Goal: Task Accomplishment & Management: Manage account settings

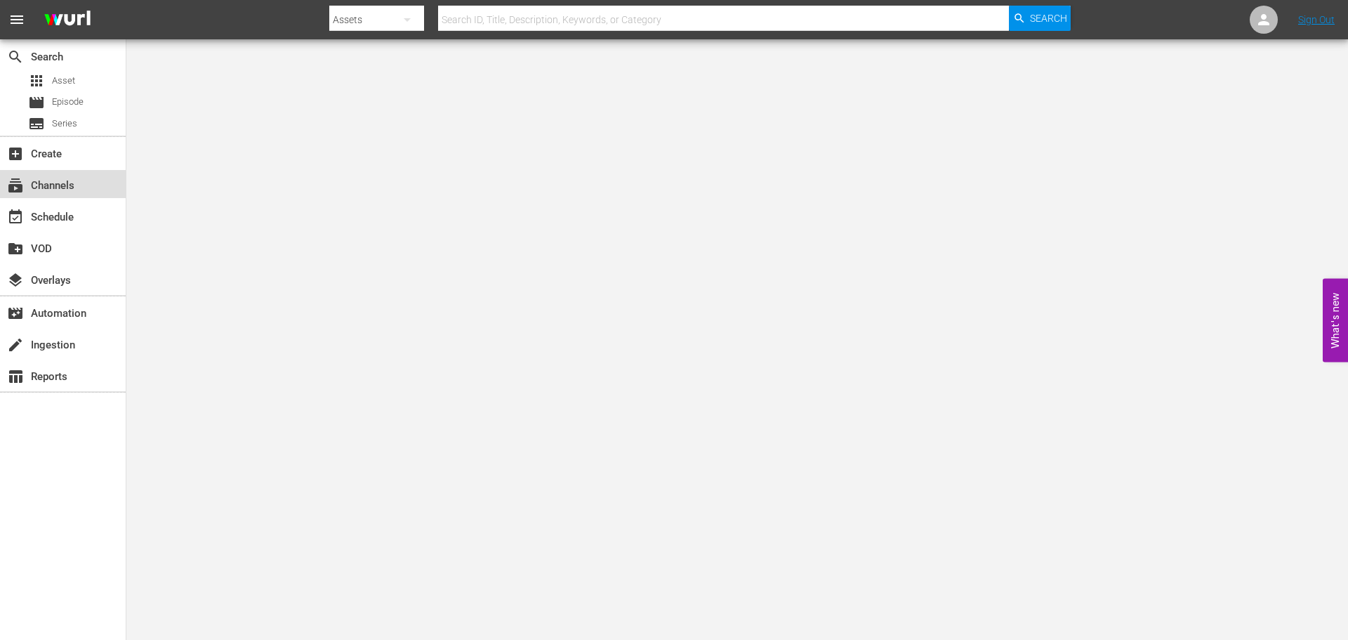
click at [53, 182] on div "subscriptions Channels" at bounding box center [39, 183] width 79 height 13
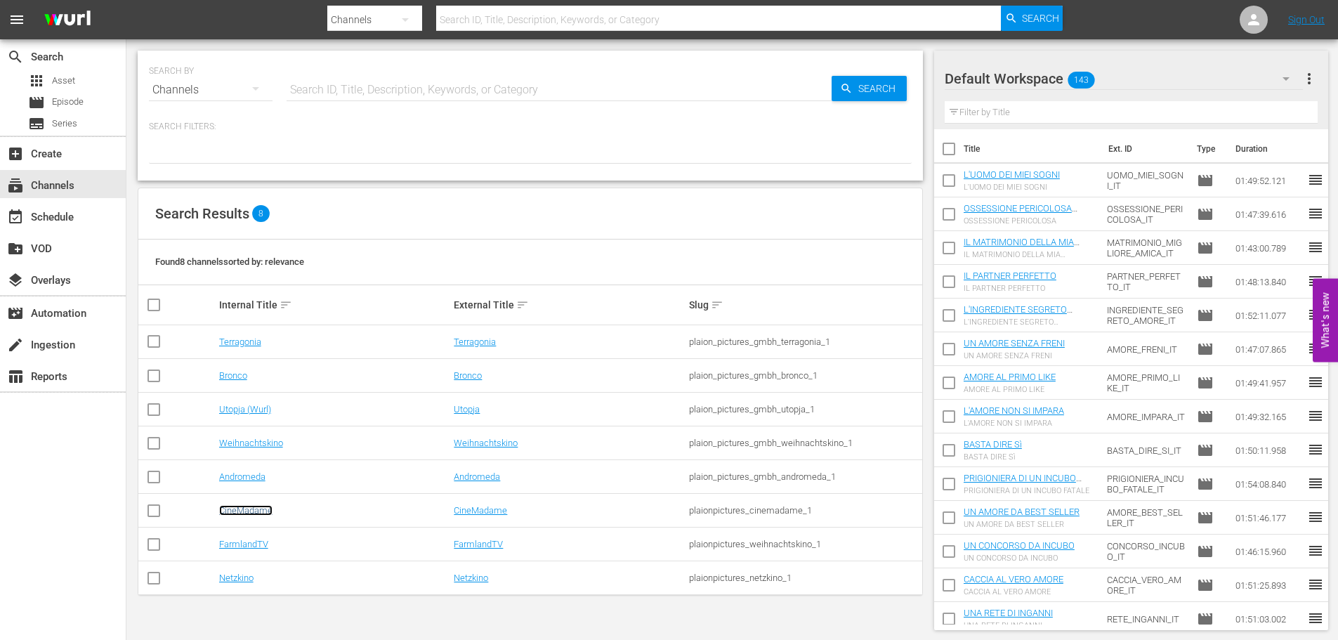
click at [231, 506] on link "CineMadame" at bounding box center [245, 510] width 53 height 11
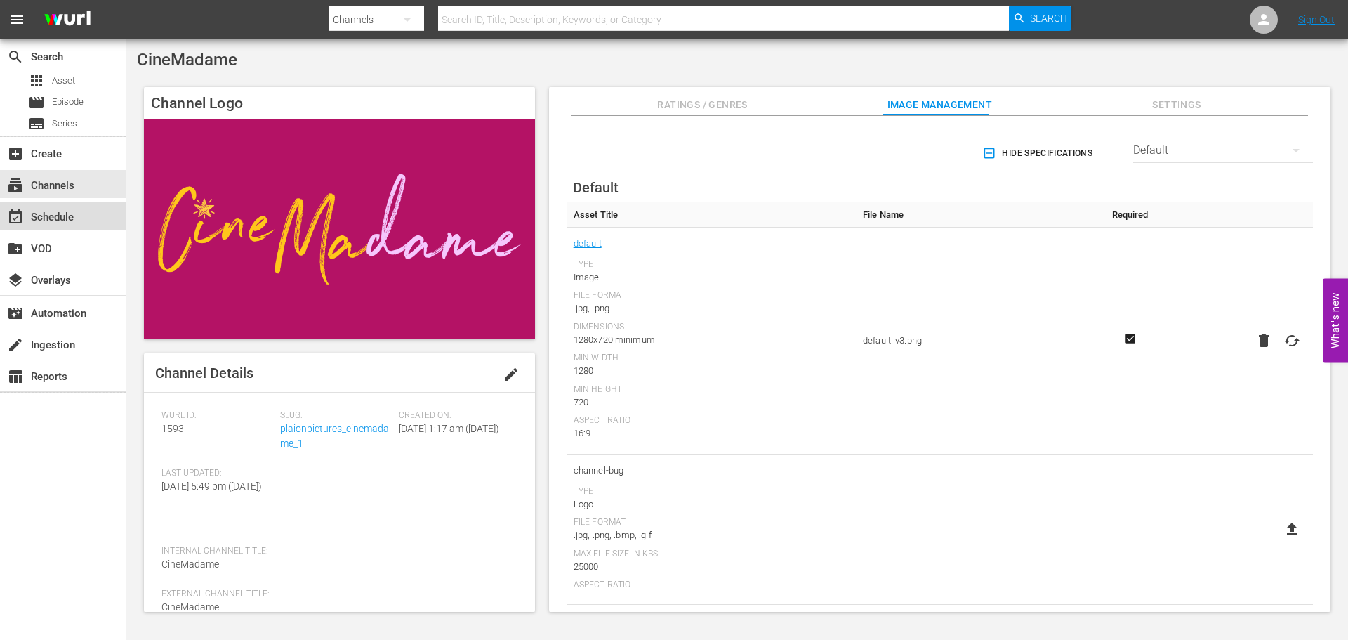
click at [71, 209] on div "event_available Schedule" at bounding box center [39, 215] width 79 height 13
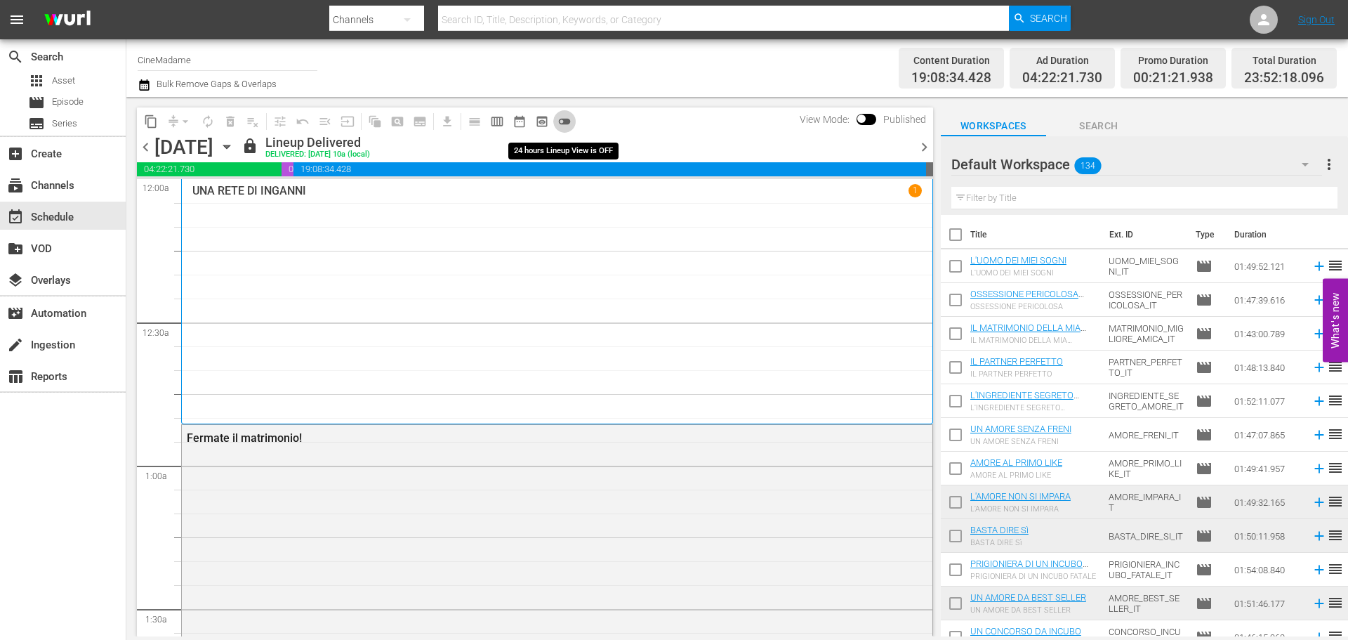
click at [567, 121] on span "toggle_off" at bounding box center [564, 121] width 14 height 14
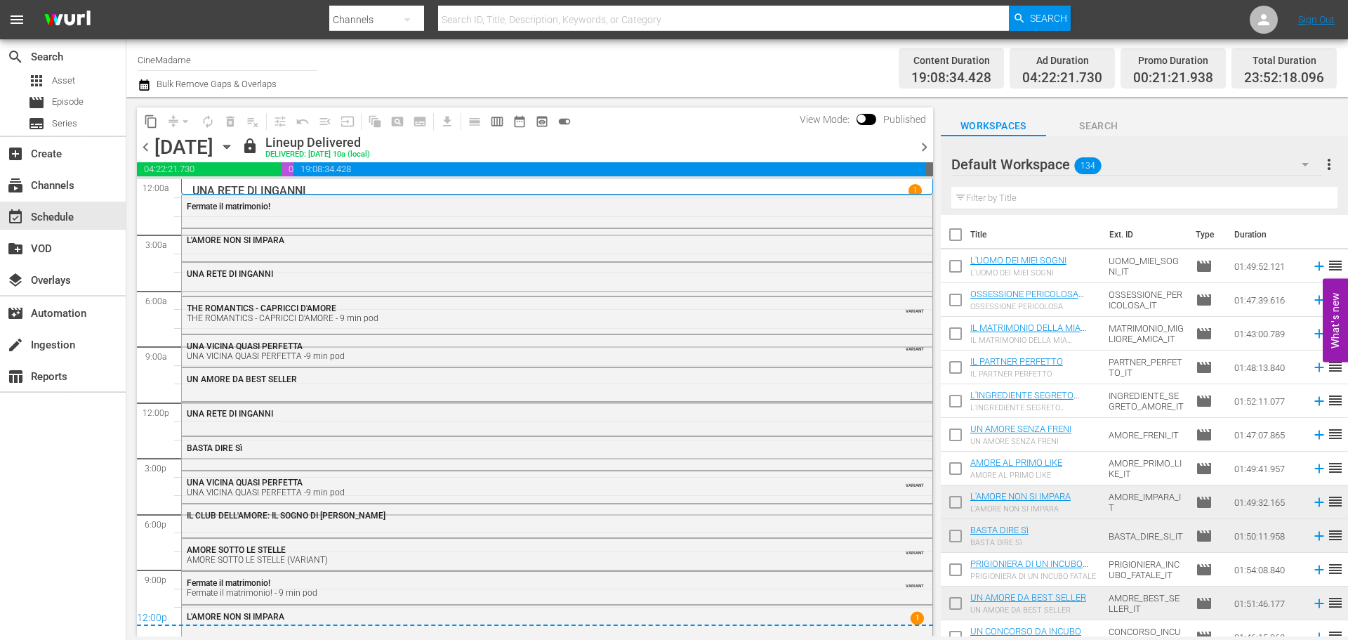
click at [1062, 194] on input "text" at bounding box center [1144, 198] width 386 height 22
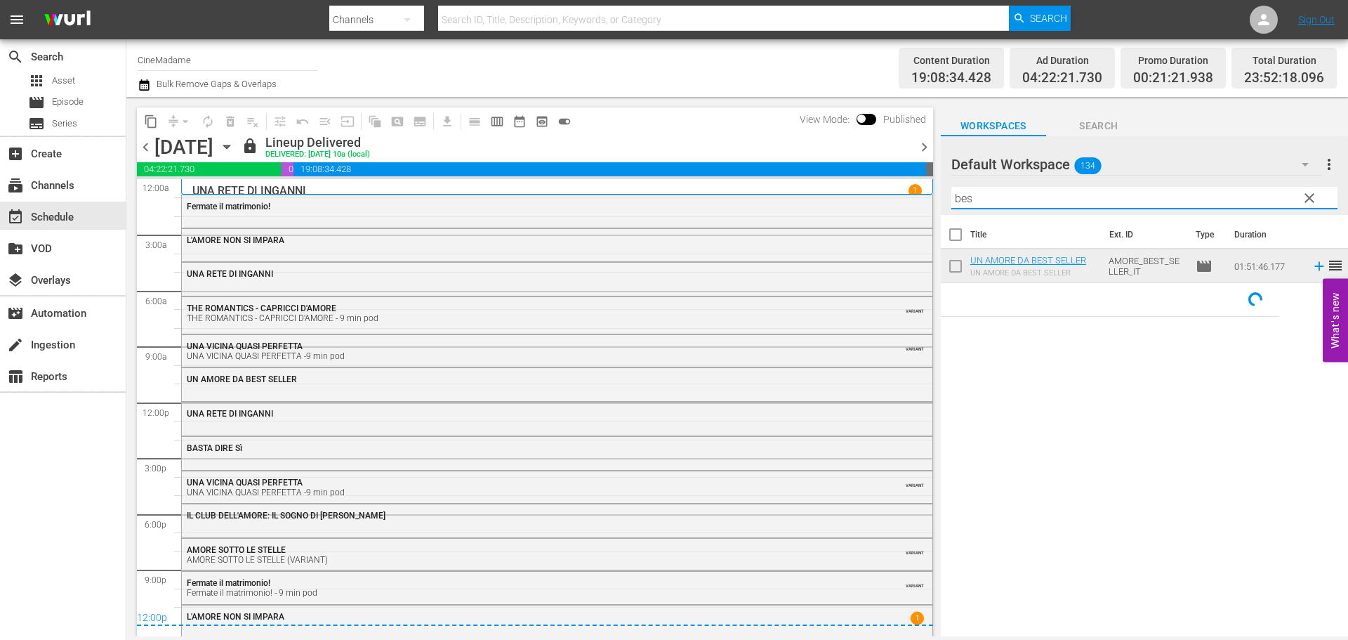
type input "bes"
click at [961, 263] on input "checkbox" at bounding box center [955, 268] width 29 height 29
checkbox input "true"
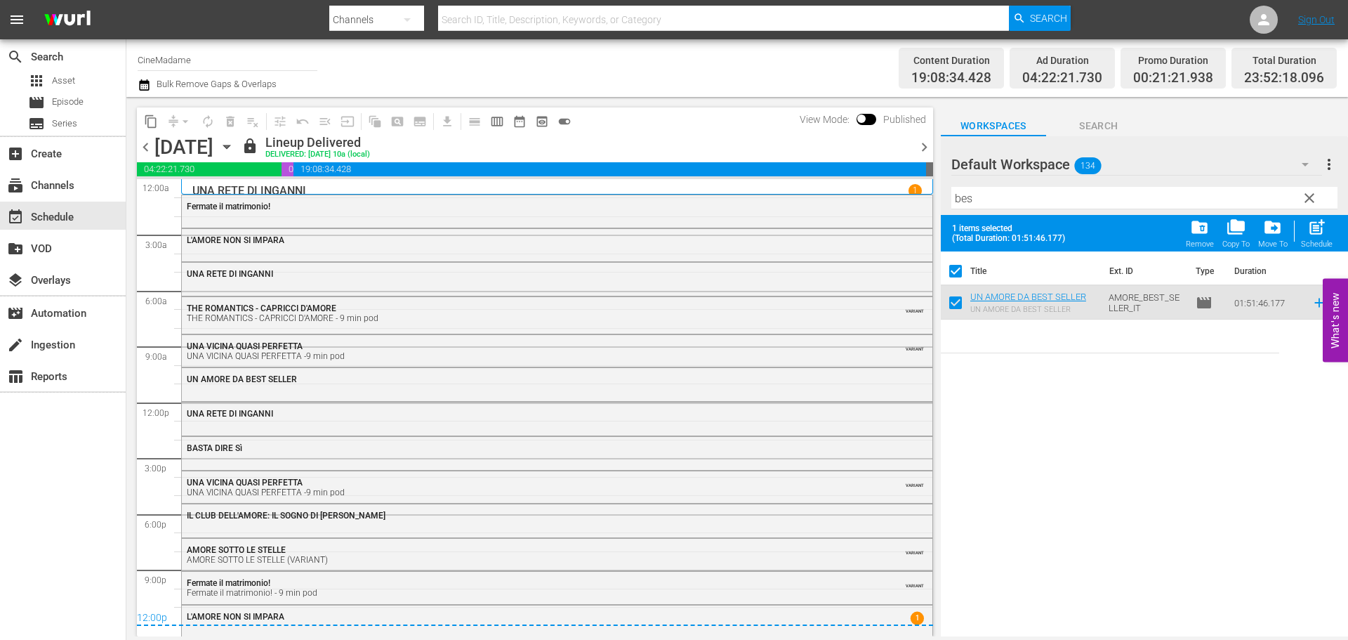
click at [1008, 197] on input "bes" at bounding box center [1144, 198] width 386 height 22
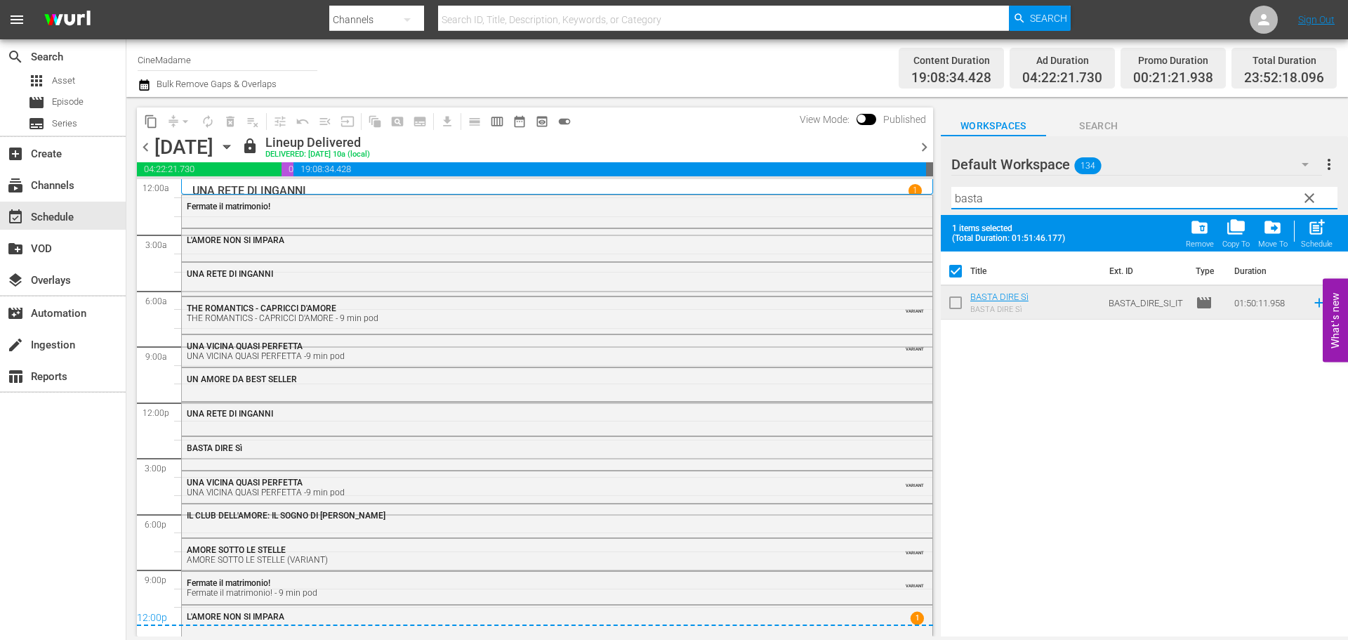
type input "basta"
click at [955, 298] on input "checkbox" at bounding box center [955, 305] width 29 height 29
checkbox input "true"
checkbox input "false"
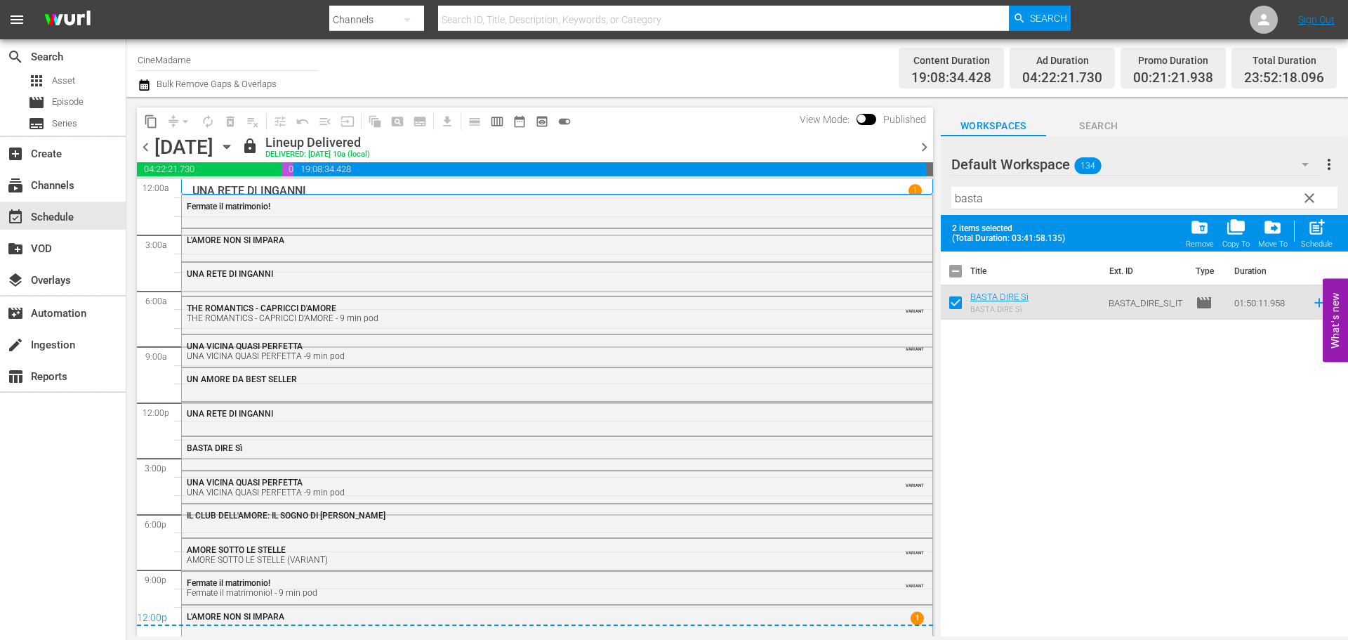
click at [1304, 200] on span "clear" at bounding box center [1309, 198] width 17 height 17
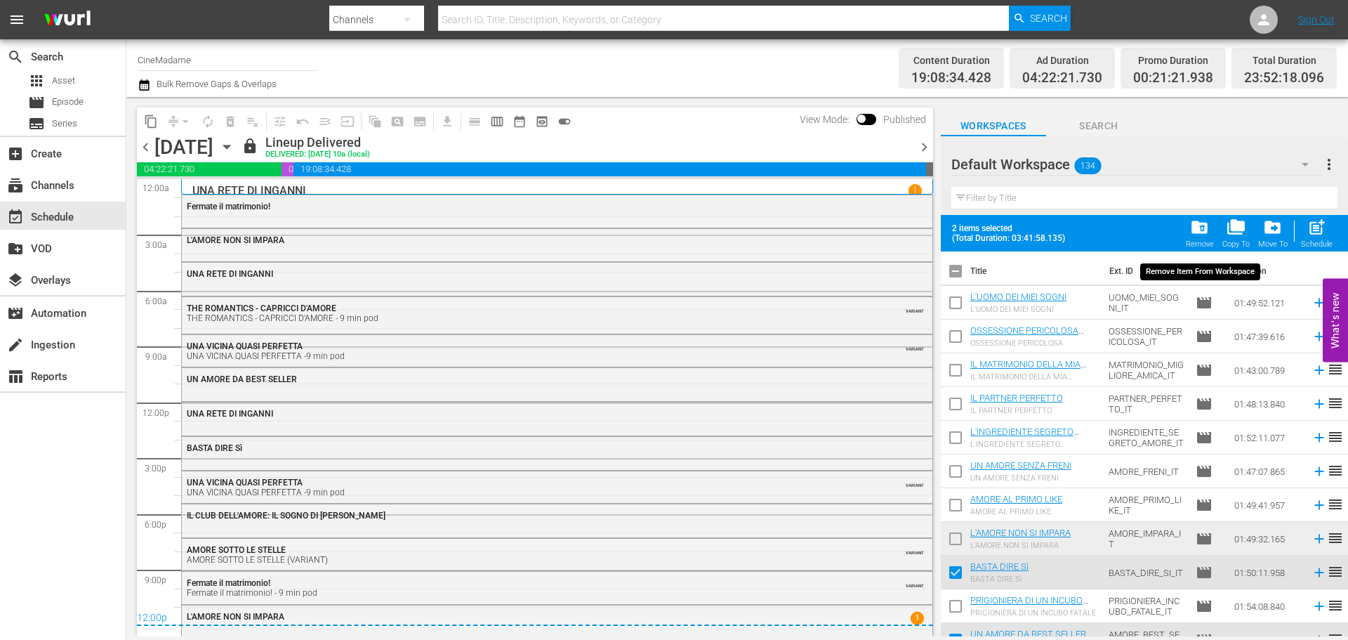
click at [1208, 236] on span "folder_delete" at bounding box center [1199, 227] width 19 height 19
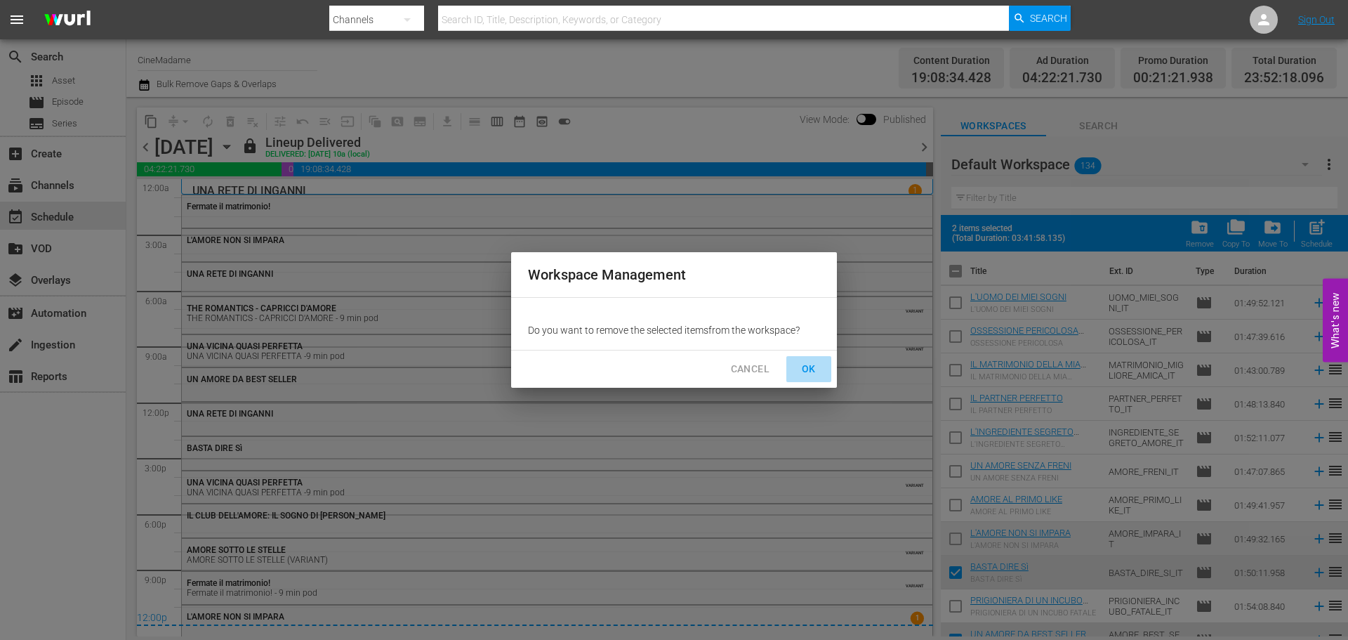
click at [817, 374] on span "OK" at bounding box center [809, 369] width 22 height 18
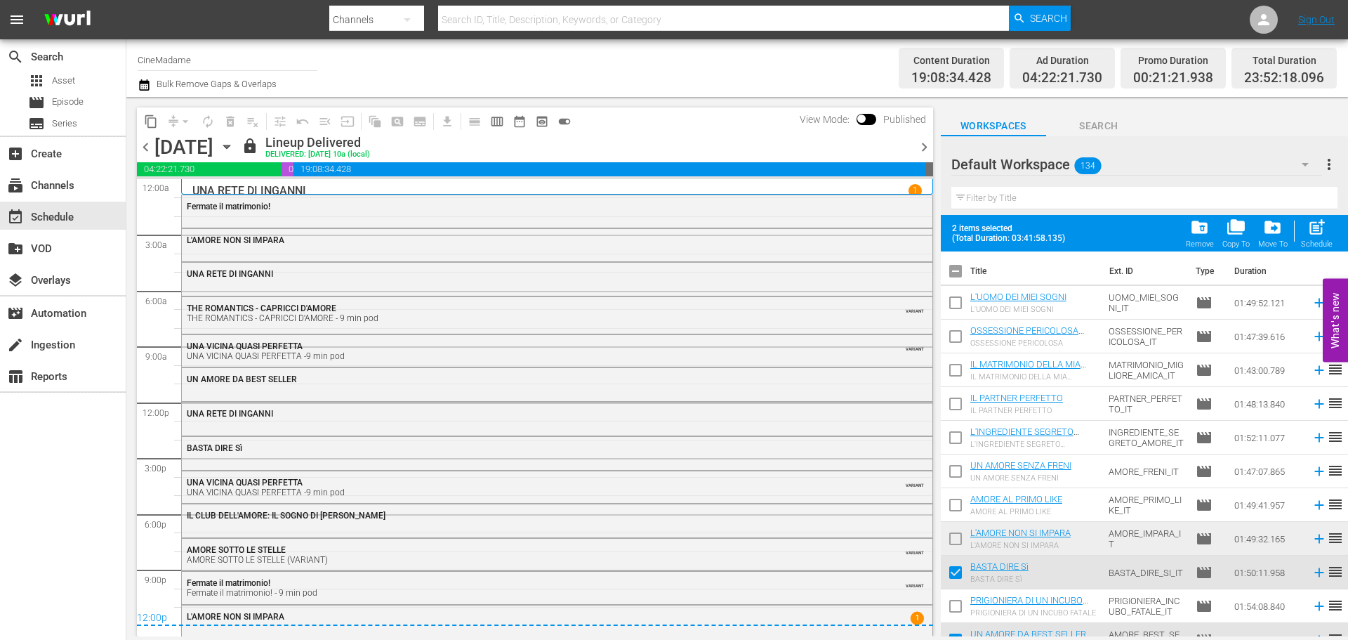
checkbox input "false"
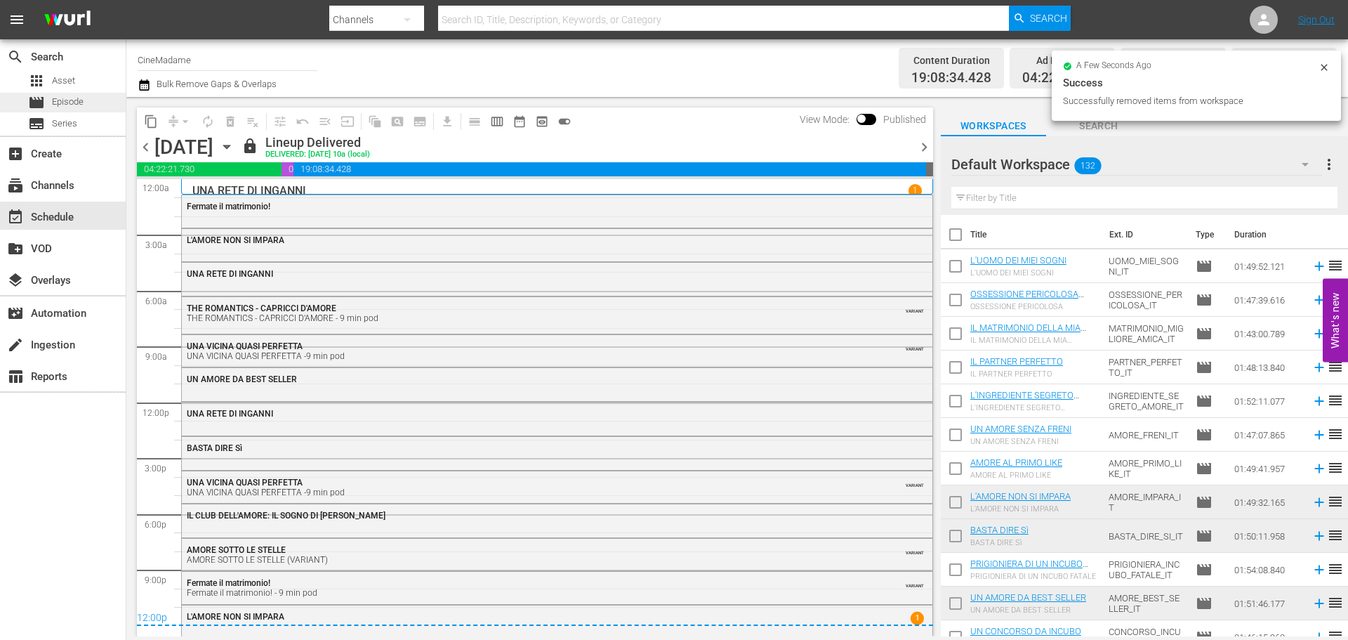
click at [67, 97] on span "Episode" at bounding box center [68, 102] width 32 height 14
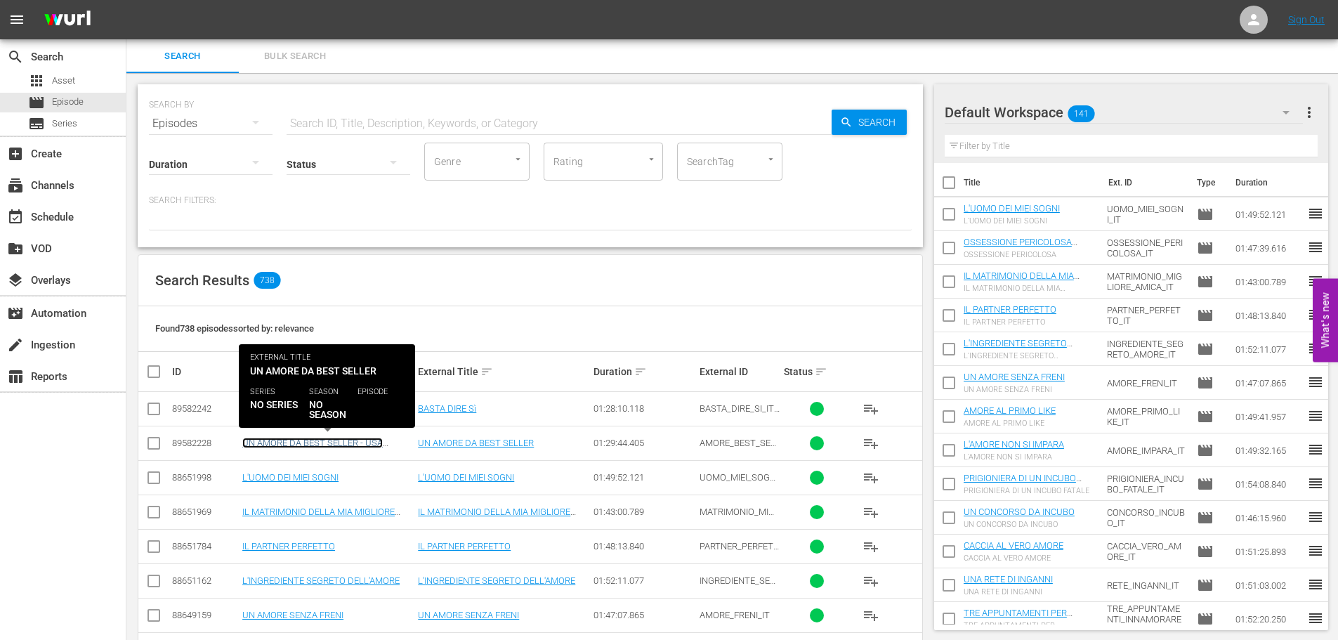
click at [314, 444] on link "UN AMORE DA BEST SELLER - USA QUESTO" at bounding box center [312, 447] width 140 height 21
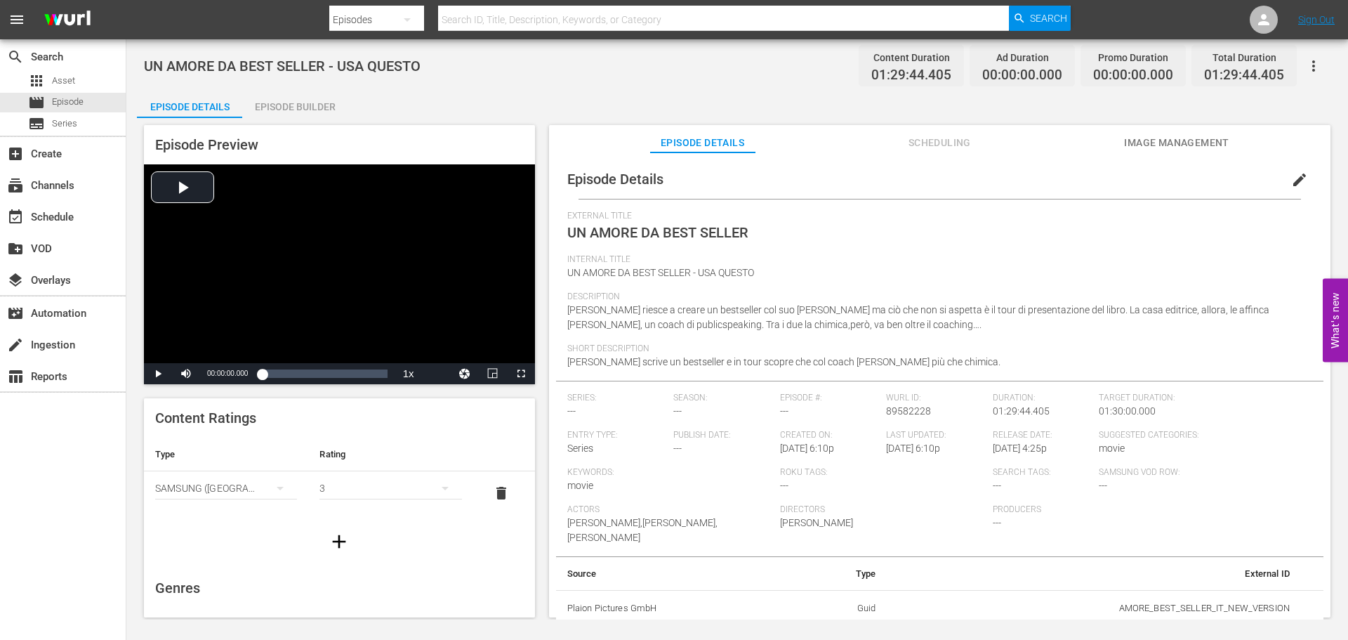
scroll to position [3, 0]
drag, startPoint x: 933, startPoint y: 409, endPoint x: 885, endPoint y: 410, distance: 47.7
click at [886, 410] on div "[PERSON_NAME] ID: 89582228" at bounding box center [939, 408] width 107 height 37
copy span "89582228"
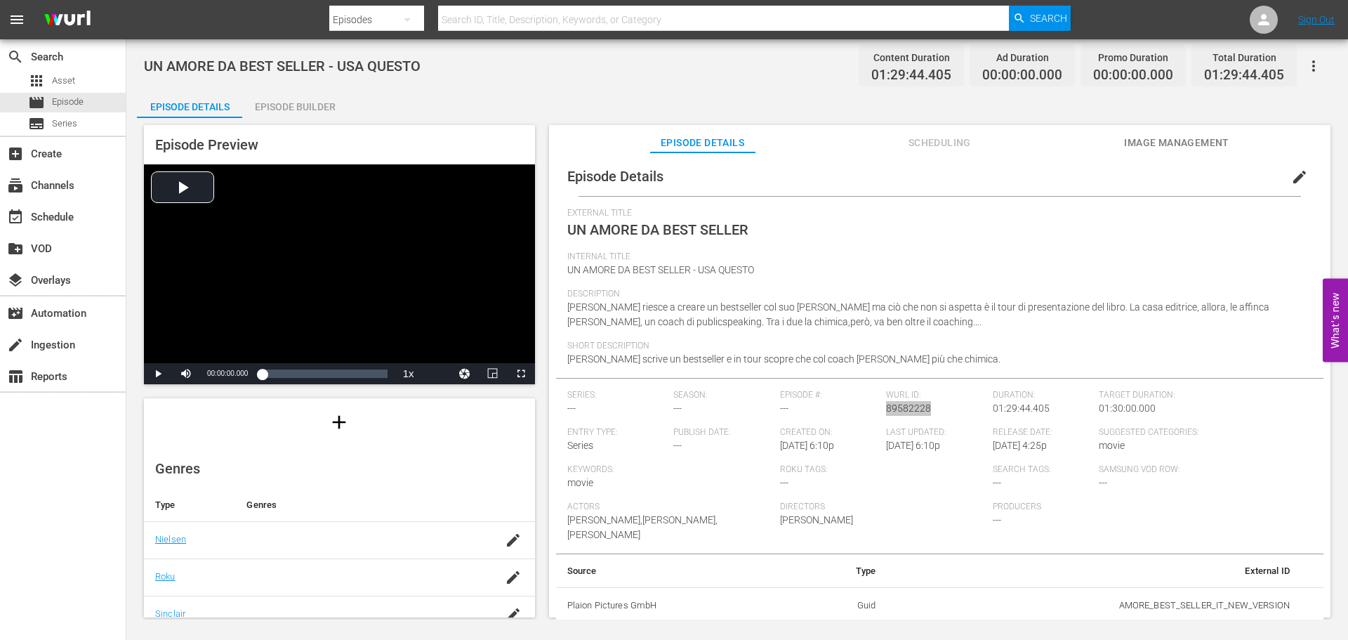
scroll to position [211, 0]
click at [503, 444] on div "button" at bounding box center [513, 448] width 21 height 25
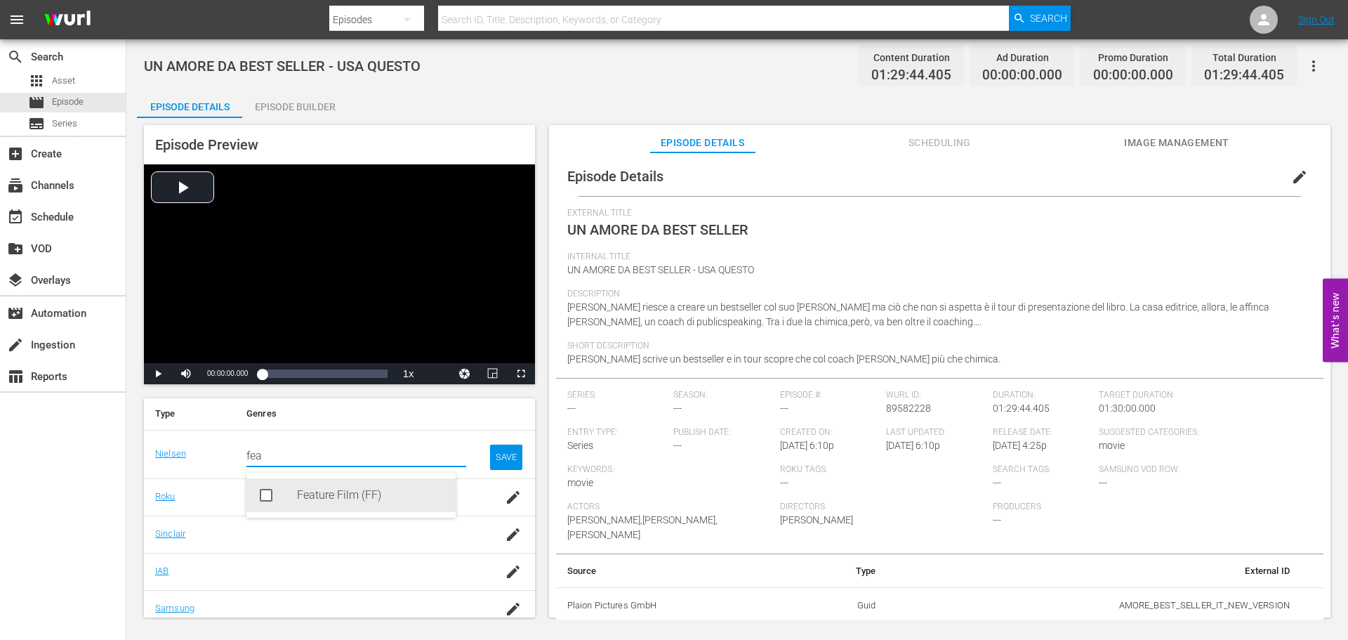
click at [387, 494] on div "Feature Film (FF)" at bounding box center [370, 495] width 147 height 34
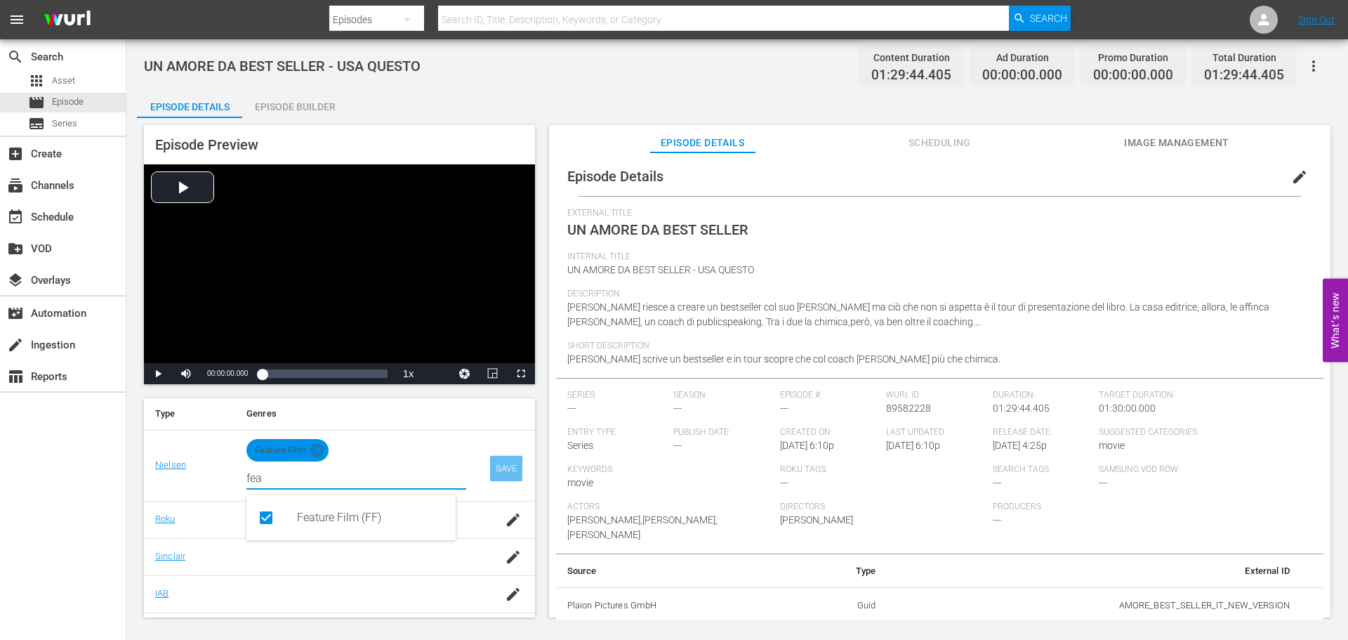
type input "fea"
click at [496, 457] on div "SAVE" at bounding box center [506, 468] width 32 height 25
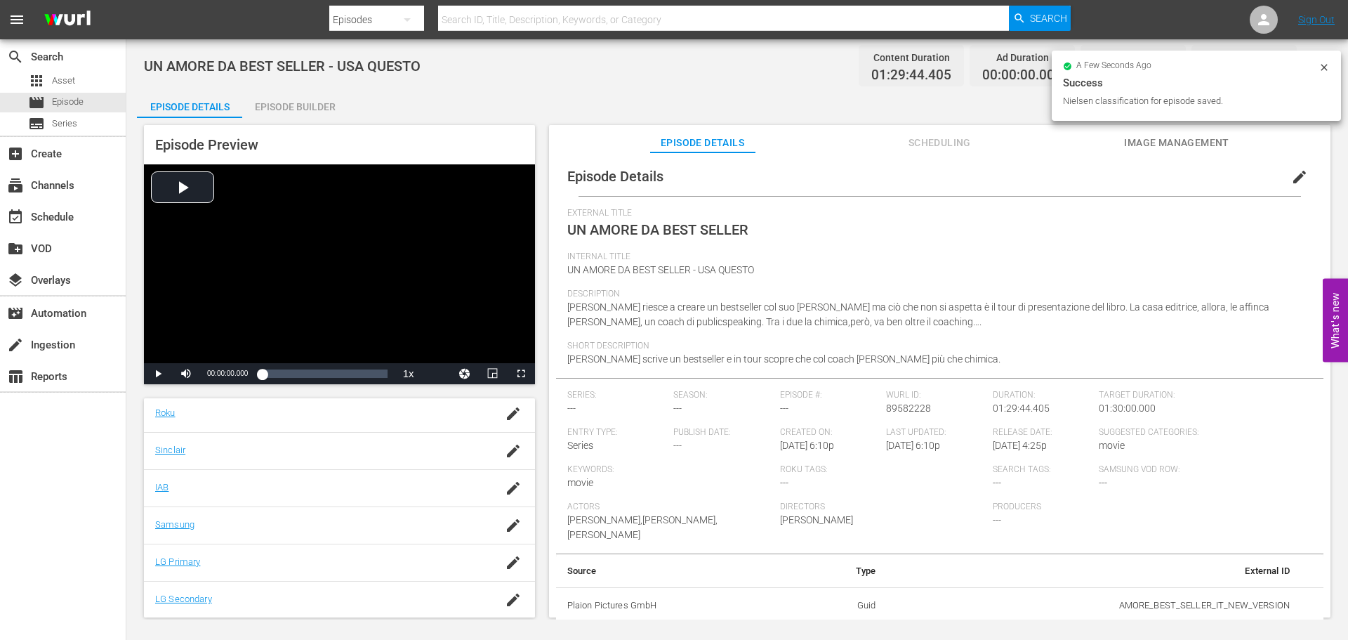
scroll to position [284, 0]
click at [506, 524] on icon "button" at bounding box center [513, 523] width 17 height 17
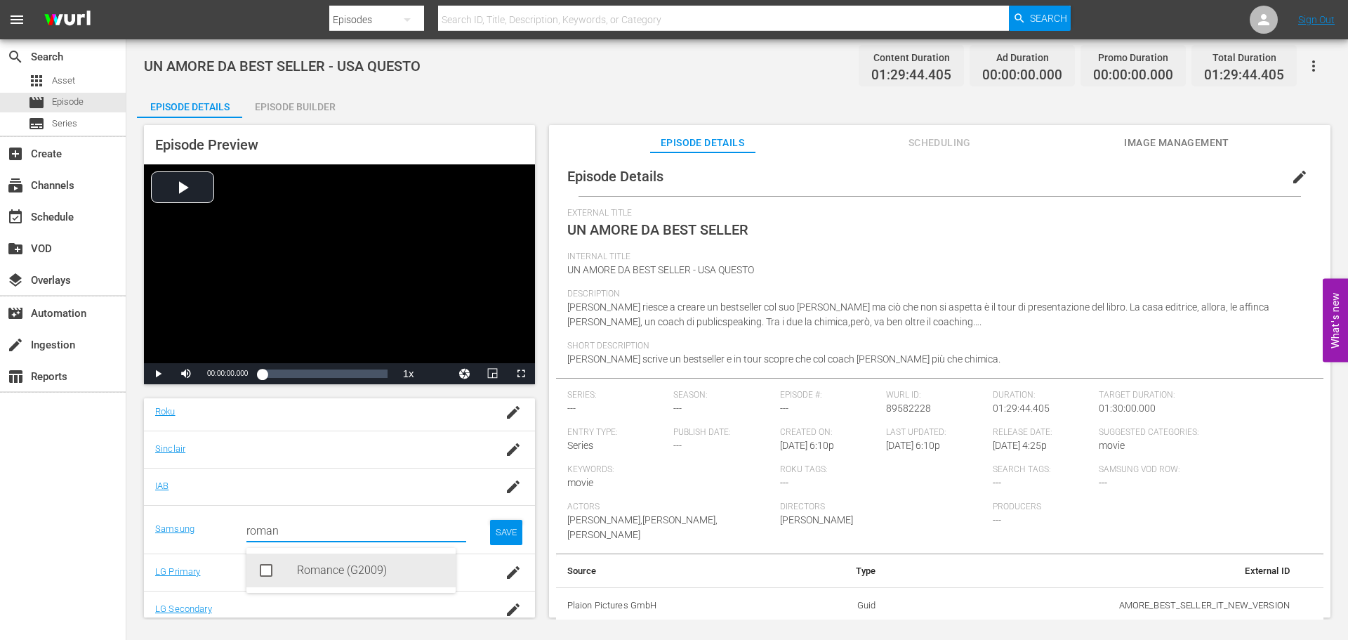
click at [362, 565] on div "Romance (G2009)" at bounding box center [370, 570] width 147 height 34
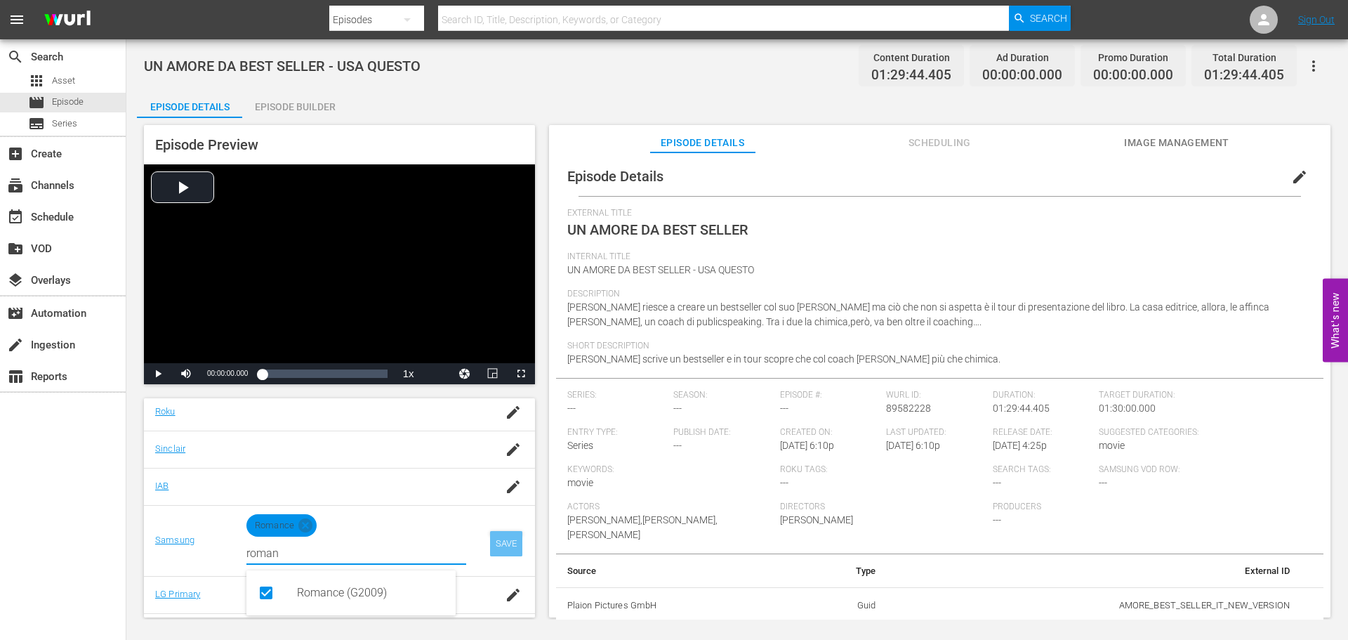
type input "roman"
click at [498, 535] on div "SAVE" at bounding box center [506, 543] width 32 height 25
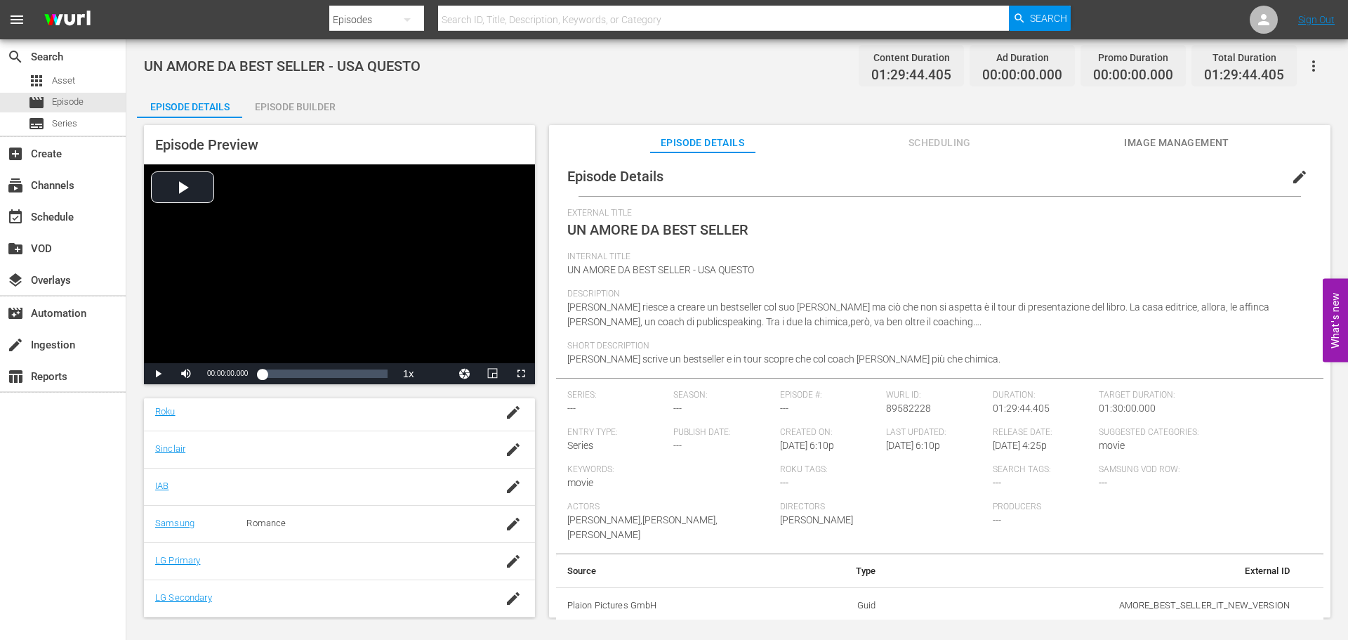
scroll to position [0, 0]
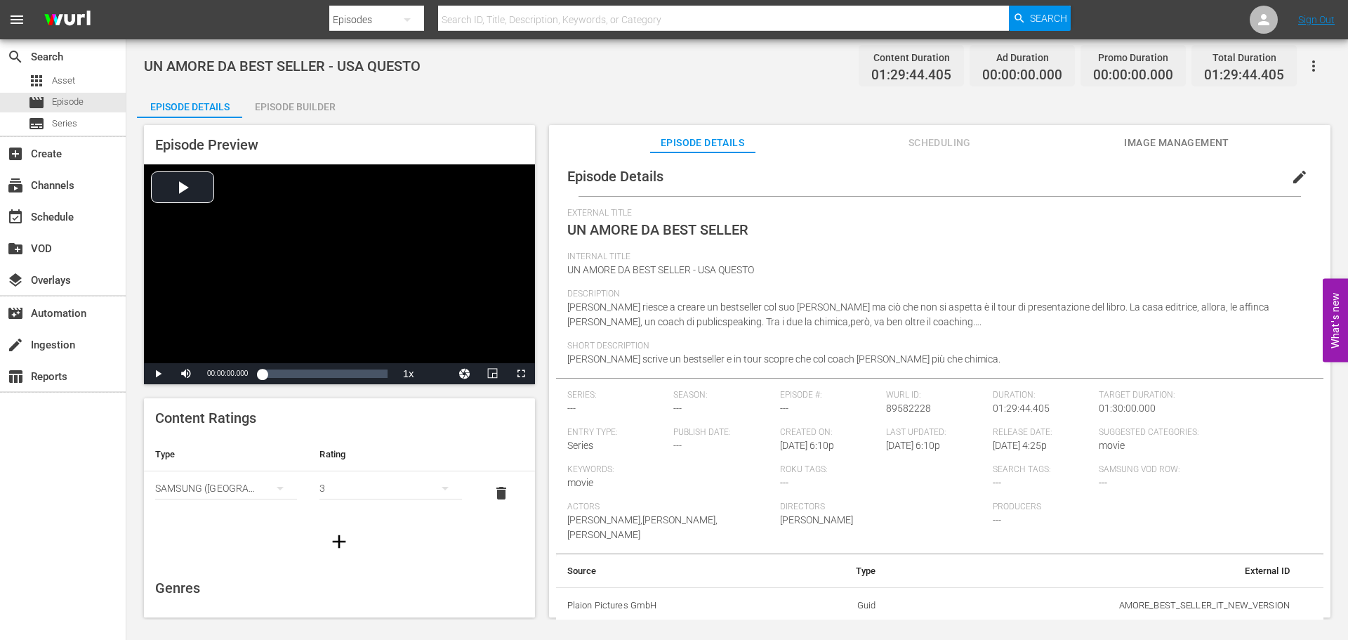
click at [1291, 175] on span "edit" at bounding box center [1299, 177] width 17 height 17
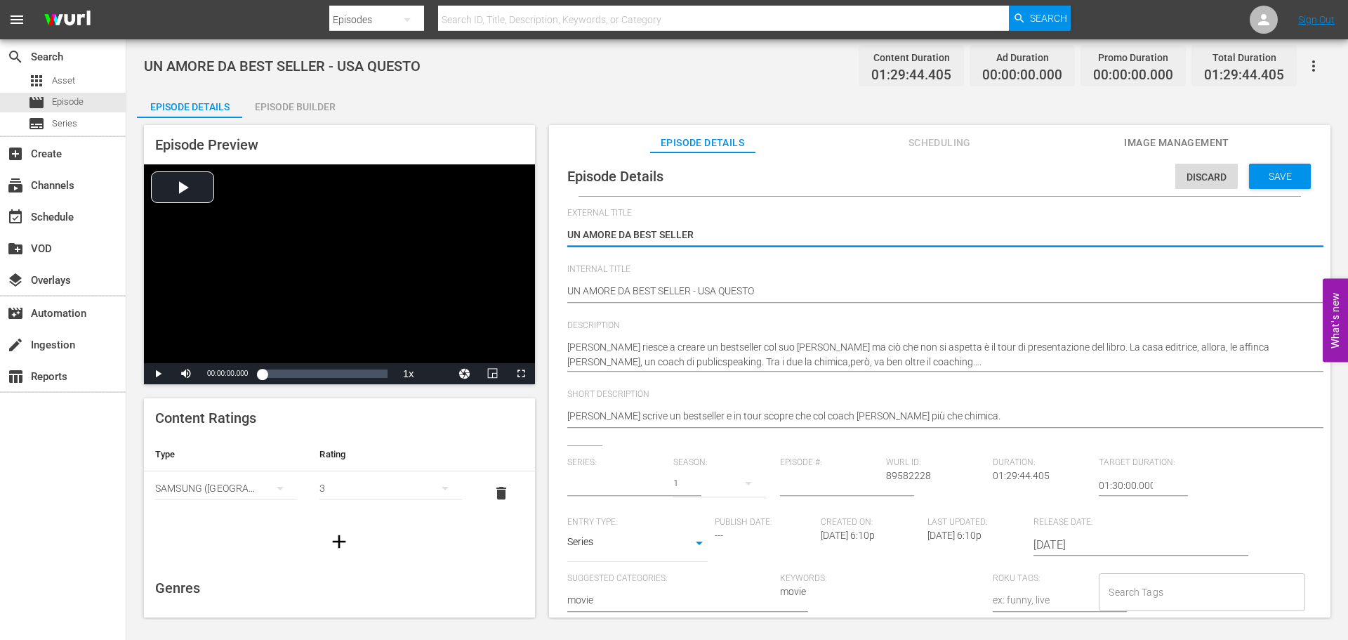
type input "No Series"
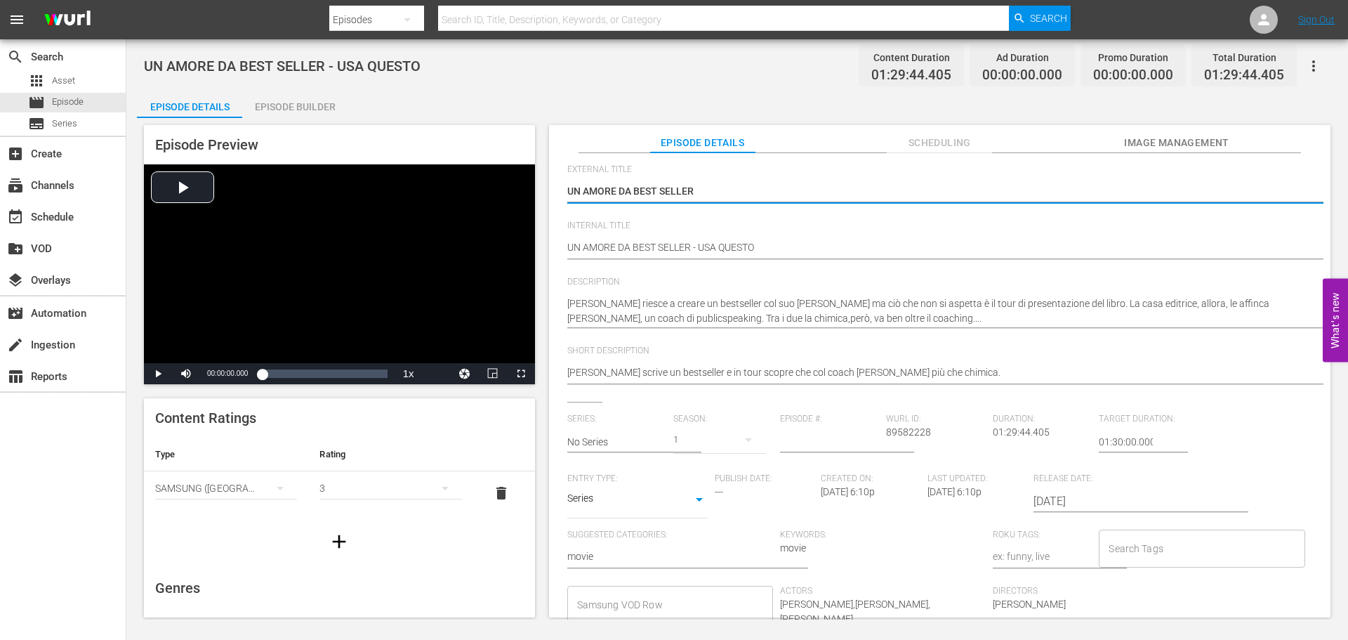
scroll to position [79, 0]
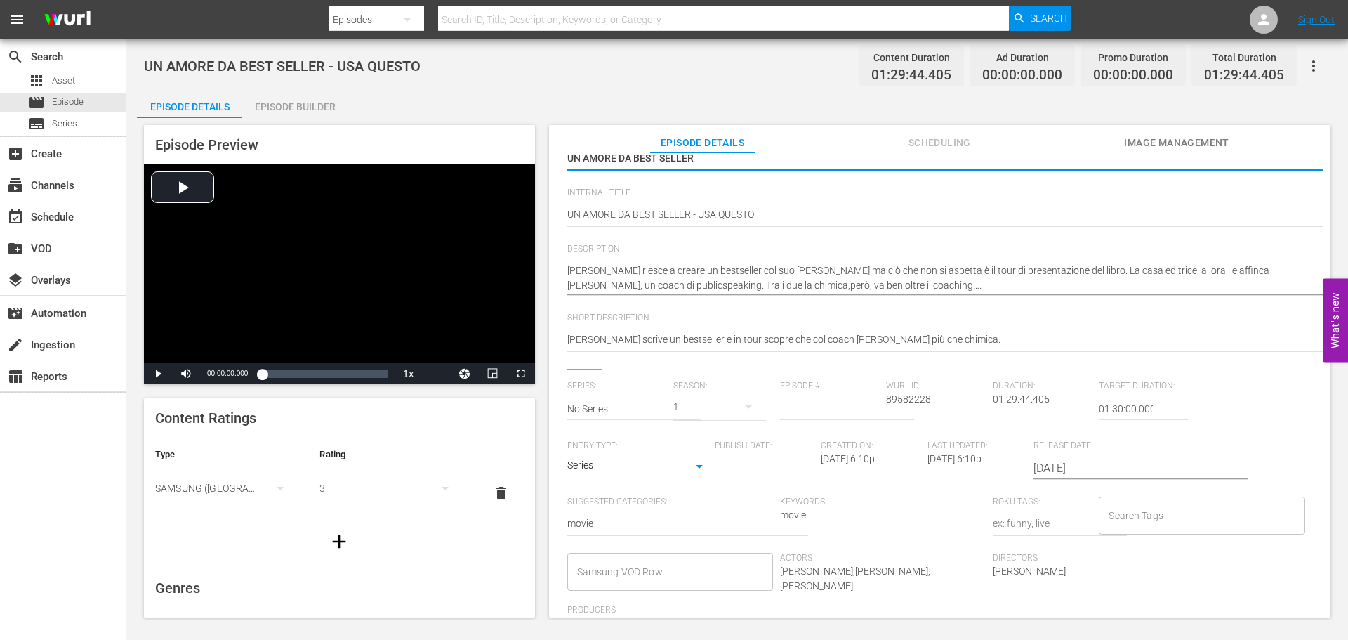
click at [663, 458] on body "menu Search By Episodes Search ID, Title, Description, Keywords, or Category Se…" at bounding box center [674, 320] width 1348 height 640
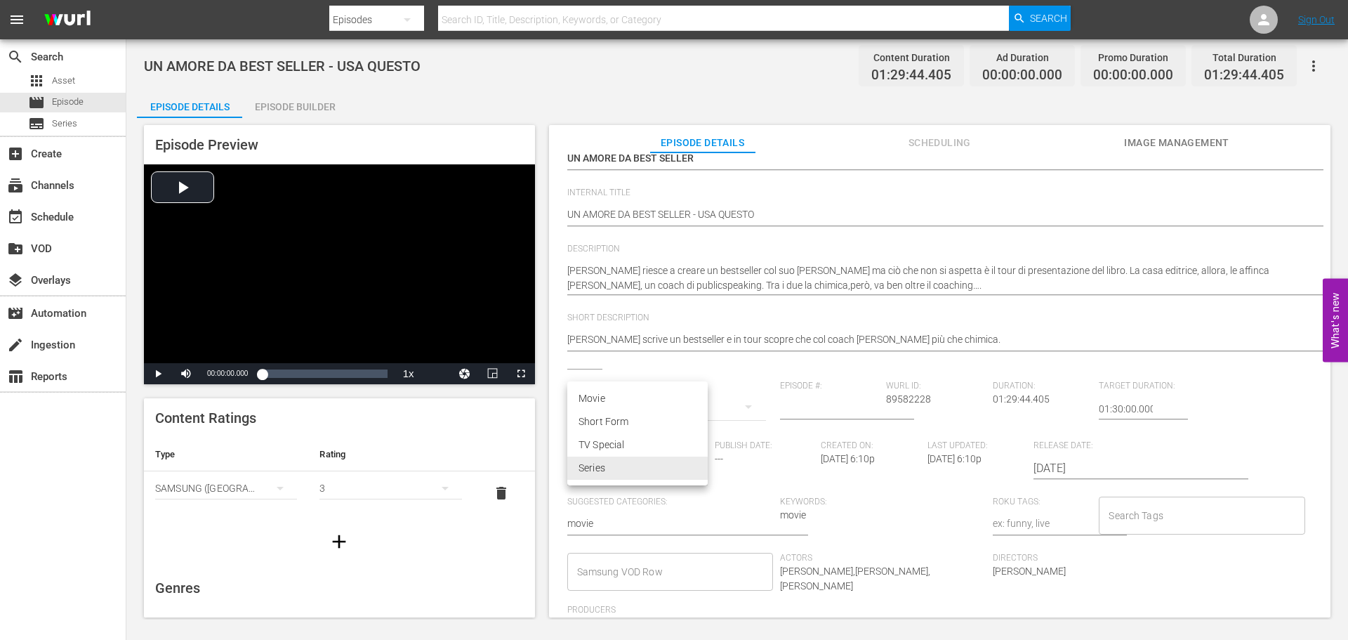
click at [635, 395] on li "Movie" at bounding box center [637, 398] width 140 height 23
type input "MOVIE"
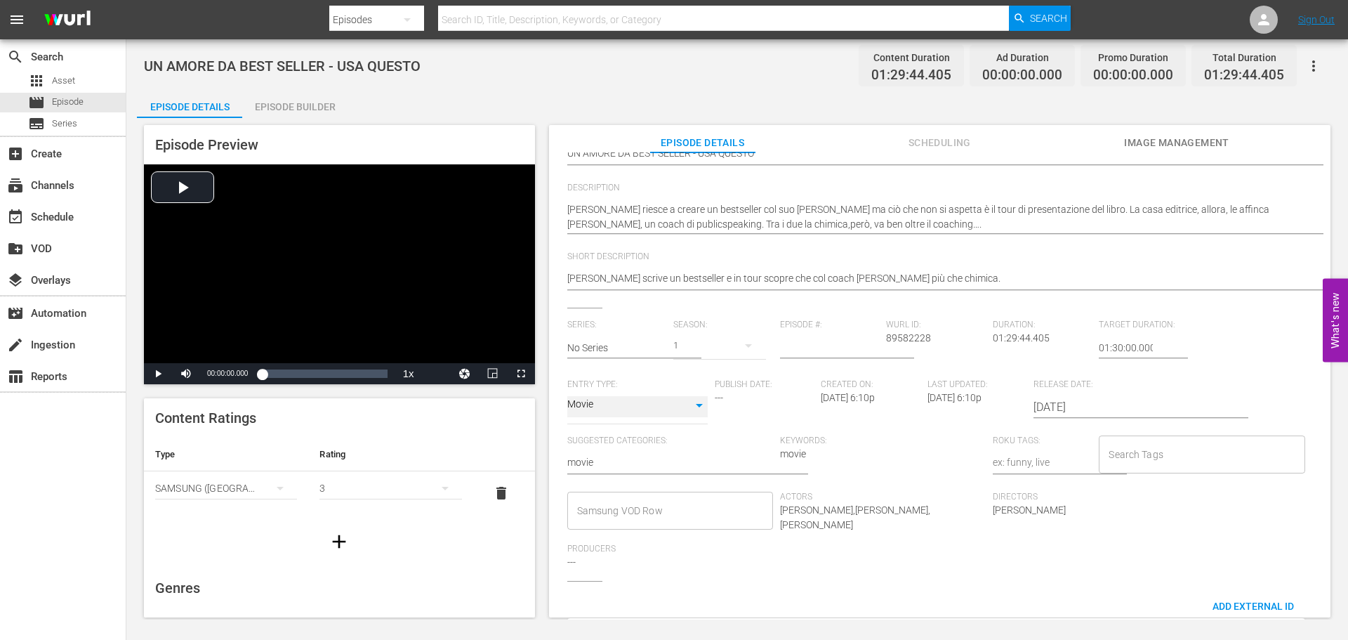
scroll to position [220, 0]
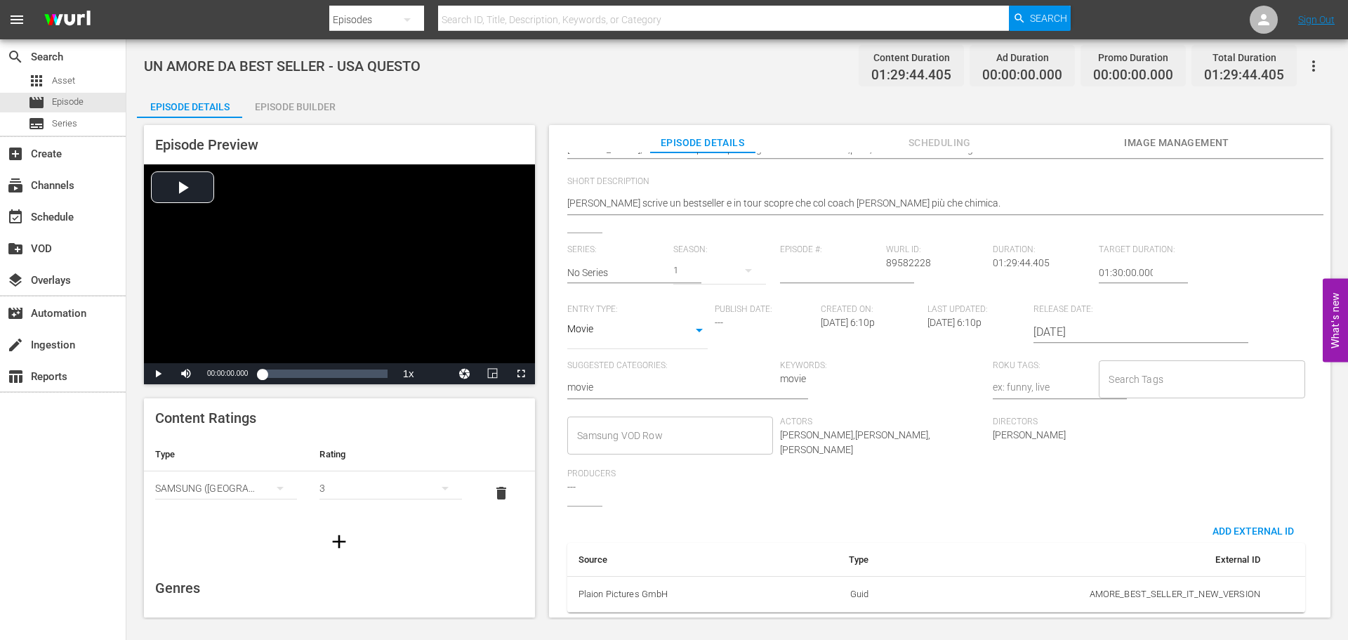
click at [635, 439] on input "Samsung VOD Row" at bounding box center [660, 435] width 172 height 25
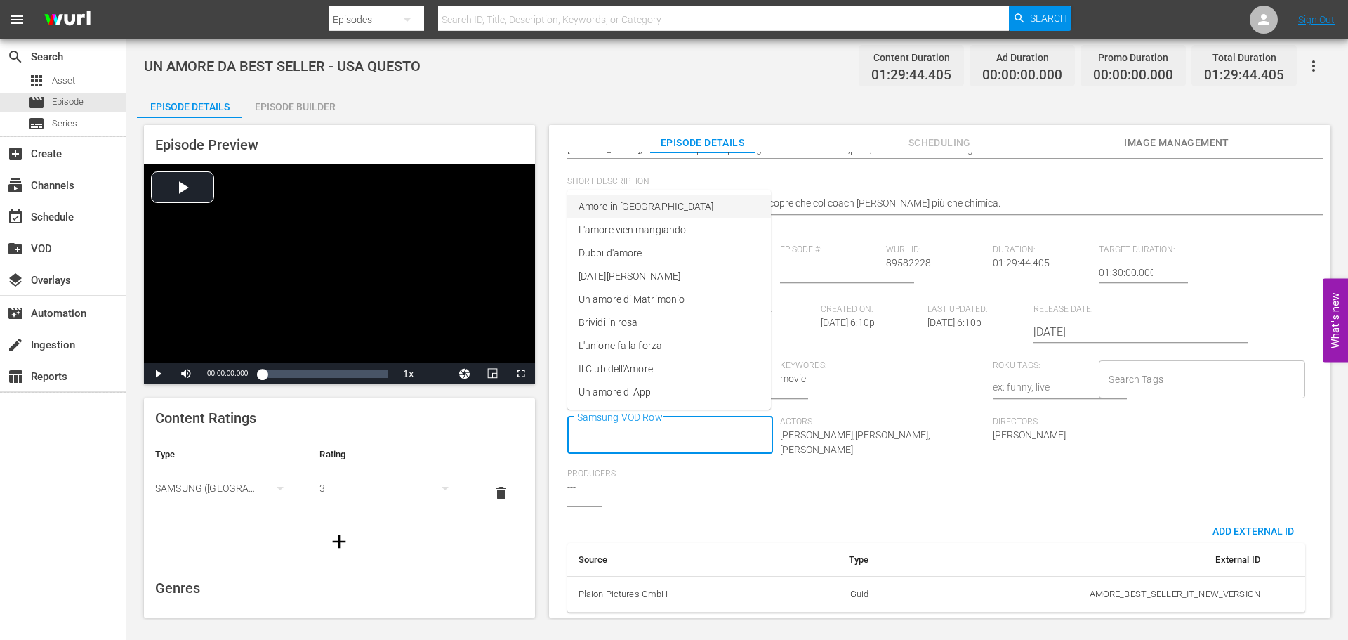
click at [651, 202] on span "Amore in [GEOGRAPHIC_DATA]" at bounding box center [646, 206] width 135 height 15
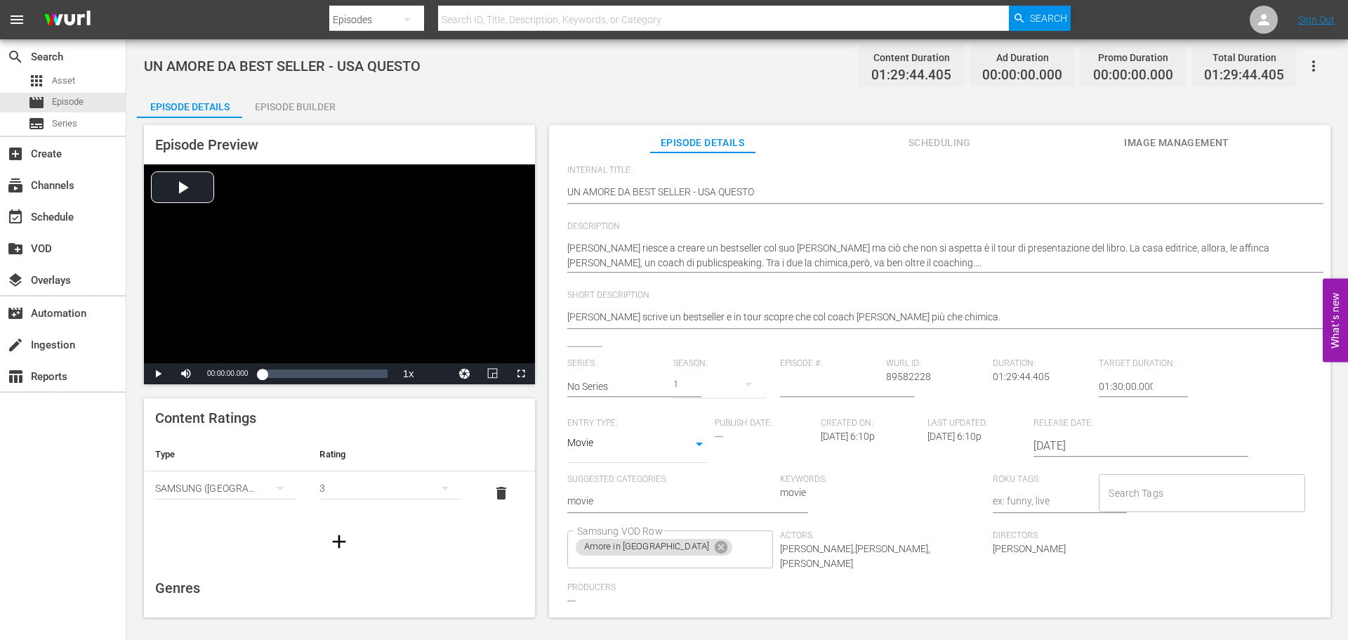
scroll to position [0, 0]
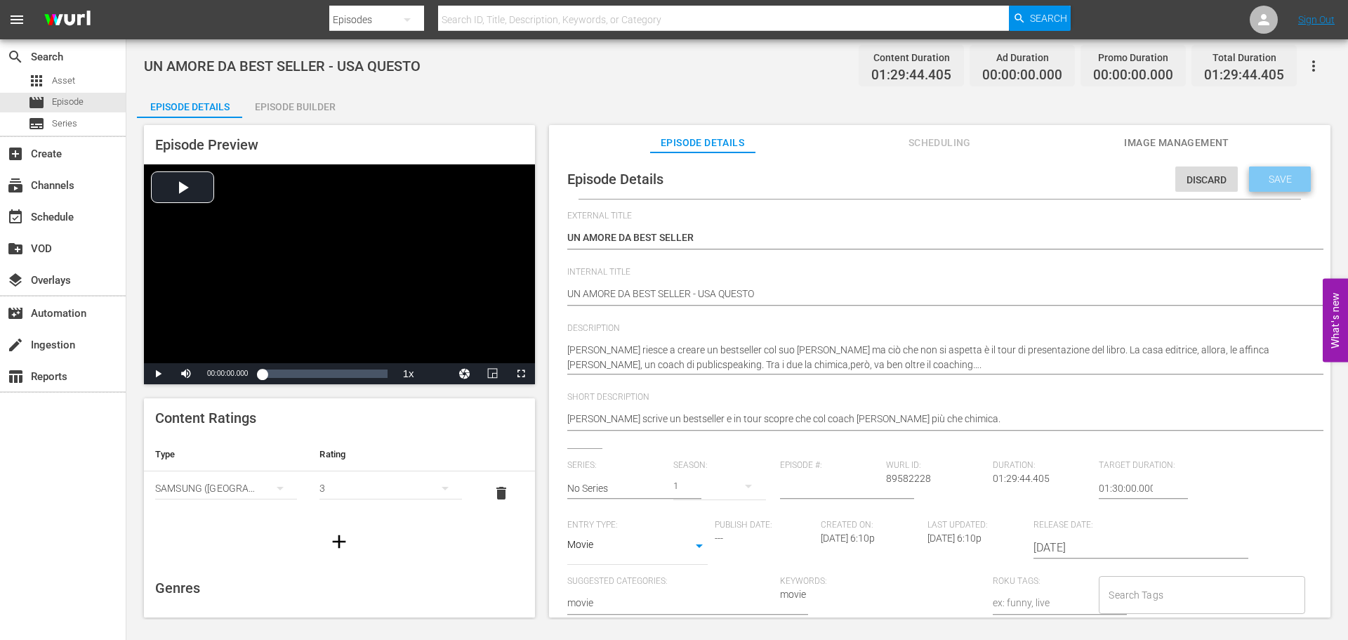
click at [1265, 179] on span "Save" at bounding box center [1280, 178] width 46 height 11
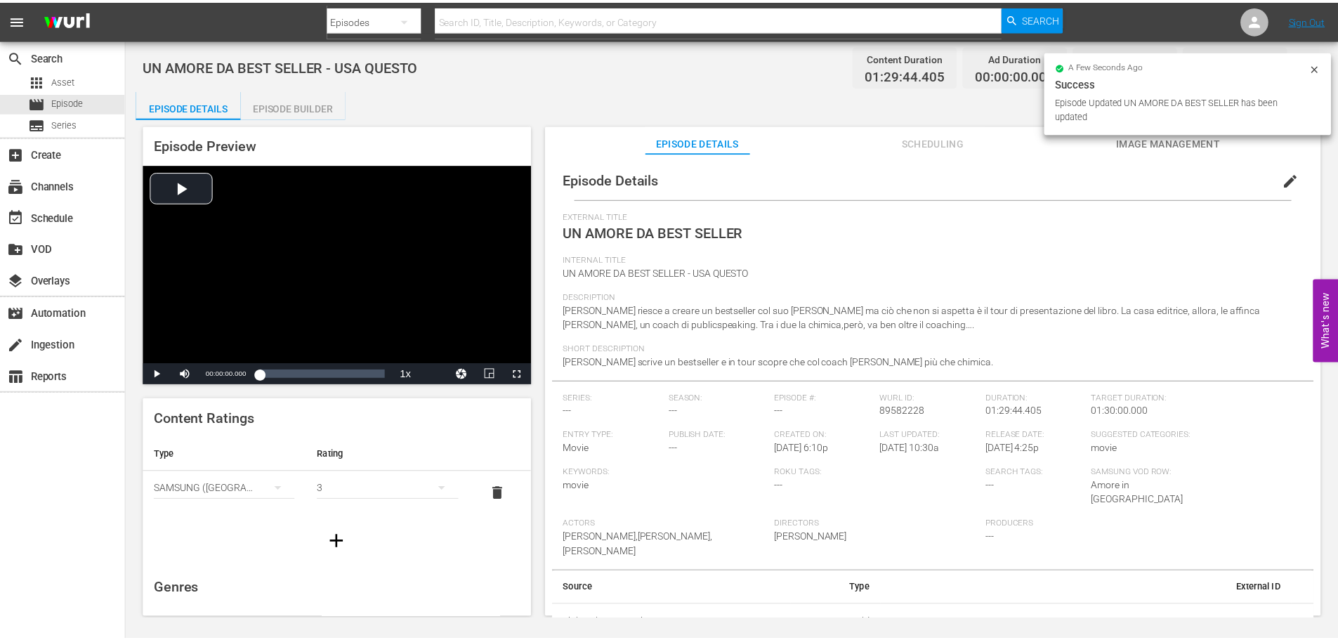
scroll to position [3, 0]
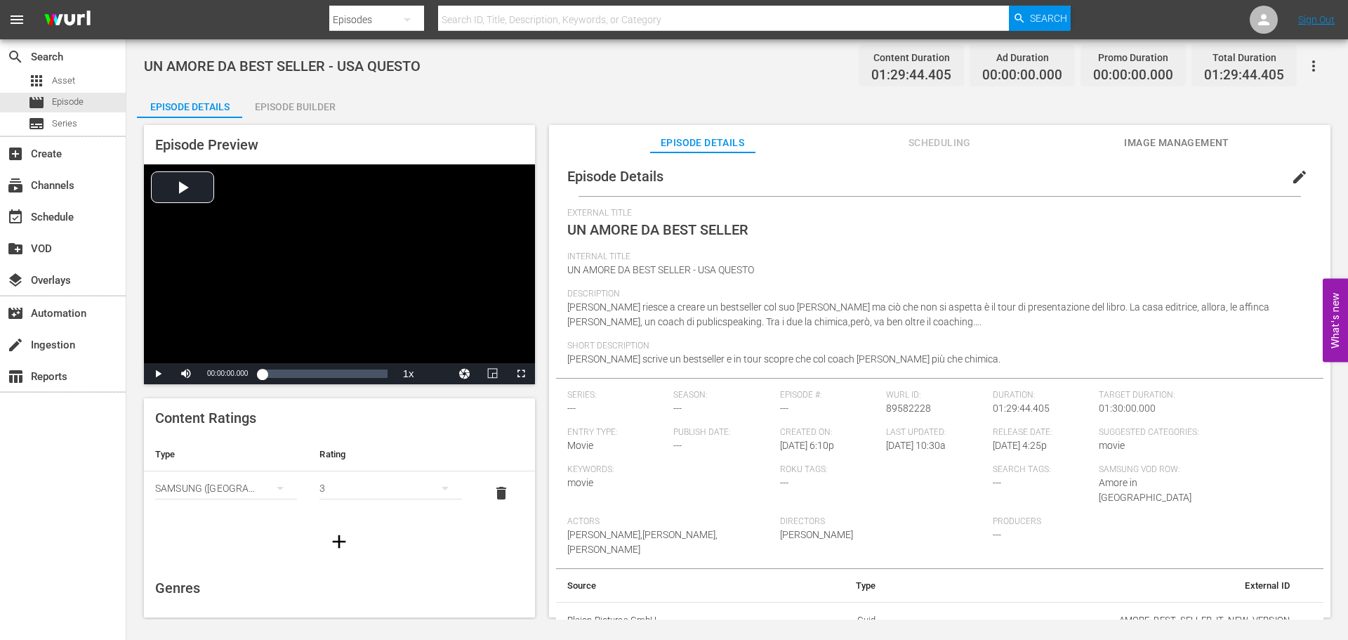
click at [932, 138] on span "Scheduling" at bounding box center [939, 143] width 105 height 18
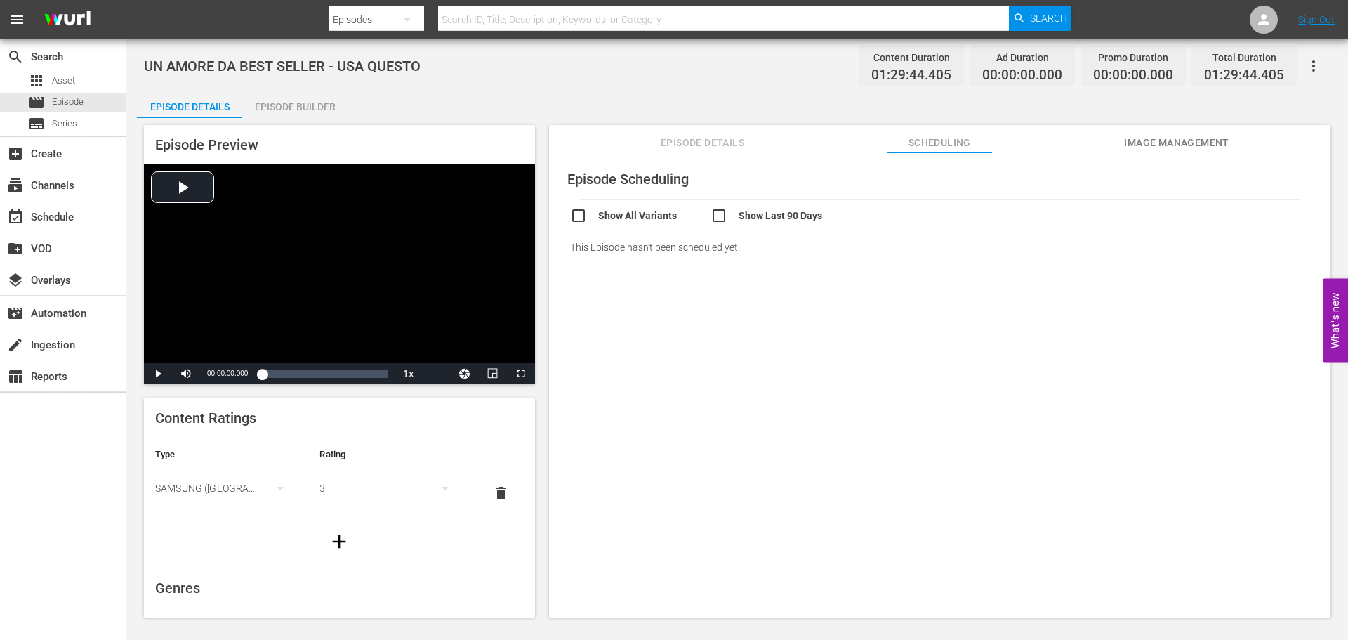
click at [312, 109] on div "Episode Builder" at bounding box center [294, 107] width 105 height 34
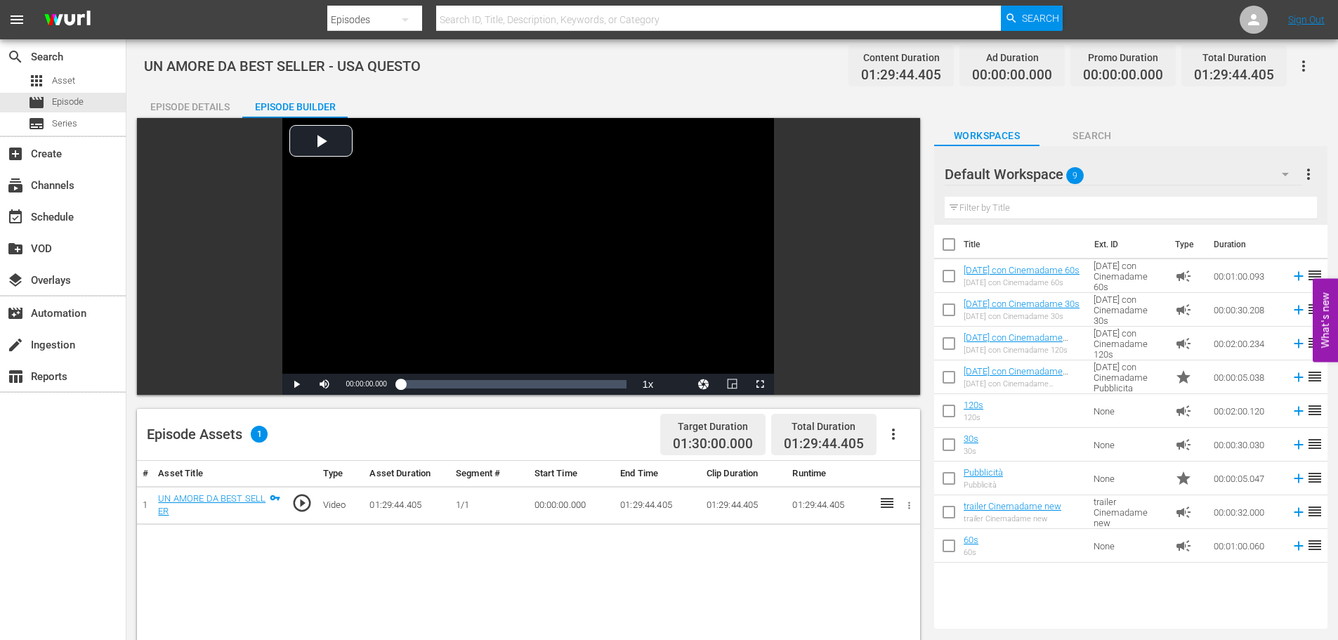
click at [204, 506] on div "UN AMORE DA BEST SELLER" at bounding box center [212, 505] width 108 height 26
click at [212, 499] on link "UN AMORE DA BEST SELLER" at bounding box center [211, 505] width 107 height 24
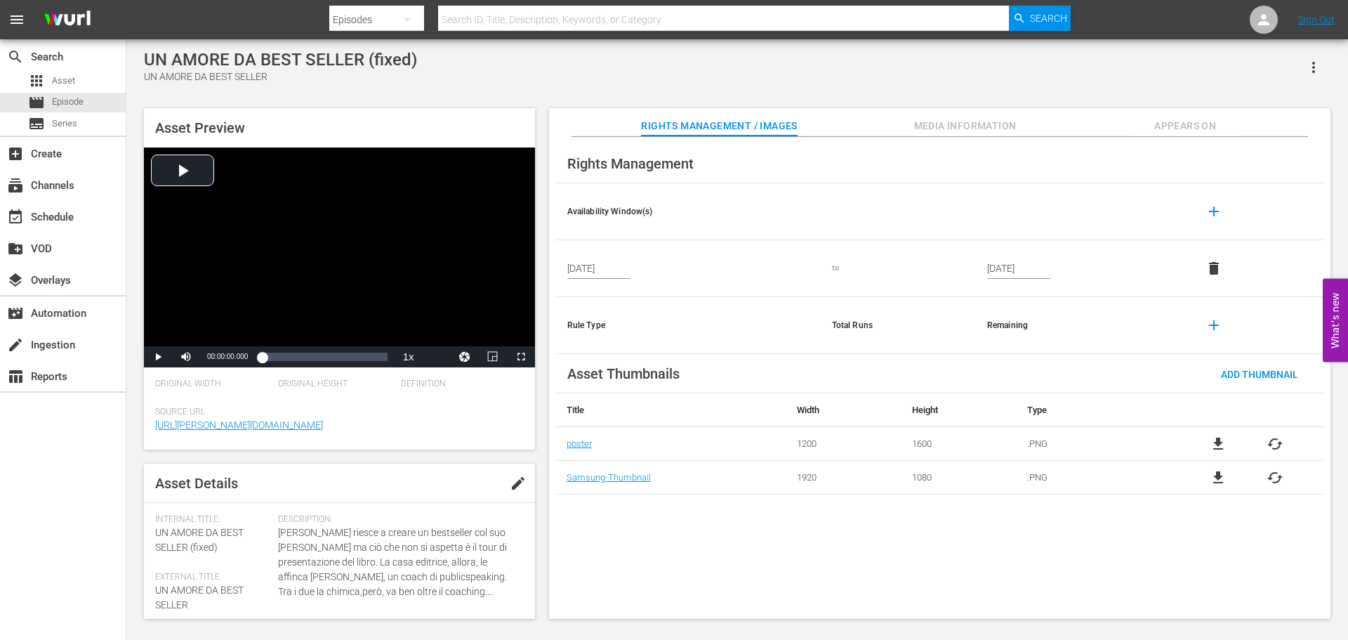
click at [1310, 61] on icon "button" at bounding box center [1313, 67] width 17 height 17
click at [1295, 80] on div "Add To Workspace" at bounding box center [1271, 73] width 95 height 34
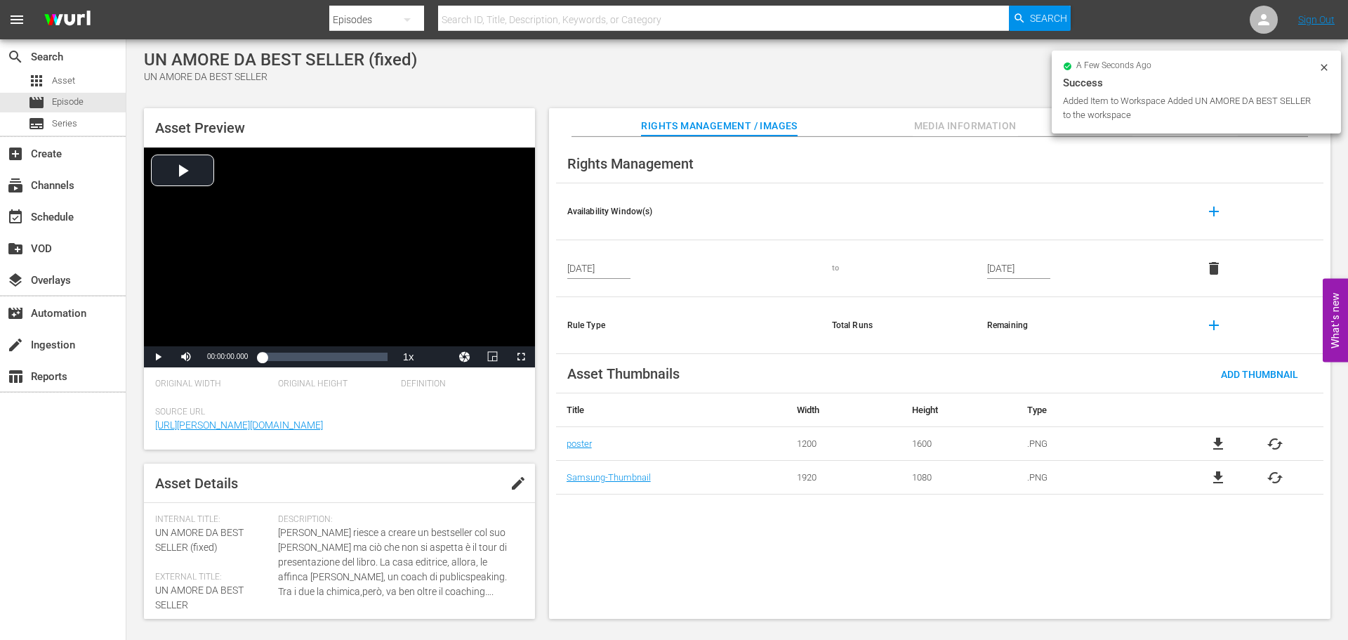
click at [999, 137] on hr at bounding box center [940, 136] width 737 height 1
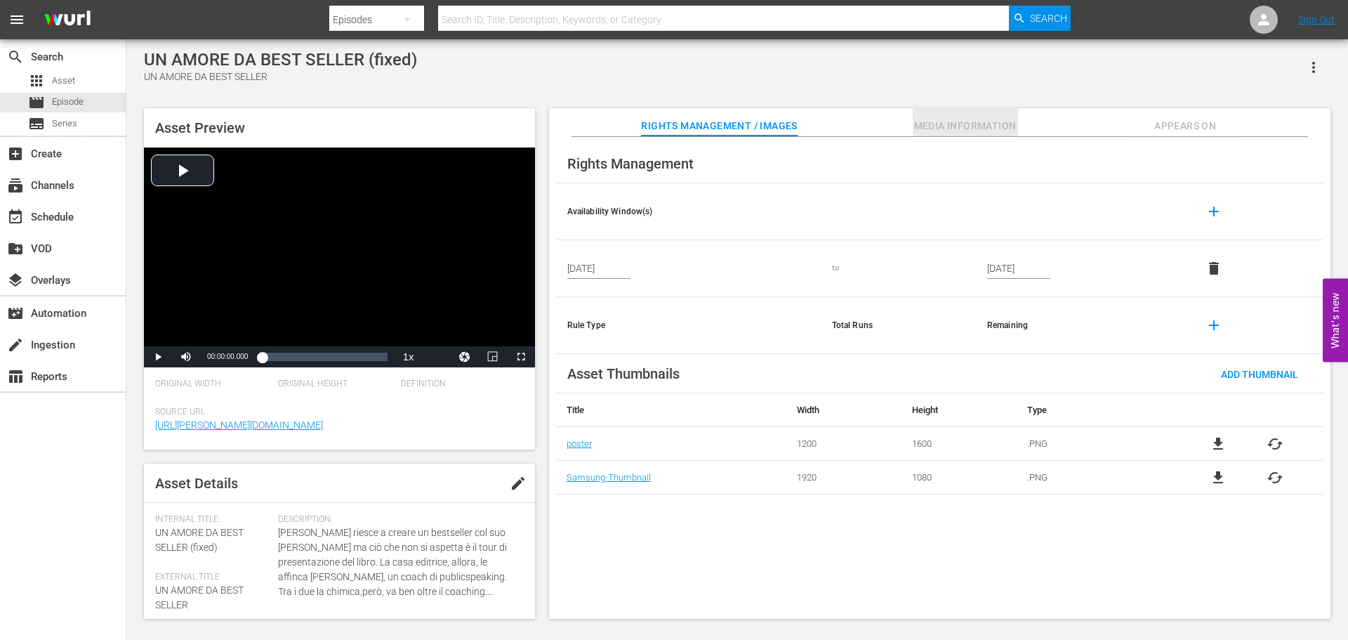
click at [999, 134] on span "Media Information" at bounding box center [965, 126] width 105 height 18
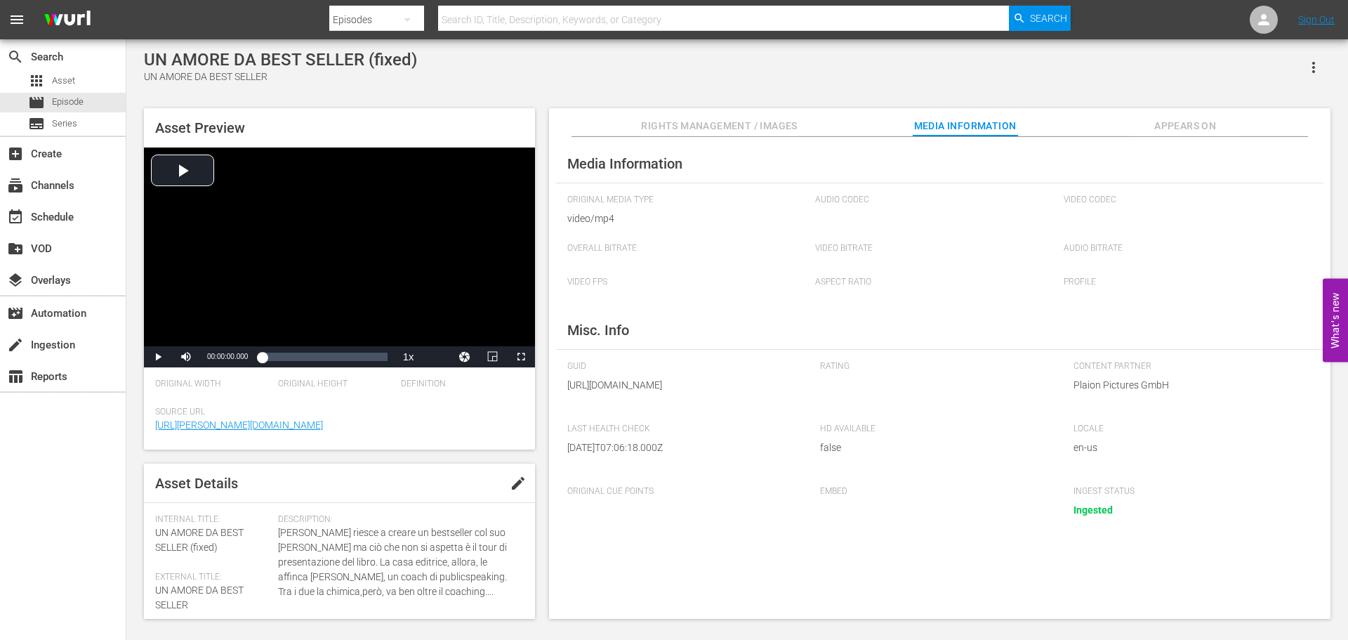
click at [1154, 129] on span "Appears On" at bounding box center [1184, 126] width 105 height 18
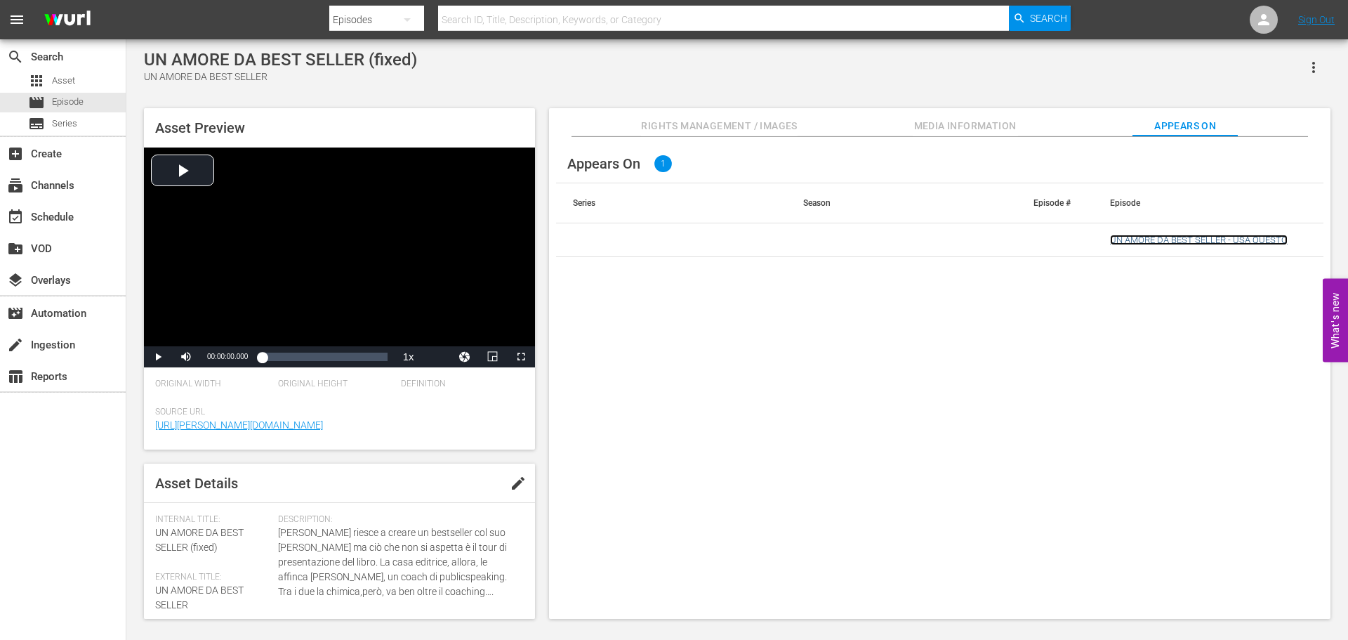
click at [1195, 238] on link "UN AMORE DA BEST SELLER - USA QUESTO" at bounding box center [1199, 240] width 178 height 11
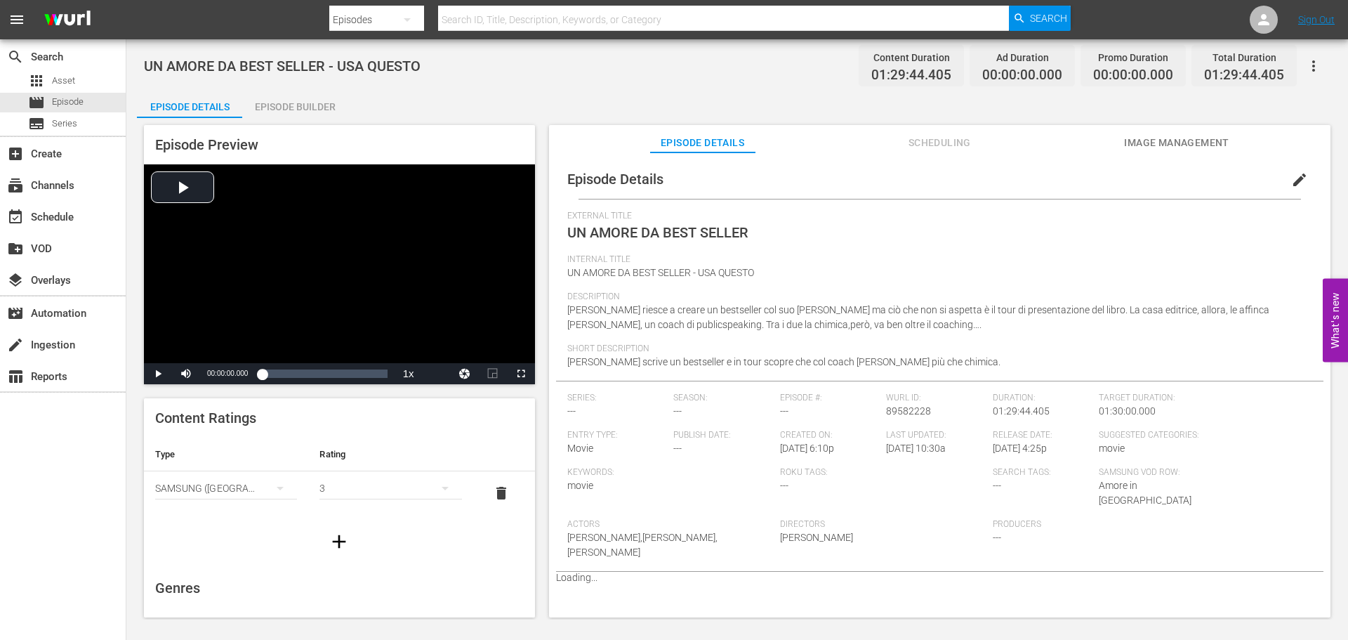
click at [307, 105] on div "Episode Builder" at bounding box center [294, 107] width 105 height 34
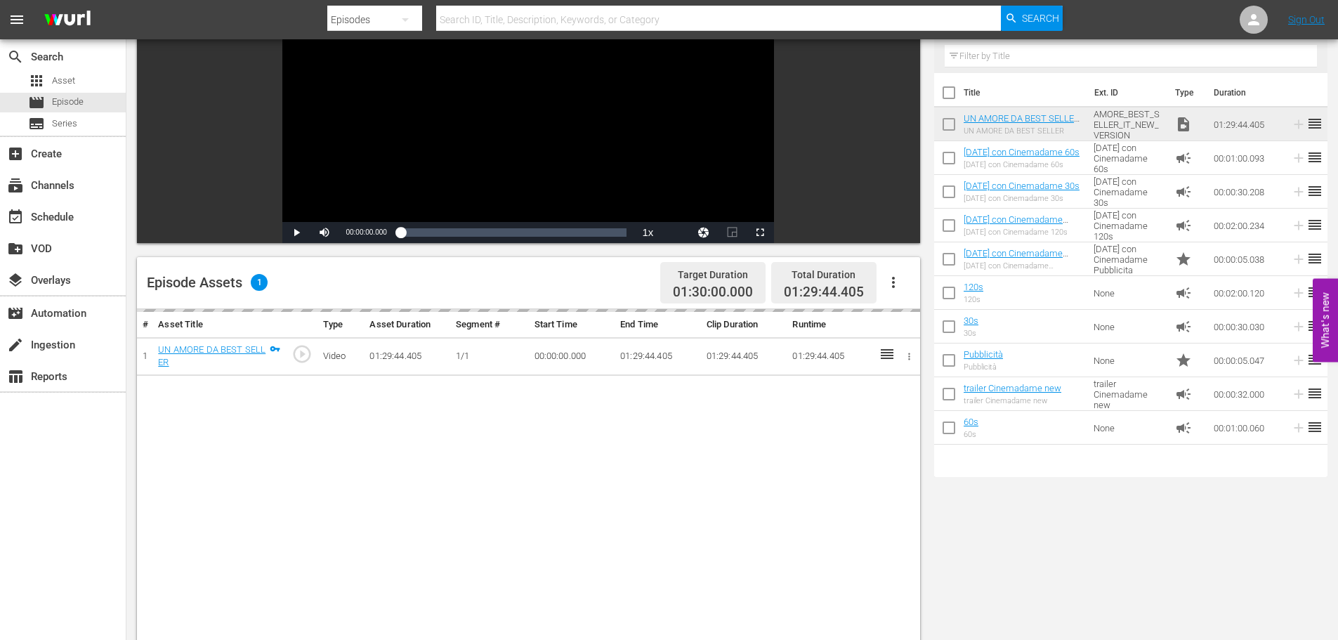
scroll to position [351, 0]
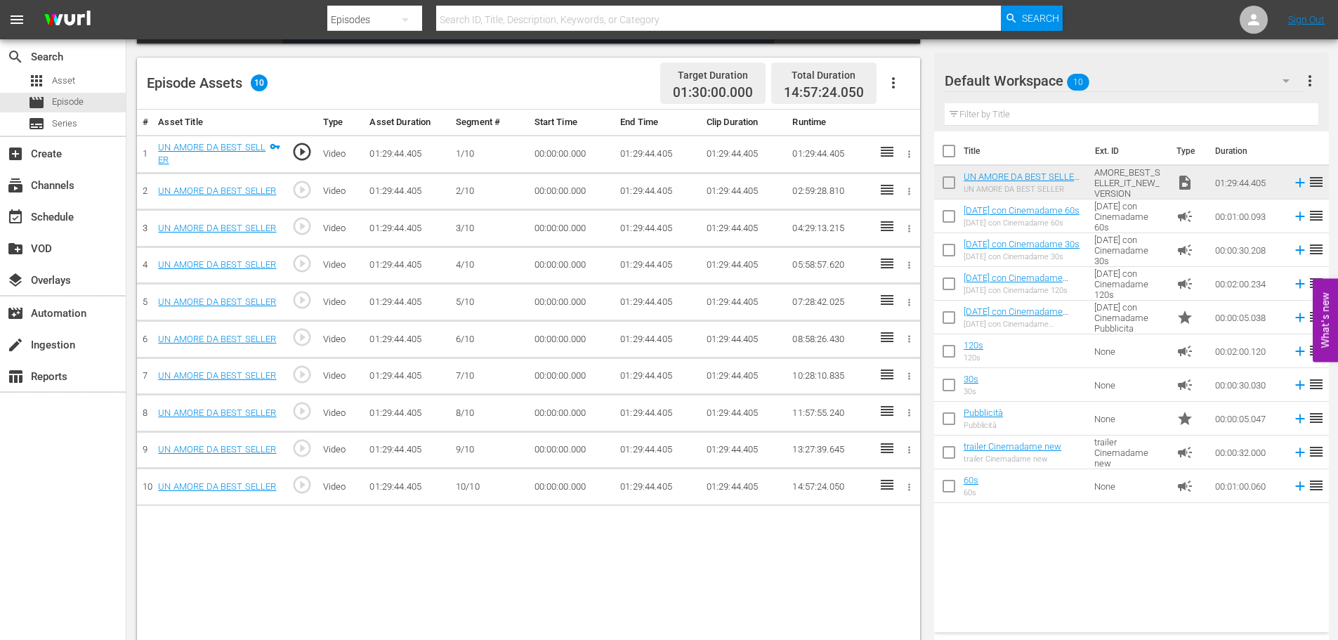
click at [633, 154] on td "01:29:44.405" at bounding box center [657, 154] width 86 height 38
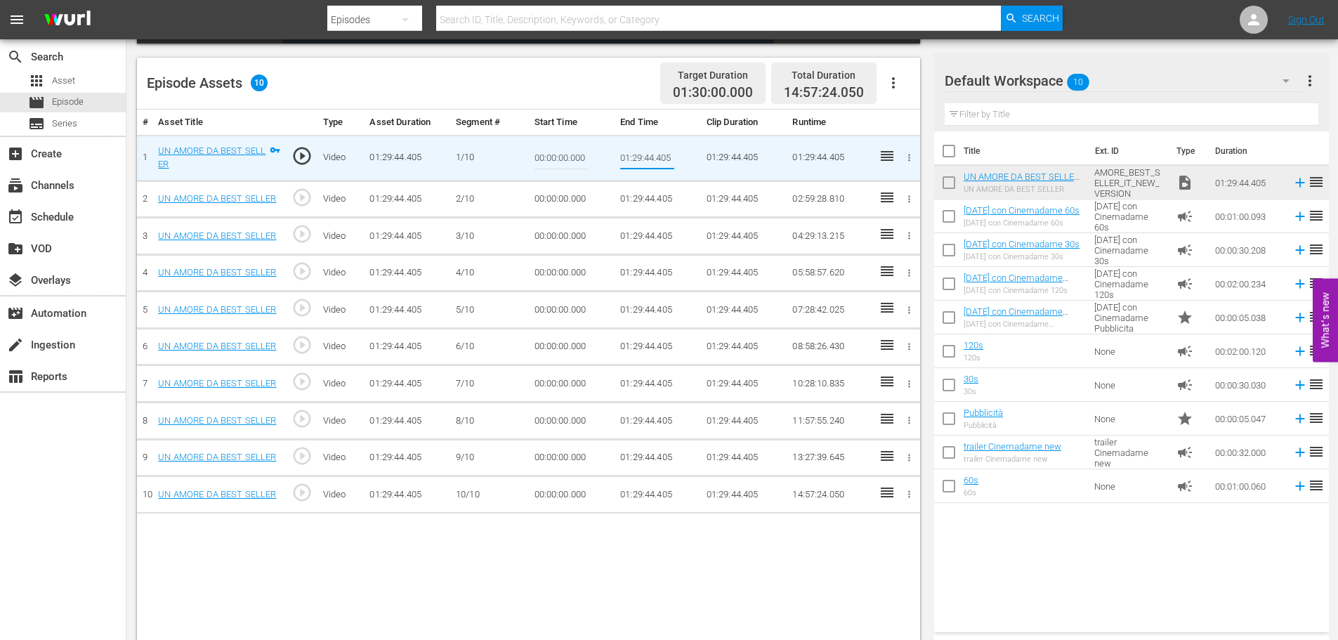
click at [633, 154] on input "01:29:44.405" at bounding box center [647, 158] width 54 height 34
type input "00:09:00"
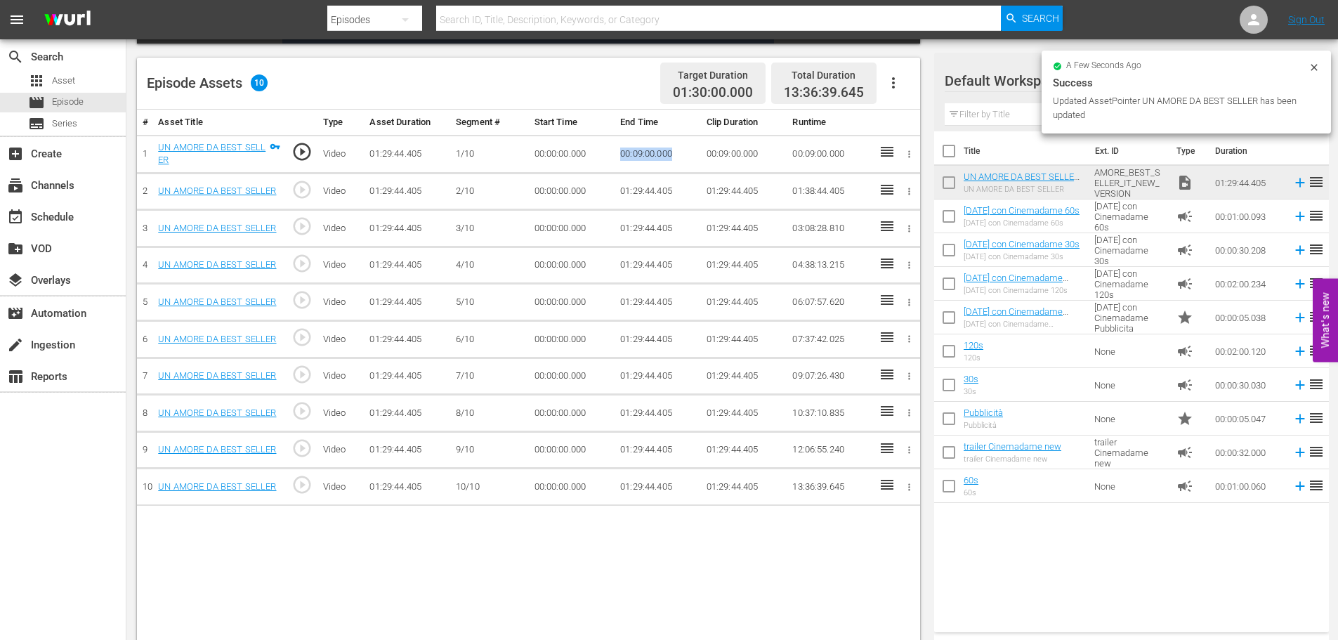
drag, startPoint x: 618, startPoint y: 154, endPoint x: 587, endPoint y: 157, distance: 31.0
click at [587, 157] on tr "1 UN AMORE DA BEST SELLER play_circle_outline Video 01:29:44.405 [DATE] 00:00:0…" at bounding box center [528, 154] width 783 height 38
copy tr "00:09:00.000"
click at [548, 194] on td "00:00:00.000" at bounding box center [572, 191] width 86 height 37
click at [548, 193] on td "00:00:00.000" at bounding box center [572, 191] width 86 height 37
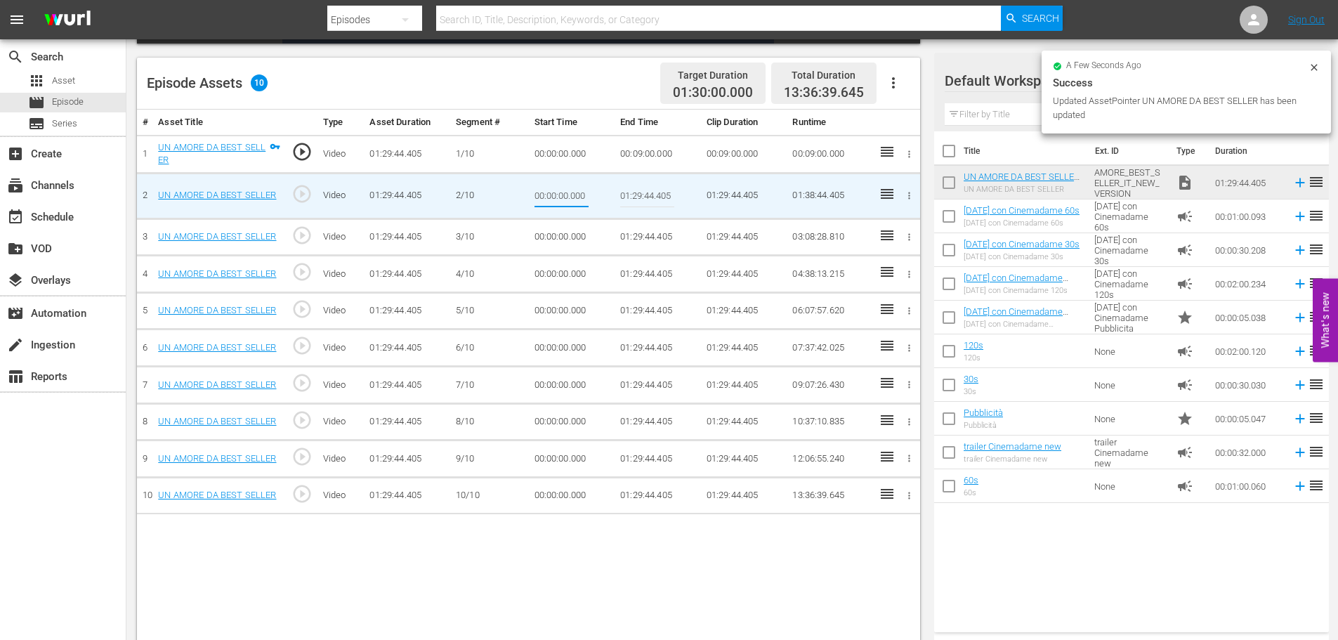
click at [547, 193] on input "00:00:00.000" at bounding box center [561, 196] width 54 height 34
type input "00:09:00.000"
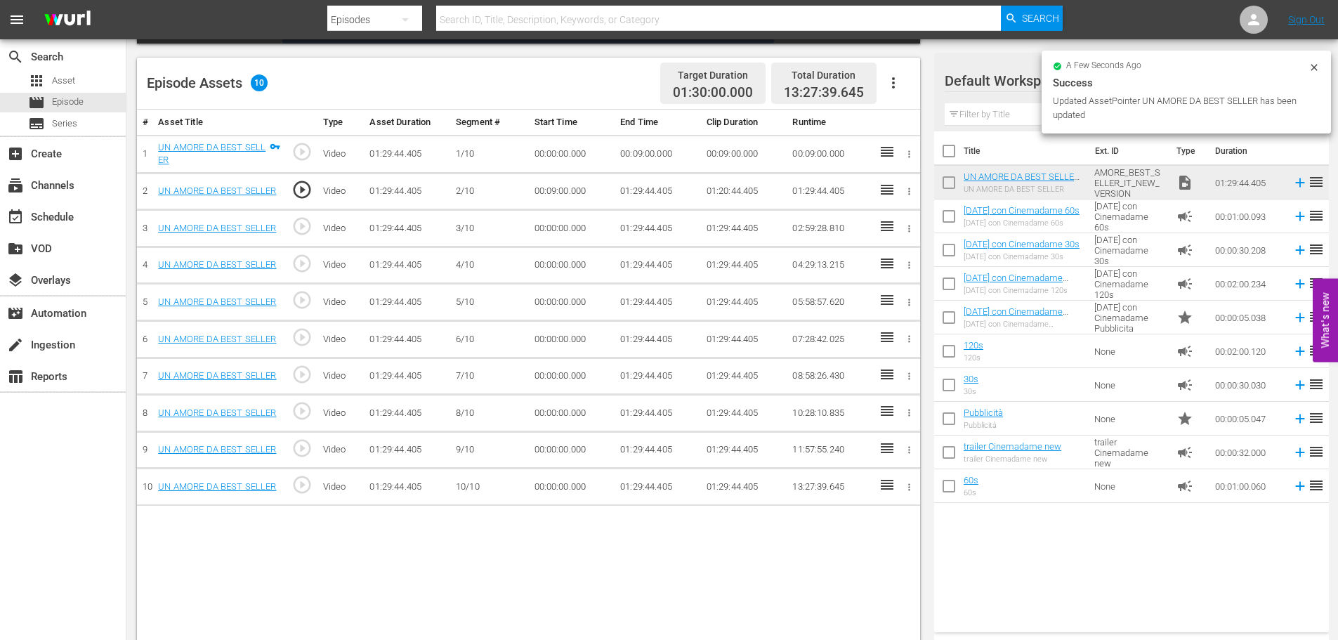
click at [646, 184] on td "01:29:44.405" at bounding box center [657, 191] width 86 height 37
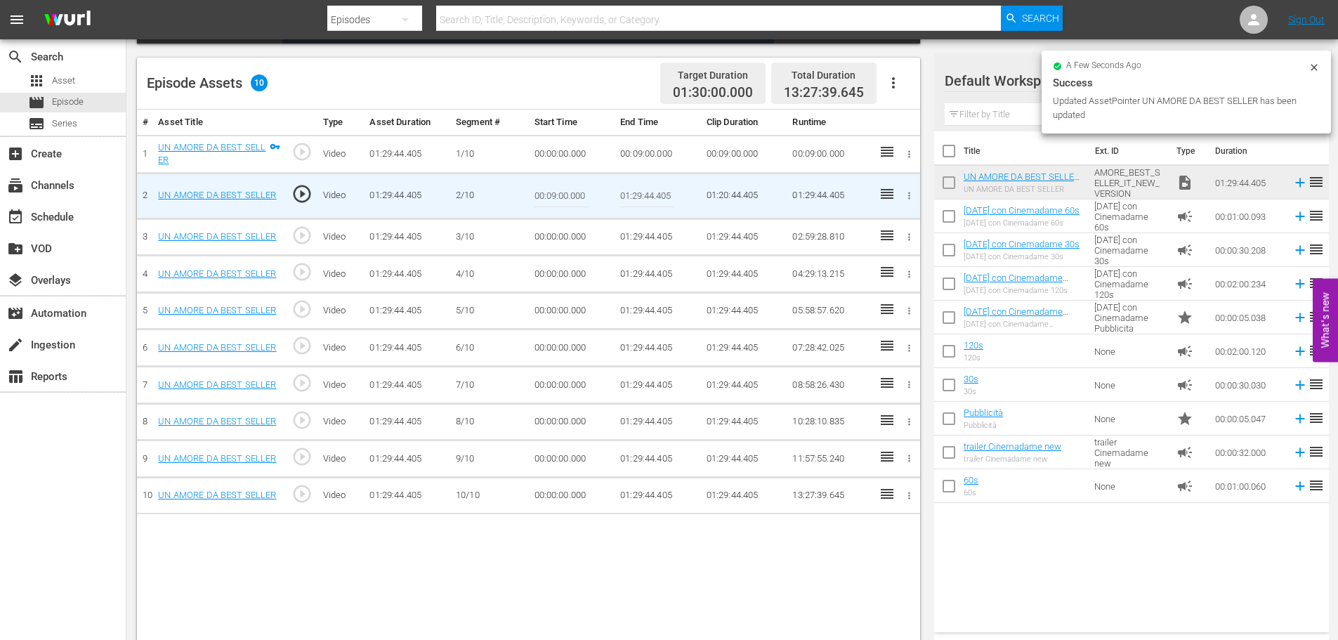
click at [635, 192] on input "01:29:44.405" at bounding box center [647, 196] width 54 height 34
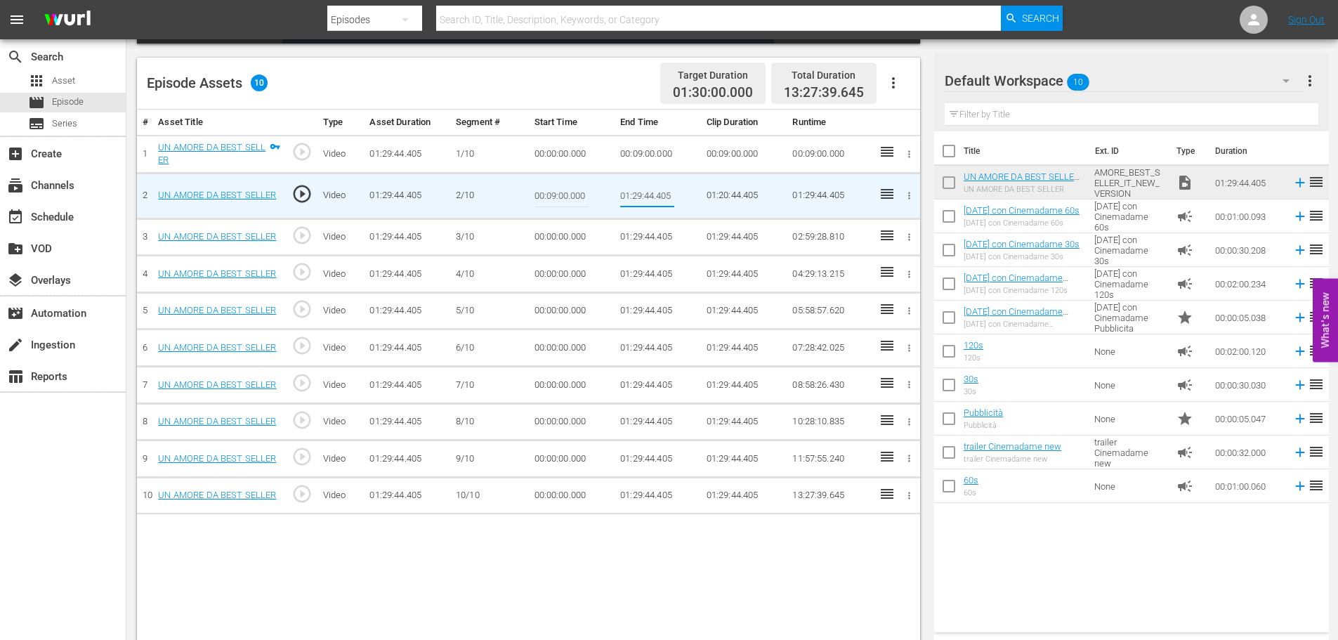
click at [635, 192] on input "01:29:44.405" at bounding box center [647, 196] width 54 height 34
paste input "0:18:00"
type input "00:18:00"
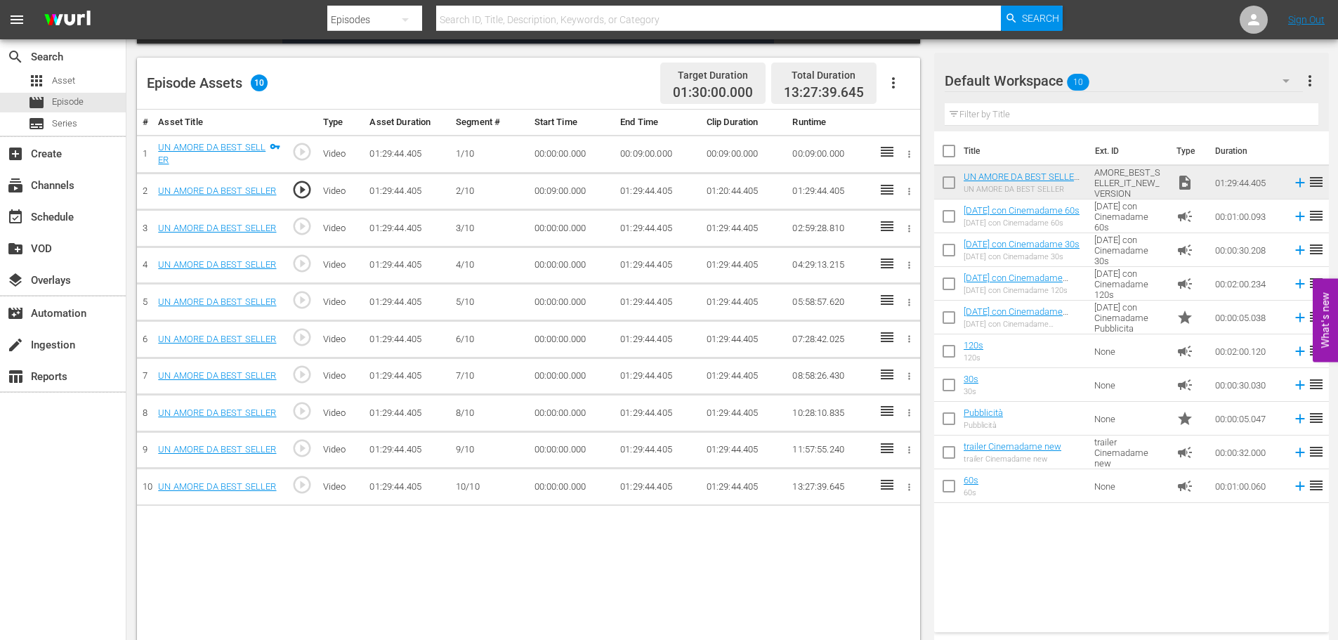
click at [656, 188] on td "01:29:44.405" at bounding box center [657, 191] width 86 height 37
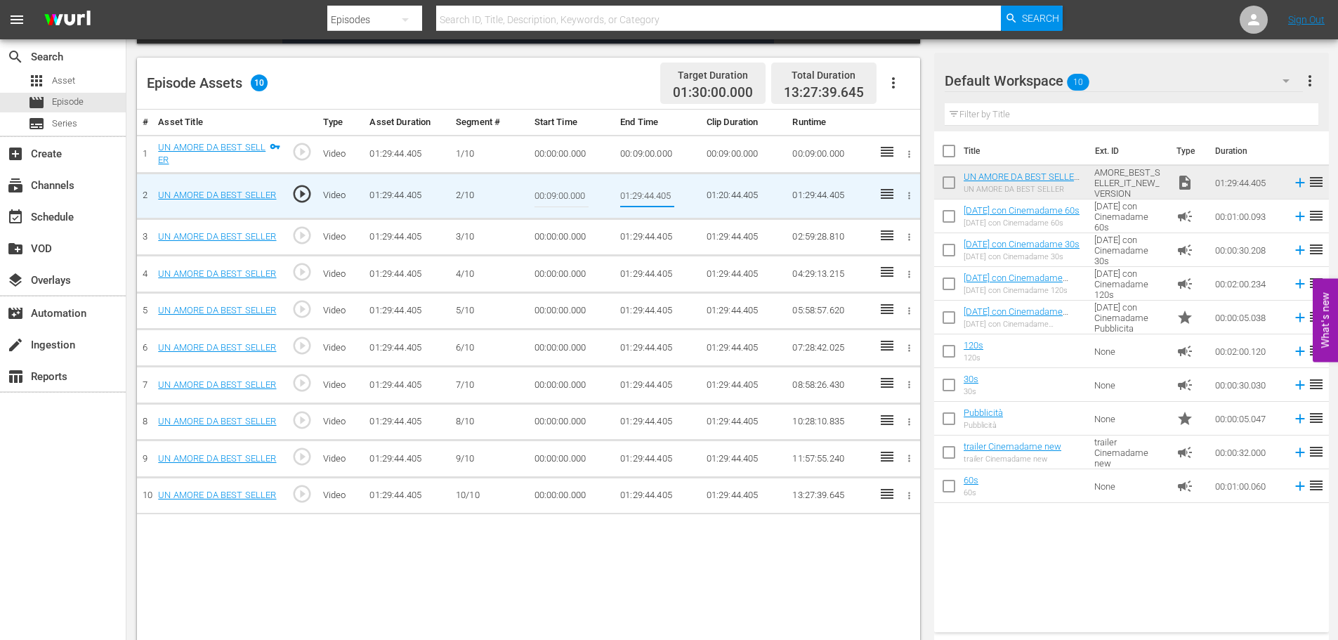
click at [638, 194] on input "01:29:44.405" at bounding box center [647, 196] width 54 height 34
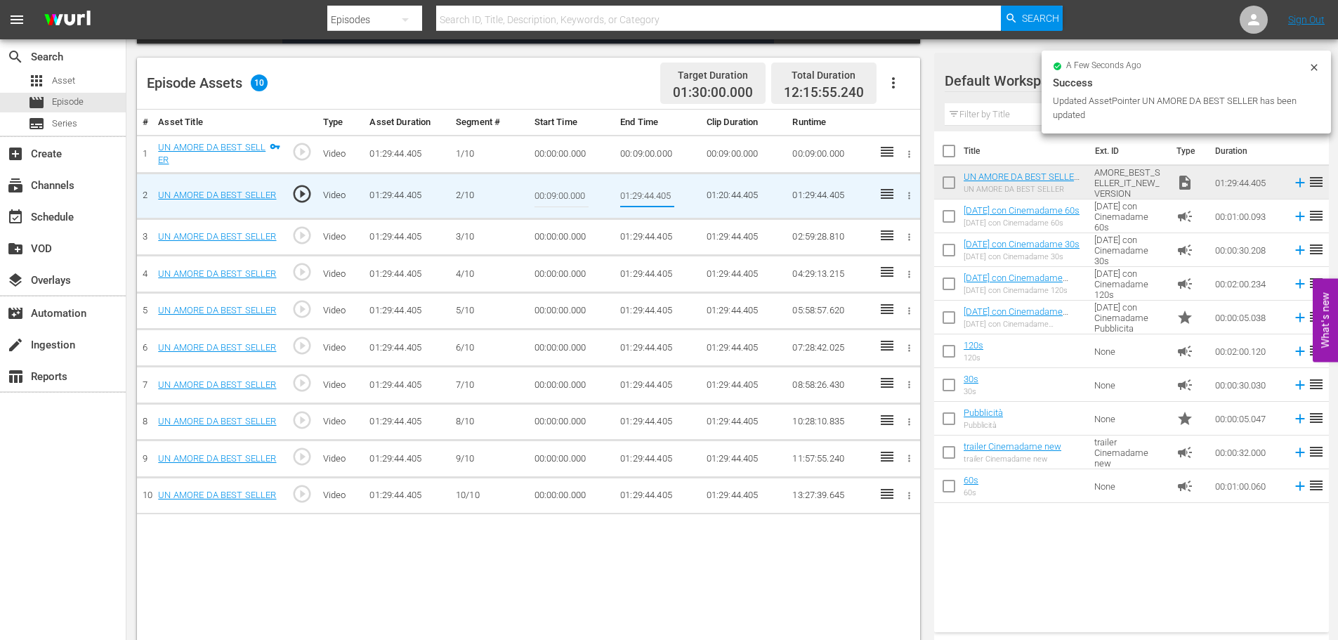
click at [638, 194] on input "01:29:44.405" at bounding box center [647, 196] width 54 height 34
paste input "0:18:00"
type input "00:18:00"
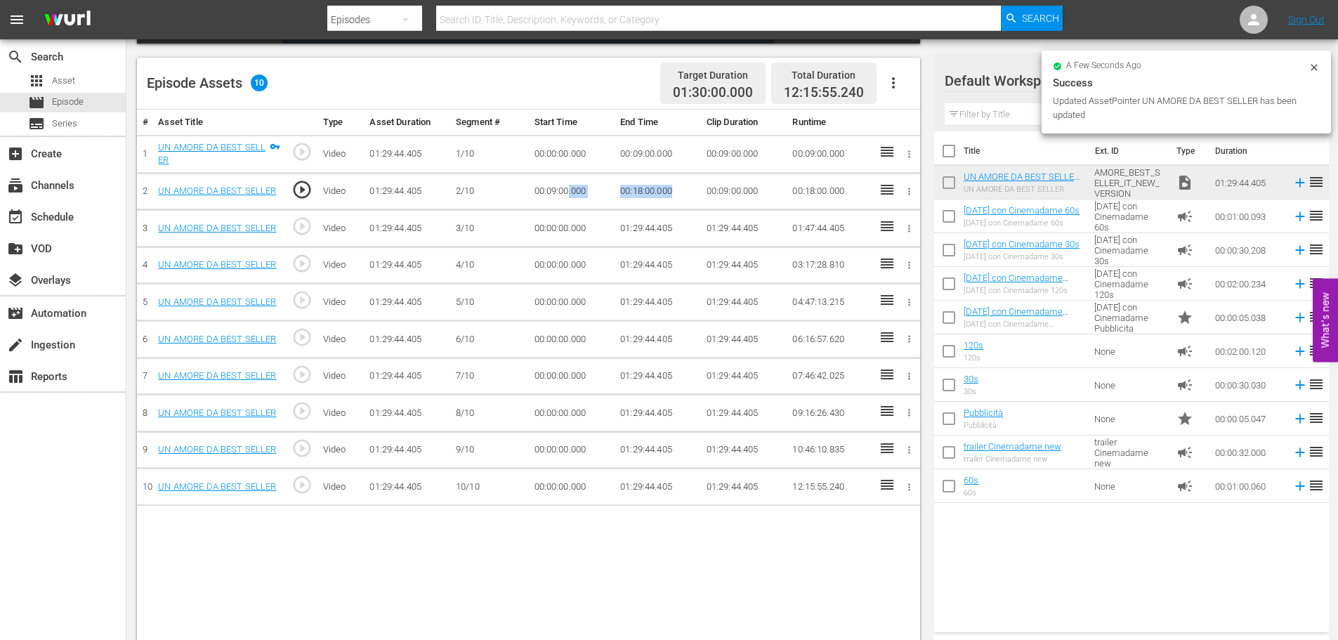
drag, startPoint x: 681, startPoint y: 190, endPoint x: 567, endPoint y: 182, distance: 114.0
click at [568, 180] on tr "2 UN AMORE DA BEST SELLER play_circle_outline Video 01:29:44.405 [DATE] 00:09:0…" at bounding box center [528, 191] width 783 height 37
click at [690, 185] on td "00:18:00.000" at bounding box center [657, 191] width 86 height 37
drag, startPoint x: 680, startPoint y: 193, endPoint x: 602, endPoint y: 190, distance: 77.3
click at [602, 190] on tr "2 UN AMORE DA BEST SELLER play_circle_outline Video 01:29:44.405 [DATE] 00:09:0…" at bounding box center [528, 191] width 783 height 37
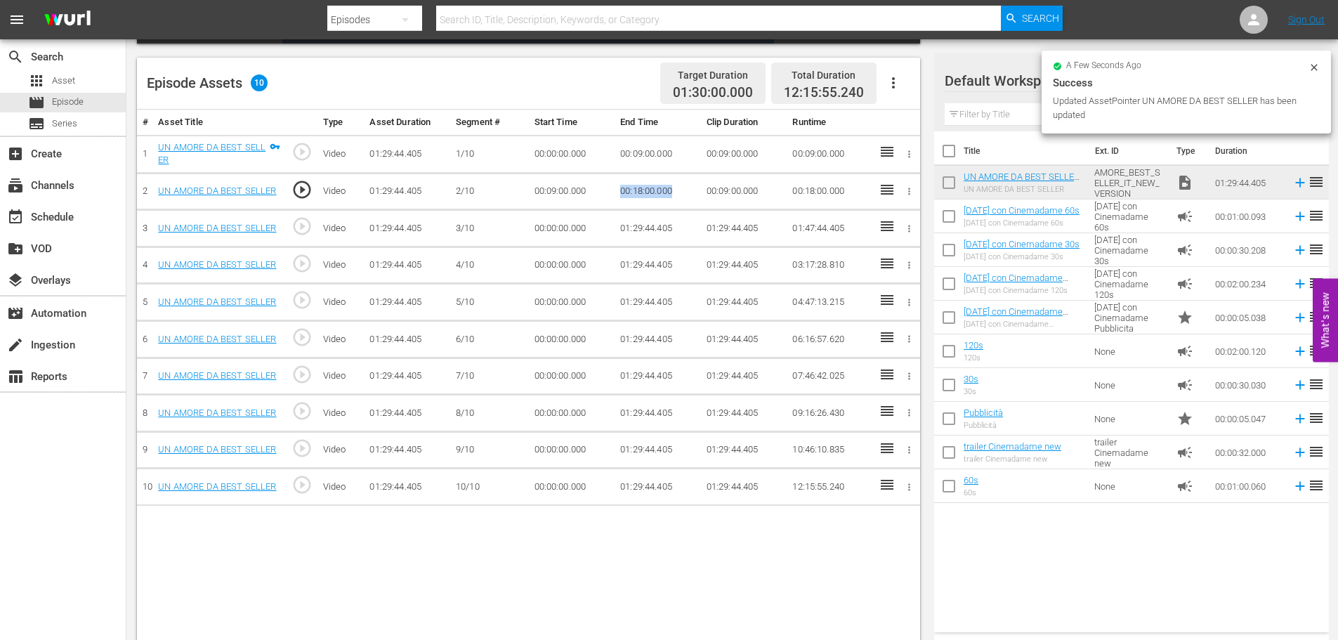
copy tr "00:18:00.000"
click at [549, 227] on td "00:00:00.000" at bounding box center [572, 228] width 86 height 37
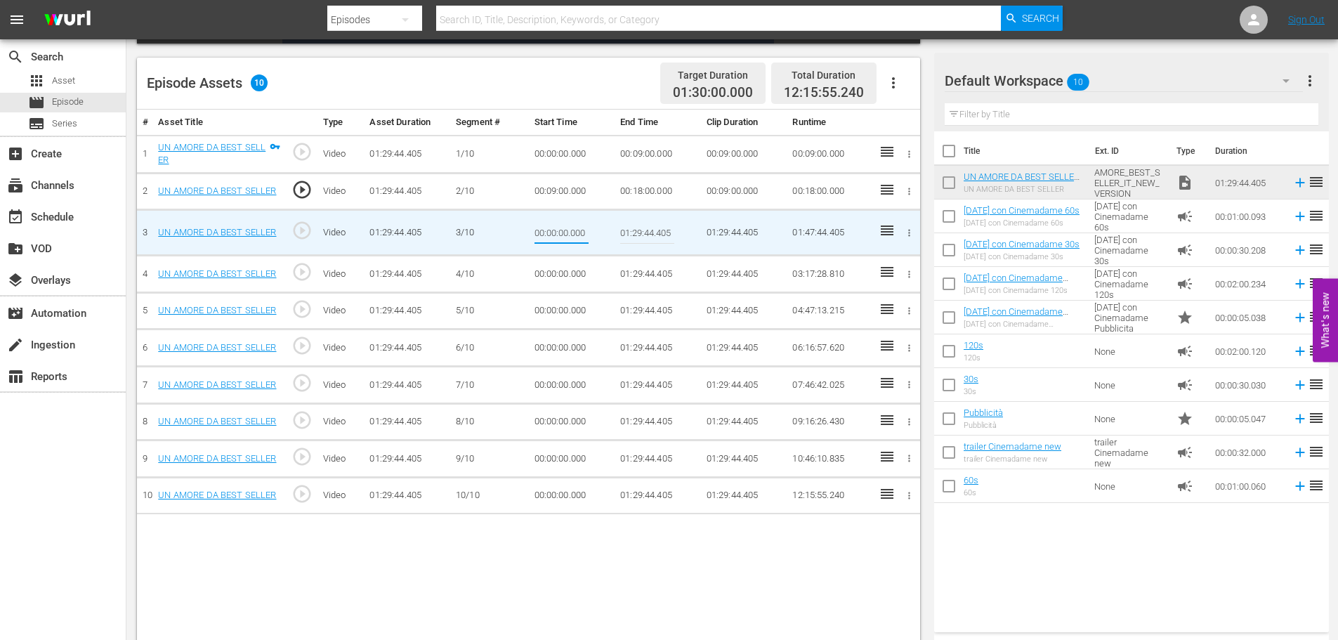
type input "00:18:00.000"
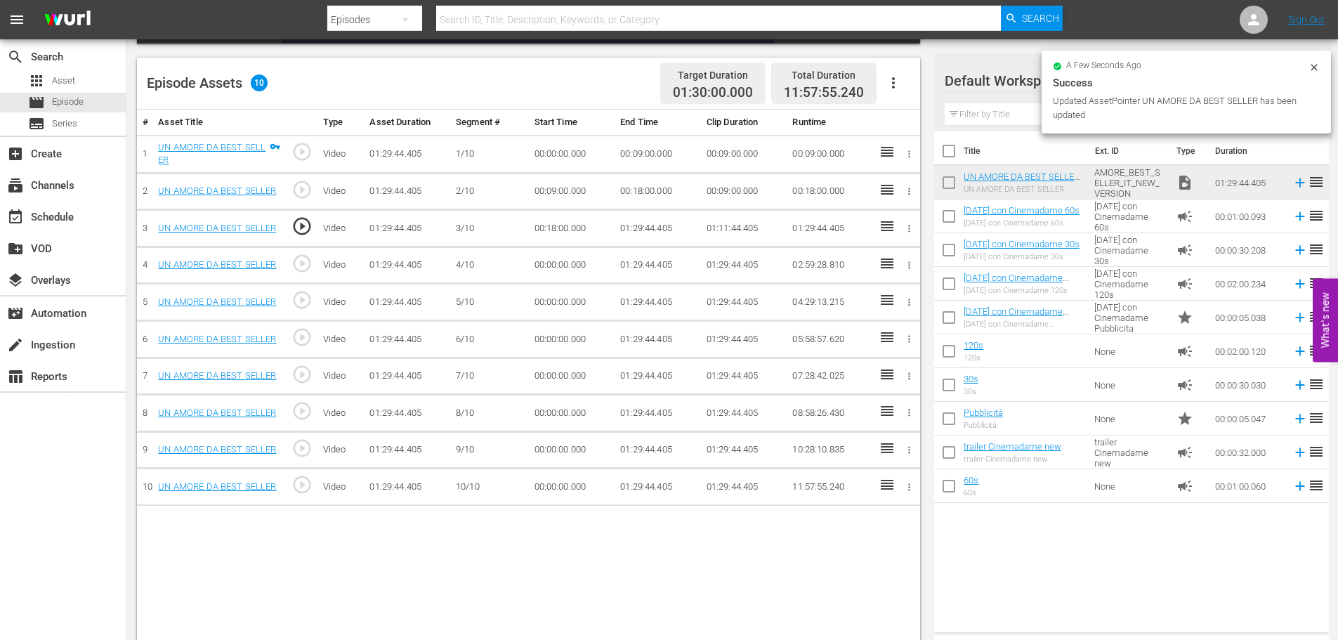
click at [652, 234] on td "01:29:44.405" at bounding box center [657, 228] width 86 height 37
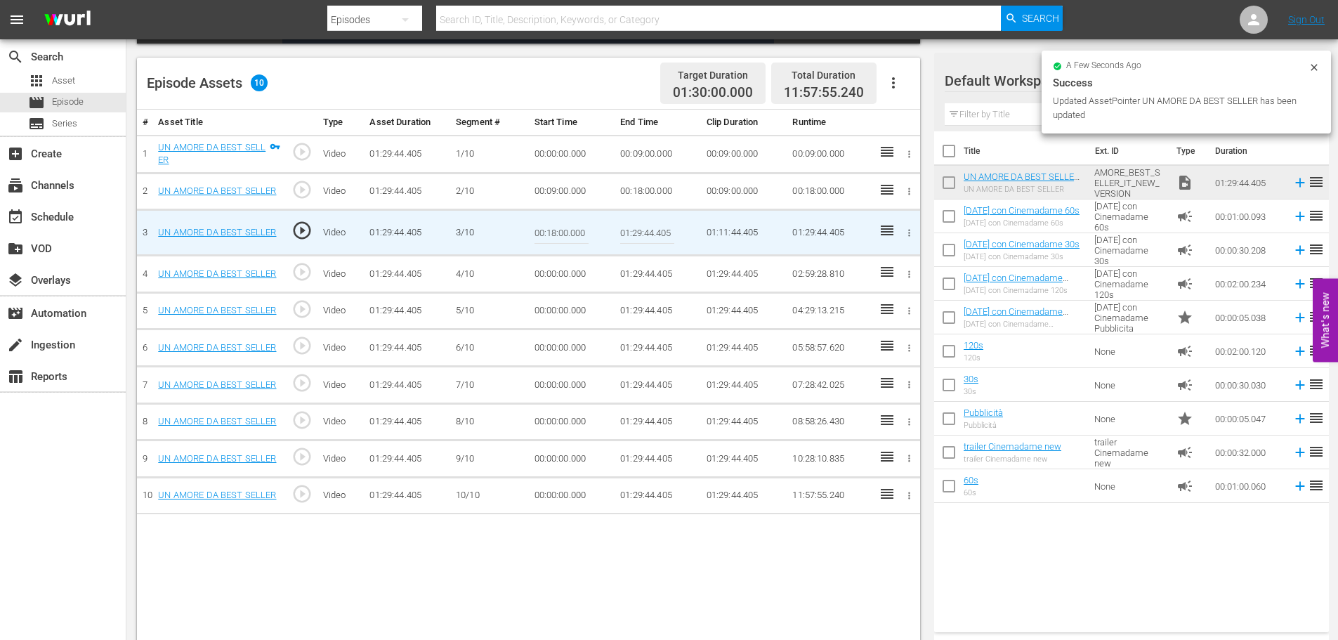
click at [626, 237] on input "01:29:44.405" at bounding box center [647, 233] width 54 height 34
click at [624, 237] on input "01:29:44.405" at bounding box center [647, 233] width 54 height 34
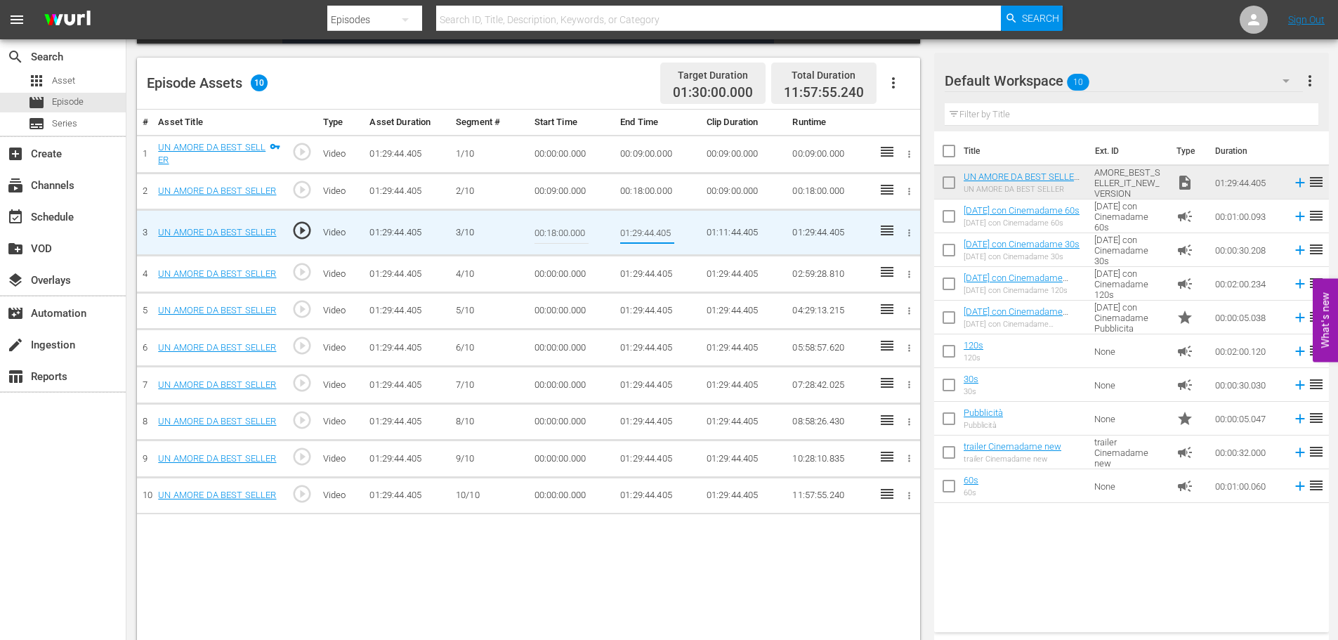
click at [624, 237] on input "01:29:44.405" at bounding box center [647, 233] width 54 height 34
paste input "0:27:00"
type input "00:27:00"
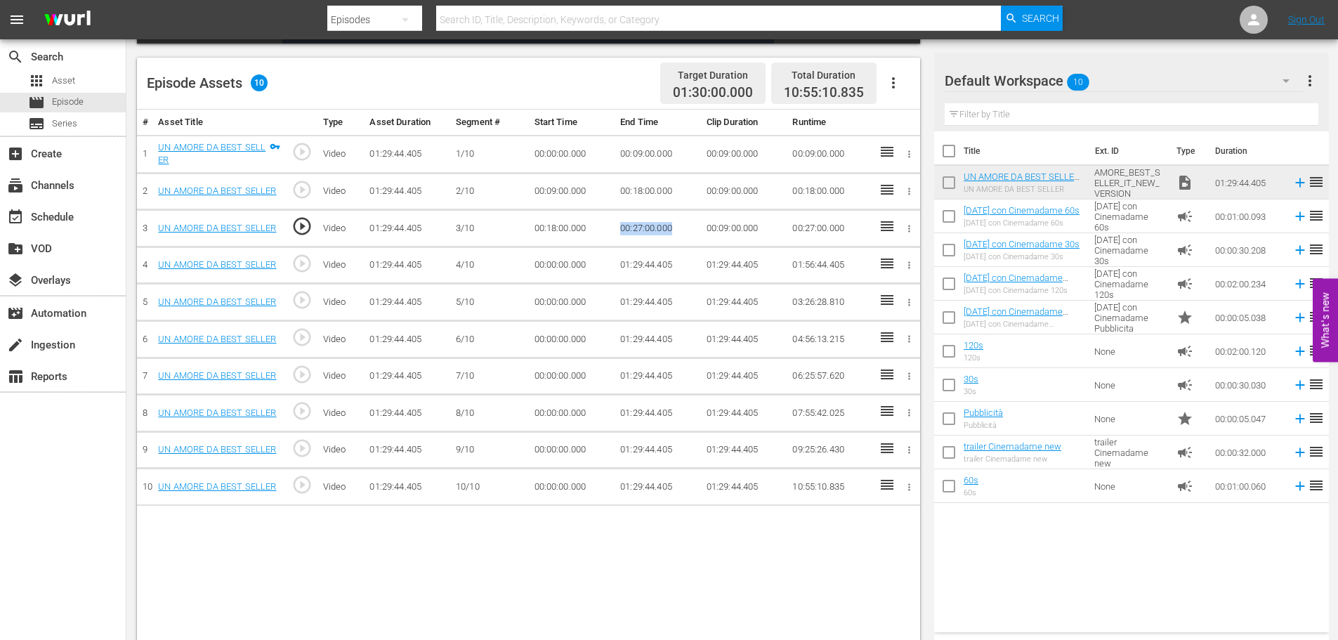
drag, startPoint x: 685, startPoint y: 229, endPoint x: 604, endPoint y: 233, distance: 80.9
click at [604, 233] on tr "3 UN AMORE DA BEST SELLER play_circle_outline Video 01:29:44.405 [DATE] 00:18:0…" at bounding box center [528, 228] width 783 height 37
copy tr "00:27:00.000"
click at [572, 259] on td "00:00:00.000" at bounding box center [572, 264] width 86 height 37
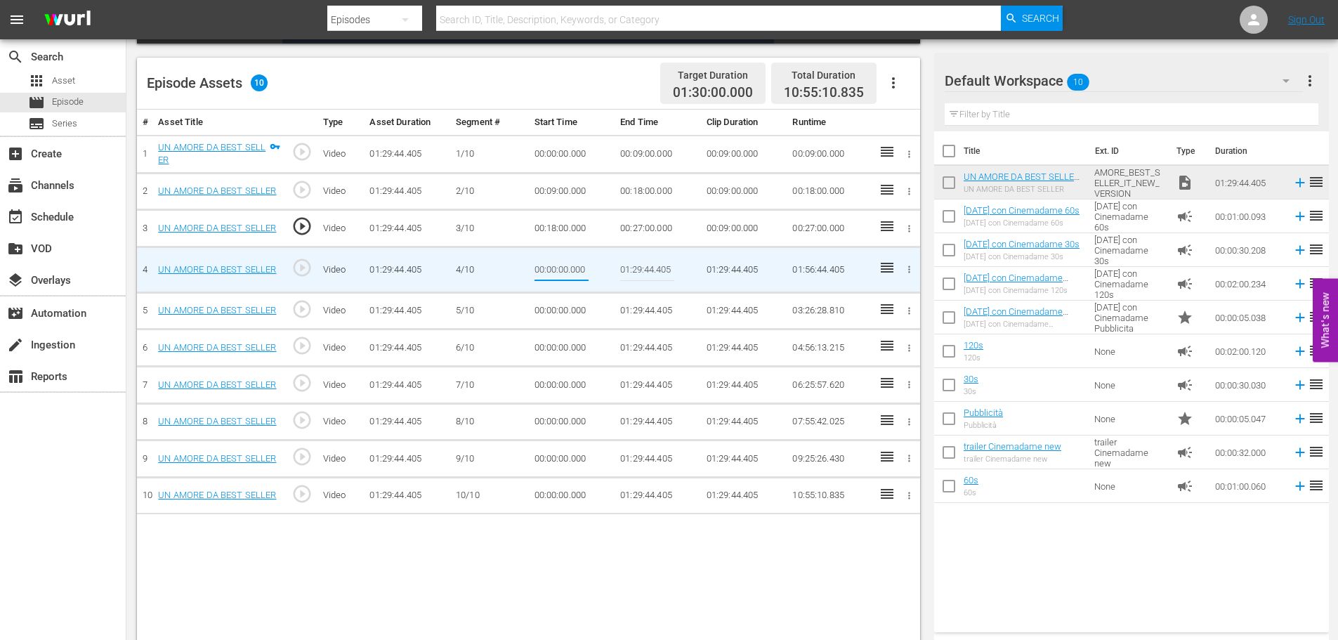
type input "00:27:00.000"
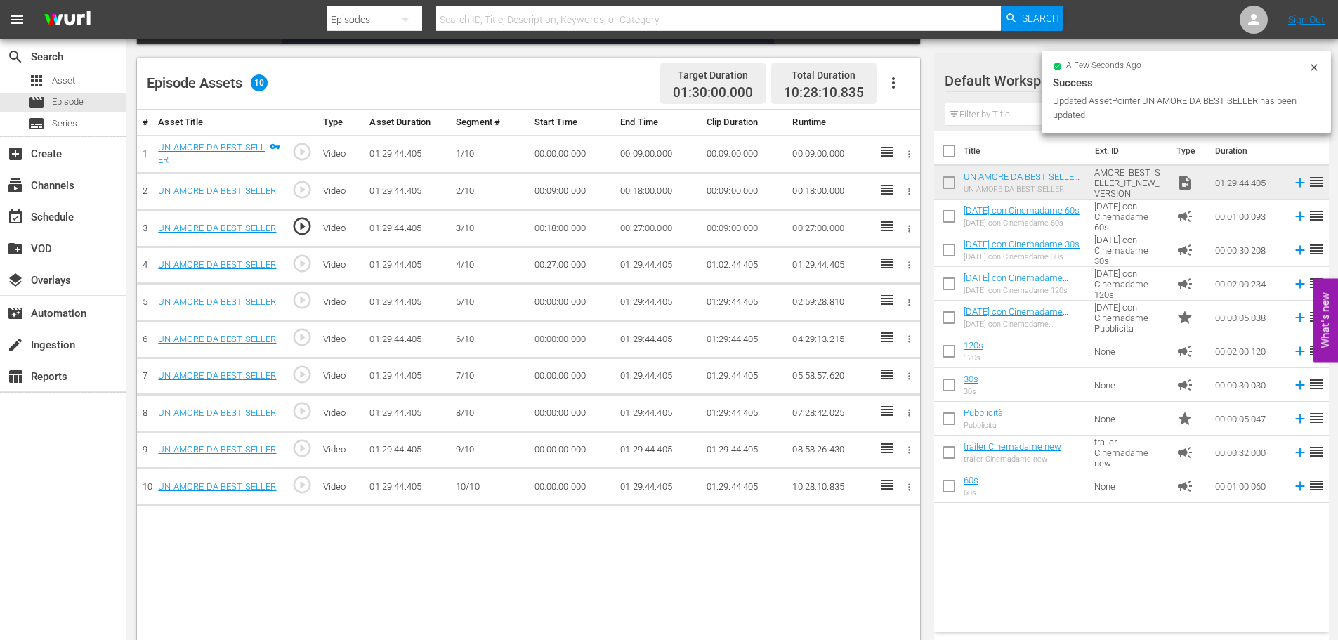
drag, startPoint x: 661, startPoint y: 272, endPoint x: 632, endPoint y: 270, distance: 29.5
click at [661, 272] on td "01:29:44.405" at bounding box center [657, 264] width 86 height 37
click at [654, 271] on td "01:29:44.405" at bounding box center [657, 264] width 86 height 37
click at [638, 260] on td "01:29:44.405" at bounding box center [657, 264] width 86 height 37
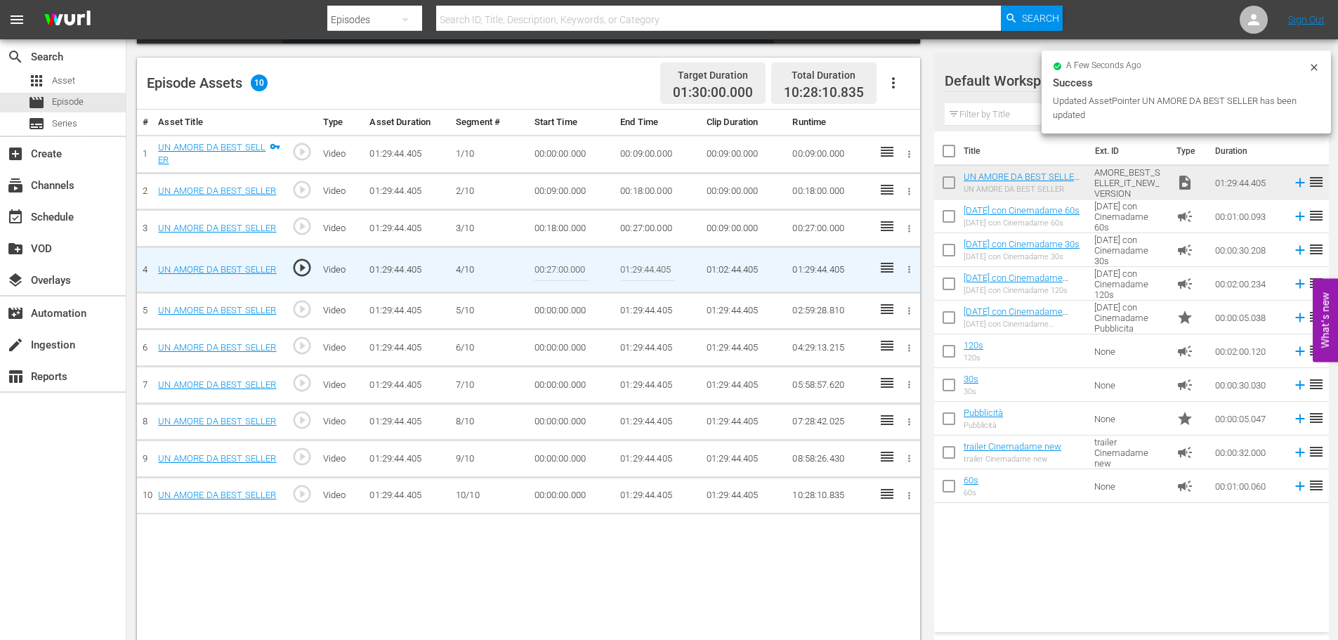
click at [638, 260] on input "01:29:44.405" at bounding box center [647, 270] width 54 height 34
paste input "0:36:00"
type input "00:36:00"
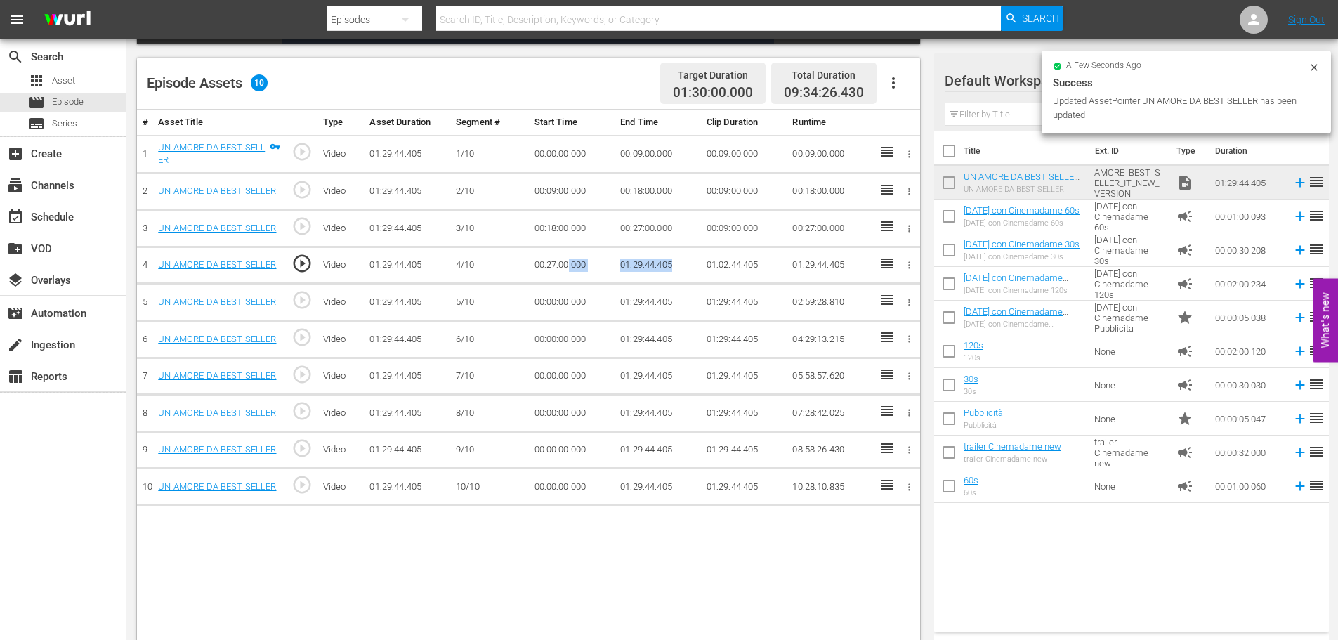
drag, startPoint x: 681, startPoint y: 262, endPoint x: 569, endPoint y: 268, distance: 111.8
click at [569, 268] on tr "4 UN AMORE DA BEST SELLER play_circle_outline Video 01:29:44.405 [DATE] 00:27:0…" at bounding box center [528, 264] width 783 height 37
click at [659, 267] on td "01:29:44.405" at bounding box center [657, 264] width 86 height 37
drag, startPoint x: 685, startPoint y: 261, endPoint x: 609, endPoint y: 261, distance: 75.1
click at [609, 261] on tr "4 UN AMORE DA BEST SELLER play_circle_outline Video 01:29:44.405 [DATE] 00:27:0…" at bounding box center [528, 264] width 783 height 37
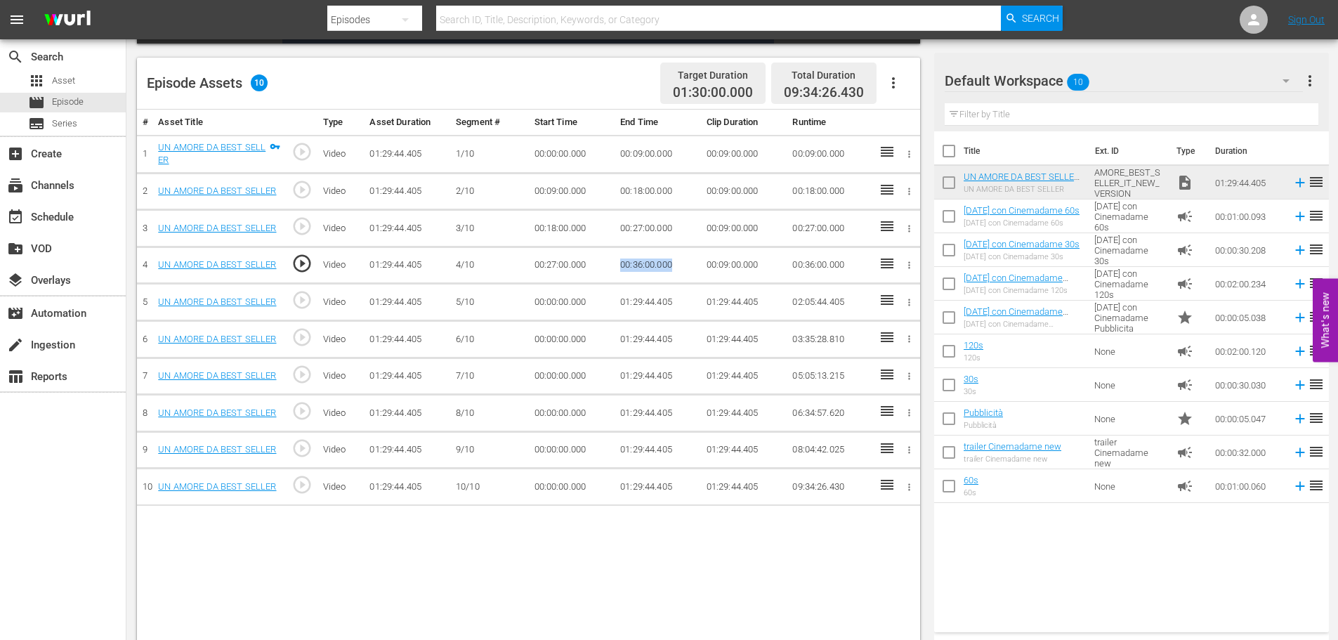
copy tr "00:36:00.000"
click at [576, 305] on td "00:00:00.000" at bounding box center [572, 302] width 86 height 37
click at [555, 302] on td "00:00:00.000" at bounding box center [572, 302] width 86 height 37
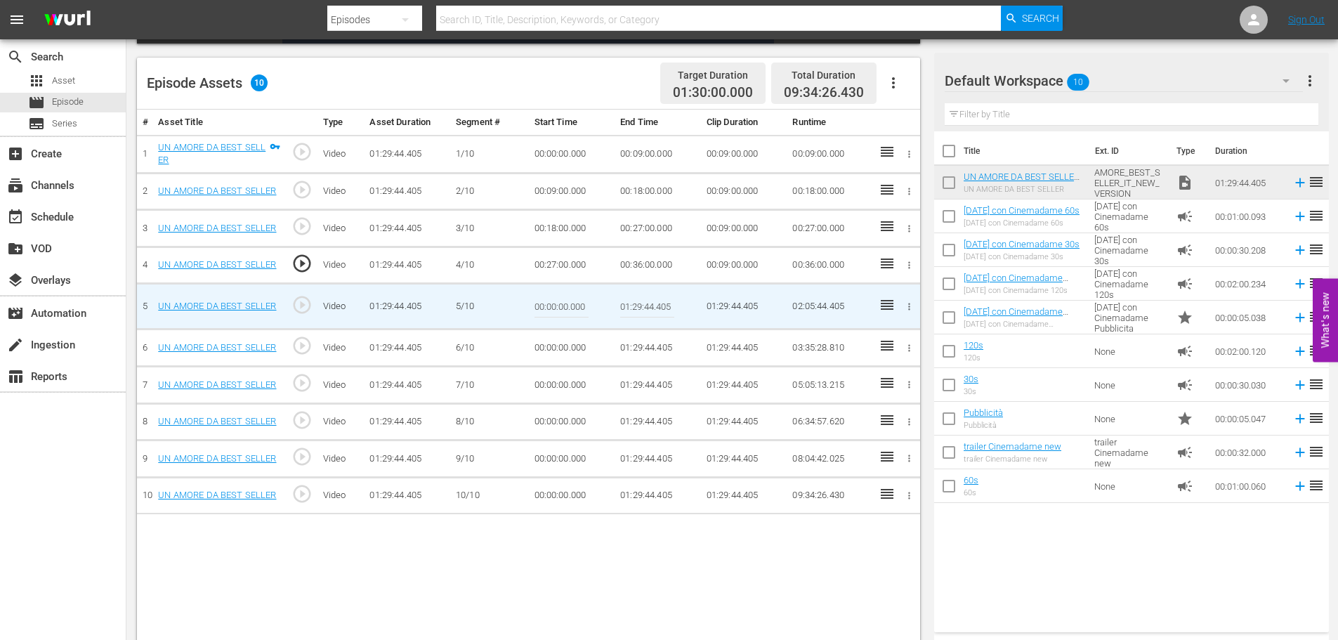
click at [555, 302] on input "00:00:00.000" at bounding box center [561, 306] width 54 height 34
paste input "00:36"
type input "00:36:00.000"
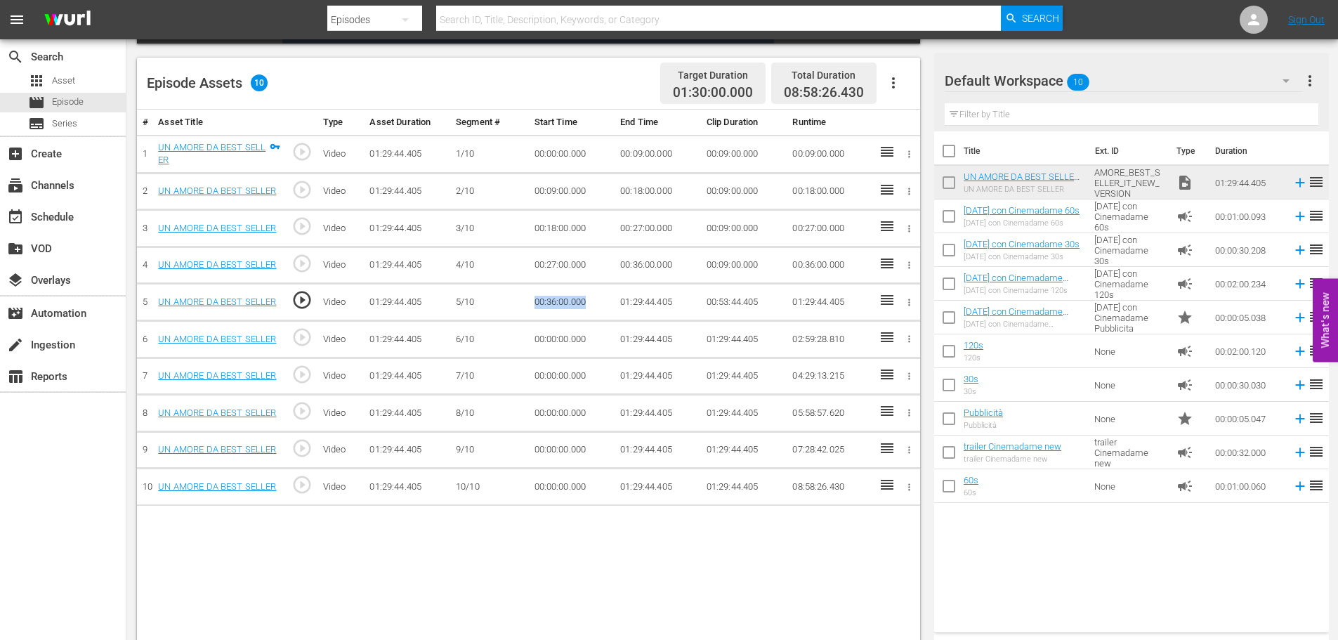
drag, startPoint x: 591, startPoint y: 305, endPoint x: 527, endPoint y: 306, distance: 63.9
click at [527, 306] on tr "5 UN AMORE DA BEST SELLER play_circle_outline Video 01:29:44.405 [DATE] 00:36:0…" at bounding box center [528, 302] width 783 height 37
click at [632, 297] on td "01:29:44.405" at bounding box center [657, 302] width 86 height 37
click at [630, 299] on td "01:29:44.405" at bounding box center [657, 302] width 86 height 37
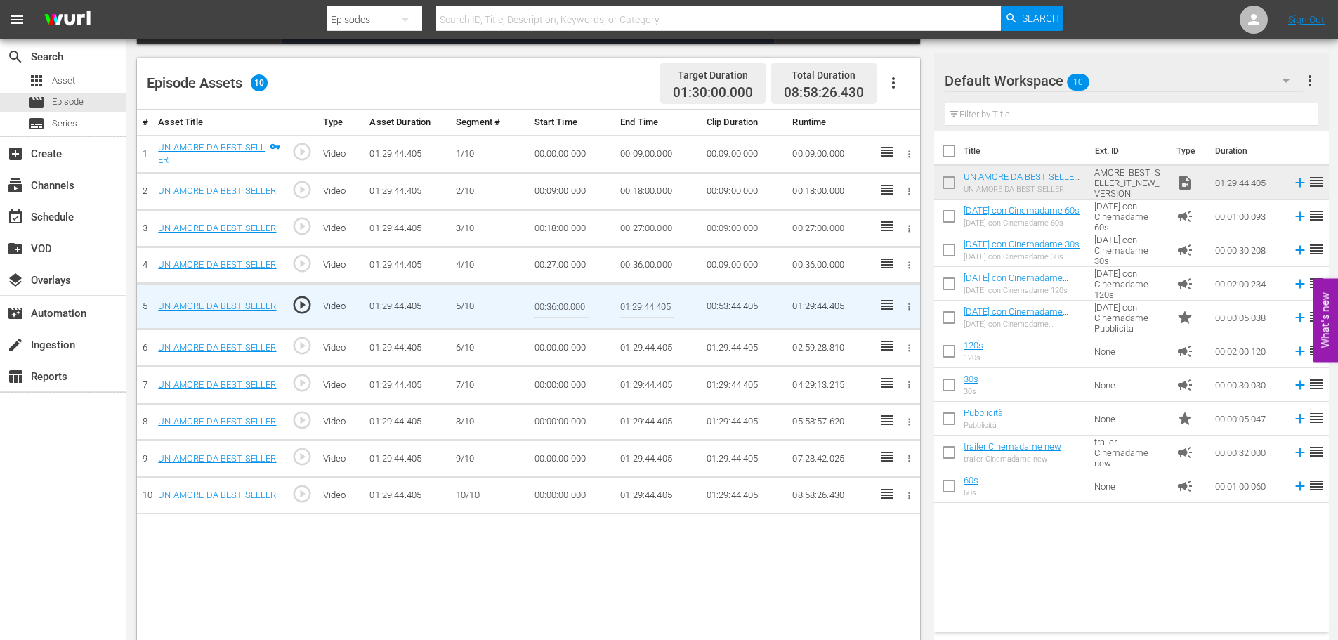
click at [630, 299] on input "01:29:44.405" at bounding box center [647, 306] width 54 height 34
paste input "0:45:00"
type input "00:45:00"
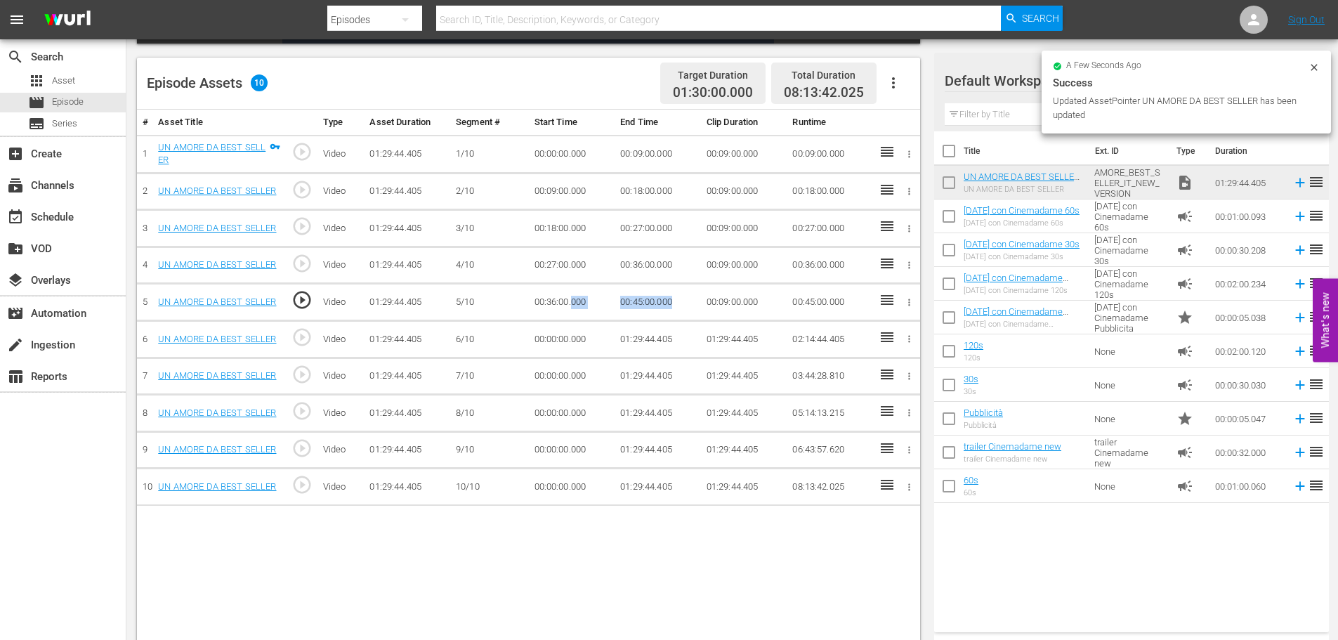
drag, startPoint x: 675, startPoint y: 302, endPoint x: 572, endPoint y: 302, distance: 103.9
click at [572, 302] on tr "5 UN AMORE DA BEST SELLER play_circle_outline Video 01:29:44.405 [DATE] 00:36:0…" at bounding box center [528, 302] width 783 height 37
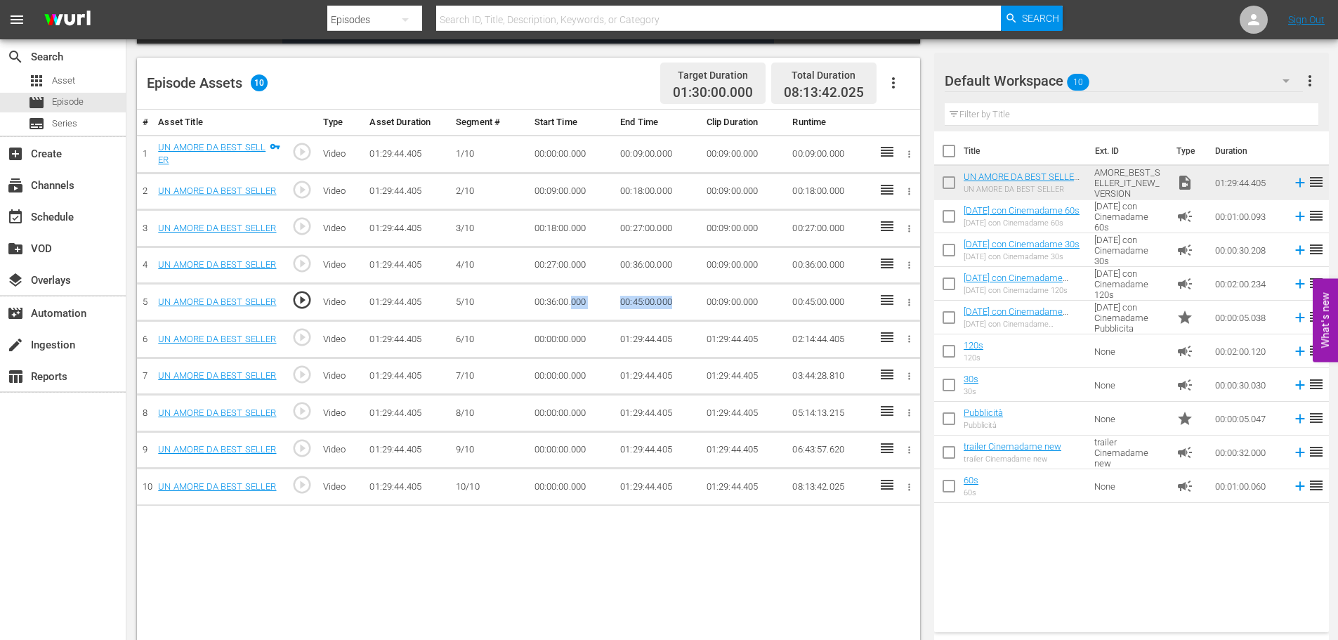
click at [649, 307] on td "00:45:00.000" at bounding box center [657, 302] width 86 height 37
click at [687, 304] on td "00:45:00.000" at bounding box center [657, 302] width 86 height 37
drag, startPoint x: 674, startPoint y: 300, endPoint x: 619, endPoint y: 295, distance: 55.7
click at [619, 295] on td "00:45:00.000" at bounding box center [657, 302] width 86 height 37
click at [565, 334] on td "00:00:00.000" at bounding box center [572, 339] width 86 height 37
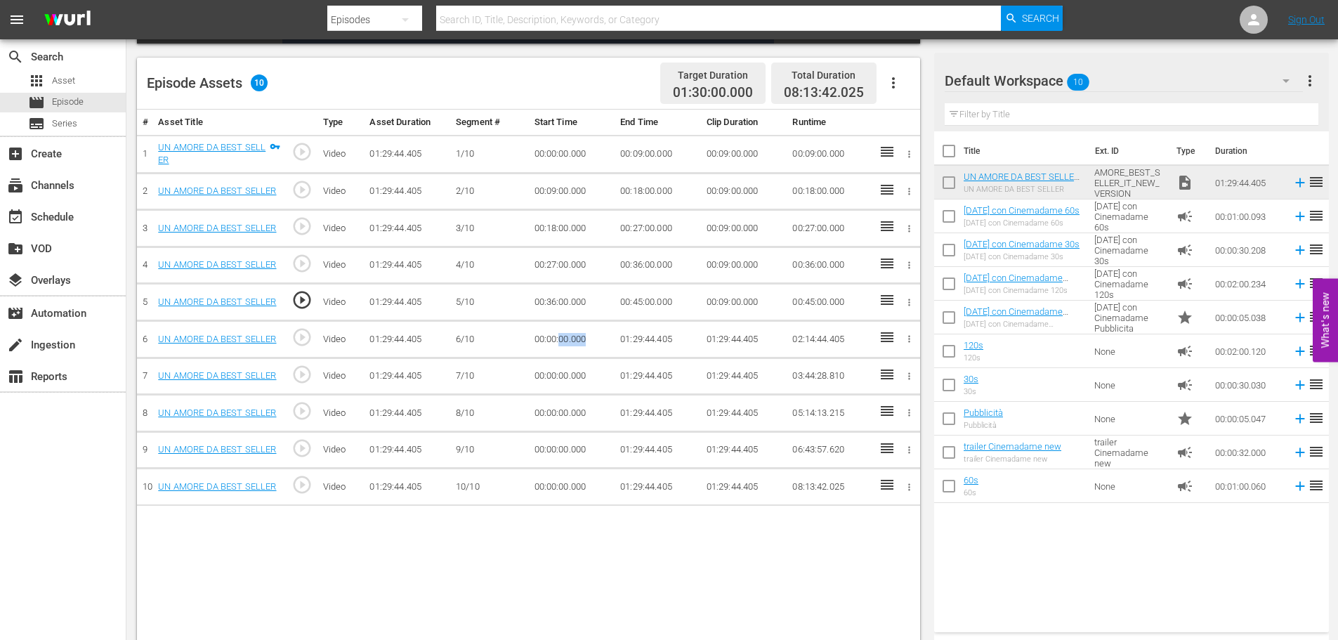
click at [565, 334] on td "00:00:00.000" at bounding box center [572, 339] width 86 height 37
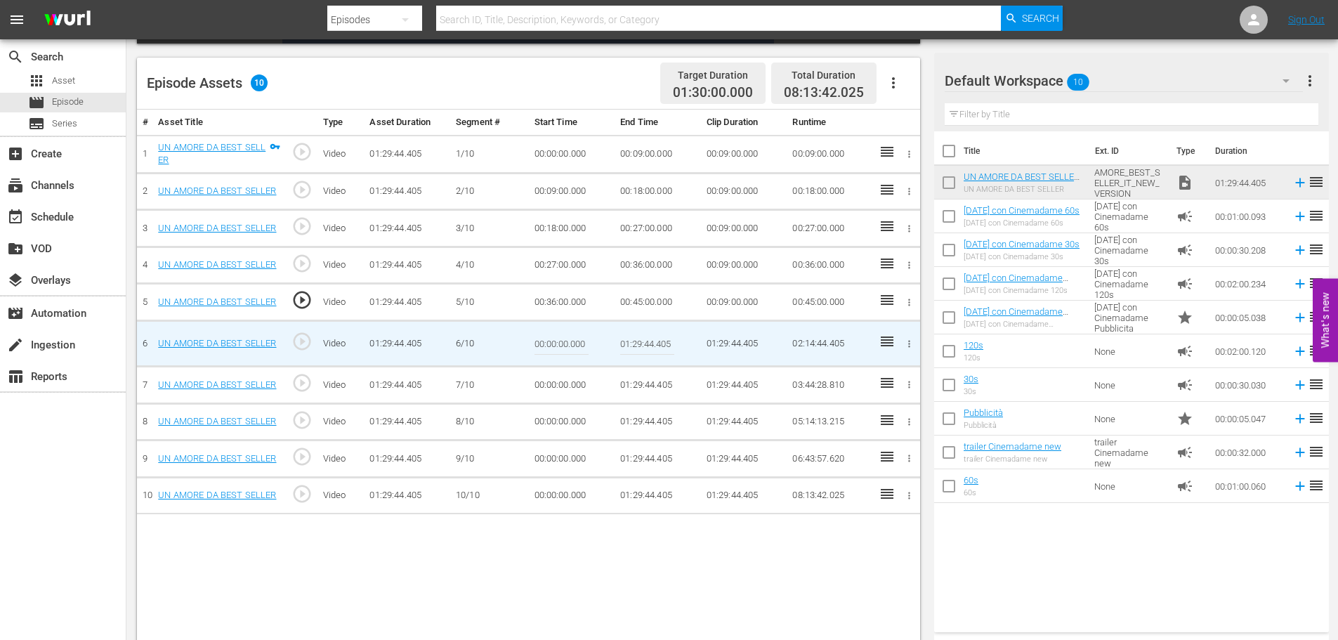
click at [565, 334] on input "00:00:00.000" at bounding box center [561, 343] width 54 height 34
paste input "45"
type input "00:45:00.000"
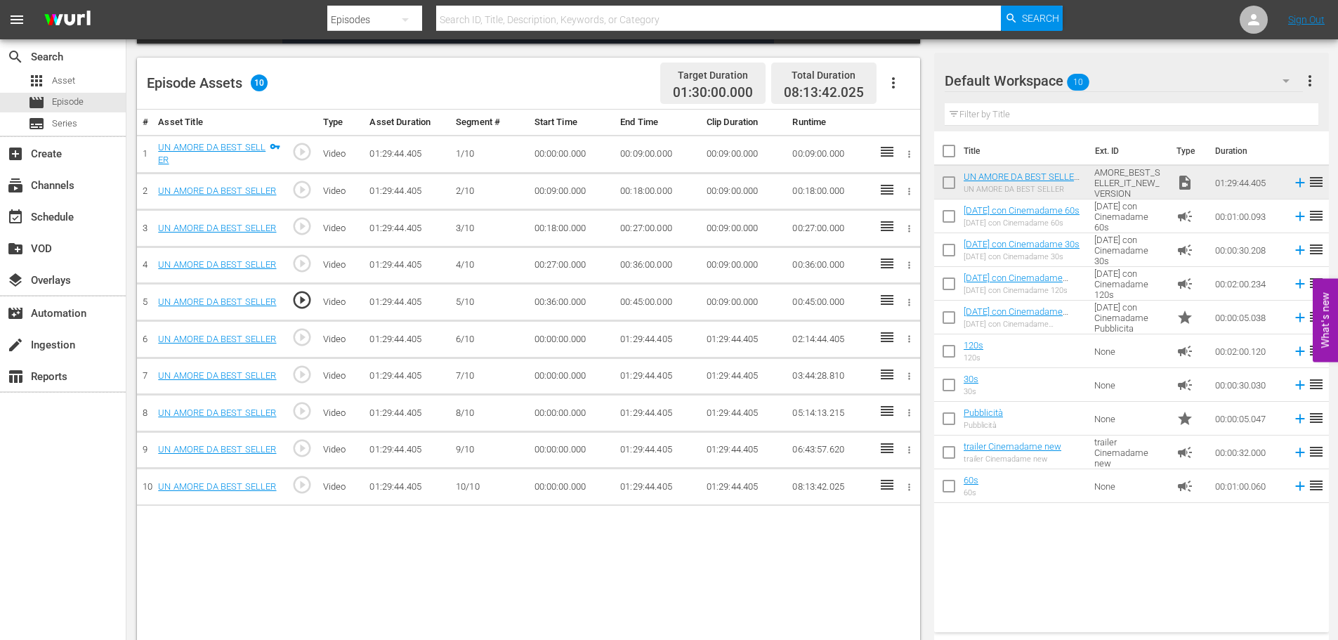
click at [645, 340] on td "01:29:44.405" at bounding box center [657, 339] width 86 height 37
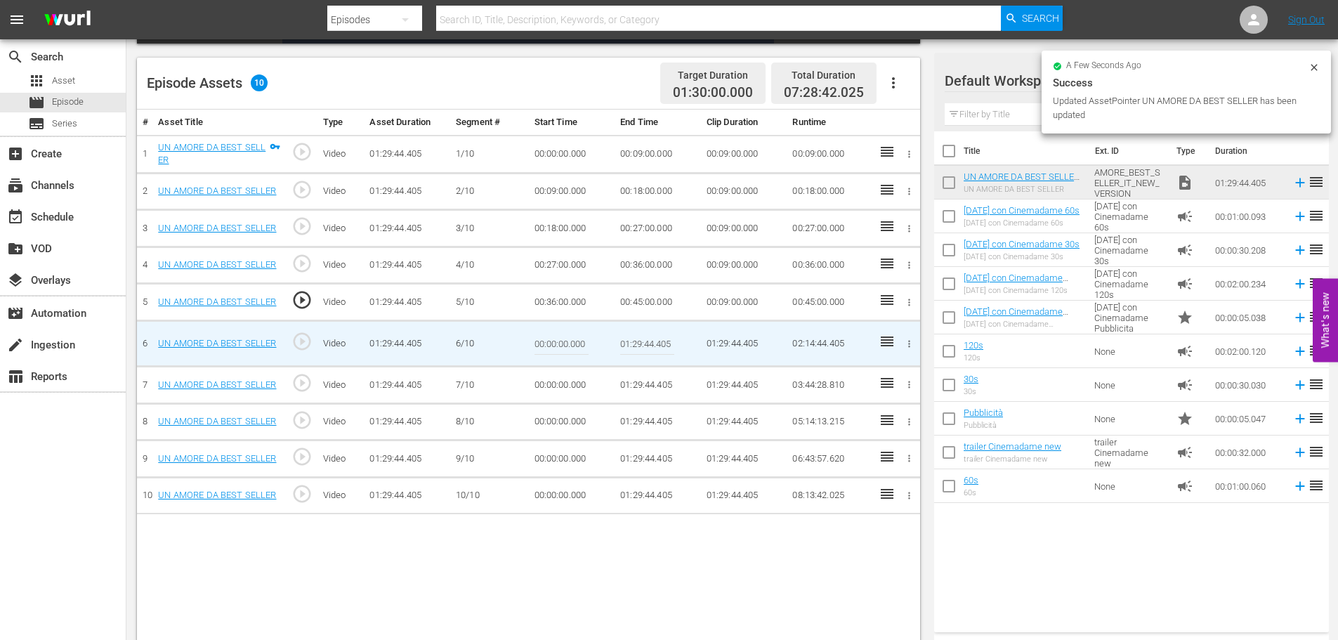
click at [645, 340] on input "01:29:44.405" at bounding box center [647, 343] width 54 height 34
paste input "0:54:00"
type input "00:54:00"
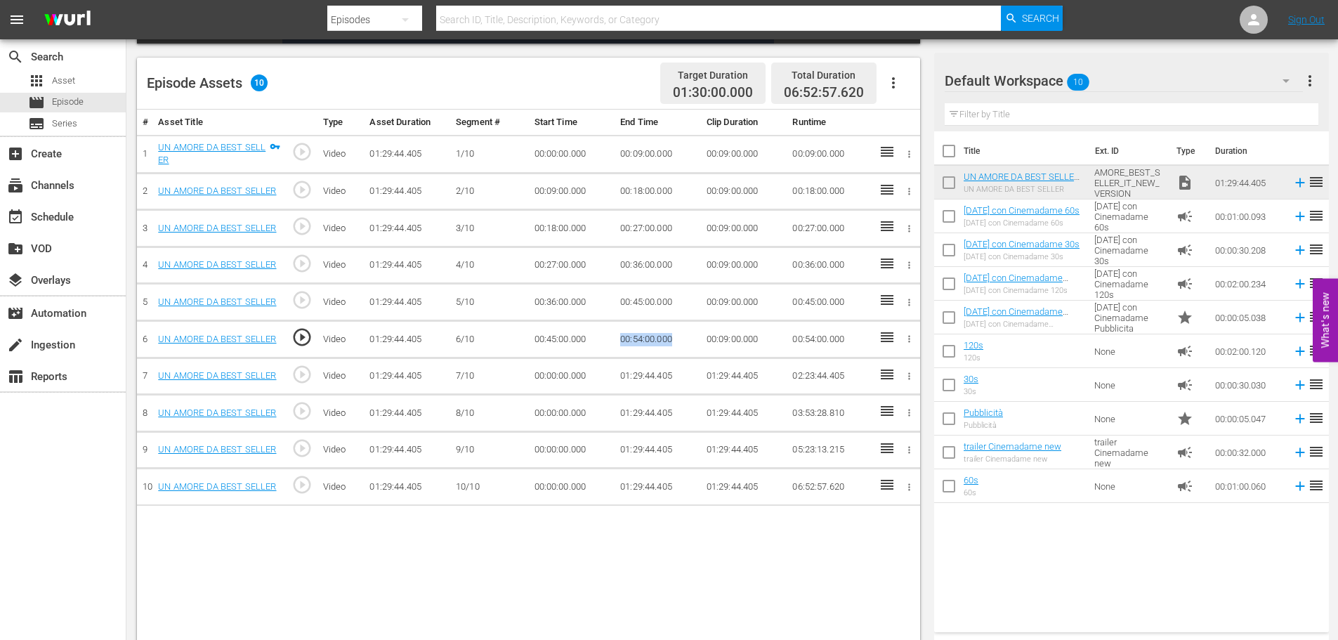
drag, startPoint x: 682, startPoint y: 338, endPoint x: 590, endPoint y: 342, distance: 92.0
click at [590, 342] on tr "6 UN AMORE DA BEST SELLER play_circle_outline Video 01:29:44.405 [DATE] 00:45:0…" at bounding box center [528, 339] width 783 height 37
copy tr "00:54:00.000"
click at [551, 371] on td "00:00:00.000" at bounding box center [572, 375] width 86 height 37
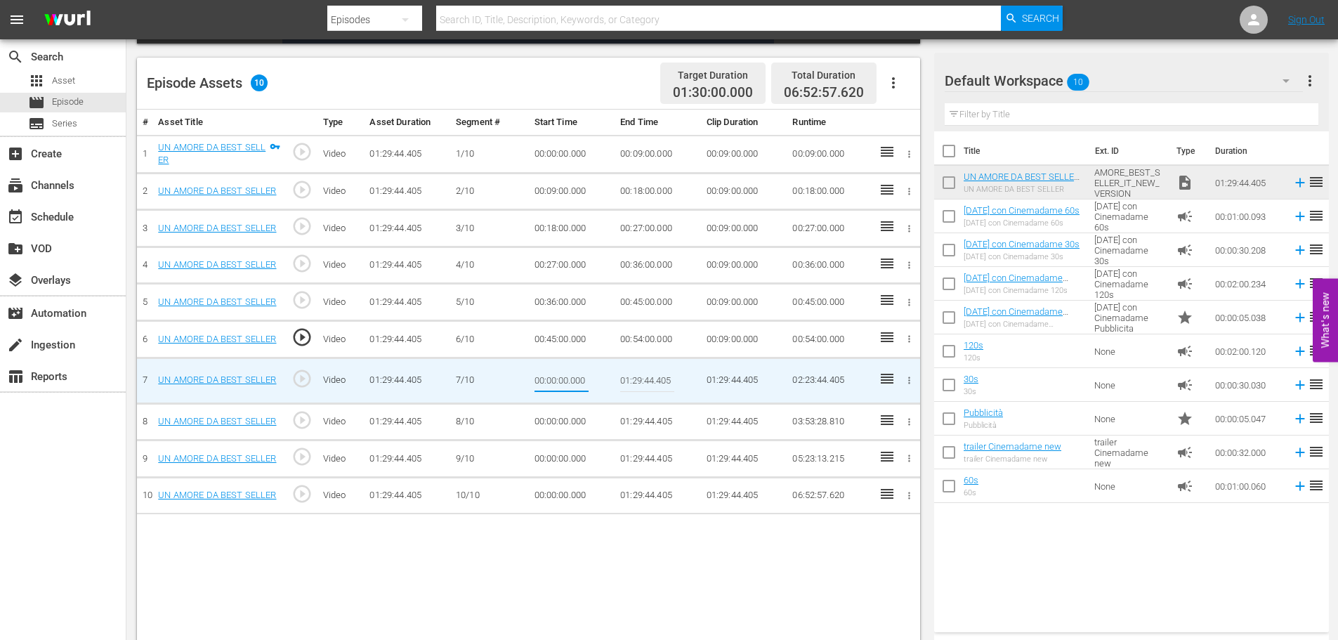
type input "00:54:00.000"
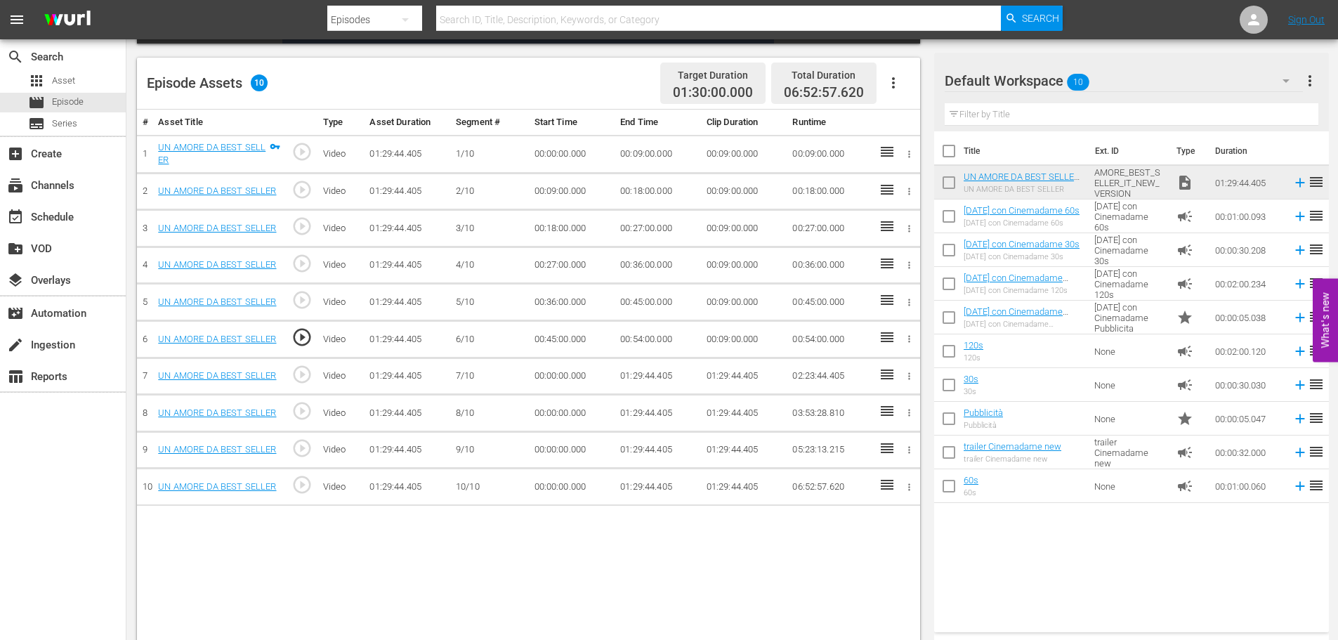
click at [616, 364] on td "01:29:44.405" at bounding box center [657, 375] width 86 height 37
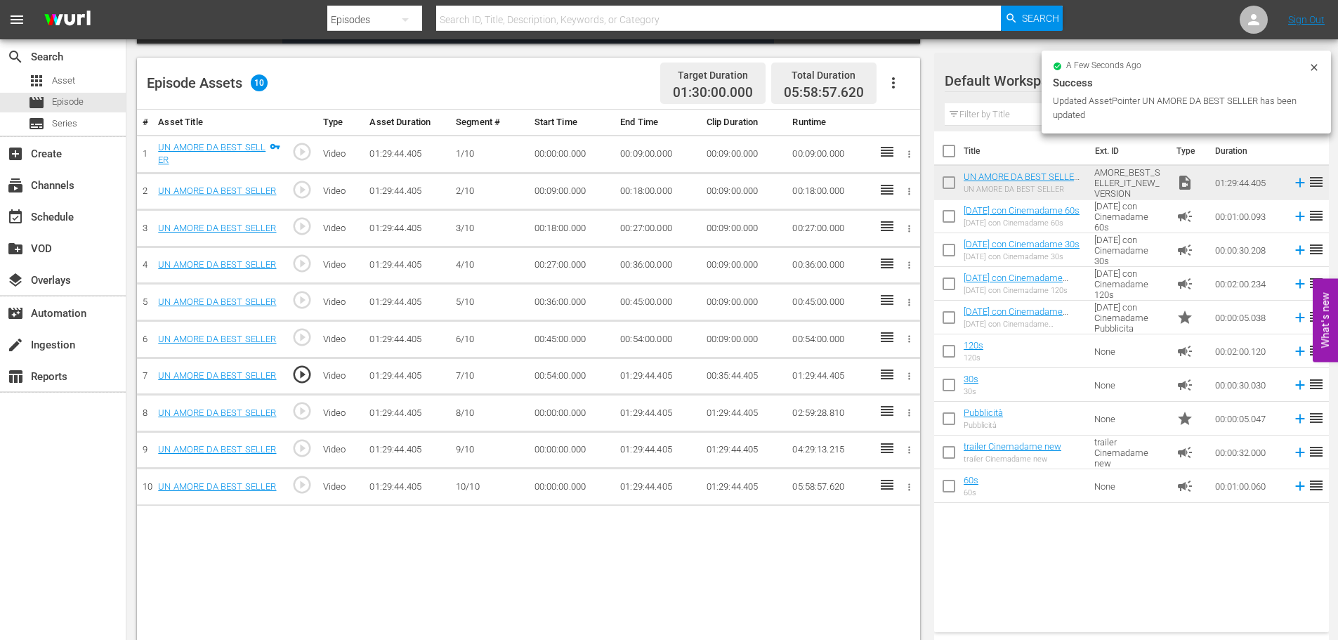
click at [635, 376] on td "01:29:44.405" at bounding box center [657, 375] width 86 height 37
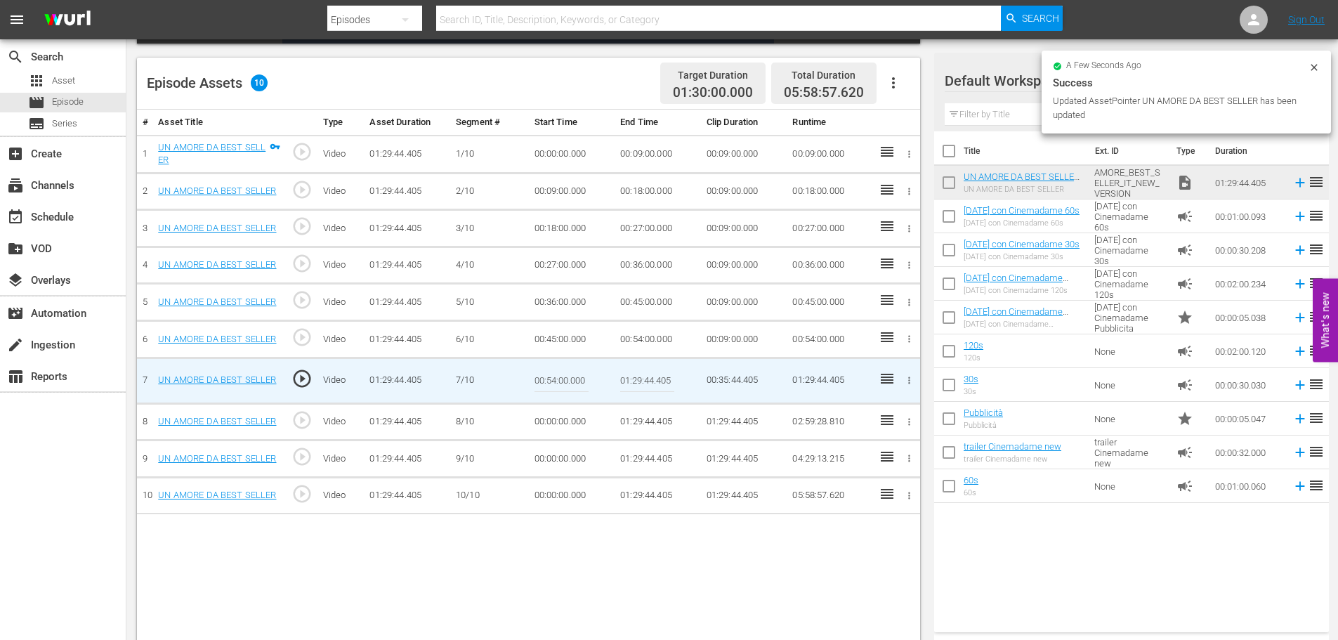
click at [635, 376] on input "01:29:44.405" at bounding box center [647, 381] width 54 height 34
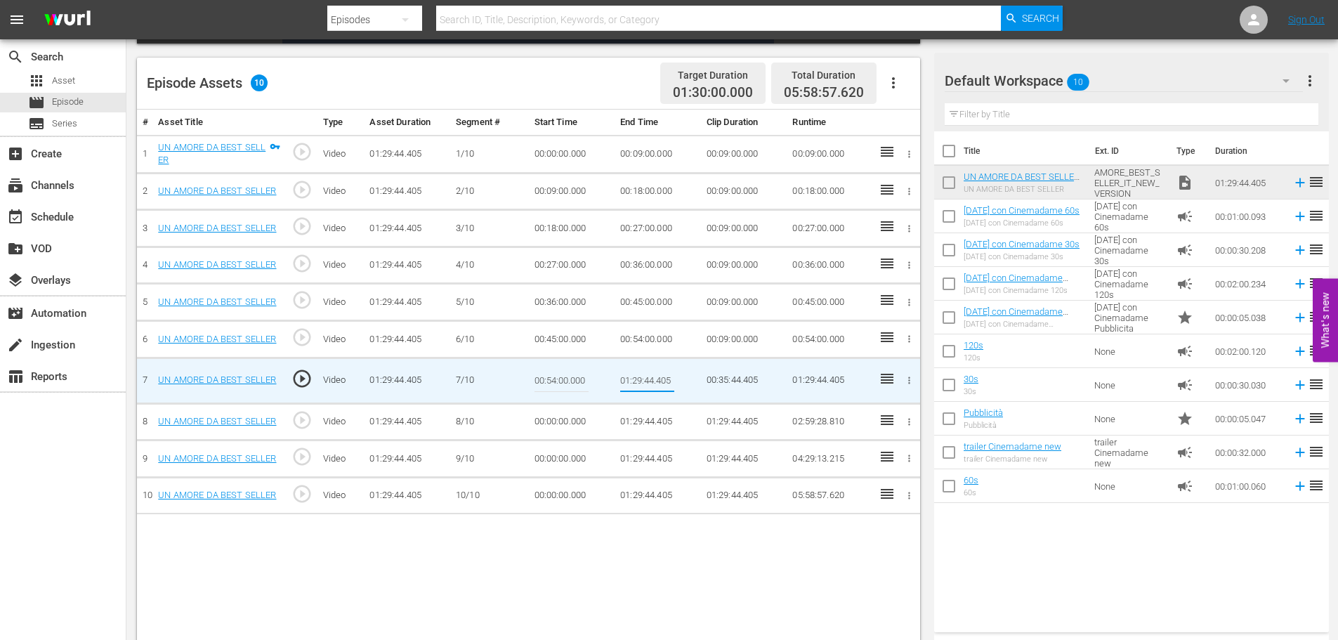
paste input "03:00"
type input "01:03:00"
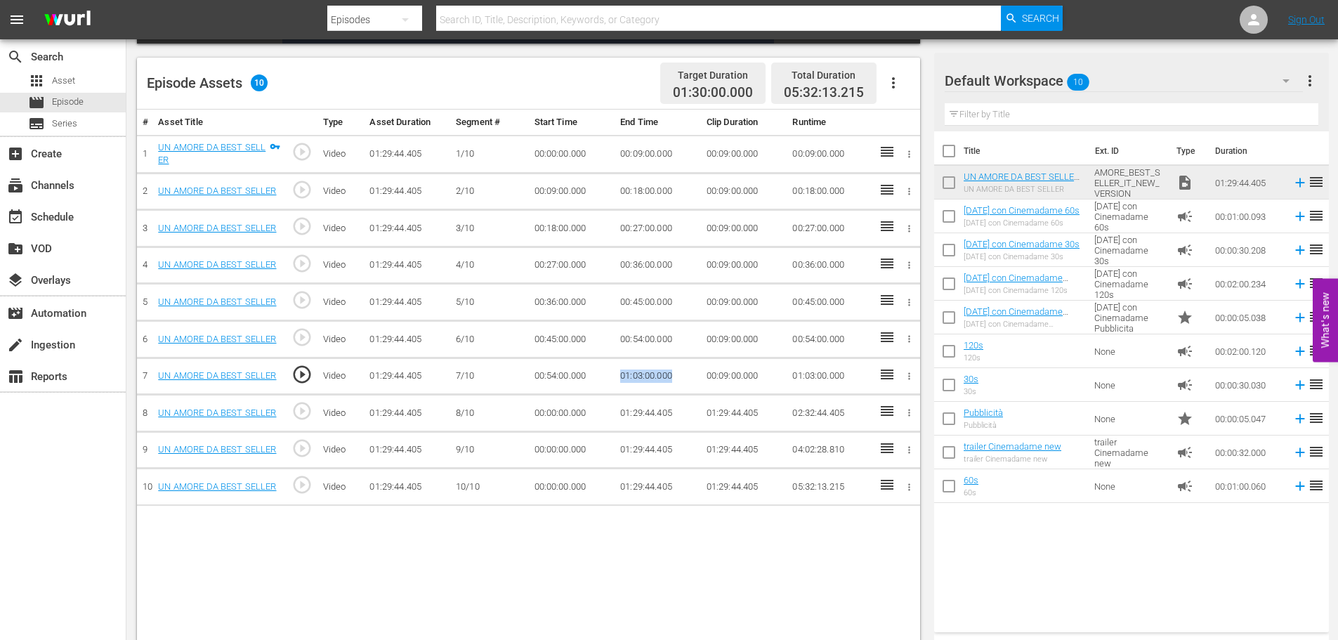
drag, startPoint x: 682, startPoint y: 374, endPoint x: 613, endPoint y: 372, distance: 68.8
click at [612, 372] on tr "7 UN AMORE DA BEST SELLER play_circle_outline Video 01:29:44.405 [DATE] 00:54:0…" at bounding box center [528, 375] width 783 height 37
copy tr "01:03:00.000"
click at [554, 411] on td "00:00:00.000" at bounding box center [572, 413] width 86 height 37
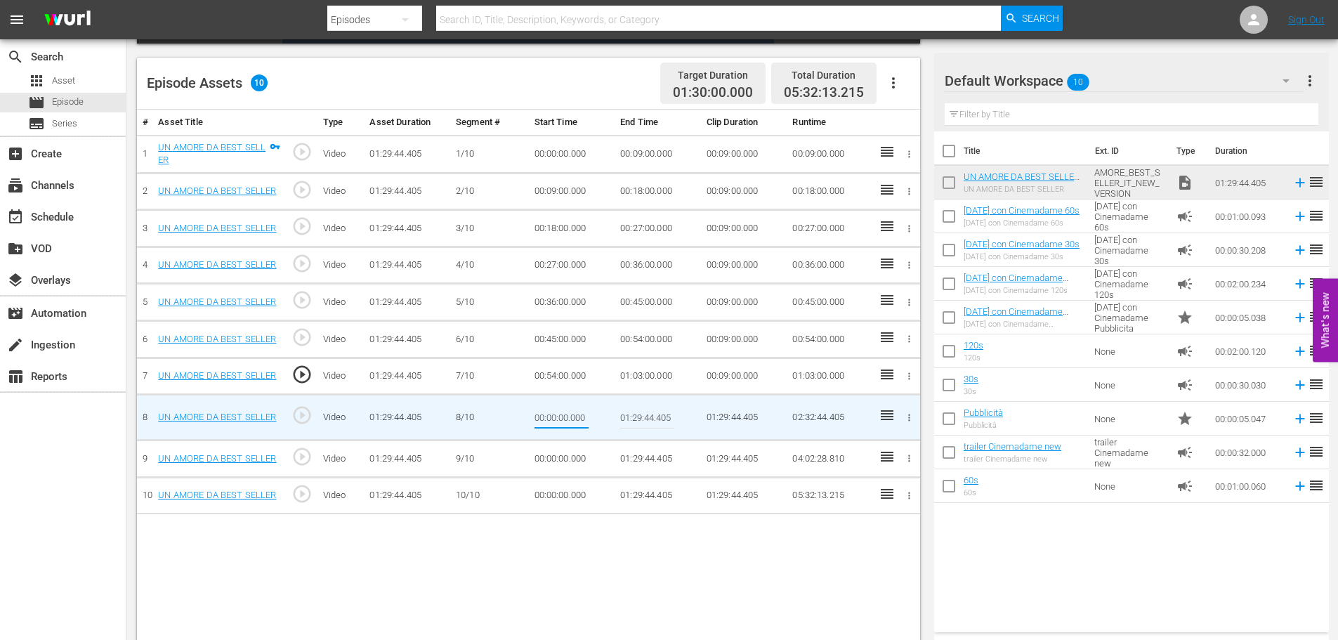
type input "01:03:00.000"
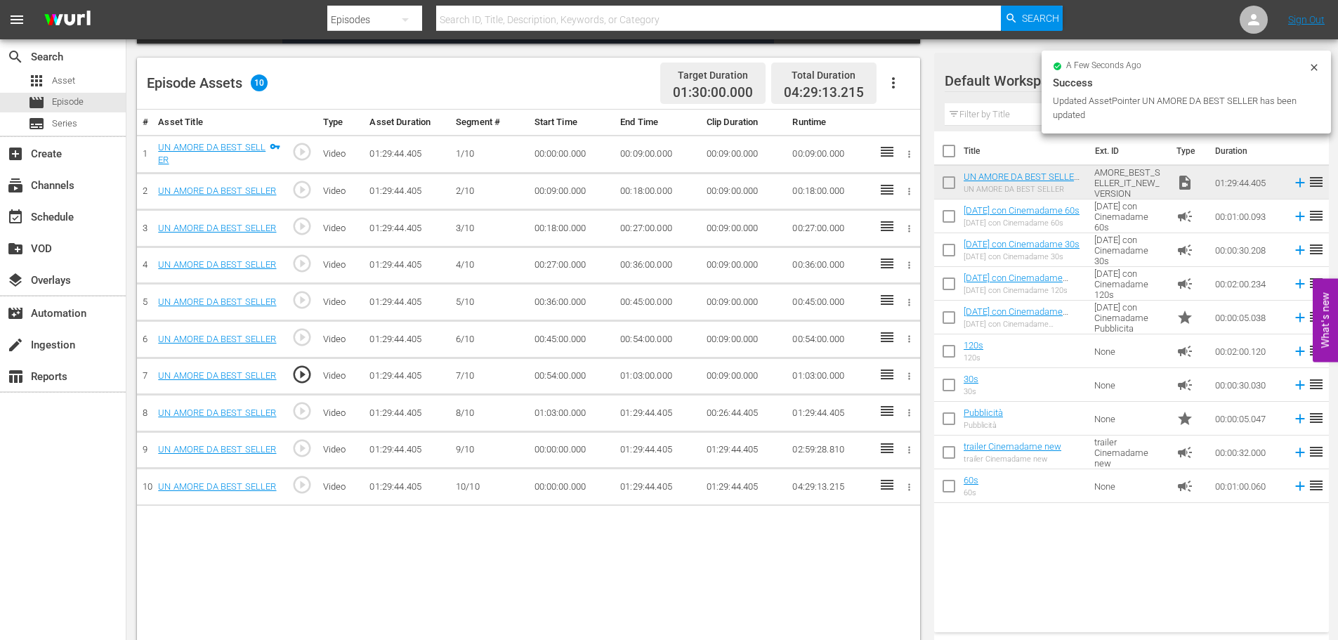
click at [648, 412] on td "01:29:44.405" at bounding box center [657, 413] width 86 height 37
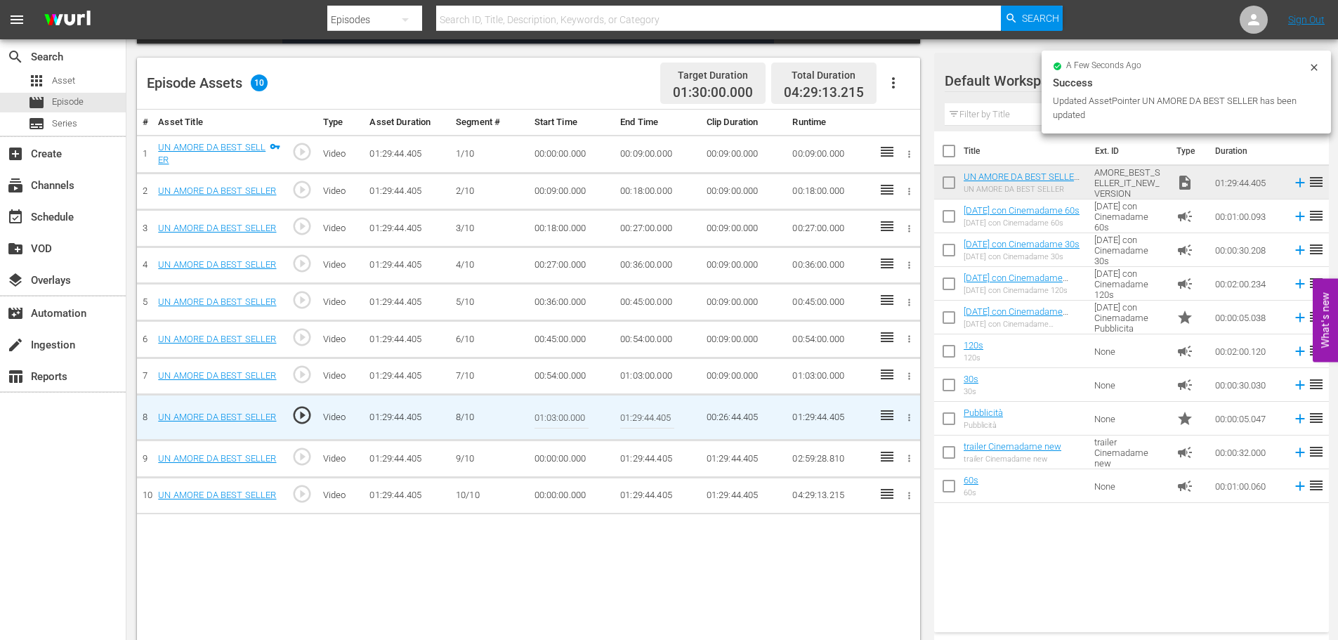
click at [636, 417] on input "01:29:44.405" at bounding box center [647, 417] width 54 height 34
paste input "12:00"
type input "01:12:00"
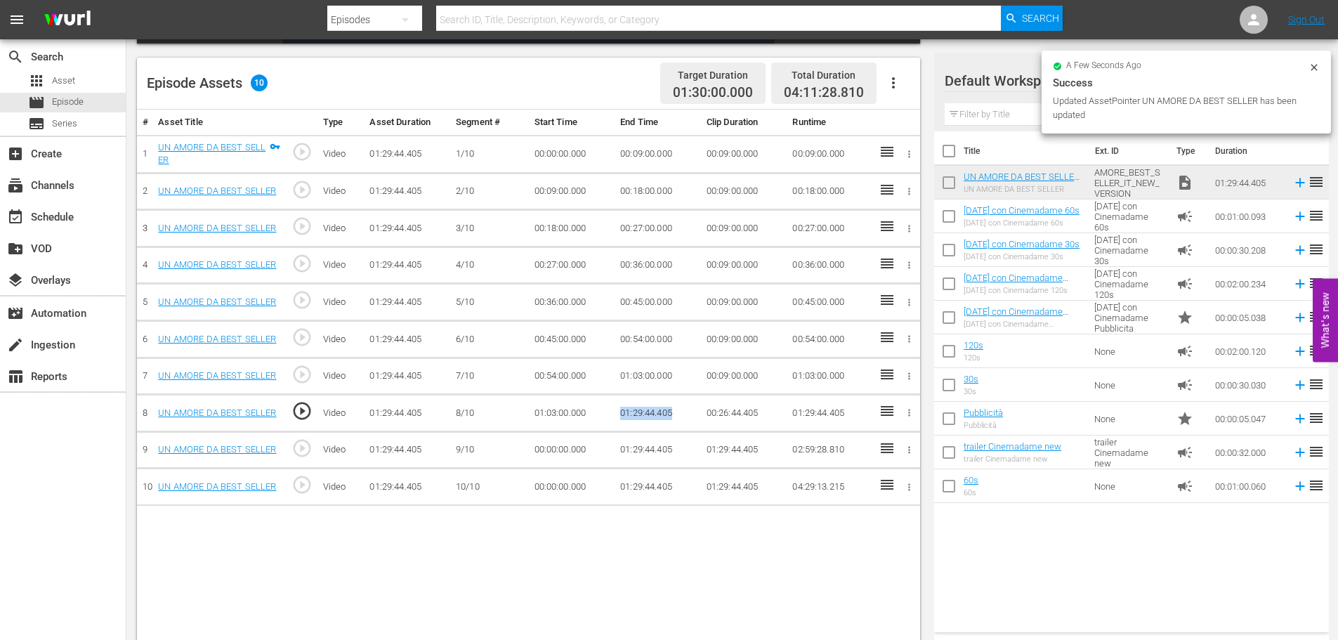
drag, startPoint x: 685, startPoint y: 410, endPoint x: 605, endPoint y: 421, distance: 80.0
click at [605, 421] on tr "8 UN AMORE DA BEST SELLER play_circle_outline Video 01:29:44.405 [DATE] 01:03:0…" at bounding box center [528, 413] width 783 height 37
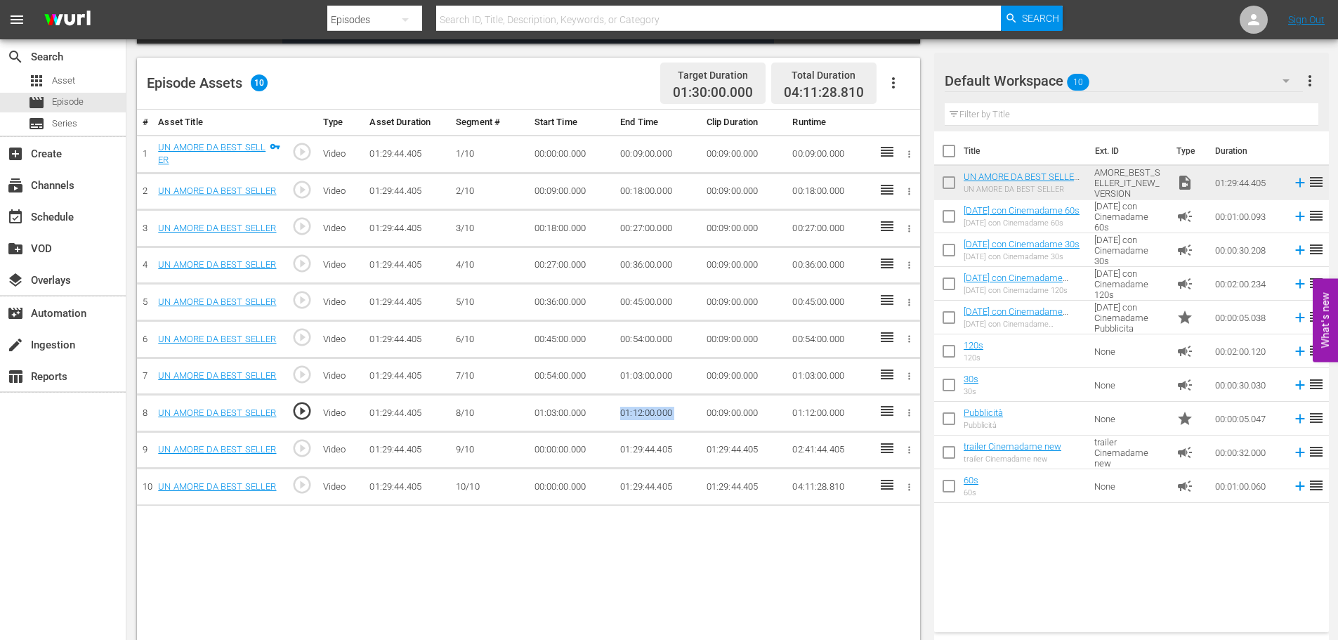
drag, startPoint x: 702, startPoint y: 414, endPoint x: 616, endPoint y: 415, distance: 86.4
click at [616, 415] on tr "8 UN AMORE DA BEST SELLER play_circle_outline Video 01:29:44.405 [DATE] 01:03:0…" at bounding box center [528, 413] width 783 height 37
copy td "01:12:00.000"
click at [555, 451] on td "00:00:00.000" at bounding box center [572, 449] width 86 height 37
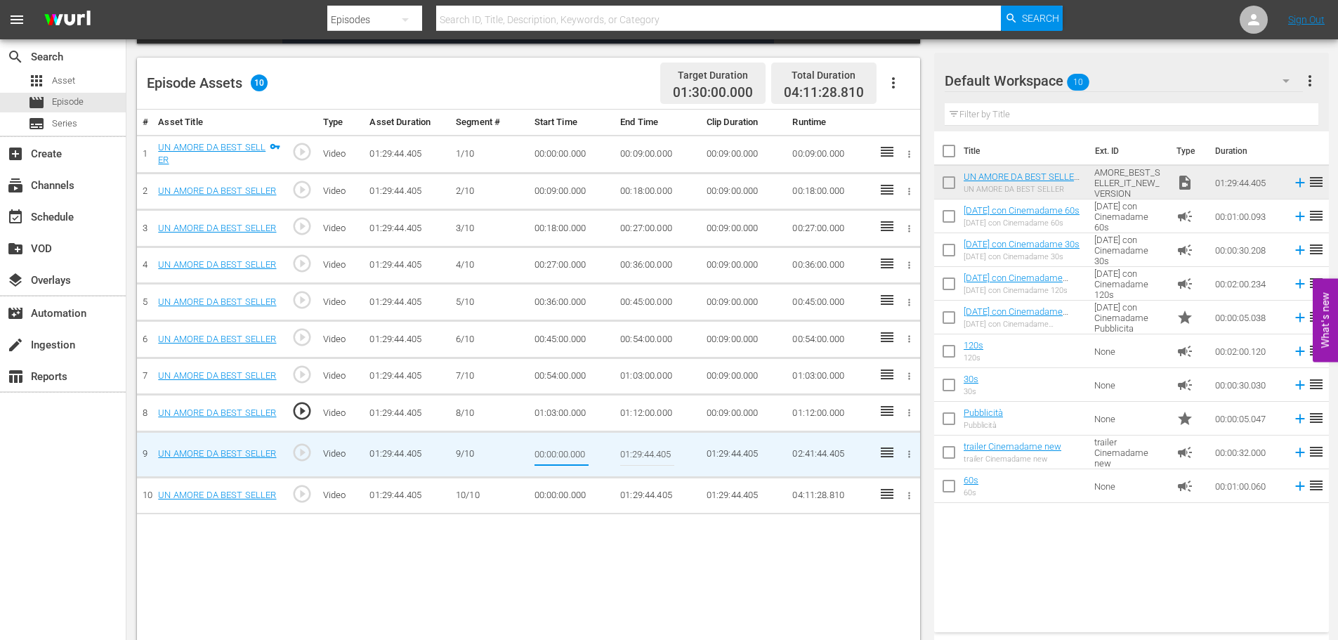
click at [555, 451] on input "00:00:00.000" at bounding box center [561, 454] width 54 height 34
type input "01:12:00.000"
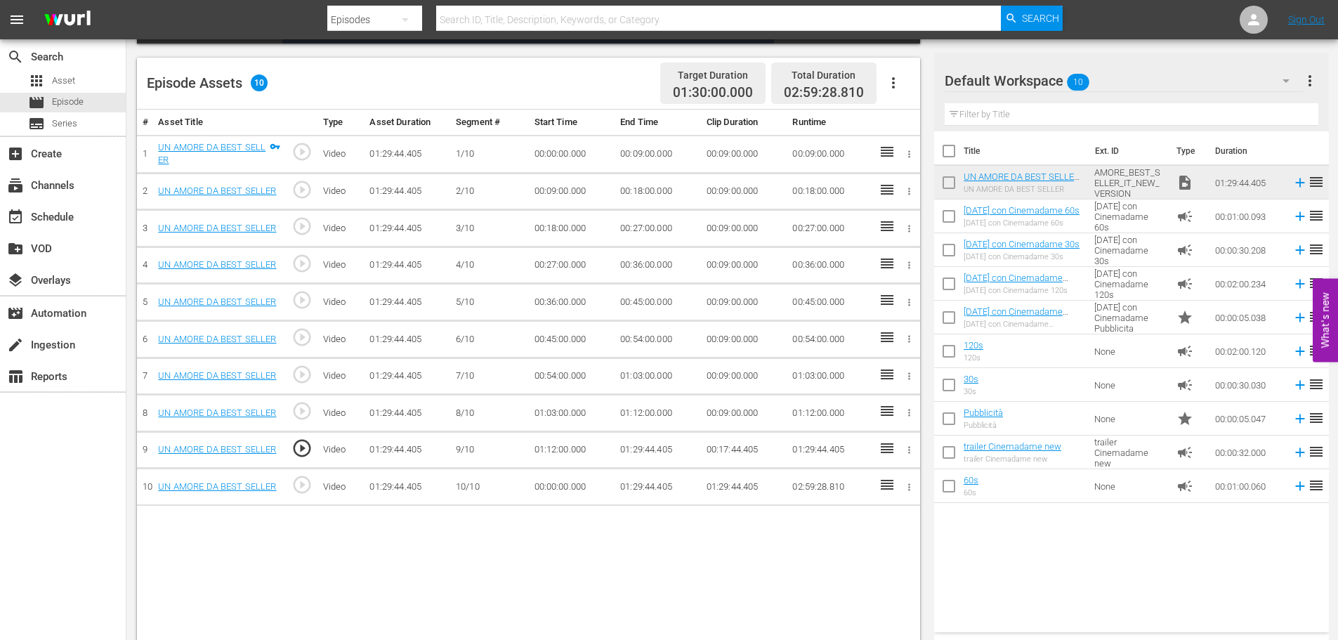
click at [649, 450] on td "01:29:44.405" at bounding box center [657, 449] width 86 height 37
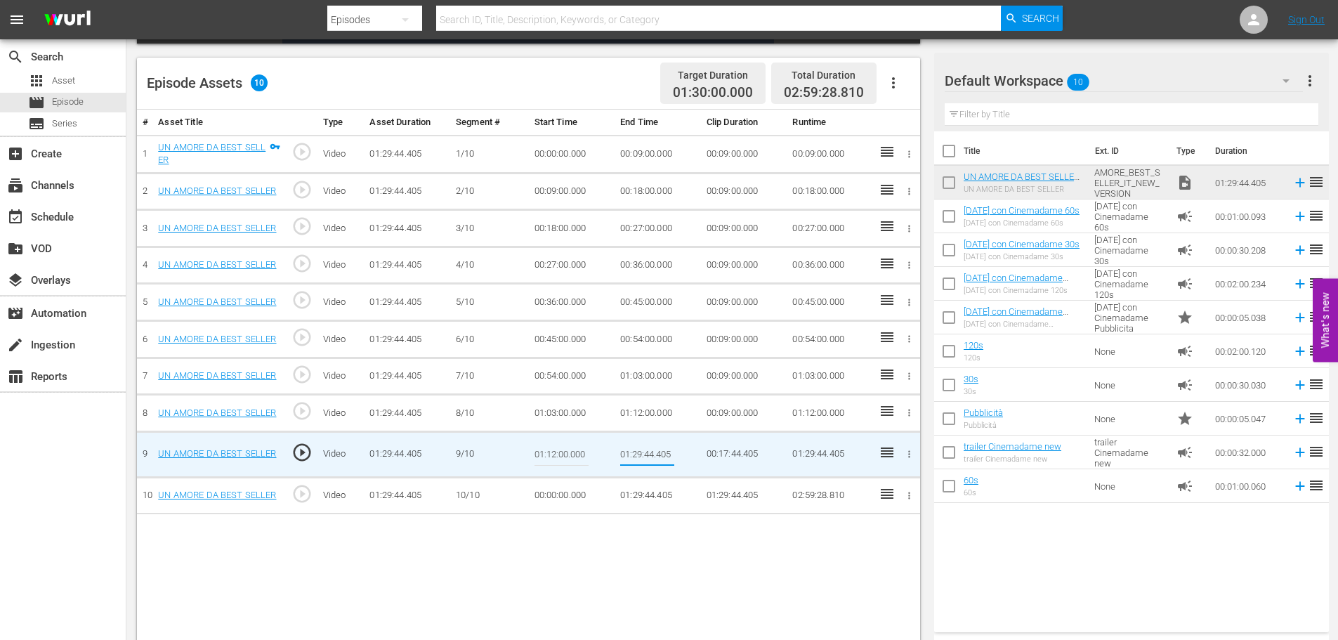
type input "01:21:00"
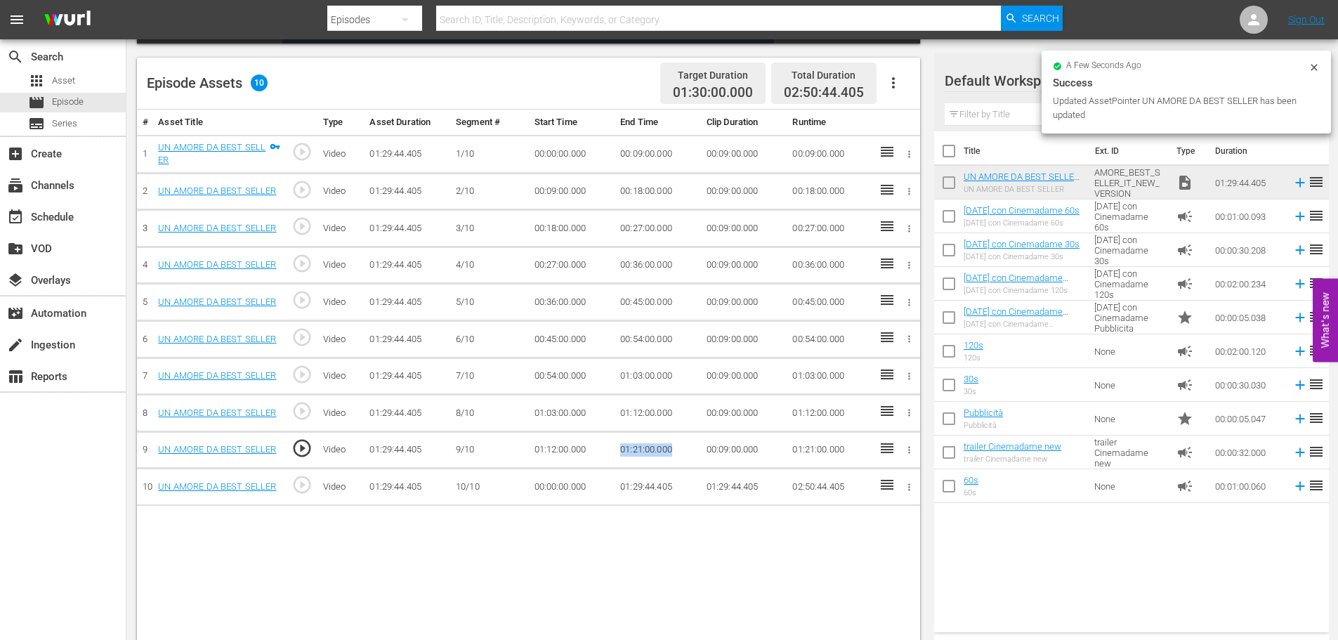
drag, startPoint x: 680, startPoint y: 449, endPoint x: 591, endPoint y: 445, distance: 89.2
click at [591, 445] on tr "9 UN AMORE DA BEST SELLER play_circle_outline Video 01:29:44.405 [DATE] 01:12:0…" at bounding box center [528, 449] width 783 height 37
copy tr "01:21:00.000"
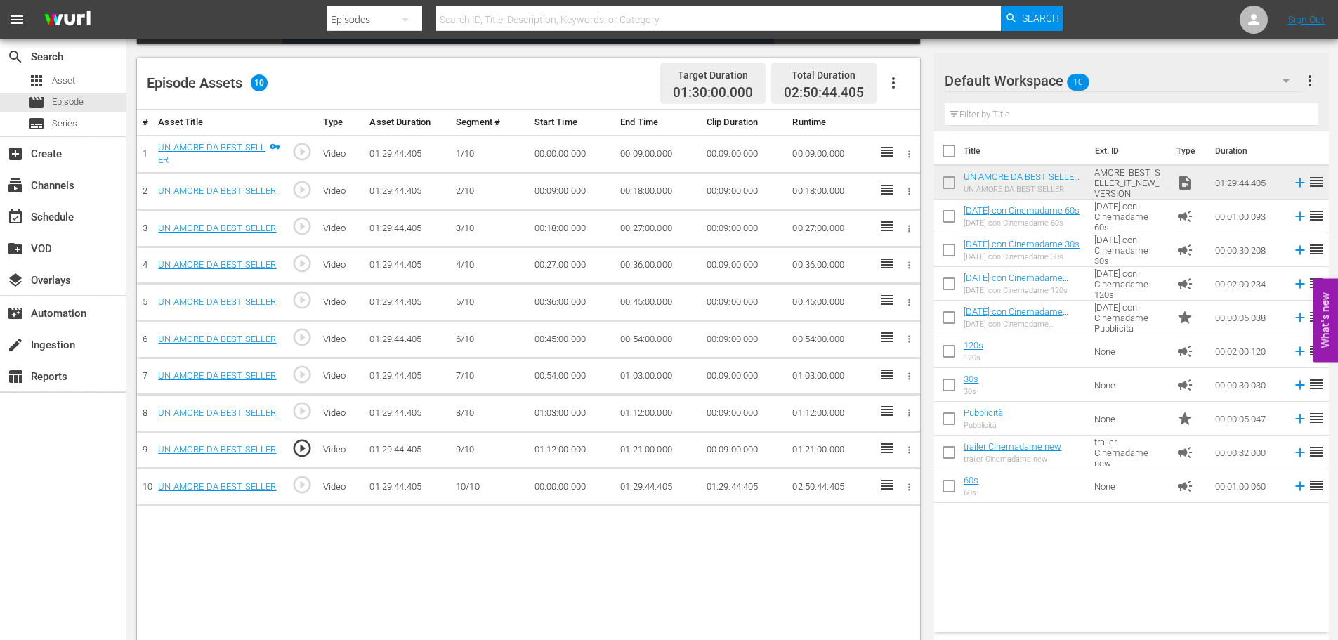
click at [556, 487] on td "00:00:00.000" at bounding box center [572, 486] width 86 height 37
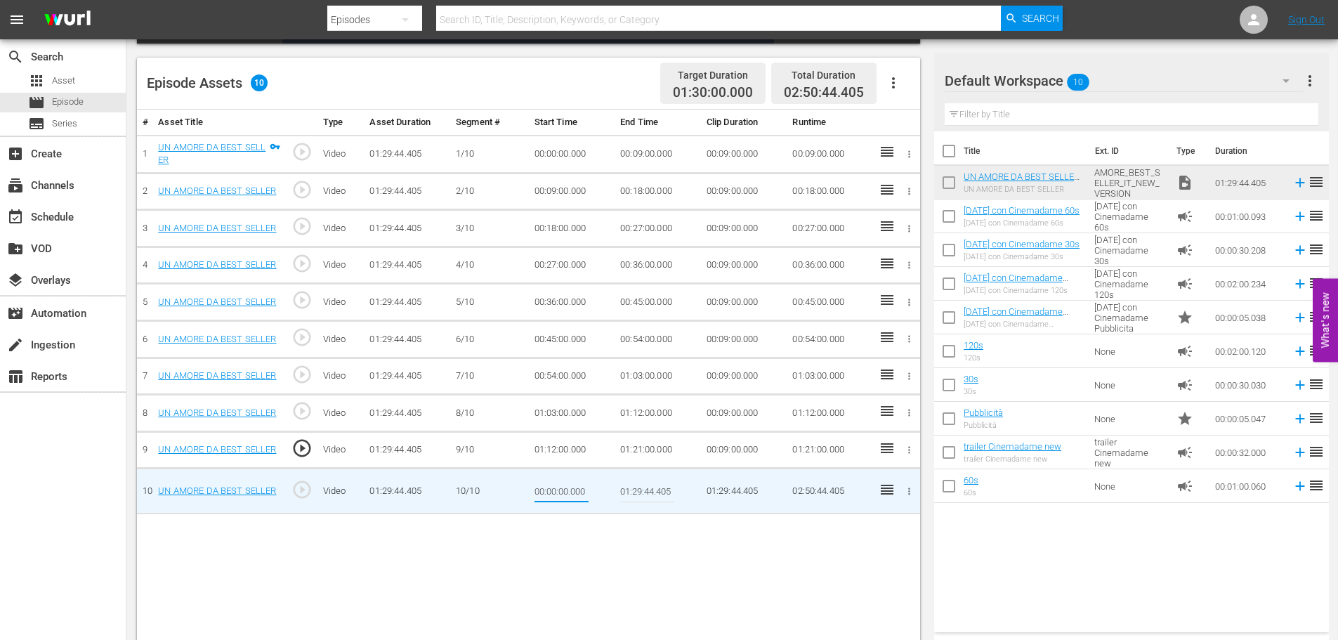
click at [556, 487] on input "00:00:00.000" at bounding box center [561, 491] width 54 height 34
type input "01:21:00.000"
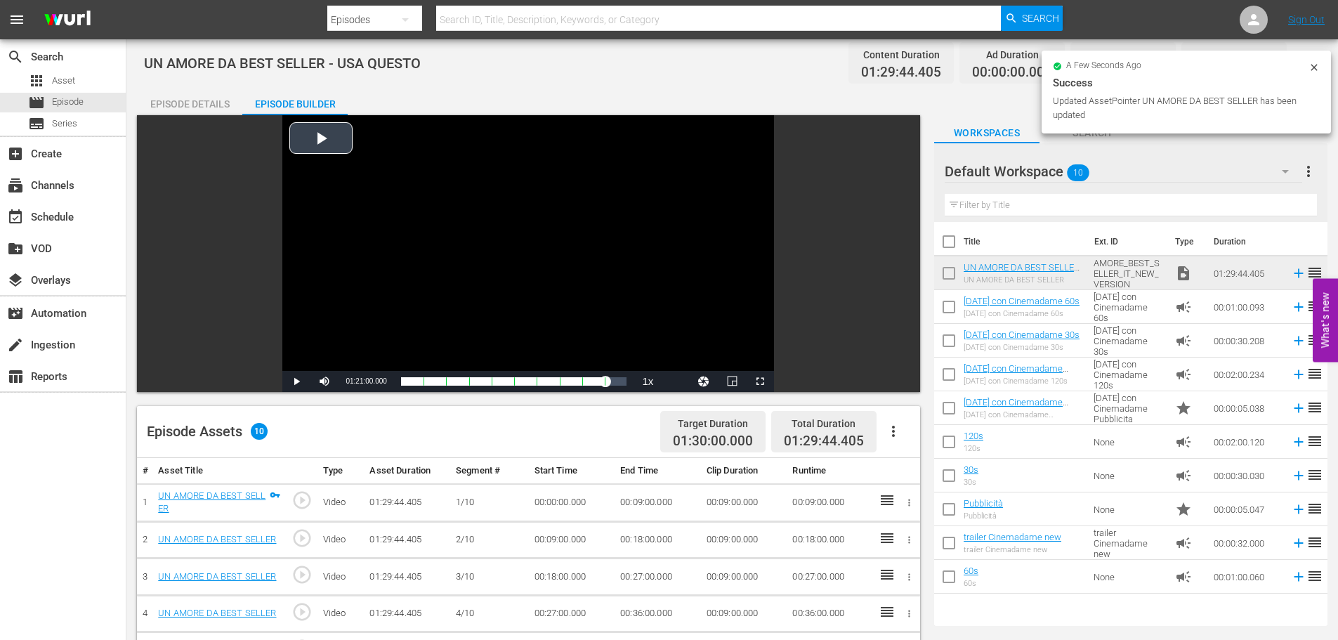
scroll to position [0, 0]
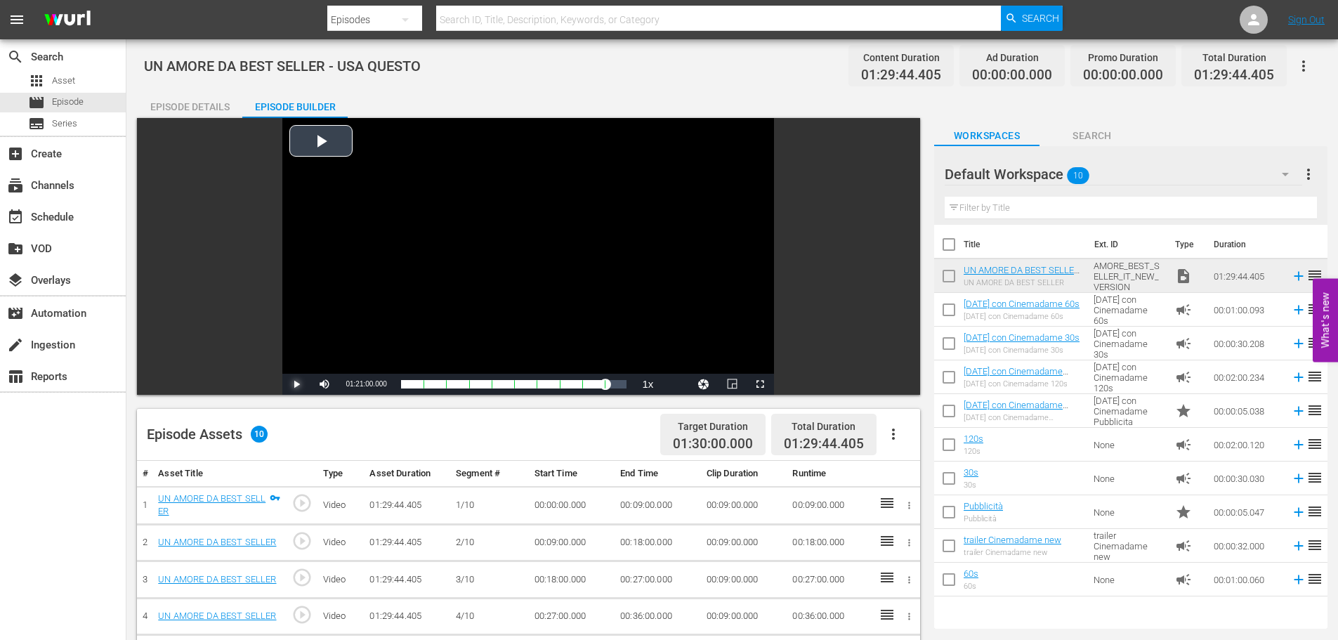
click at [296, 384] on span "Video Player" at bounding box center [296, 384] width 0 height 0
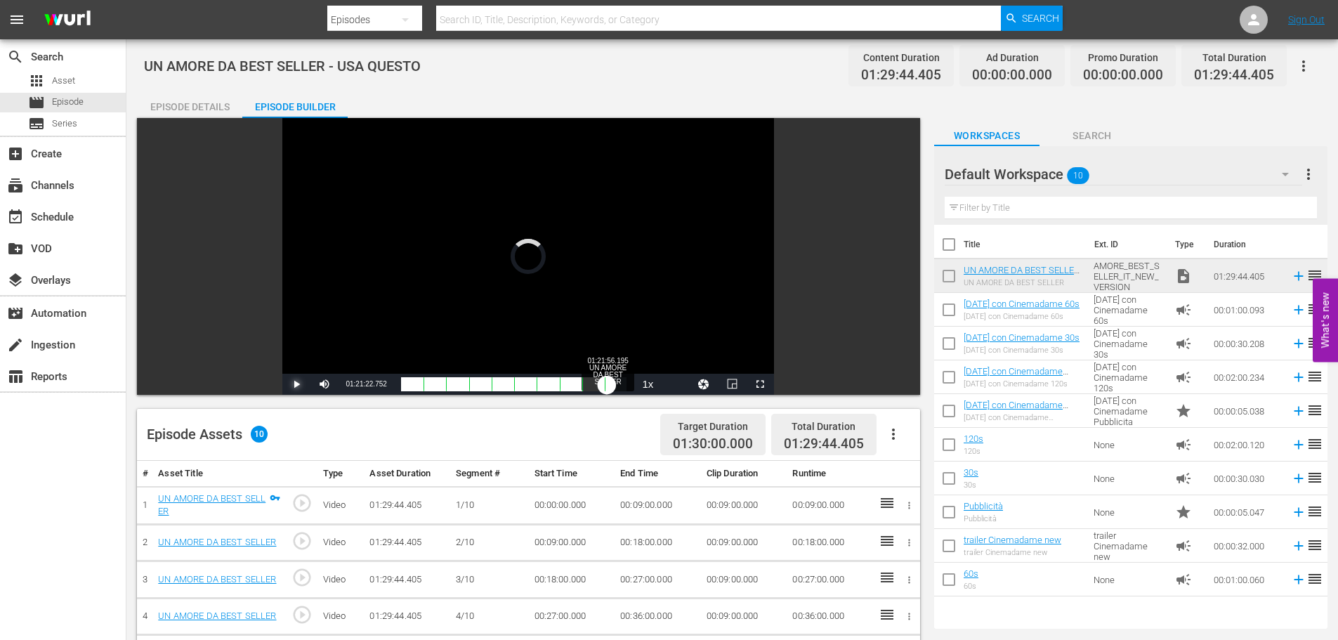
click at [607, 380] on div "00:00:00.000" at bounding box center [504, 384] width 206 height 14
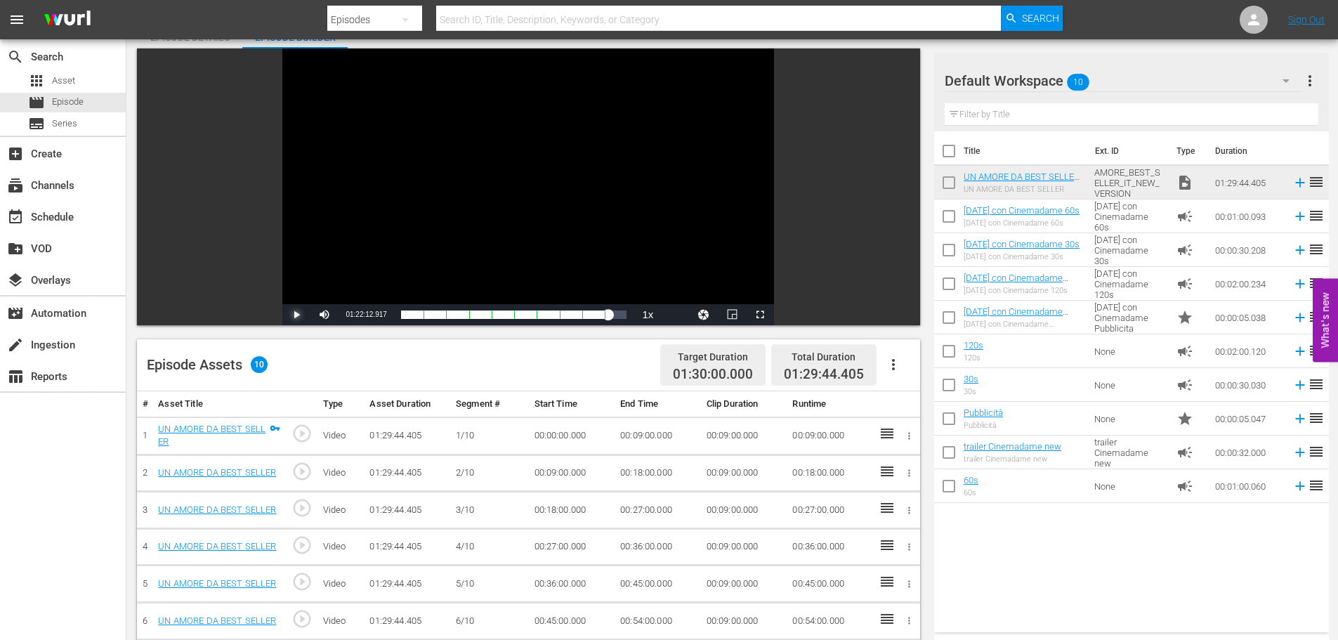
scroll to position [351, 0]
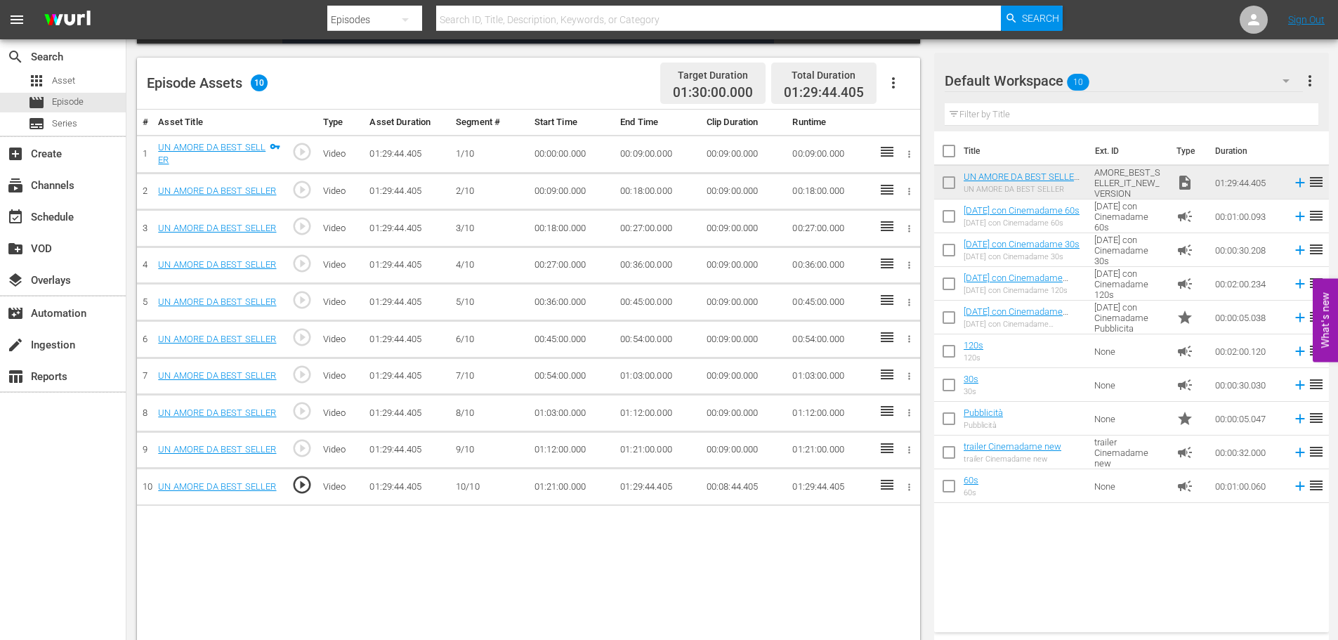
click at [294, 482] on span "play_circle_outline" at bounding box center [301, 484] width 21 height 21
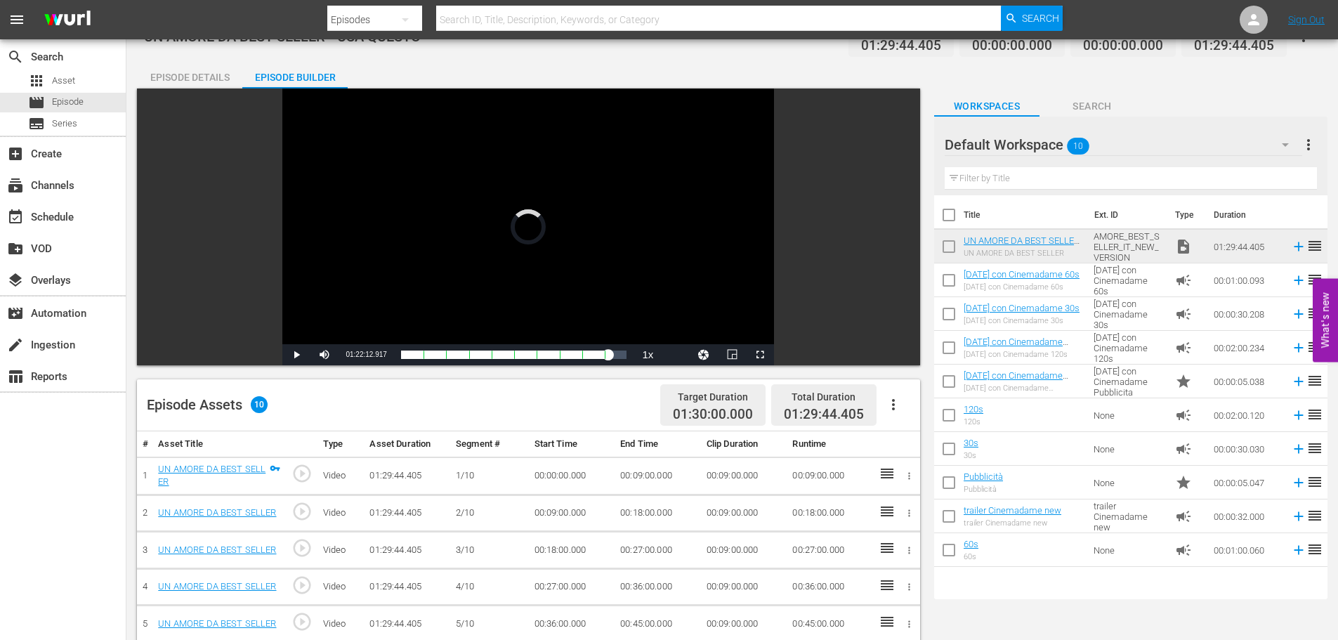
scroll to position [0, 0]
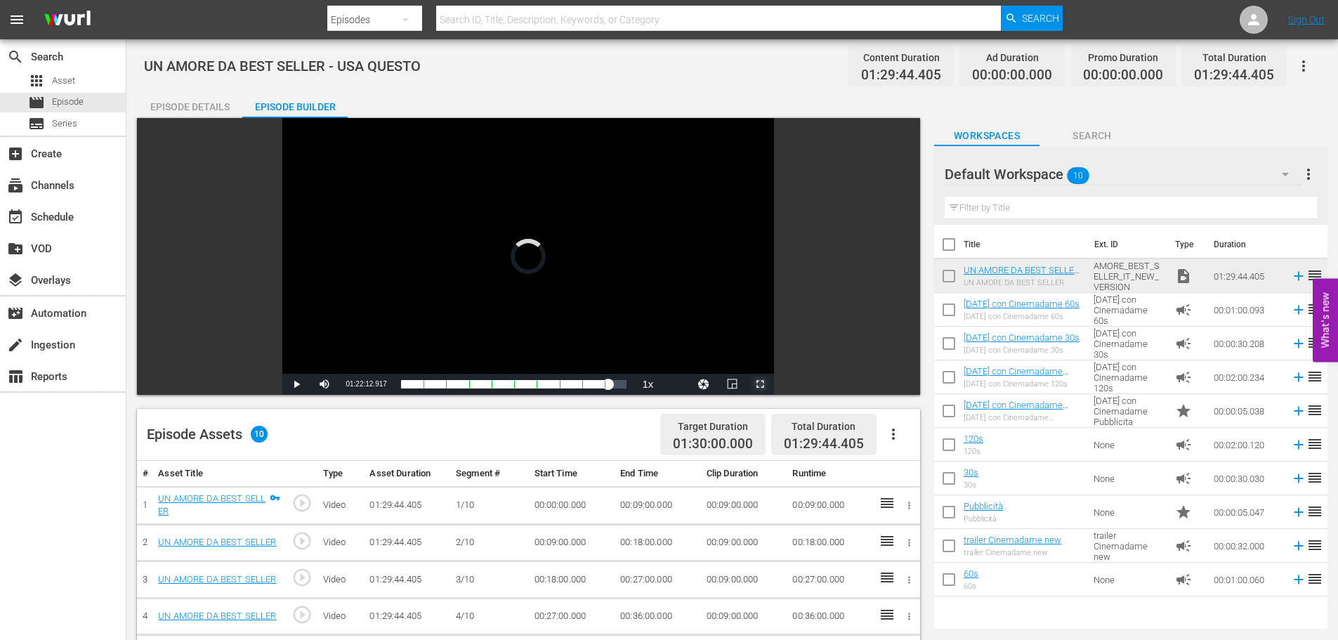
click at [760, 384] on span "Video Player" at bounding box center [760, 384] width 0 height 0
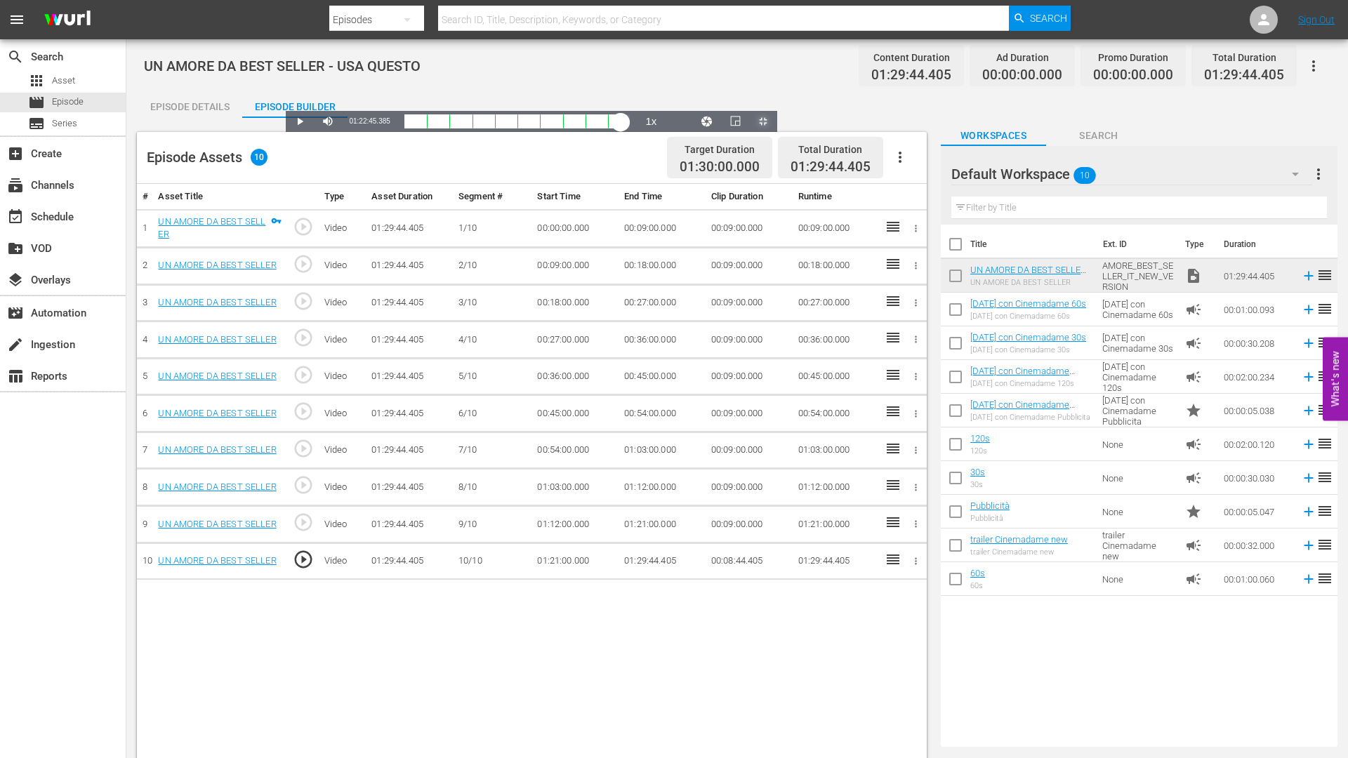
drag, startPoint x: 1116, startPoint y: 746, endPoint x: 1165, endPoint y: 739, distance: 49.0
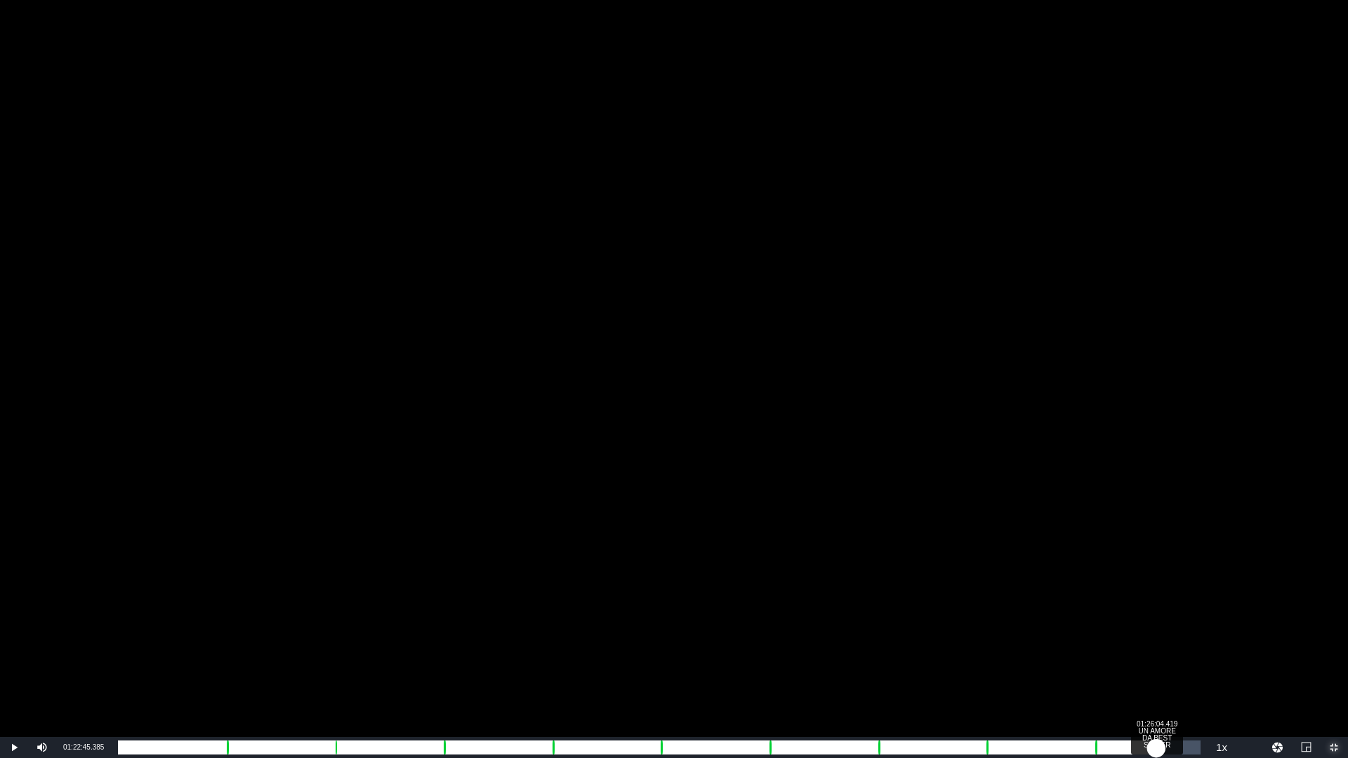
click at [1165, 639] on div "Loaded : 90.35% 01:26:04.419 UN AMORE DA BEST SELLER 01:21:00.594 [GEOGRAPHIC_D…" at bounding box center [659, 748] width 1083 height 14
drag, startPoint x: 1168, startPoint y: 739, endPoint x: 1179, endPoint y: 741, distance: 10.6
click at [1177, 639] on div "01:26:47.082" at bounding box center [647, 748] width 1059 height 14
drag, startPoint x: 1182, startPoint y: 748, endPoint x: 1190, endPoint y: 747, distance: 8.5
click at [1190, 639] on div "01:27:57.825" at bounding box center [654, 748] width 1072 height 14
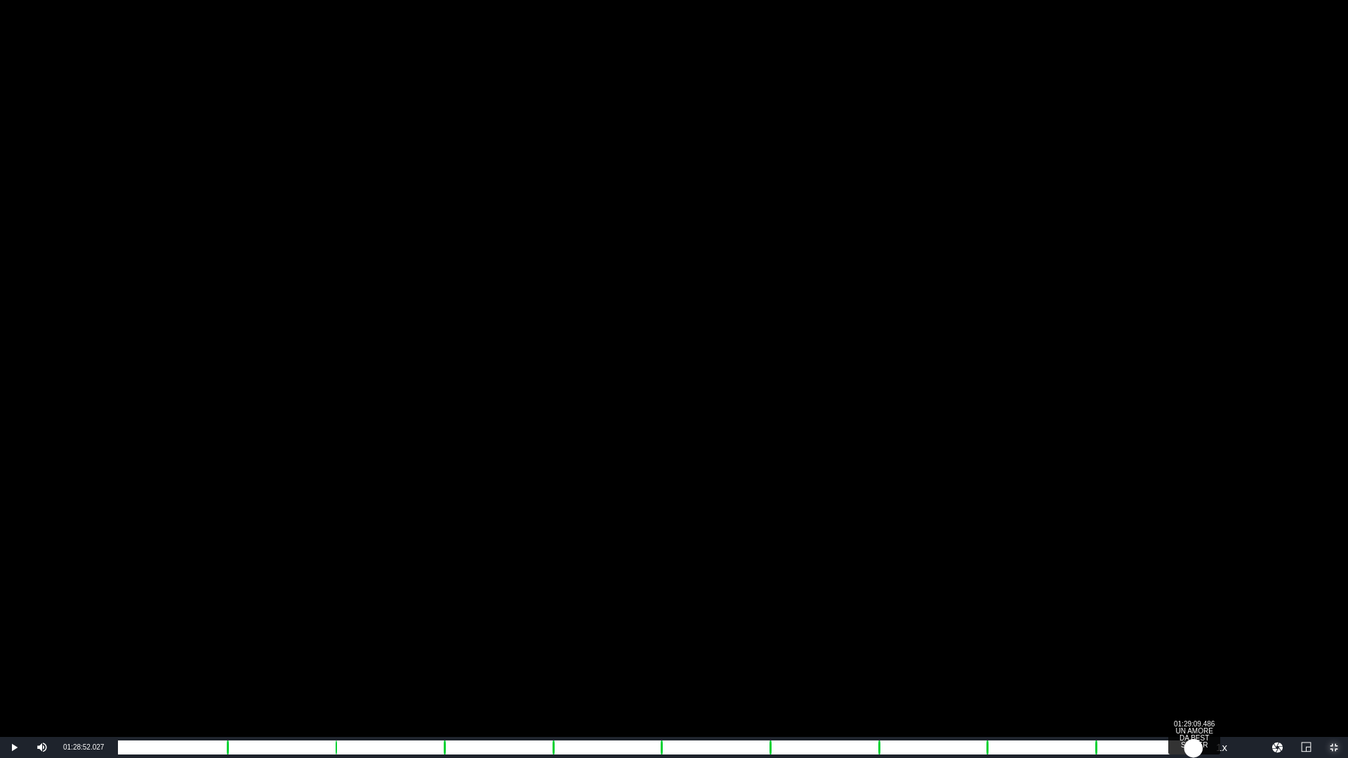
click at [1194, 639] on div "01:28:52.763" at bounding box center [656, 748] width 1076 height 14
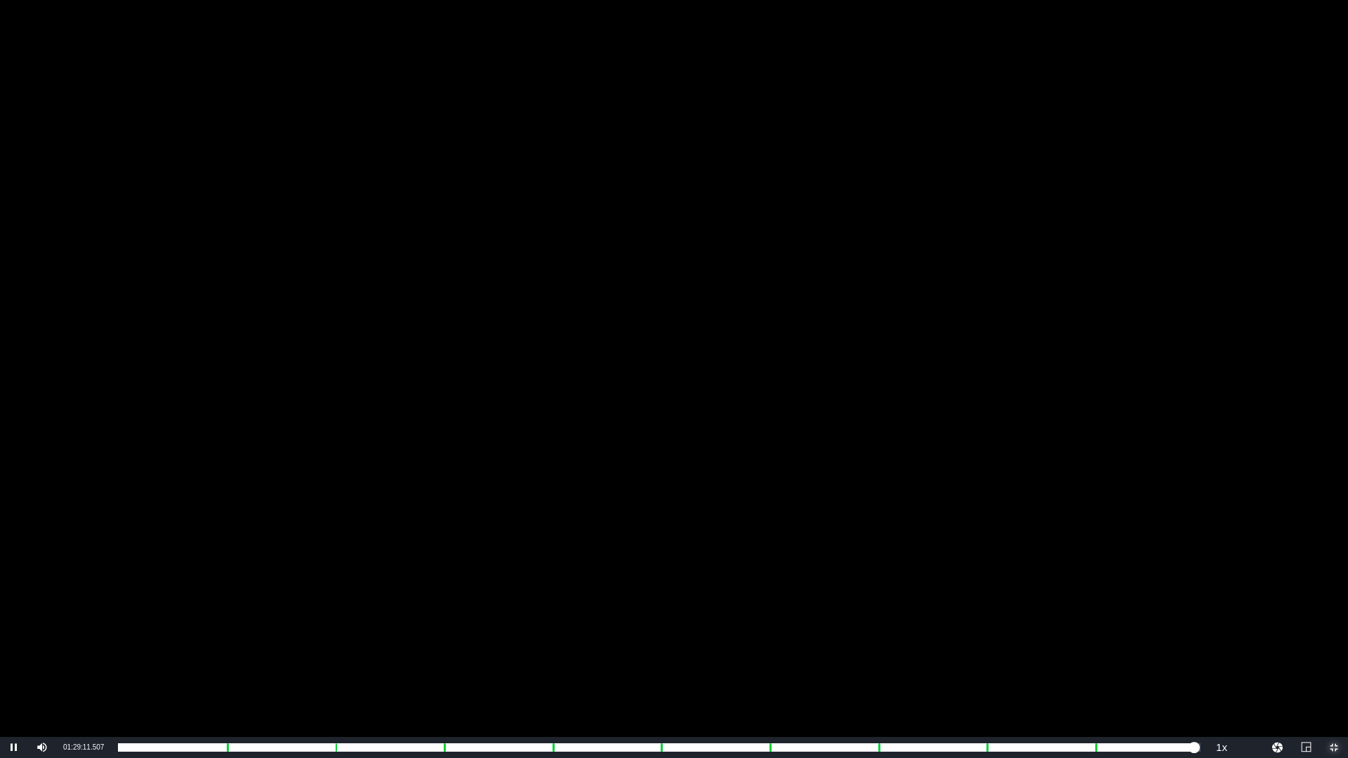
click at [1334, 639] on span "Video Player" at bounding box center [1334, 748] width 0 height 0
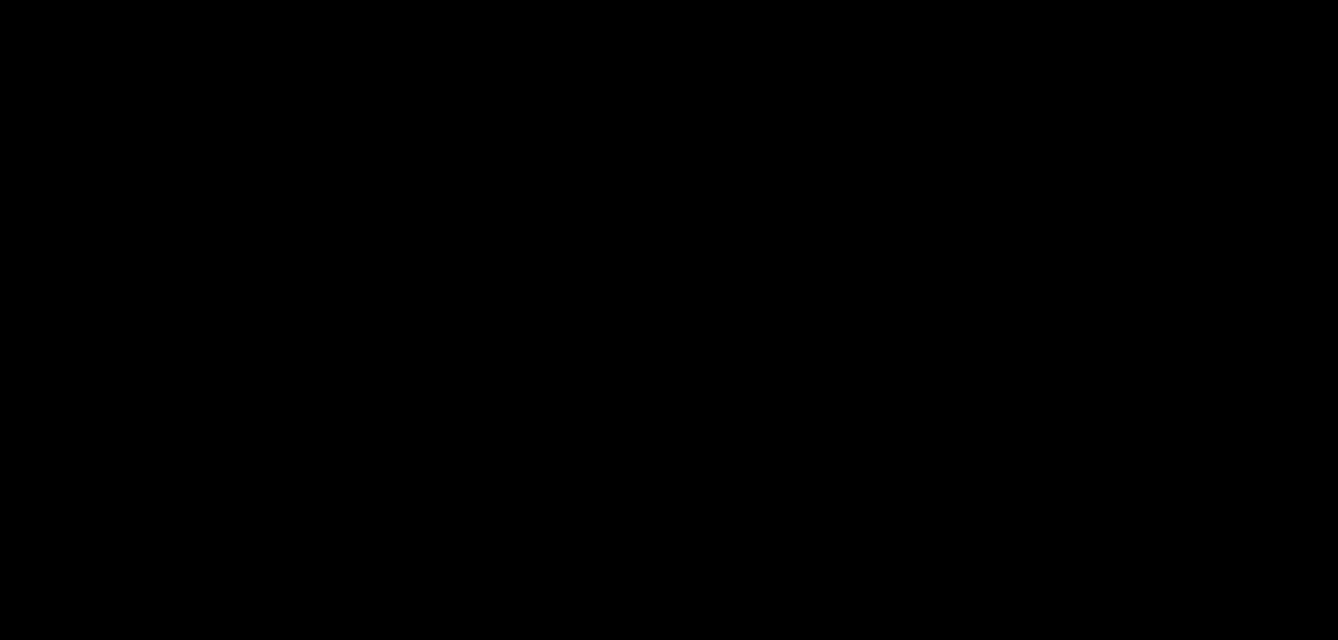
scroll to position [70, 0]
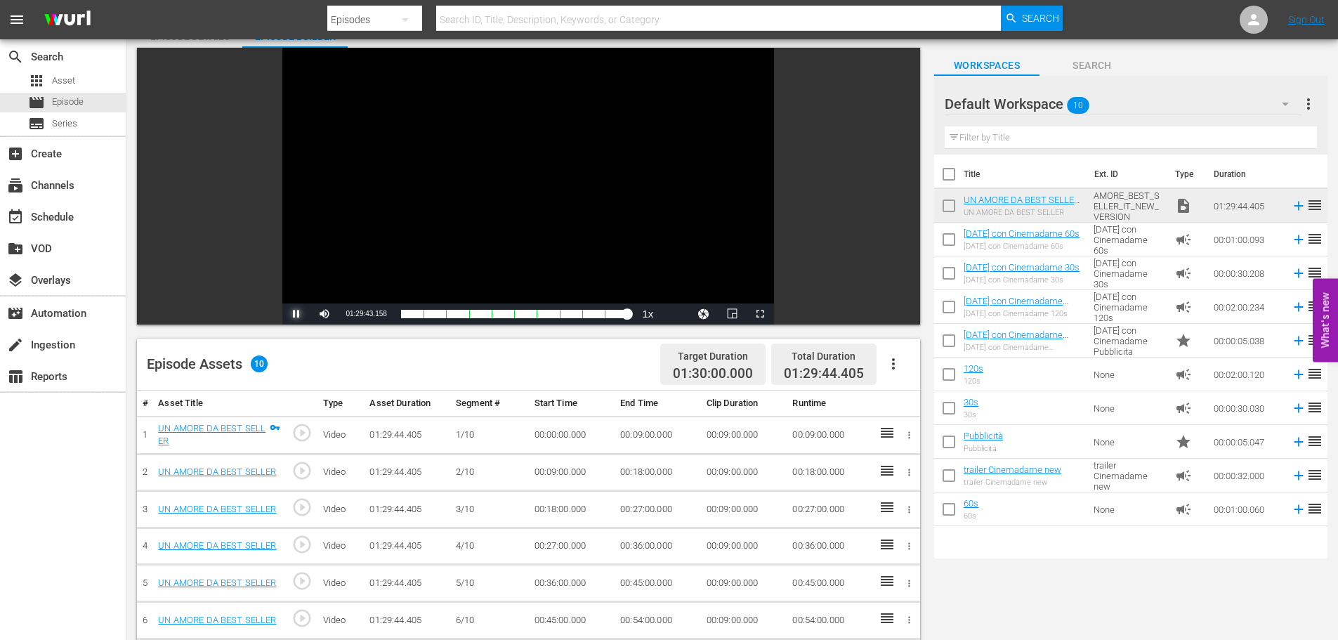
click at [296, 314] on span "Video Player" at bounding box center [296, 314] width 0 height 0
click at [902, 361] on button "button" at bounding box center [893, 364] width 34 height 34
click at [914, 370] on div "Fill with Ads" at bounding box center [934, 369] width 95 height 34
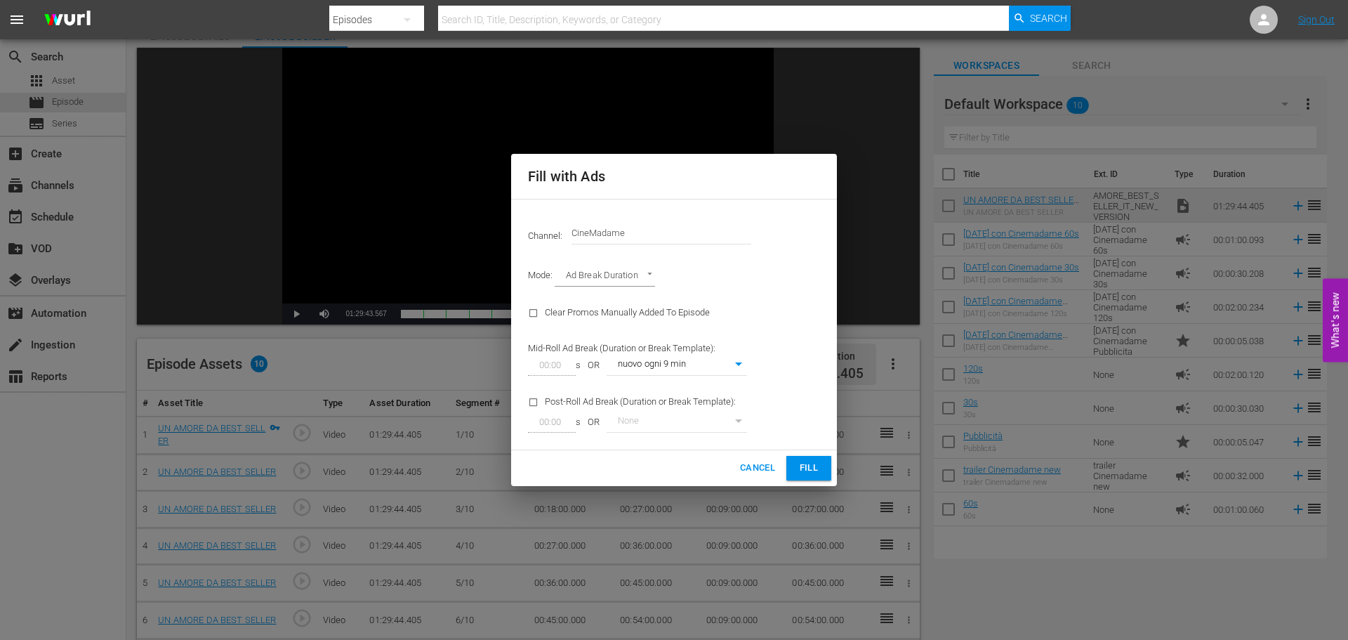
click at [813, 467] on span "Fill" at bounding box center [809, 468] width 22 height 16
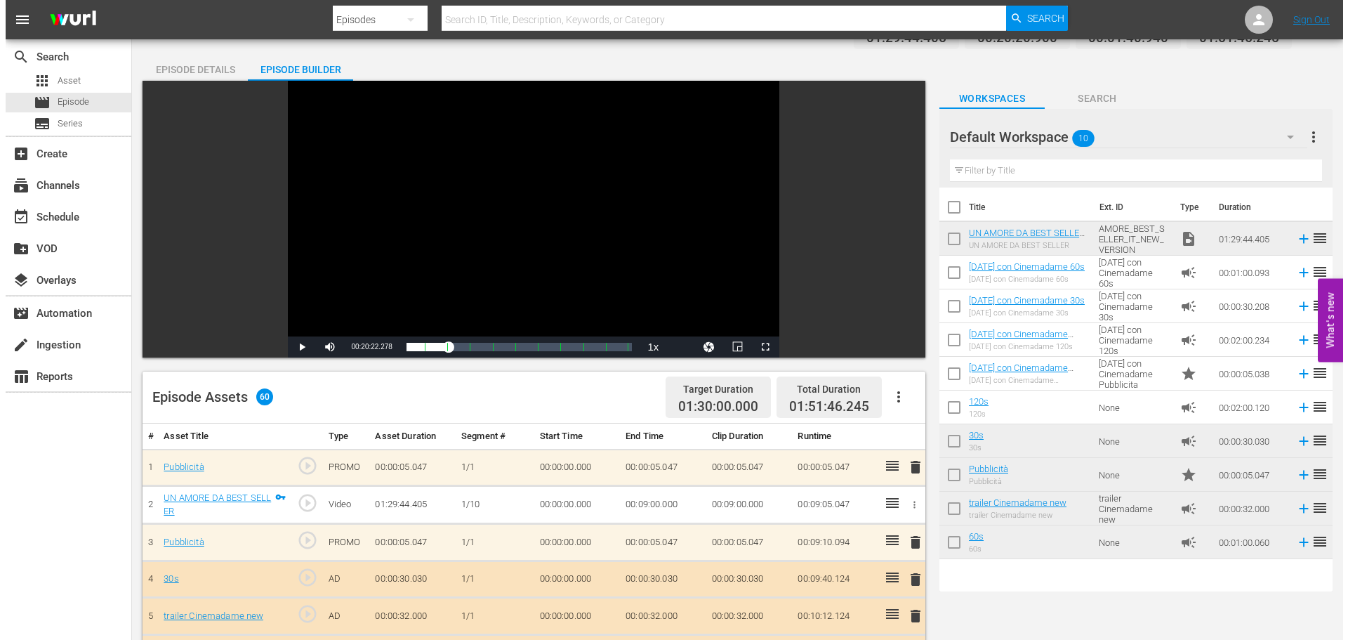
scroll to position [0, 0]
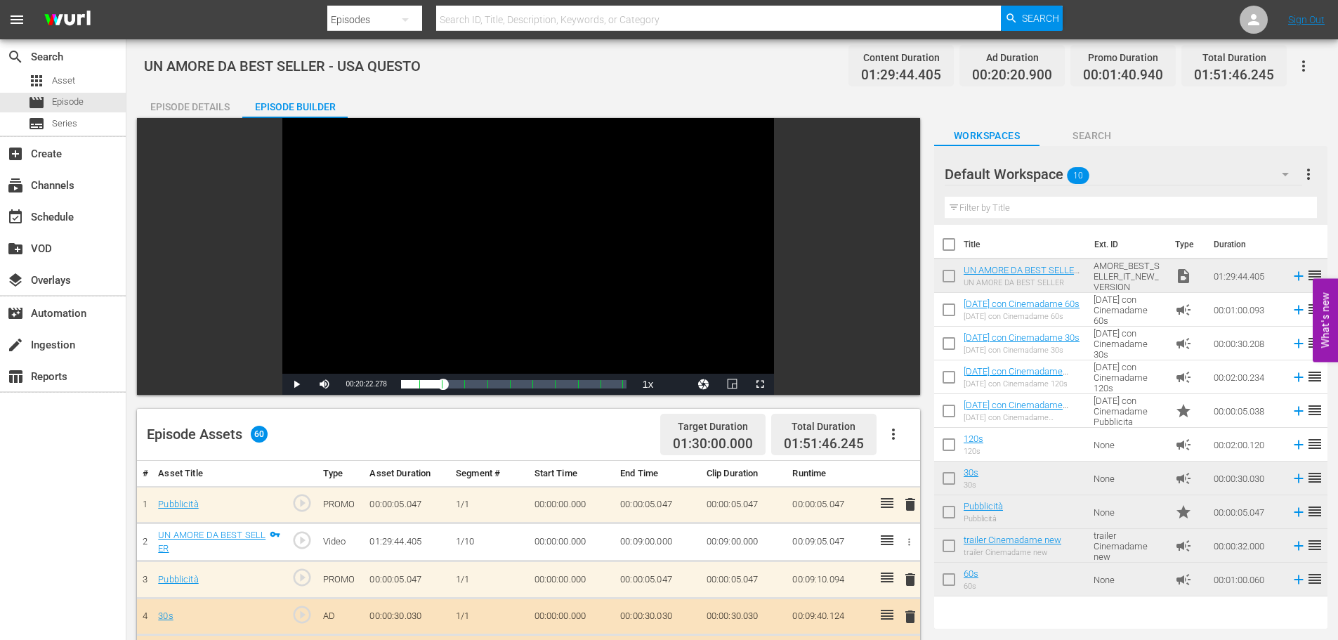
click at [1308, 59] on icon "button" at bounding box center [1303, 66] width 17 height 17
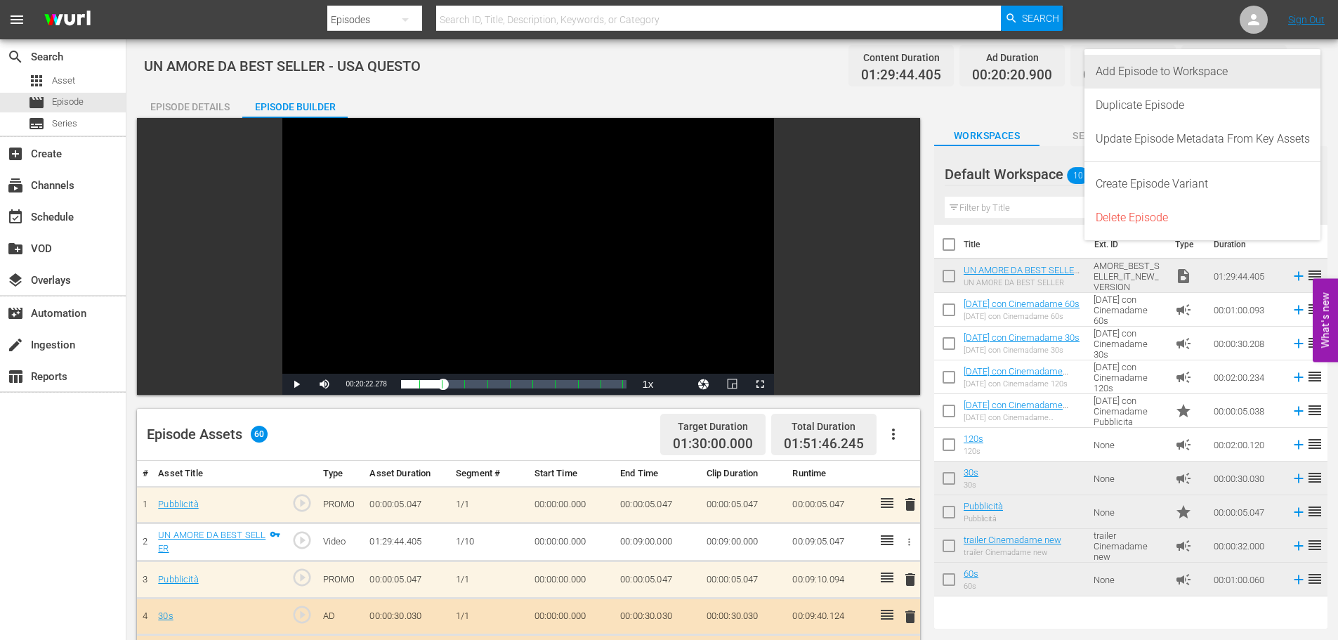
click at [1264, 64] on div "Add Episode to Workspace" at bounding box center [1202, 72] width 214 height 34
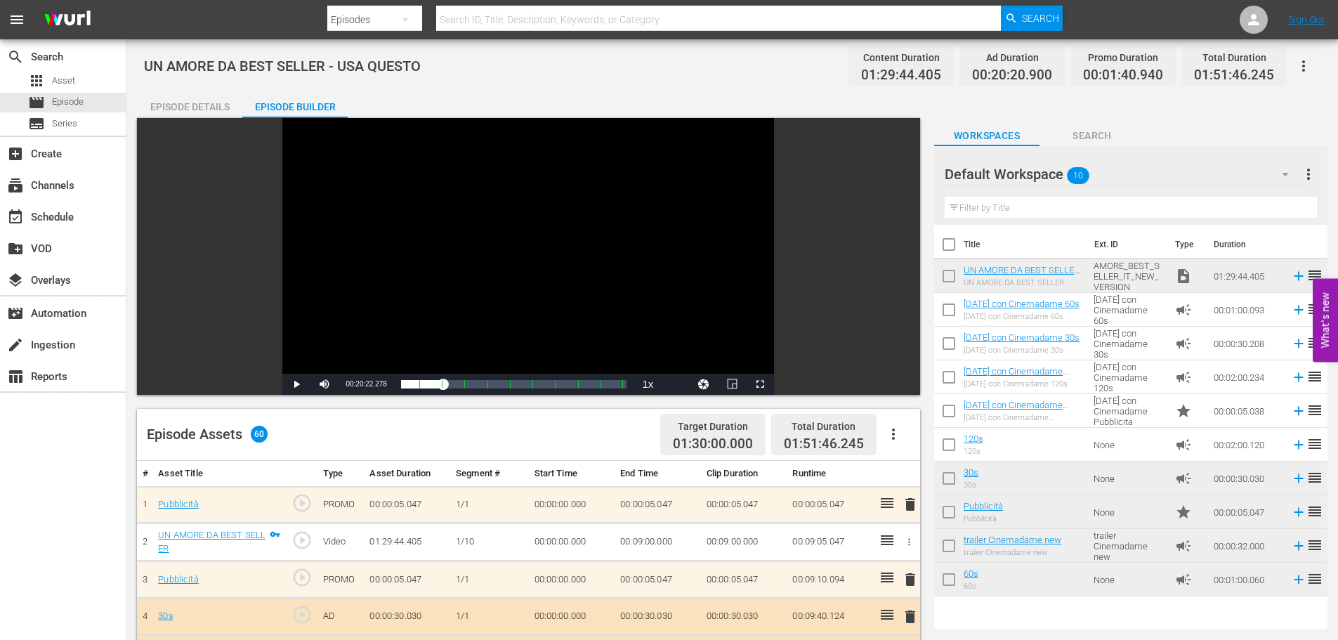
click at [536, 19] on input "text" at bounding box center [718, 20] width 565 height 34
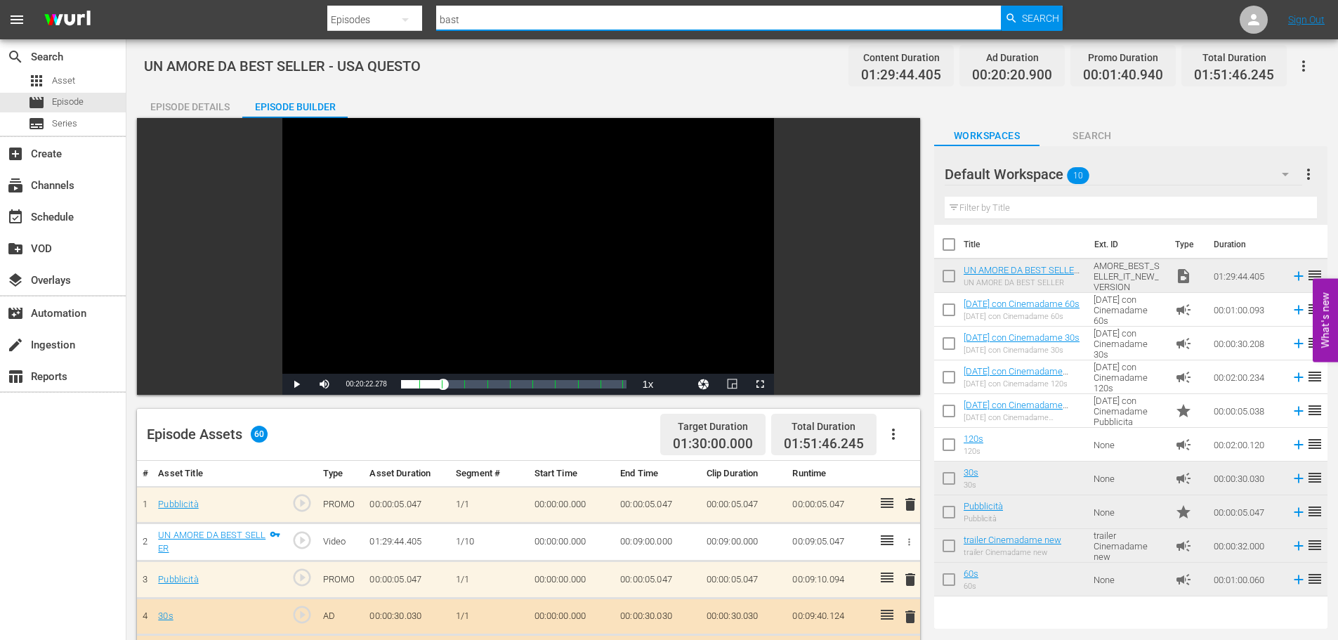
type input "basta"
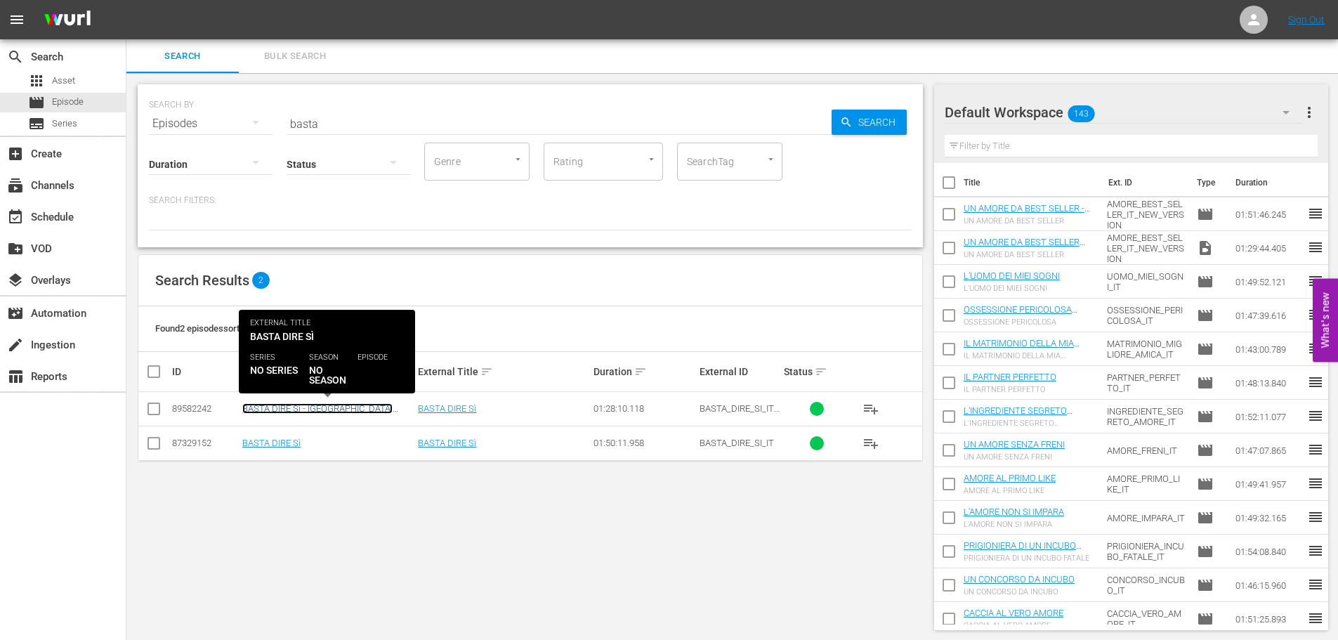
click at [324, 407] on link "BASTA DIRE Sì - [GEOGRAPHIC_DATA] QUESTO" at bounding box center [317, 413] width 150 height 21
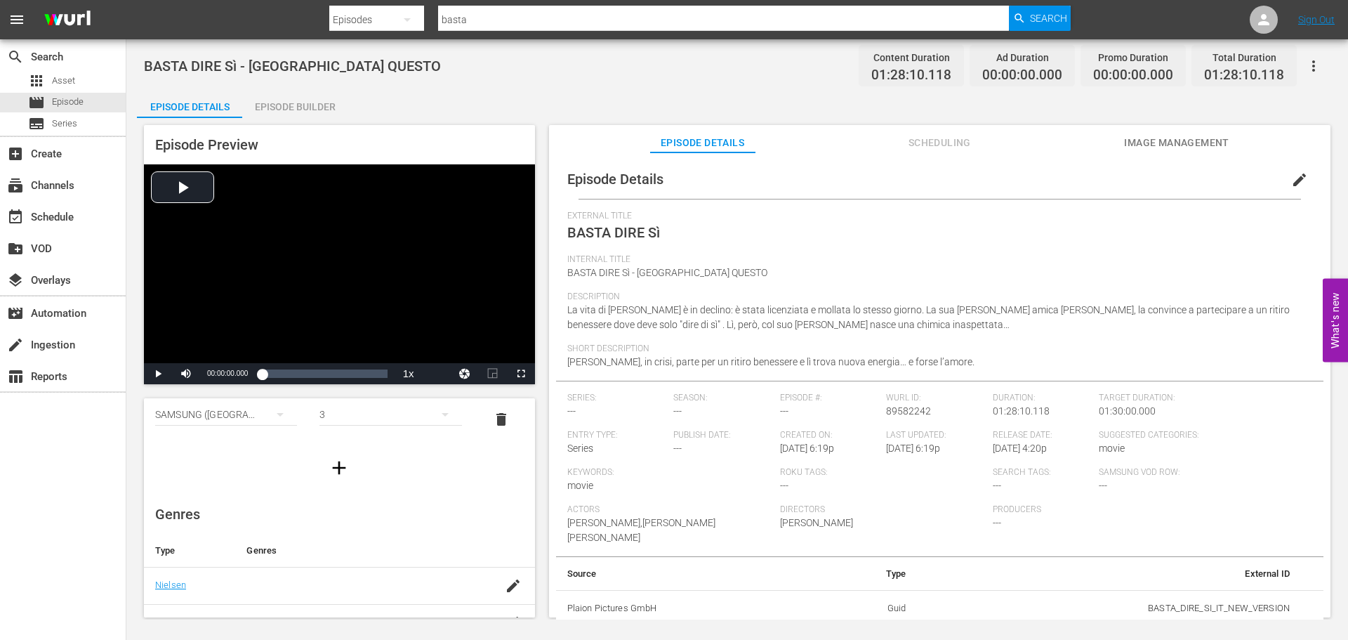
scroll to position [144, 0]
click at [505, 517] on icon "button" at bounding box center [513, 515] width 17 height 17
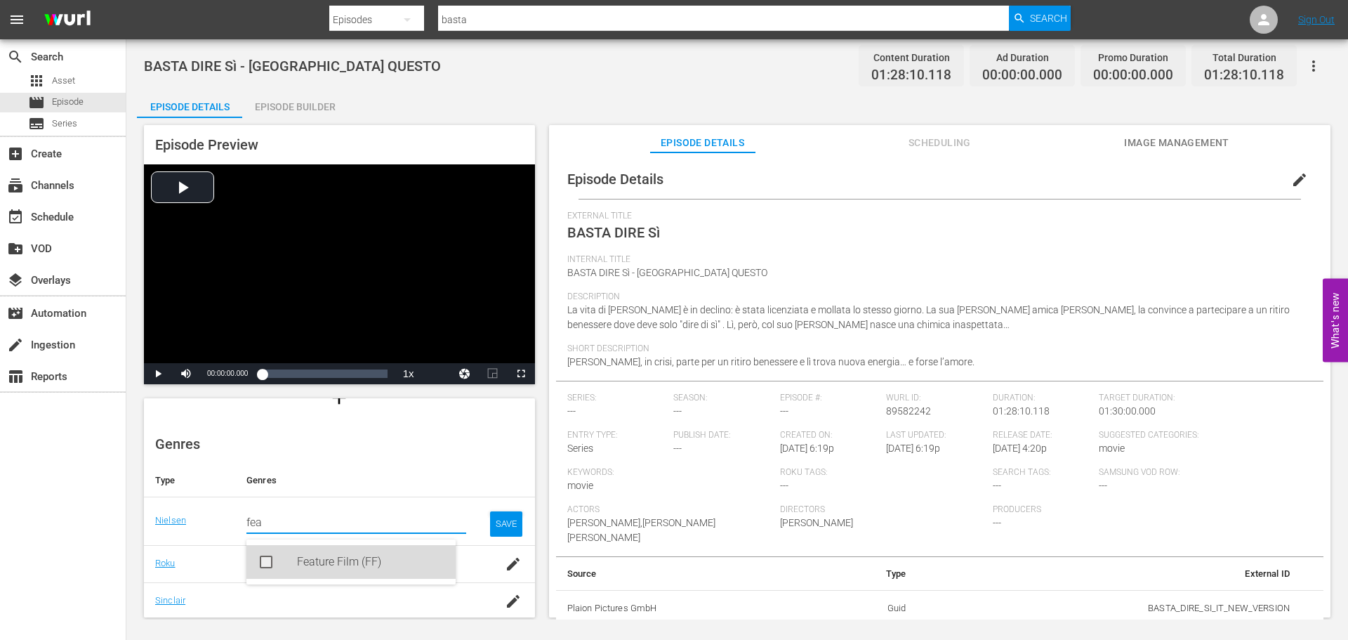
click at [383, 560] on div "Feature Film (FF)" at bounding box center [370, 562] width 147 height 34
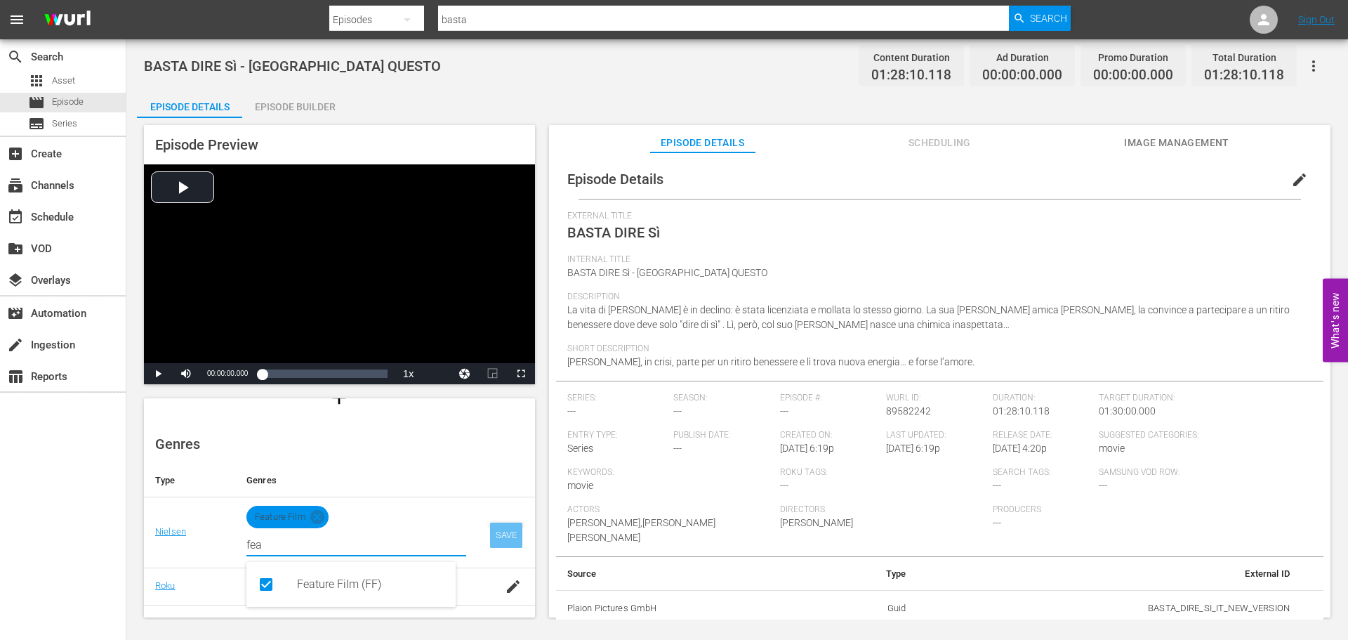
type input "fea"
click at [510, 533] on div "SAVE" at bounding box center [506, 534] width 32 height 25
click at [502, 530] on div "SAVE" at bounding box center [506, 534] width 32 height 25
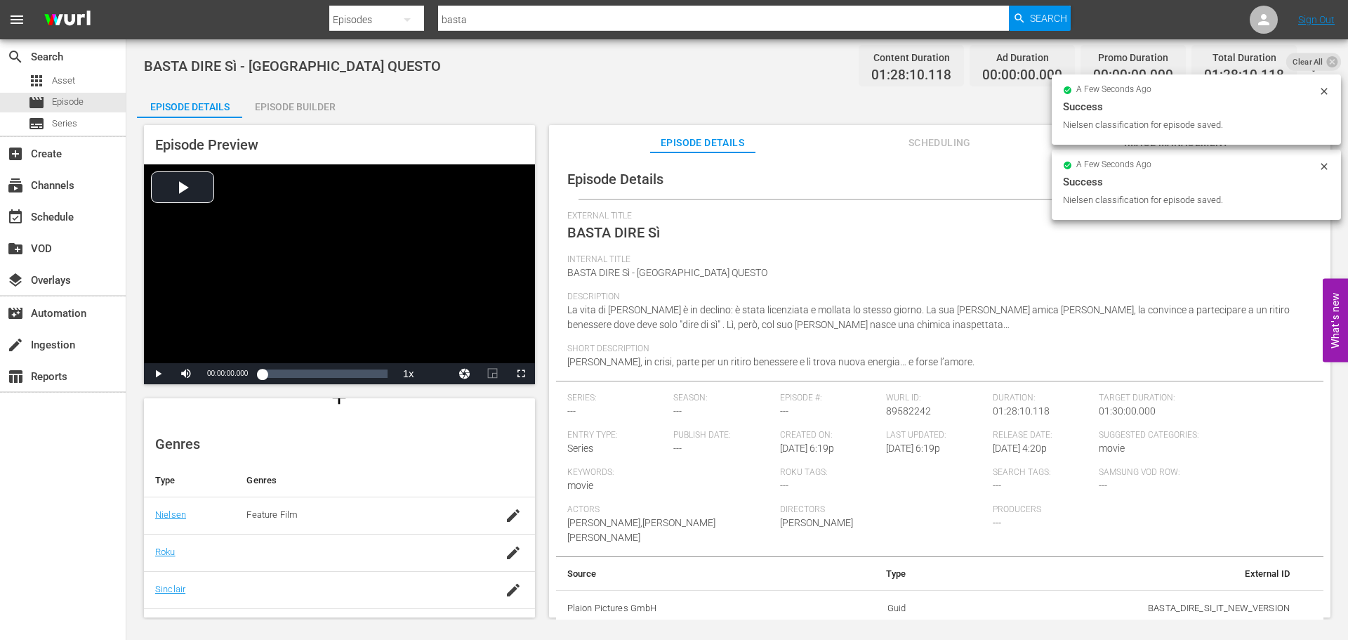
scroll to position [284, 0]
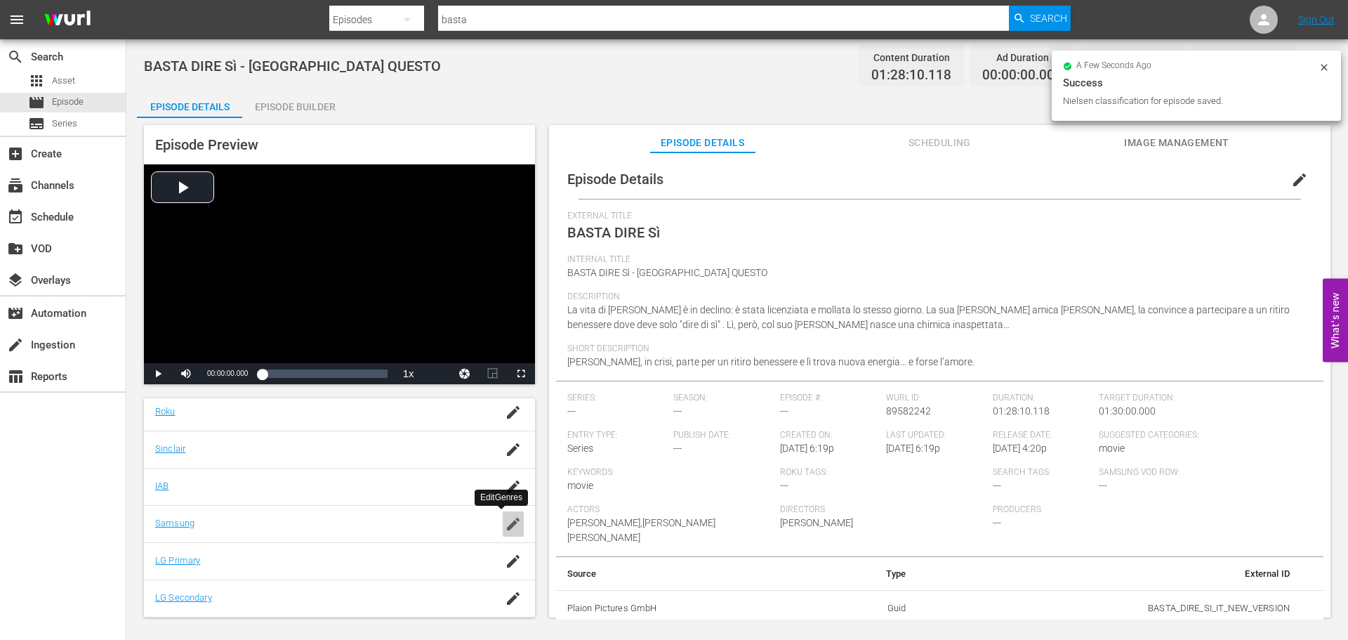
click at [510, 525] on icon "button" at bounding box center [513, 523] width 17 height 17
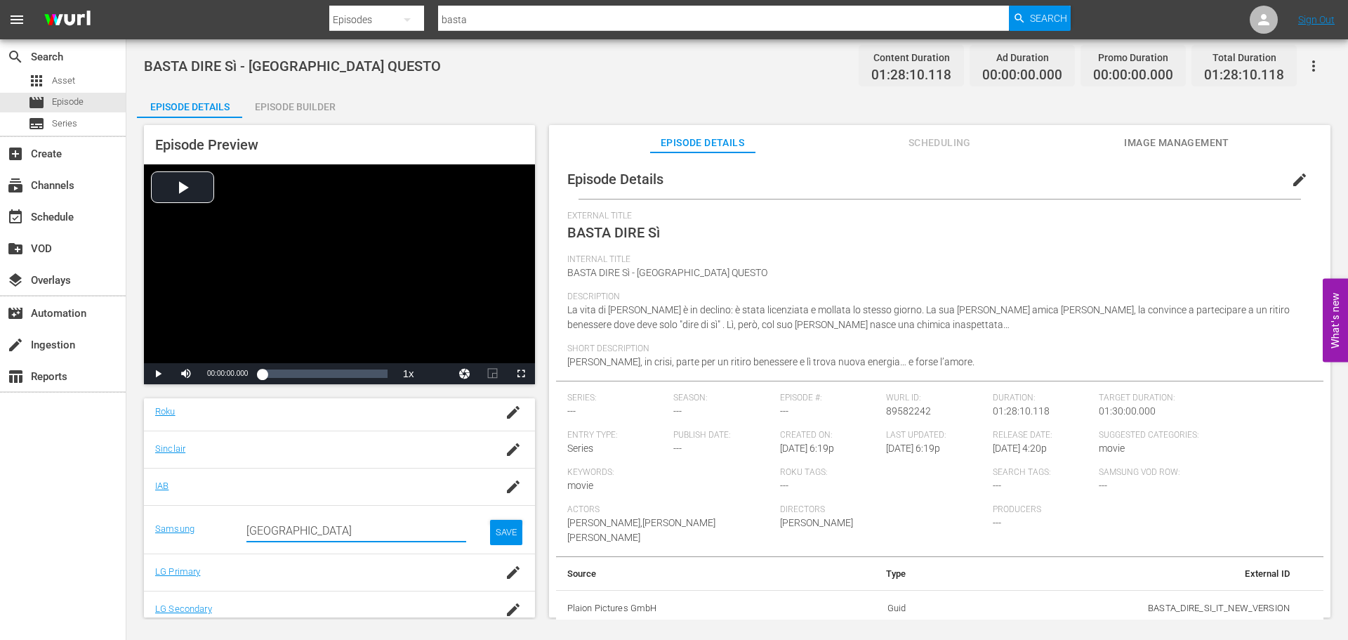
click at [319, 535] on input "[GEOGRAPHIC_DATA]" at bounding box center [356, 531] width 220 height 34
type input "r"
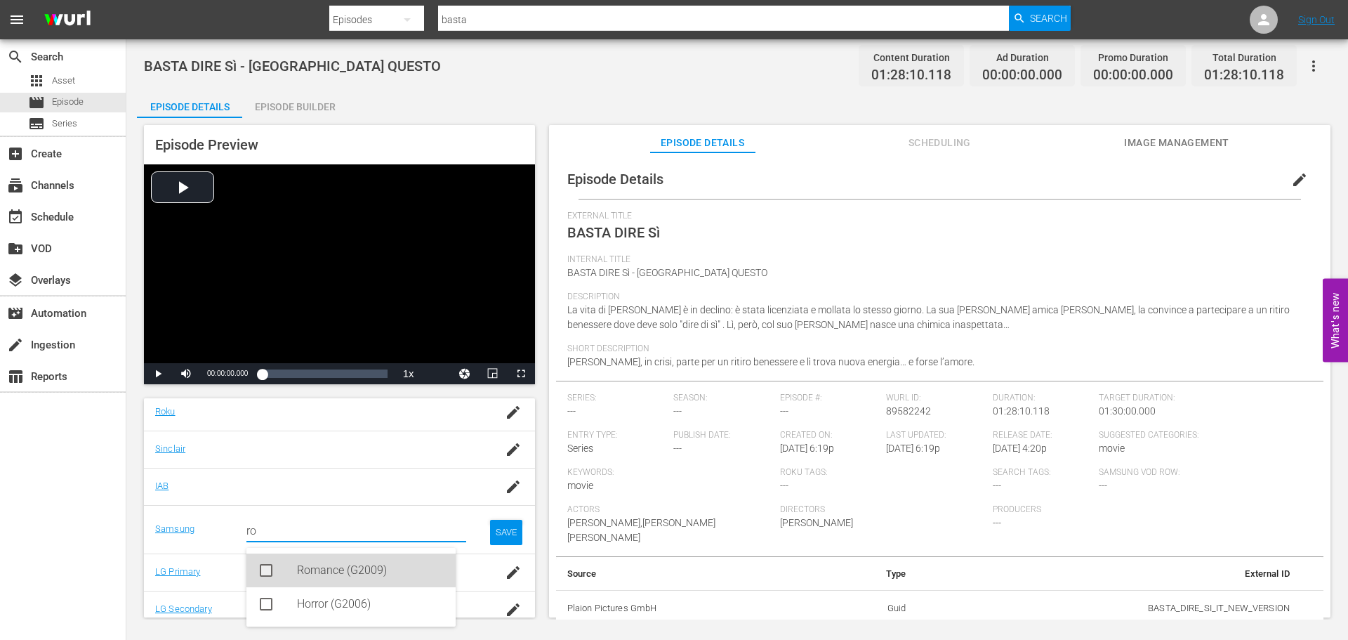
click at [325, 559] on div "Romance (G2009)" at bounding box center [370, 570] width 147 height 34
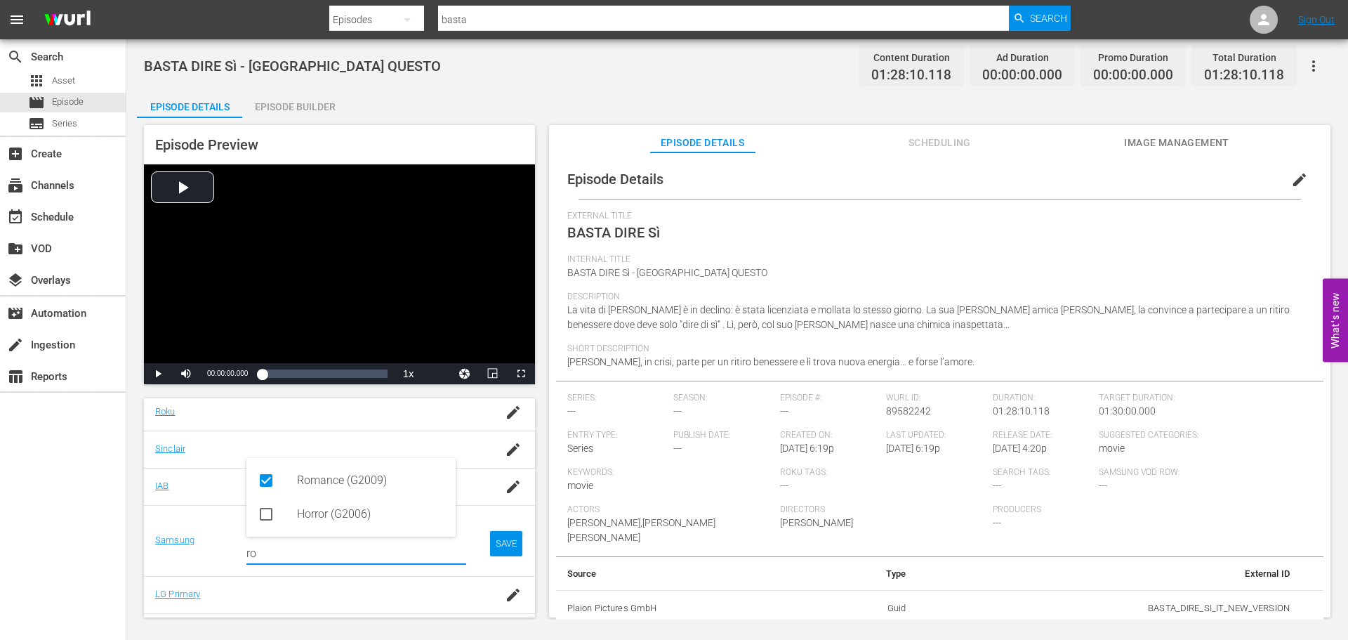
type input "ro"
click at [505, 539] on div "SAVE" at bounding box center [506, 543] width 32 height 25
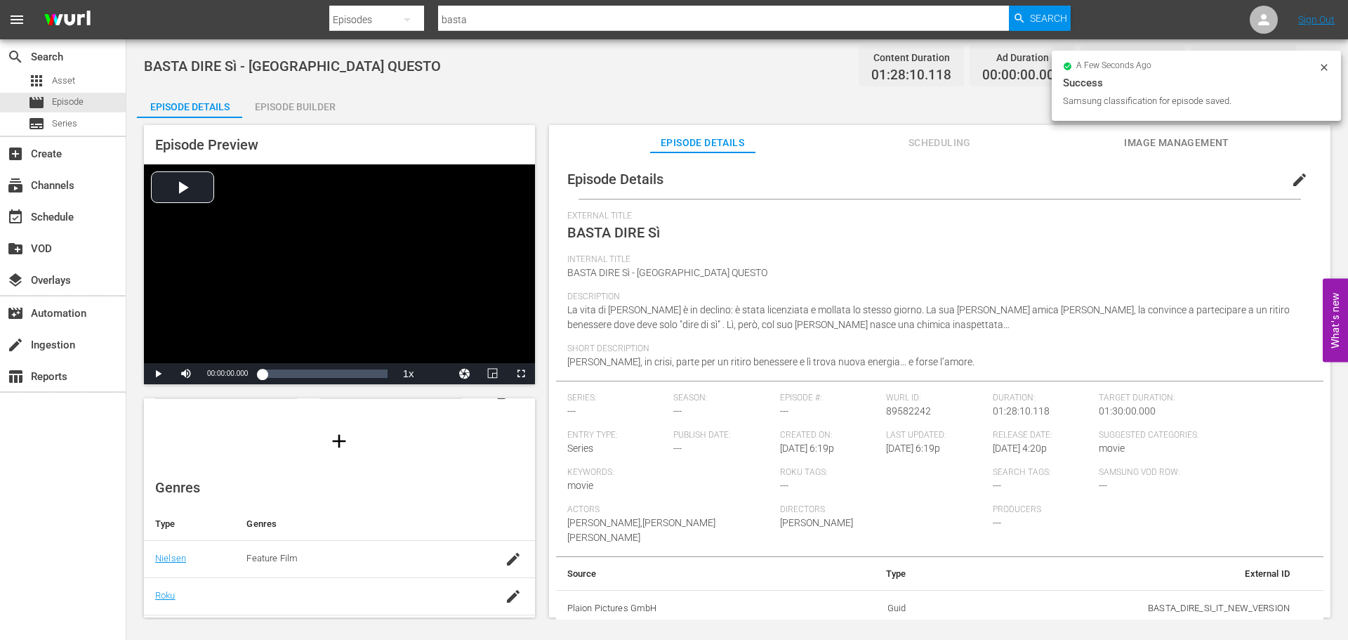
scroll to position [0, 0]
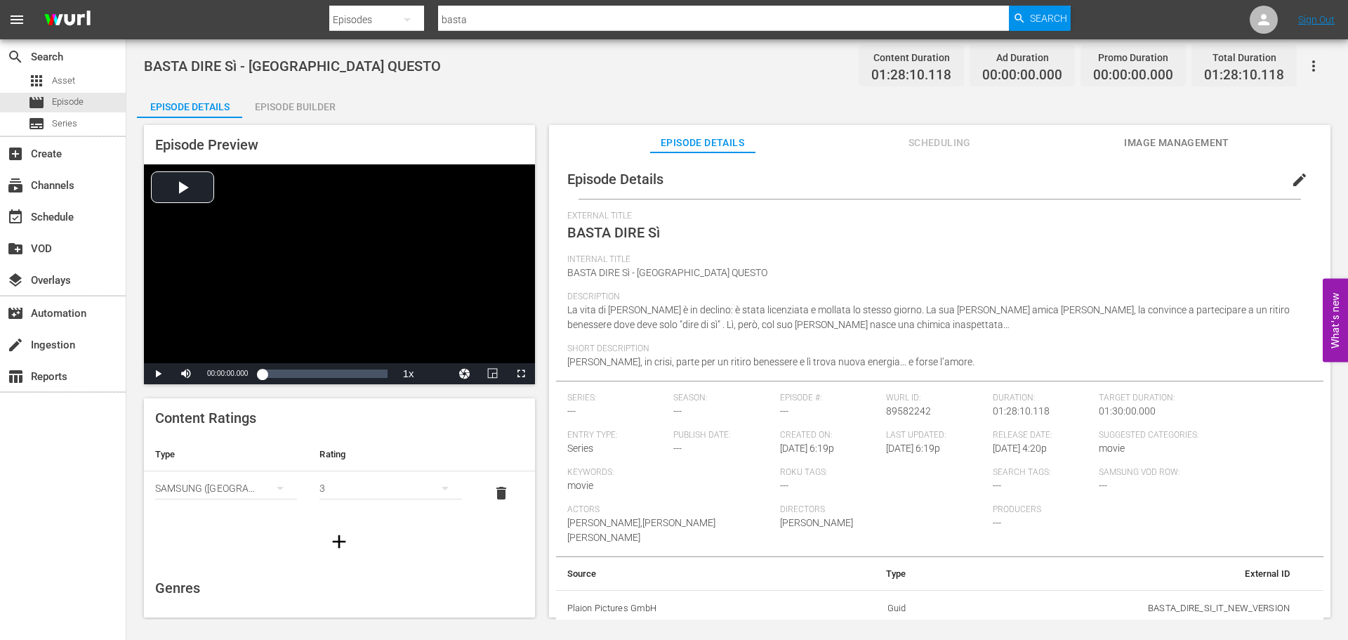
click at [1283, 173] on button "edit" at bounding box center [1300, 180] width 34 height 34
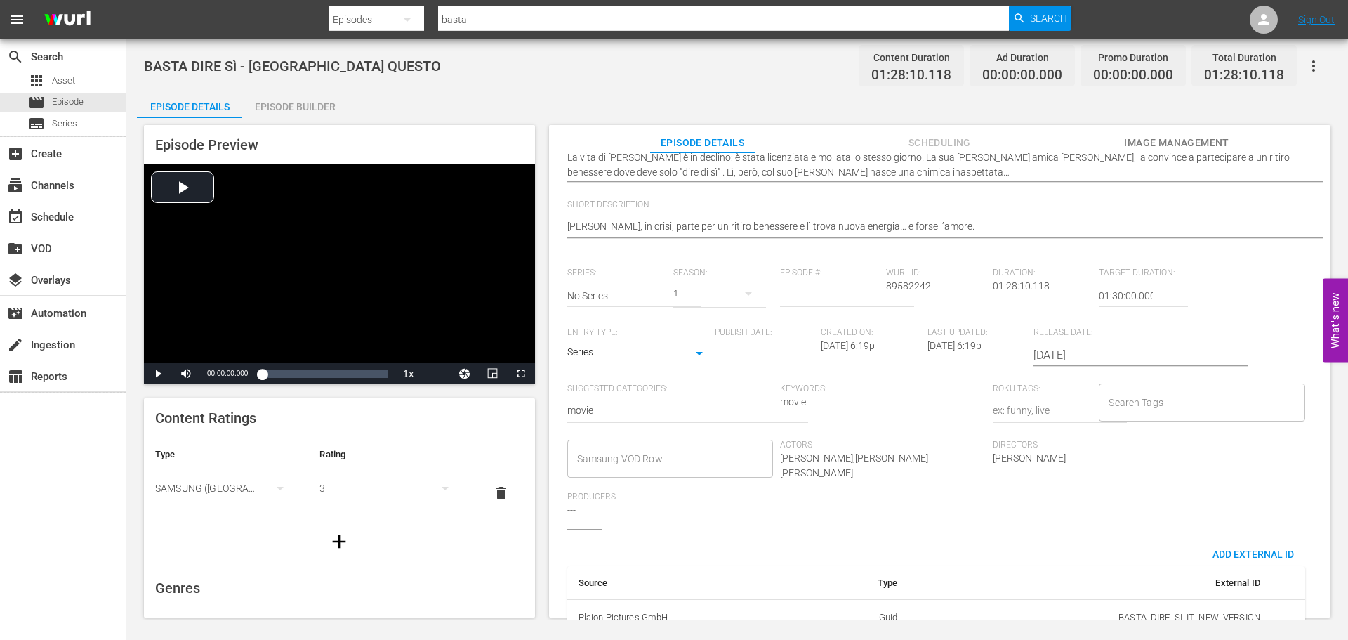
scroll to position [211, 0]
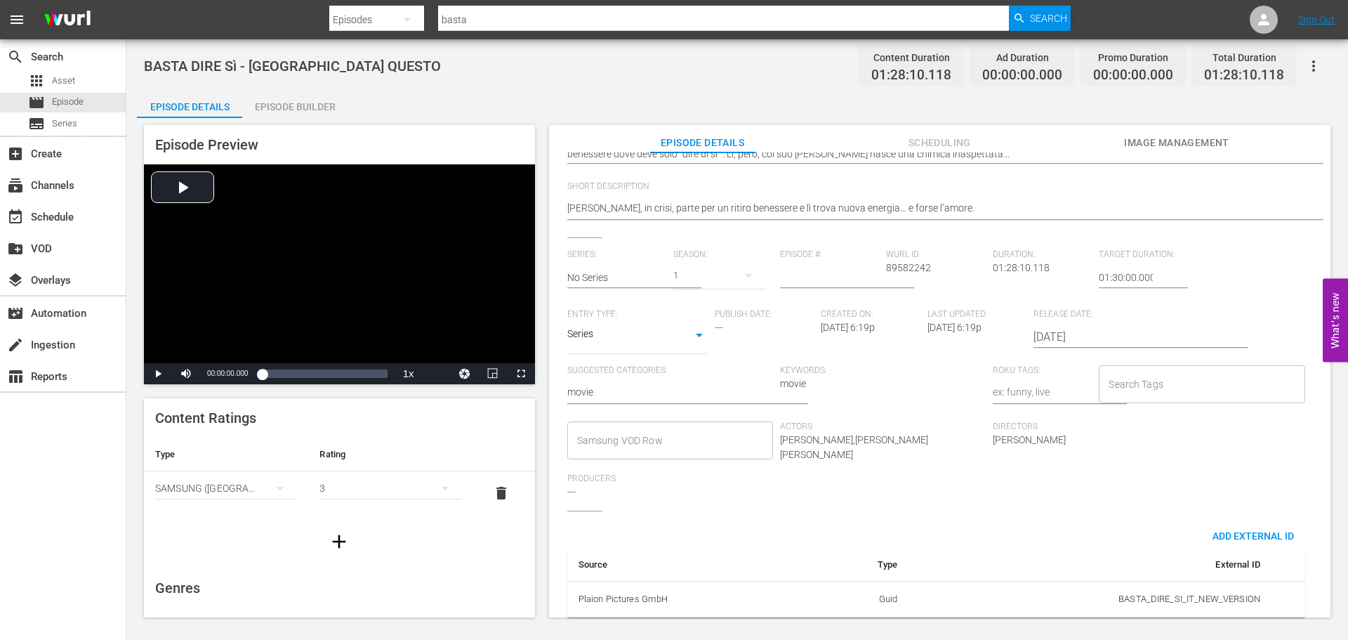
click at [649, 339] on body "menu Search By Episodes Search ID, Title, Description, Keywords, or Category ba…" at bounding box center [674, 320] width 1348 height 640
click at [659, 267] on li "Movie" at bounding box center [637, 267] width 140 height 23
type input "MOVIE"
click at [616, 428] on input "Samsung VOD Row" at bounding box center [660, 440] width 172 height 25
click at [675, 432] on input "Samsung VOD Row" at bounding box center [660, 440] width 172 height 25
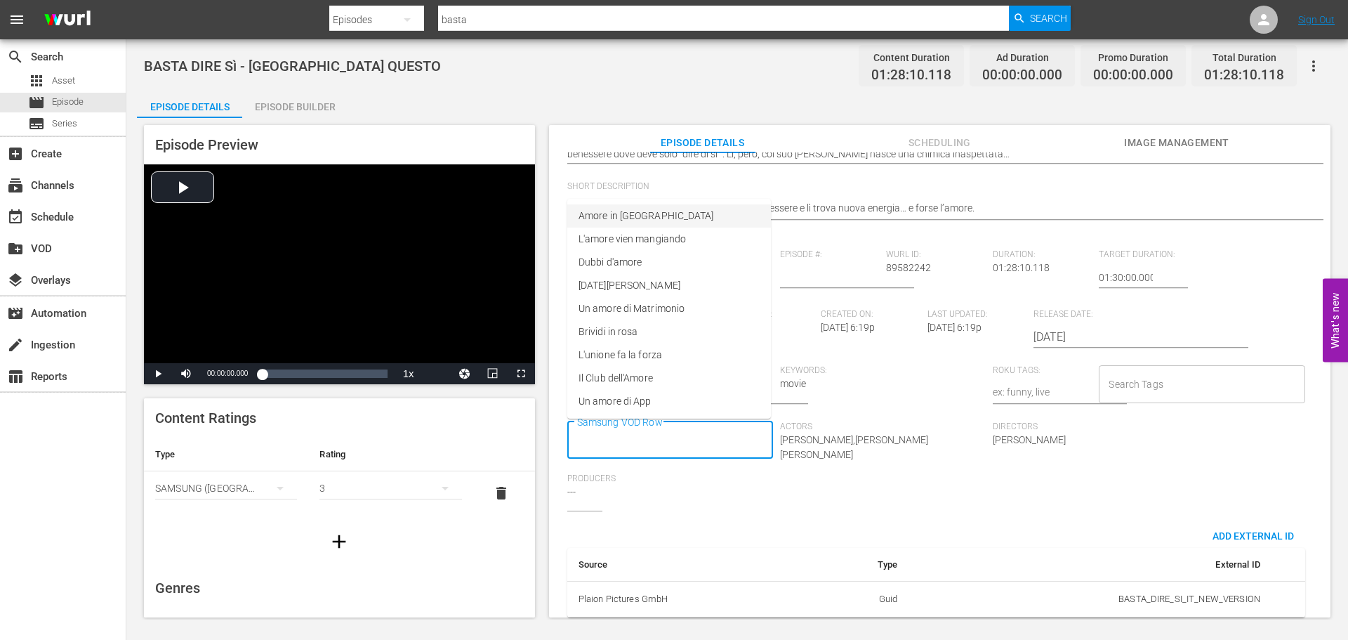
click at [649, 204] on ul "Amore in Vacanza L'amore vien mangiando Dubbi d'amore [DATE][PERSON_NAME] Un am…" at bounding box center [669, 309] width 204 height 220
click at [647, 220] on span "Amore in [GEOGRAPHIC_DATA]" at bounding box center [646, 216] width 135 height 15
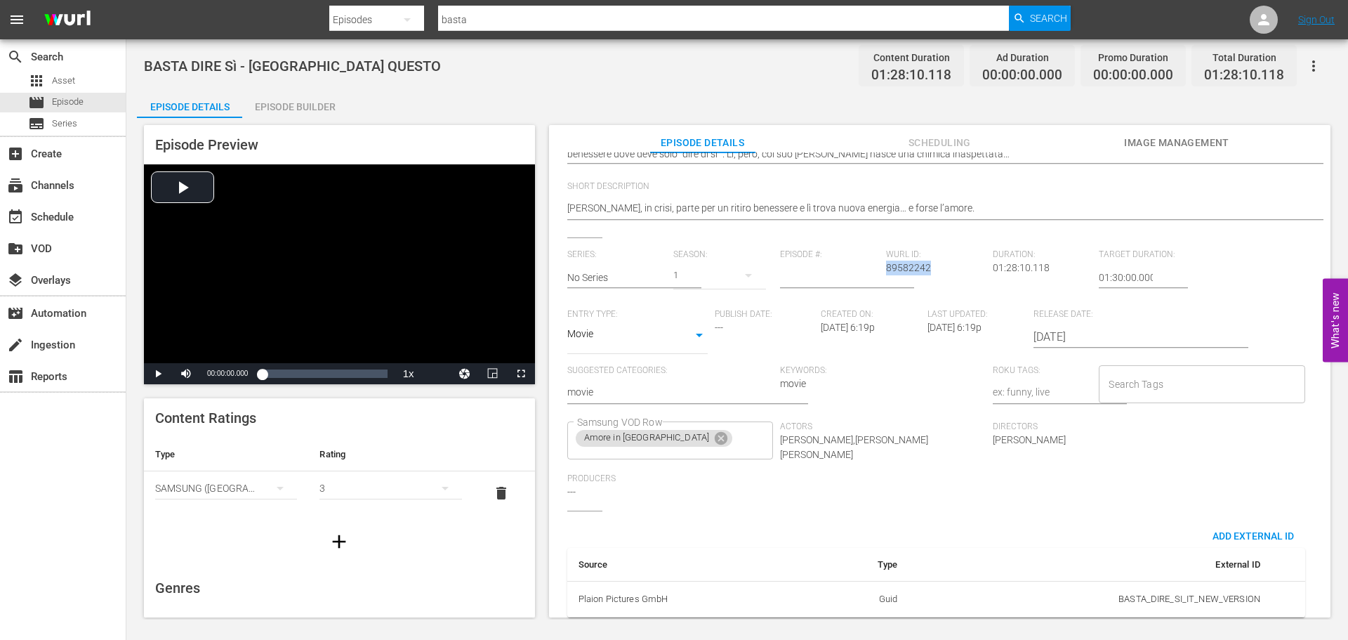
drag, startPoint x: 927, startPoint y: 268, endPoint x: 883, endPoint y: 266, distance: 45.0
click at [886, 266] on div "[PERSON_NAME] ID: 89582242" at bounding box center [939, 279] width 107 height 60
copy span "89582242"
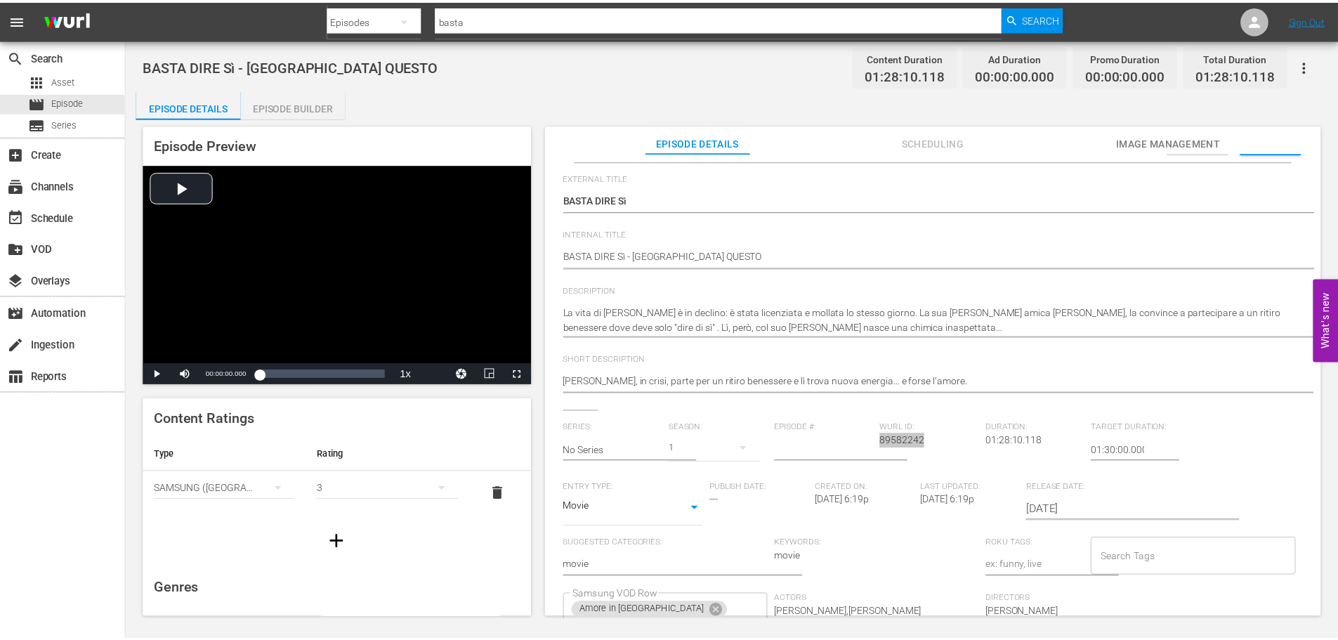
scroll to position [0, 0]
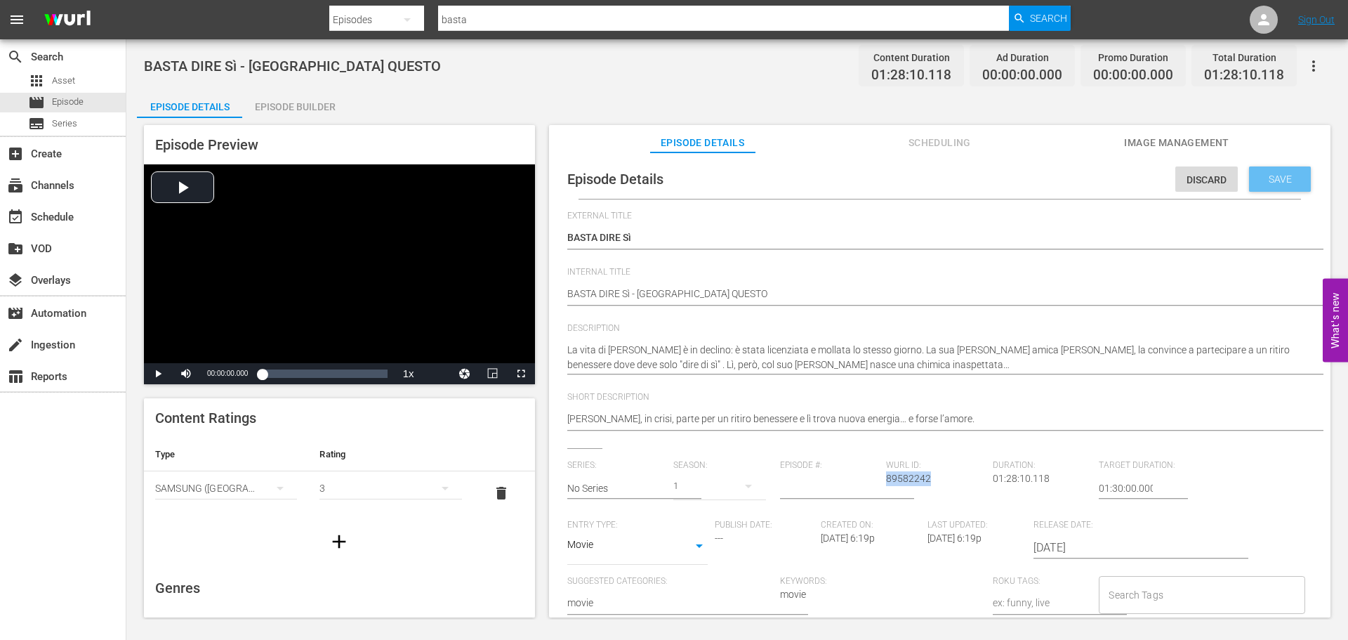
click at [1276, 180] on span "Save" at bounding box center [1280, 178] width 46 height 11
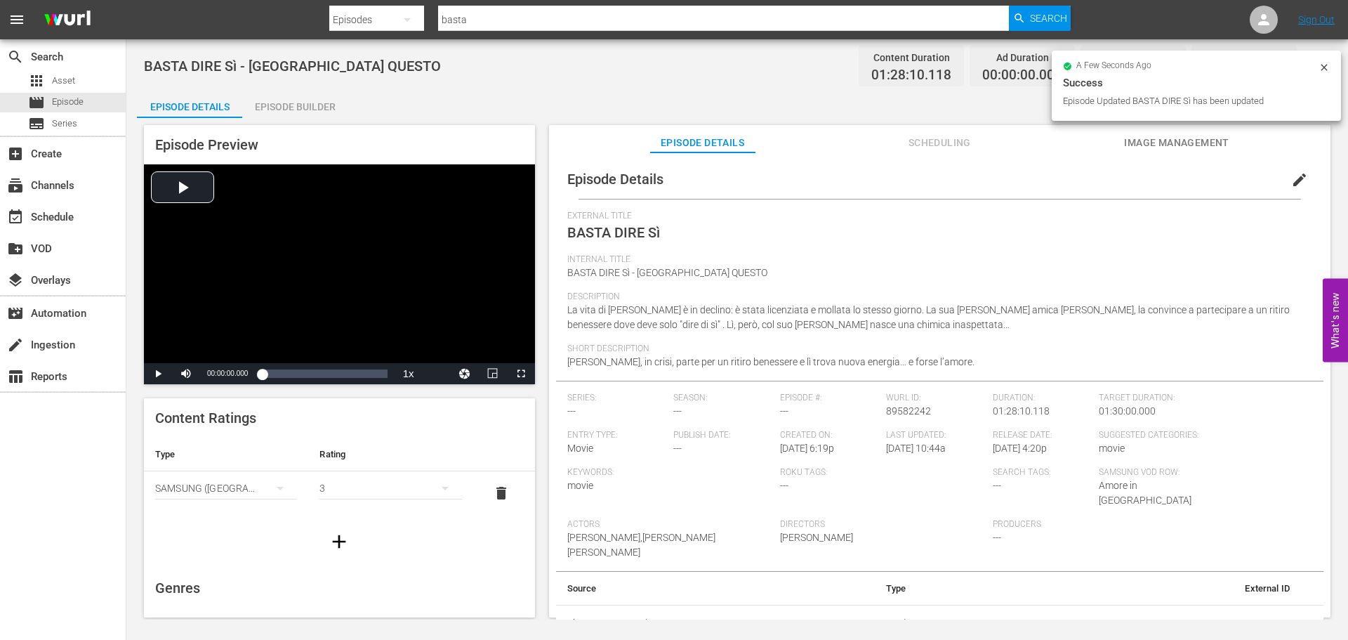
click at [949, 147] on span "Scheduling" at bounding box center [939, 143] width 105 height 18
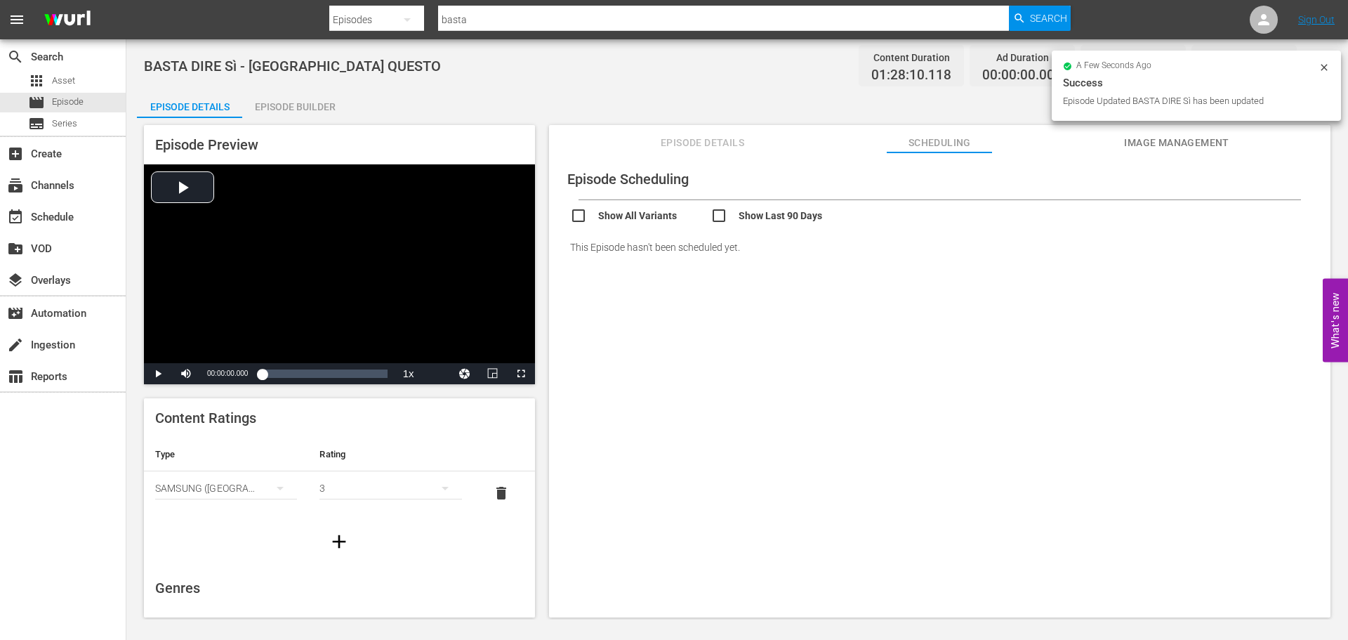
click at [309, 108] on div "Episode Builder" at bounding box center [294, 107] width 105 height 34
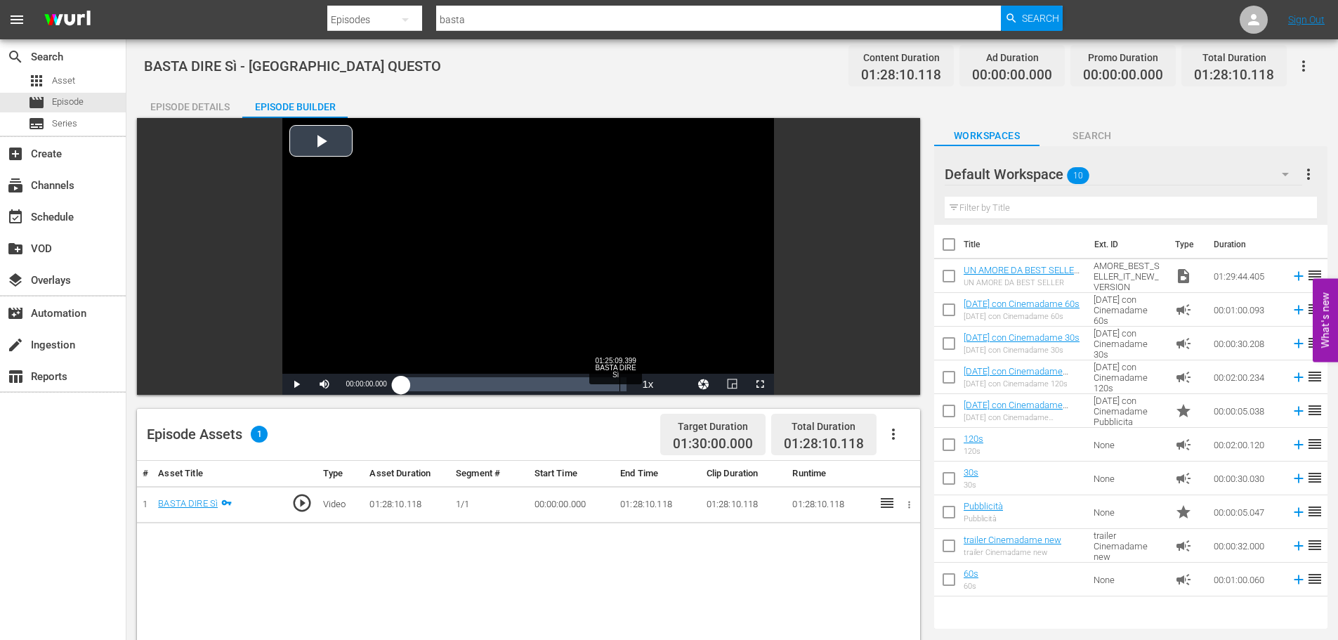
click at [619, 385] on div "Loaded : 0.11% 01:25:09.399 BASTA DIRE Sì 00:00:00.000" at bounding box center [514, 384] width 226 height 14
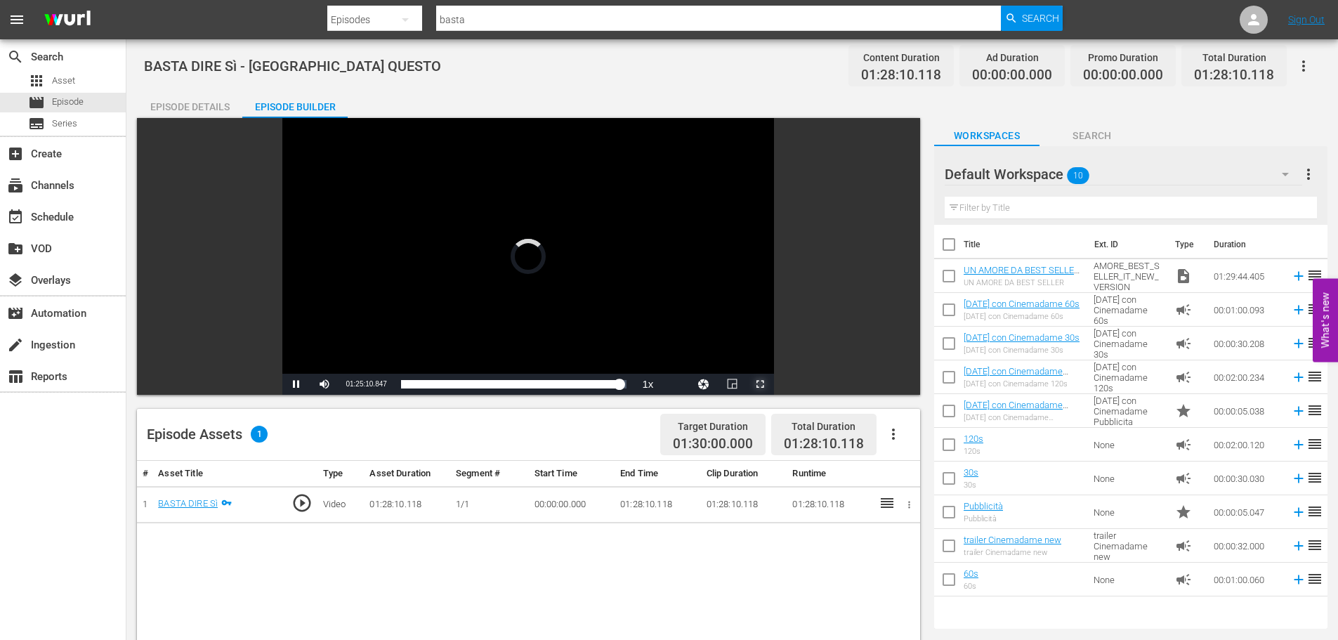
click at [760, 384] on span "Video Player" at bounding box center [760, 384] width 0 height 0
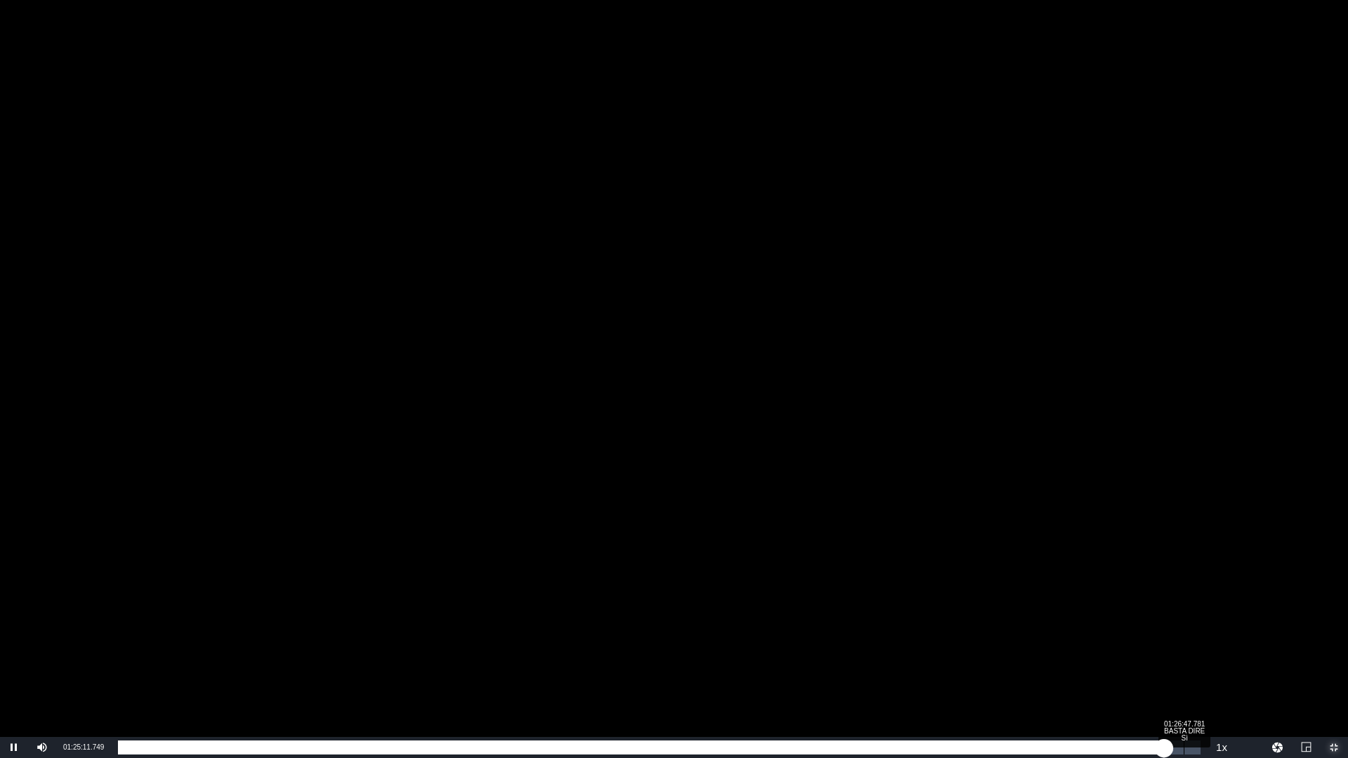
click at [1184, 639] on div "Loaded : 96.73% 01:26:47.781 BASTA DIRE Sì 01:25:11.970" at bounding box center [659, 748] width 1083 height 14
click at [1193, 639] on div "01:26:58.972" at bounding box center [655, 748] width 1075 height 14
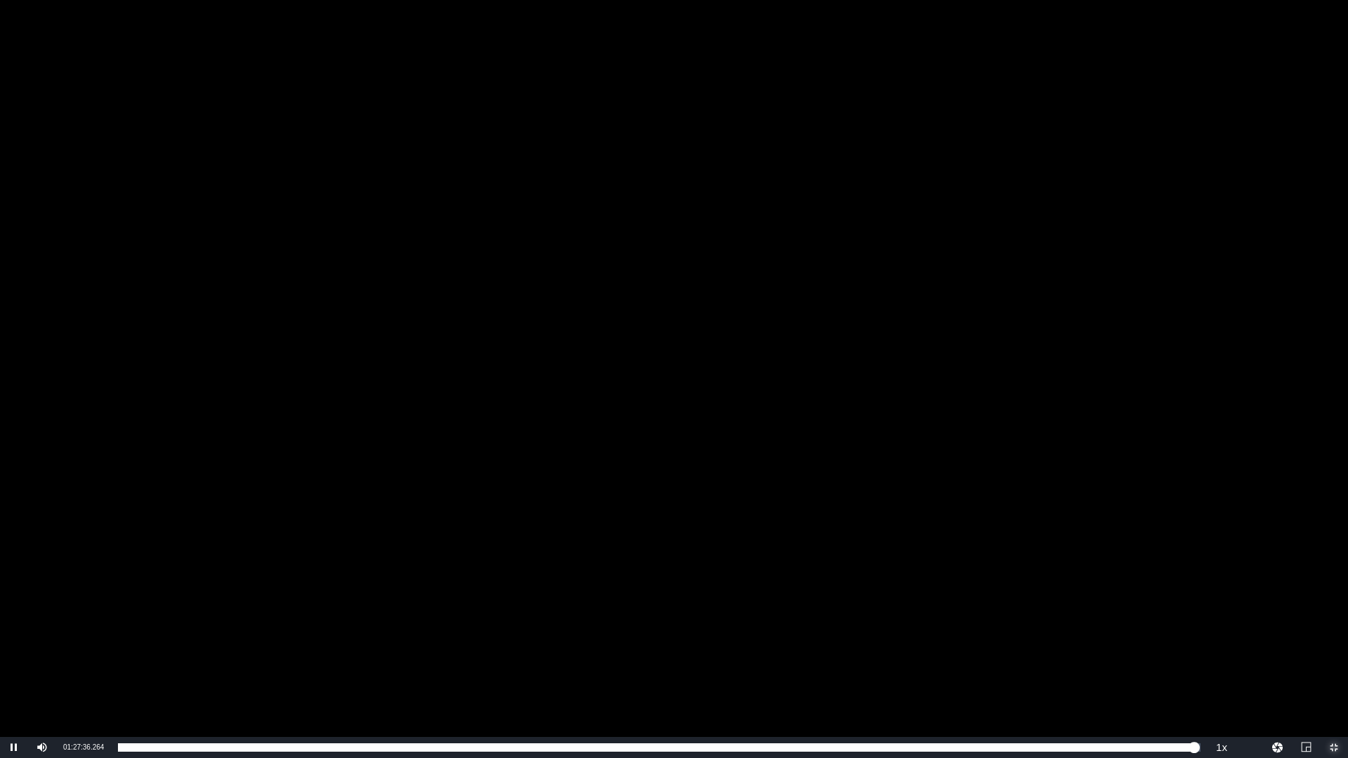
click at [1334, 639] on span "Video Player" at bounding box center [1334, 748] width 0 height 0
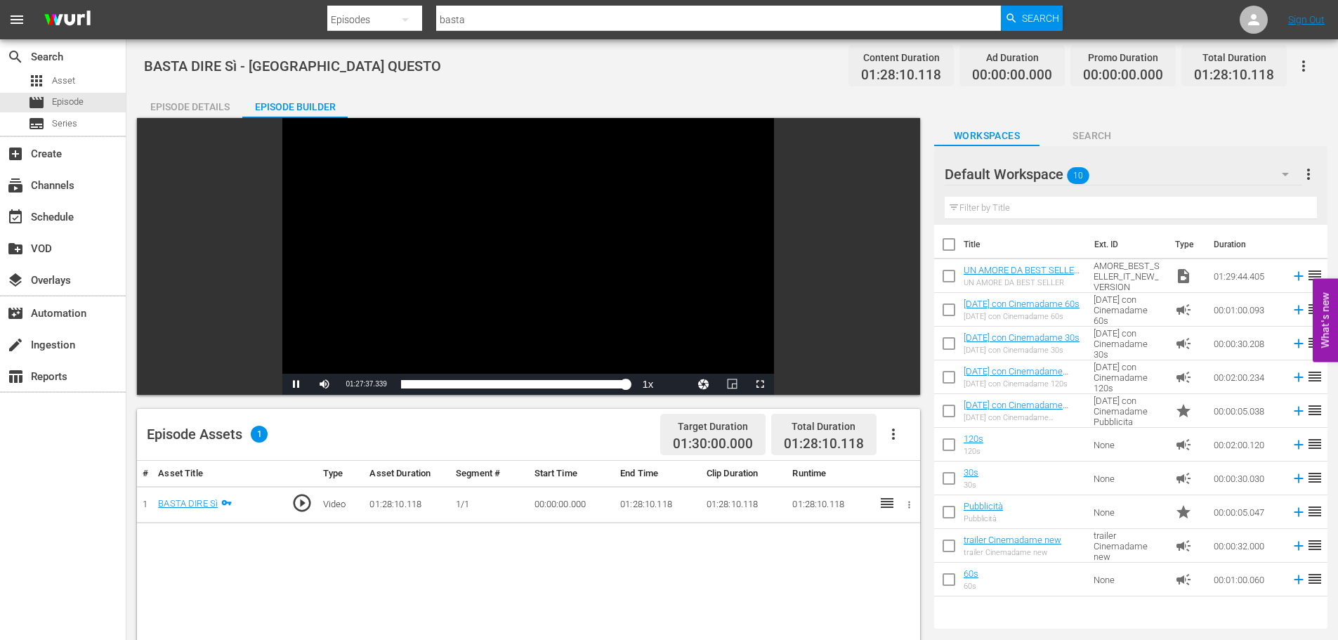
click at [636, 296] on div "Video Player" at bounding box center [527, 246] width 491 height 256
click at [946, 275] on input "checkbox" at bounding box center [948, 278] width 29 height 29
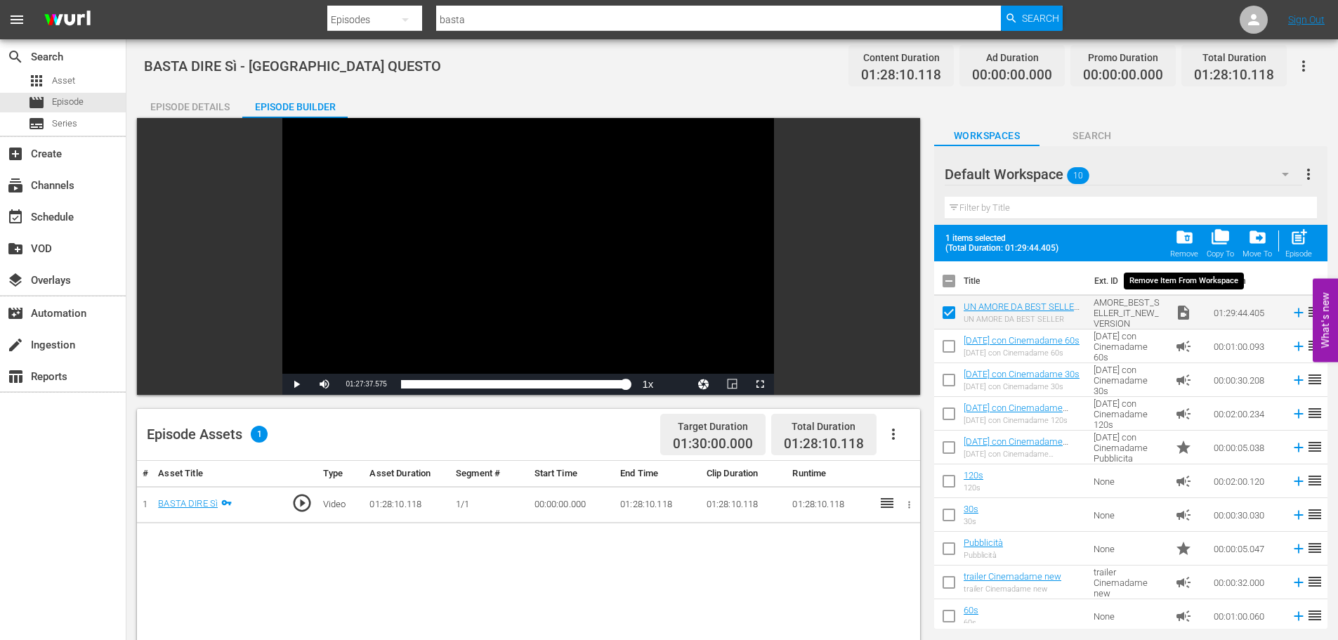
click at [1180, 244] on span "folder_delete" at bounding box center [1184, 236] width 19 height 19
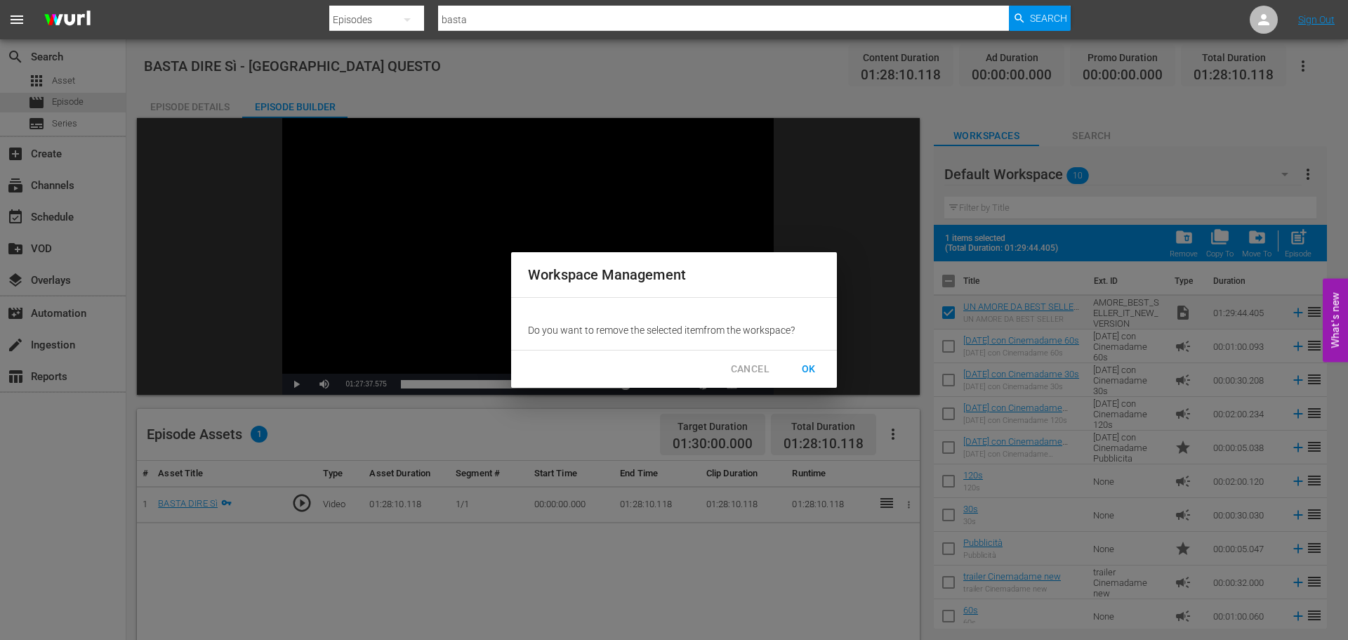
click at [814, 368] on span "OK" at bounding box center [809, 369] width 22 height 18
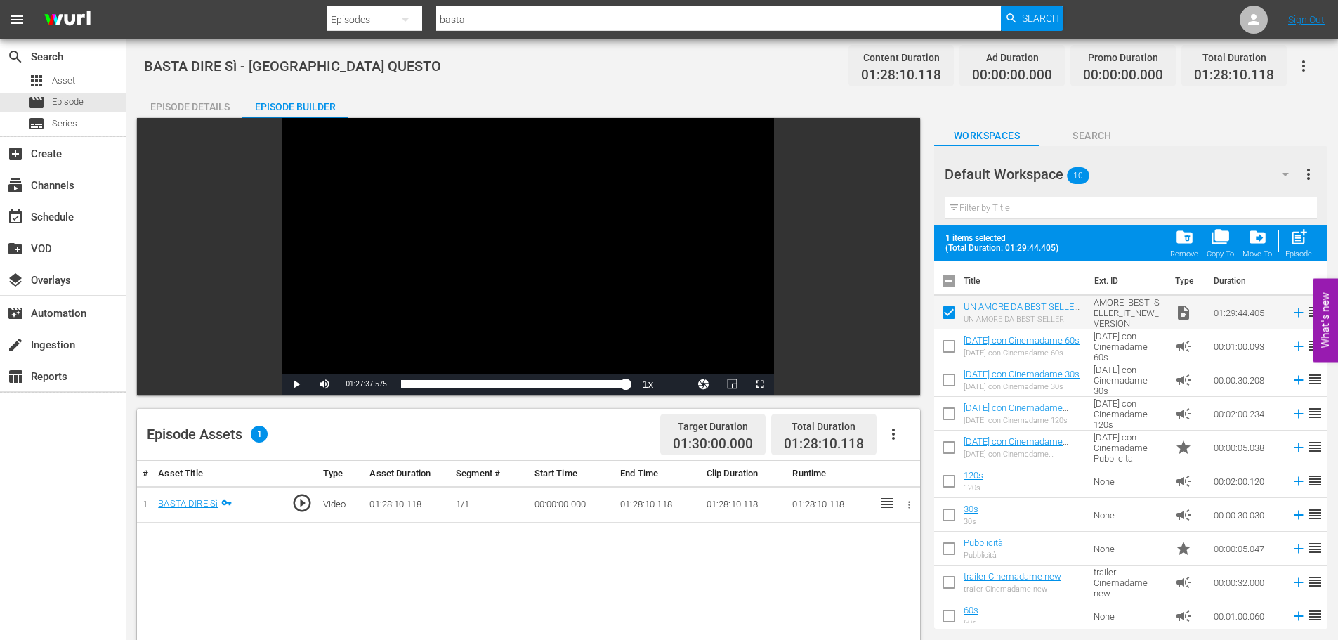
checkbox input "false"
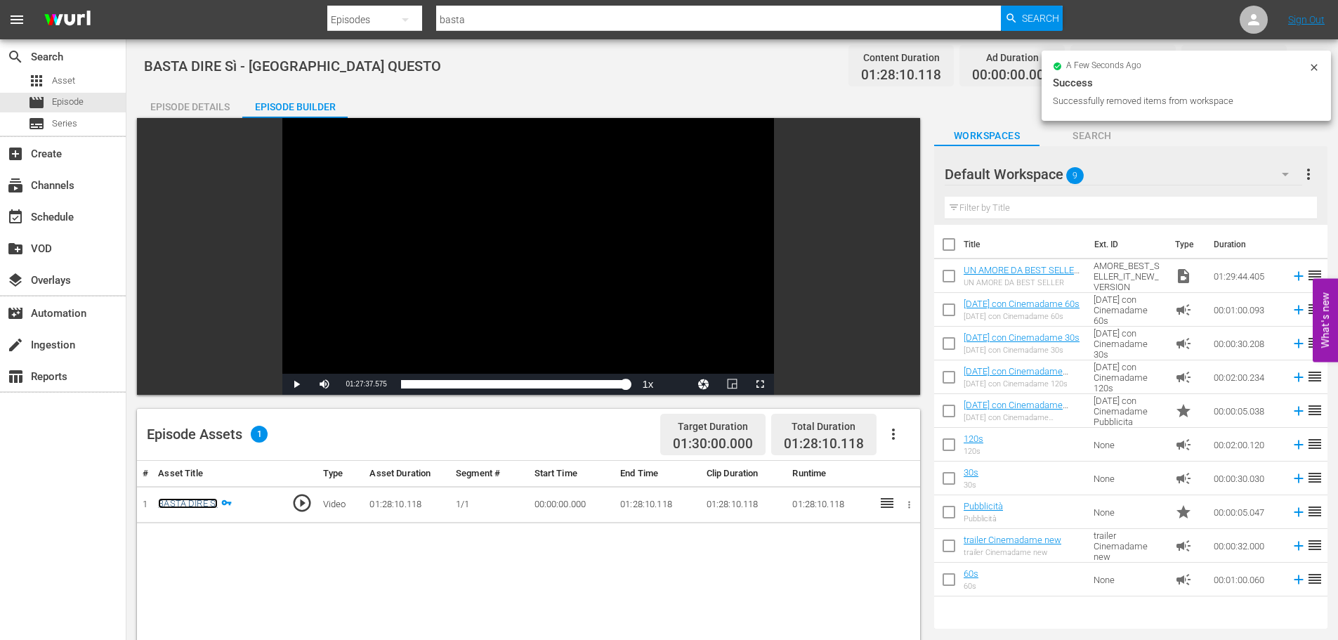
click at [209, 503] on link "BASTA DIRE Sì" at bounding box center [188, 503] width 60 height 11
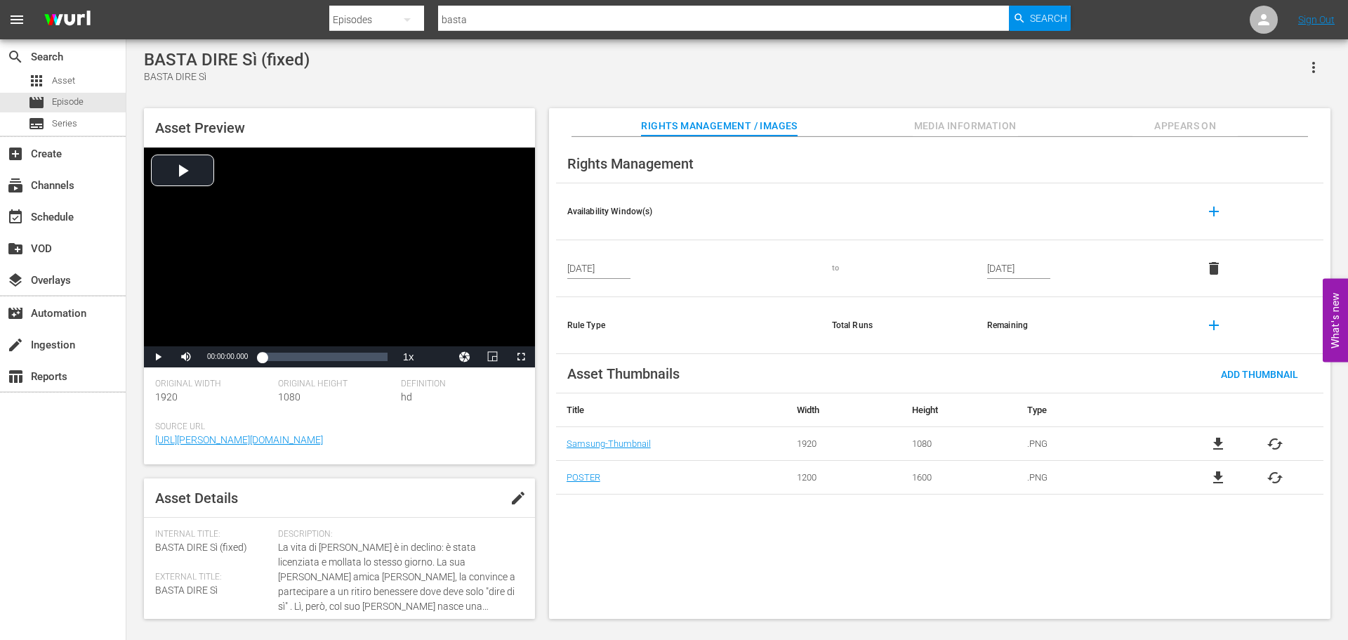
click at [1312, 67] on icon "button" at bounding box center [1313, 67] width 17 height 17
click at [1293, 75] on div "Add To Workspace" at bounding box center [1271, 73] width 95 height 34
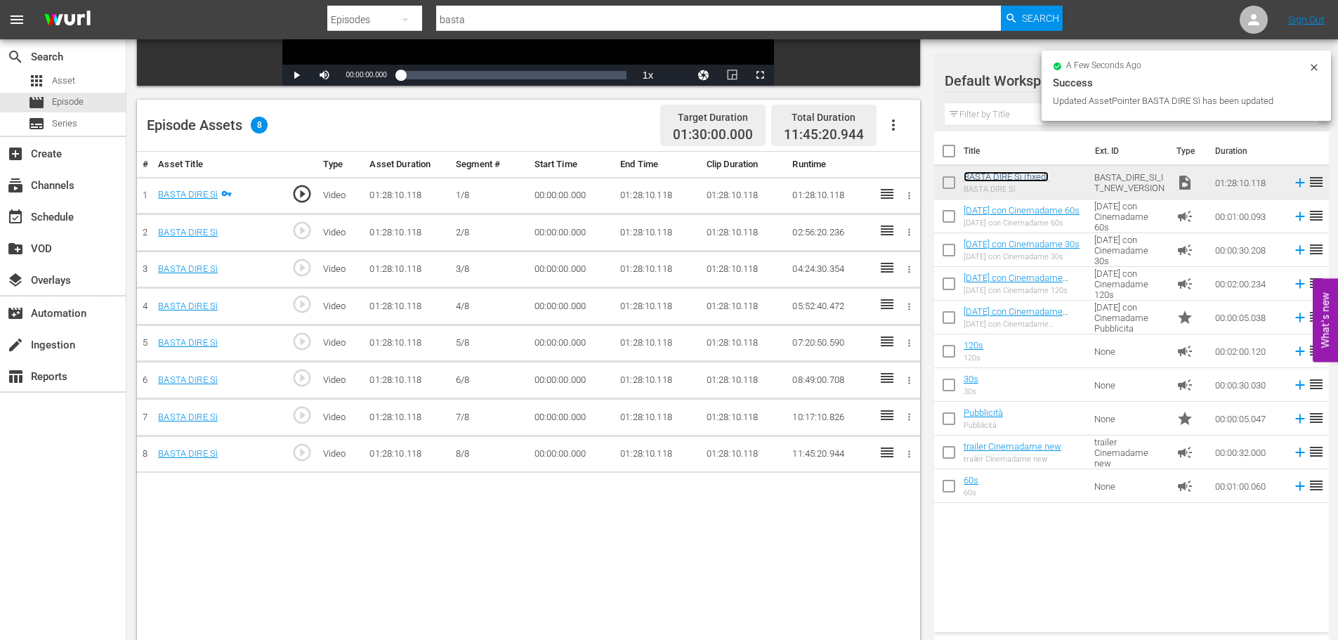
scroll to position [284, 0]
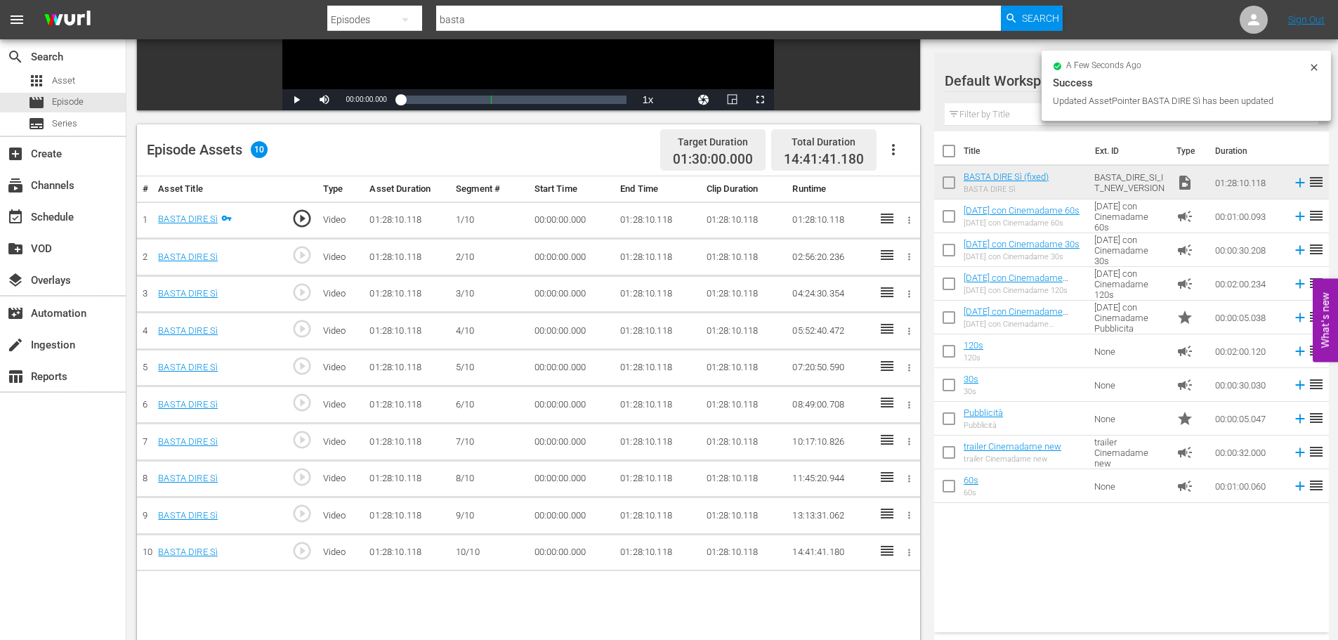
click at [630, 240] on td "01:28:10.118" at bounding box center [657, 257] width 86 height 37
click at [633, 223] on td "01:28:10.118" at bounding box center [657, 220] width 86 height 37
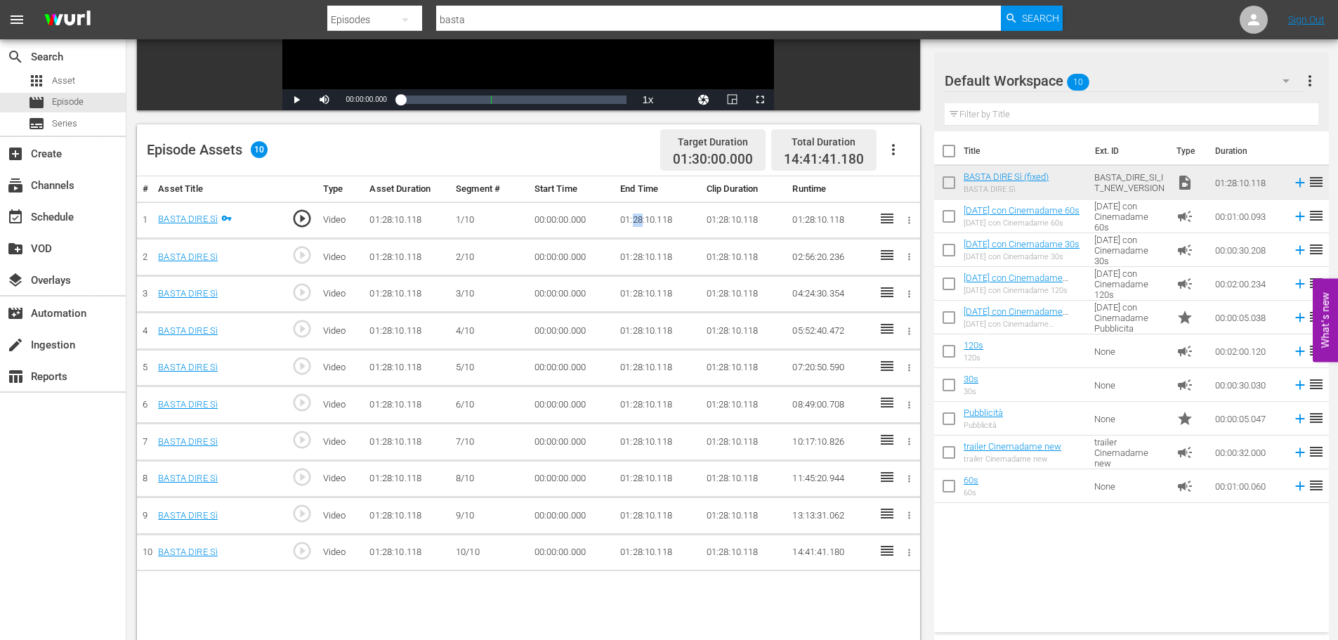
click at [633, 223] on td "01:28:10.118" at bounding box center [657, 220] width 86 height 37
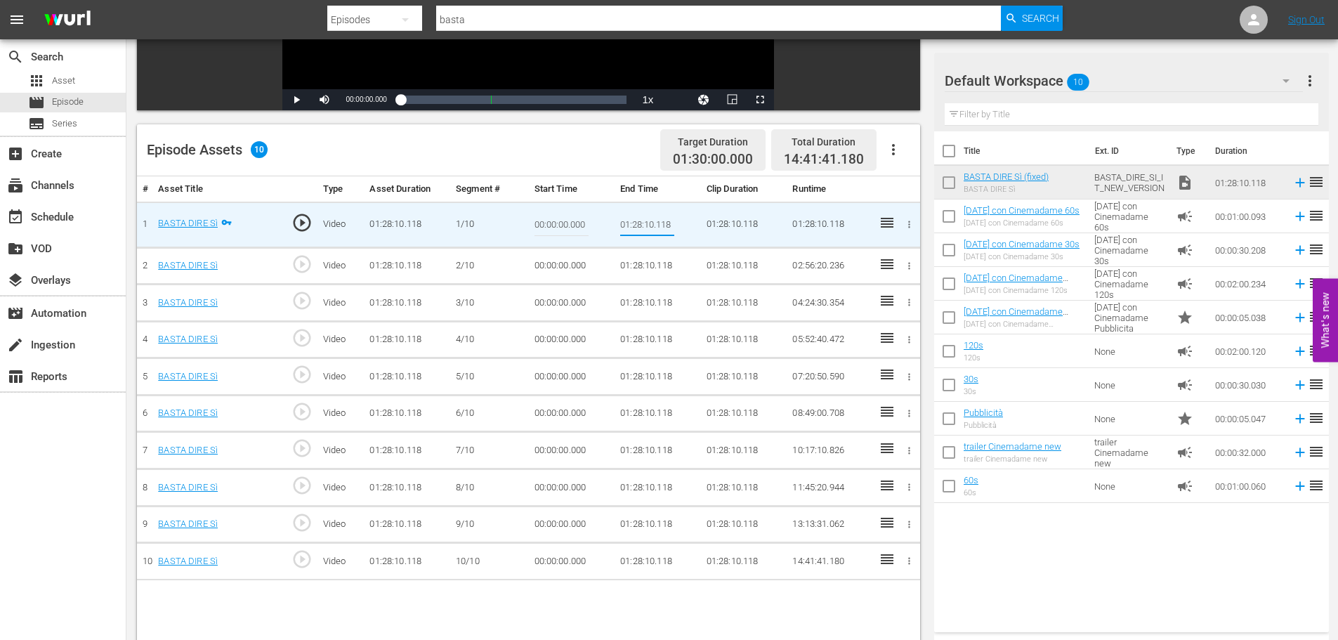
type input "00:09:00"
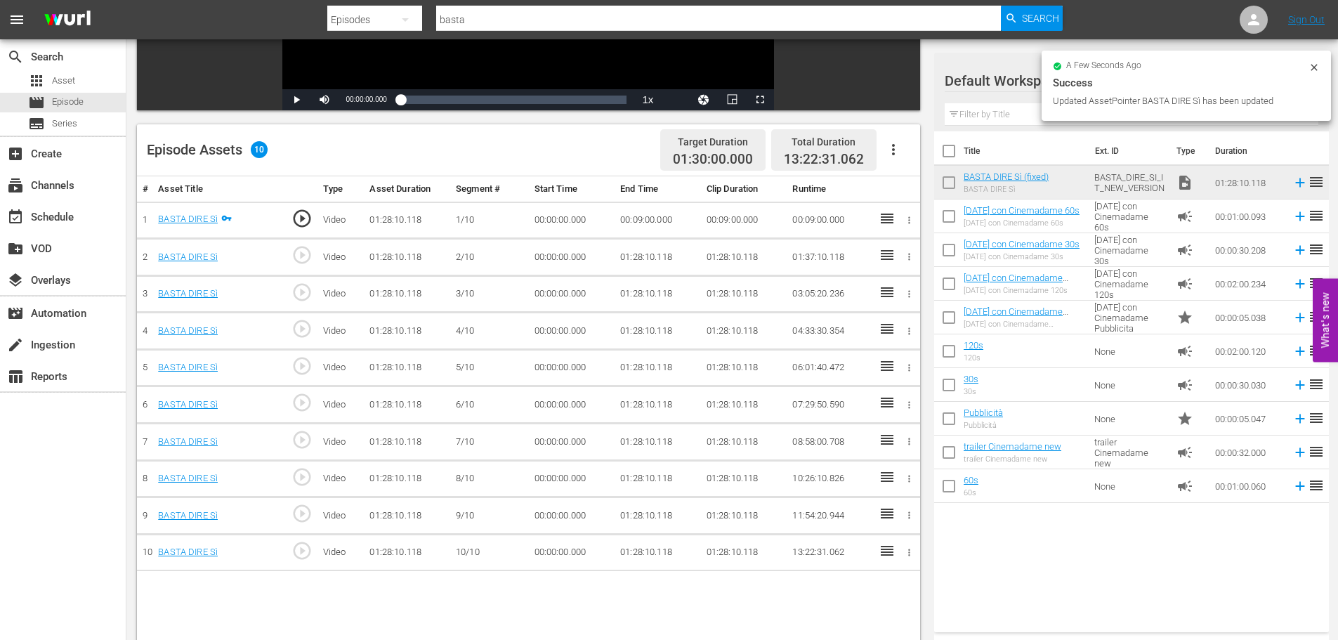
click at [650, 251] on td "01:28:10.118" at bounding box center [657, 257] width 86 height 37
click at [649, 251] on td "01:28:10.118" at bounding box center [657, 257] width 86 height 37
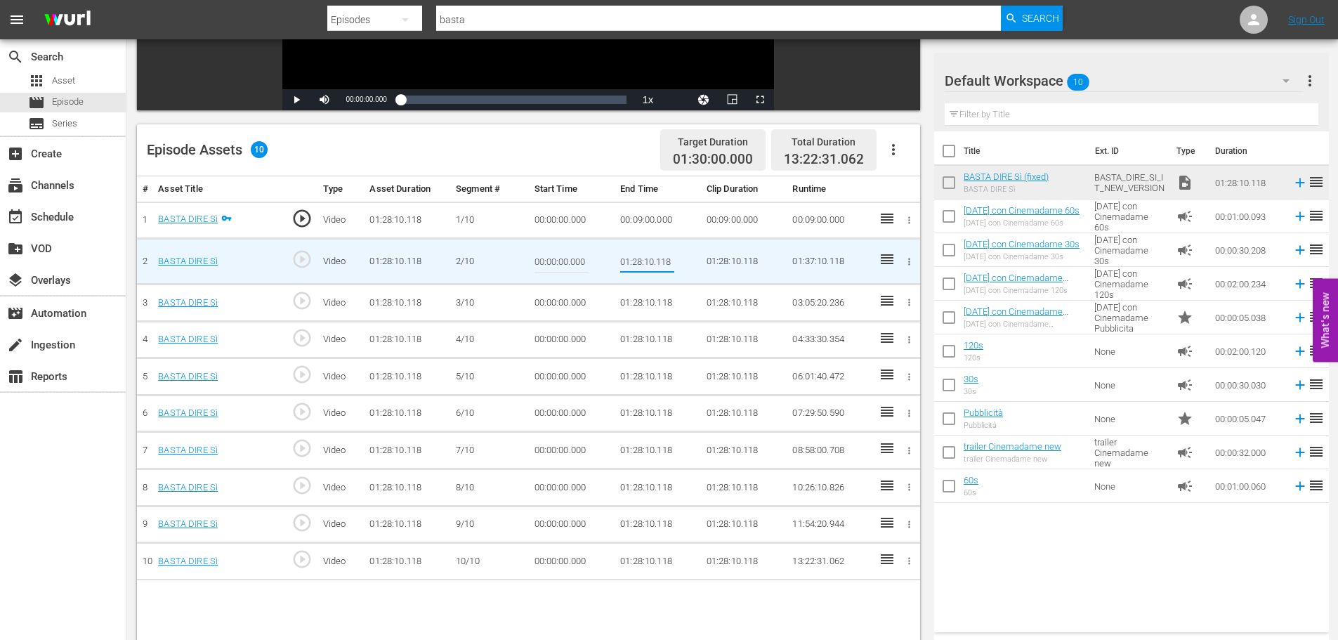
click at [649, 251] on input "01:28:10.118" at bounding box center [647, 261] width 54 height 34
type input "00:18:00"
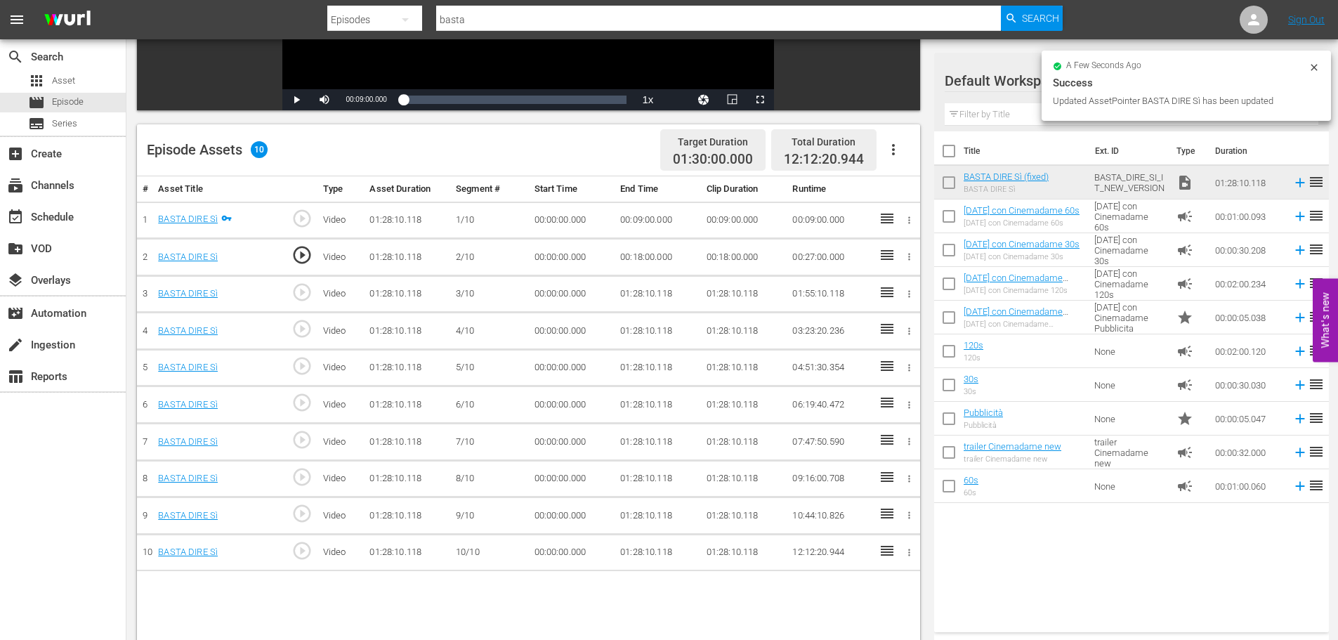
click at [635, 293] on td "01:28:10.118" at bounding box center [657, 293] width 86 height 37
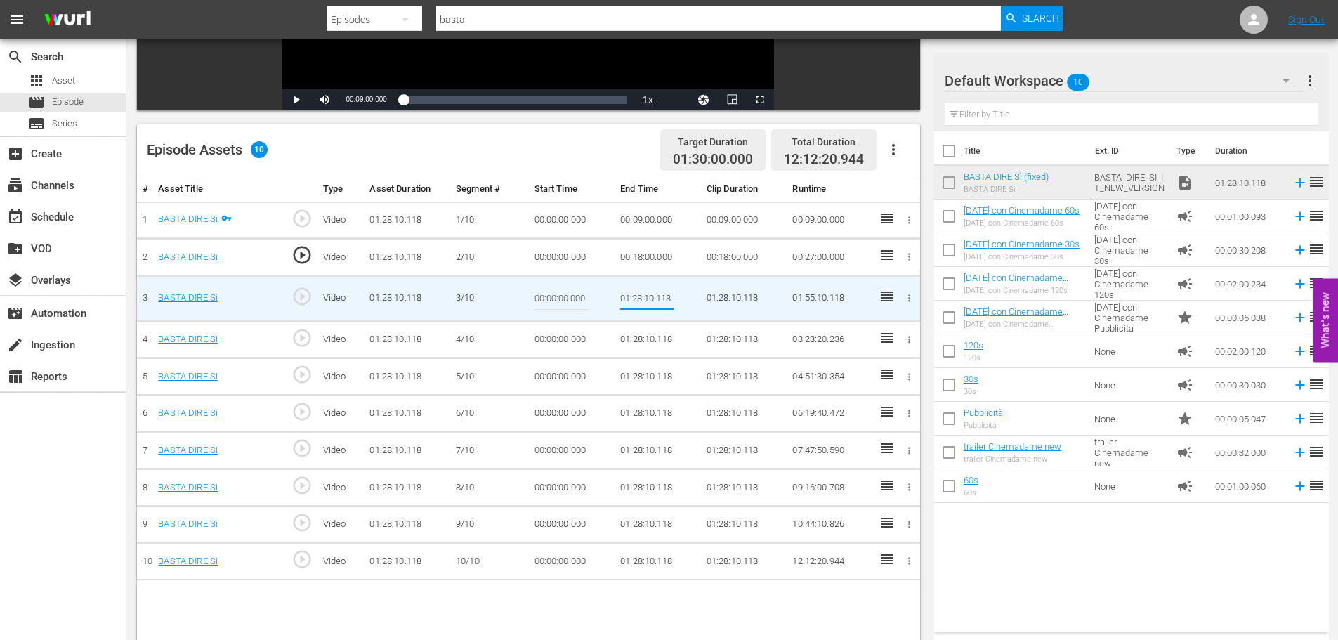
type input "00:27:00"
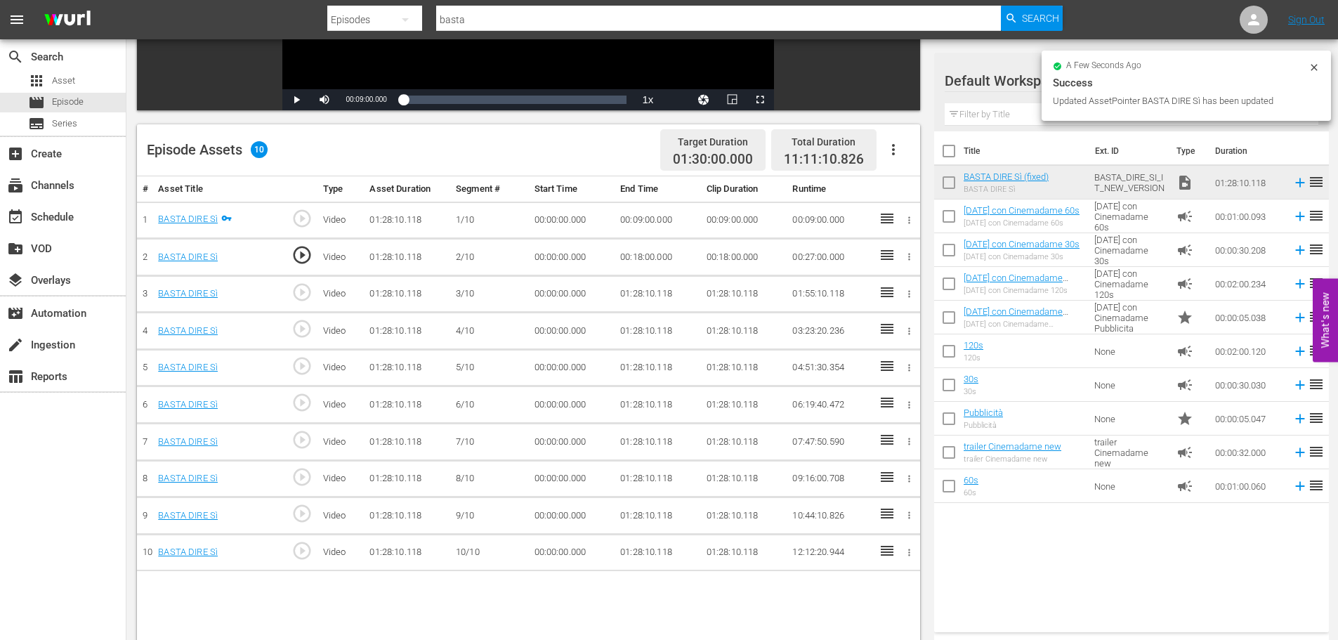
click at [647, 329] on td "01:28:10.118" at bounding box center [657, 330] width 86 height 37
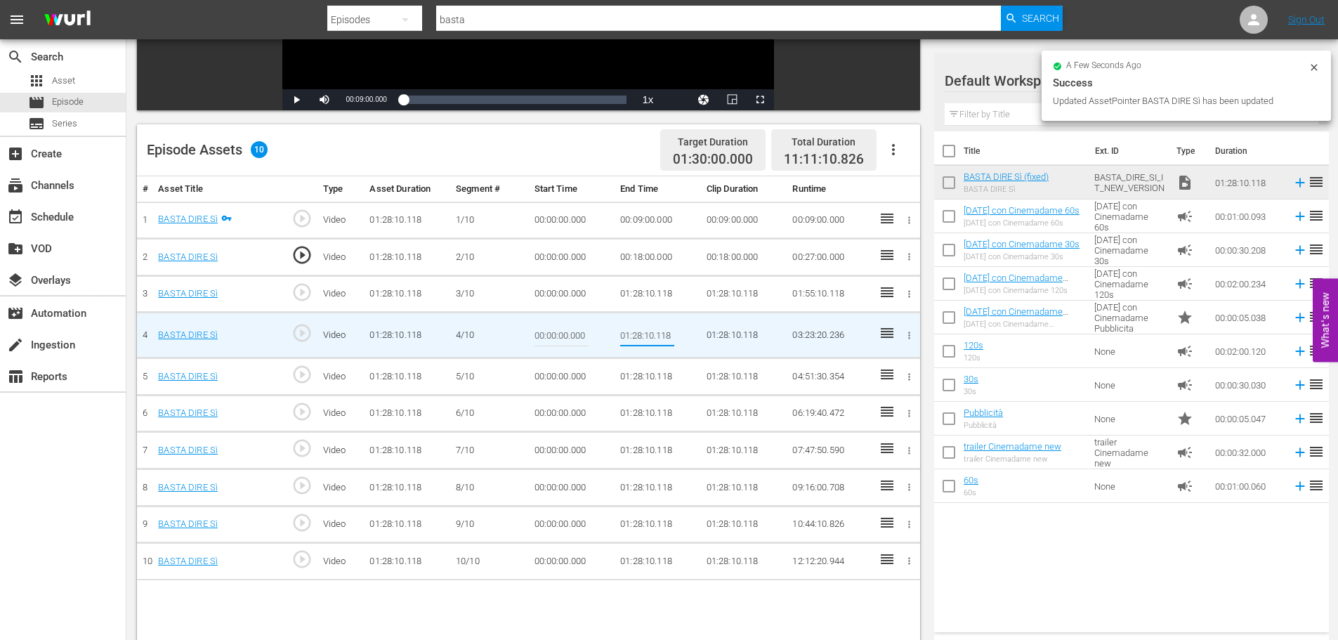
click at [636, 341] on input "01:28:10.118" at bounding box center [647, 335] width 54 height 34
paste input "0:36:00"
type input "00:36:00"
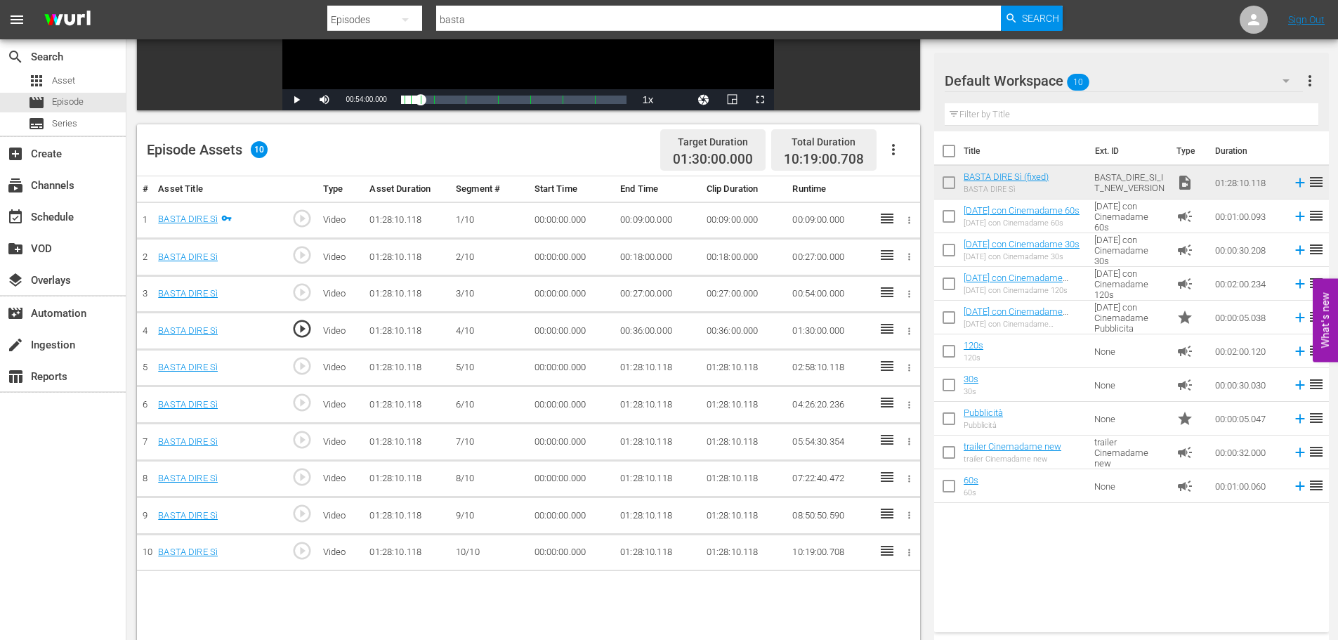
click at [635, 373] on td "01:28:10.118" at bounding box center [657, 367] width 86 height 37
click at [636, 368] on td "01:28:10.118" at bounding box center [657, 367] width 86 height 37
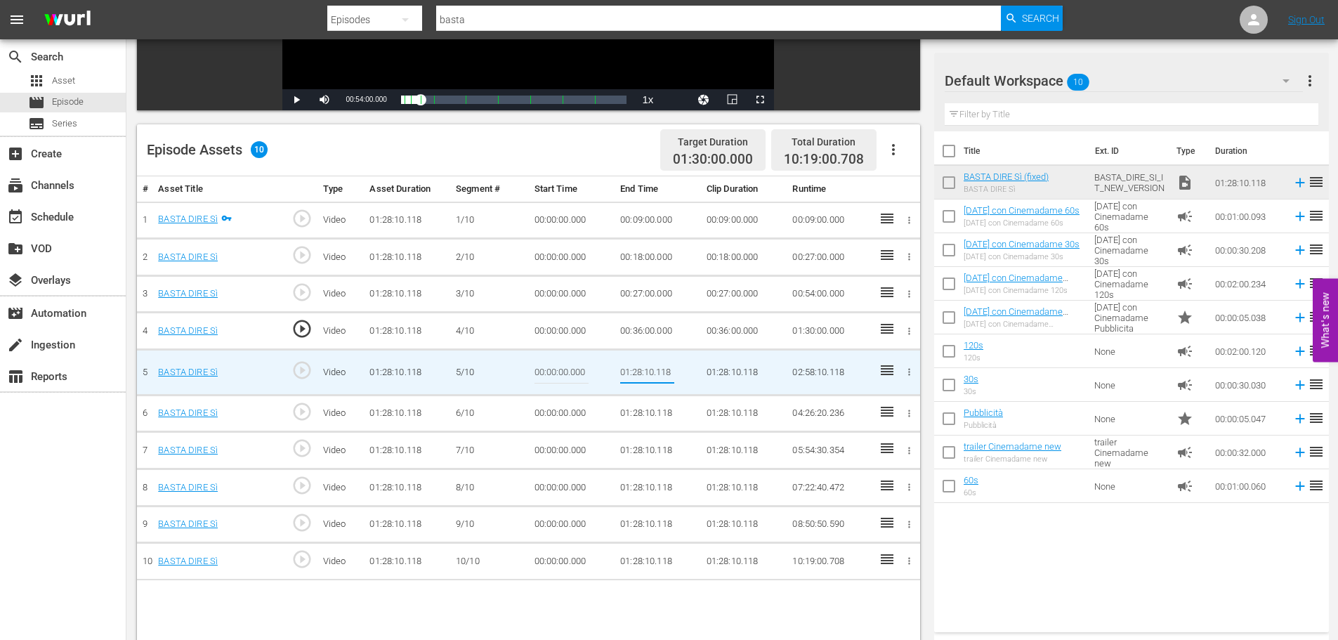
type input "00:45:00"
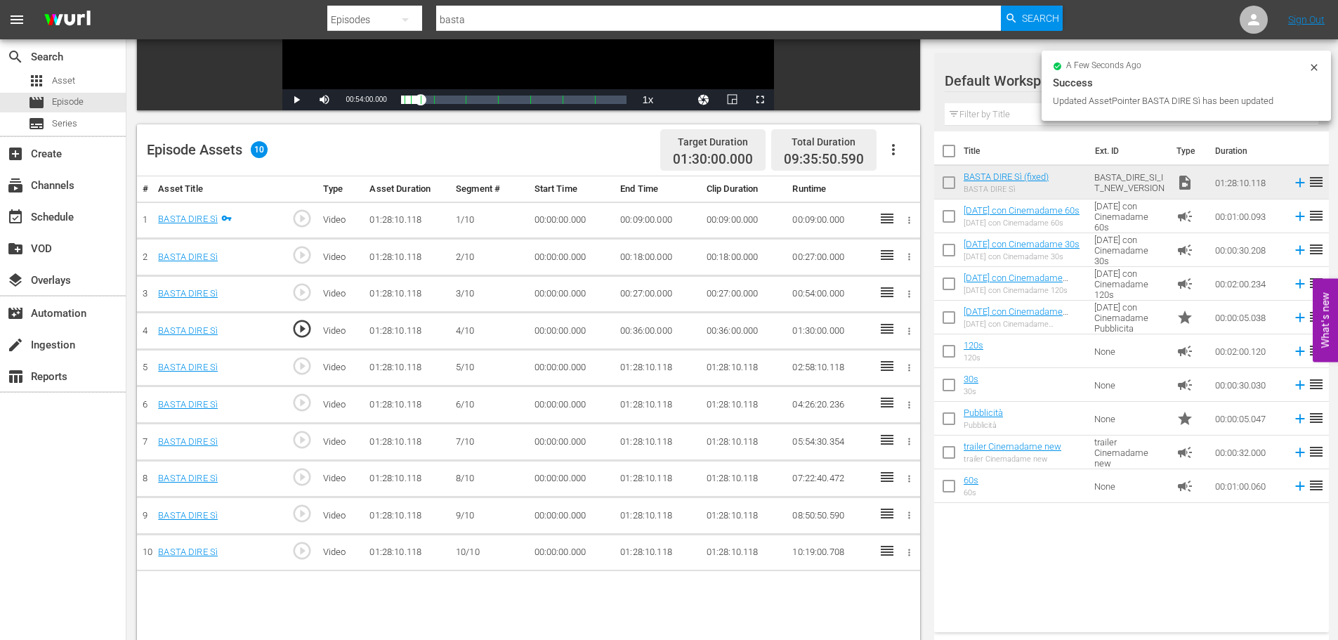
click at [643, 404] on td "01:28:10.118" at bounding box center [657, 404] width 86 height 37
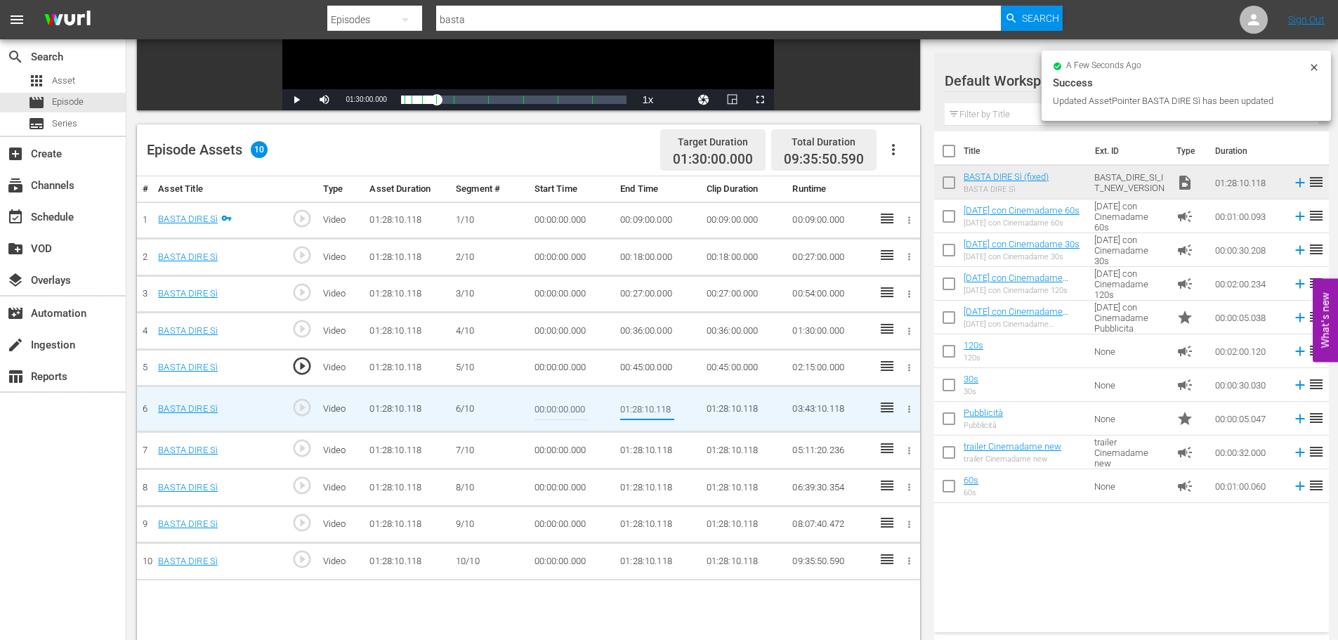
type input "00:54:00"
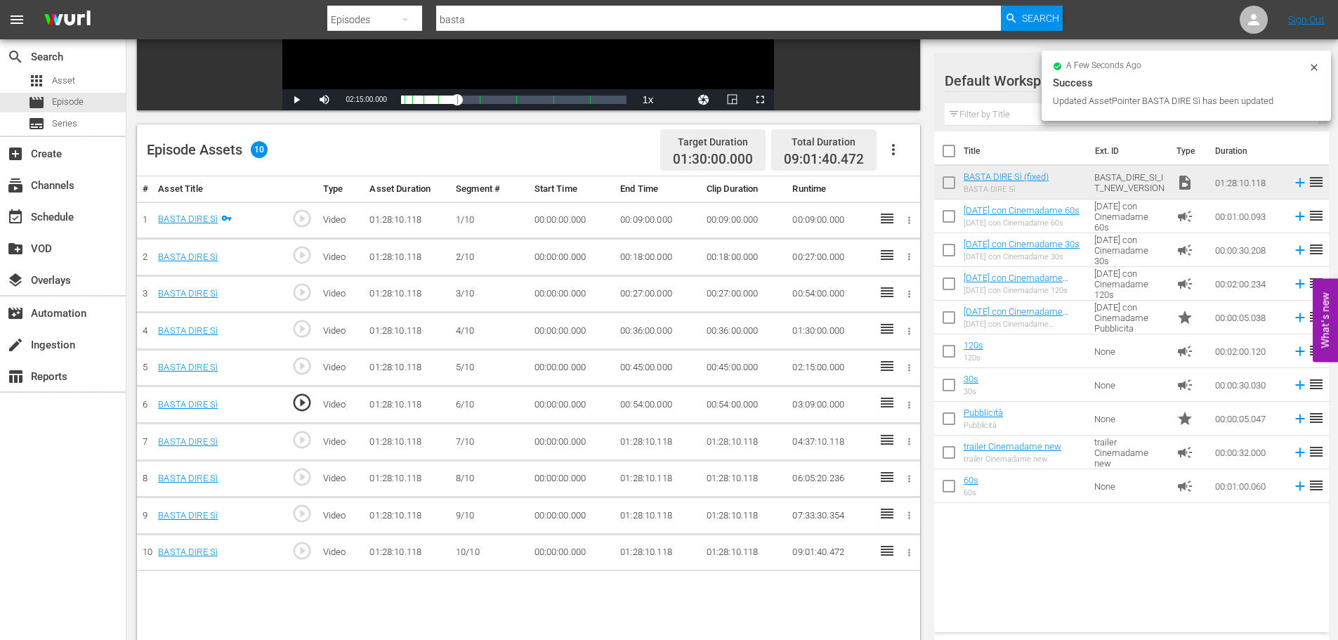
drag, startPoint x: 628, startPoint y: 456, endPoint x: 638, endPoint y: 442, distance: 16.6
click at [628, 456] on td "01:28:10.118" at bounding box center [657, 441] width 86 height 37
click at [641, 440] on td "01:28:10.118" at bounding box center [657, 441] width 86 height 37
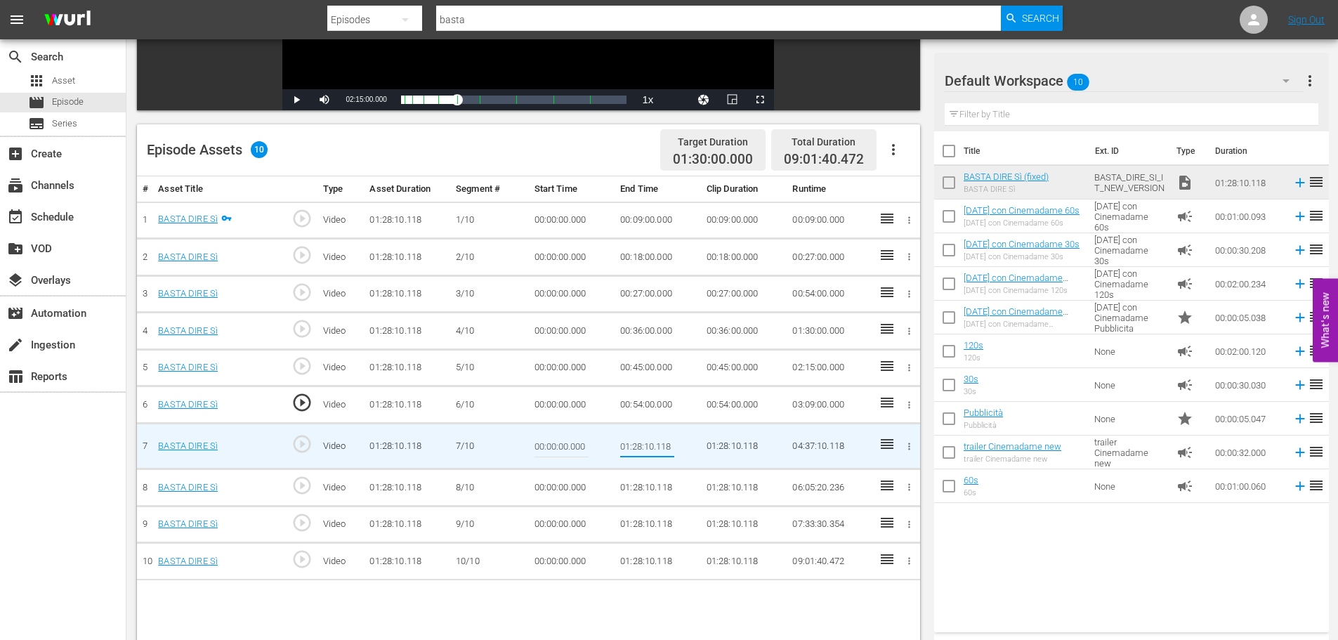
click at [641, 440] on input "01:28:10.118" at bounding box center [647, 446] width 54 height 34
type input "01:03:00"
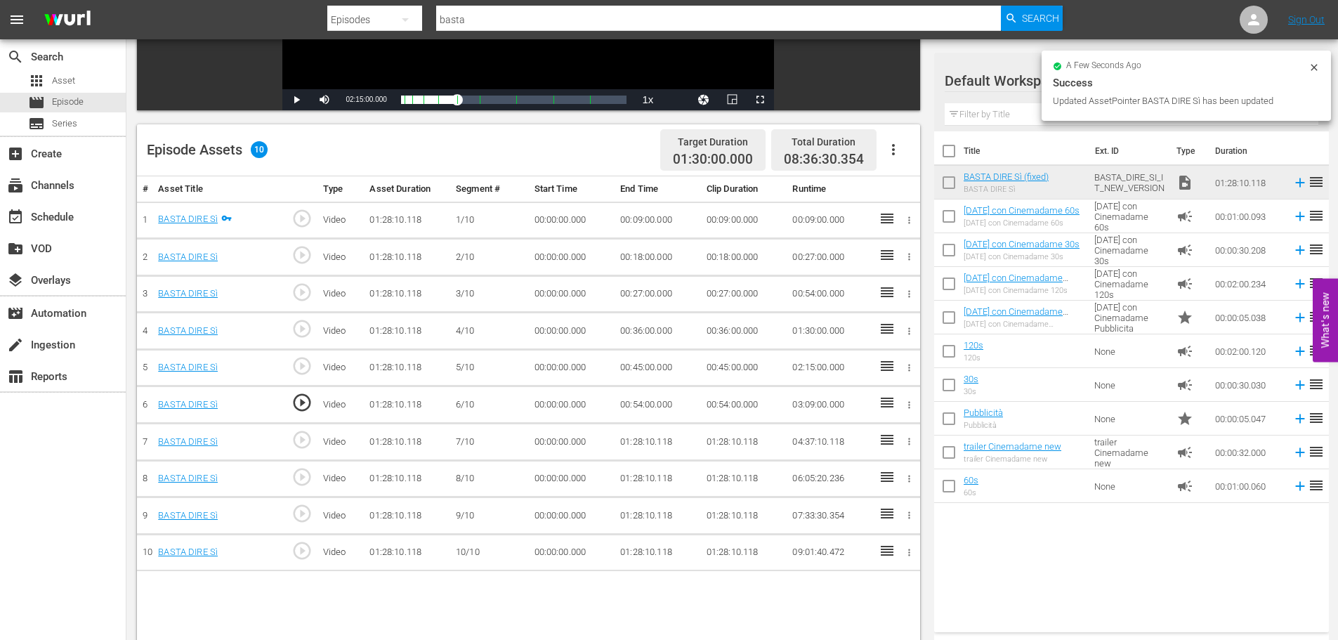
click at [645, 479] on td "01:28:10.118" at bounding box center [657, 478] width 86 height 37
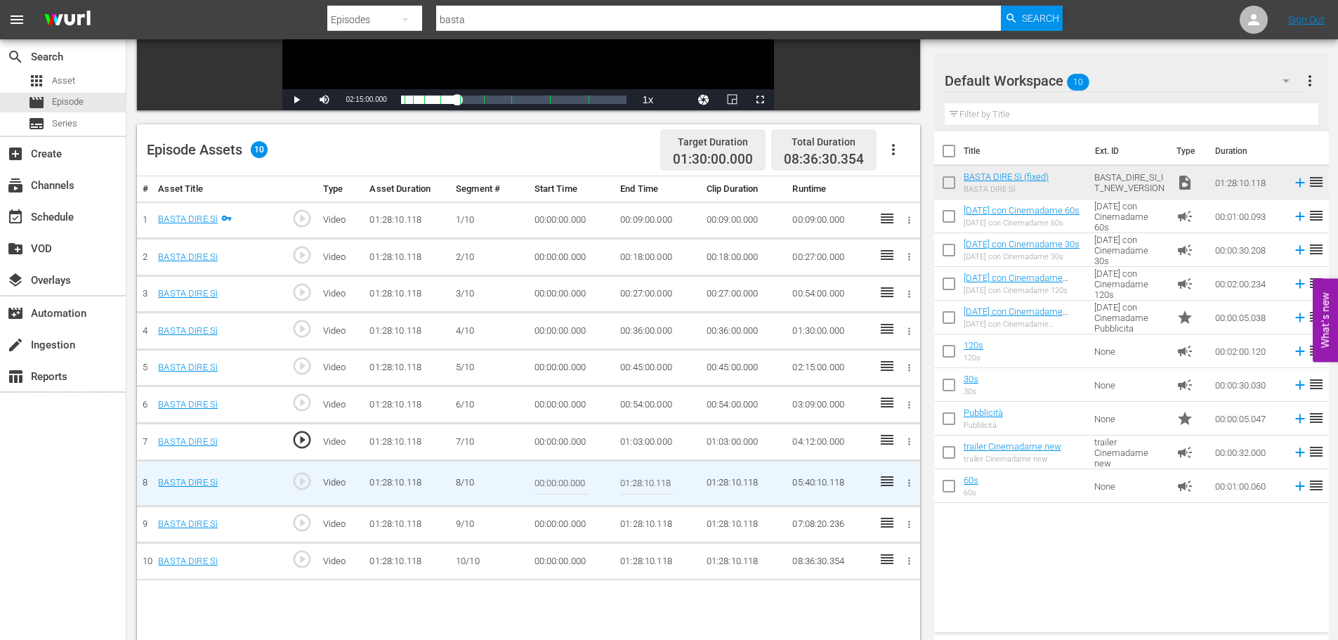
click at [645, 479] on input "01:28:10.118" at bounding box center [647, 483] width 54 height 34
paste input "12:00"
type input "01:12:00"
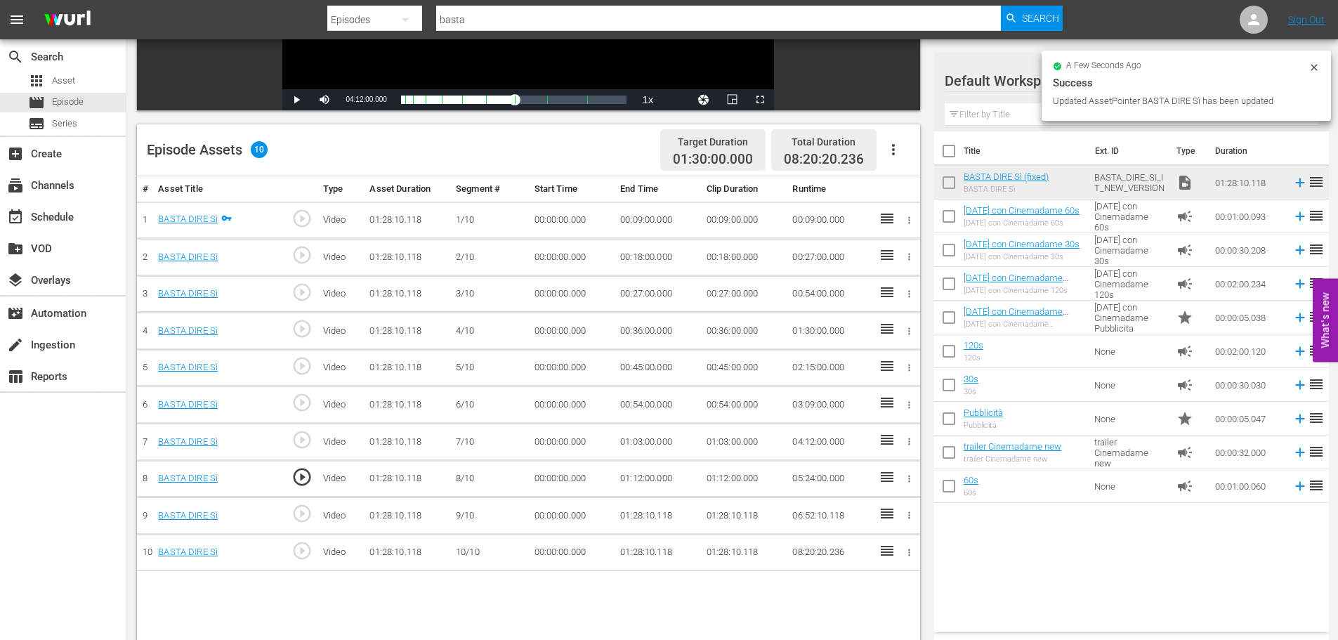
click at [640, 509] on td "01:28:10.118" at bounding box center [657, 515] width 86 height 37
click at [637, 515] on td "01:28:10.118" at bounding box center [657, 515] width 86 height 37
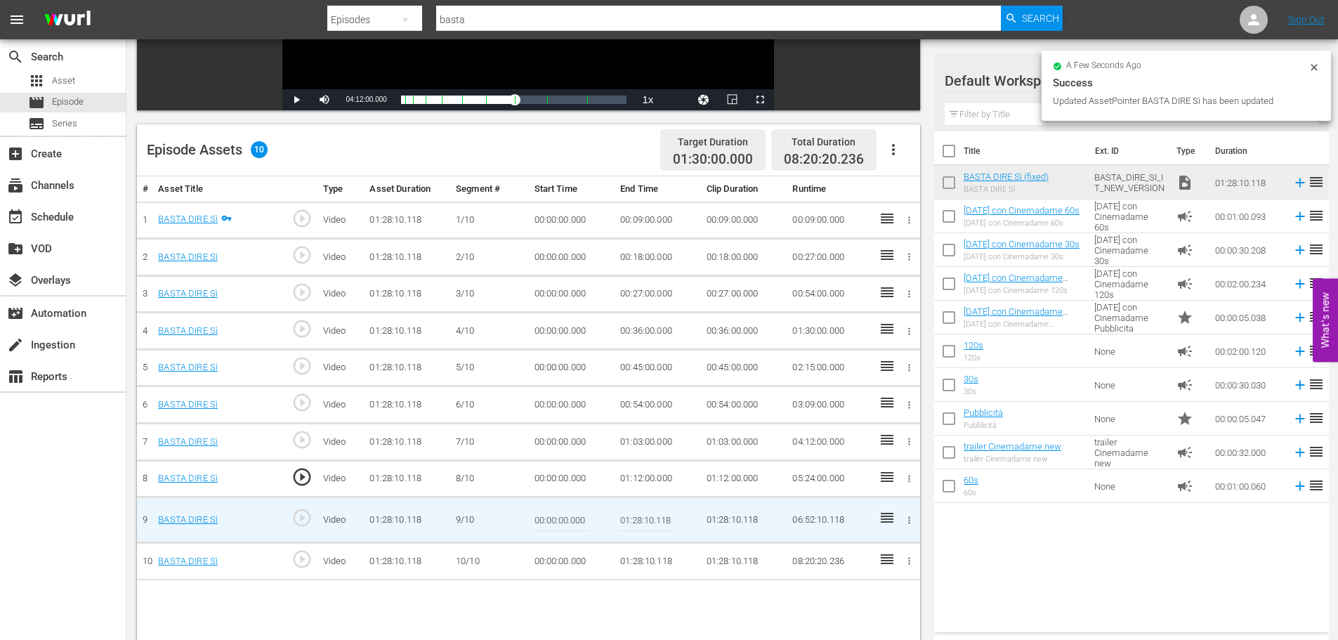
click at [637, 515] on input "01:28:10.118" at bounding box center [647, 520] width 54 height 34
paste input "1:00"
type input "01:21:00"
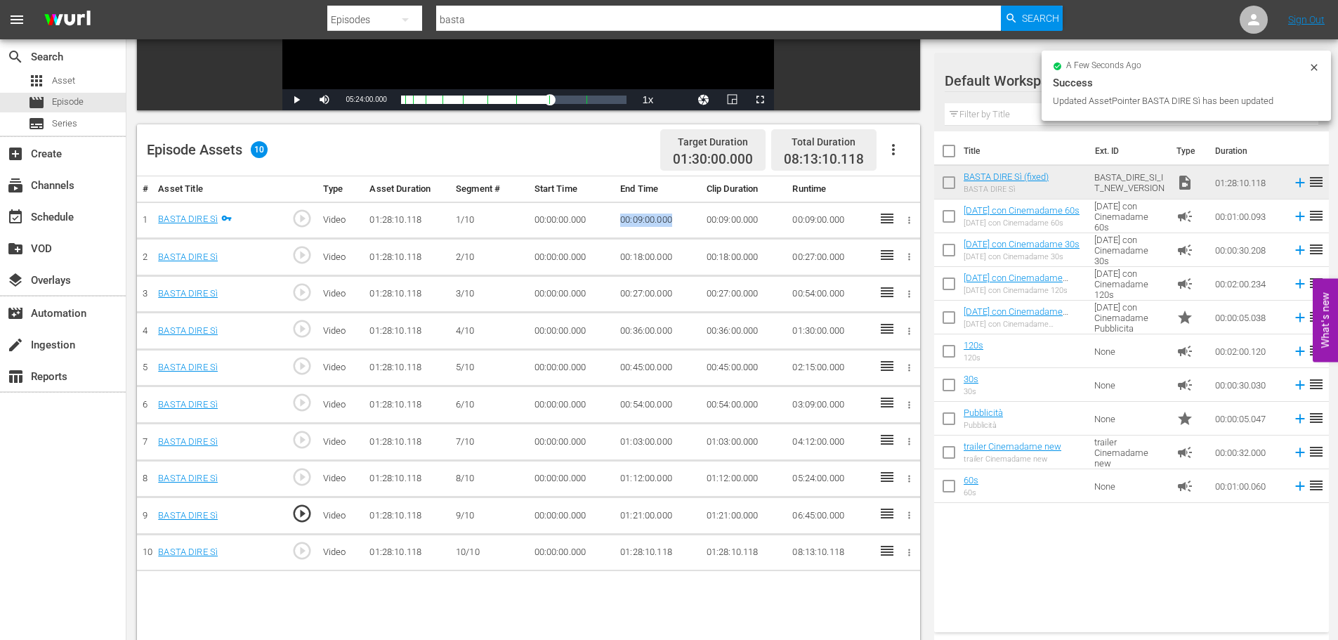
drag, startPoint x: 678, startPoint y: 218, endPoint x: 612, endPoint y: 221, distance: 66.1
click at [612, 221] on tr "1 BASTA DIRE Sì play_circle_outline Video 01:28:10.118 [DATE] 00:00:00.000 00:0…" at bounding box center [528, 220] width 783 height 37
click at [530, 260] on td "00:00:00.000" at bounding box center [572, 257] width 86 height 37
click at [546, 257] on td "00:00:00.000" at bounding box center [572, 257] width 86 height 37
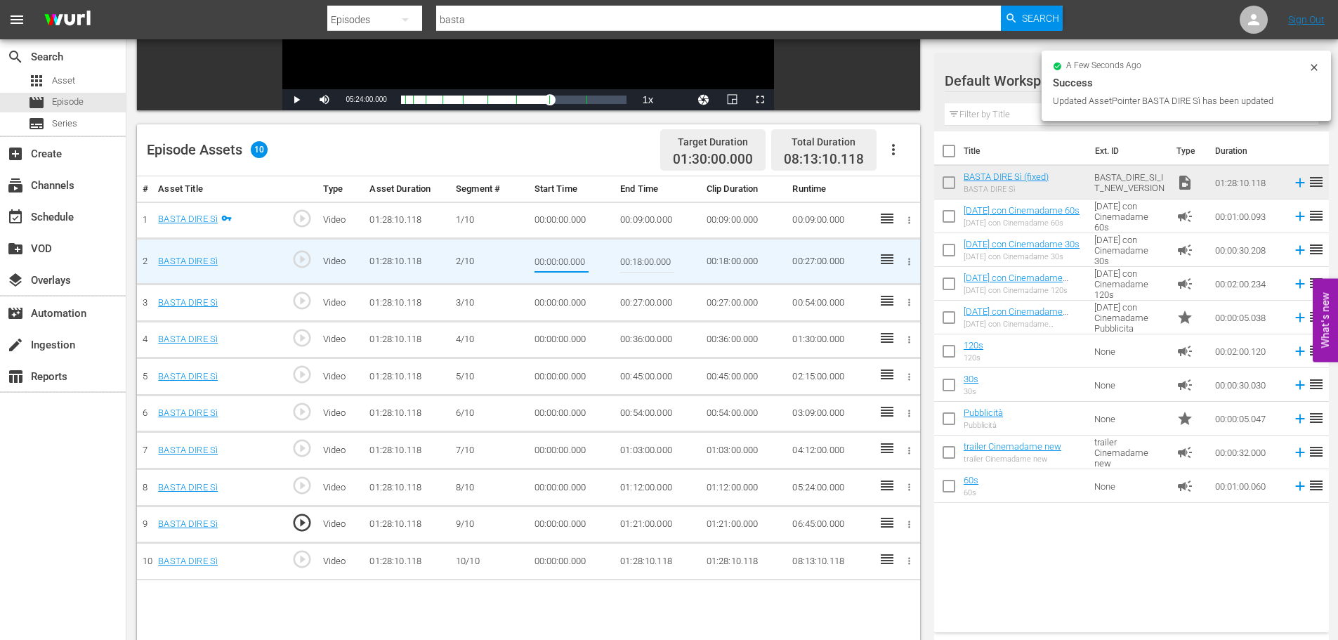
type input "00:09:00.000"
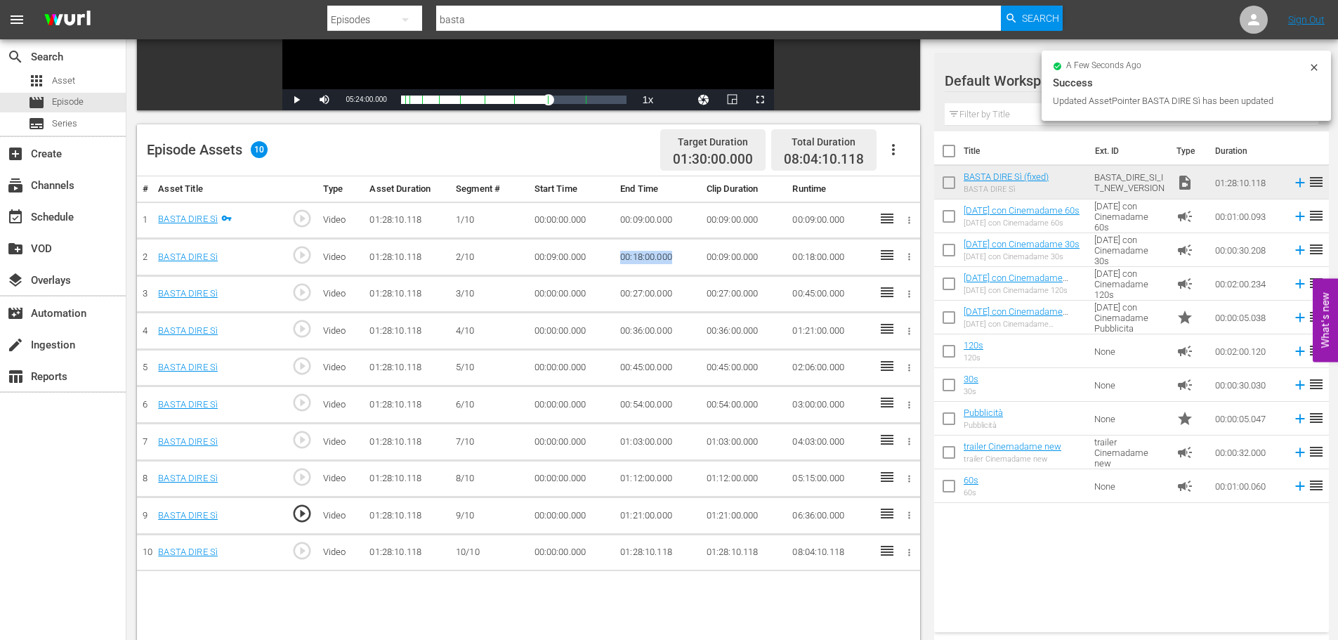
drag, startPoint x: 682, startPoint y: 262, endPoint x: 617, endPoint y: 261, distance: 64.6
click at [617, 261] on td "00:18:00.000" at bounding box center [657, 257] width 86 height 37
click at [555, 293] on td "00:00:00.000" at bounding box center [572, 293] width 86 height 37
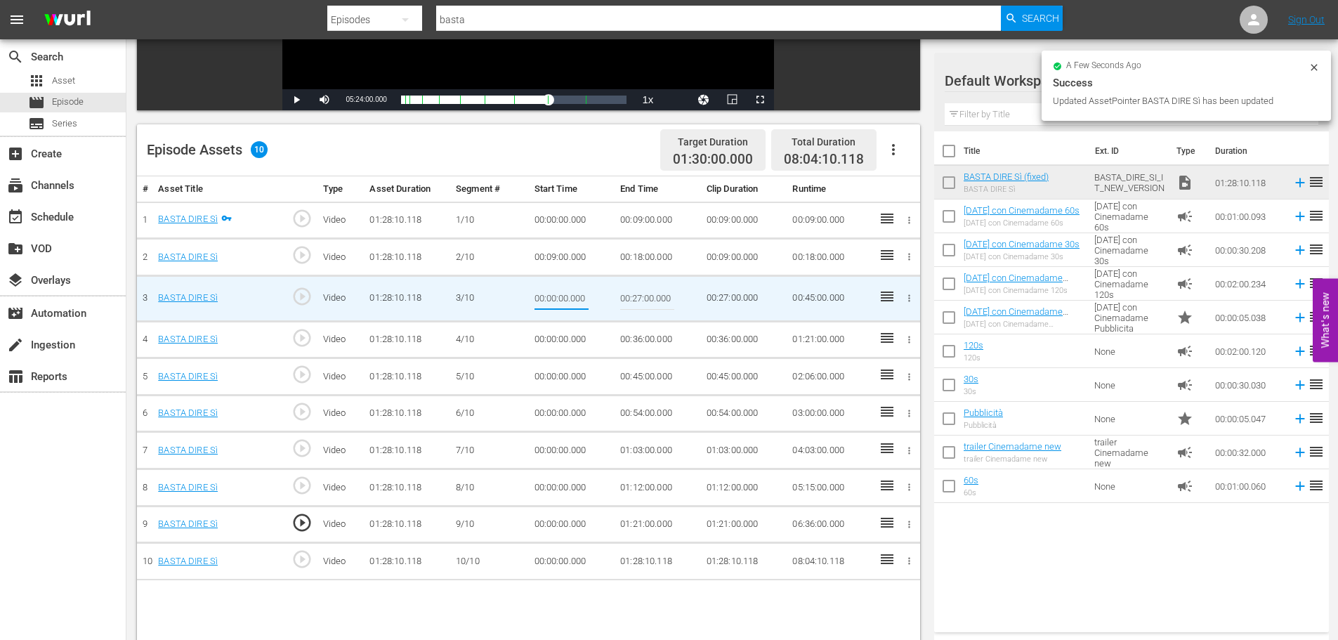
type input "00:18:00.000"
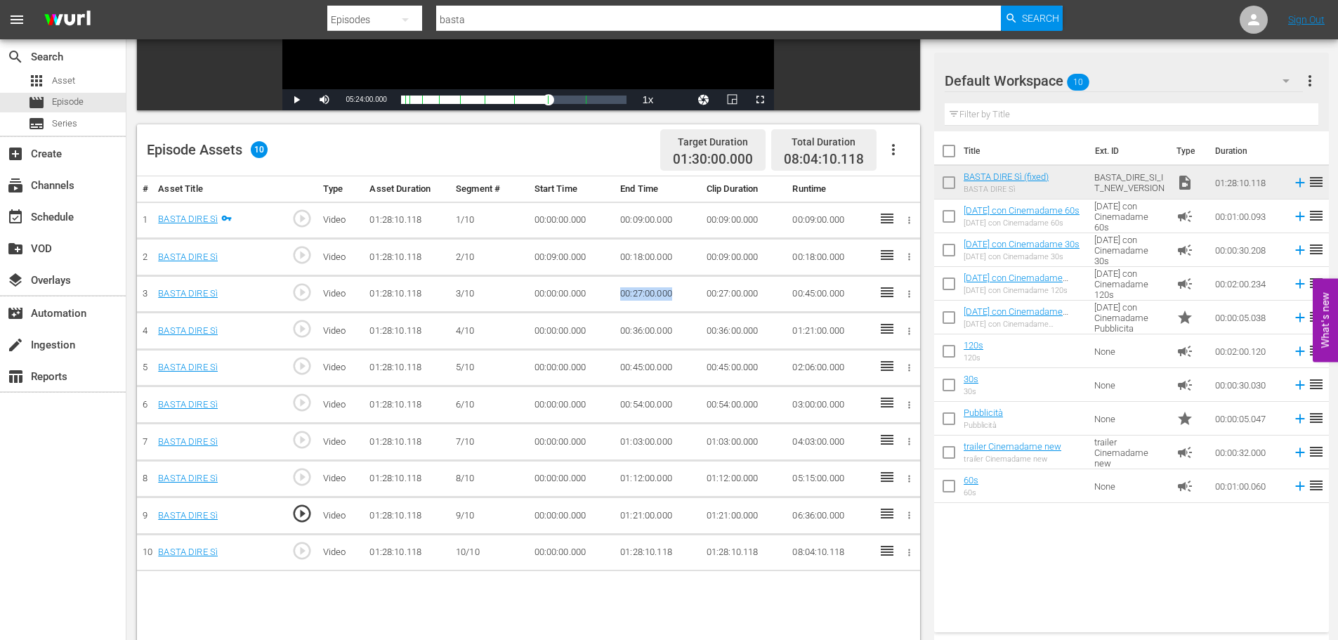
drag, startPoint x: 689, startPoint y: 289, endPoint x: 611, endPoint y: 289, distance: 77.9
click at [611, 289] on tr "3 BASTA DIRE Sì play_circle_outline Video 01:28:10.118 [DATE] 00:00:00.000 00:2…" at bounding box center [528, 293] width 783 height 37
click at [550, 334] on td "00:00:00.000" at bounding box center [572, 330] width 86 height 37
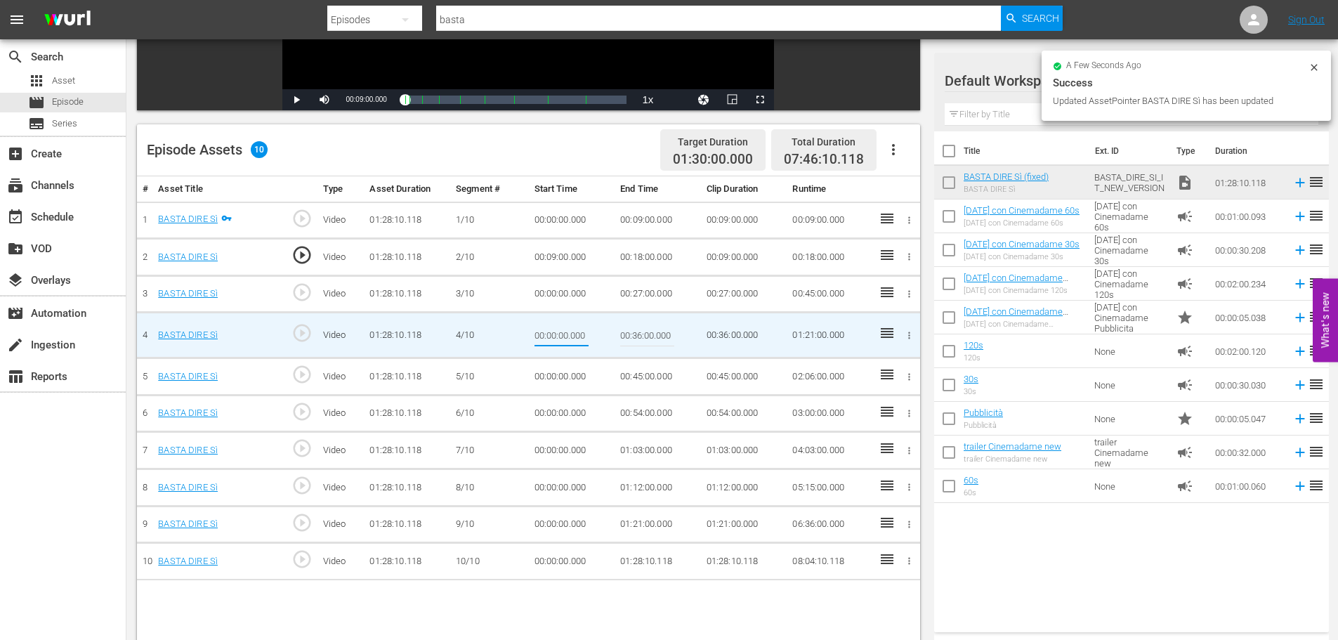
type input "00:27:00.000"
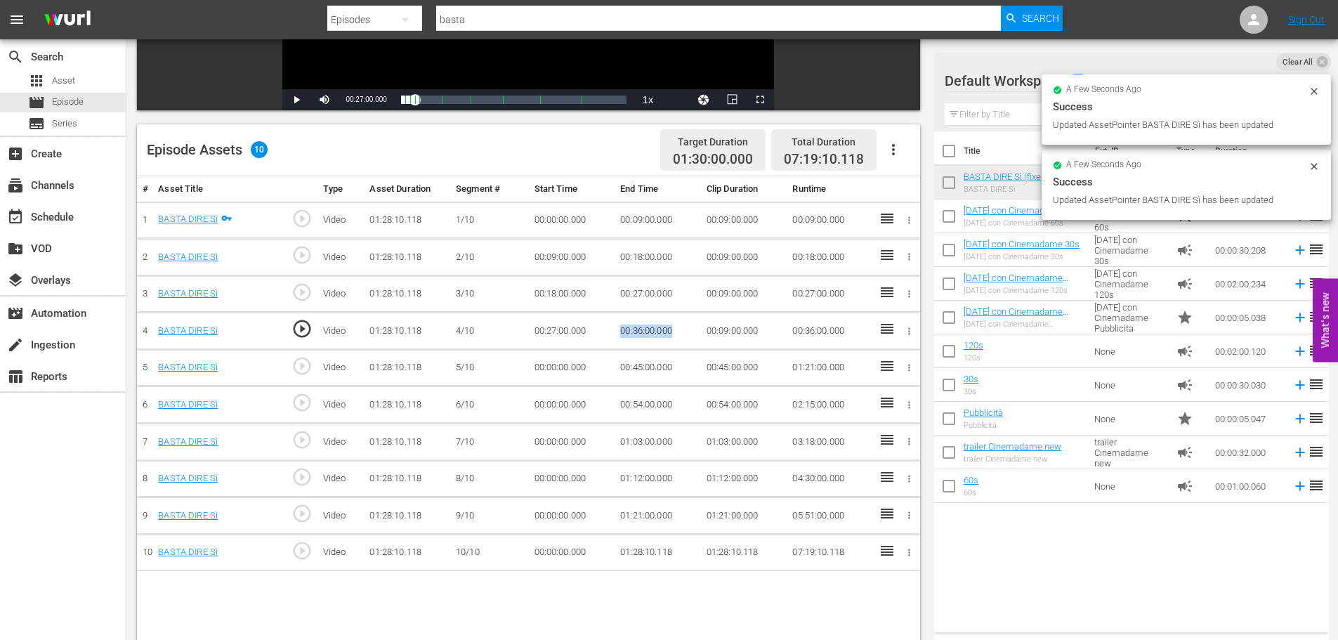
drag, startPoint x: 683, startPoint y: 333, endPoint x: 598, endPoint y: 331, distance: 85.0
click at [598, 331] on tr "4 BASTA DIRE Sì play_circle_outline Video 01:28:10.118 [DATE] 00:27:00.000 00:3…" at bounding box center [528, 330] width 783 height 37
click at [557, 368] on td "00:00:00.000" at bounding box center [572, 367] width 86 height 37
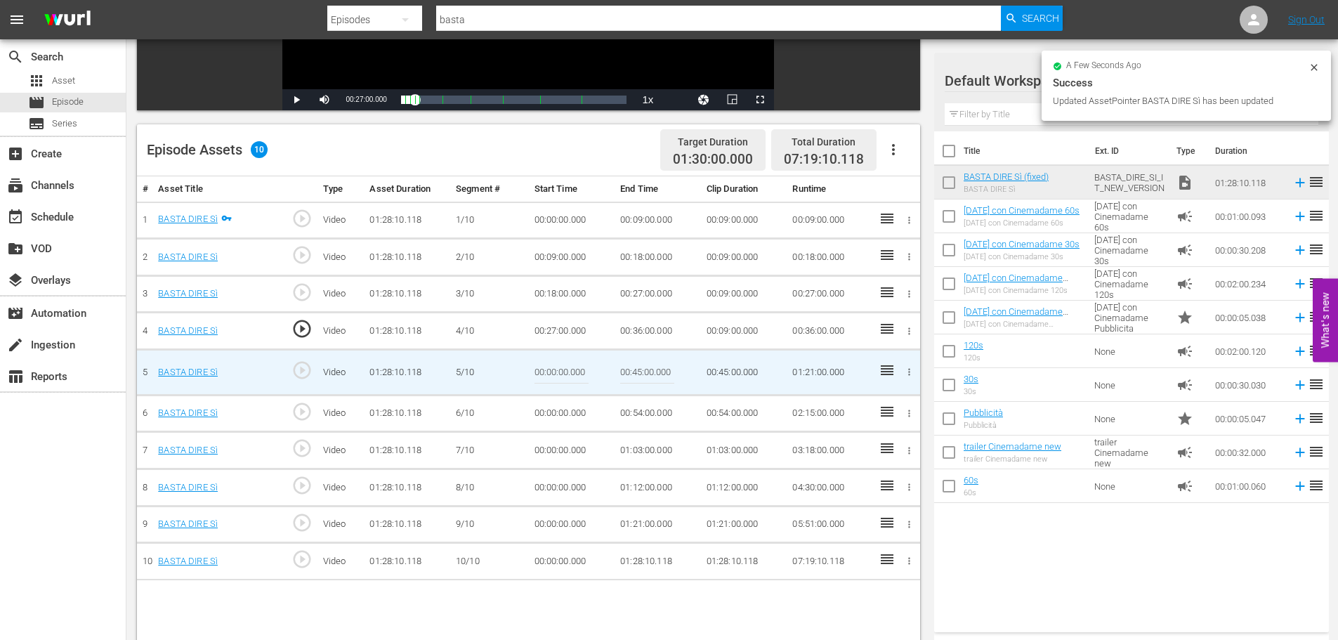
click at [557, 368] on input "00:00:00.000" at bounding box center [561, 372] width 54 height 34
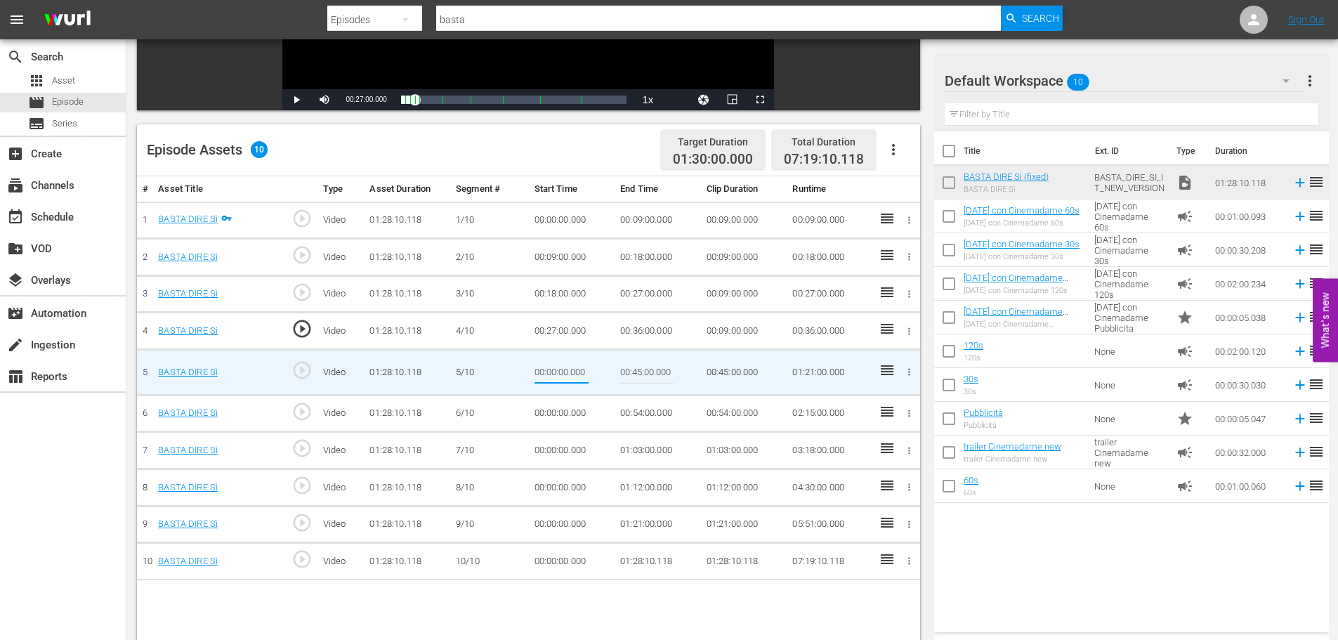
paste input "00:36"
type input "00:36:00.000"
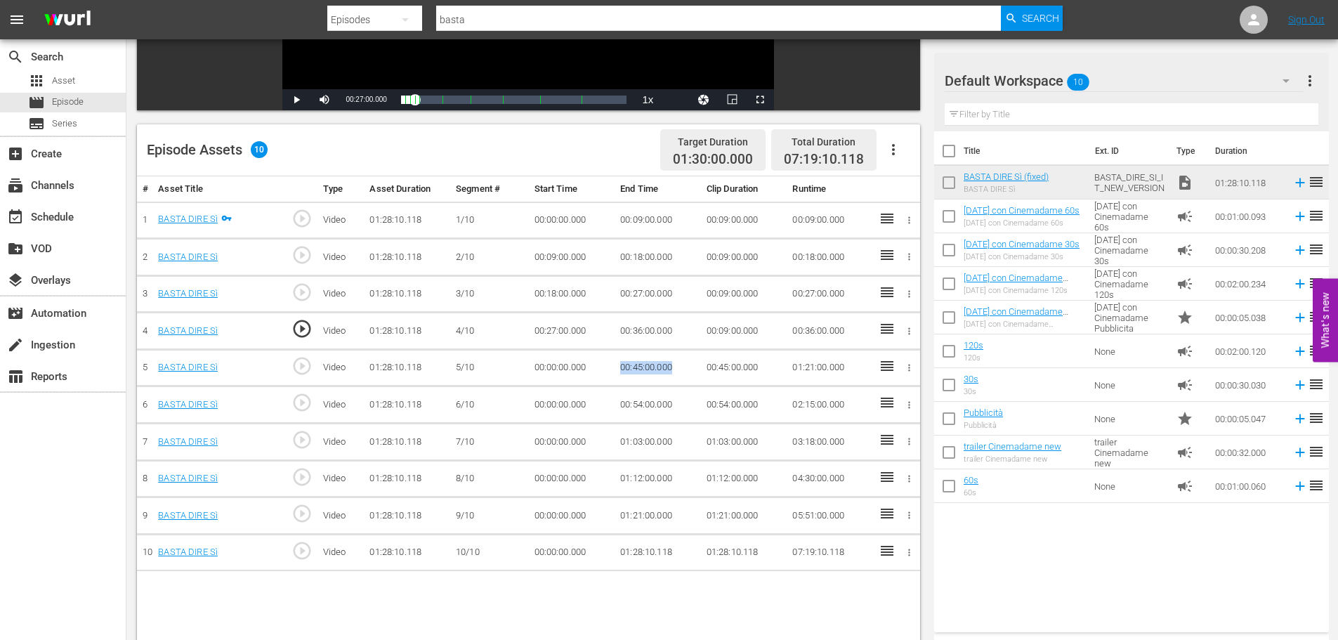
drag, startPoint x: 682, startPoint y: 366, endPoint x: 618, endPoint y: 369, distance: 64.7
click at [618, 369] on td "00:45:00.000" at bounding box center [657, 367] width 86 height 37
click at [562, 404] on td "00:00:00.000" at bounding box center [572, 404] width 86 height 37
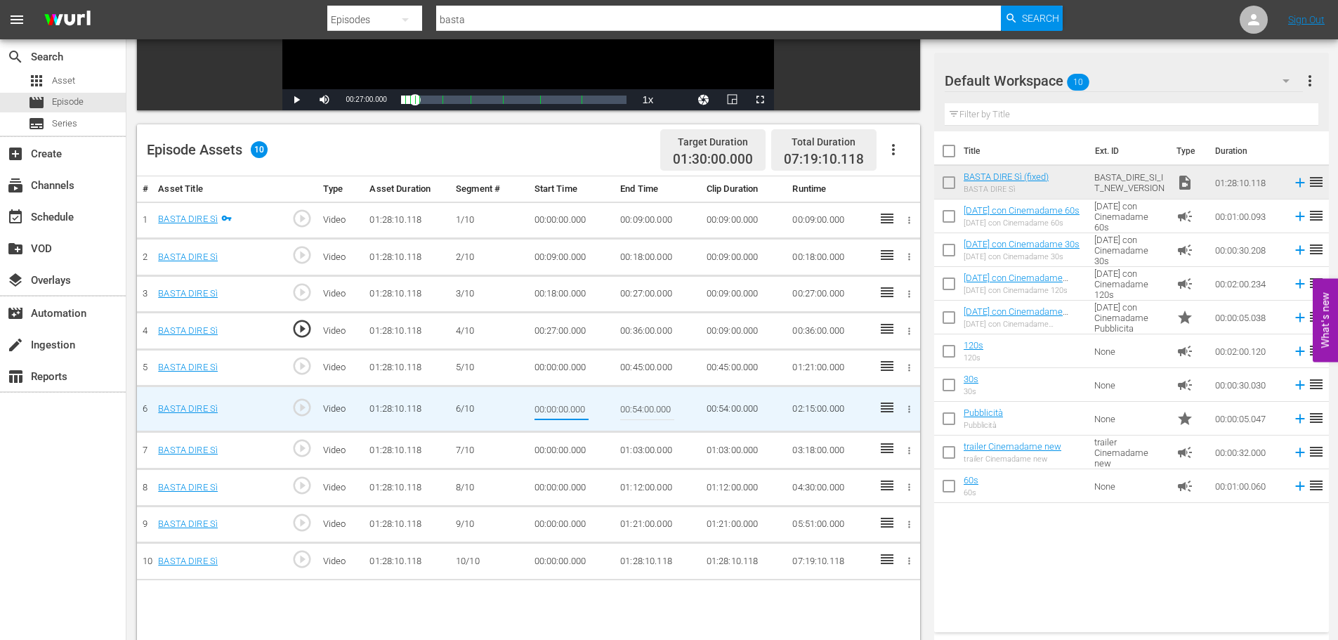
type input "00:45:00.000"
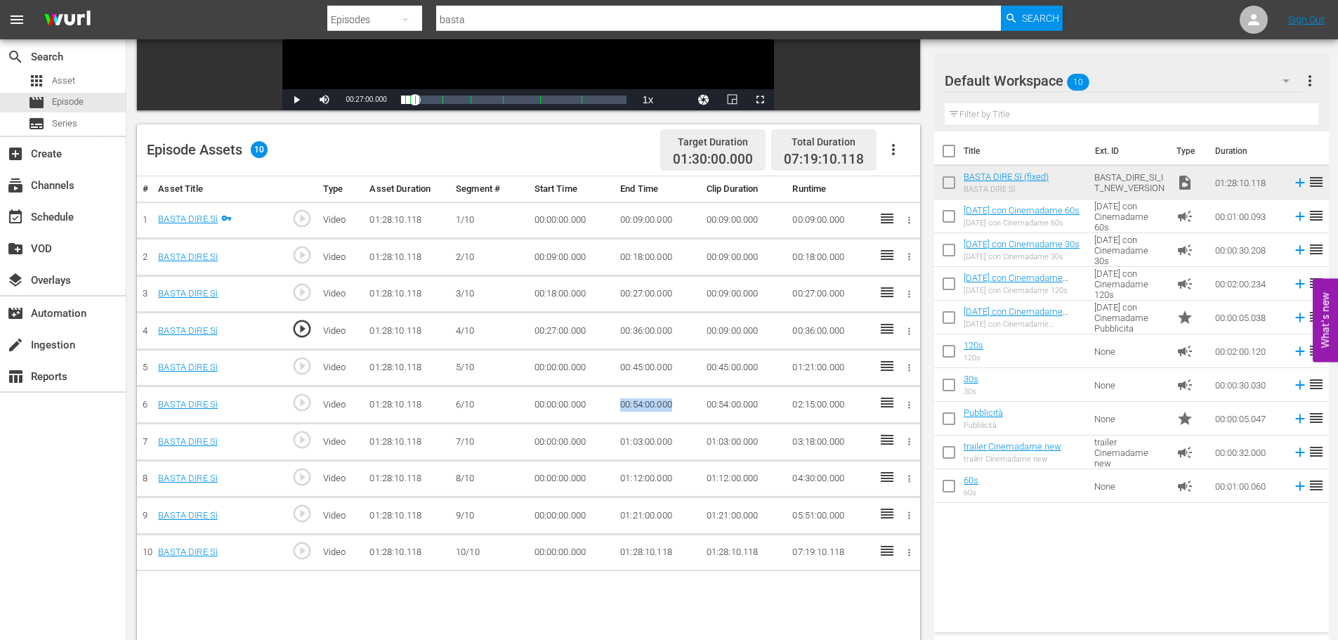
drag, startPoint x: 681, startPoint y: 407, endPoint x: 609, endPoint y: 407, distance: 71.6
click at [609, 407] on tr "6 BASTA DIRE Sì play_circle_outline Video 01:28:10.118 [DATE] 00:00:00.000 00:5…" at bounding box center [528, 404] width 783 height 37
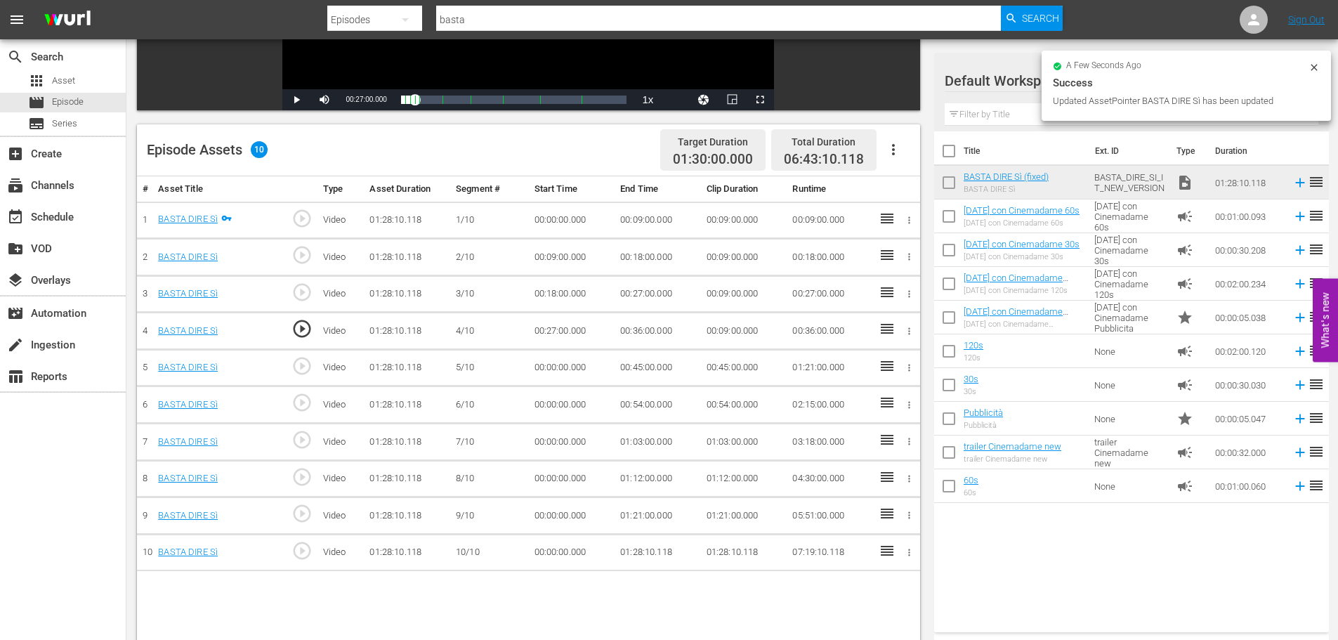
click at [555, 448] on td "00:00:00.000" at bounding box center [572, 441] width 86 height 37
click at [557, 445] on td "00:00:00.000" at bounding box center [572, 441] width 86 height 37
click at [557, 446] on td "00:00:00.000" at bounding box center [572, 441] width 86 height 37
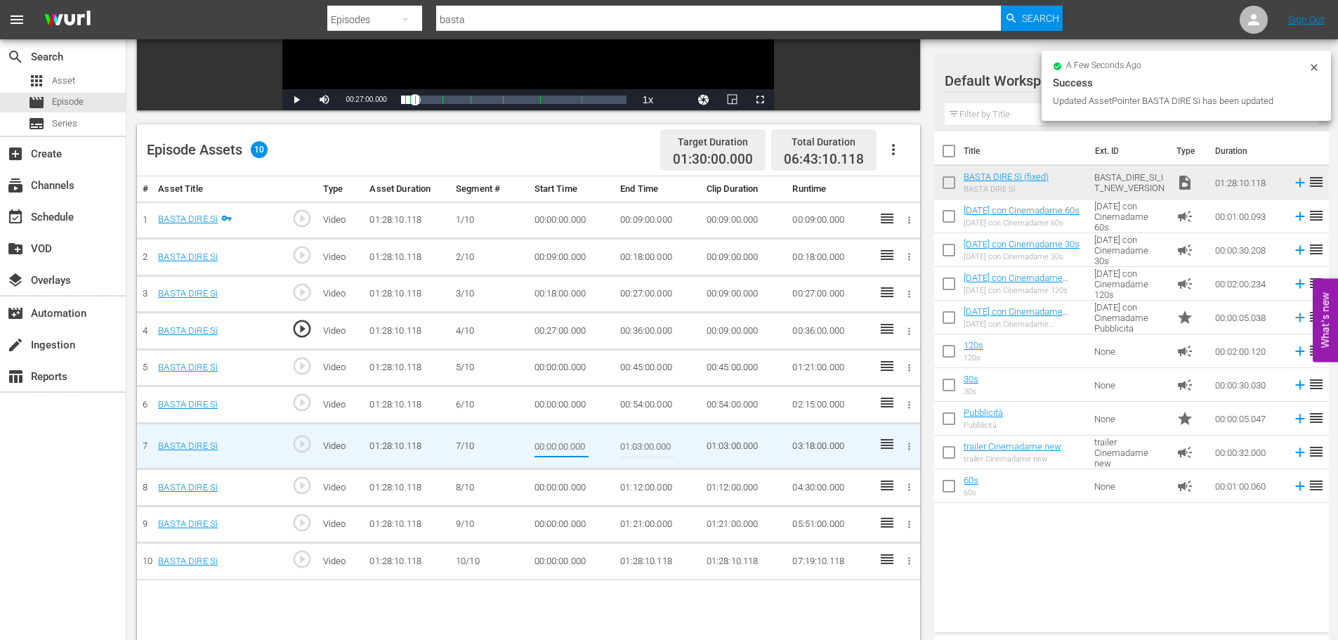
type input "00:54:00.000"
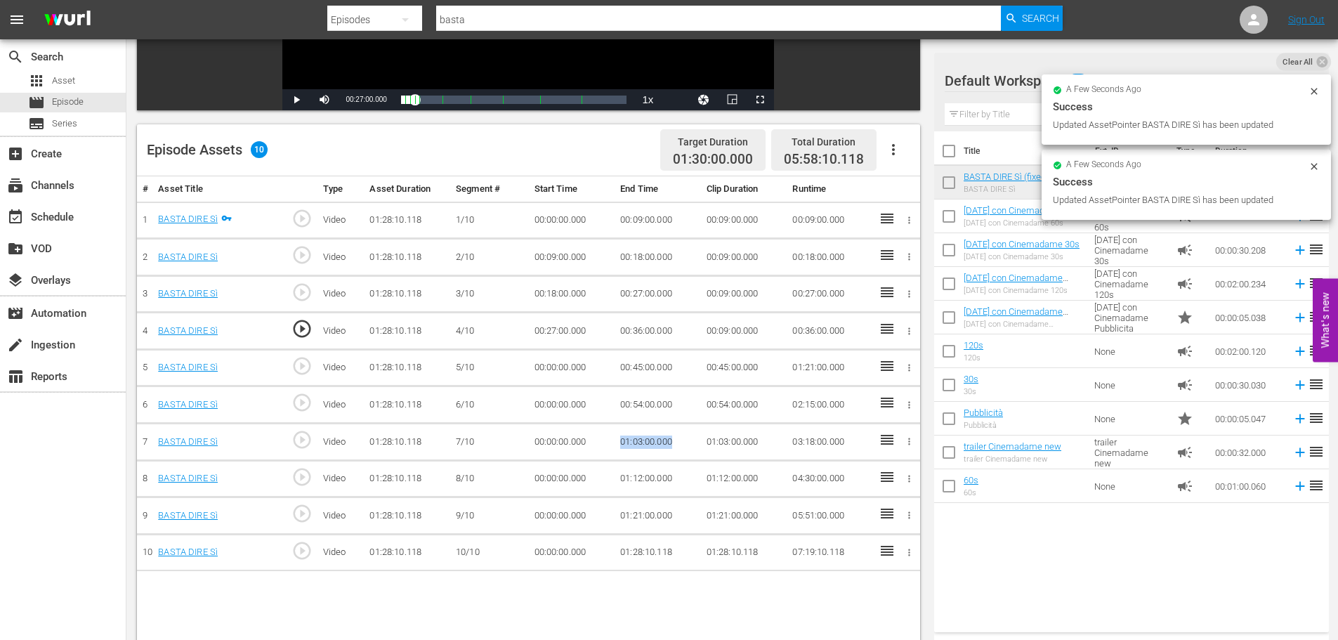
drag, startPoint x: 680, startPoint y: 442, endPoint x: 618, endPoint y: 440, distance: 61.8
click at [618, 440] on td "01:03:00.000" at bounding box center [657, 441] width 86 height 37
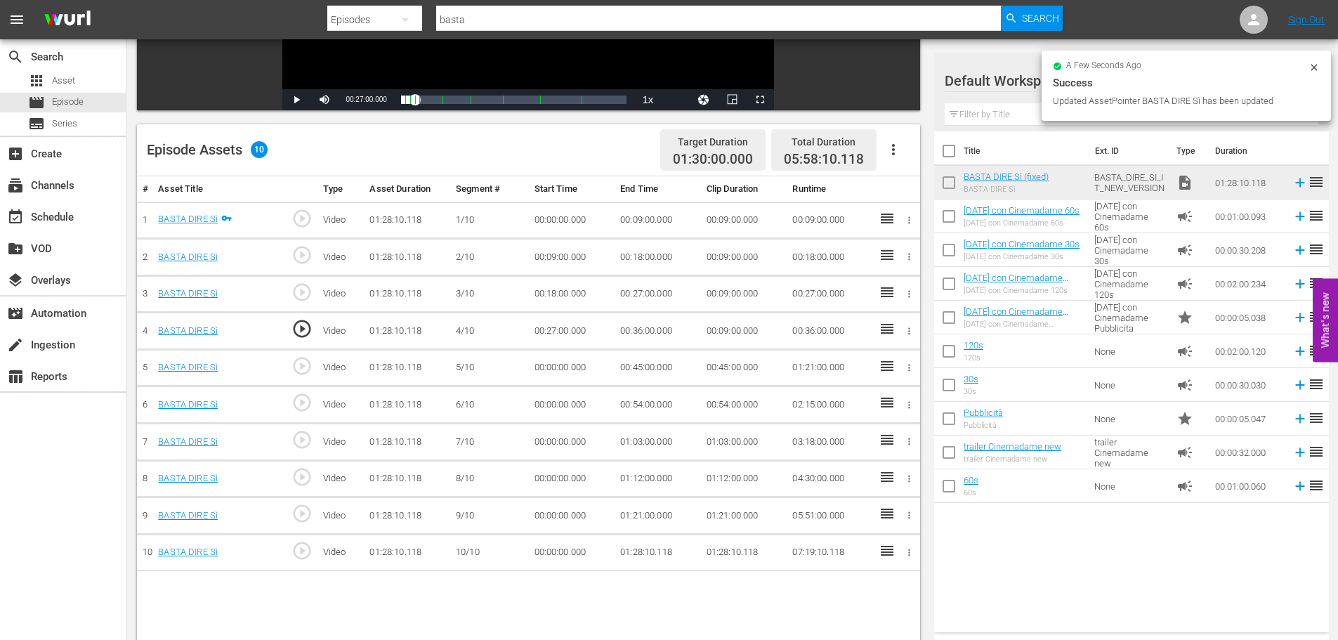
click at [546, 479] on td "00:00:00.000" at bounding box center [572, 478] width 86 height 37
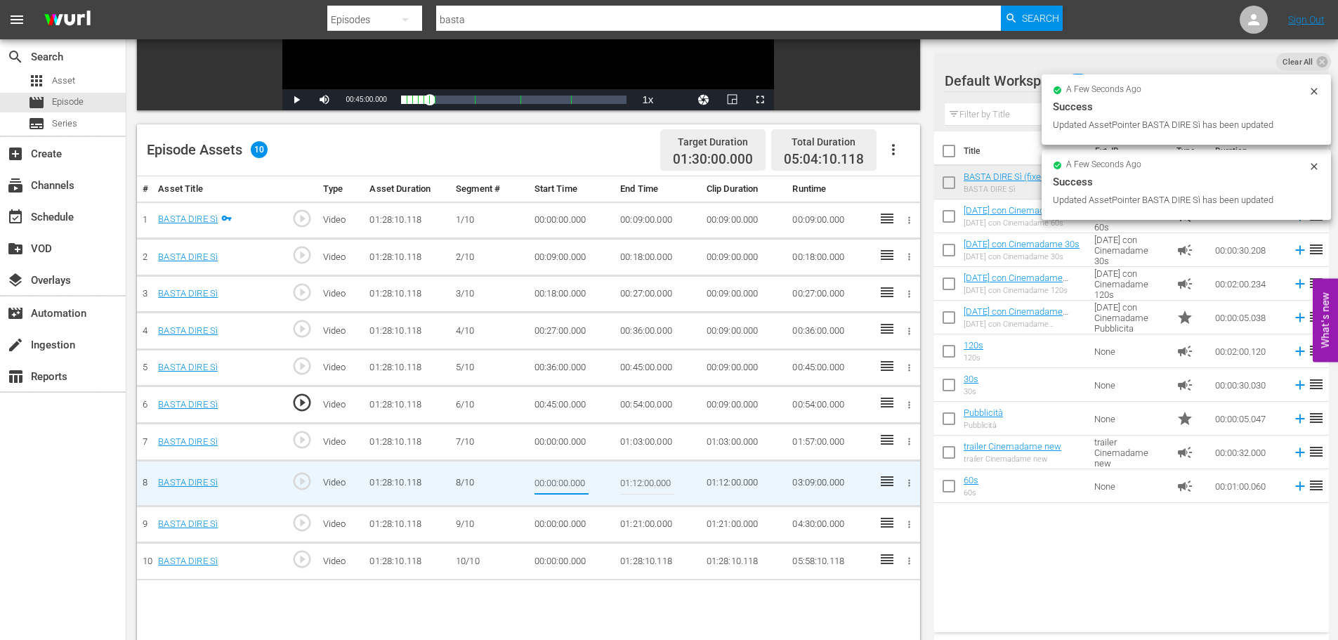
click at [546, 479] on input "00:00:00.000" at bounding box center [561, 483] width 54 height 34
type input "01:03:00.000"
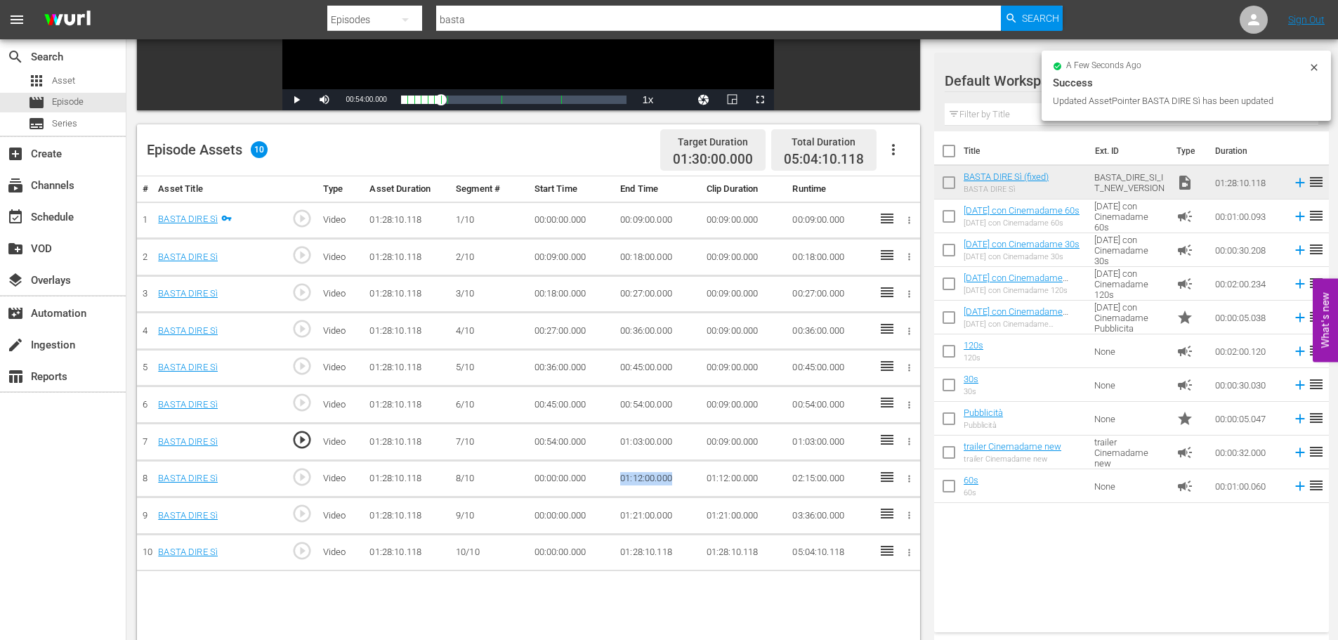
drag, startPoint x: 678, startPoint y: 478, endPoint x: 611, endPoint y: 477, distance: 67.4
click at [611, 477] on tr "8 BASTA DIRE Sì play_circle_outline Video 01:28:10.118 [DATE] 00:00:00.000 01:1…" at bounding box center [528, 478] width 783 height 37
click at [559, 517] on td "00:00:00.000" at bounding box center [572, 515] width 86 height 37
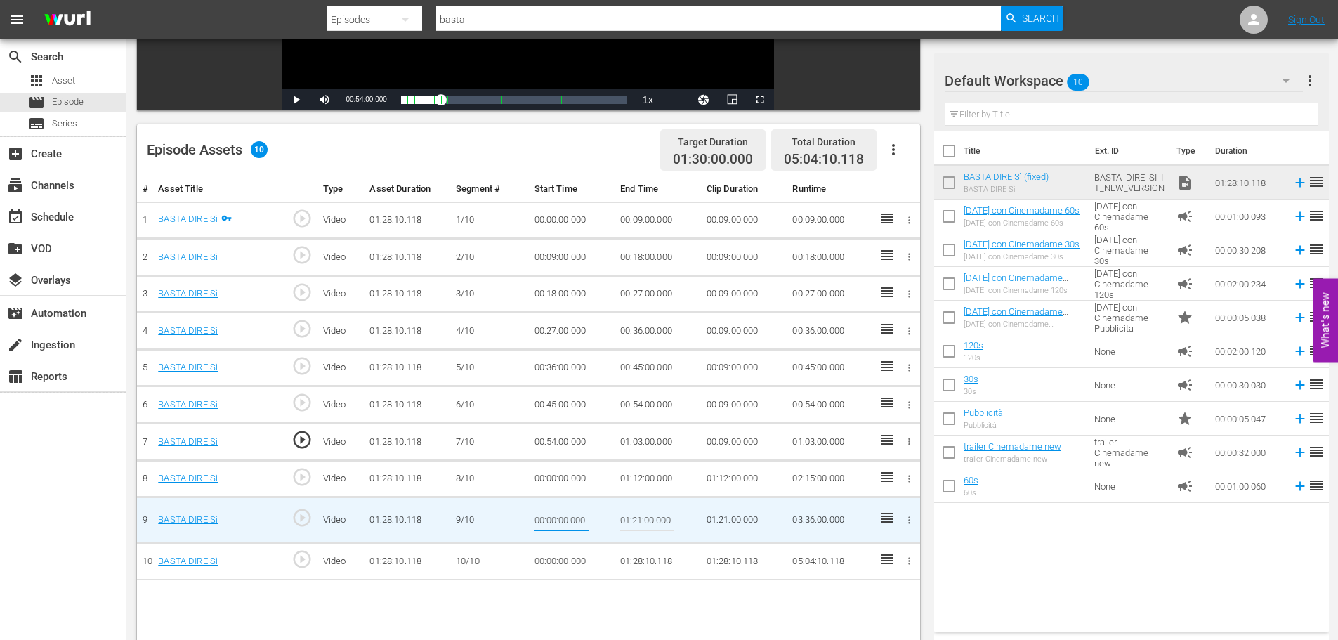
click at [555, 520] on input "00:00:00.000" at bounding box center [561, 520] width 54 height 34
paste input "01:12"
type input "01:12:00.000"
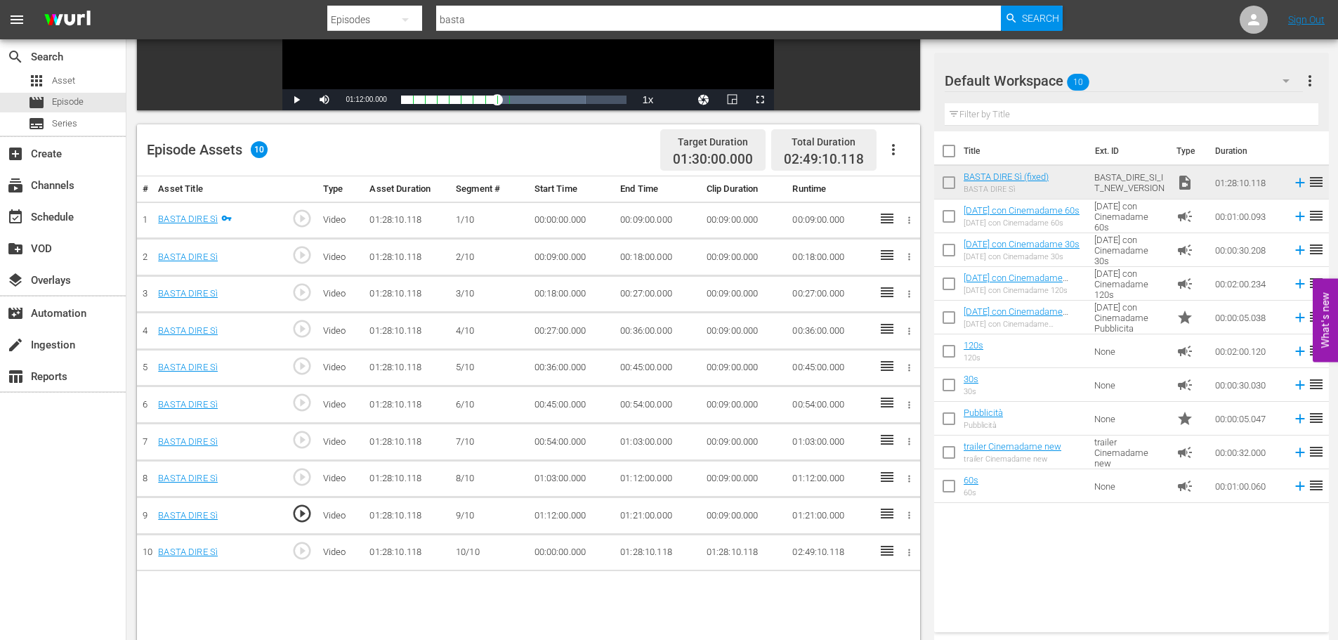
click at [672, 487] on td "01:12:00.000" at bounding box center [657, 478] width 86 height 37
drag, startPoint x: 685, startPoint y: 479, endPoint x: 677, endPoint y: 479, distance: 8.4
click at [677, 479] on td "01:12:00.000" at bounding box center [657, 478] width 86 height 37
drag, startPoint x: 681, startPoint y: 515, endPoint x: 621, endPoint y: 513, distance: 60.4
click at [621, 513] on td "01:21:00.000" at bounding box center [657, 515] width 86 height 37
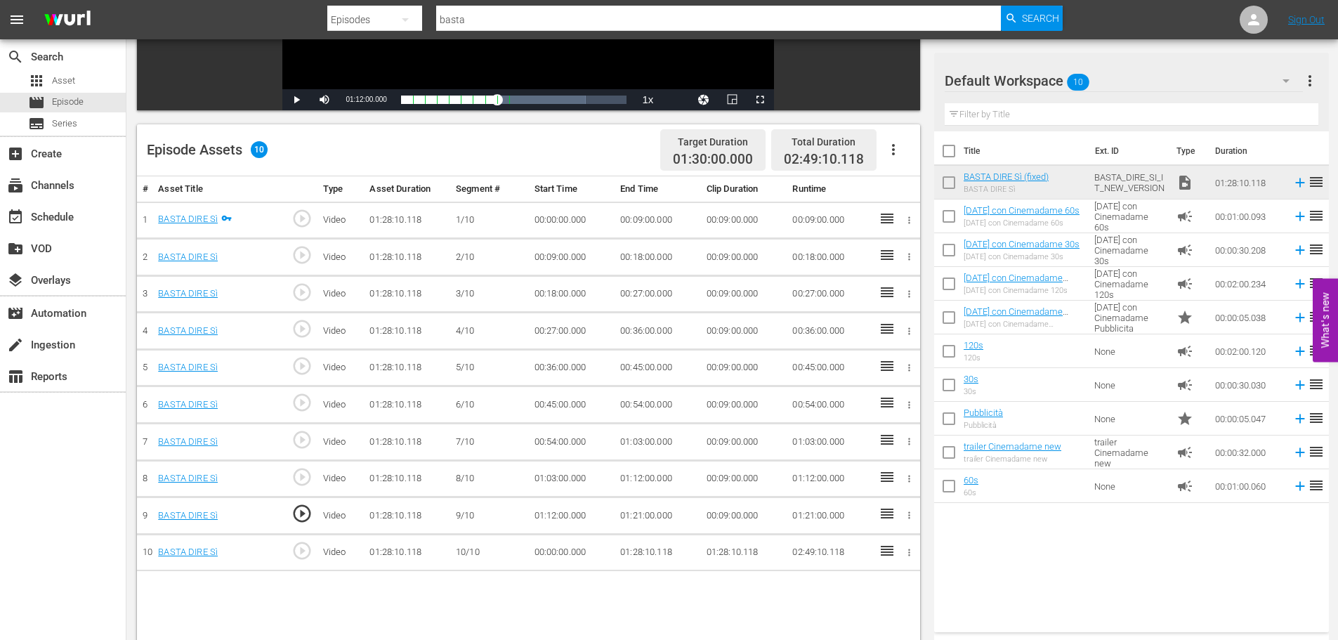
click at [560, 554] on td "00:00:00.000" at bounding box center [572, 552] width 86 height 37
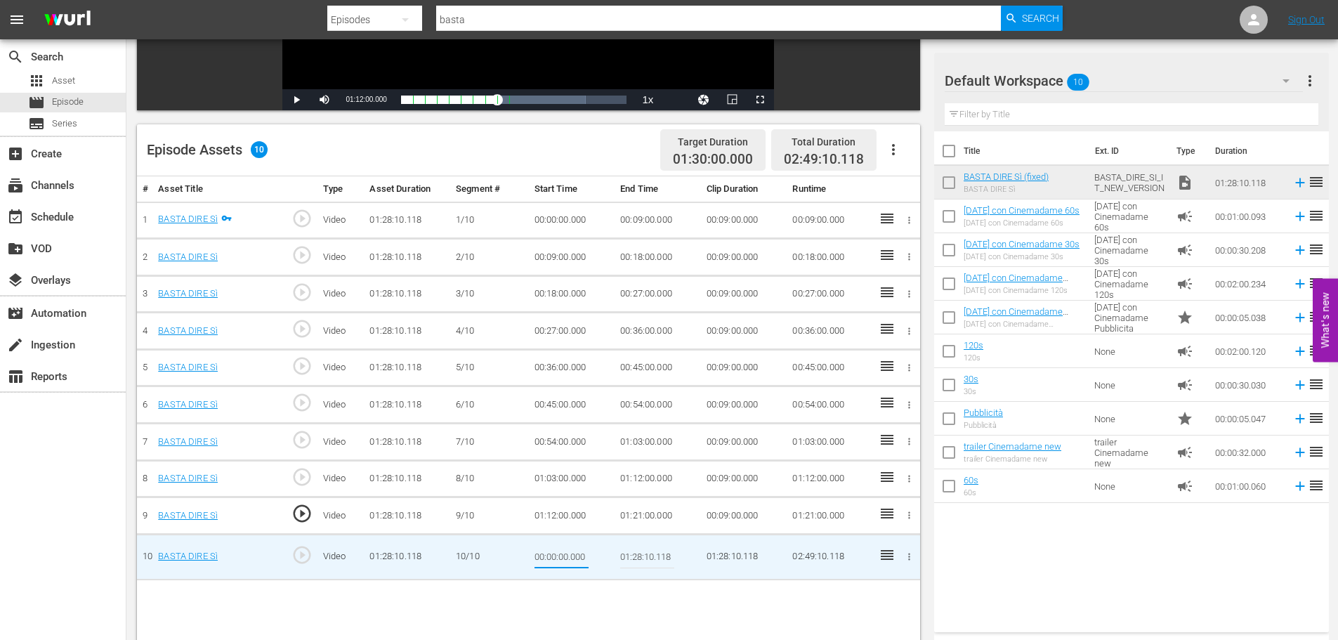
click at [560, 554] on input "00:00:00.000" at bounding box center [561, 557] width 54 height 34
type input "01:21:00.000"
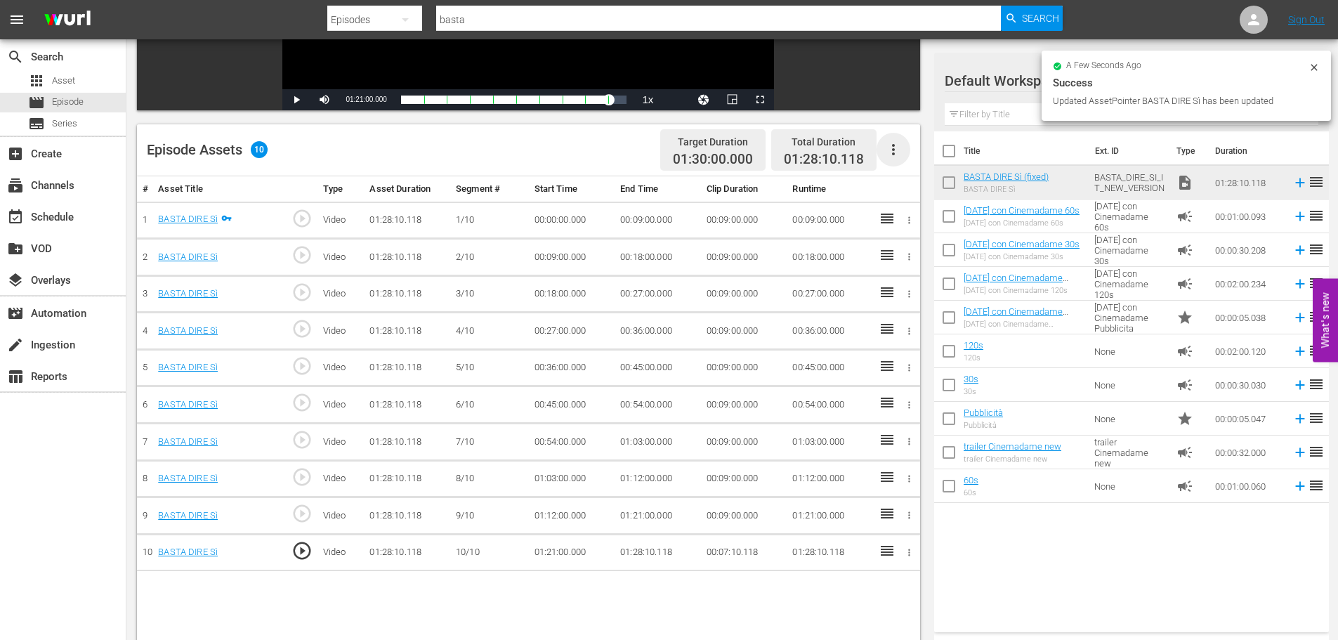
click at [898, 148] on icon "button" at bounding box center [893, 149] width 17 height 17
click at [908, 153] on div "Fill with Ads" at bounding box center [934, 155] width 95 height 34
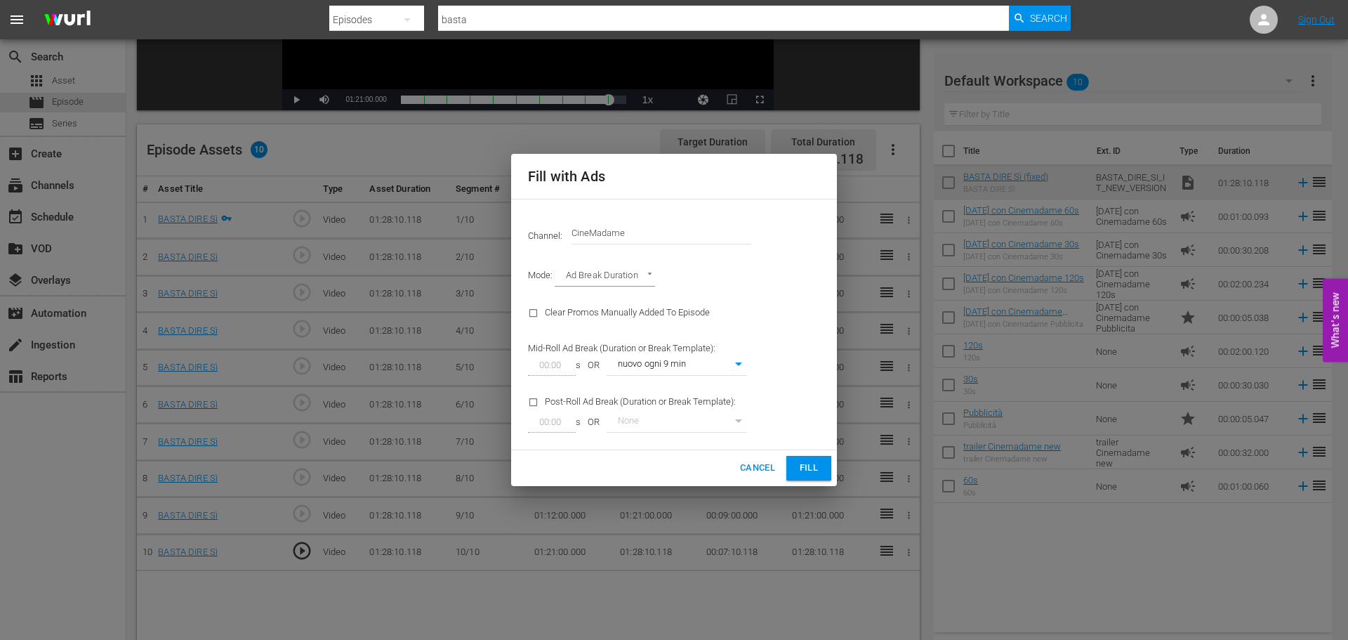
click at [824, 471] on button "Fill" at bounding box center [808, 468] width 45 height 25
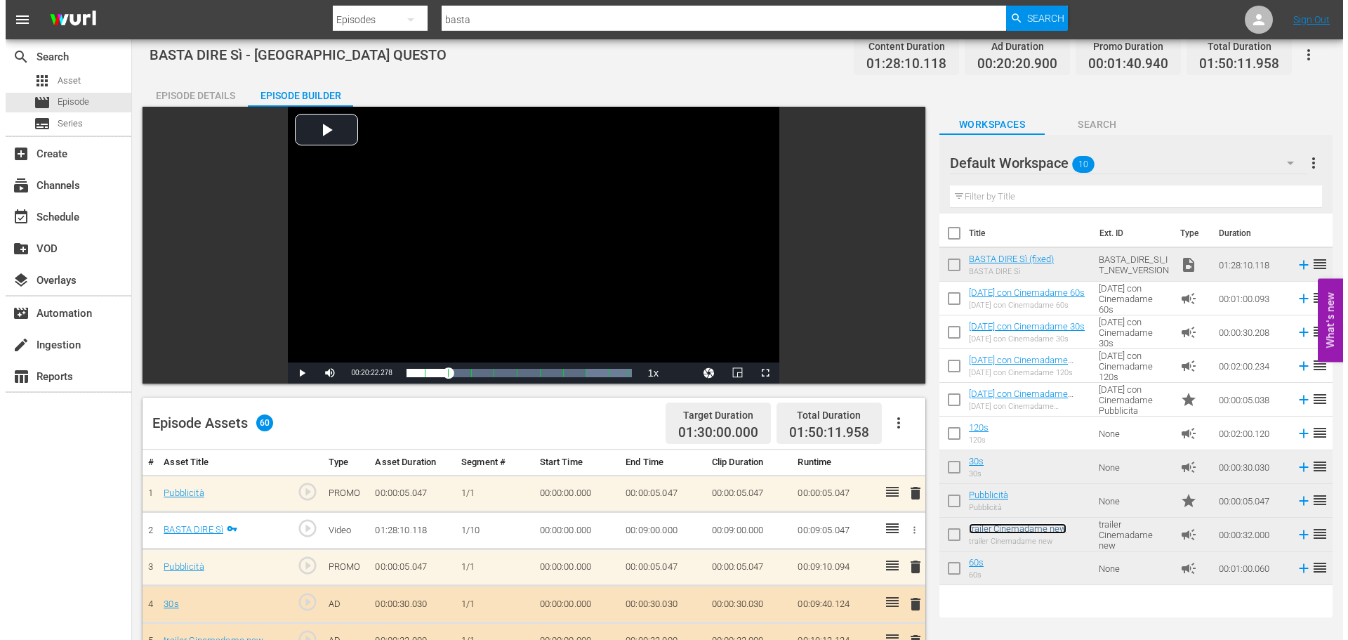
scroll to position [0, 0]
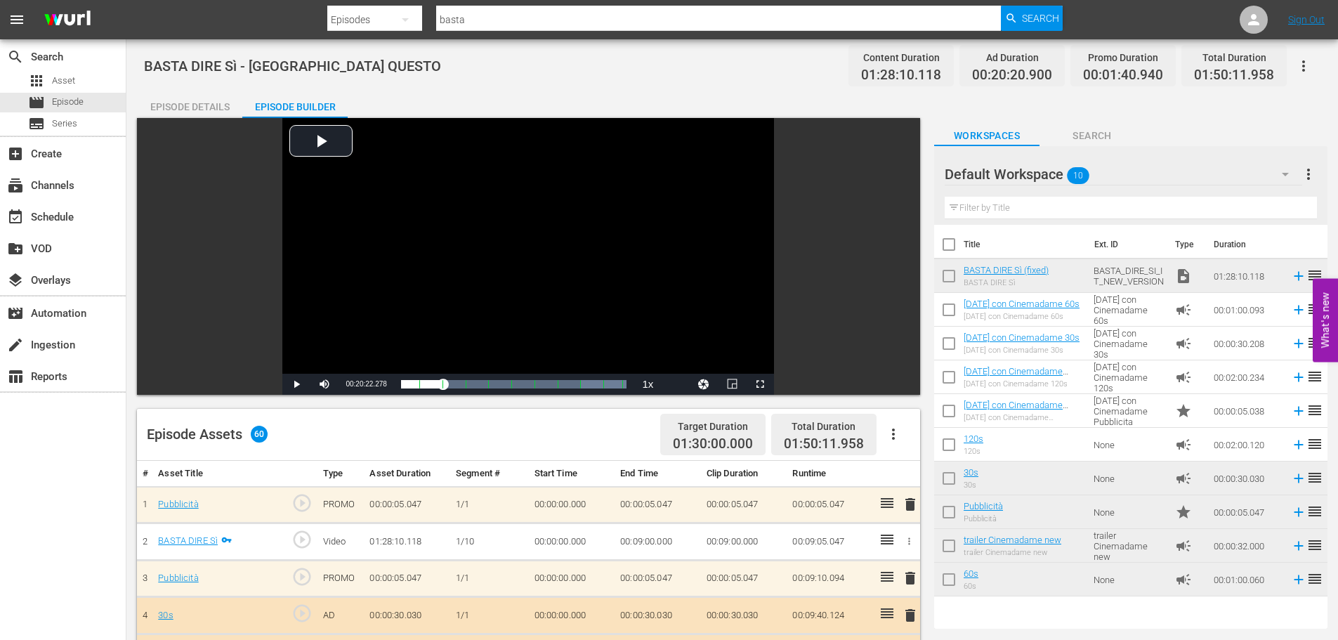
click at [1308, 62] on icon "button" at bounding box center [1303, 66] width 17 height 17
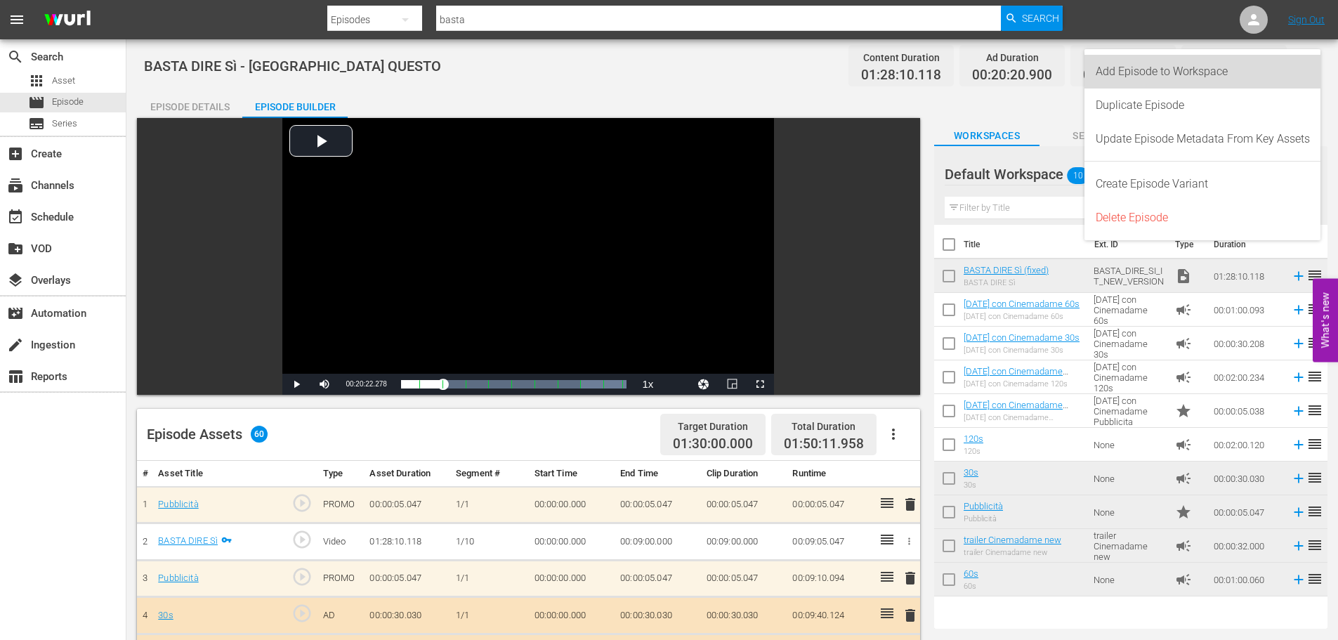
click at [1298, 65] on div "Add Episode to Workspace" at bounding box center [1202, 72] width 214 height 34
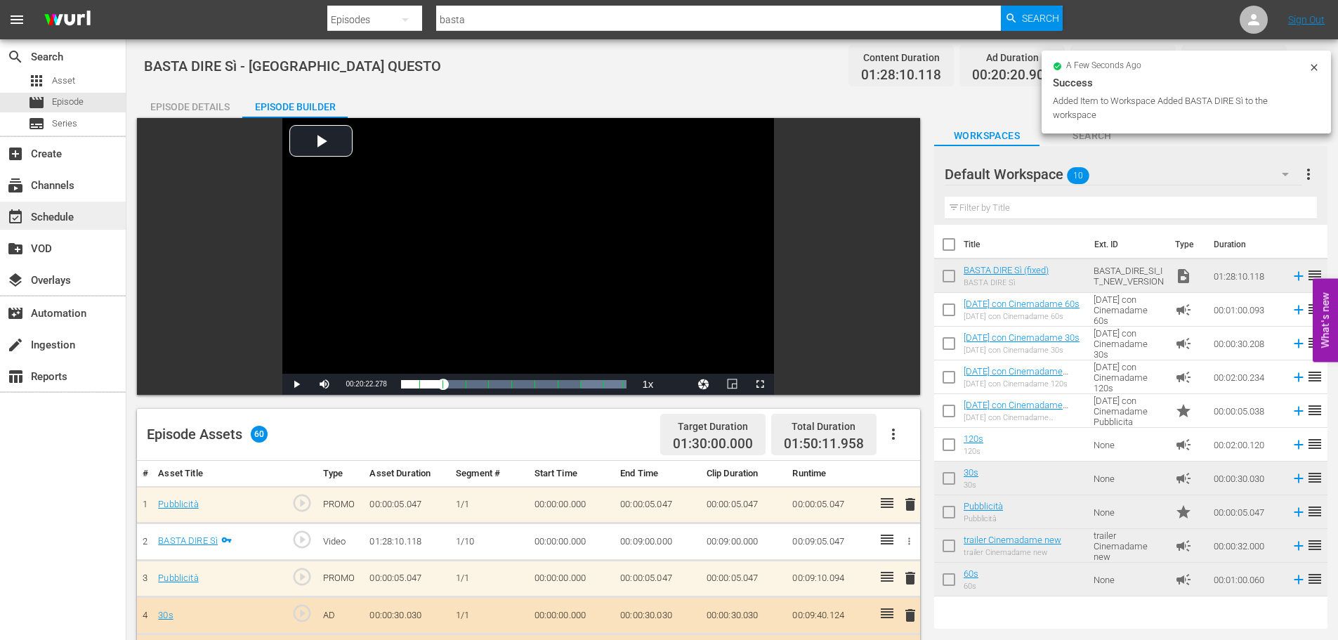
click at [57, 211] on div "event_available Schedule" at bounding box center [39, 215] width 79 height 13
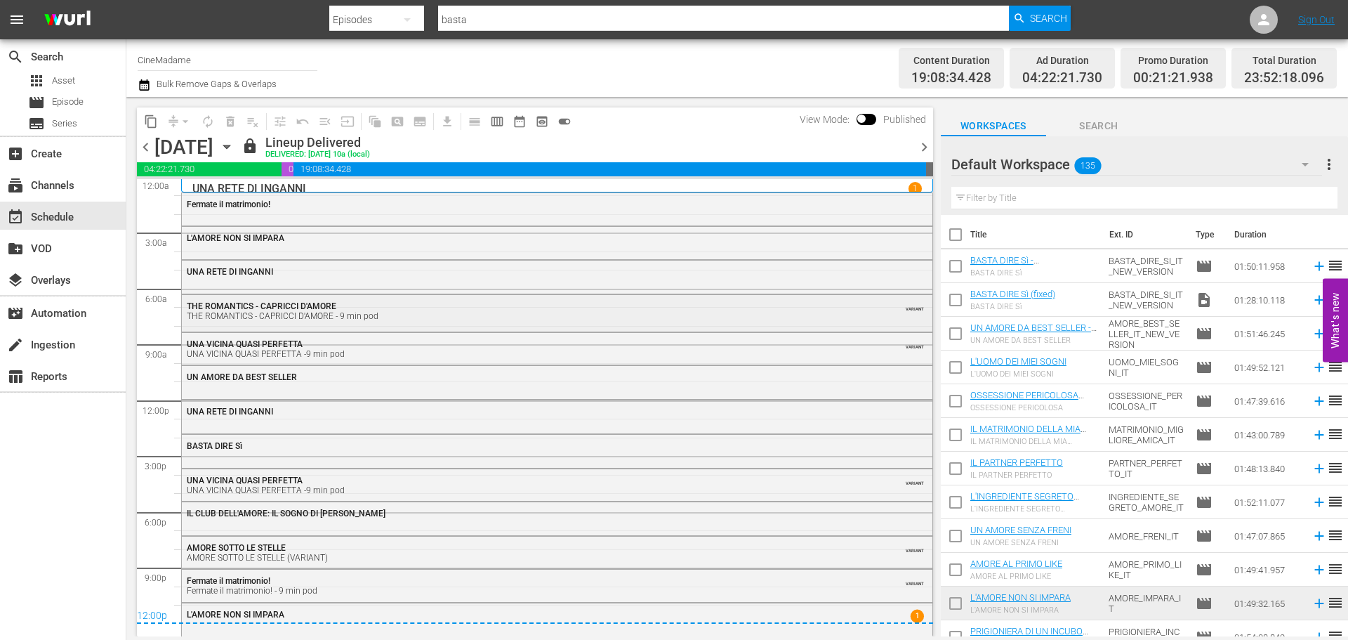
scroll to position [3, 0]
click at [927, 147] on span "chevron_right" at bounding box center [925, 147] width 18 height 18
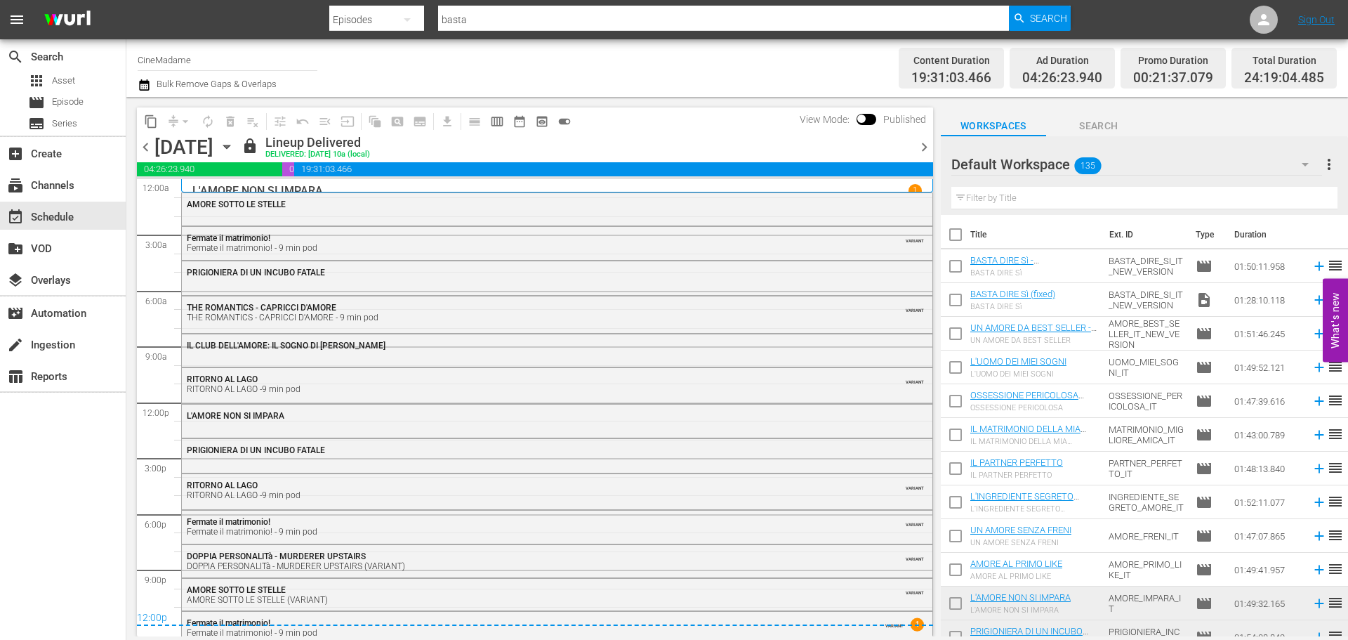
click at [923, 148] on span "chevron_right" at bounding box center [925, 147] width 18 height 18
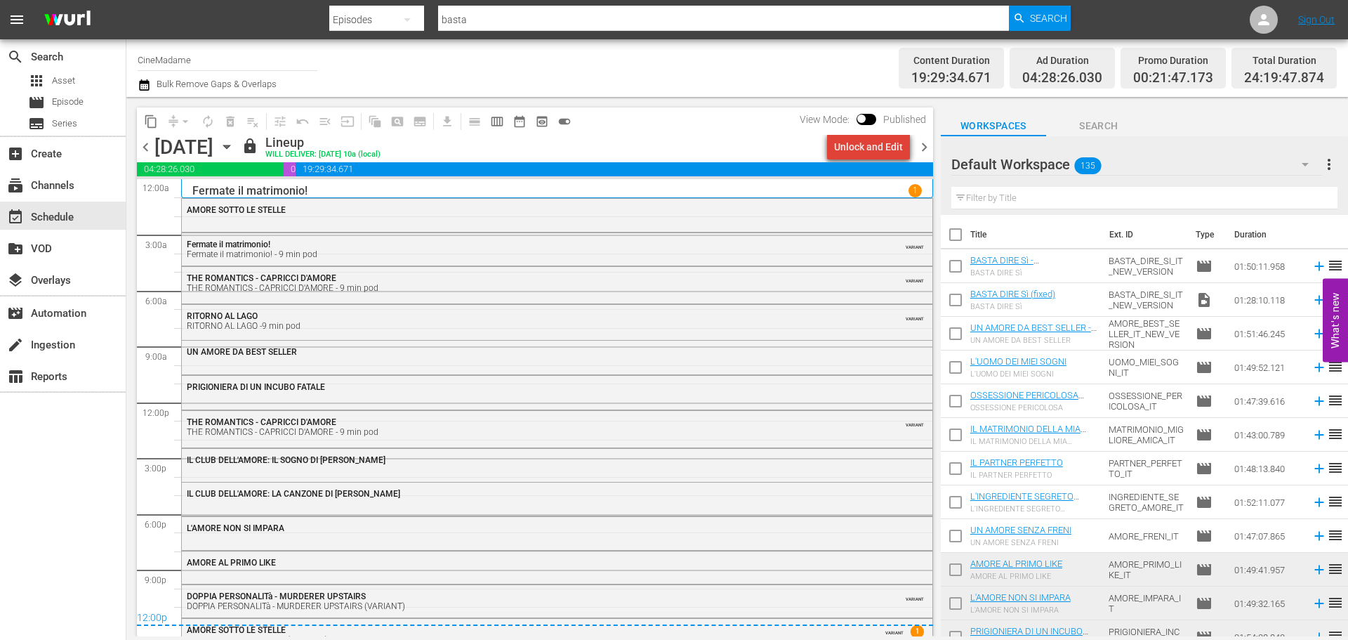
click at [876, 147] on div "Unlock and Edit" at bounding box center [868, 146] width 69 height 25
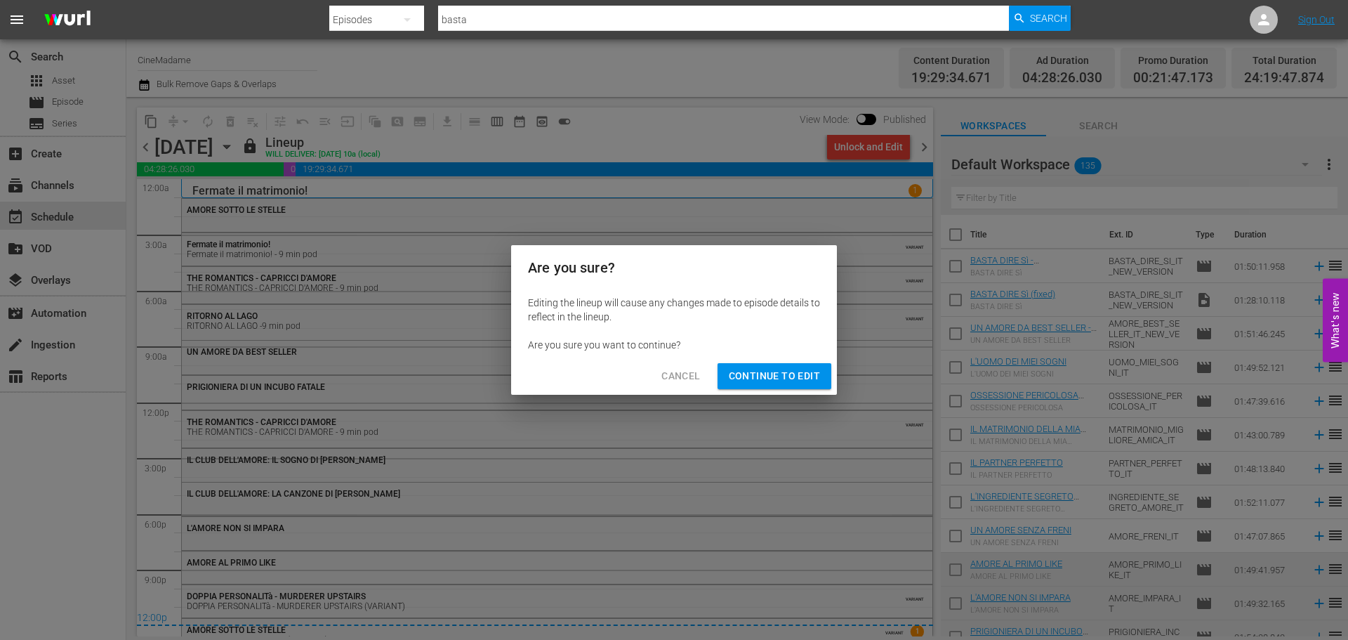
click at [788, 367] on span "Continue to Edit" at bounding box center [774, 376] width 91 height 18
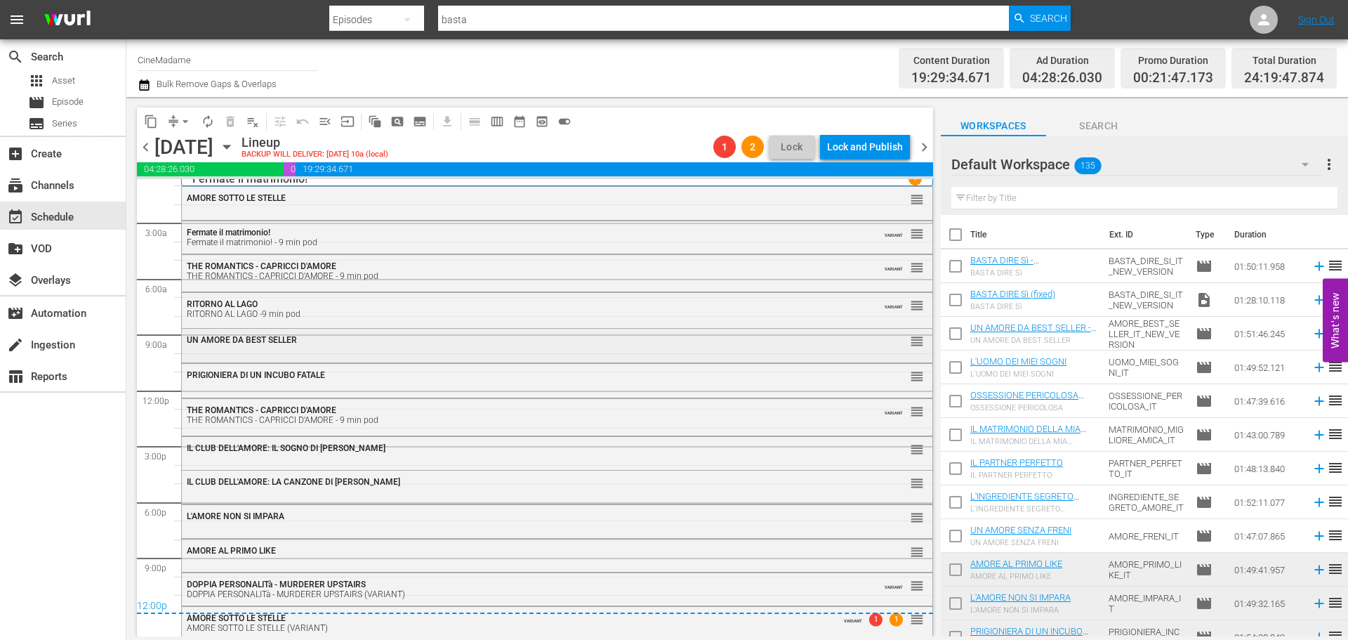
scroll to position [15, 0]
click at [374, 333] on div "UN AMORE DA BEST SELLER" at bounding box center [519, 337] width 664 height 10
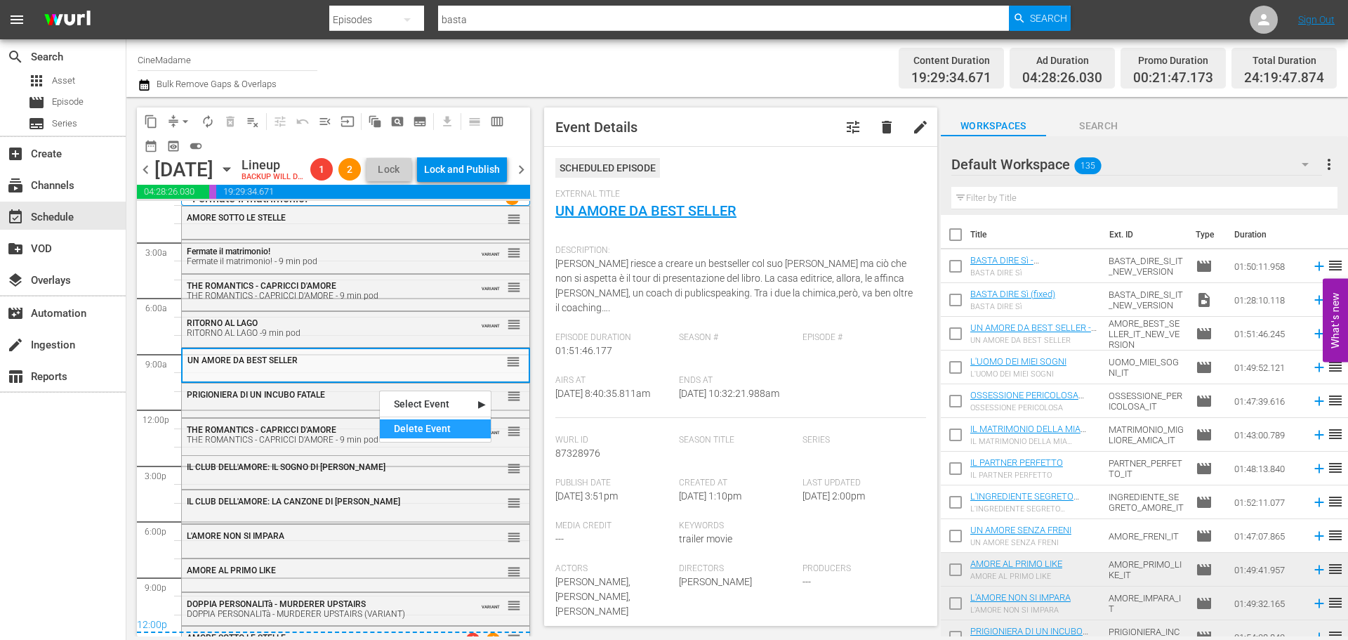
click at [423, 428] on div "Delete Event" at bounding box center [435, 428] width 111 height 19
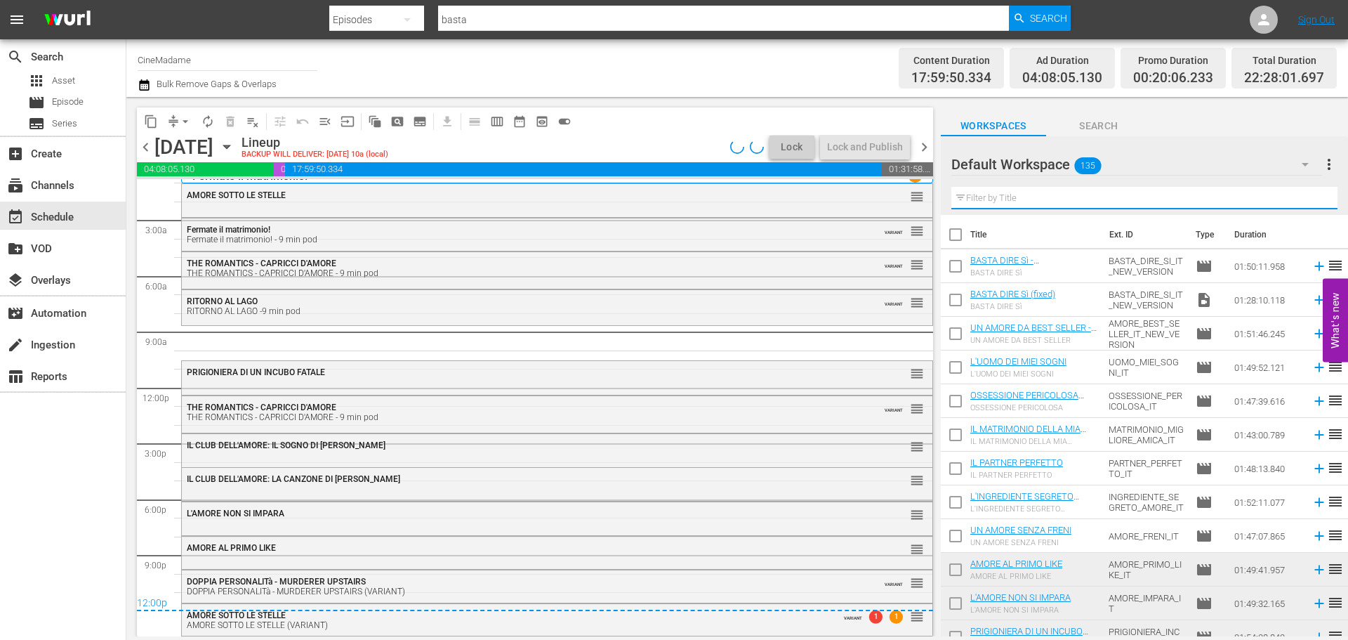
click at [1038, 203] on input "text" at bounding box center [1144, 198] width 386 height 22
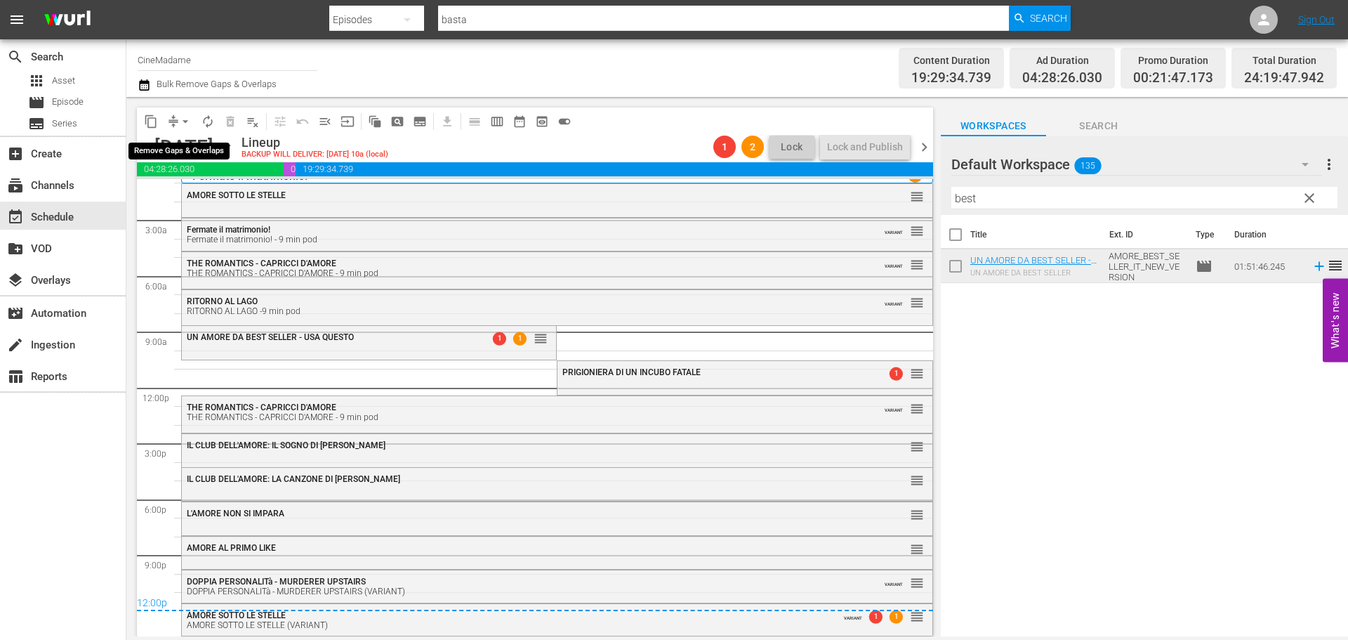
click at [185, 117] on span "arrow_drop_down" at bounding box center [185, 121] width 14 height 14
click at [216, 197] on li "Align to End of Previous Day" at bounding box center [185, 196] width 147 height 23
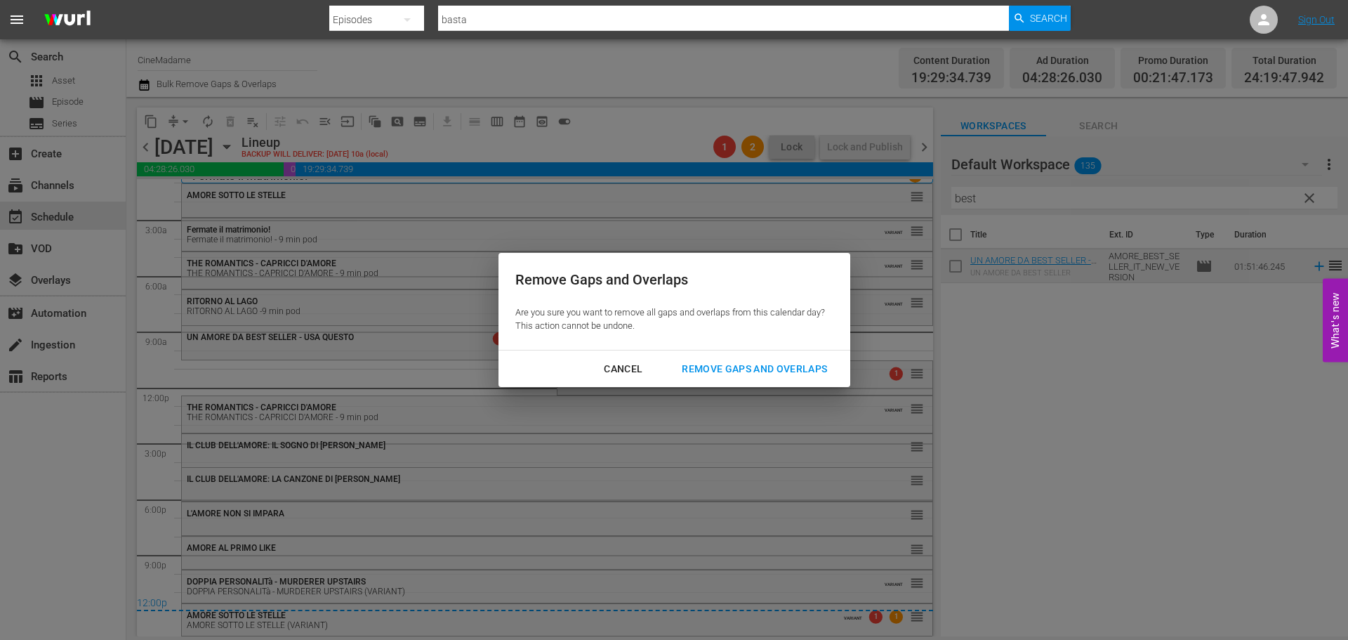
click at [728, 370] on div "Remove Gaps and Overlaps" at bounding box center [755, 369] width 168 height 18
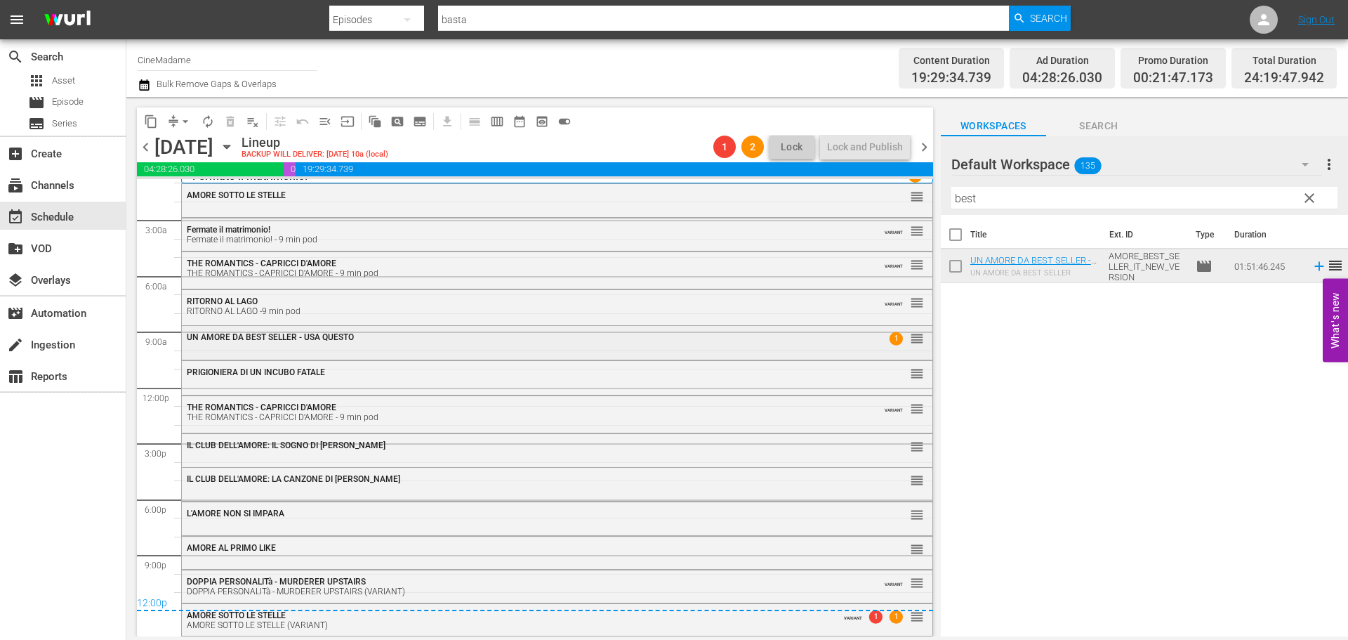
click at [772, 334] on div "UN AMORE DA BEST SELLER - USA QUESTO" at bounding box center [519, 337] width 664 height 10
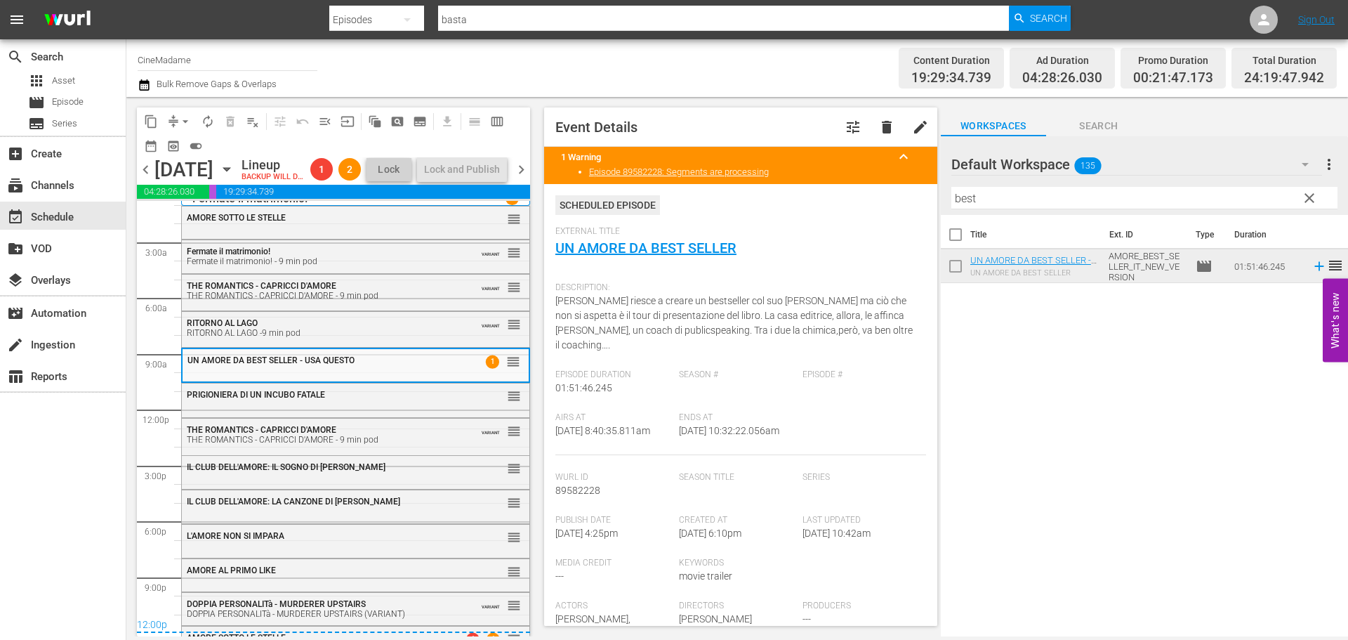
click at [525, 177] on span "chevron_right" at bounding box center [522, 170] width 18 height 18
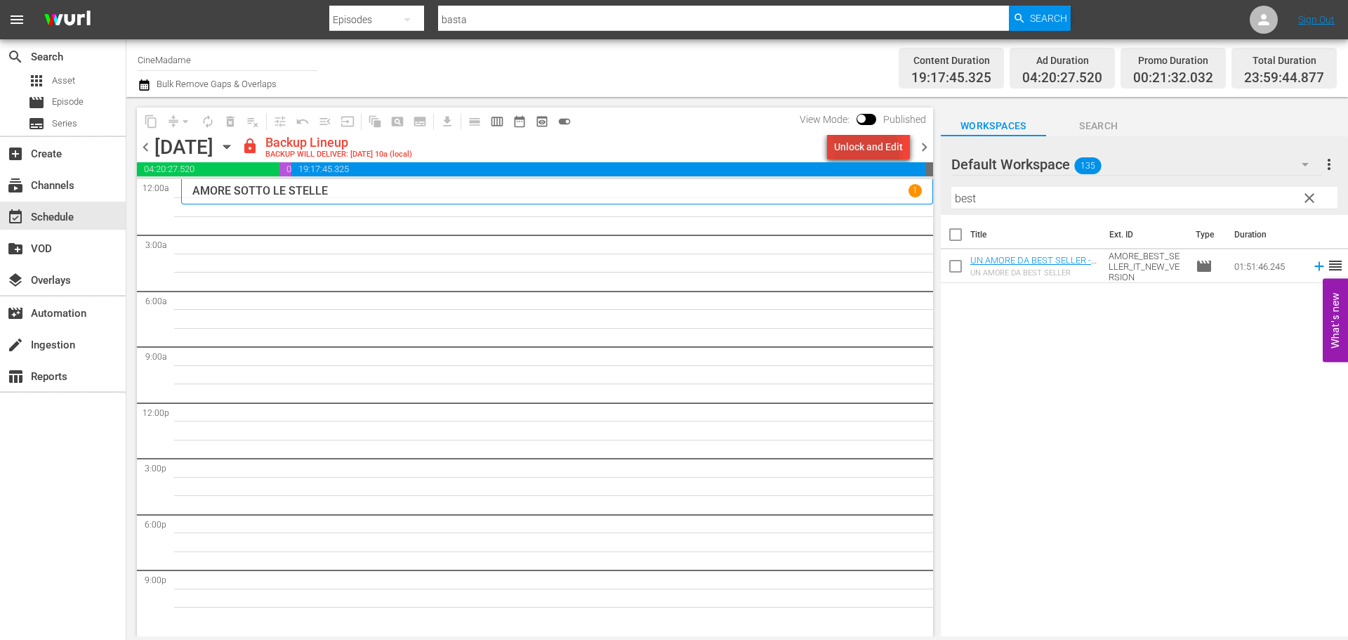
click at [842, 157] on div "Unlock and Edit" at bounding box center [868, 146] width 69 height 25
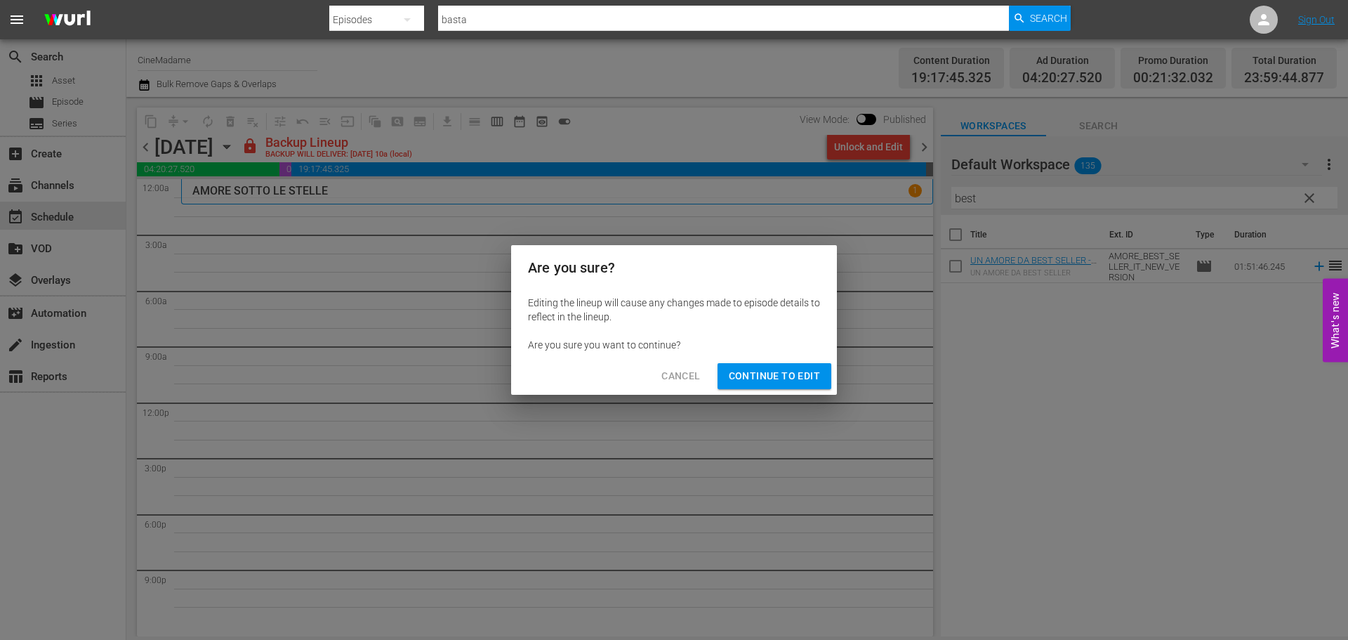
click at [773, 376] on span "Continue to Edit" at bounding box center [774, 376] width 91 height 18
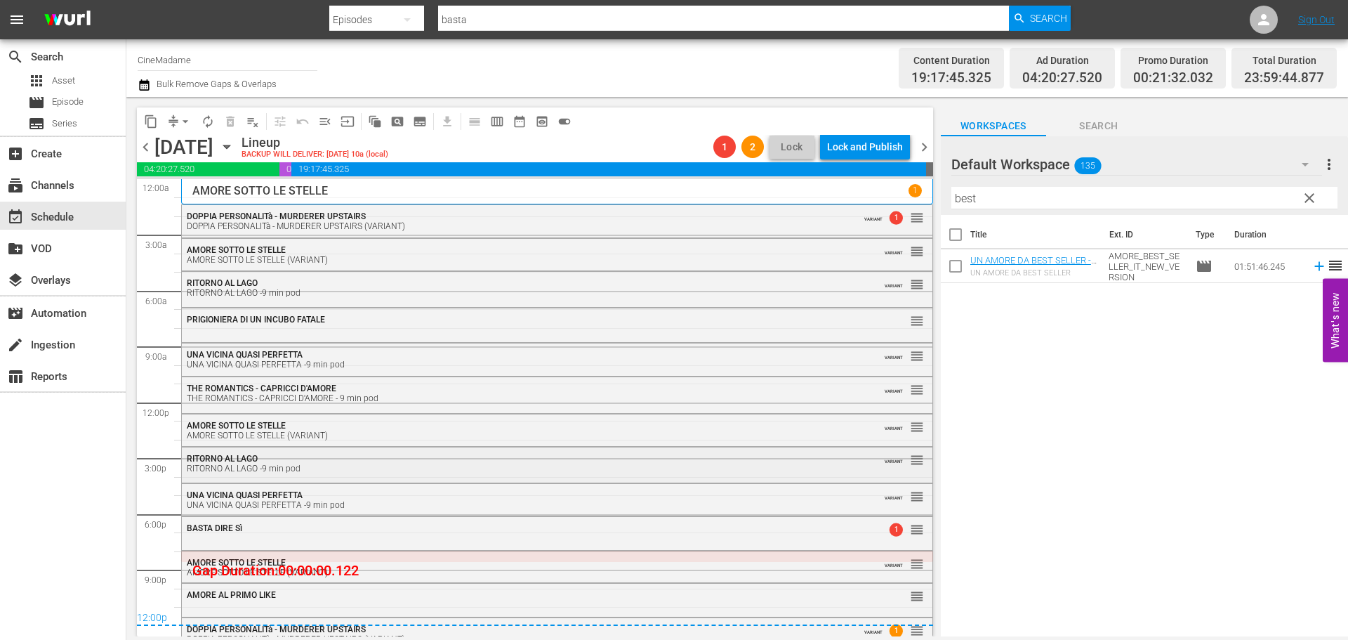
scroll to position [15, 0]
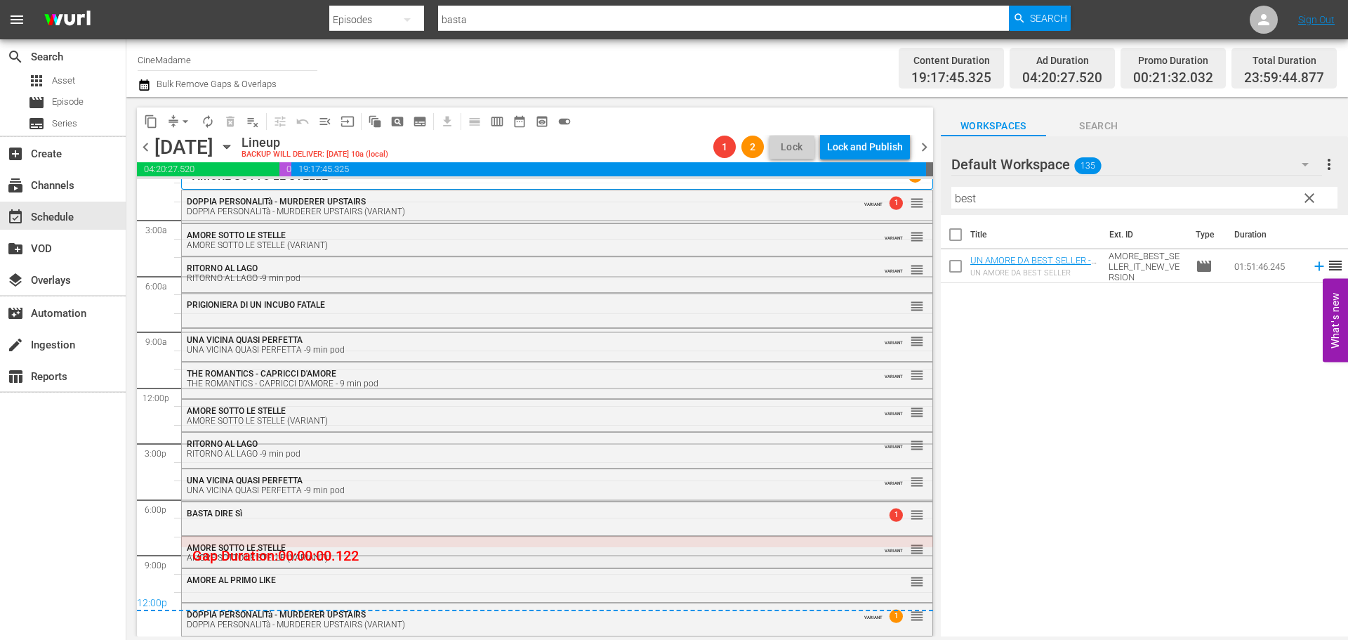
click at [411, 554] on div "AMORE SOTTO LE STELLE (VARIANT)" at bounding box center [519, 558] width 664 height 10
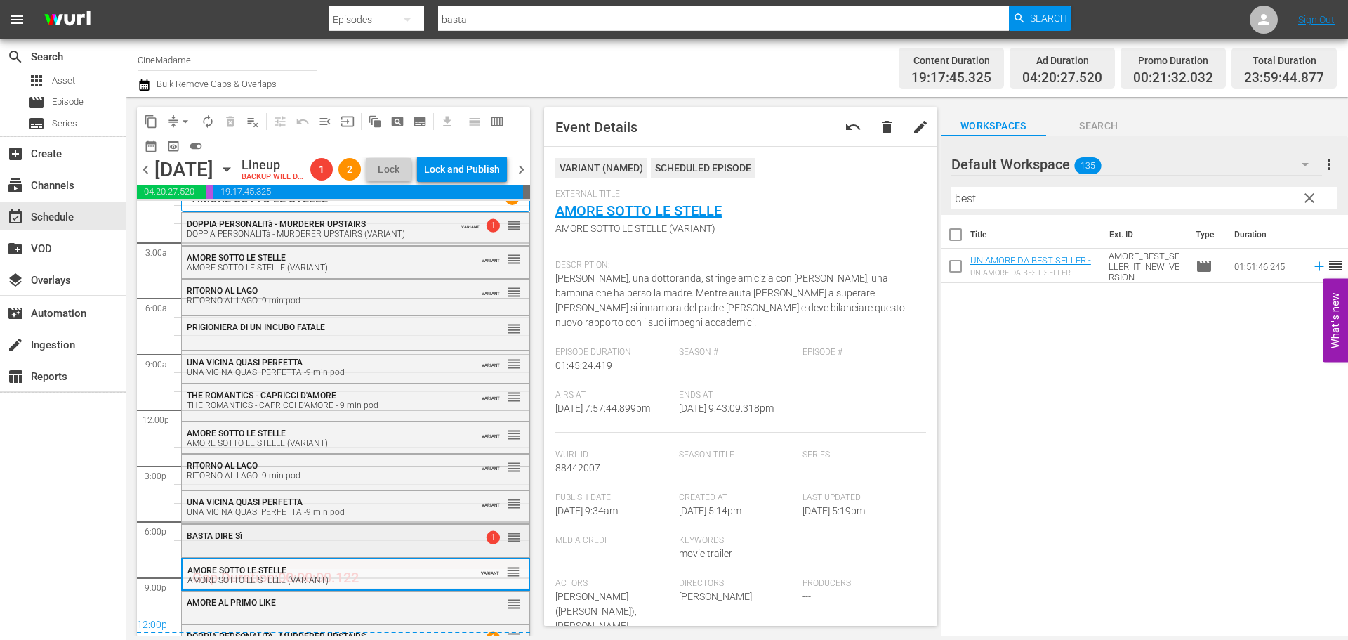
click at [309, 541] on div "BASTA DIRE Sì" at bounding box center [321, 536] width 268 height 10
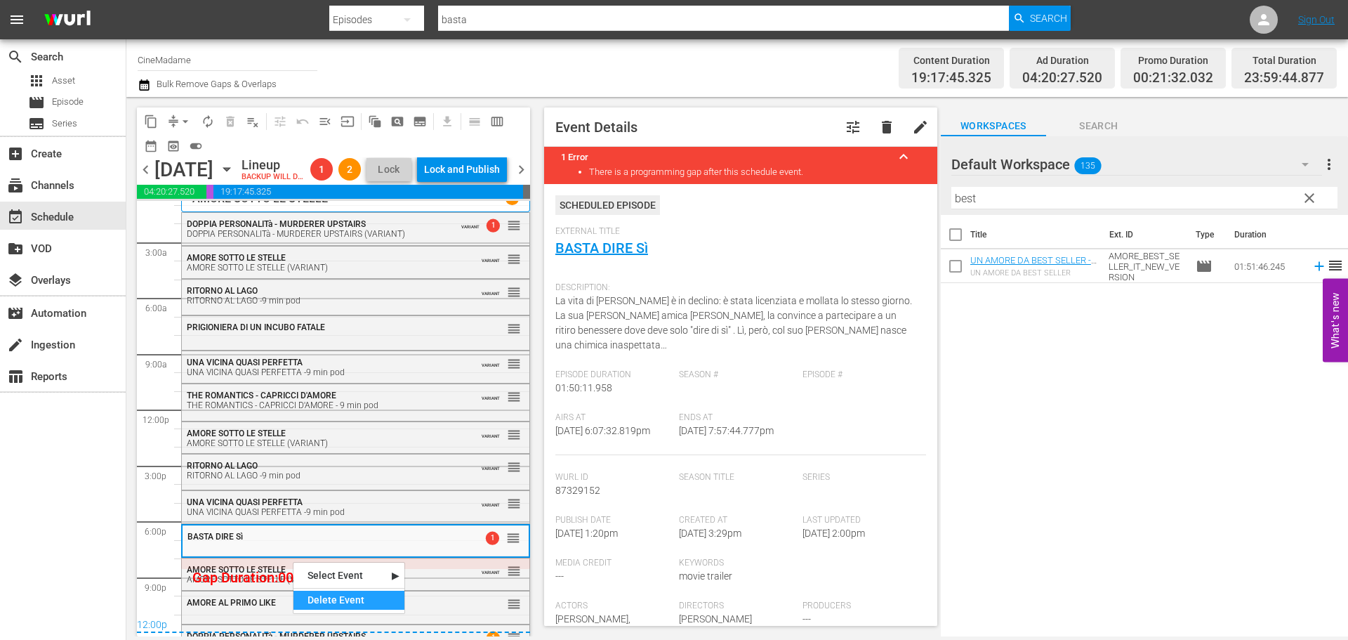
click at [318, 605] on div "Delete Event" at bounding box center [348, 599] width 111 height 19
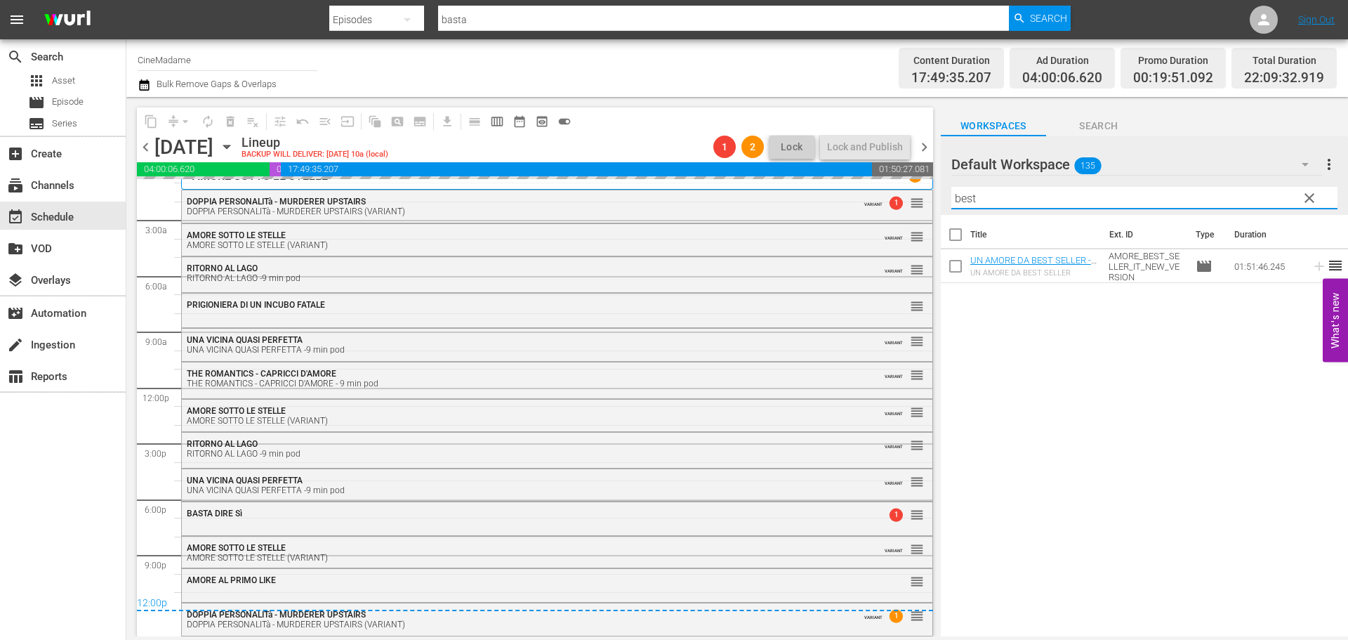
click at [1020, 197] on input "best" at bounding box center [1144, 198] width 386 height 22
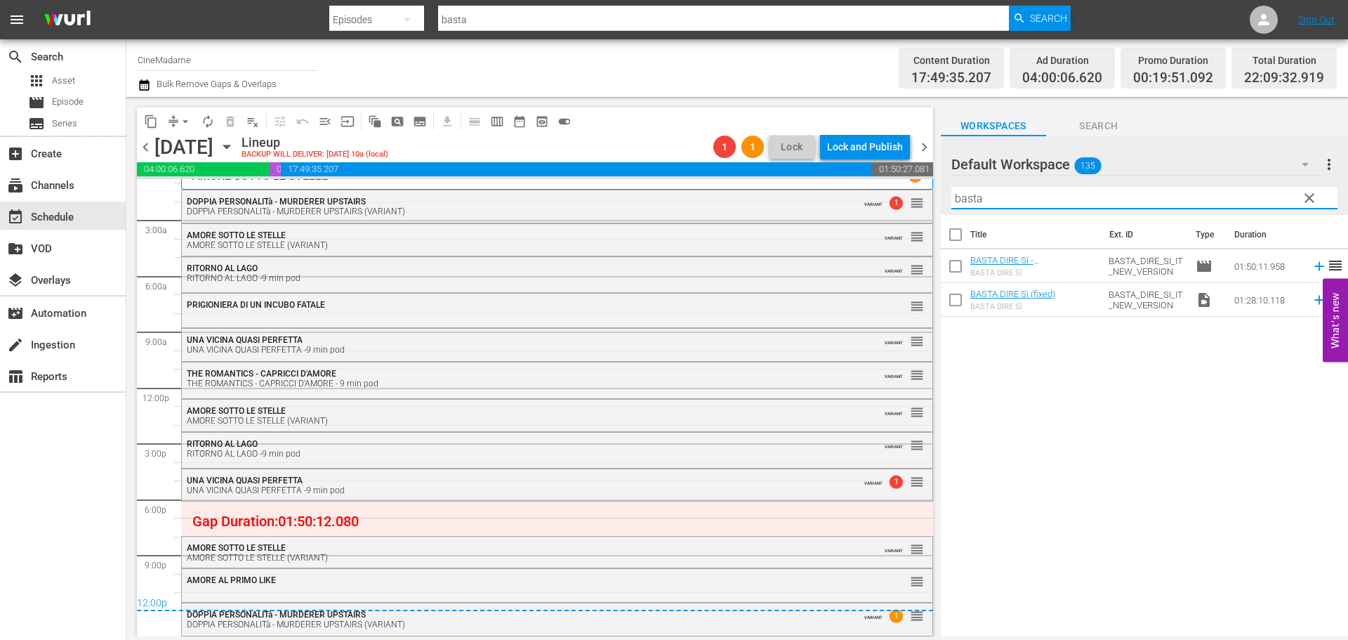
type input "basta"
click at [956, 302] on input "checkbox" at bounding box center [955, 302] width 29 height 29
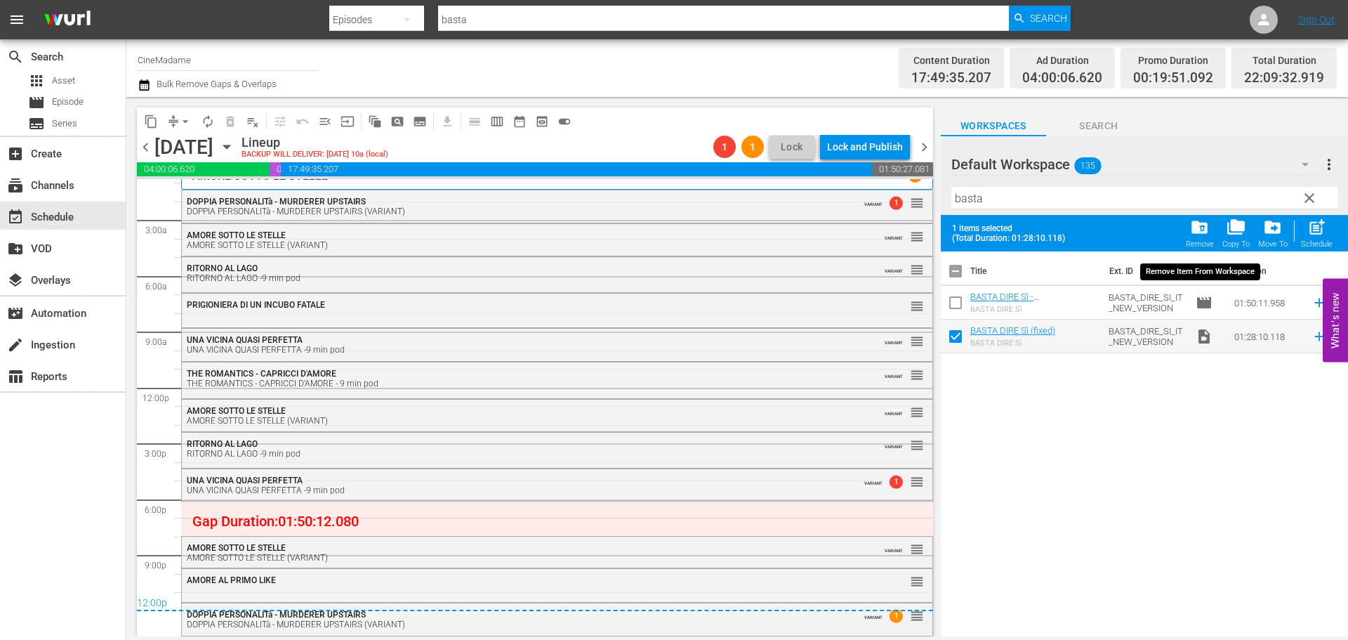
click at [1206, 234] on span "folder_delete" at bounding box center [1199, 227] width 19 height 19
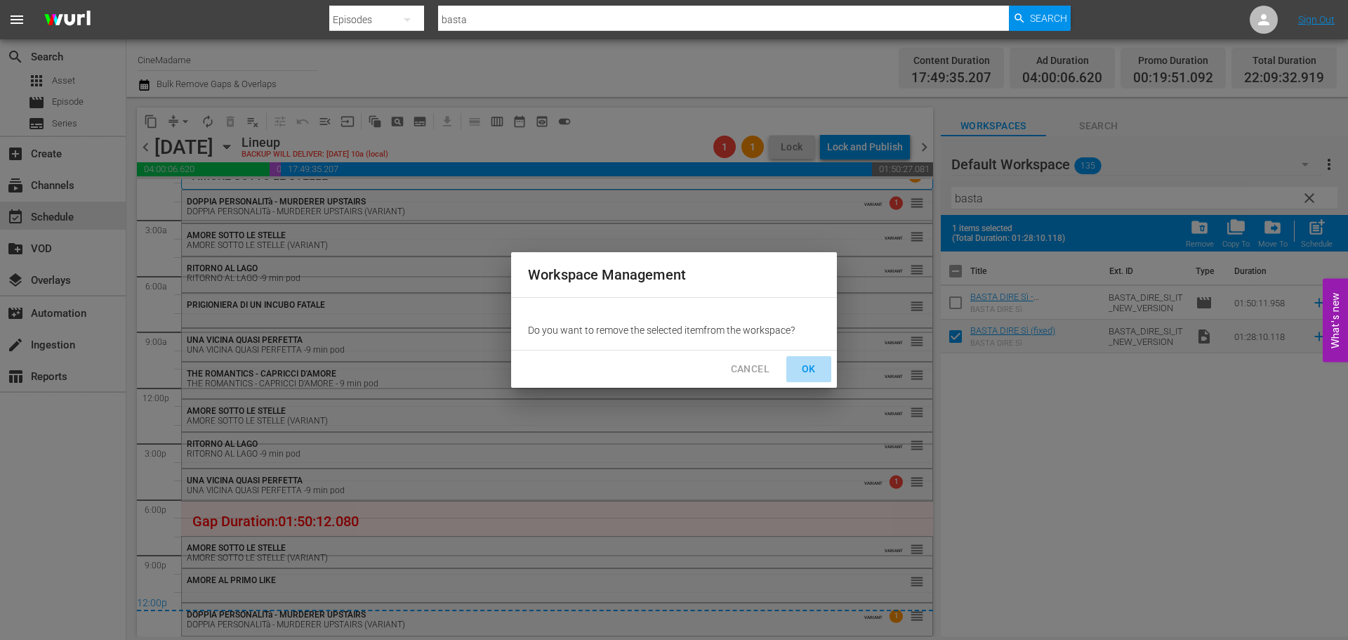
click at [815, 369] on span "OK" at bounding box center [809, 369] width 22 height 18
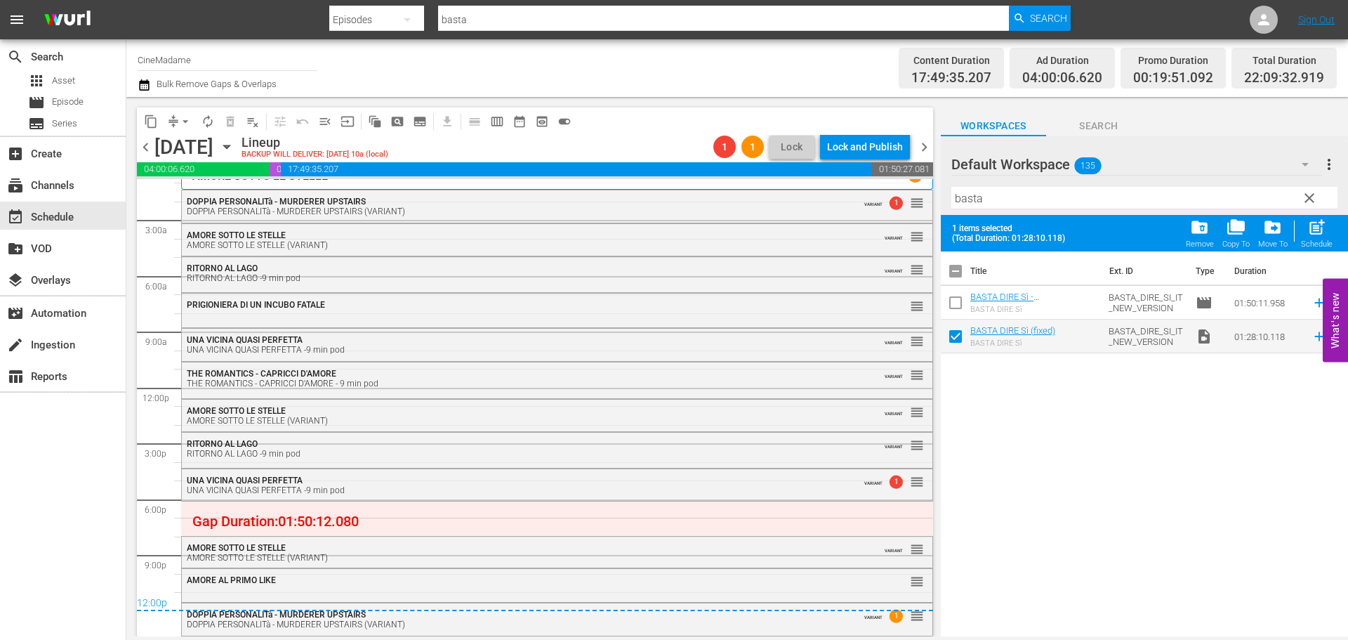
checkbox input "false"
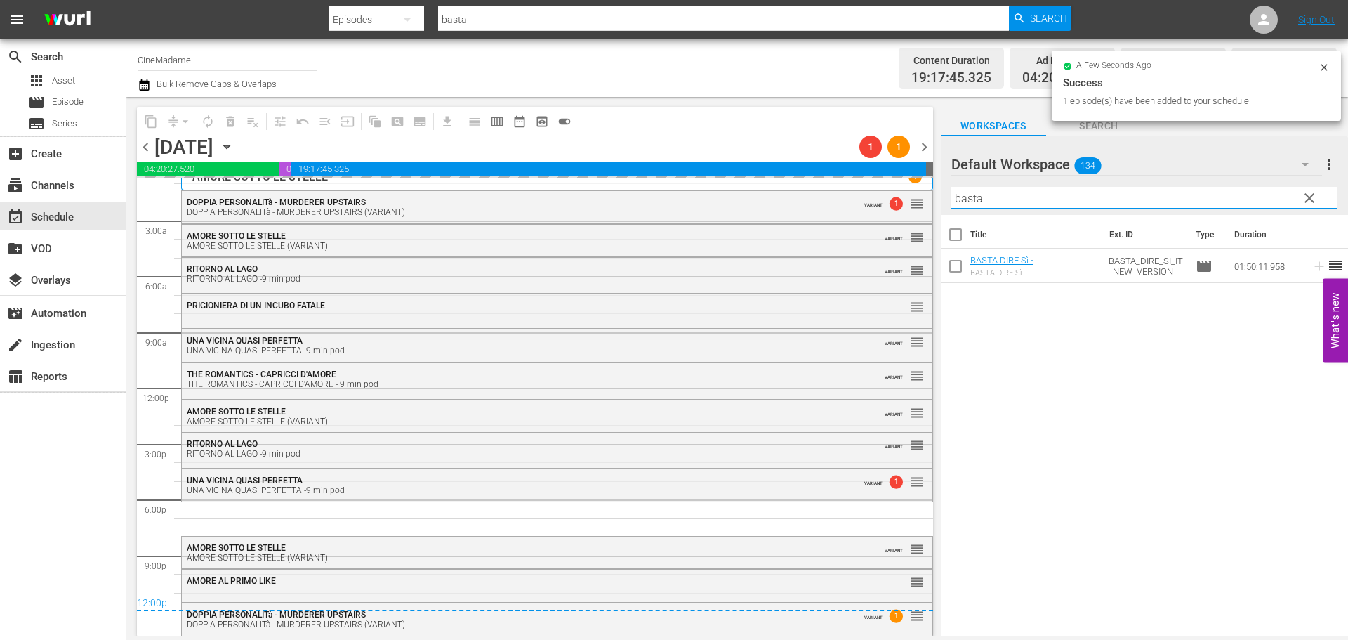
click at [1036, 196] on input "basta" at bounding box center [1144, 198] width 386 height 22
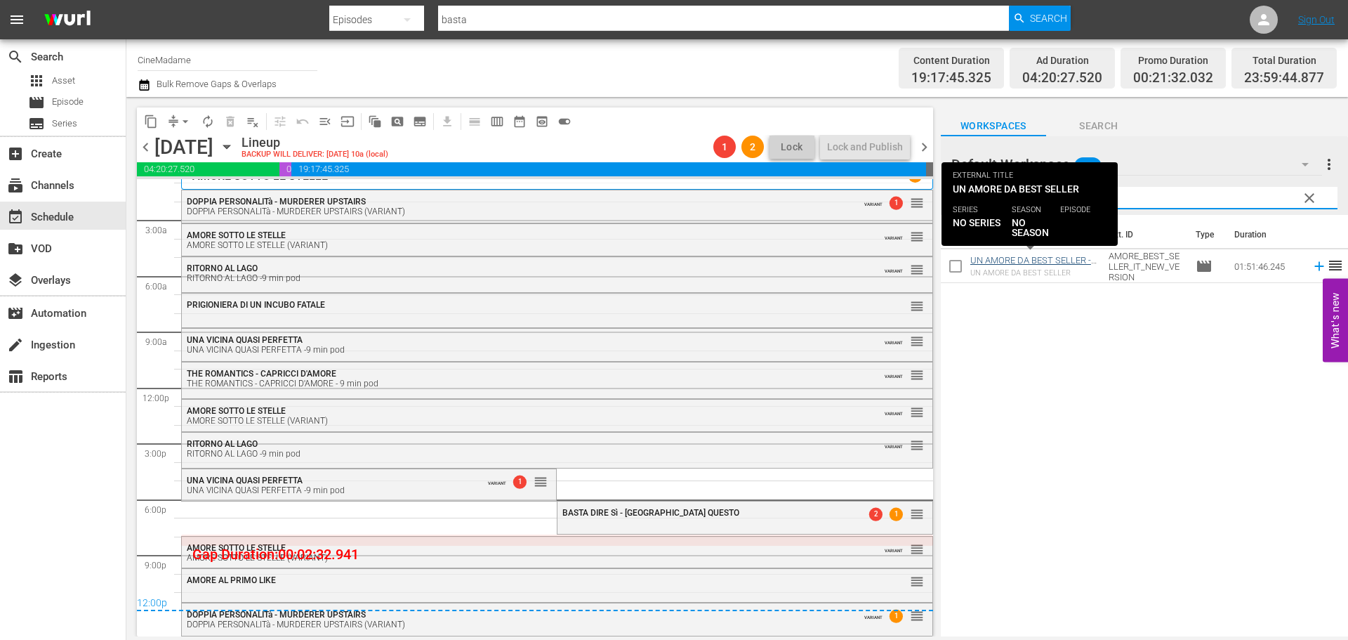
type input "best"
click at [1036, 259] on link "UN AMORE DA BEST SELLER - USA QUESTO" at bounding box center [1030, 265] width 121 height 21
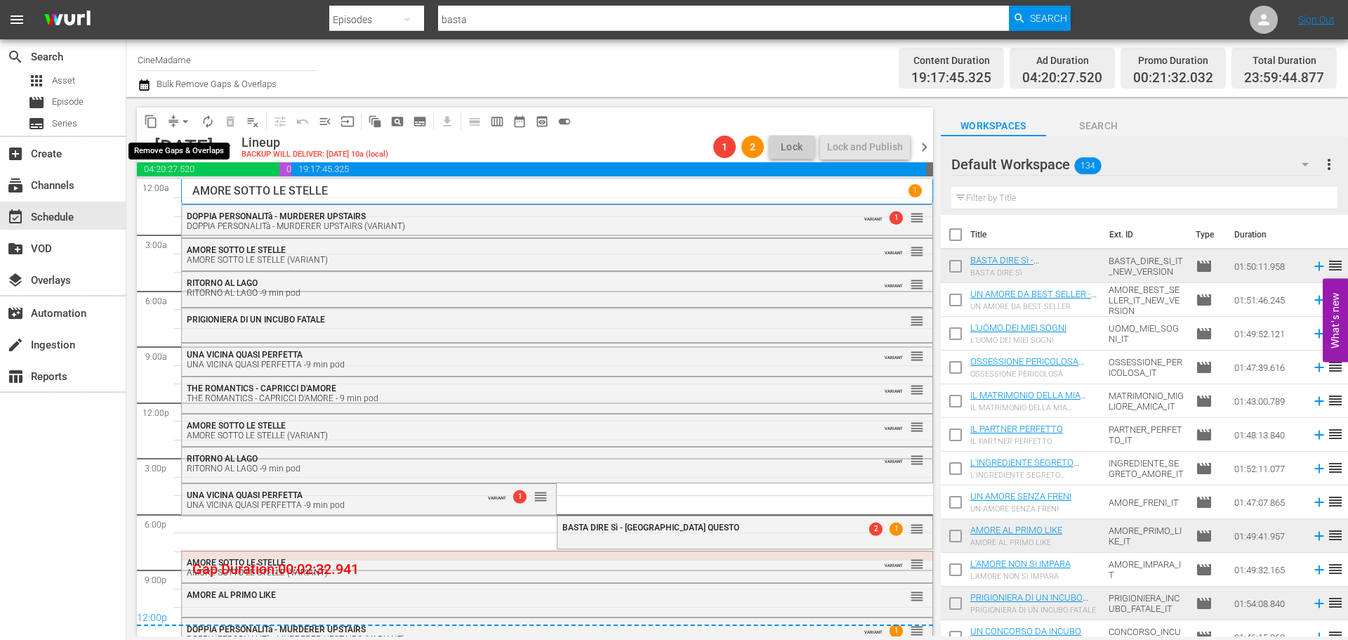
click at [183, 124] on span "arrow_drop_down" at bounding box center [185, 121] width 14 height 14
click at [186, 195] on li "Align to End of Previous Day" at bounding box center [185, 196] width 147 height 23
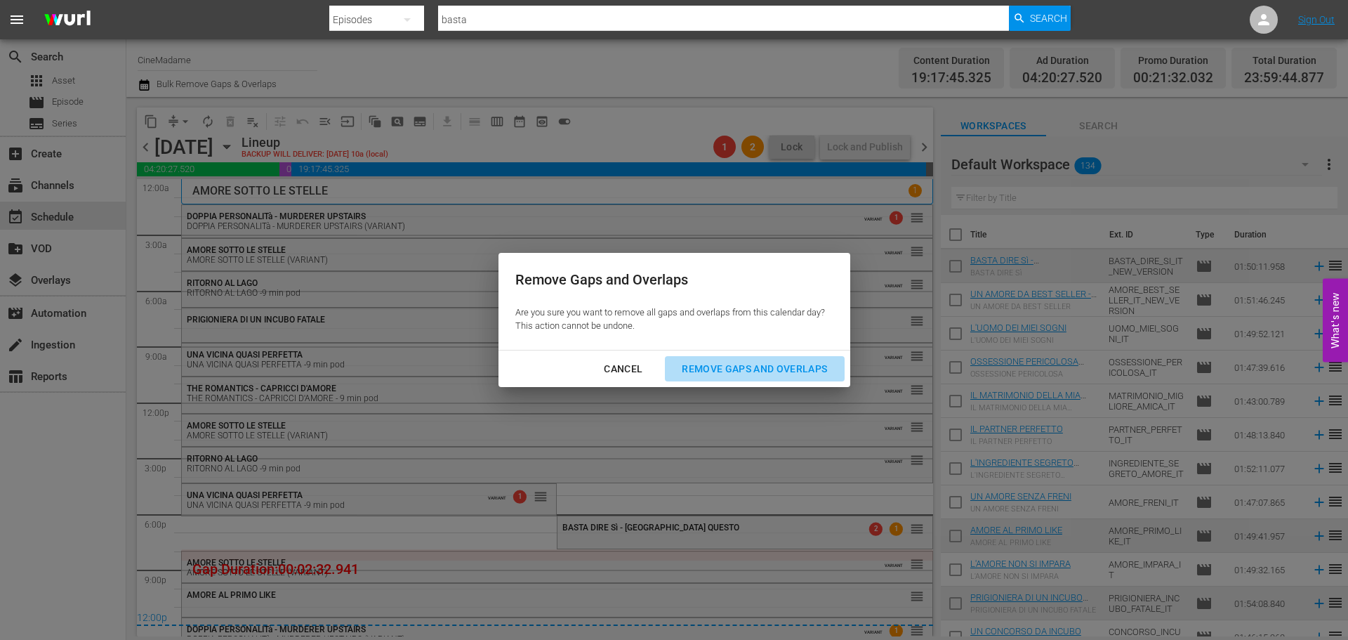
click at [796, 373] on div "Remove Gaps and Overlaps" at bounding box center [755, 369] width 168 height 18
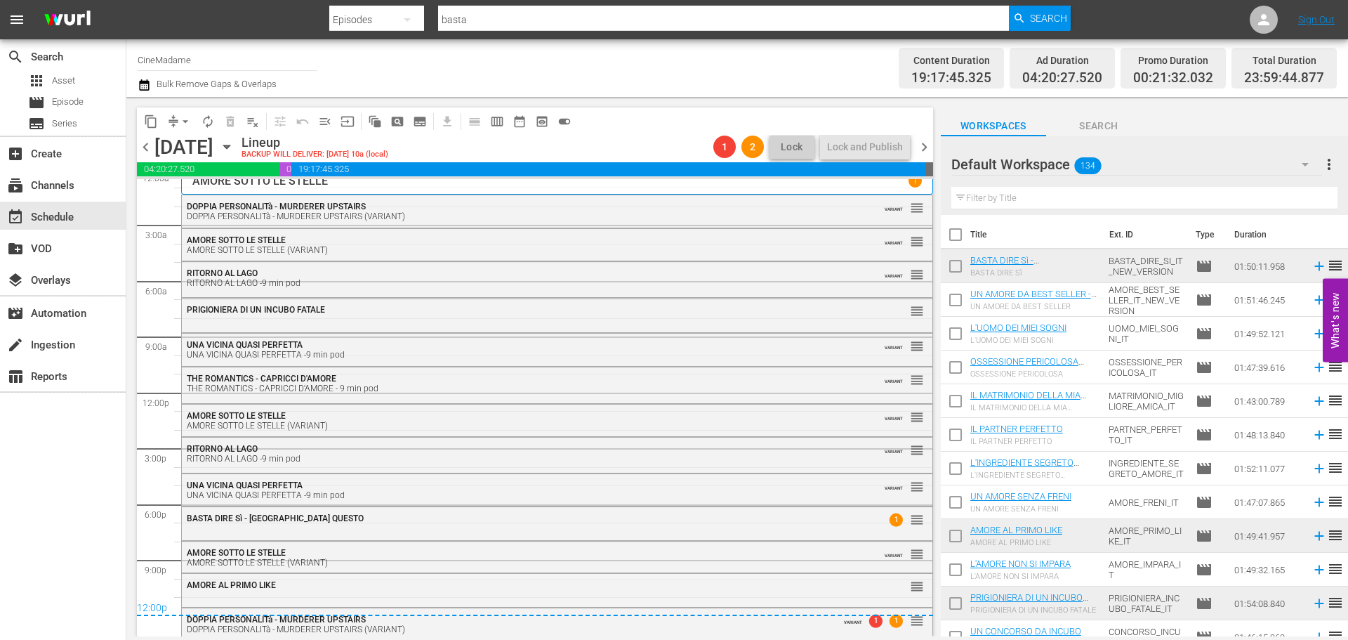
scroll to position [15, 0]
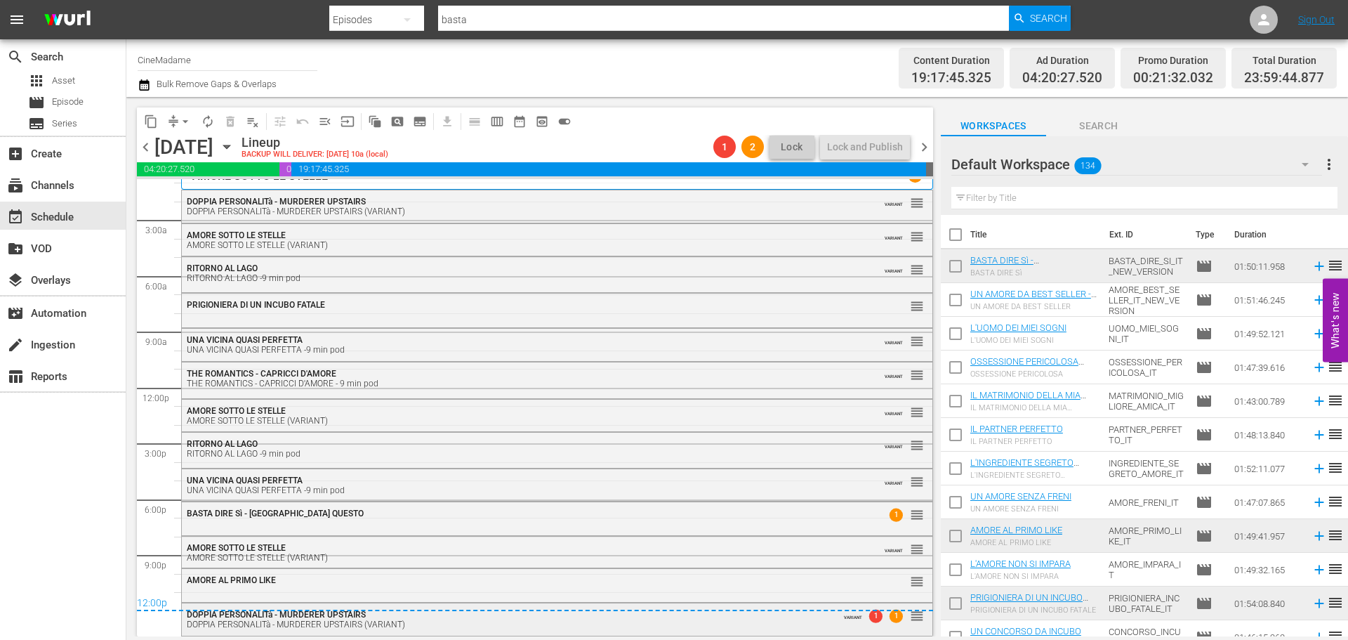
click at [791, 621] on div "DOPPIA PERSONALITà - MURDERER UPSTAIRS (VARIANT)" at bounding box center [515, 624] width 656 height 10
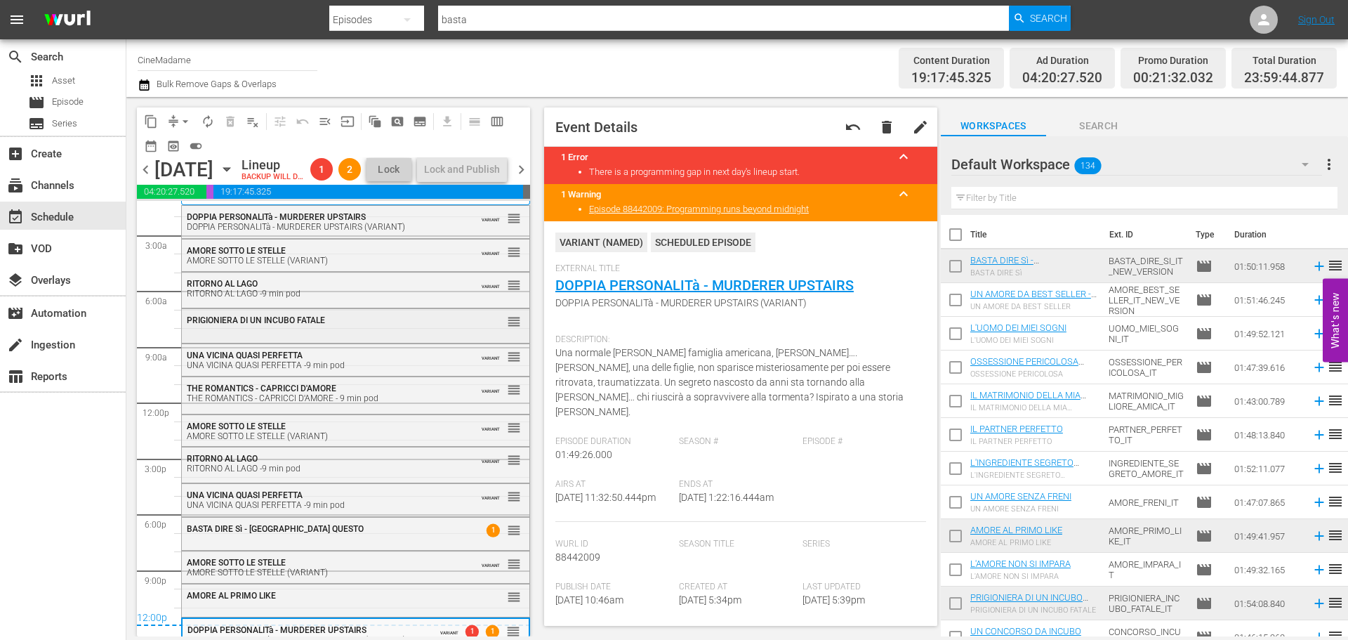
scroll to position [0, 0]
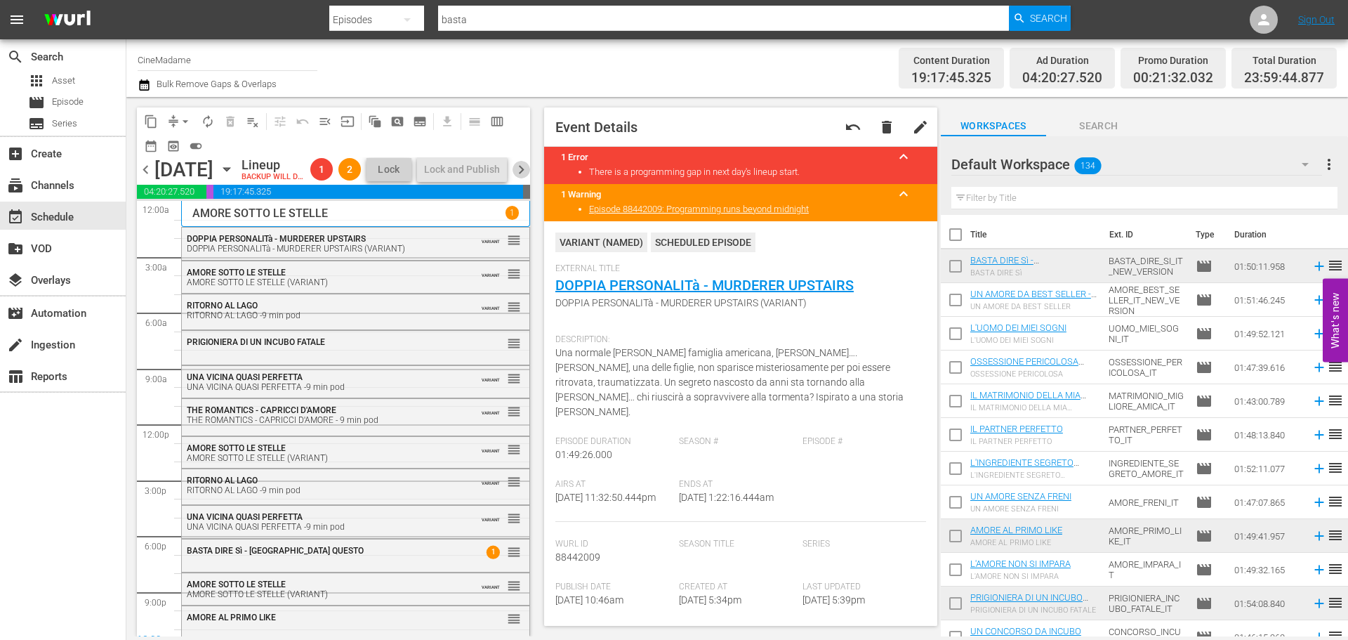
click at [520, 175] on span "chevron_right" at bounding box center [522, 170] width 18 height 18
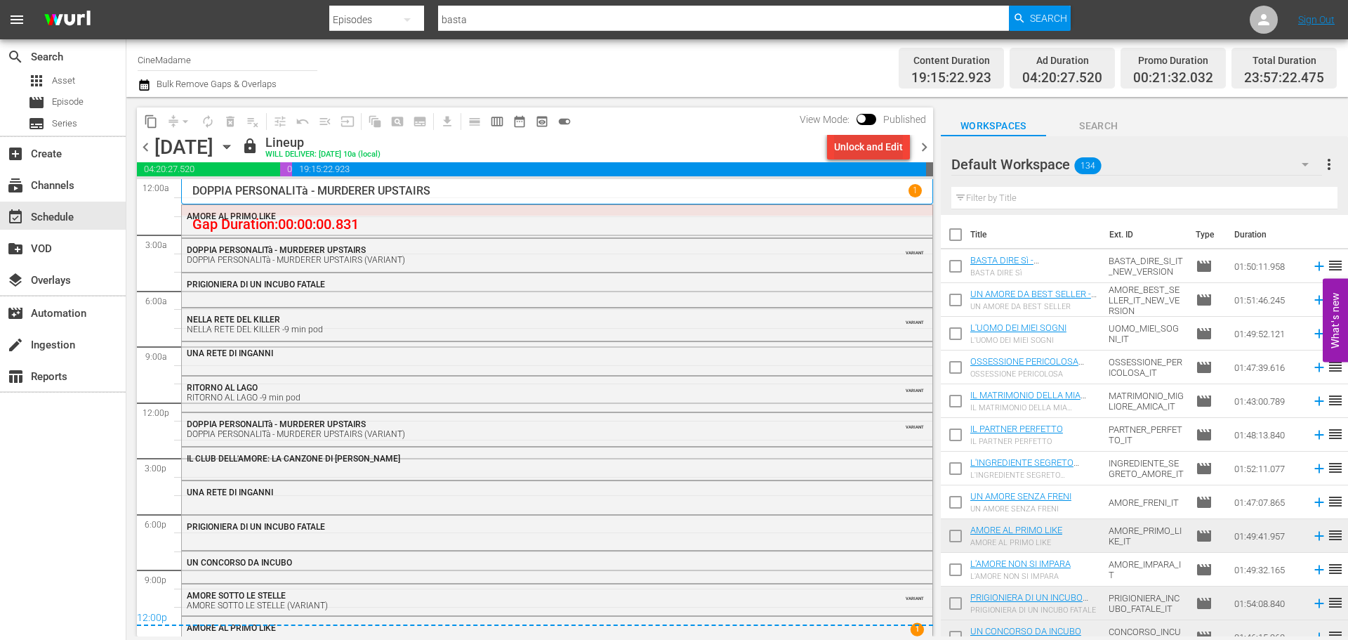
click at [864, 152] on div "Unlock and Edit" at bounding box center [868, 146] width 69 height 25
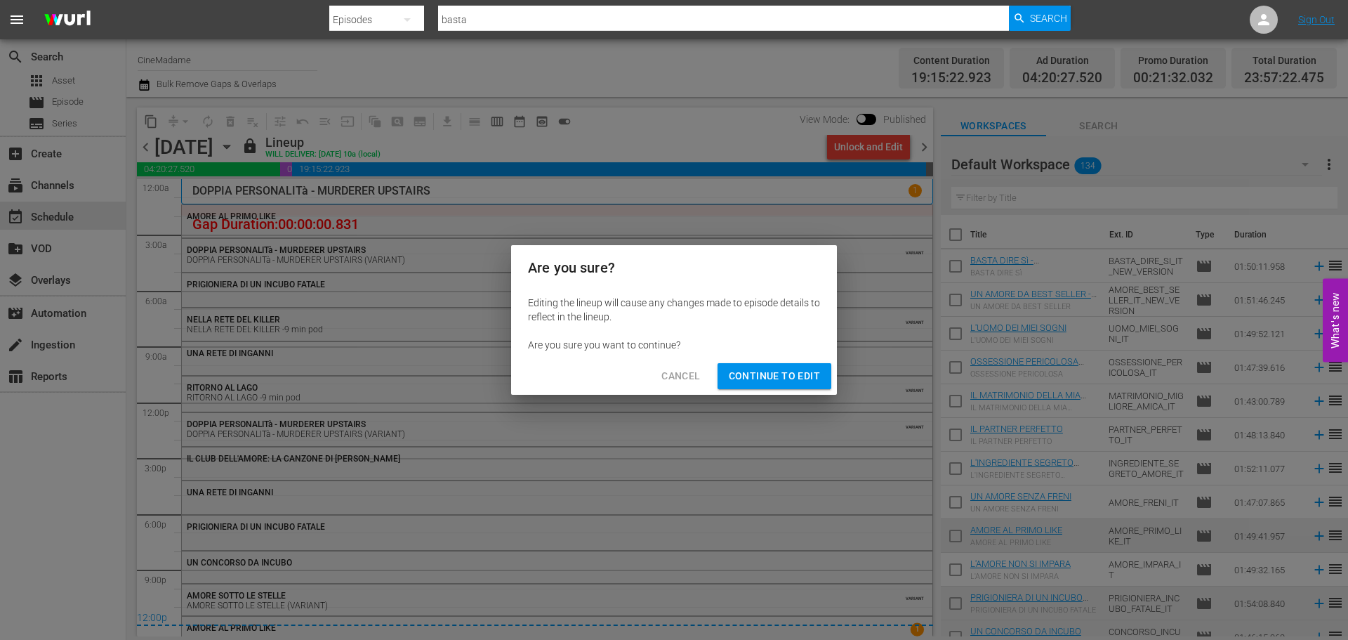
click at [770, 388] on button "Continue to Edit" at bounding box center [775, 376] width 114 height 26
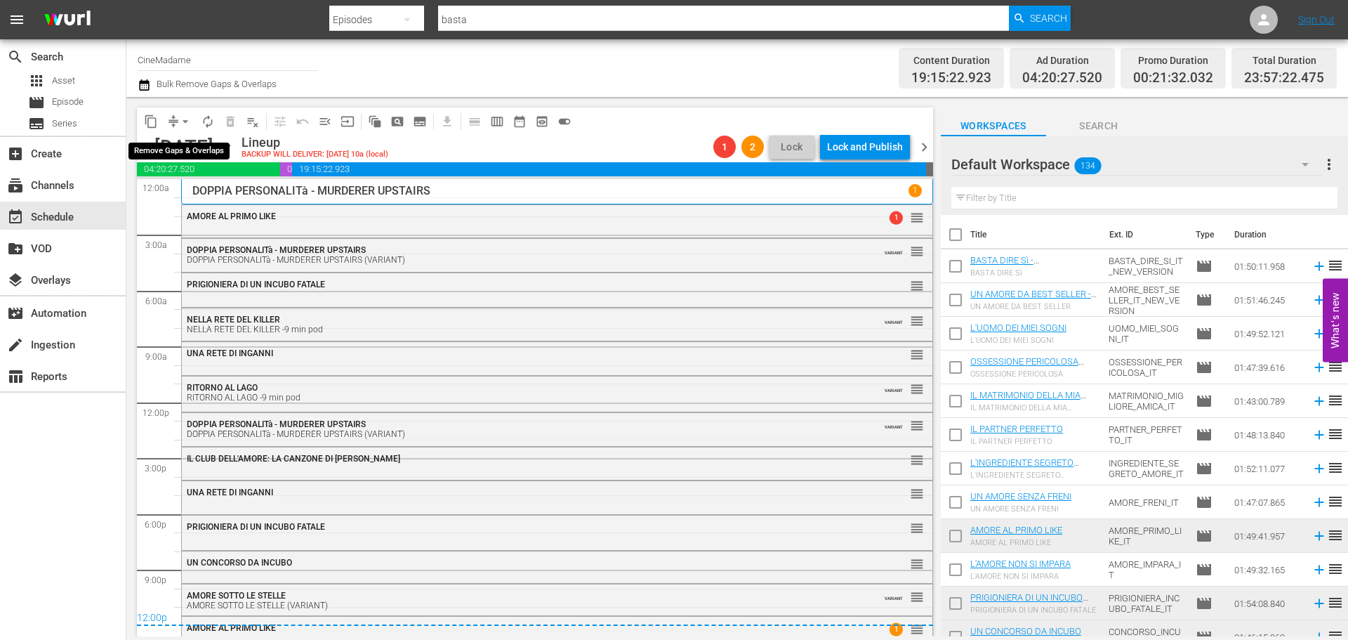
click at [184, 126] on span "arrow_drop_down" at bounding box center [185, 121] width 14 height 14
click at [187, 195] on li "Align to End of Previous Day" at bounding box center [185, 196] width 147 height 23
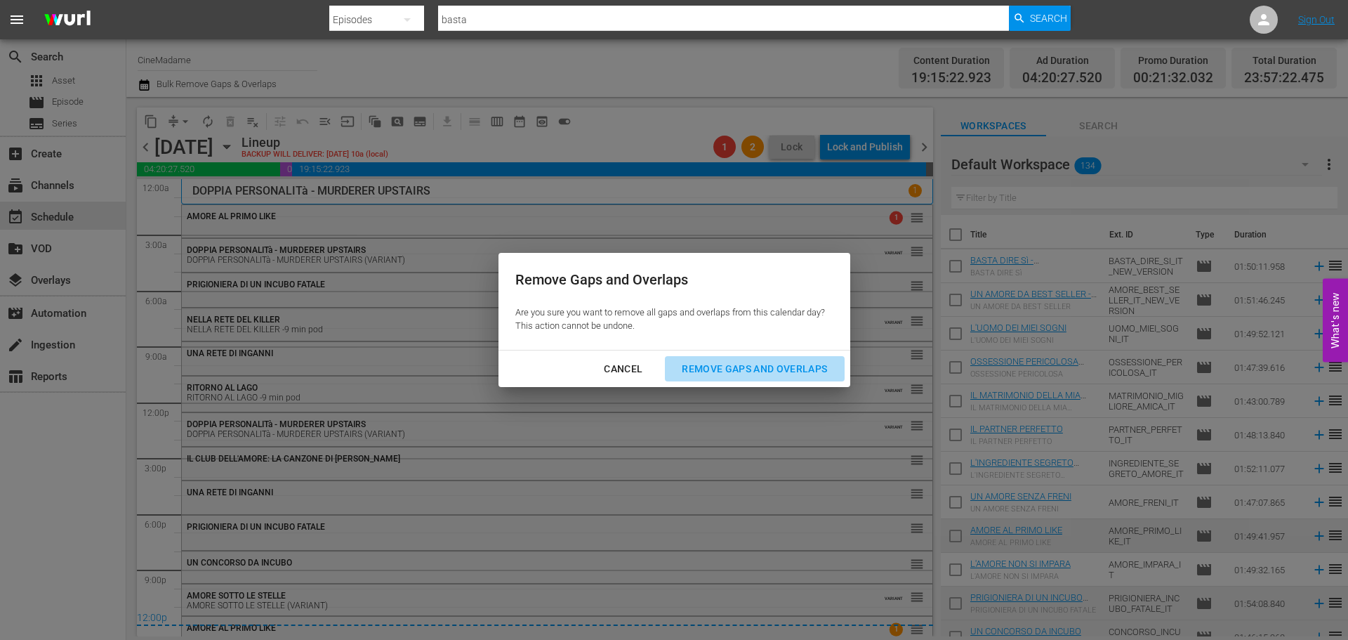
click at [812, 362] on div "Remove Gaps and Overlaps" at bounding box center [755, 369] width 168 height 18
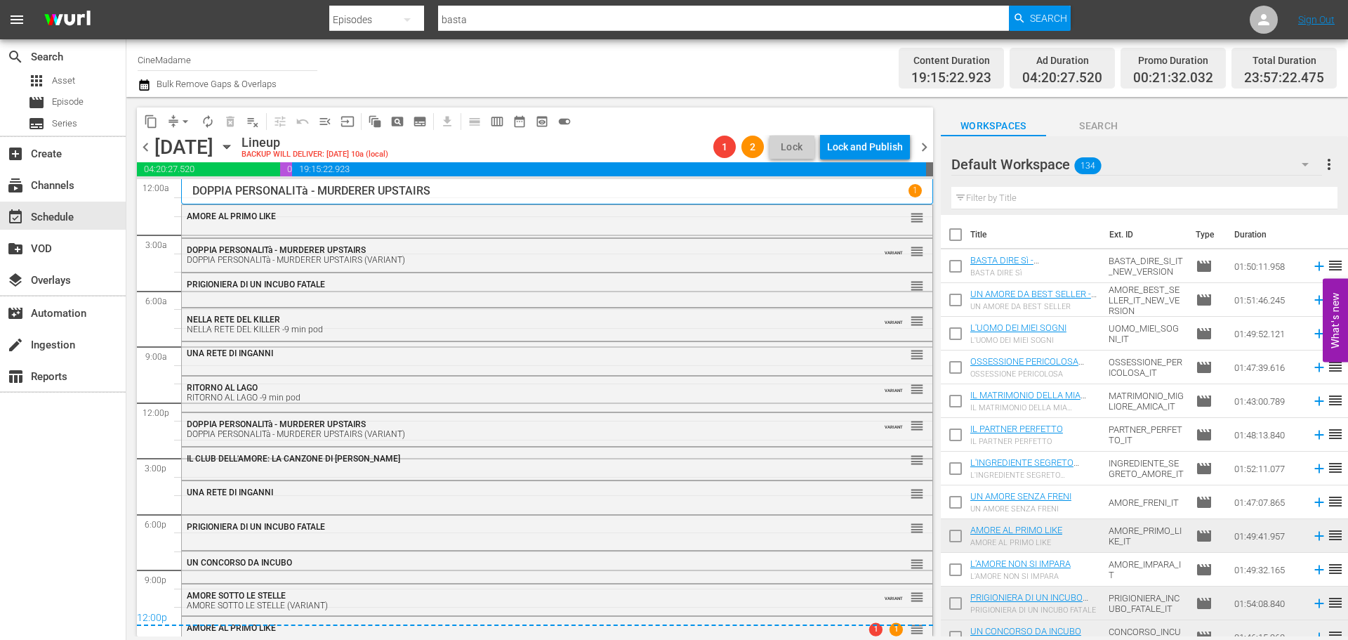
click at [923, 138] on span "chevron_right" at bounding box center [925, 147] width 18 height 18
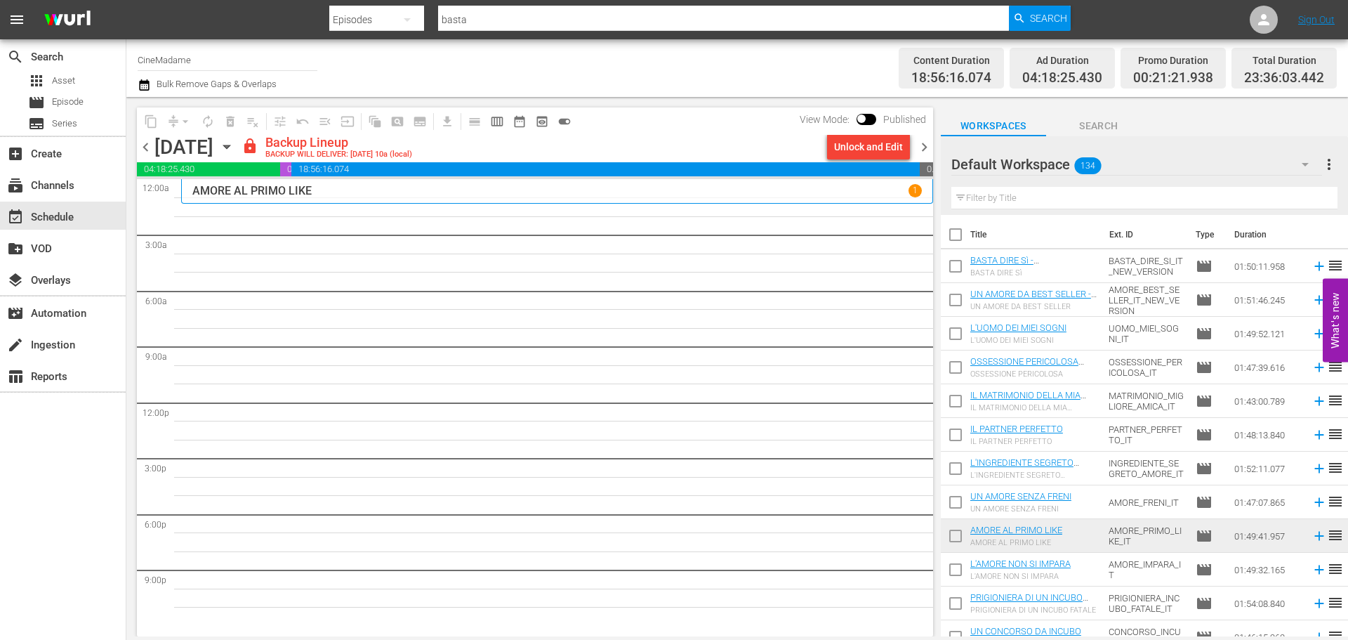
click at [871, 147] on div "Unlock and Edit" at bounding box center [868, 146] width 69 height 25
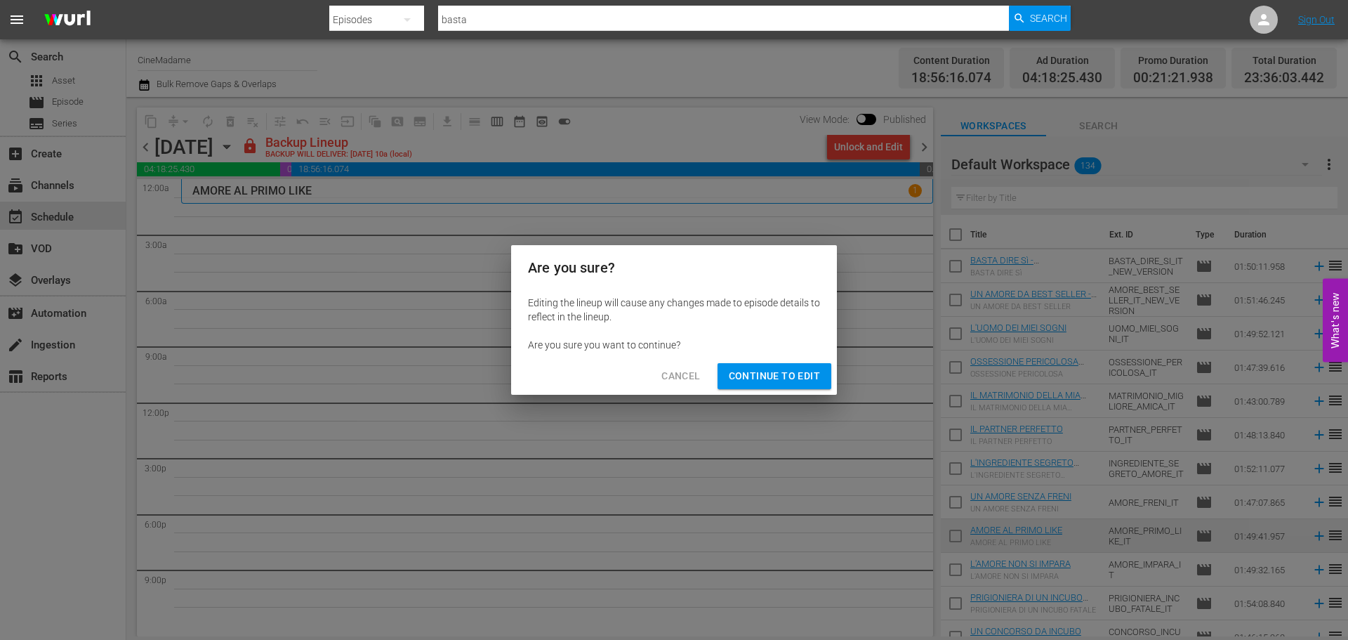
click at [767, 372] on span "Continue to Edit" at bounding box center [774, 376] width 91 height 18
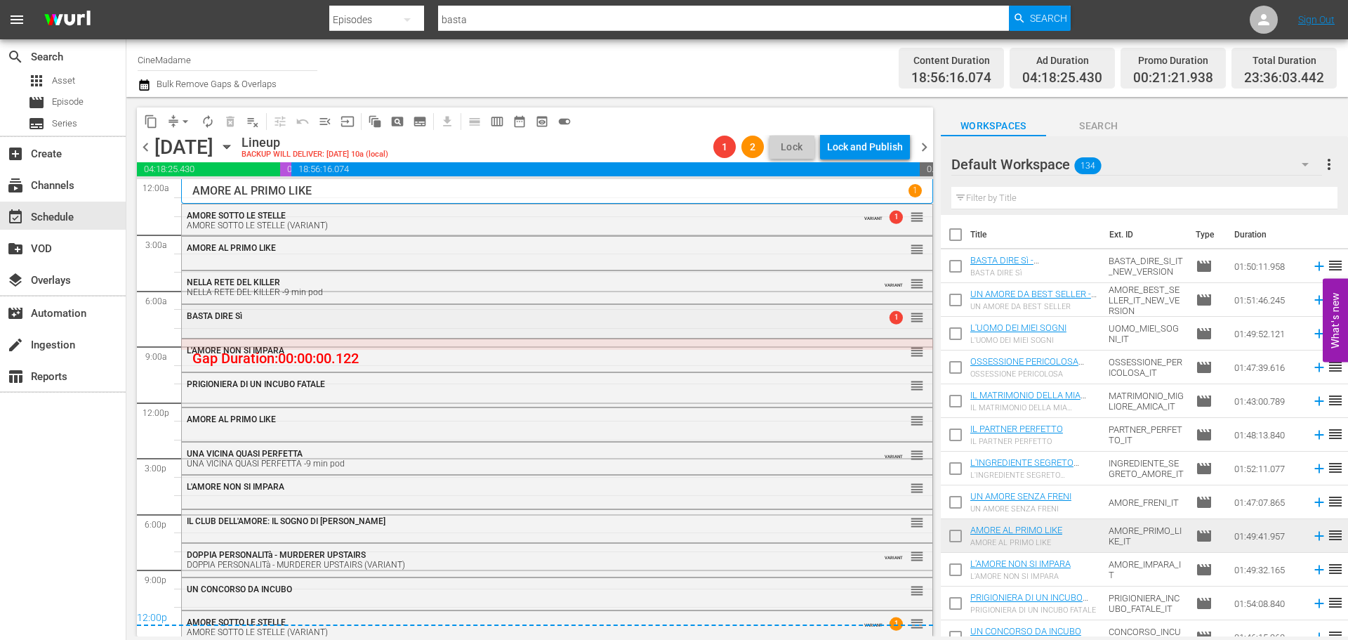
click at [290, 318] on div "BASTA DIRE Sì" at bounding box center [519, 316] width 664 height 10
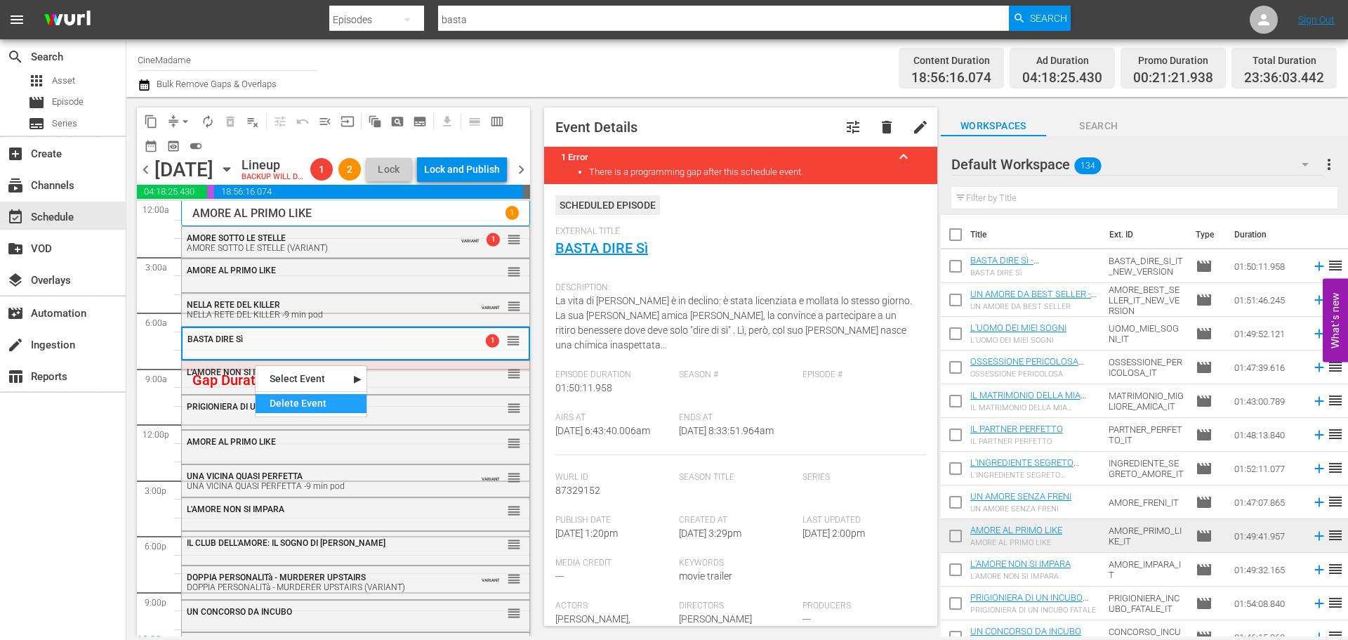
click at [296, 406] on div "Delete Event" at bounding box center [311, 403] width 111 height 19
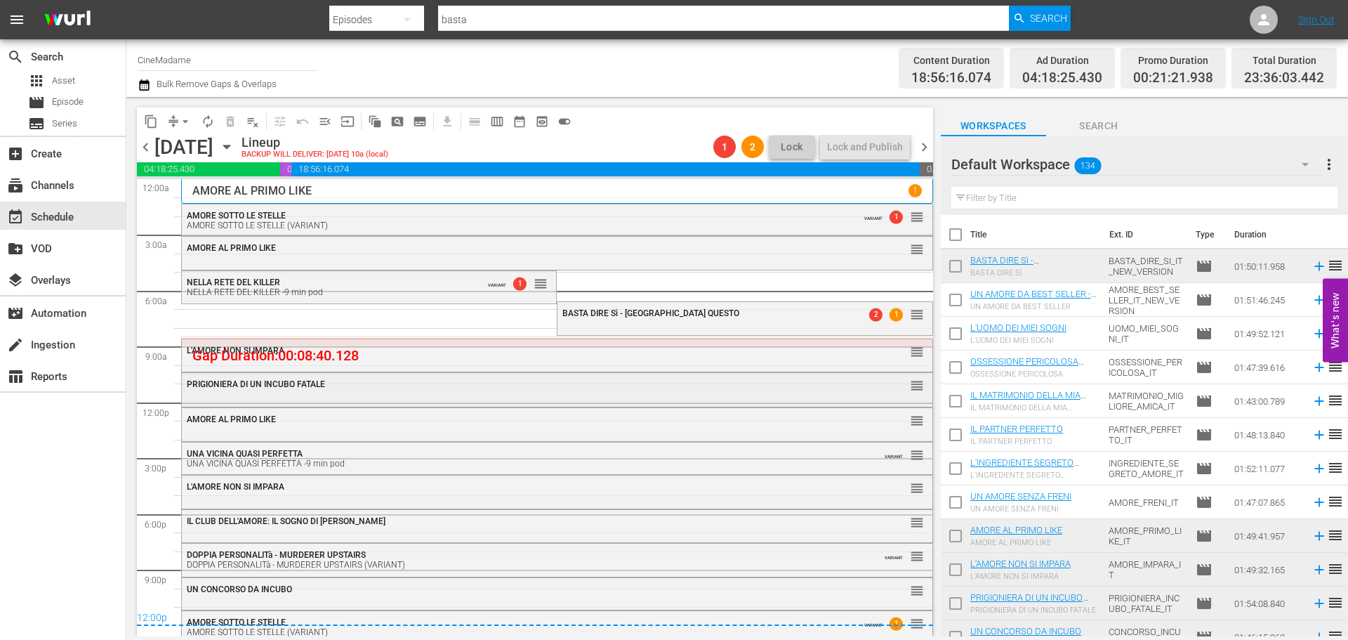
scroll to position [6, 0]
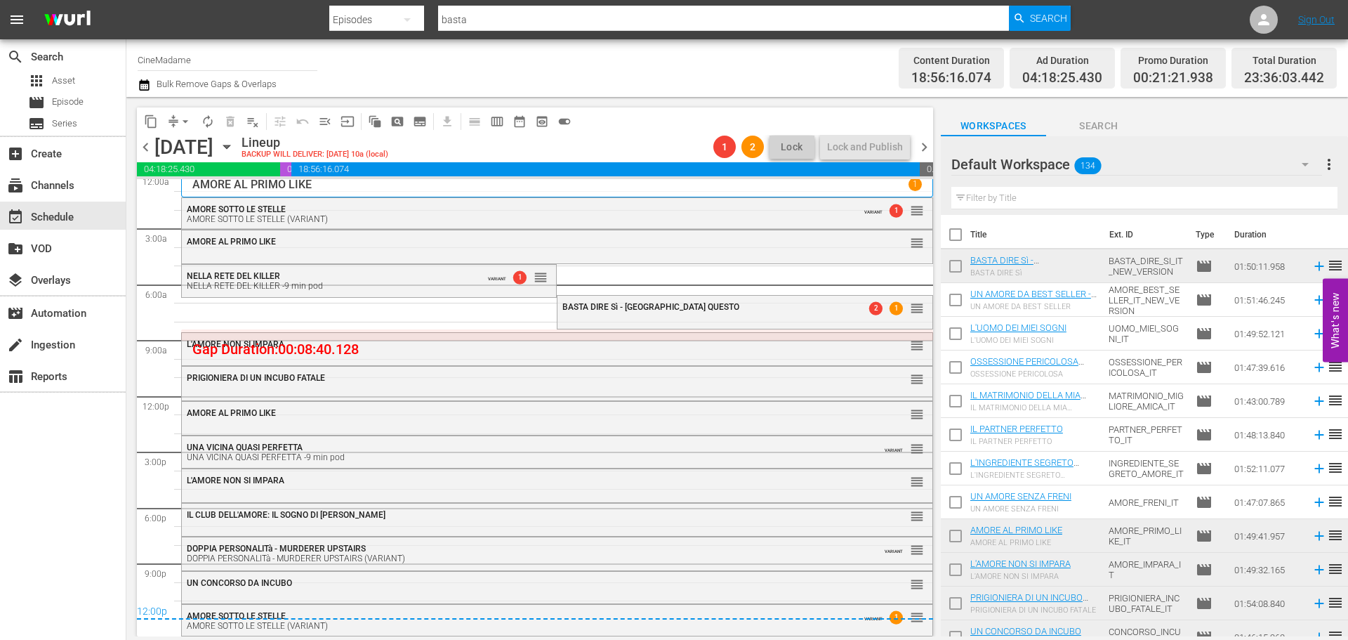
click at [177, 126] on button "arrow_drop_down" at bounding box center [185, 121] width 22 height 22
click at [199, 206] on li "Align to End of Previous Day" at bounding box center [185, 196] width 147 height 23
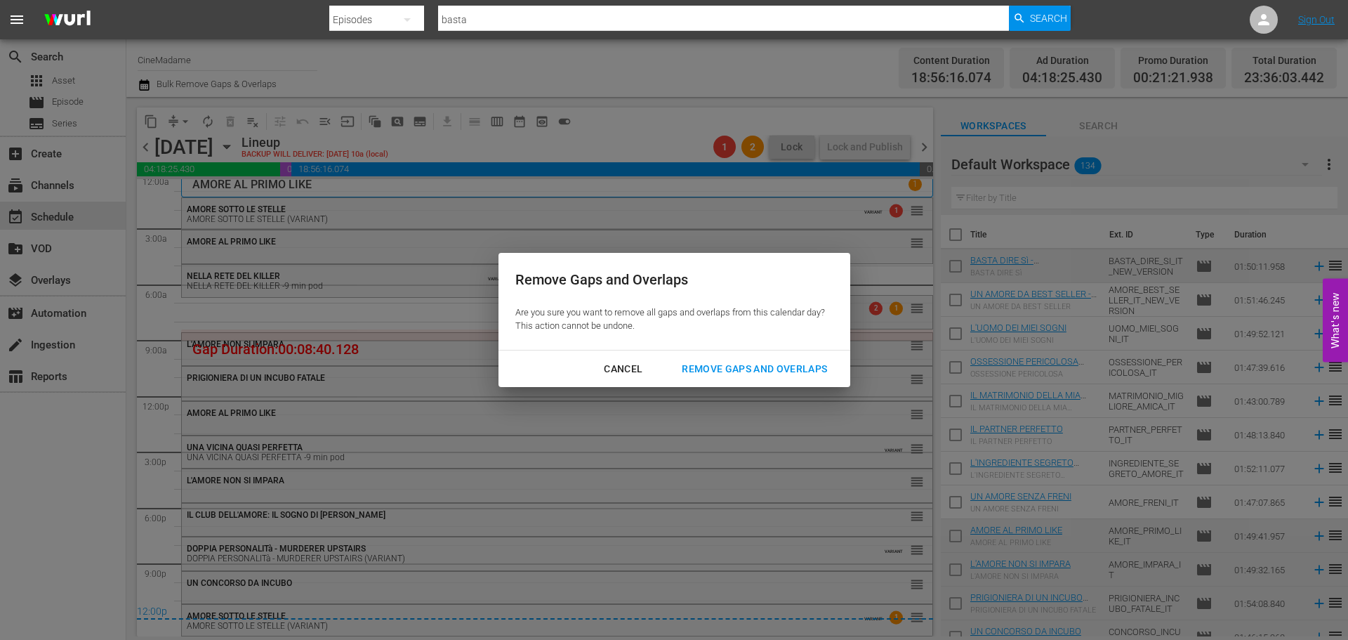
click at [753, 375] on div "Remove Gaps and Overlaps" at bounding box center [755, 369] width 168 height 18
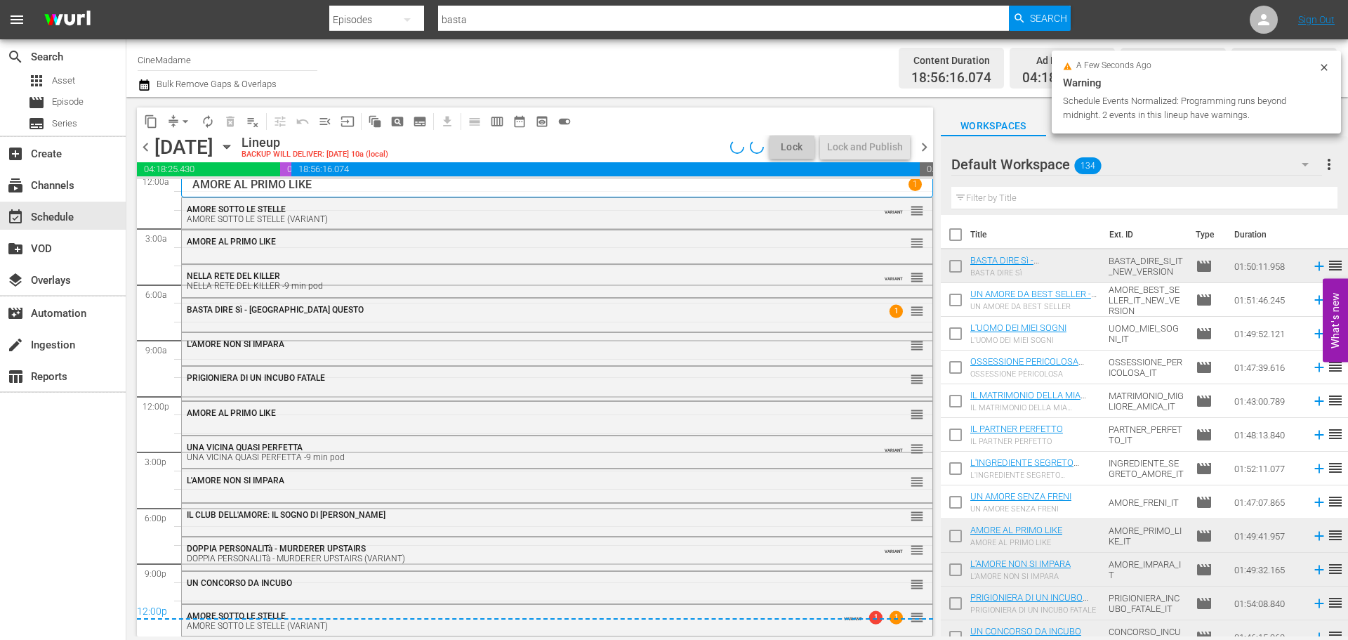
click at [923, 145] on span "chevron_right" at bounding box center [925, 147] width 18 height 18
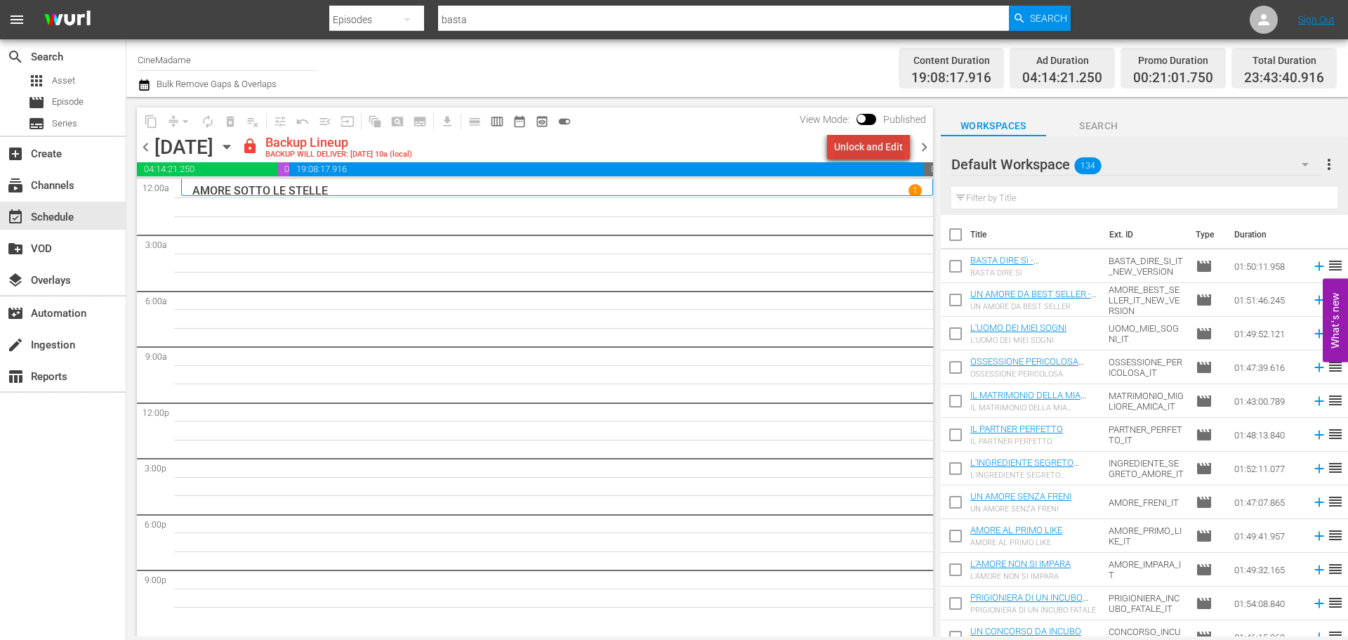
click at [885, 140] on div "Unlock and Edit" at bounding box center [868, 146] width 69 height 25
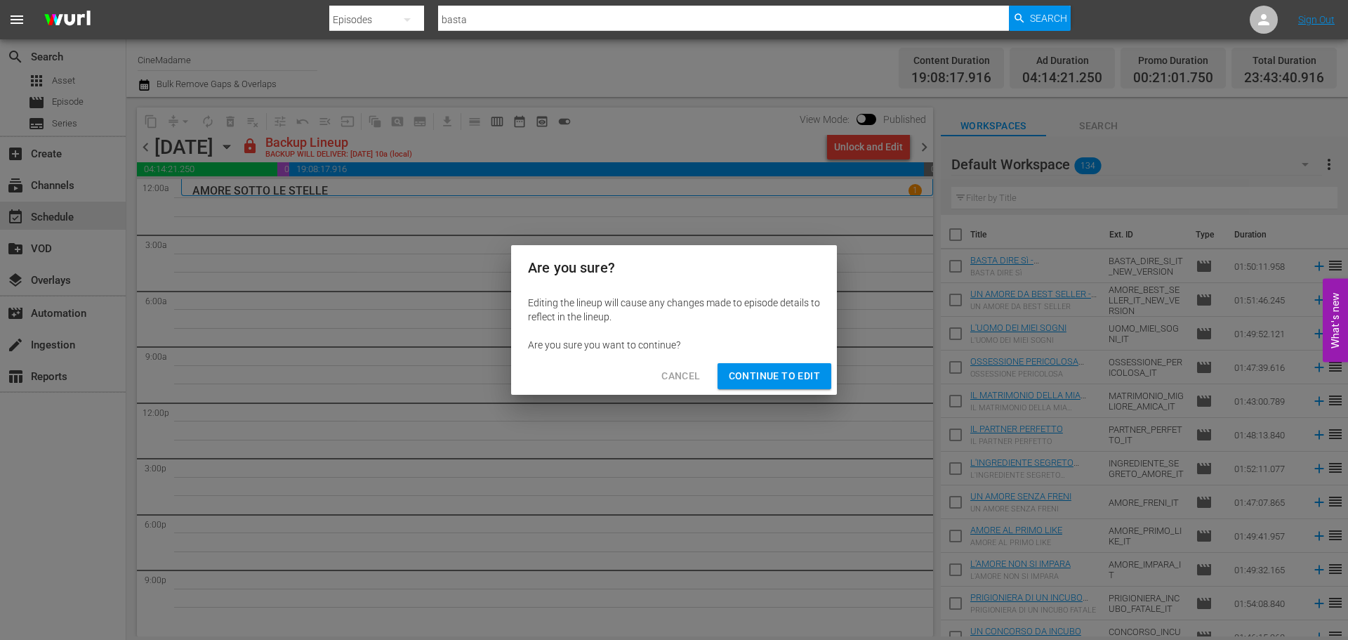
click at [790, 373] on span "Continue to Edit" at bounding box center [774, 376] width 91 height 18
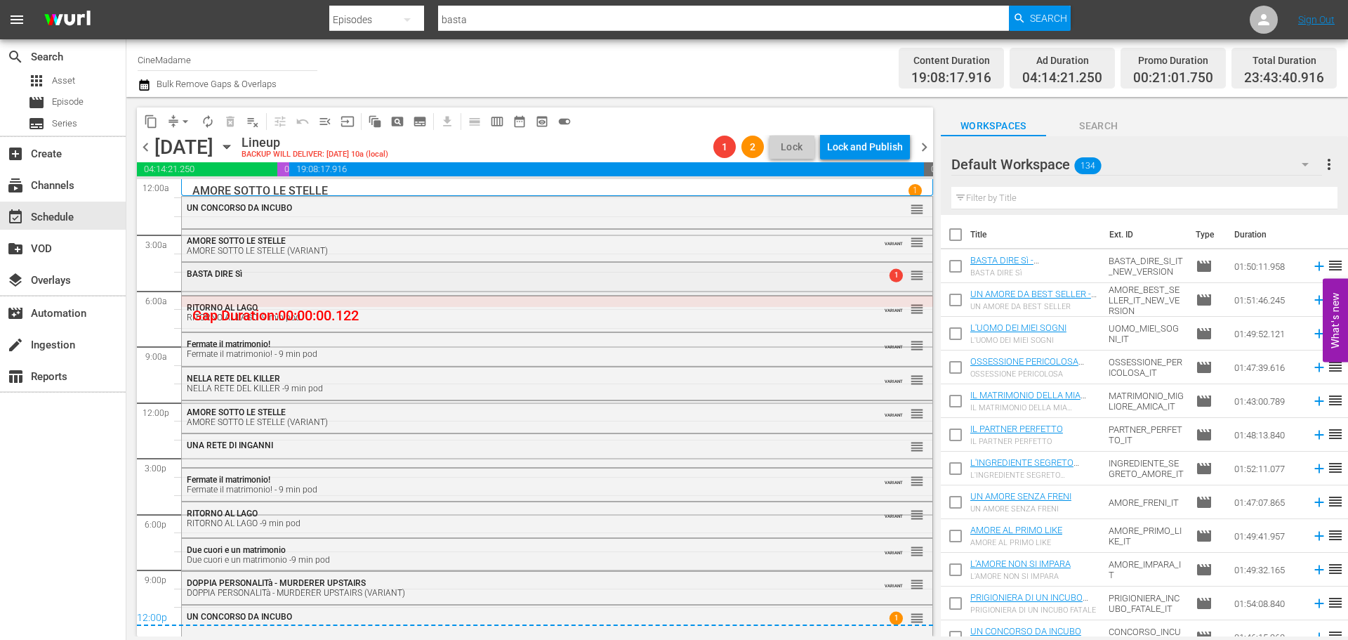
click at [323, 269] on div "BASTA DIRE Sì" at bounding box center [519, 274] width 664 height 10
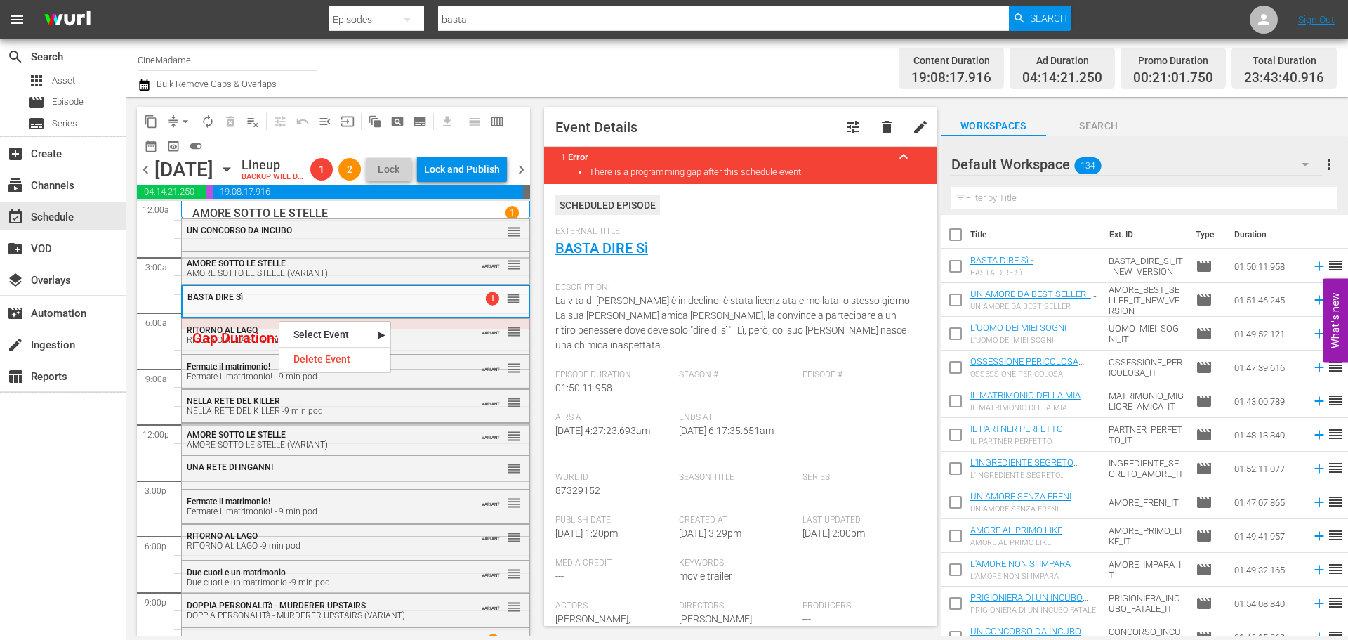
click at [329, 359] on div "Delete Event" at bounding box center [334, 359] width 111 height 19
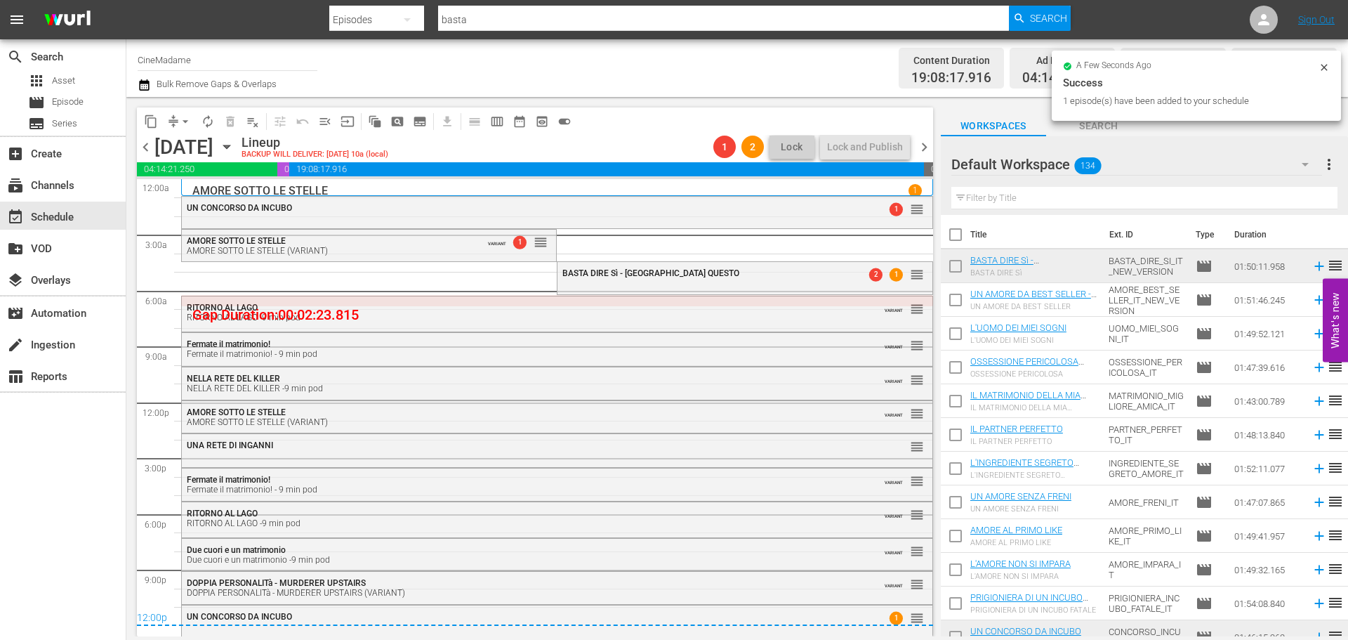
click at [177, 112] on button "compress" at bounding box center [173, 121] width 22 height 22
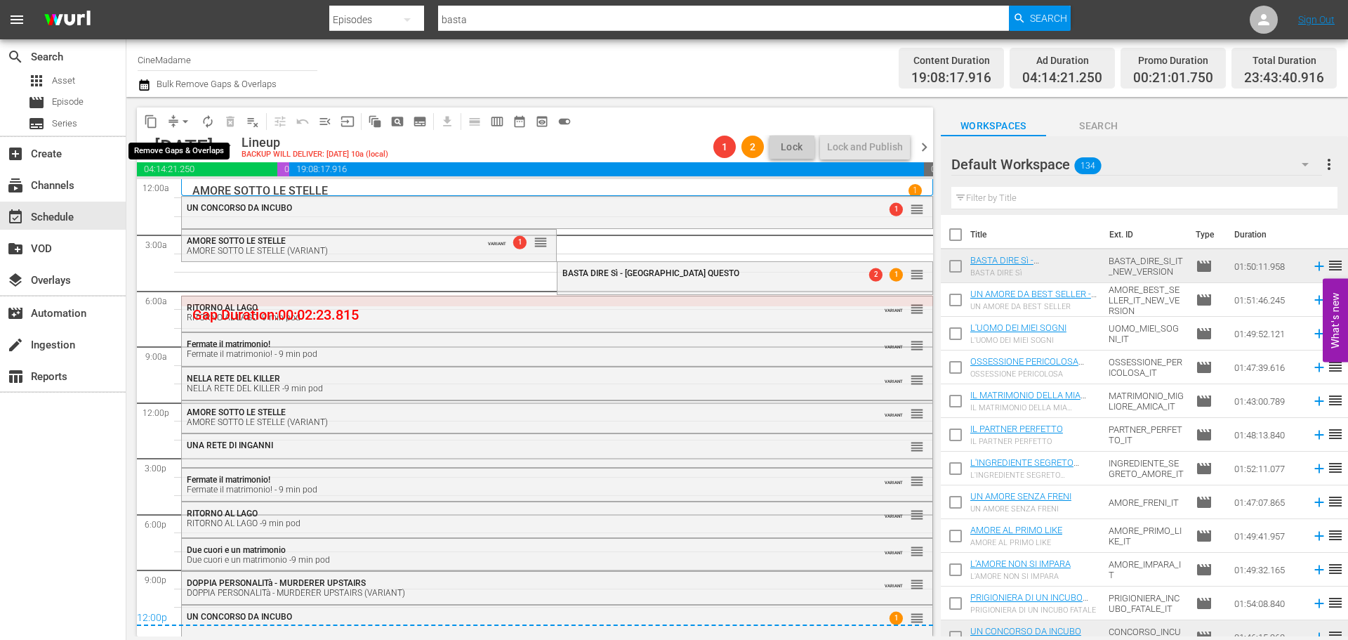
click at [180, 121] on span "arrow_drop_down" at bounding box center [185, 121] width 14 height 14
click at [189, 192] on li "Align to End of Previous Day" at bounding box center [185, 196] width 147 height 23
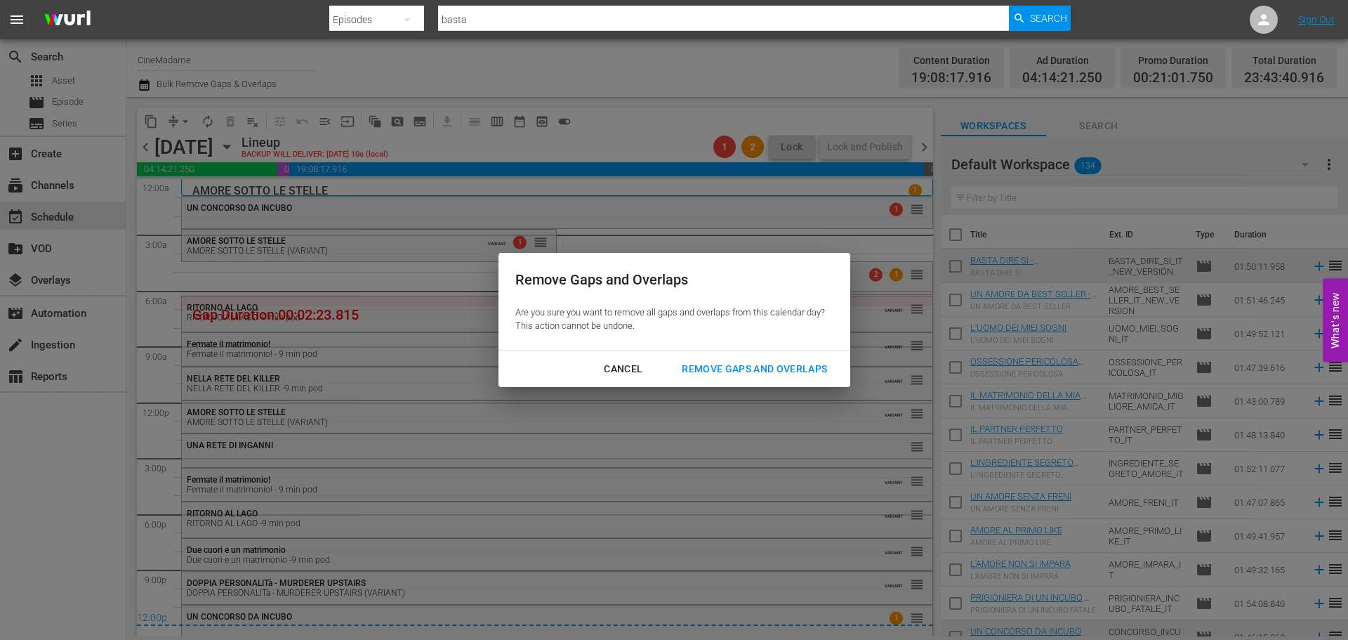
click at [807, 370] on div "Remove Gaps and Overlaps" at bounding box center [755, 369] width 168 height 18
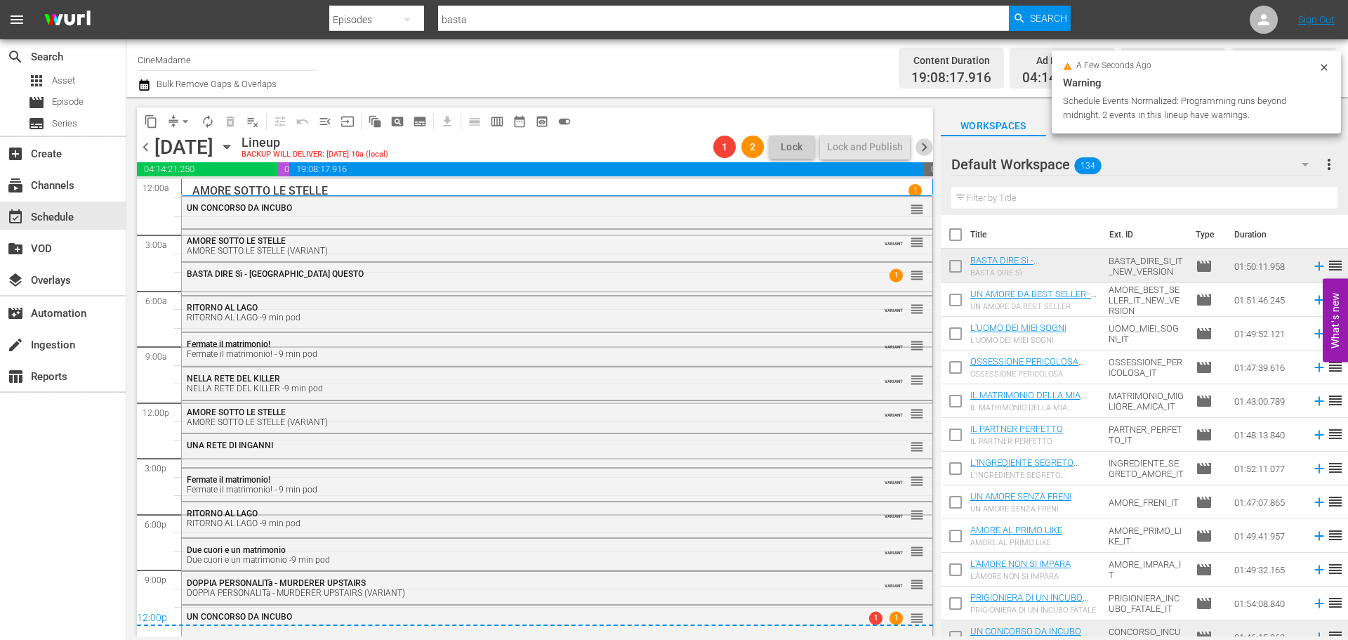
click at [925, 141] on span "chevron_right" at bounding box center [925, 147] width 18 height 18
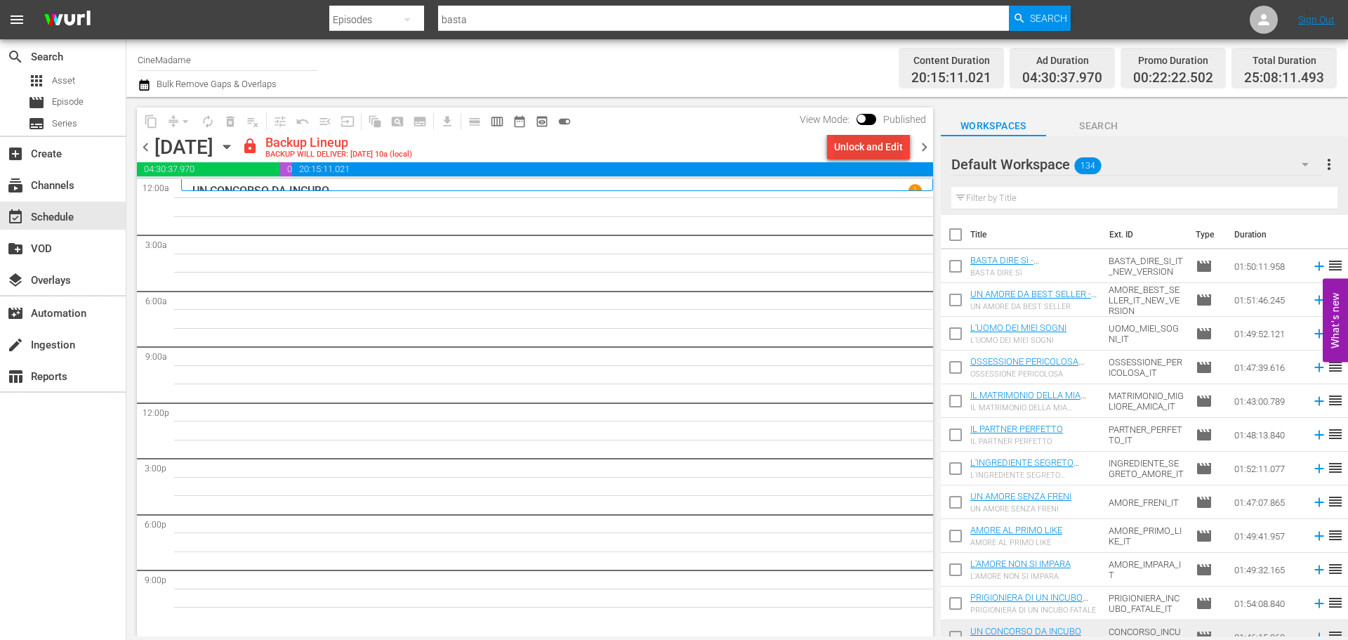
click at [880, 147] on div "Unlock and Edit" at bounding box center [868, 146] width 69 height 25
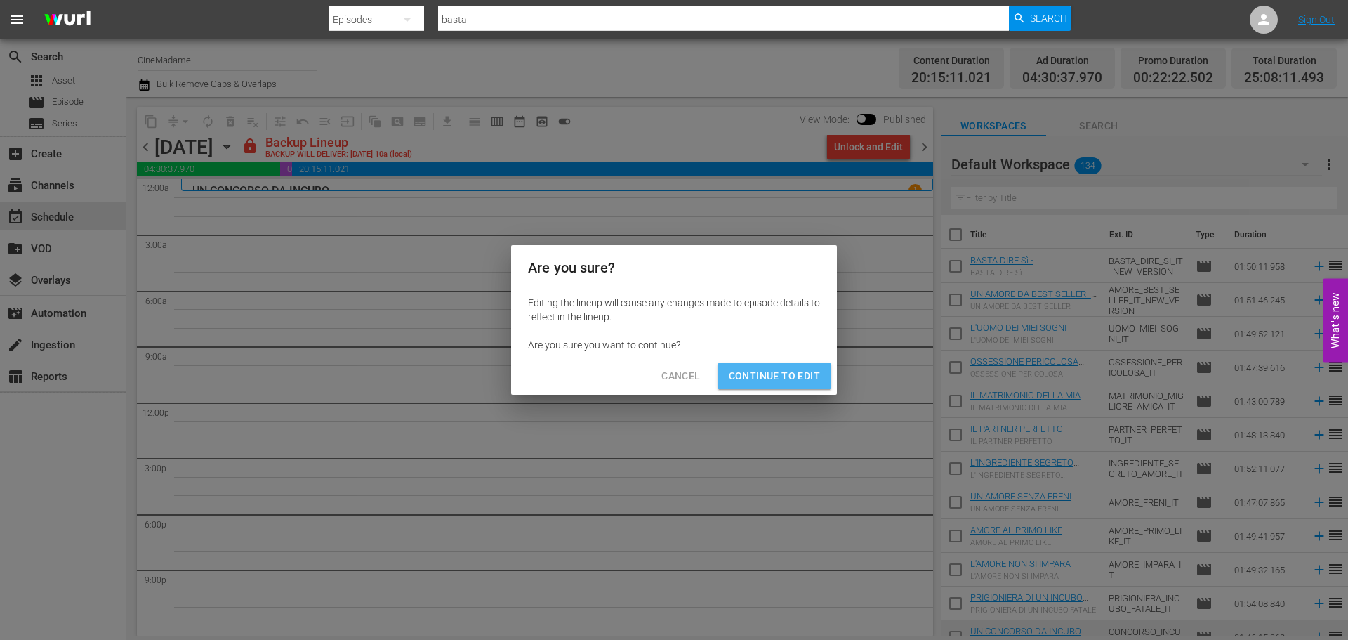
click at [777, 374] on span "Continue to Edit" at bounding box center [774, 376] width 91 height 18
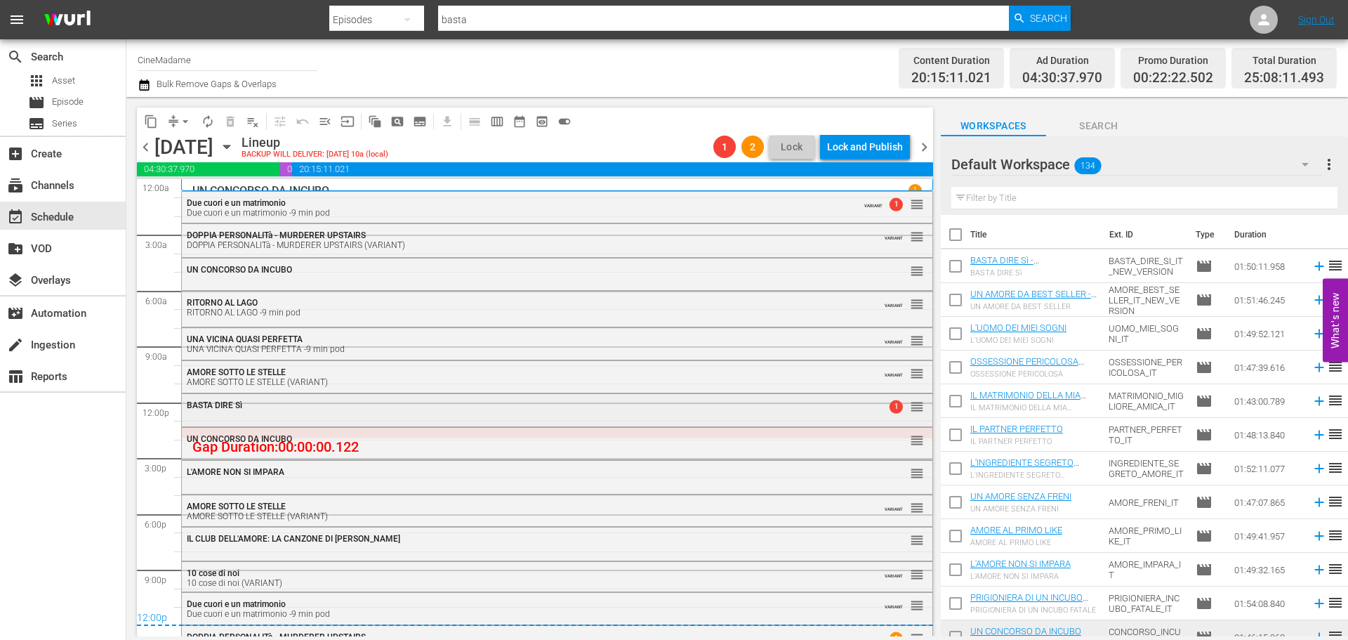
click at [320, 410] on div "BASTA DIRE Sì 1 reorder" at bounding box center [557, 406] width 751 height 24
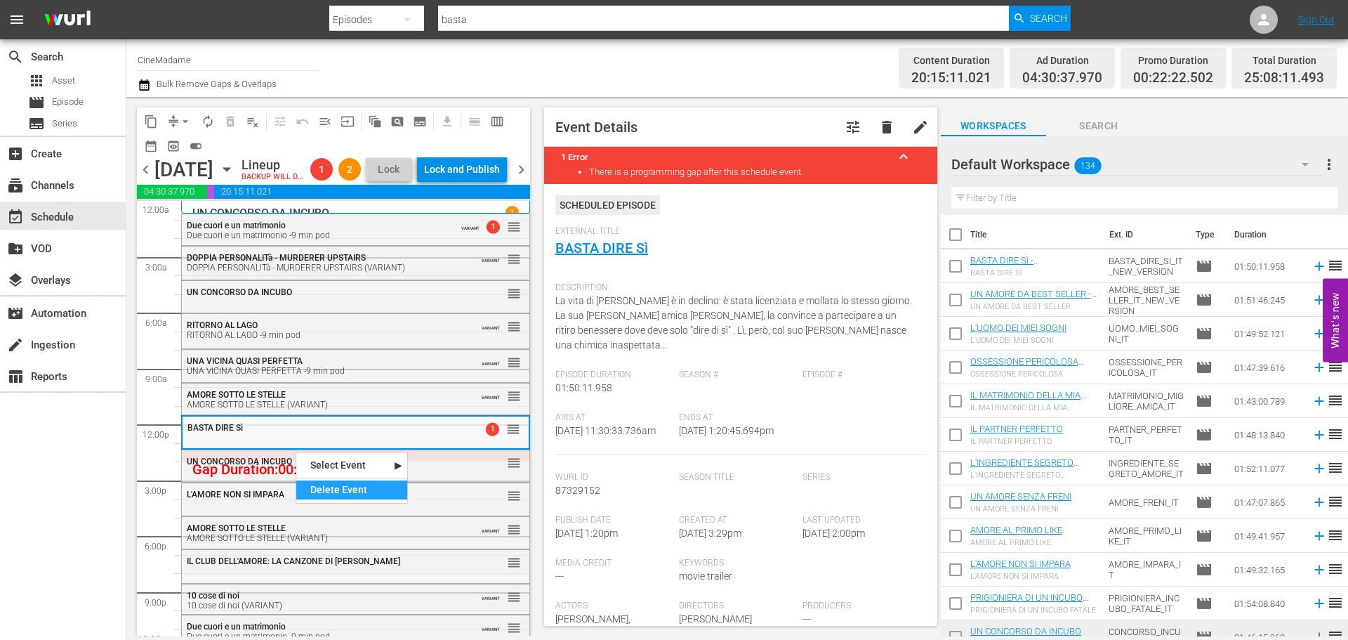
click at [331, 493] on div "Delete Event" at bounding box center [351, 489] width 111 height 19
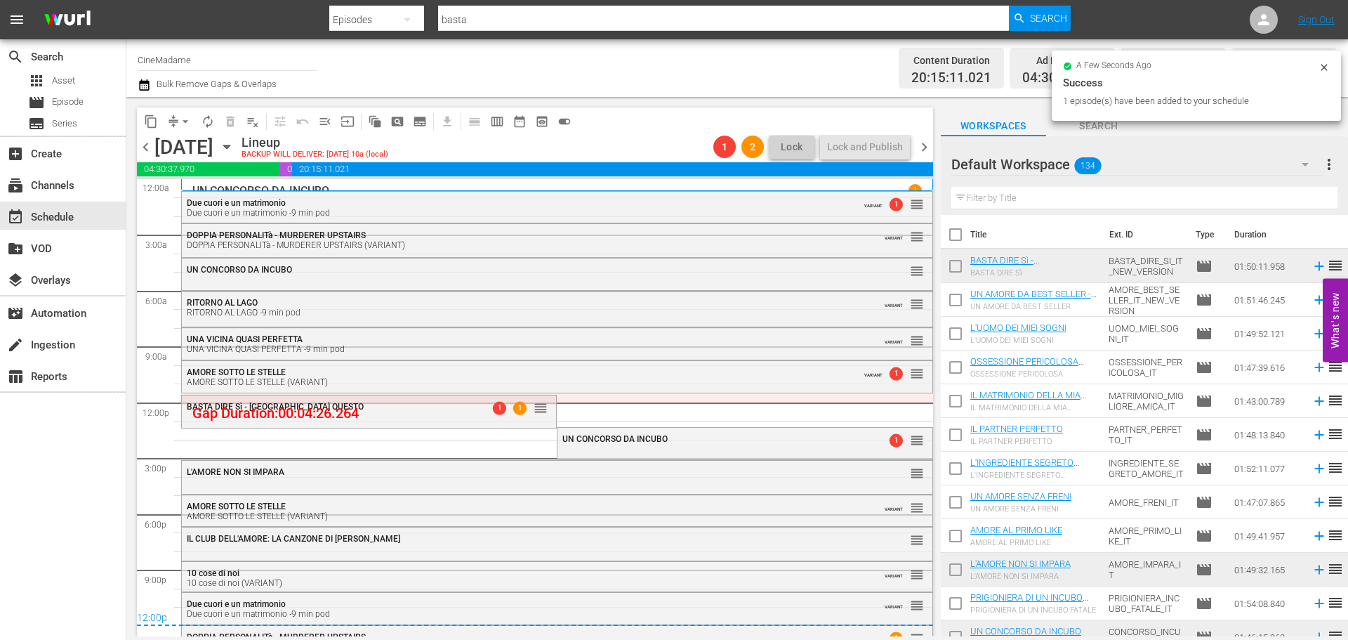
click at [178, 126] on span "arrow_drop_down" at bounding box center [185, 121] width 14 height 14
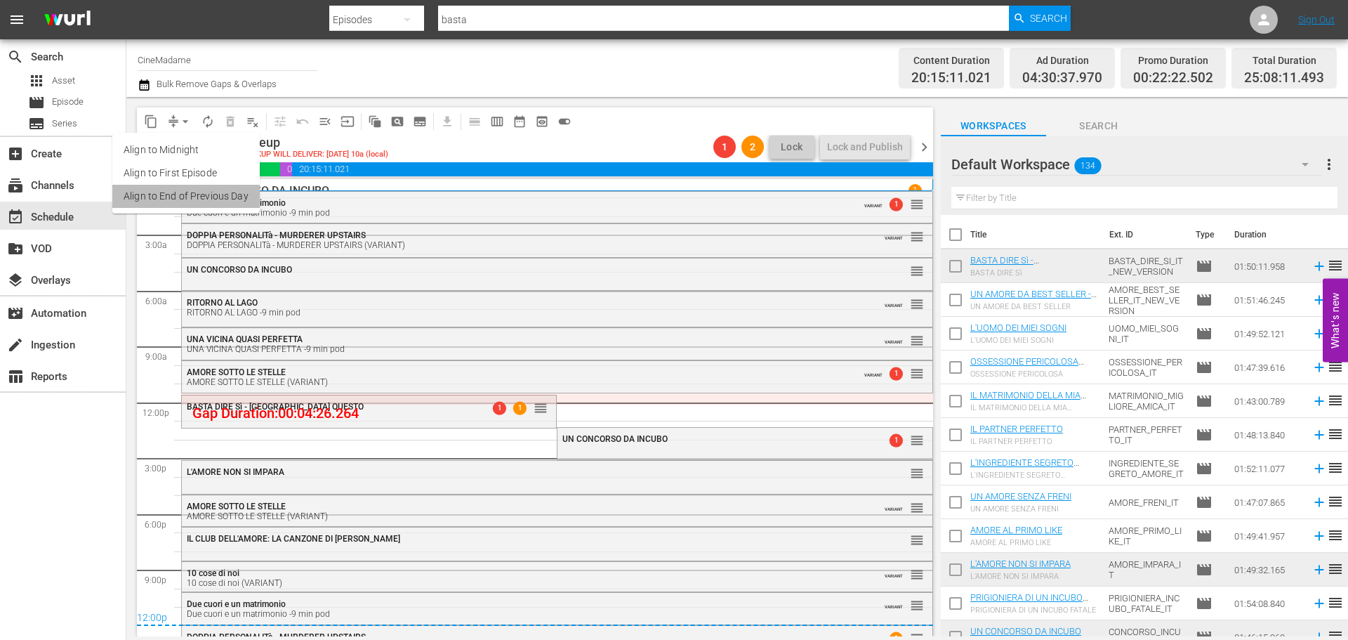
click at [190, 202] on li "Align to End of Previous Day" at bounding box center [185, 196] width 147 height 23
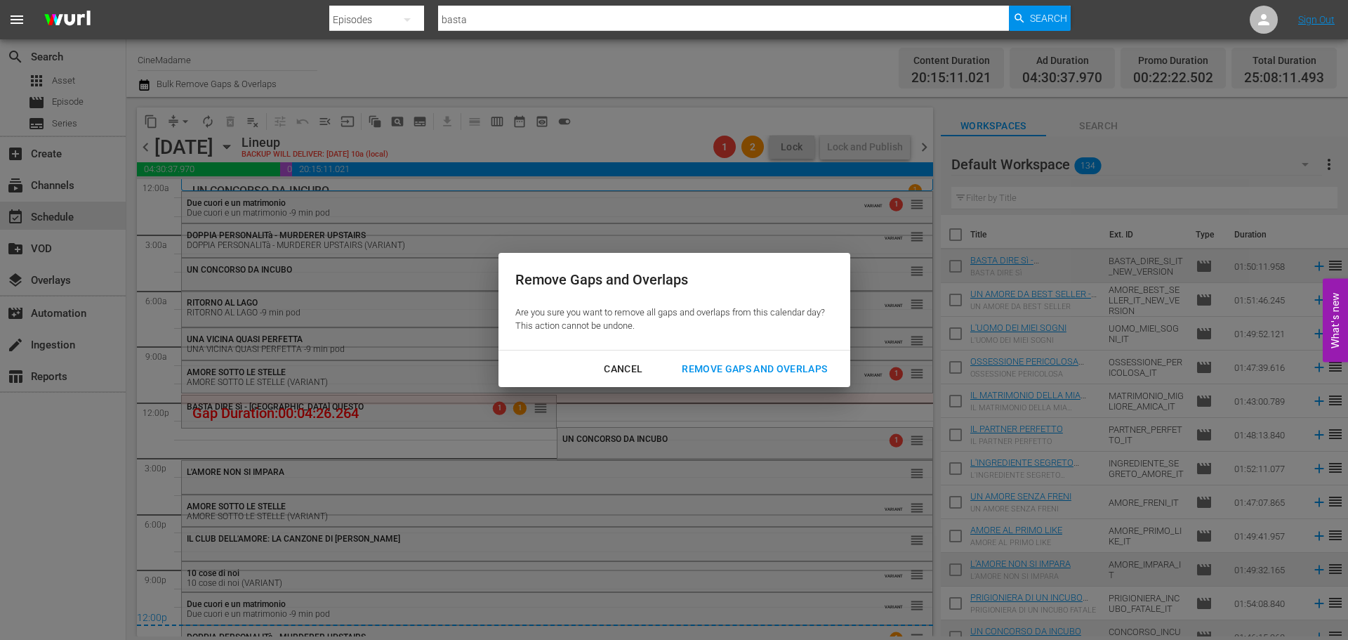
click at [737, 362] on div "Remove Gaps and Overlaps" at bounding box center [755, 369] width 168 height 18
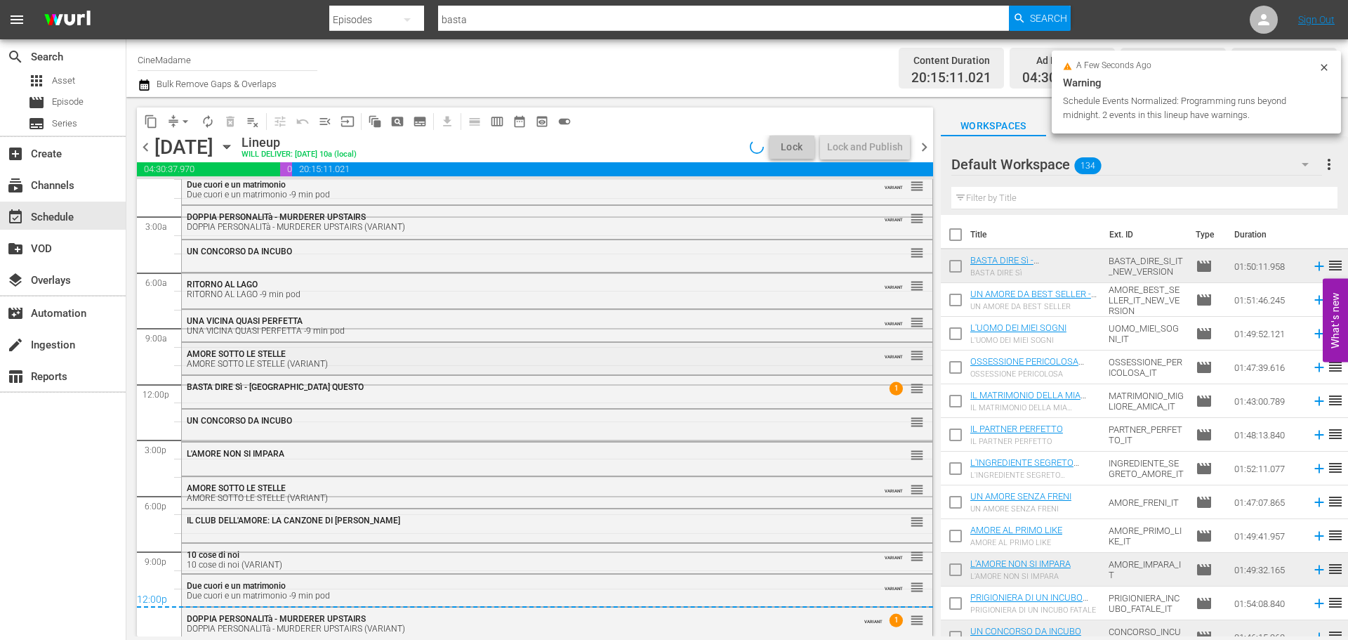
scroll to position [22, 0]
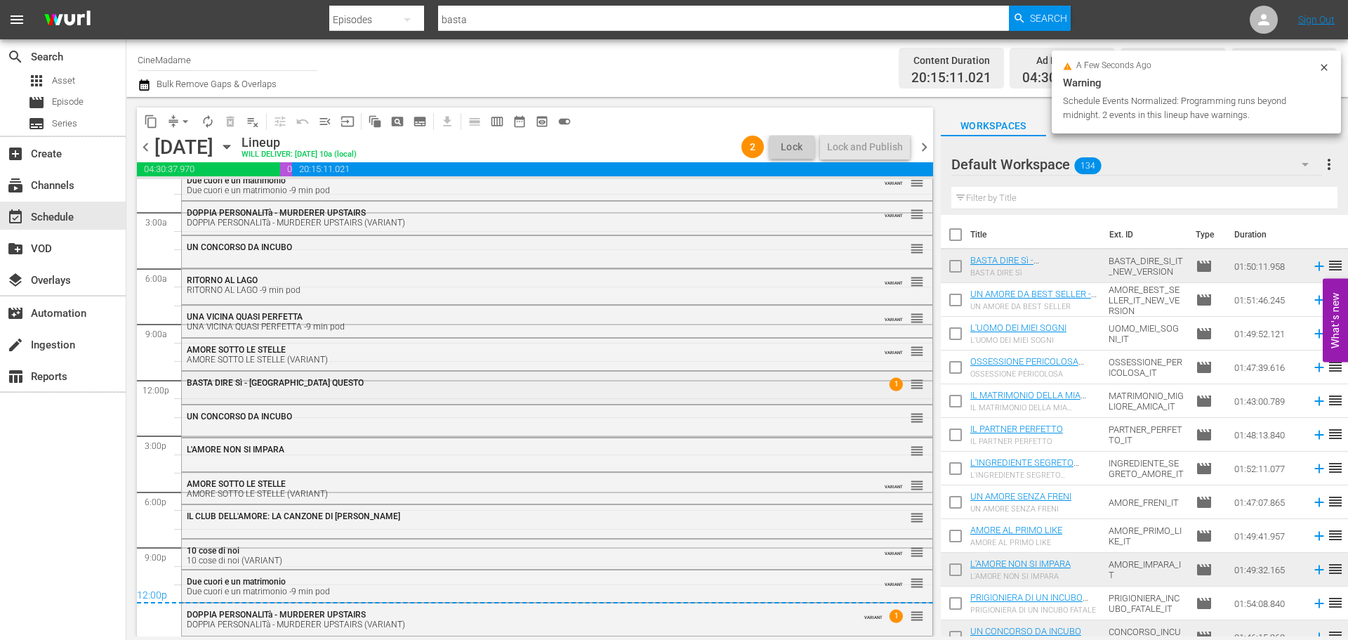
click at [689, 389] on div "BASTA DIRE Sì - [GEOGRAPHIC_DATA] QUESTO 1 reorder" at bounding box center [557, 383] width 751 height 24
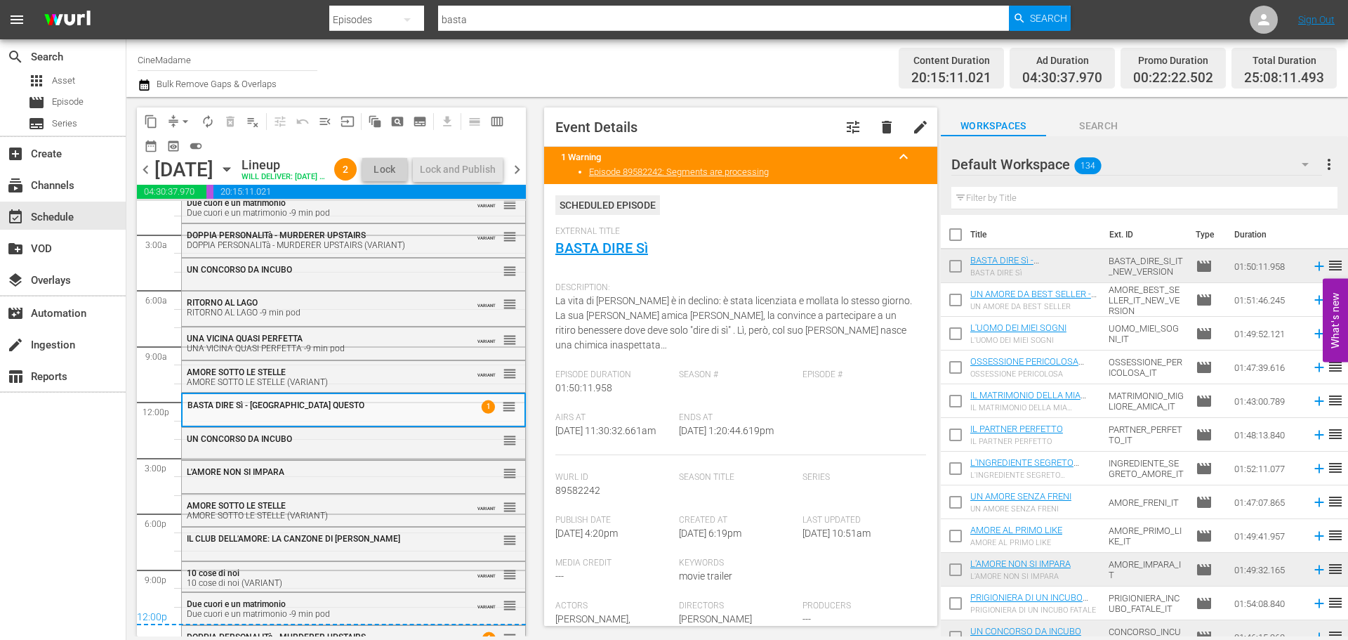
click at [526, 178] on span "chevron_right" at bounding box center [517, 170] width 18 height 18
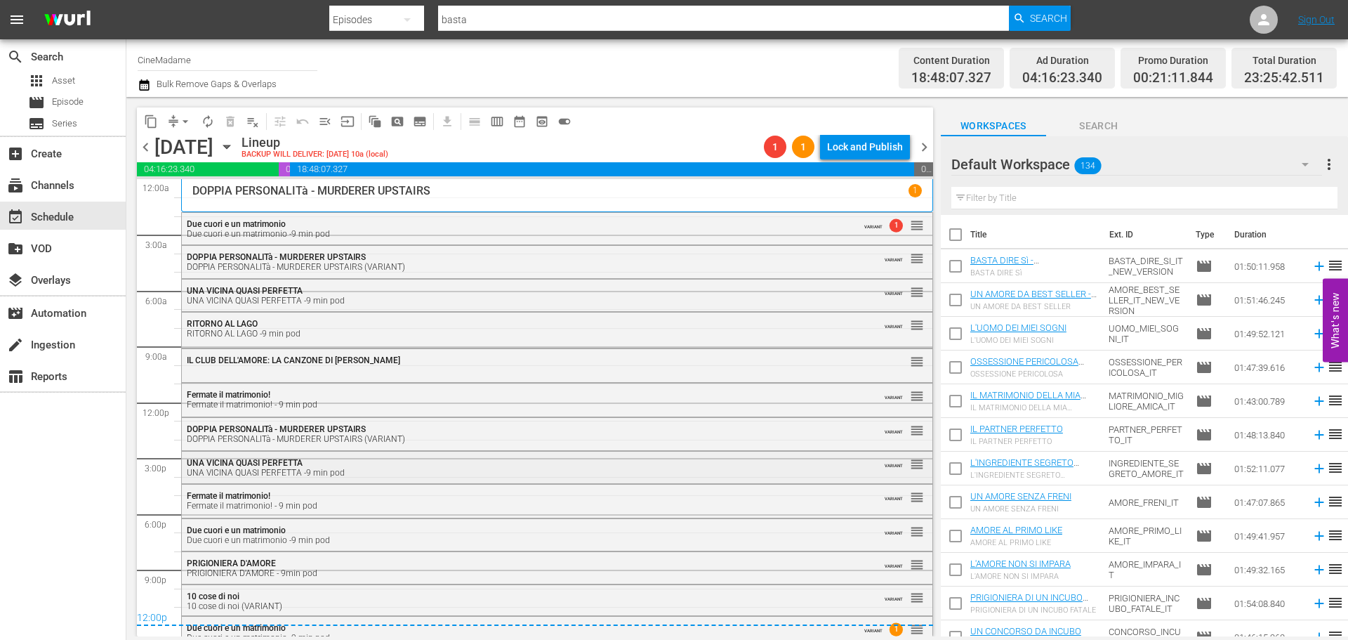
scroll to position [12, 0]
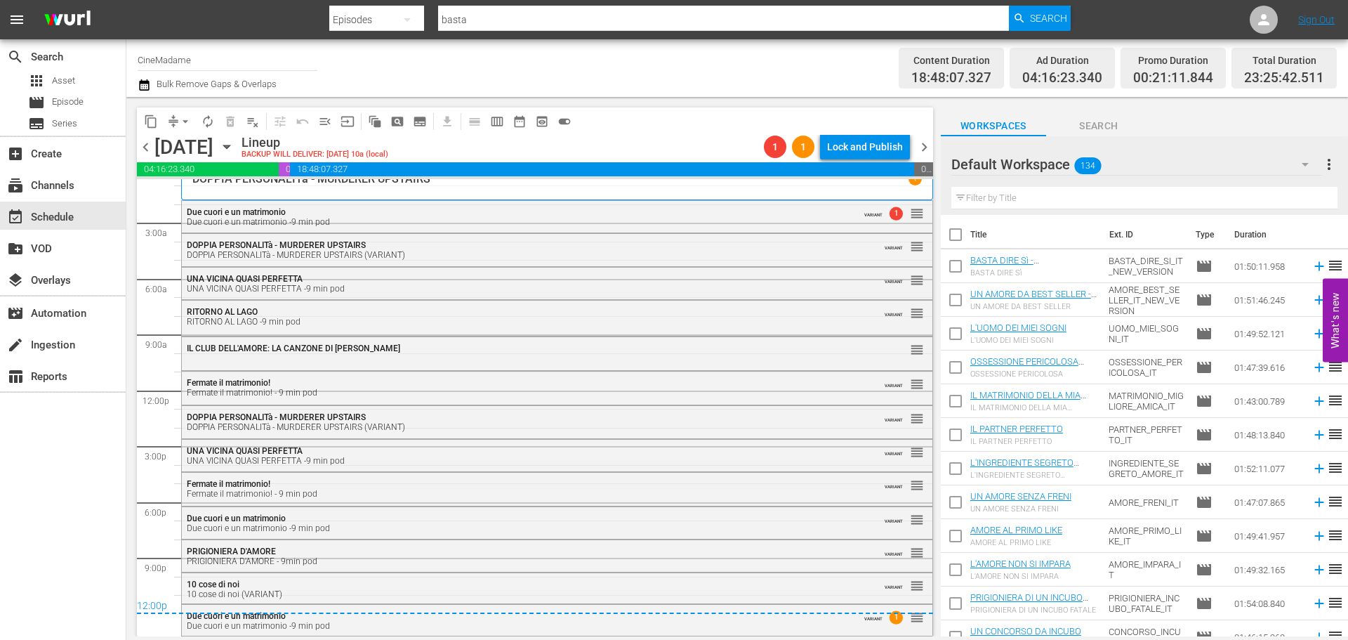
click at [178, 122] on span "arrow_drop_down" at bounding box center [185, 121] width 14 height 14
click at [181, 196] on li "Align to End of Previous Day" at bounding box center [185, 196] width 147 height 23
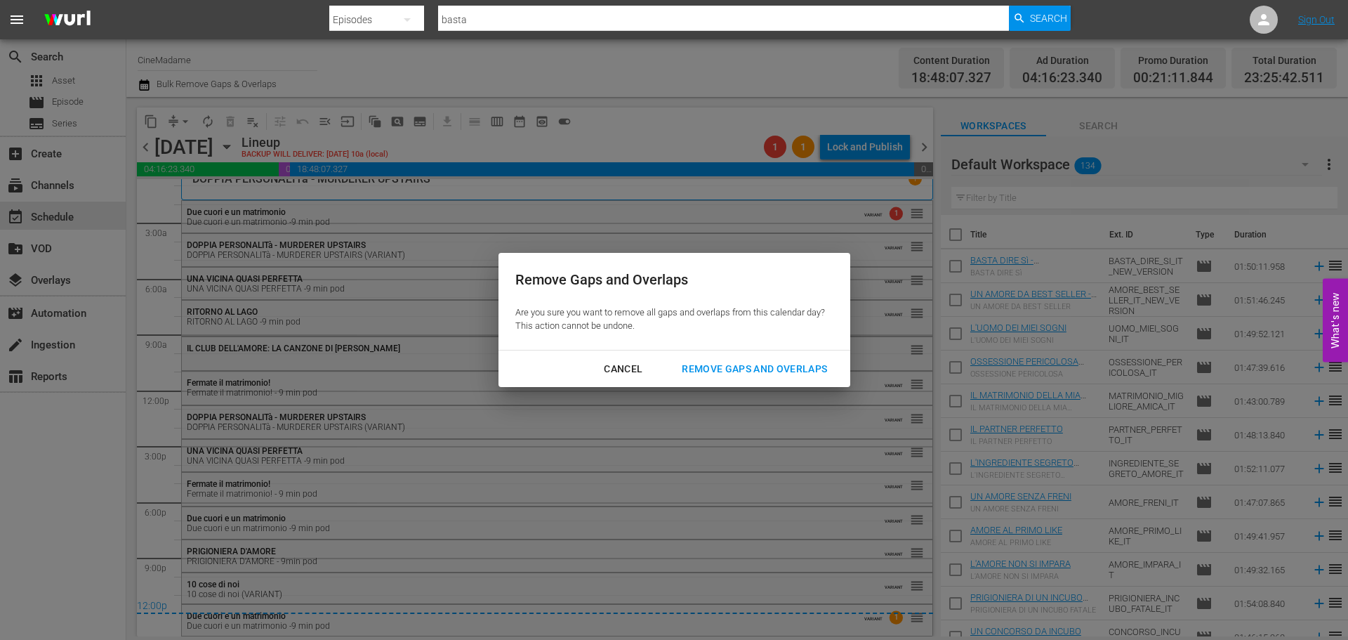
click at [806, 356] on button "Remove Gaps and Overlaps" at bounding box center [754, 369] width 179 height 26
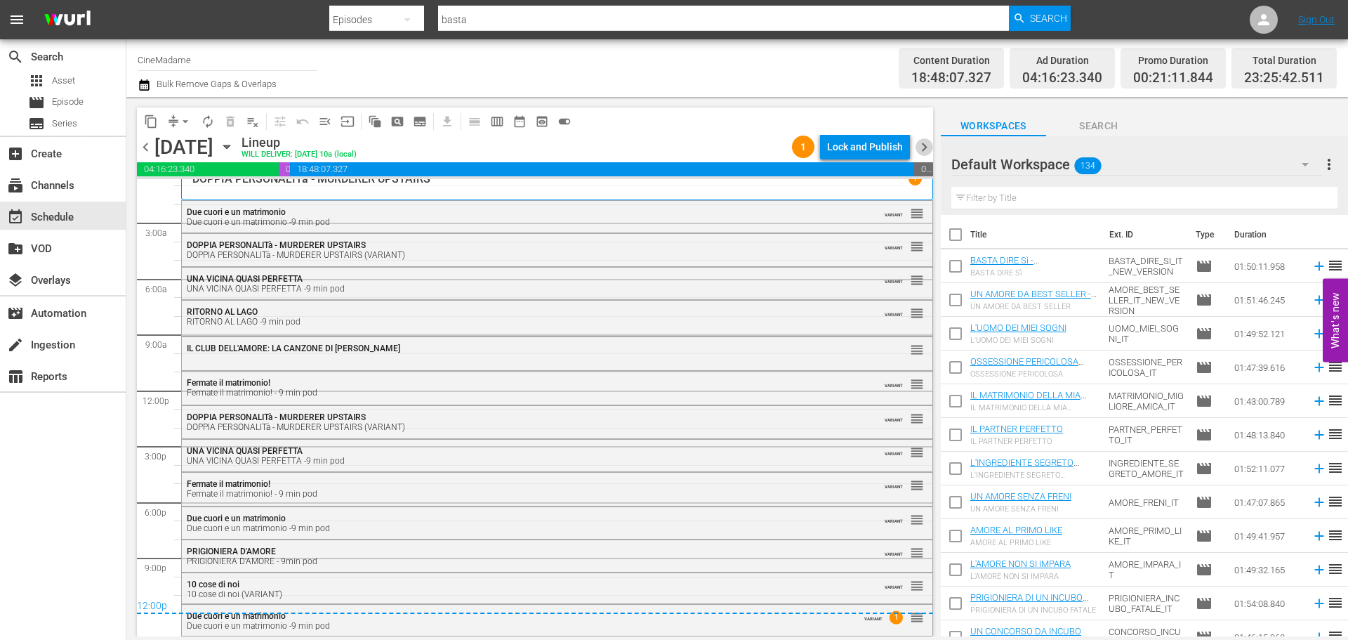
click at [924, 142] on span "chevron_right" at bounding box center [925, 147] width 18 height 18
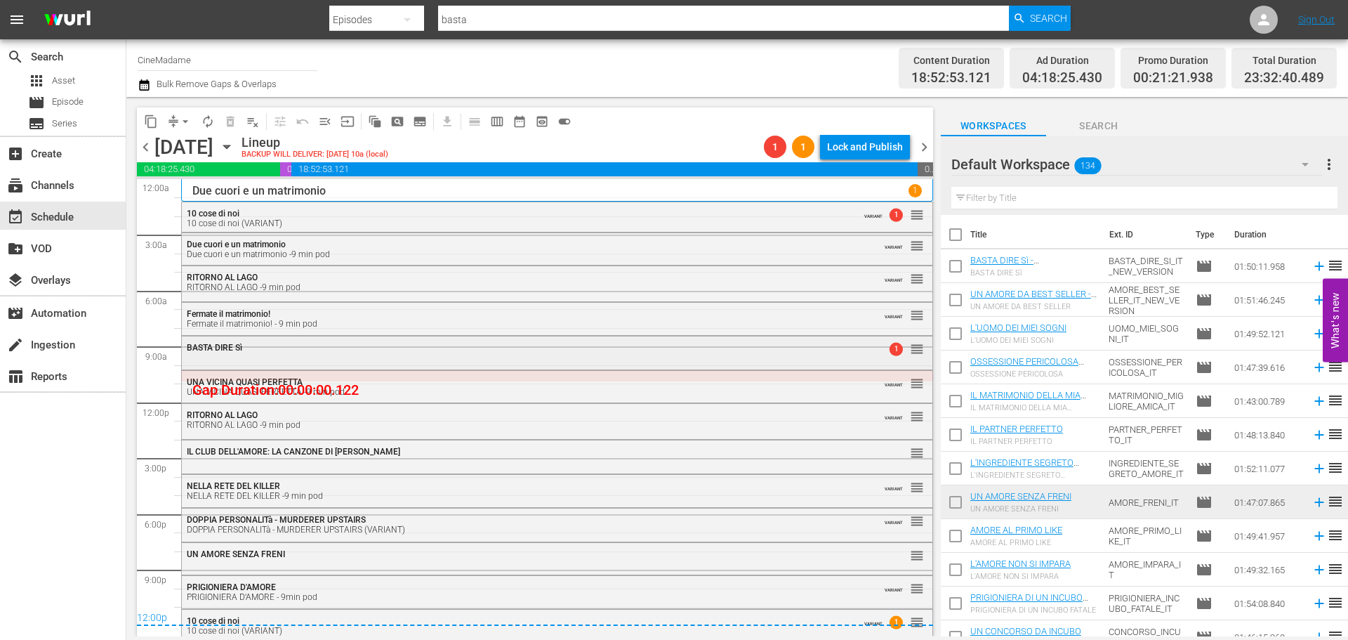
click at [265, 348] on div "BASTA DIRE Sì" at bounding box center [519, 348] width 664 height 10
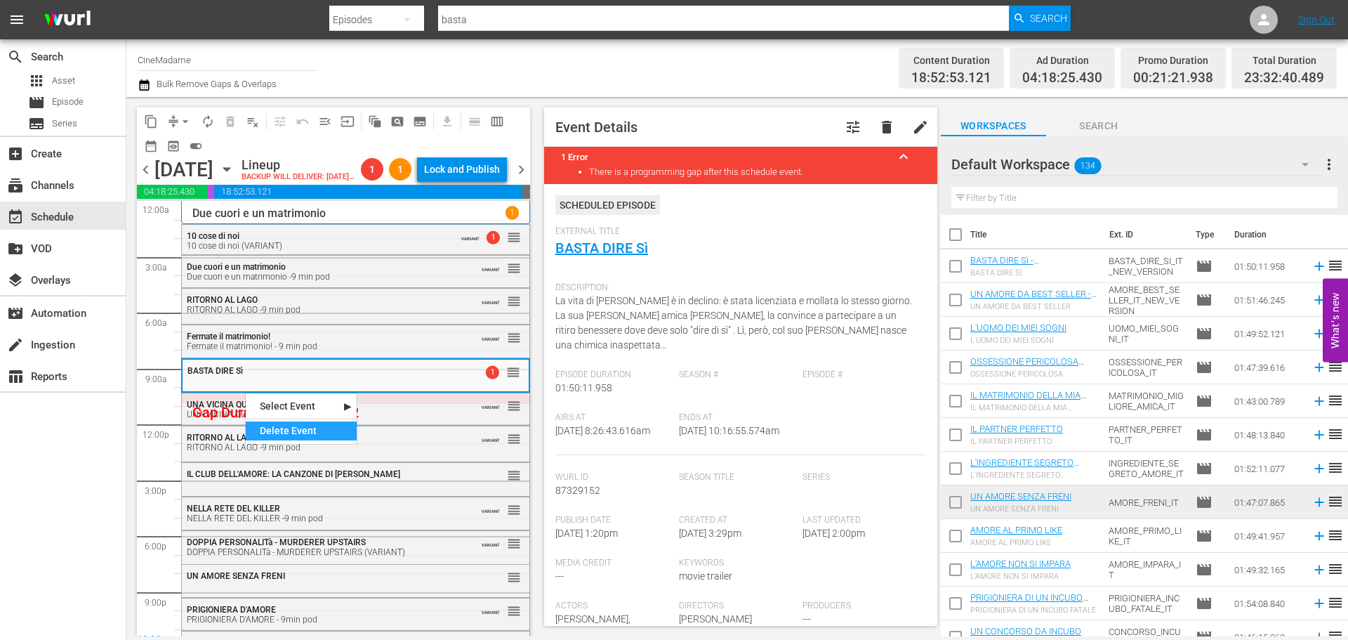
click at [319, 430] on div "Delete Event" at bounding box center [301, 430] width 111 height 19
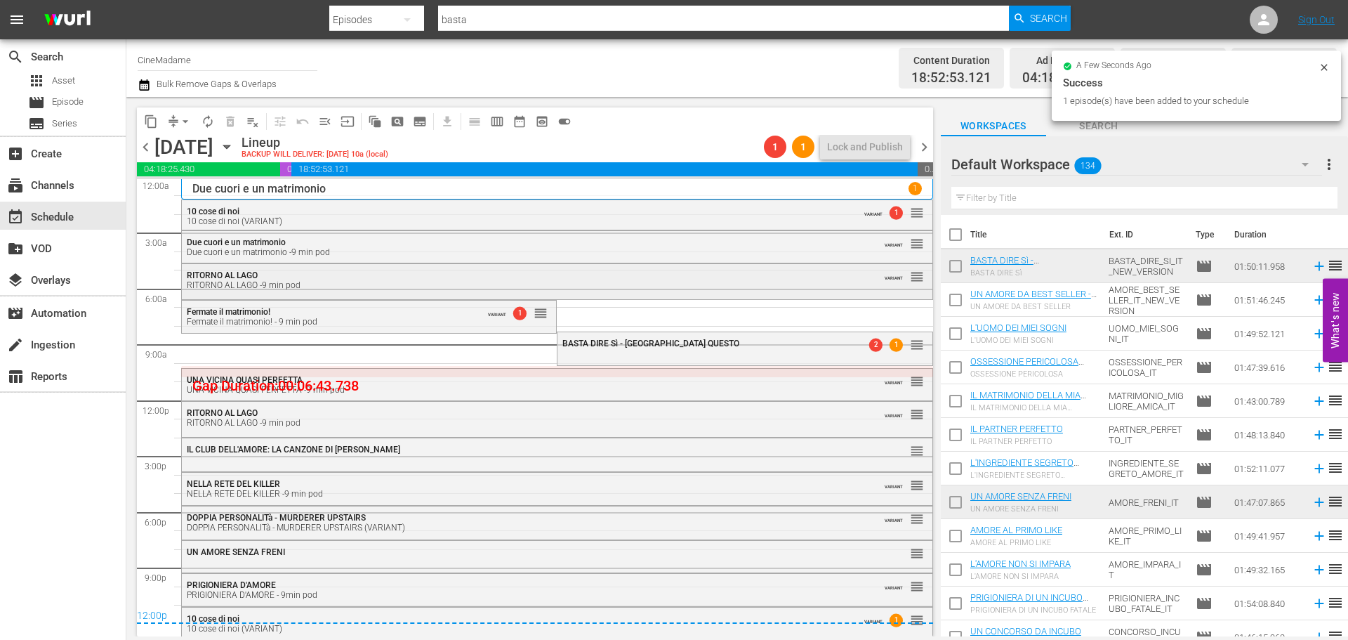
scroll to position [4, 0]
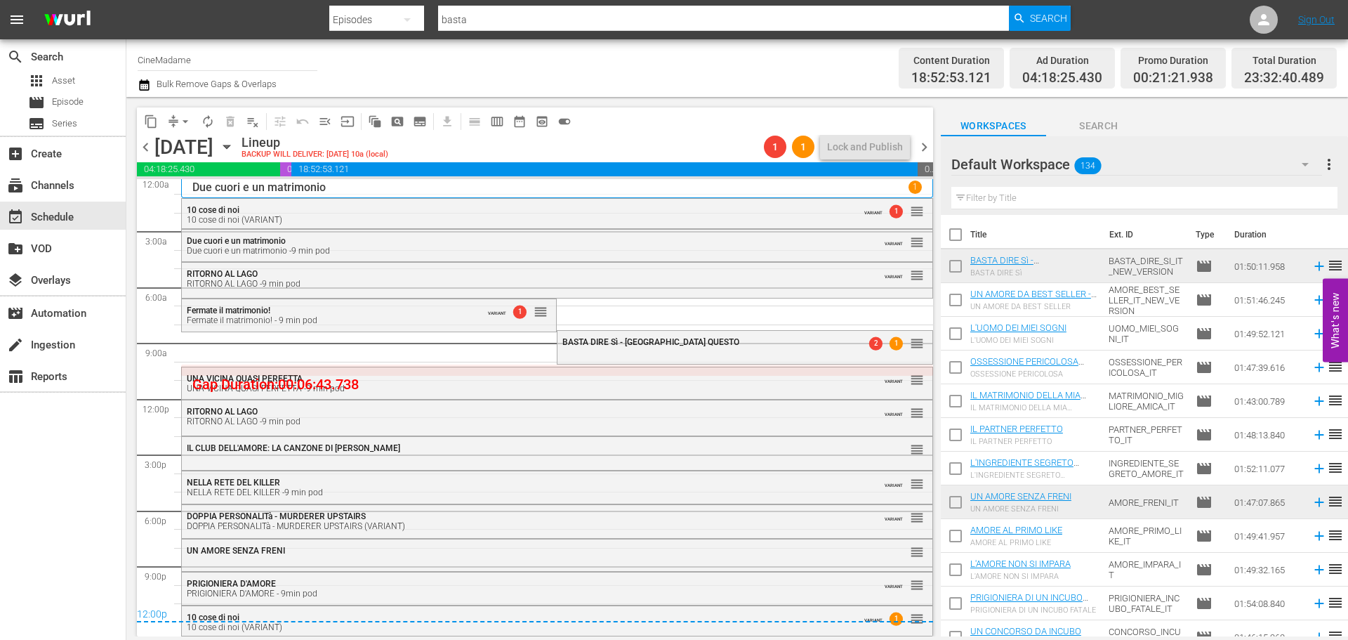
click at [178, 125] on button "arrow_drop_down" at bounding box center [185, 121] width 22 height 22
click at [202, 192] on li "Align to End of Previous Day" at bounding box center [185, 196] width 147 height 23
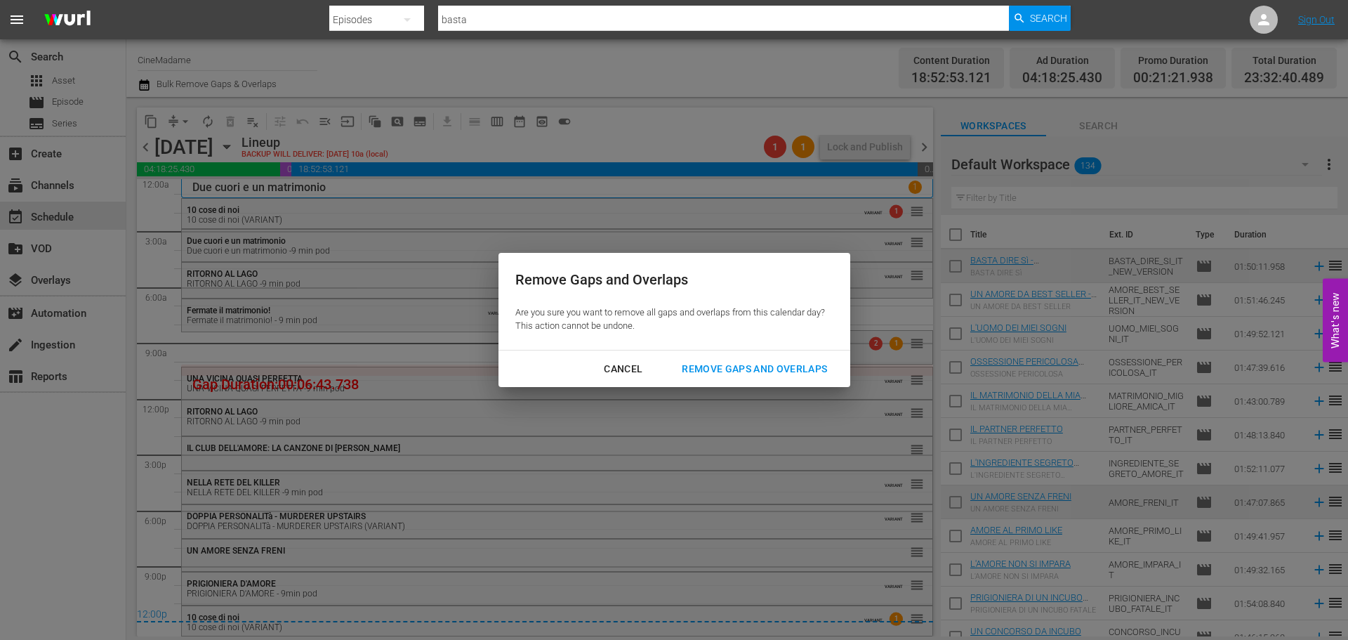
click at [803, 375] on div "Remove Gaps and Overlaps" at bounding box center [755, 369] width 168 height 18
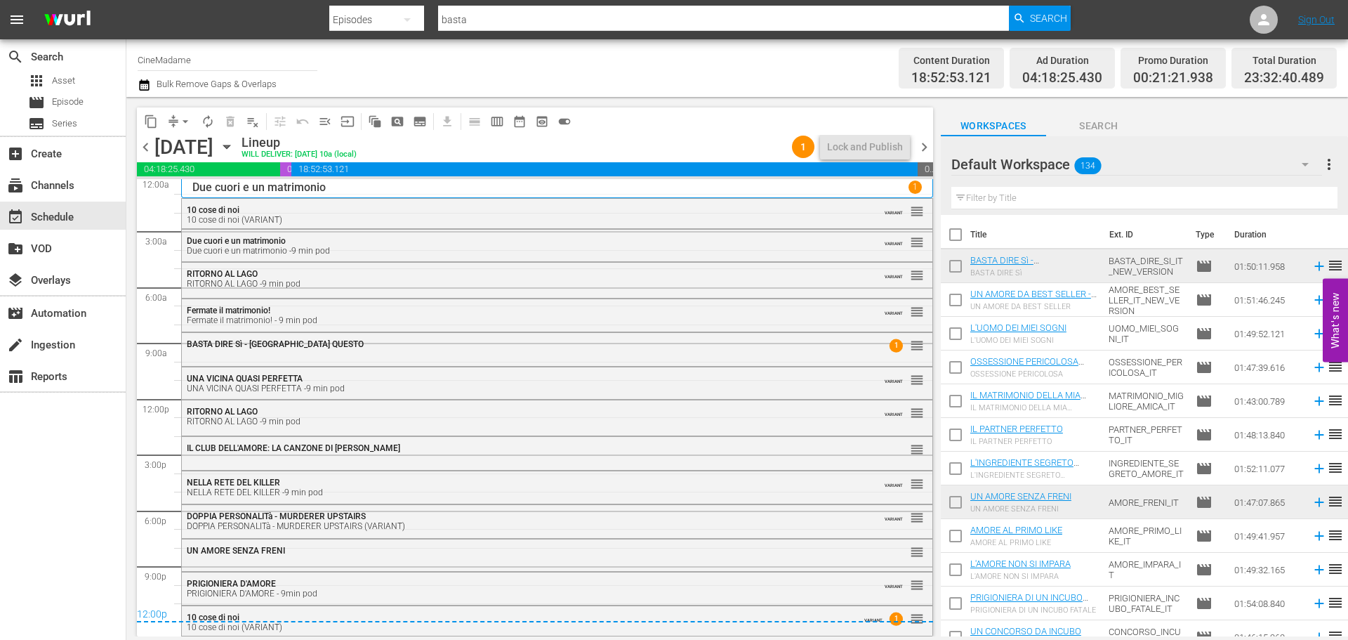
click at [924, 144] on span "chevron_right" at bounding box center [925, 147] width 18 height 18
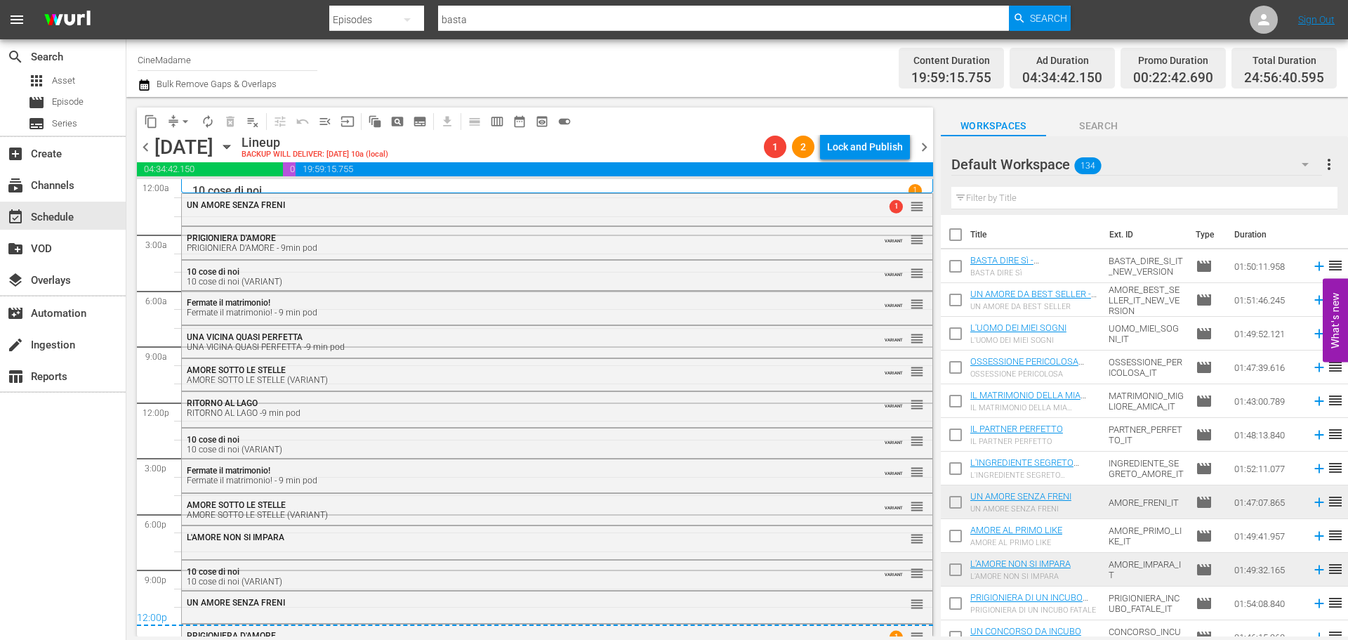
click at [925, 144] on span "chevron_right" at bounding box center [925, 147] width 18 height 18
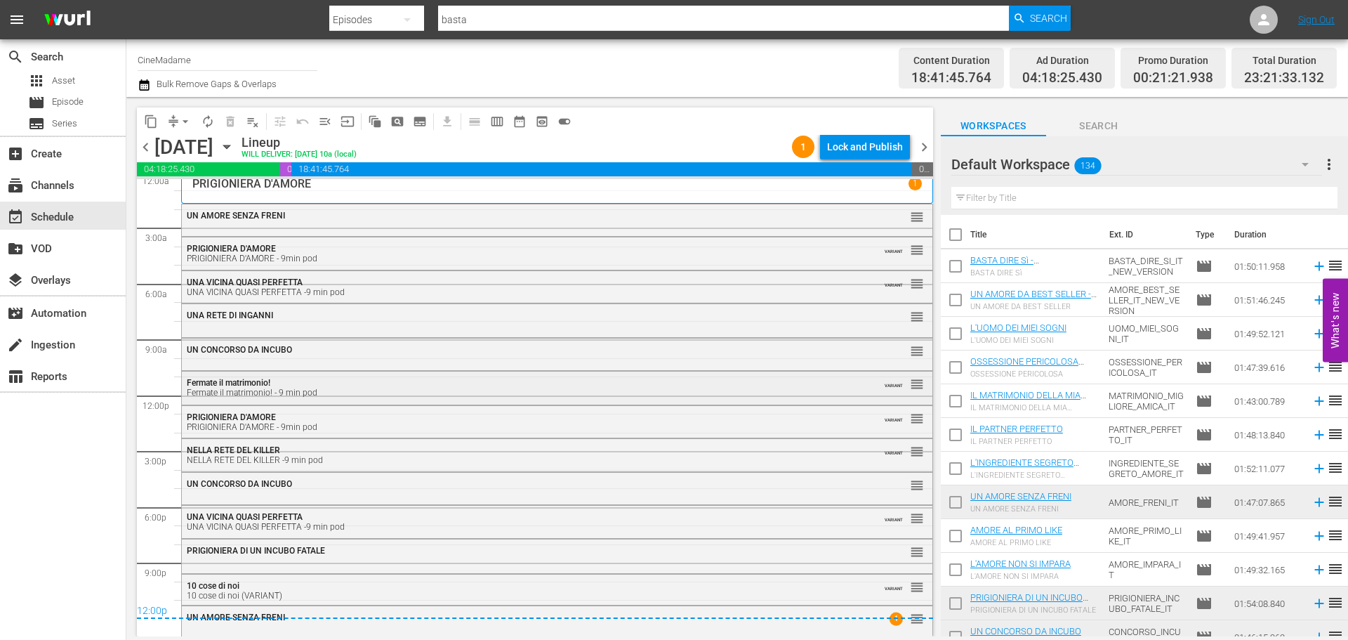
scroll to position [9, 0]
click at [922, 141] on span "chevron_right" at bounding box center [925, 147] width 18 height 18
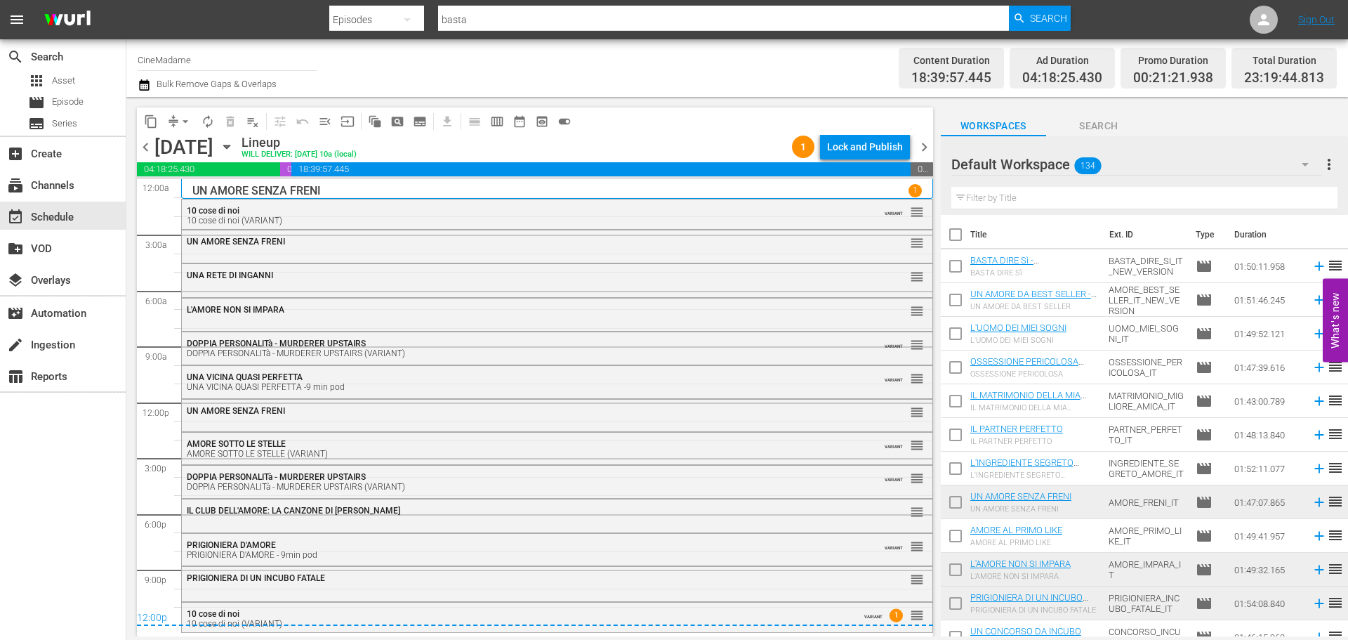
click at [927, 143] on span "chevron_right" at bounding box center [925, 147] width 18 height 18
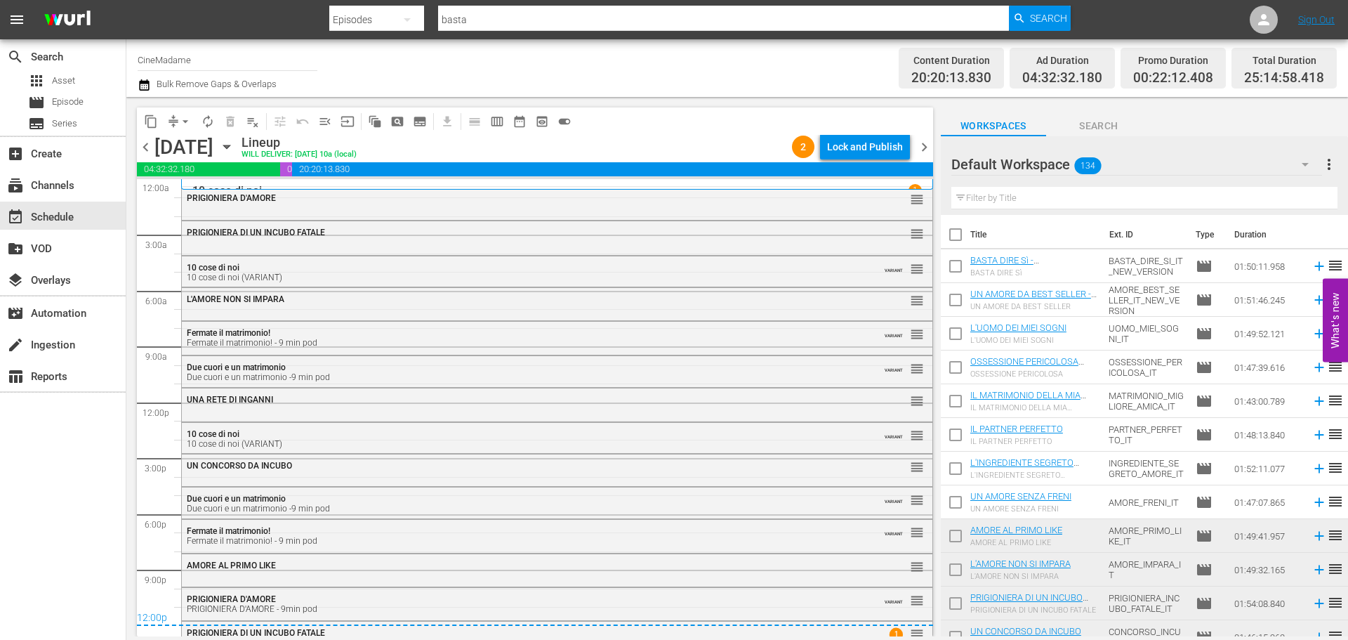
click at [146, 146] on span "chevron_left" at bounding box center [146, 147] width 18 height 18
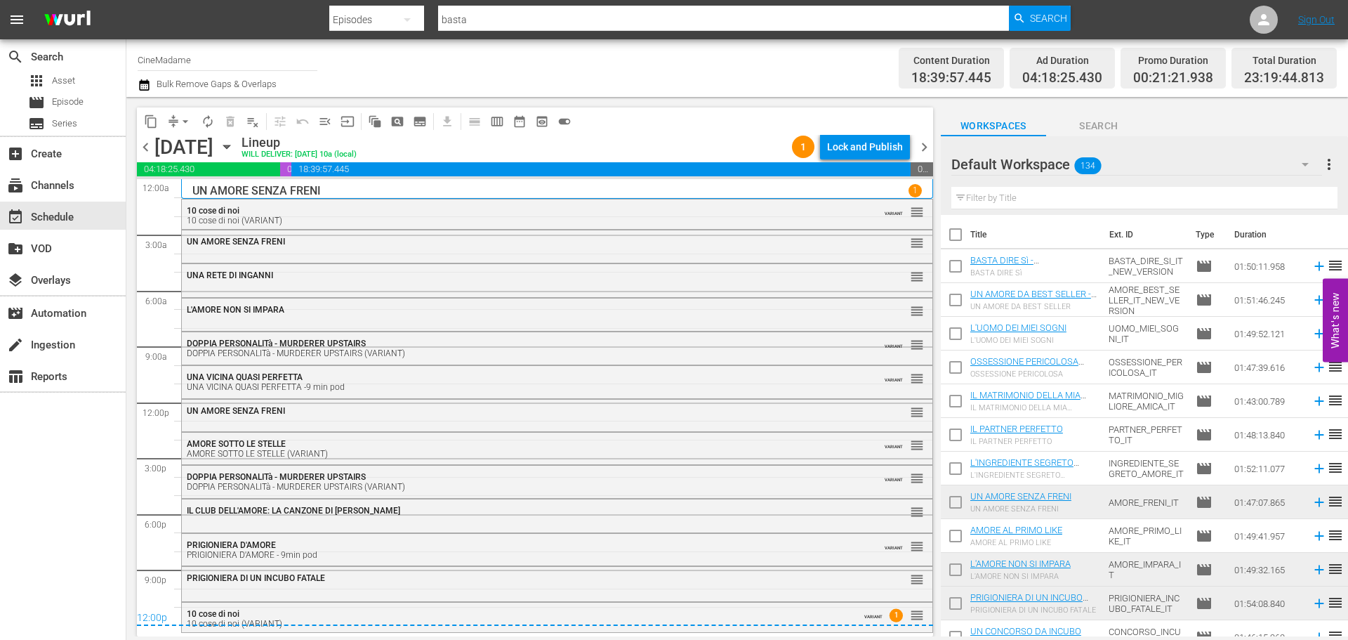
click at [146, 146] on span "chevron_left" at bounding box center [146, 147] width 18 height 18
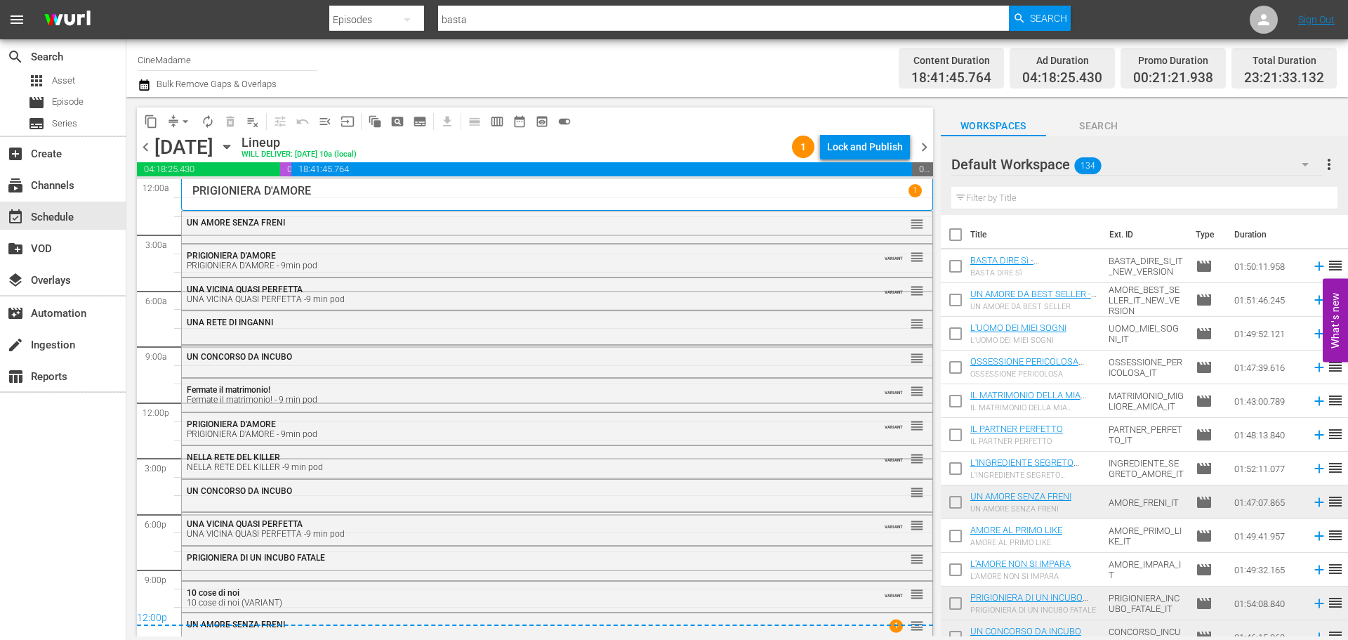
click at [146, 146] on span "chevron_left" at bounding box center [146, 147] width 18 height 18
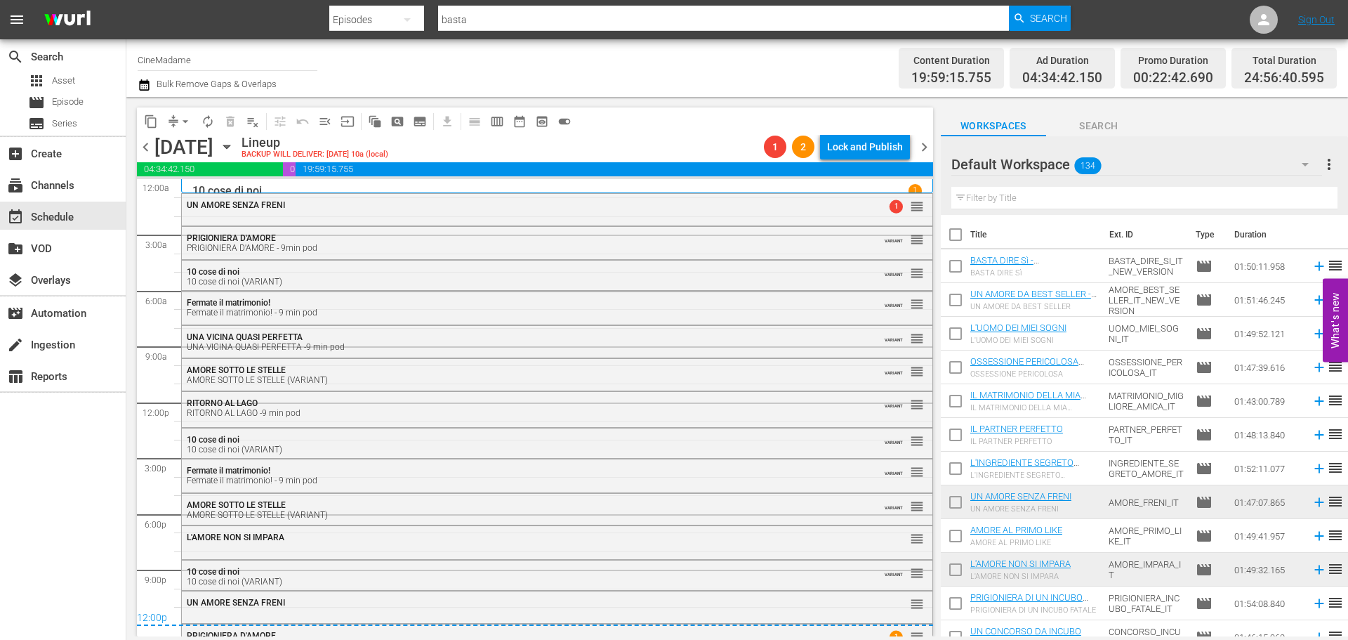
click at [143, 140] on span "chevron_left" at bounding box center [146, 147] width 18 height 18
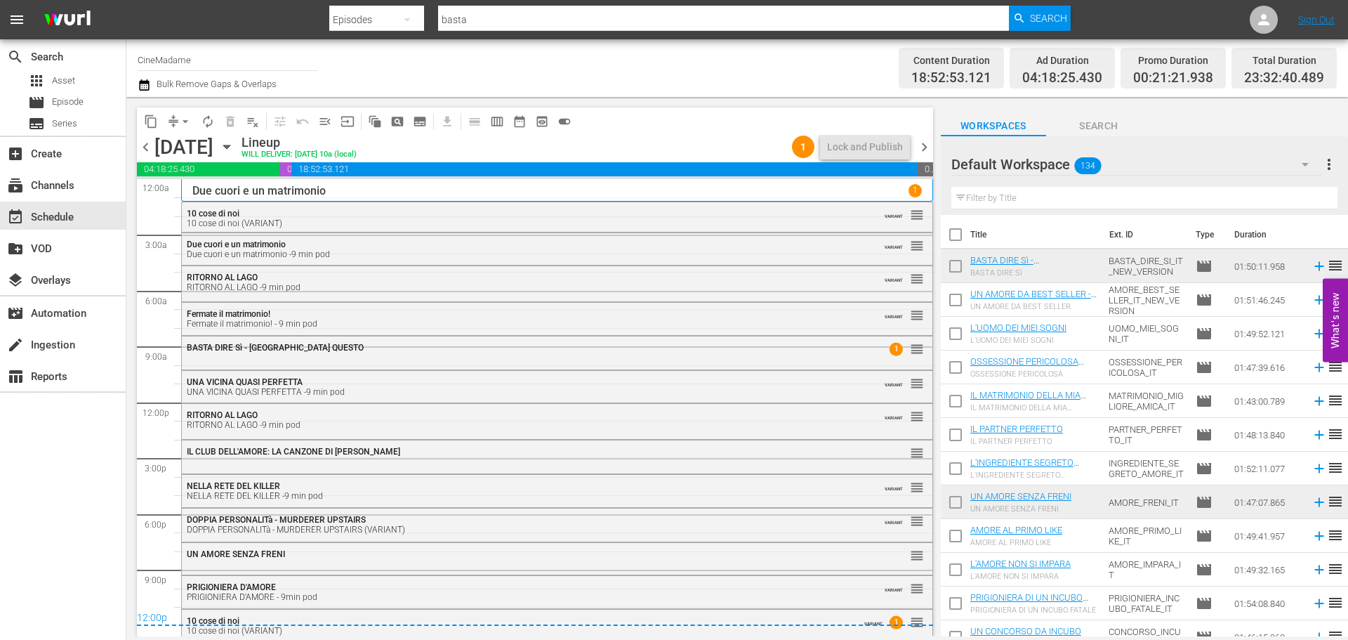
click at [926, 148] on span "chevron_right" at bounding box center [925, 147] width 18 height 18
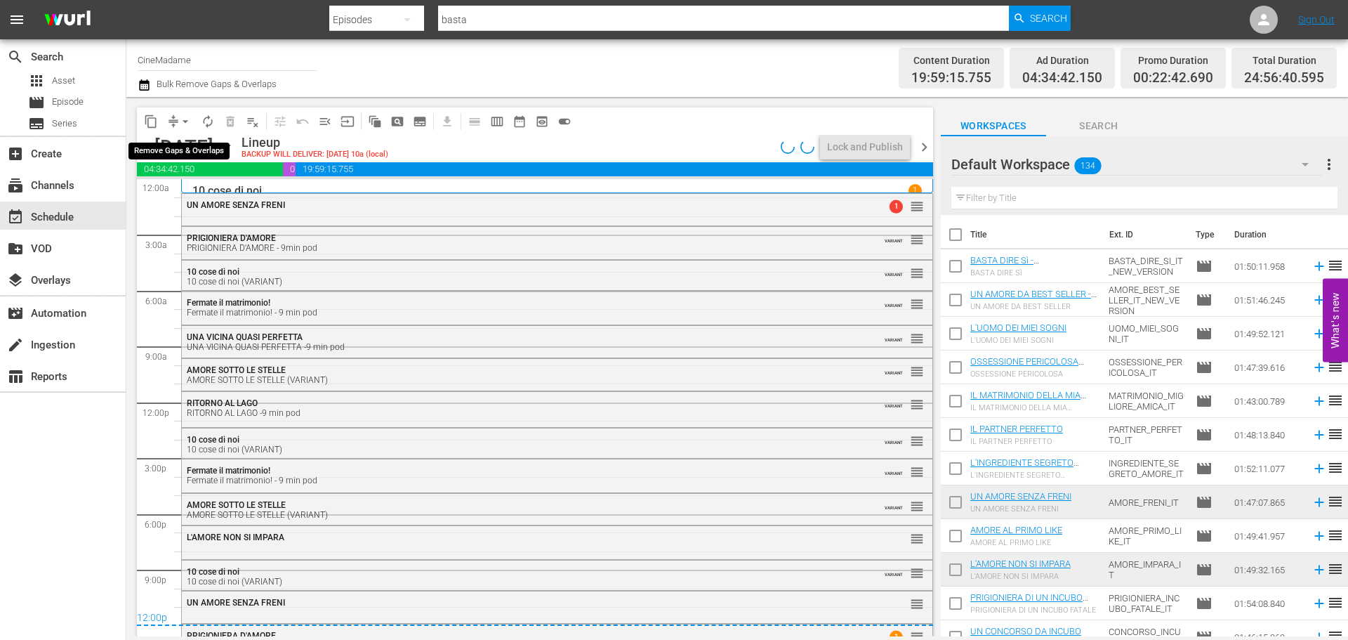
click at [183, 119] on span "arrow_drop_down" at bounding box center [185, 121] width 14 height 14
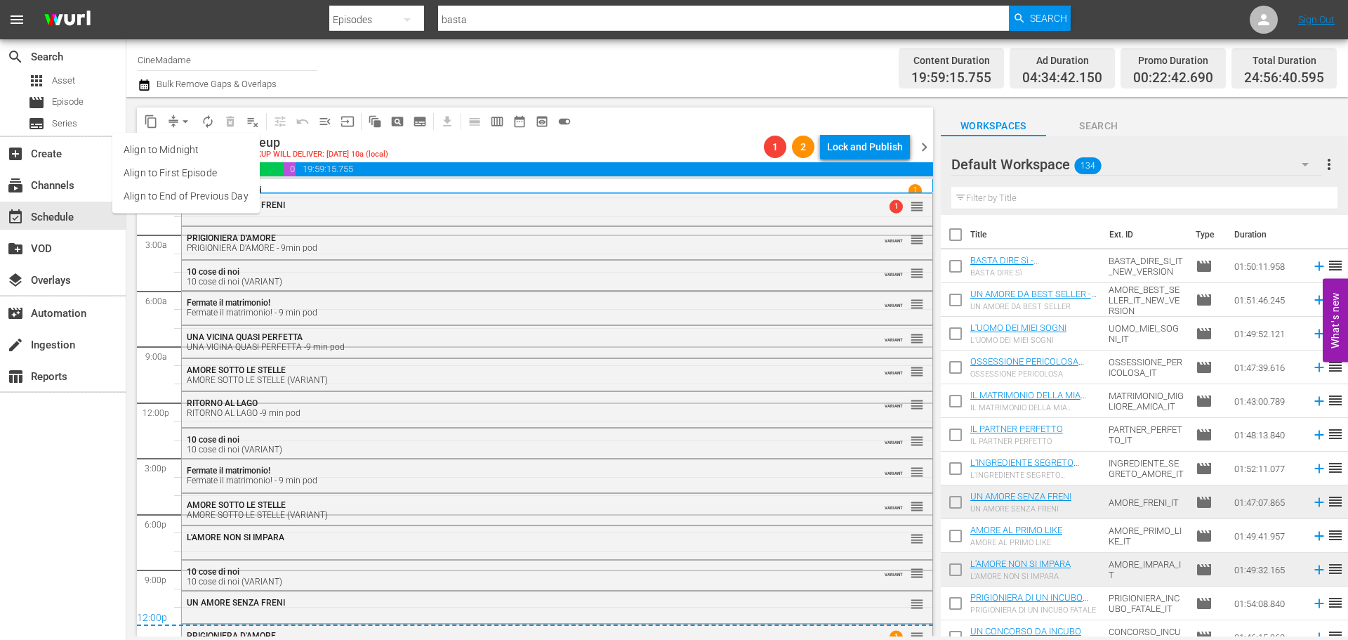
click at [173, 192] on li "Align to End of Previous Day" at bounding box center [185, 196] width 147 height 23
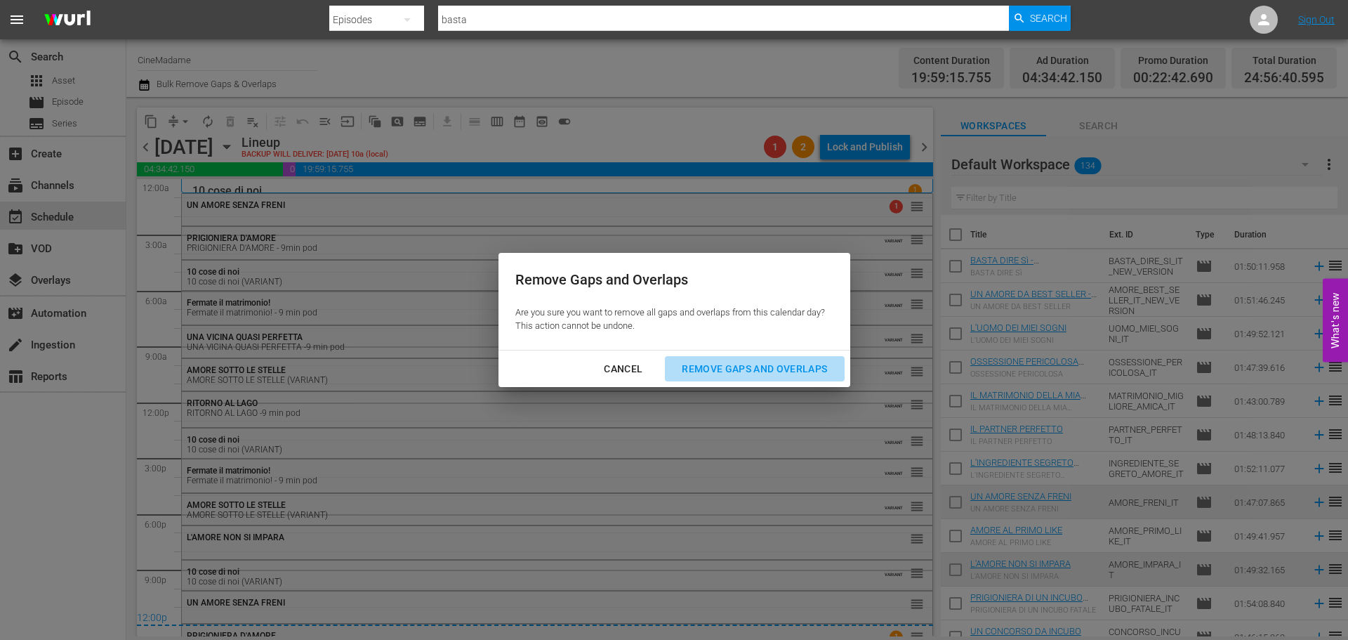
click at [791, 373] on div "Remove Gaps and Overlaps" at bounding box center [755, 369] width 168 height 18
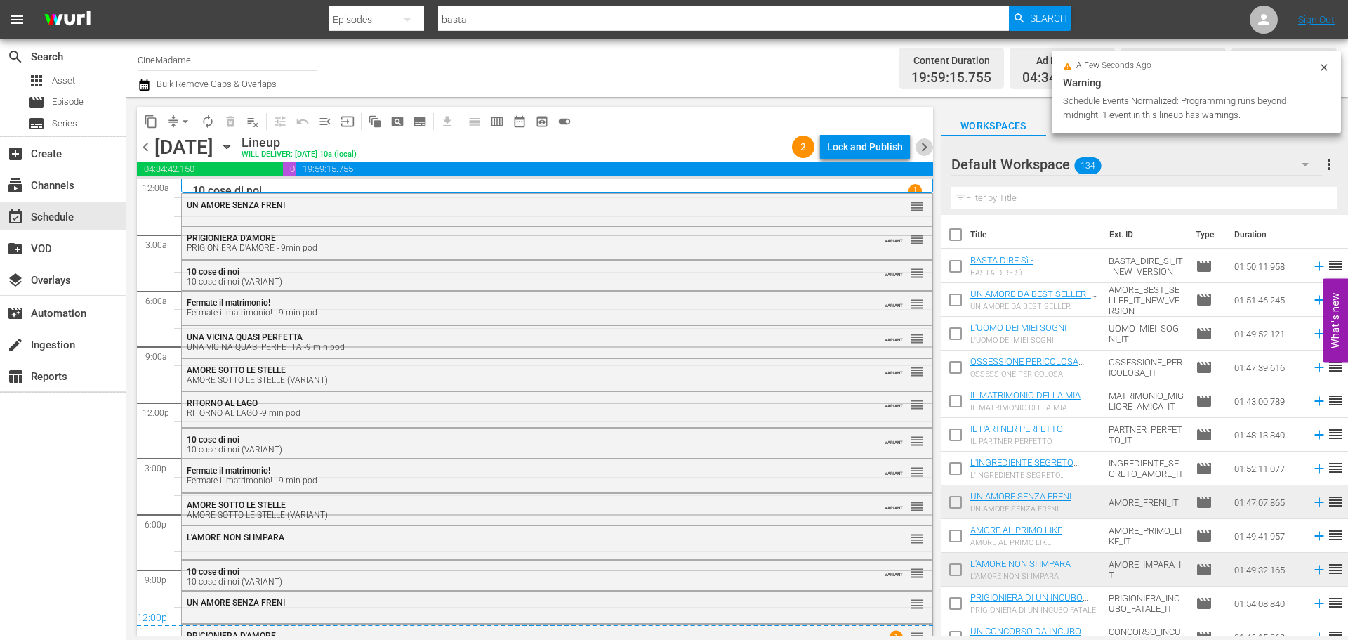
click at [927, 148] on span "chevron_right" at bounding box center [925, 147] width 18 height 18
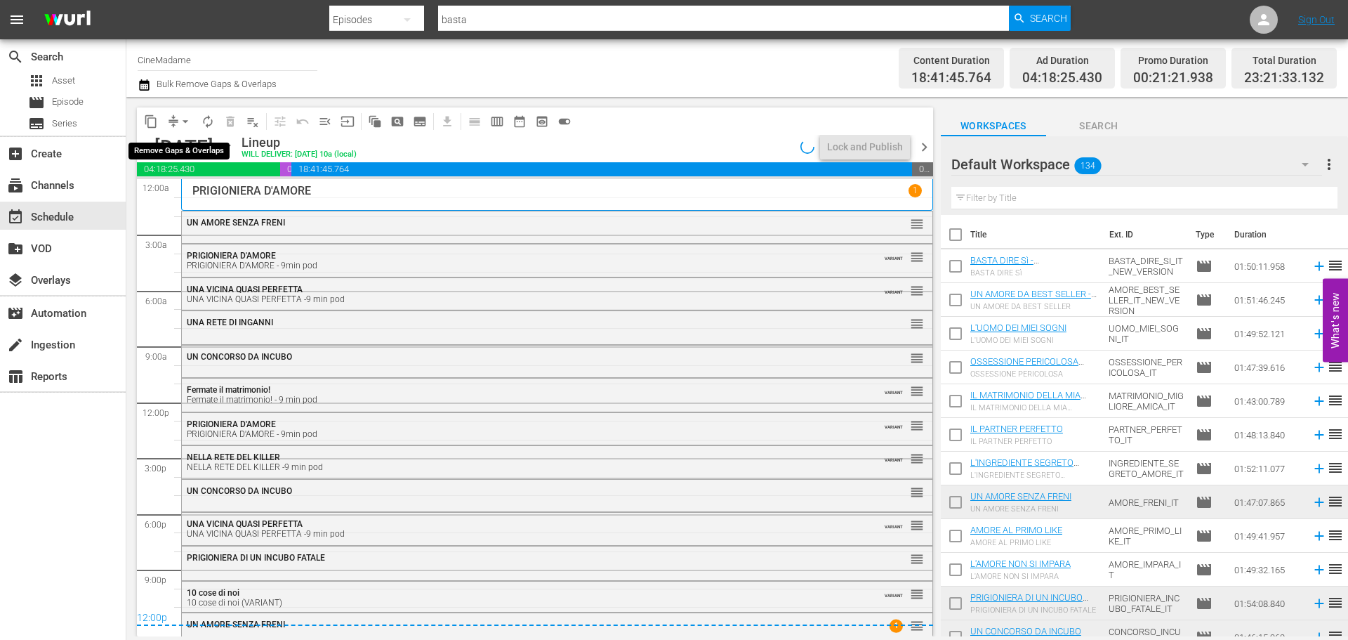
click at [185, 122] on span "arrow_drop_down" at bounding box center [185, 121] width 14 height 14
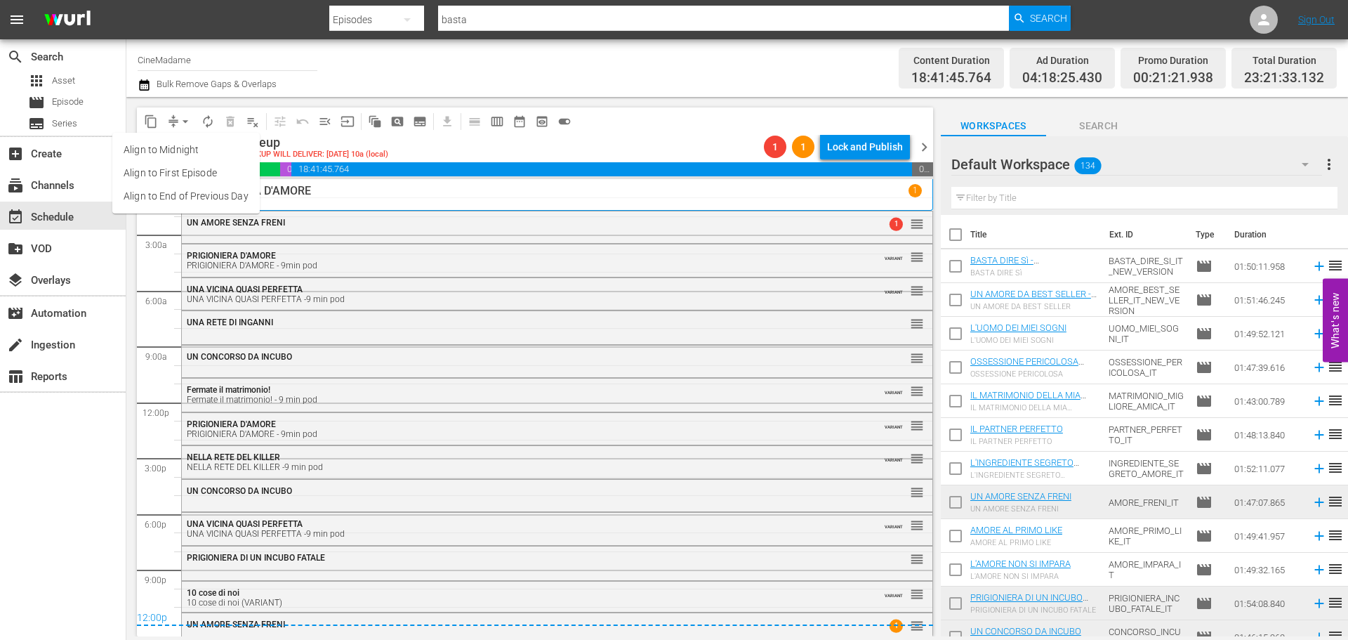
click at [176, 195] on li "Align to End of Previous Day" at bounding box center [185, 196] width 147 height 23
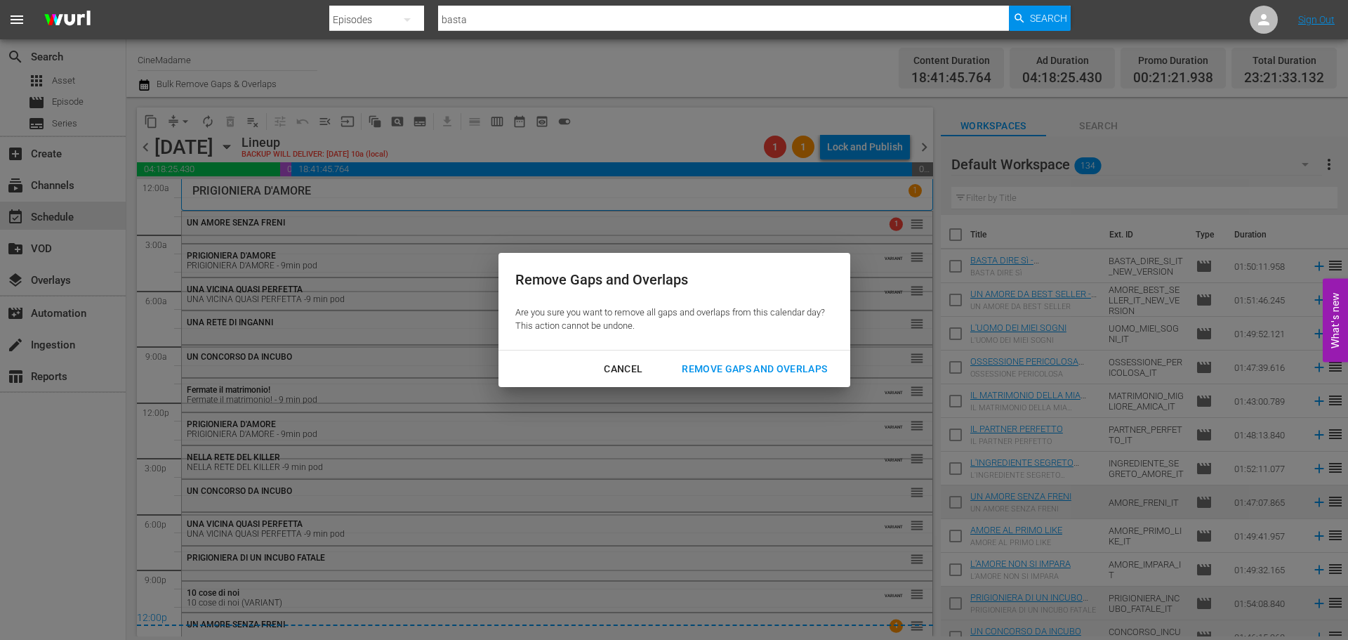
click at [771, 374] on div "Remove Gaps and Overlaps" at bounding box center [755, 369] width 168 height 18
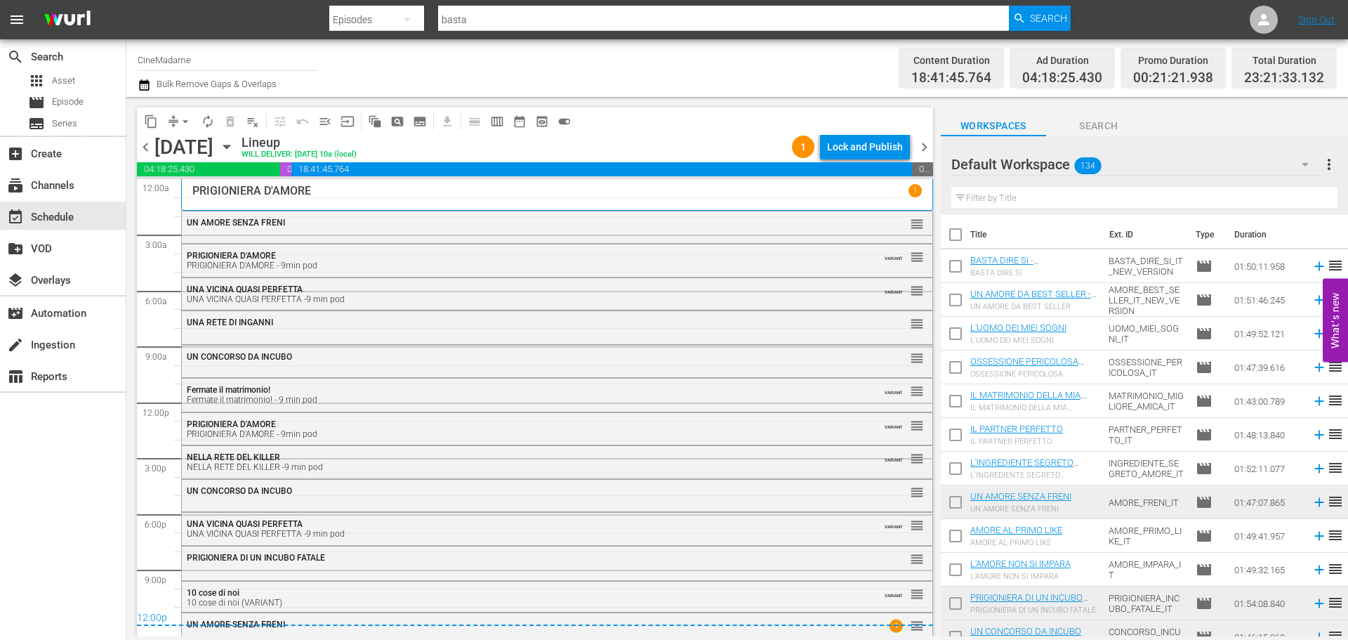
click at [925, 146] on span "chevron_right" at bounding box center [925, 147] width 18 height 18
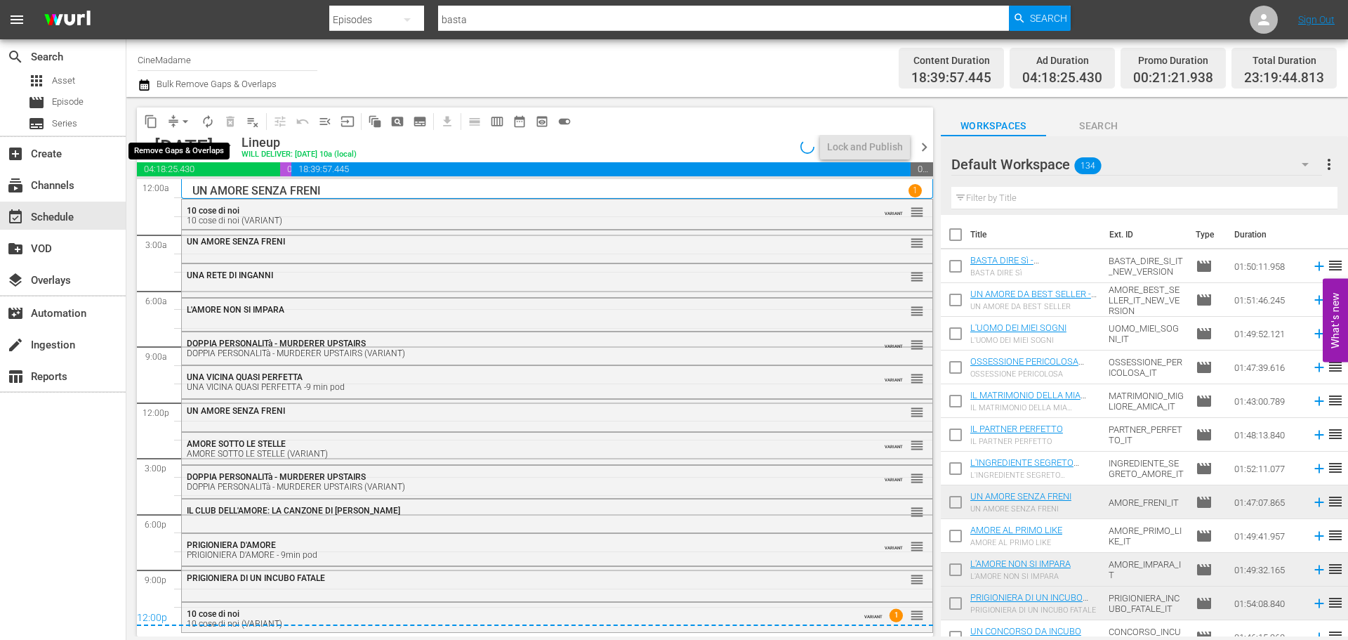
click at [178, 118] on span "arrow_drop_down" at bounding box center [185, 121] width 14 height 14
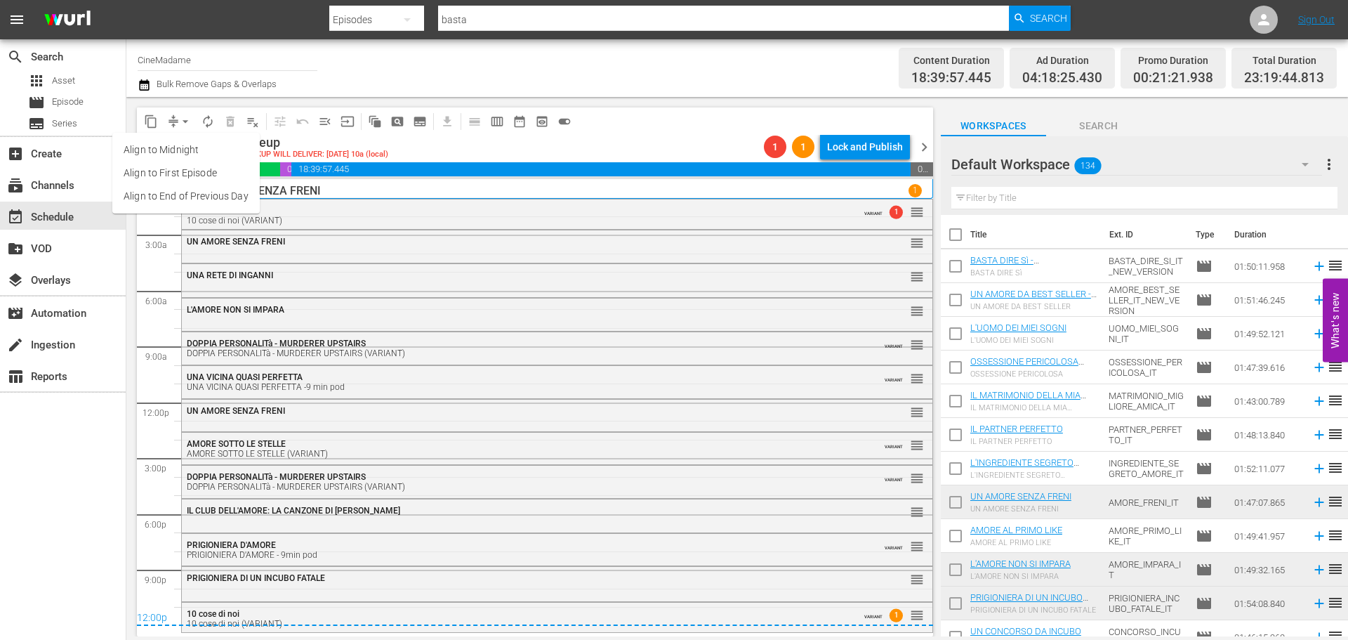
click at [185, 199] on li "Align to End of Previous Day" at bounding box center [185, 196] width 147 height 23
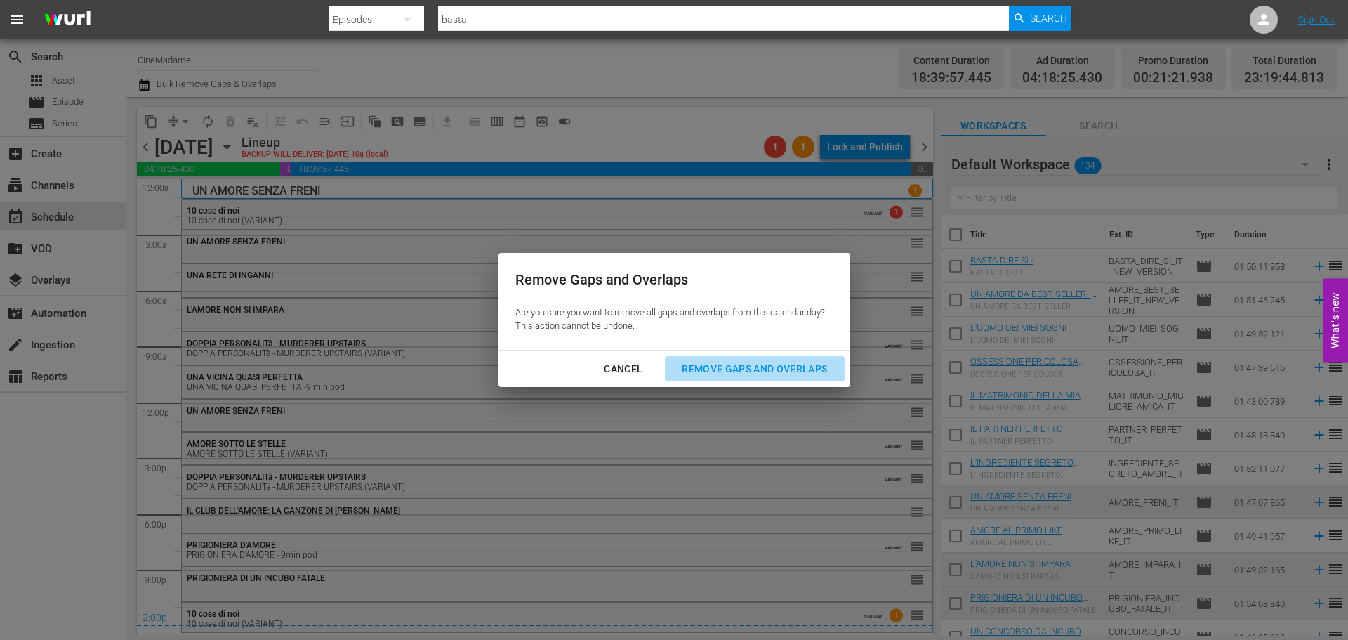
click at [749, 362] on div "Remove Gaps and Overlaps" at bounding box center [755, 369] width 168 height 18
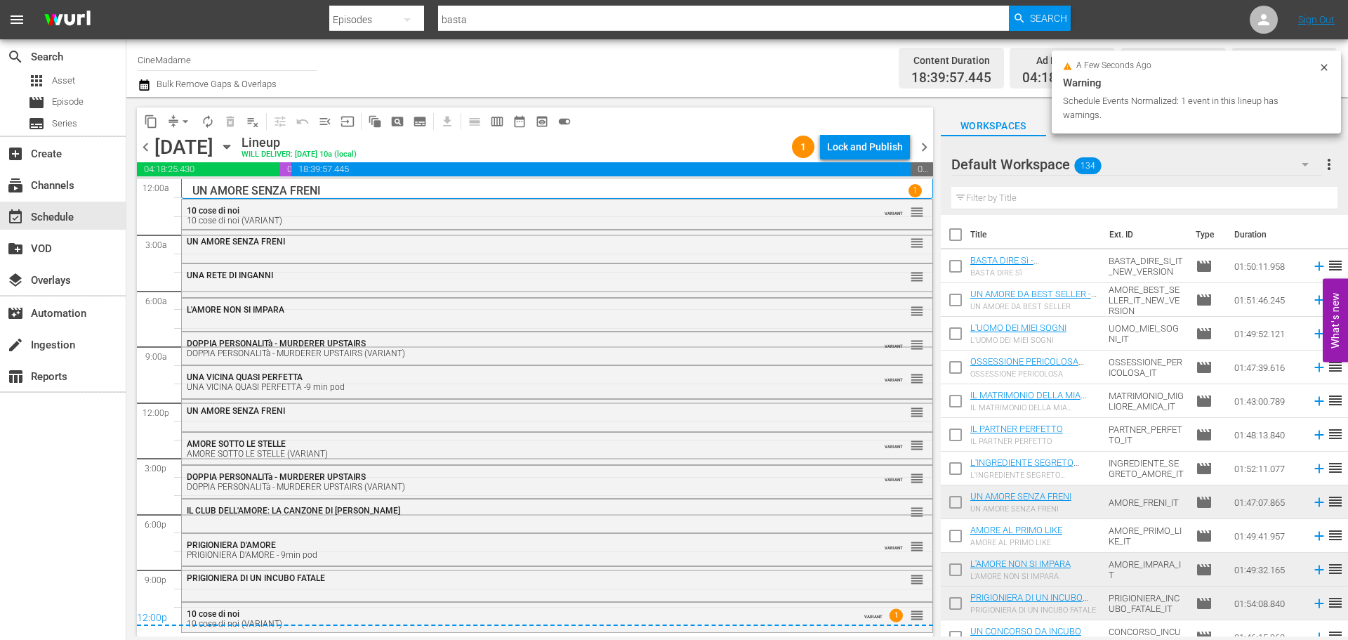
click at [930, 144] on span "chevron_right" at bounding box center [925, 147] width 18 height 18
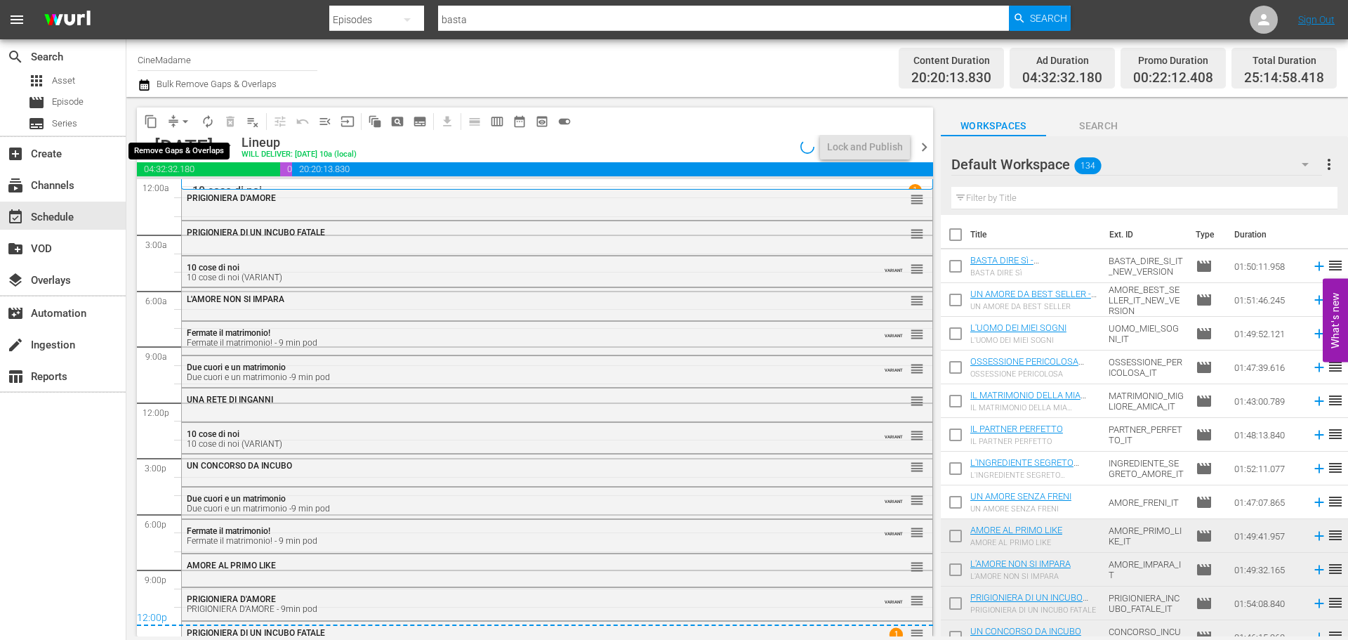
click at [185, 124] on span "arrow_drop_down" at bounding box center [185, 121] width 14 height 14
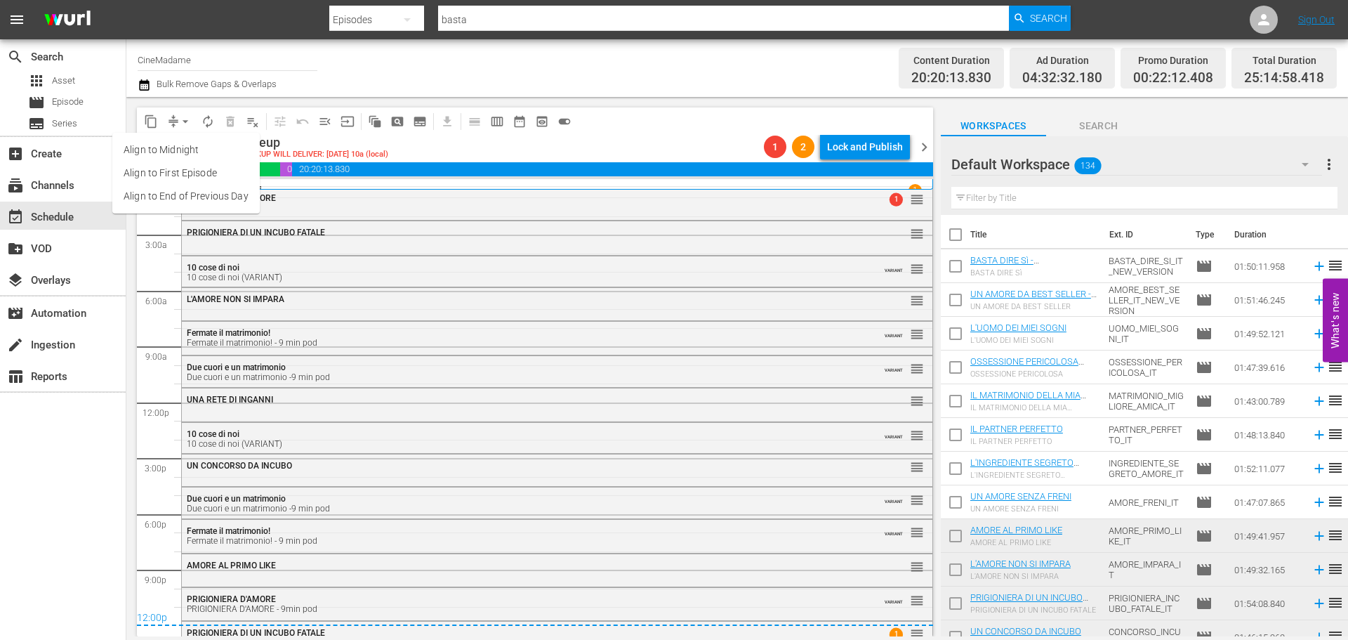
click at [191, 187] on li "Align to End of Previous Day" at bounding box center [185, 196] width 147 height 23
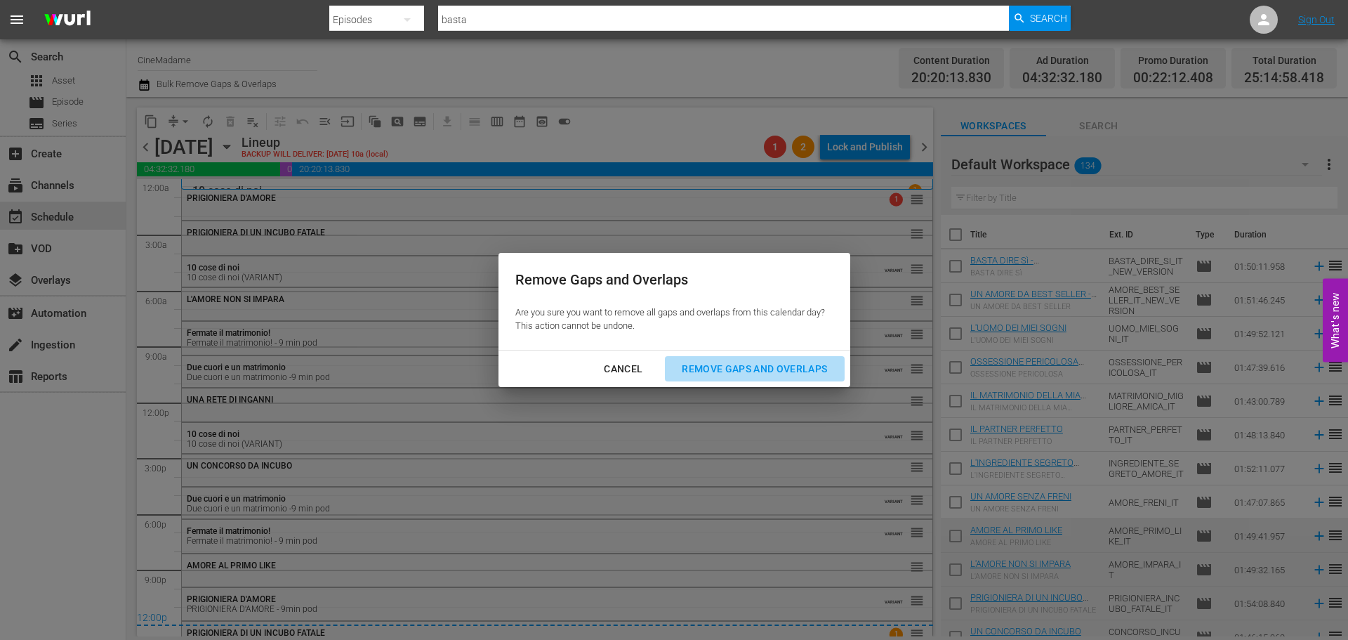
click at [744, 367] on div "Remove Gaps and Overlaps" at bounding box center [755, 369] width 168 height 18
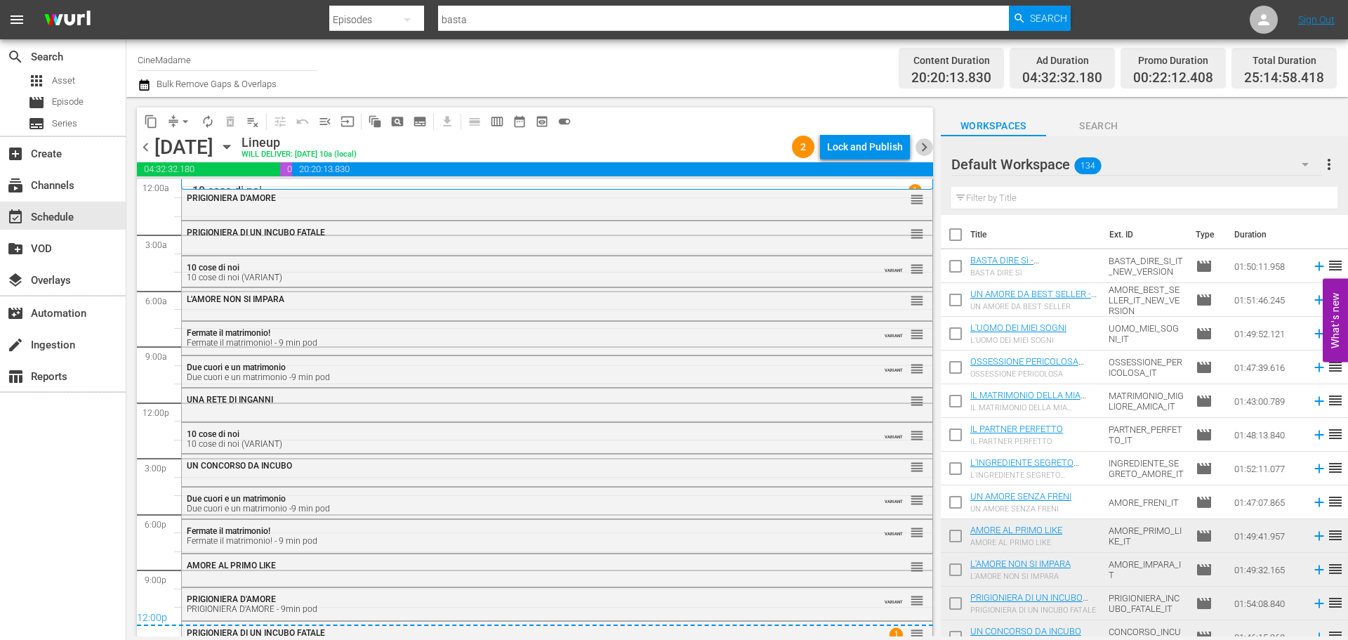
click at [929, 145] on span "chevron_right" at bounding box center [925, 147] width 18 height 18
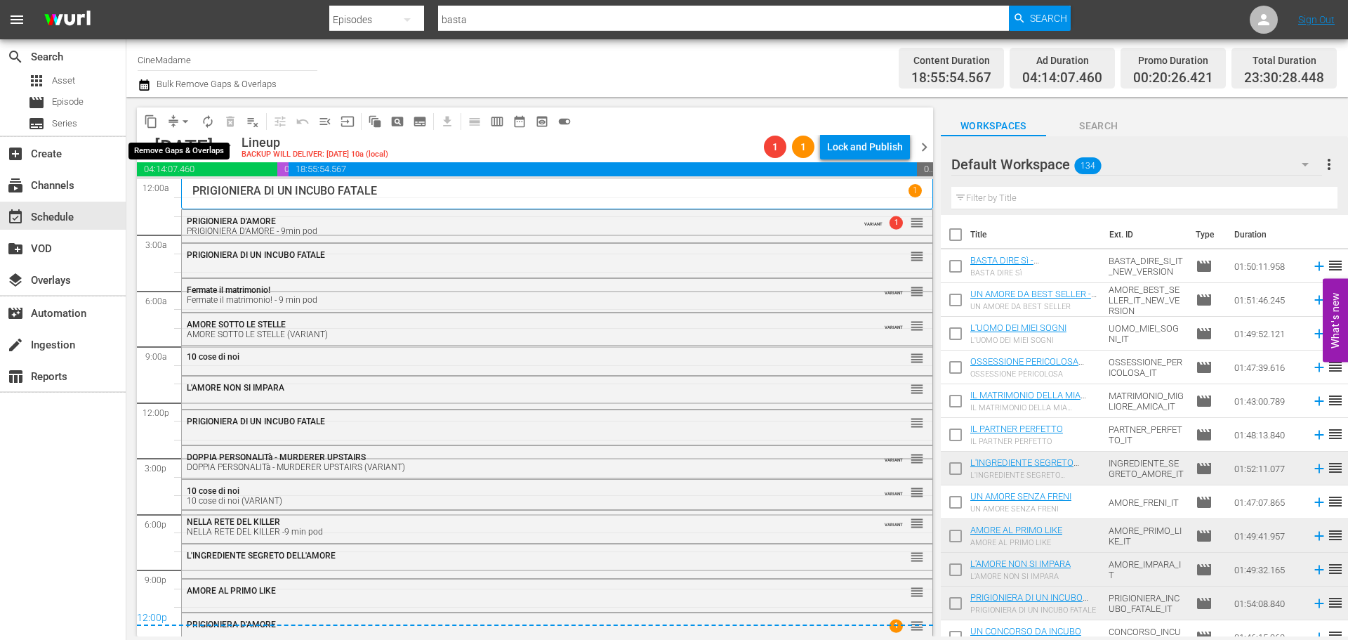
click at [171, 117] on span "compress" at bounding box center [173, 121] width 14 height 14
click at [185, 122] on span "arrow_drop_down" at bounding box center [185, 121] width 14 height 14
click at [219, 196] on li "Align to End of Previous Day" at bounding box center [185, 196] width 147 height 23
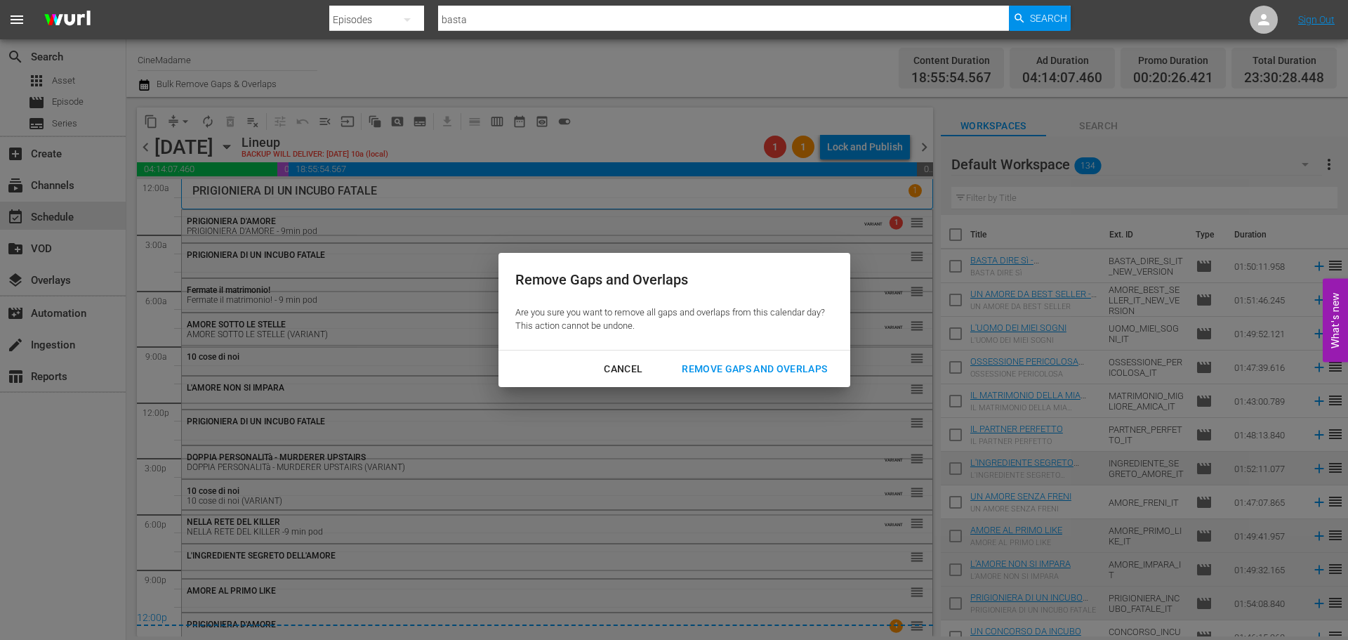
click at [743, 360] on div "Remove Gaps and Overlaps" at bounding box center [755, 369] width 168 height 18
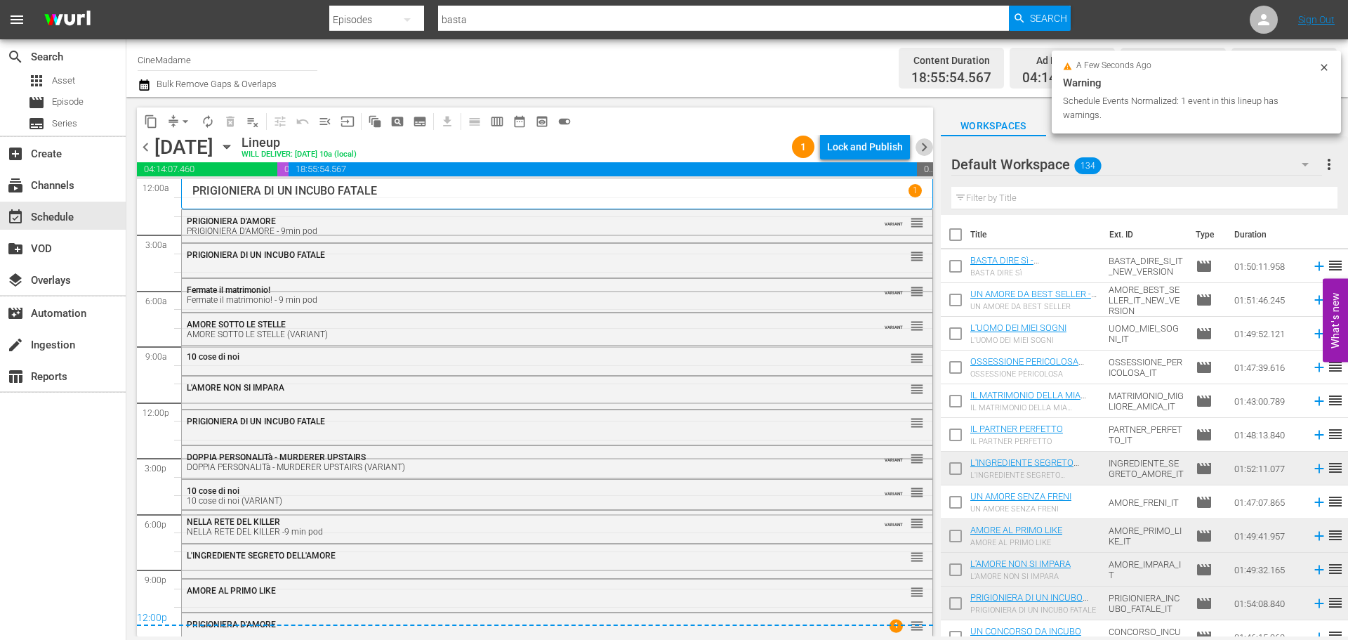
click at [925, 141] on span "chevron_right" at bounding box center [925, 147] width 18 height 18
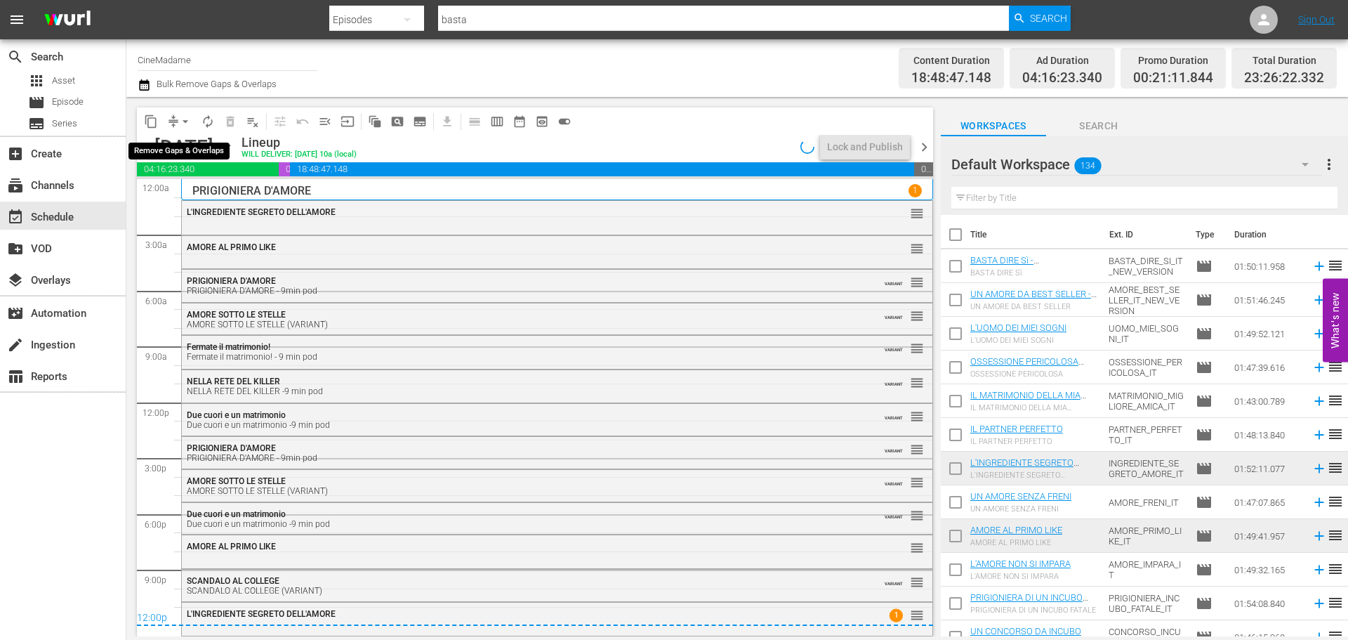
click at [189, 121] on span "arrow_drop_down" at bounding box center [185, 121] width 14 height 14
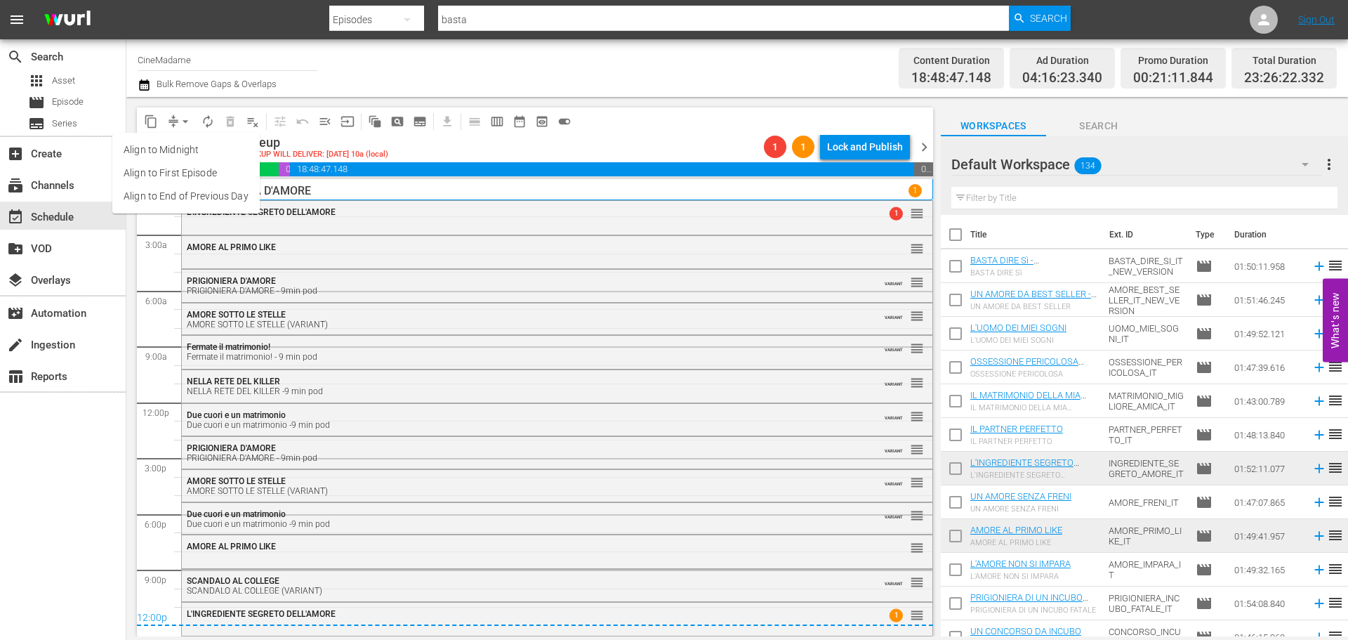
click at [202, 196] on li "Align to End of Previous Day" at bounding box center [185, 196] width 147 height 23
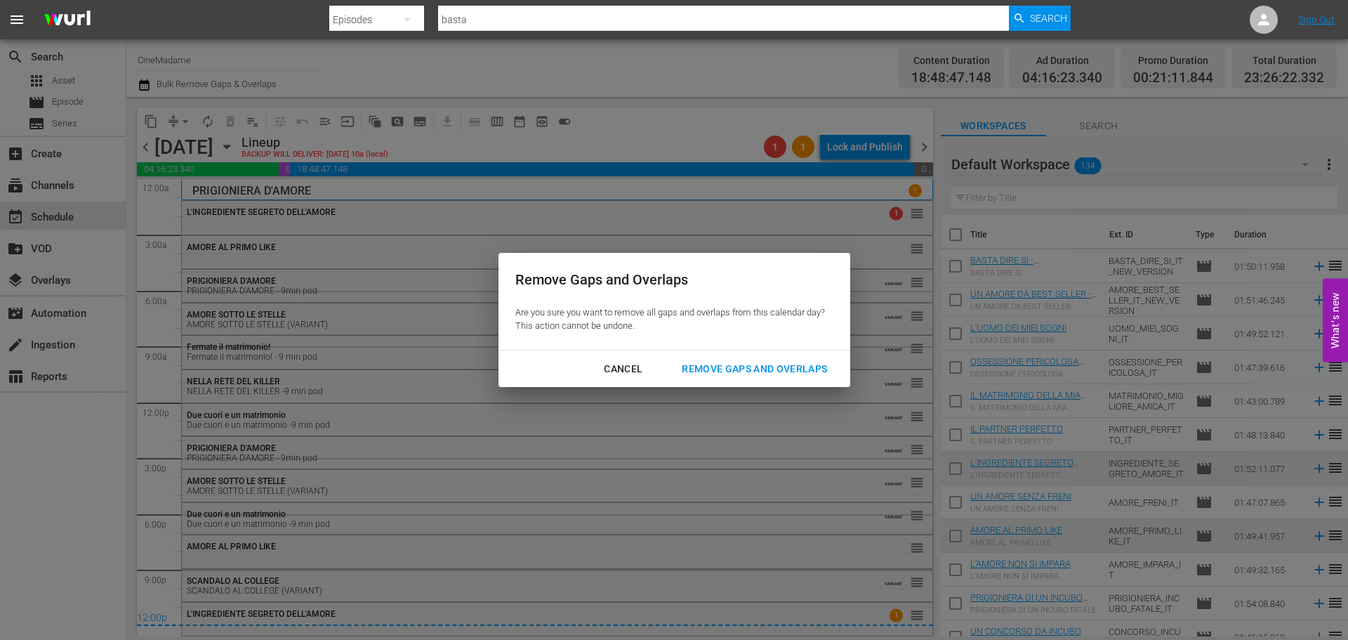
click at [762, 366] on div "Remove Gaps and Overlaps" at bounding box center [755, 369] width 168 height 18
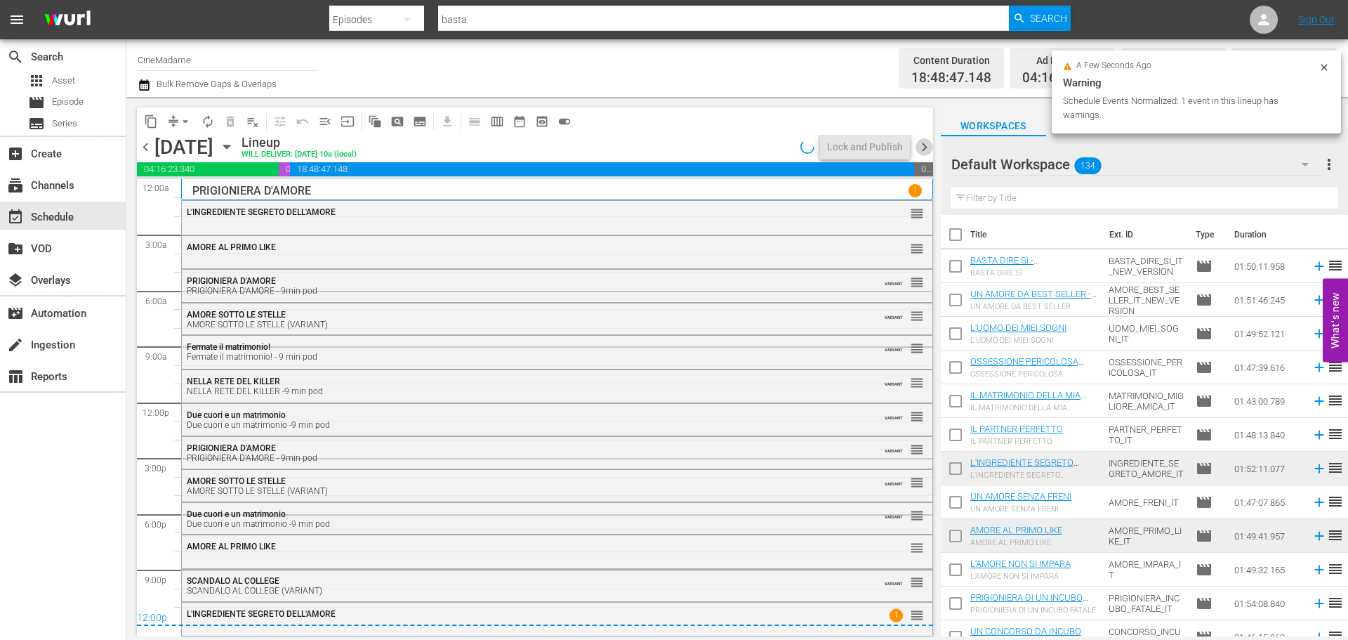
click at [925, 144] on span "chevron_right" at bounding box center [925, 147] width 18 height 18
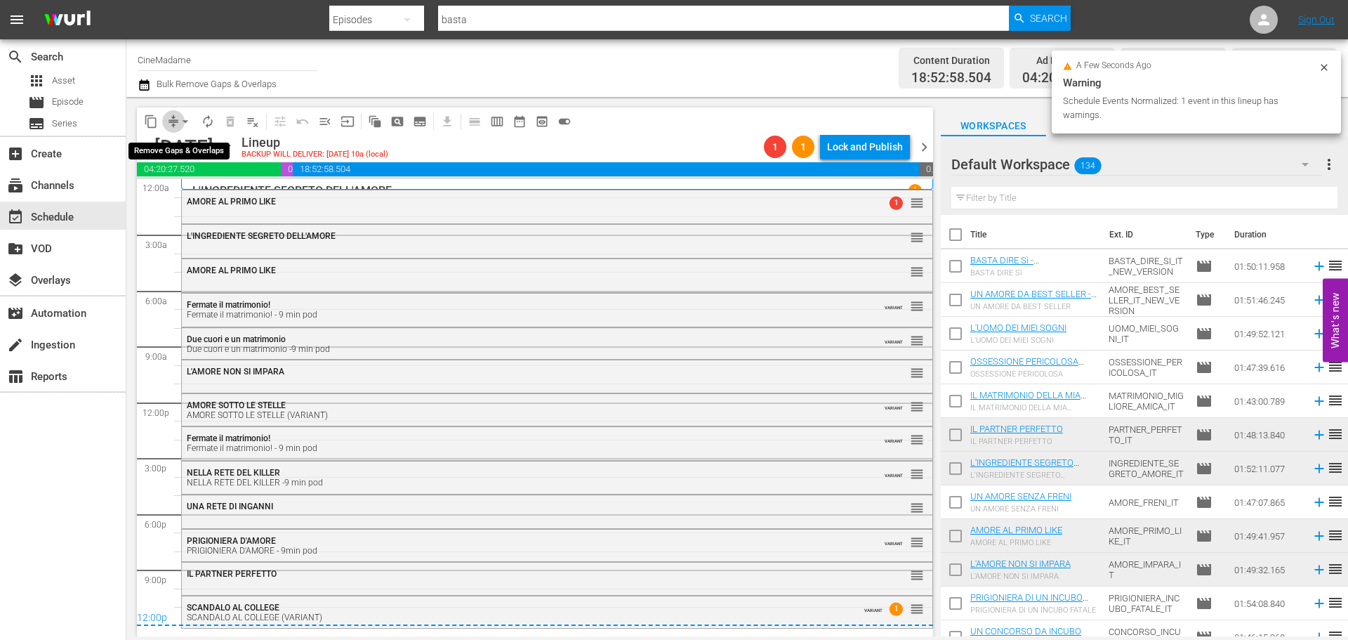
click at [173, 117] on span "compress" at bounding box center [173, 121] width 14 height 14
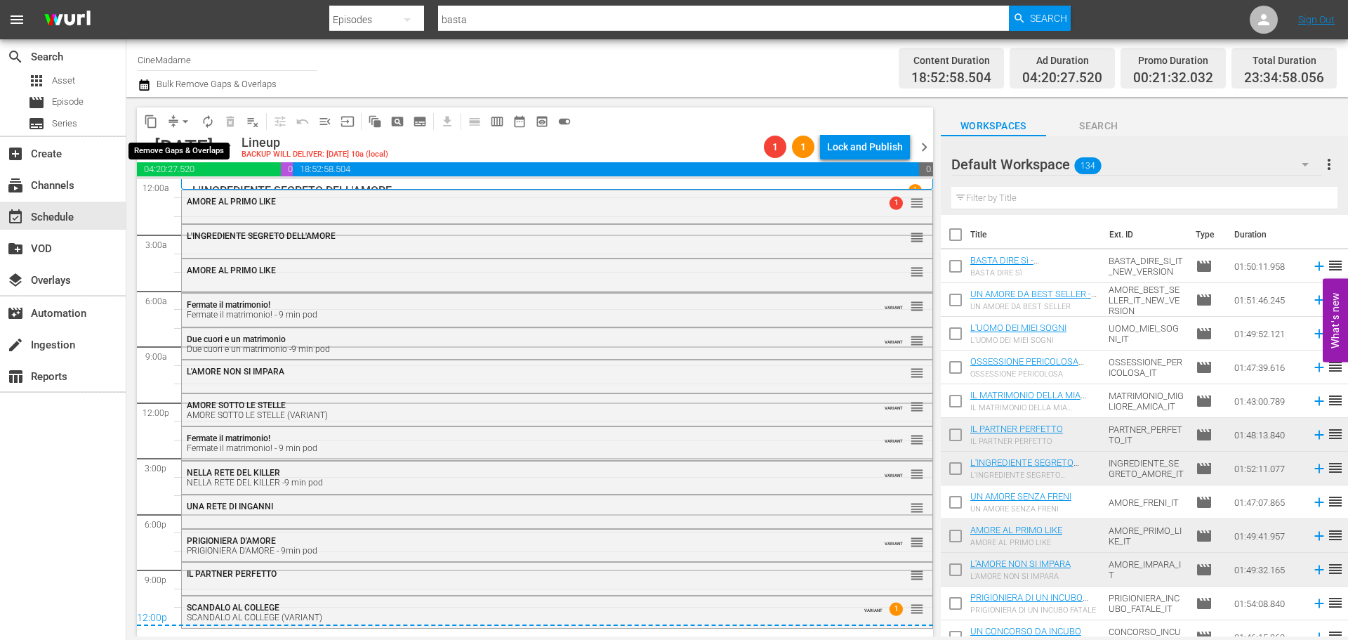
click at [187, 118] on span "arrow_drop_down" at bounding box center [185, 121] width 14 height 14
click at [192, 194] on li "Align to End of Previous Day" at bounding box center [185, 196] width 147 height 23
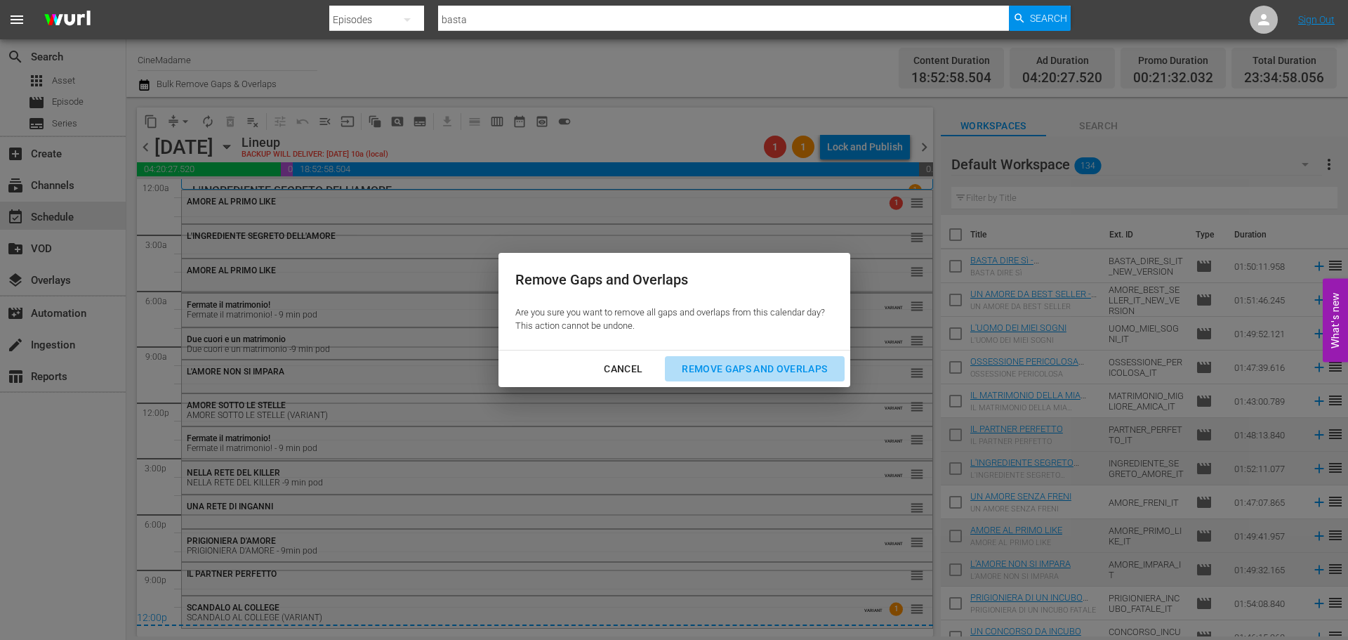
click at [824, 366] on div "Remove Gaps and Overlaps" at bounding box center [755, 369] width 168 height 18
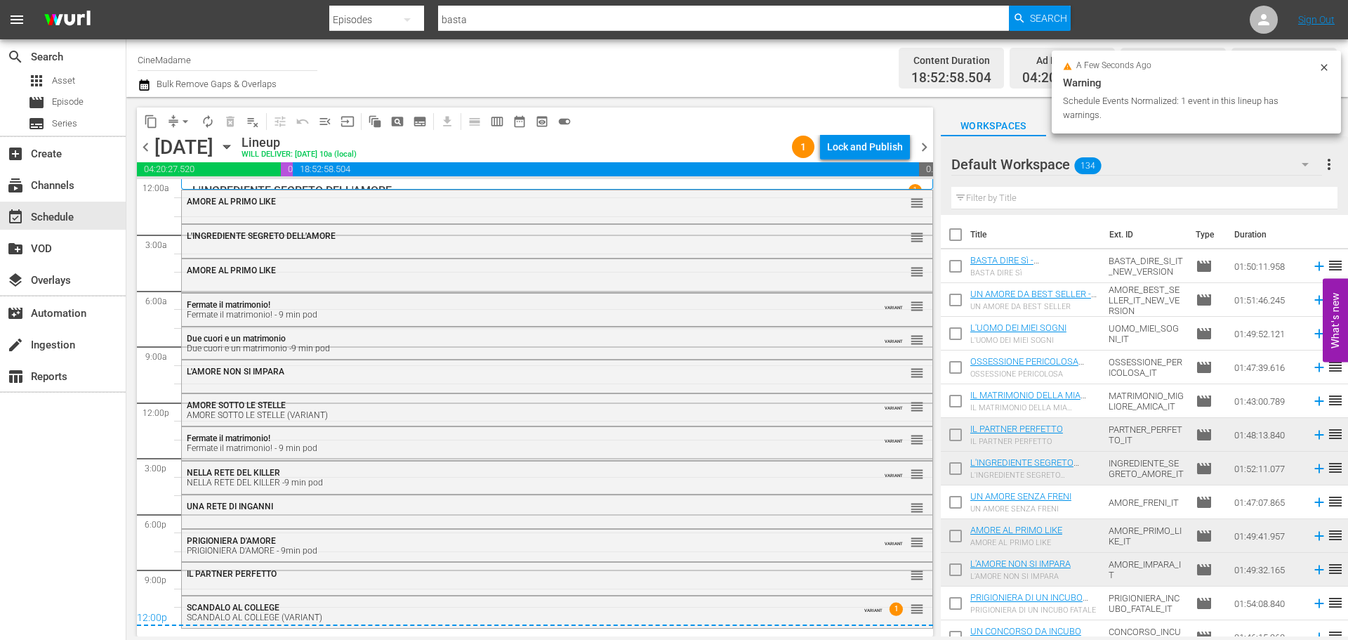
click at [924, 141] on span "chevron_right" at bounding box center [925, 147] width 18 height 18
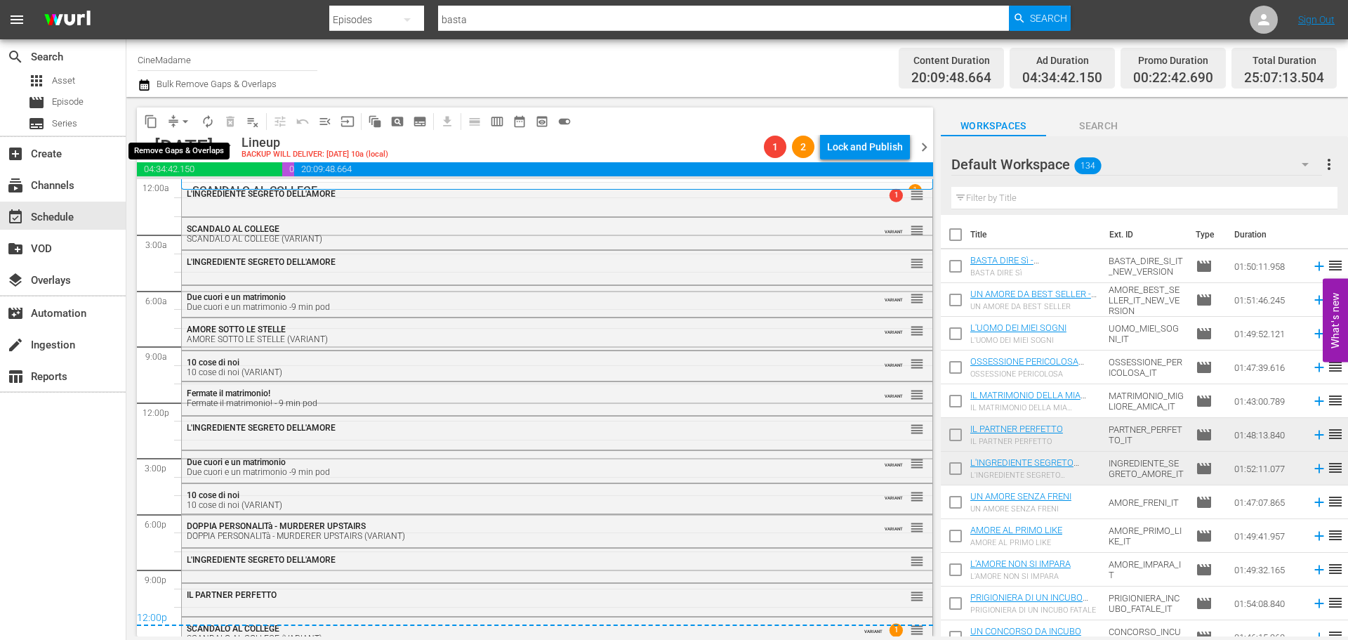
click at [180, 121] on span "arrow_drop_down" at bounding box center [185, 121] width 14 height 14
click at [199, 199] on li "Align to End of Previous Day" at bounding box center [185, 196] width 147 height 23
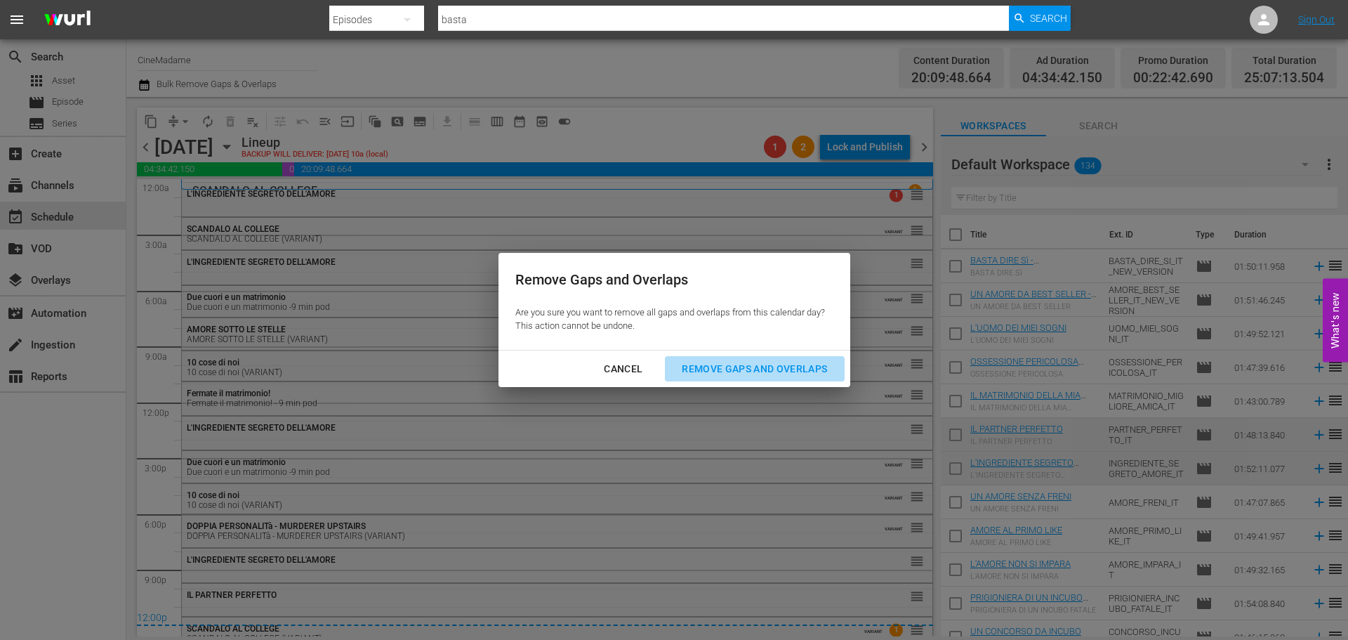
click at [784, 360] on div "Remove Gaps and Overlaps" at bounding box center [755, 369] width 168 height 18
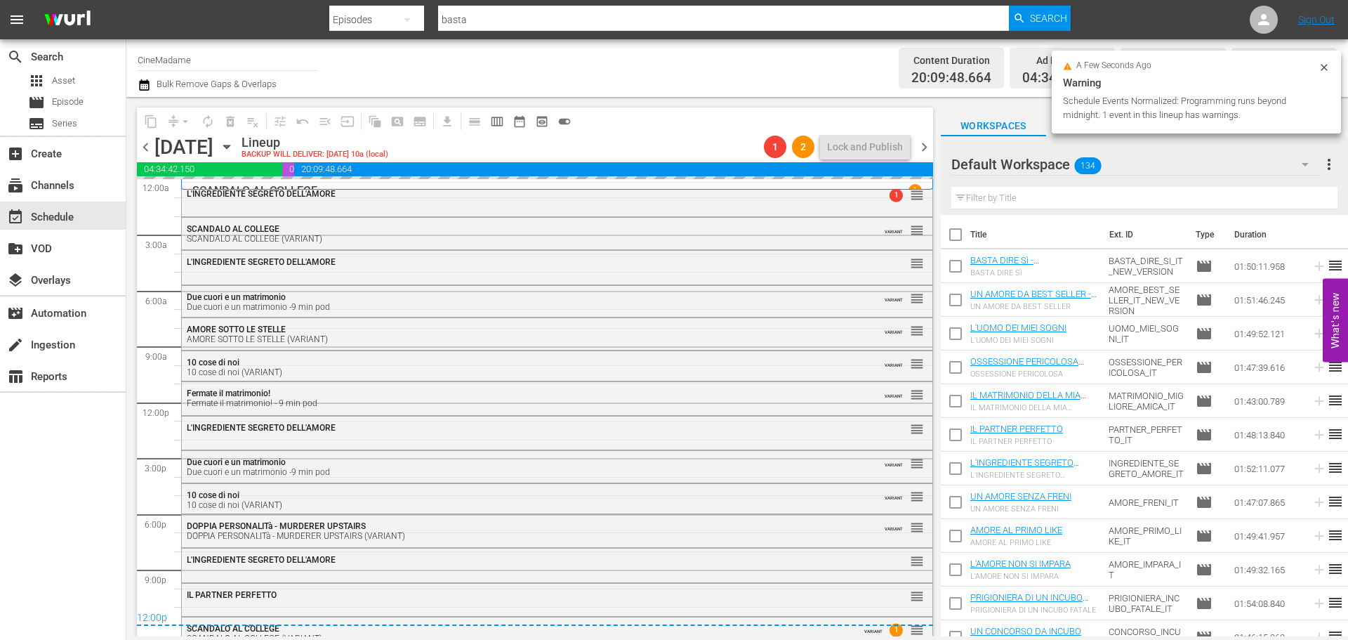
click at [925, 144] on span "chevron_right" at bounding box center [925, 147] width 18 height 18
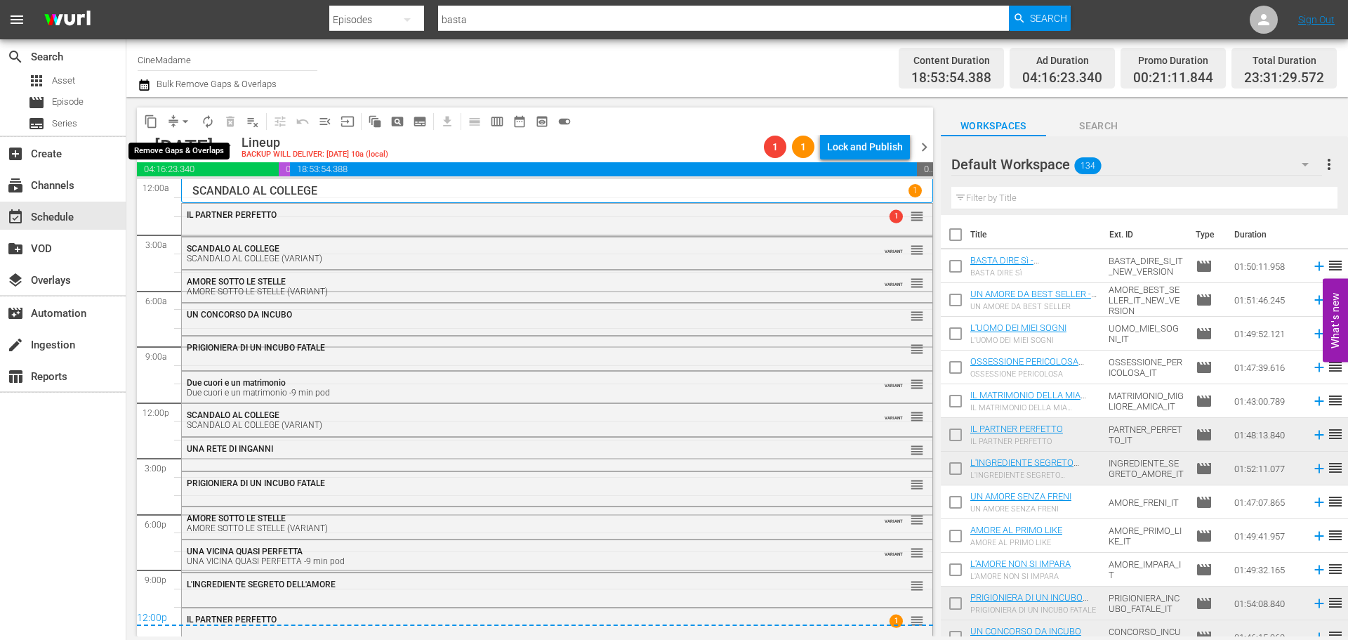
click at [185, 119] on span "arrow_drop_down" at bounding box center [185, 121] width 14 height 14
click at [224, 191] on li "Align to End of Previous Day" at bounding box center [185, 196] width 147 height 23
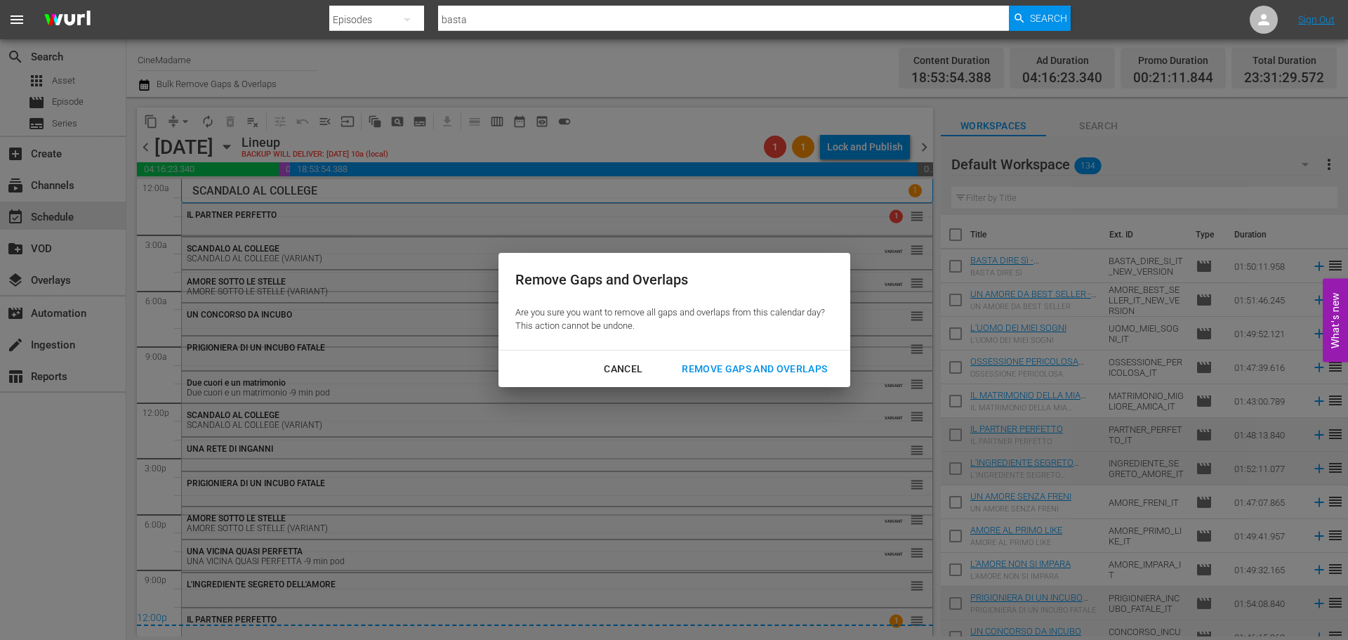
click at [774, 366] on div "Remove Gaps and Overlaps" at bounding box center [755, 369] width 168 height 18
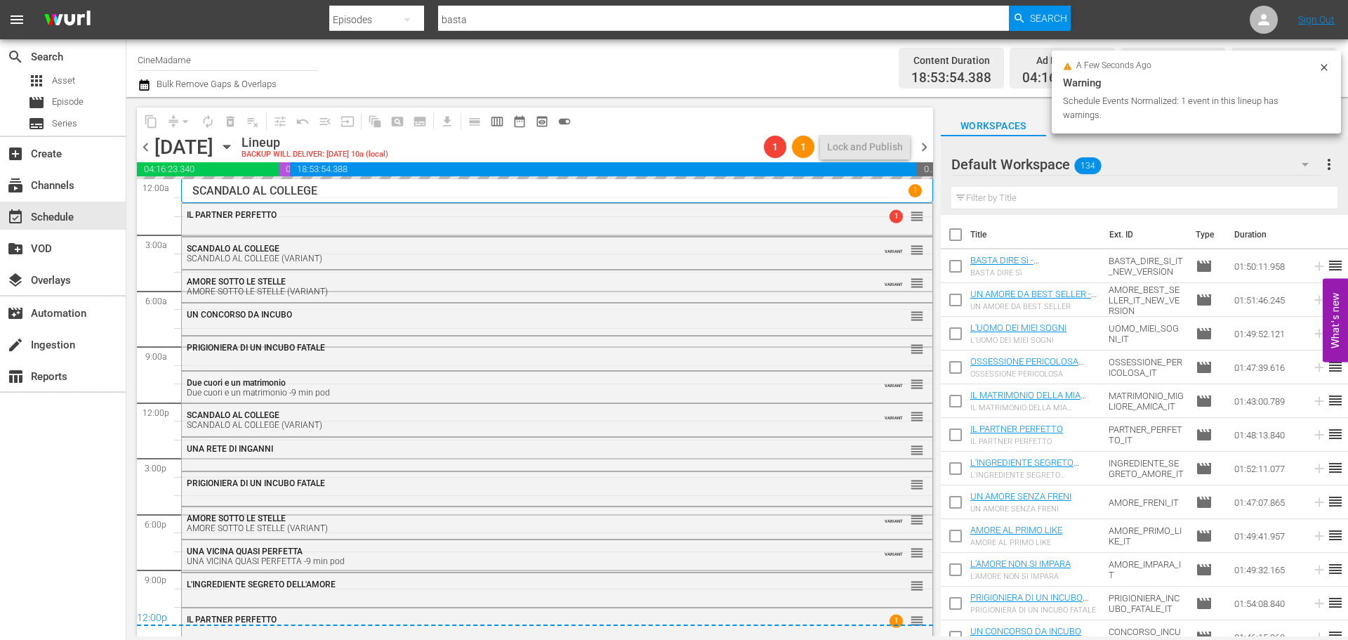
click at [924, 146] on span "chevron_right" at bounding box center [925, 147] width 18 height 18
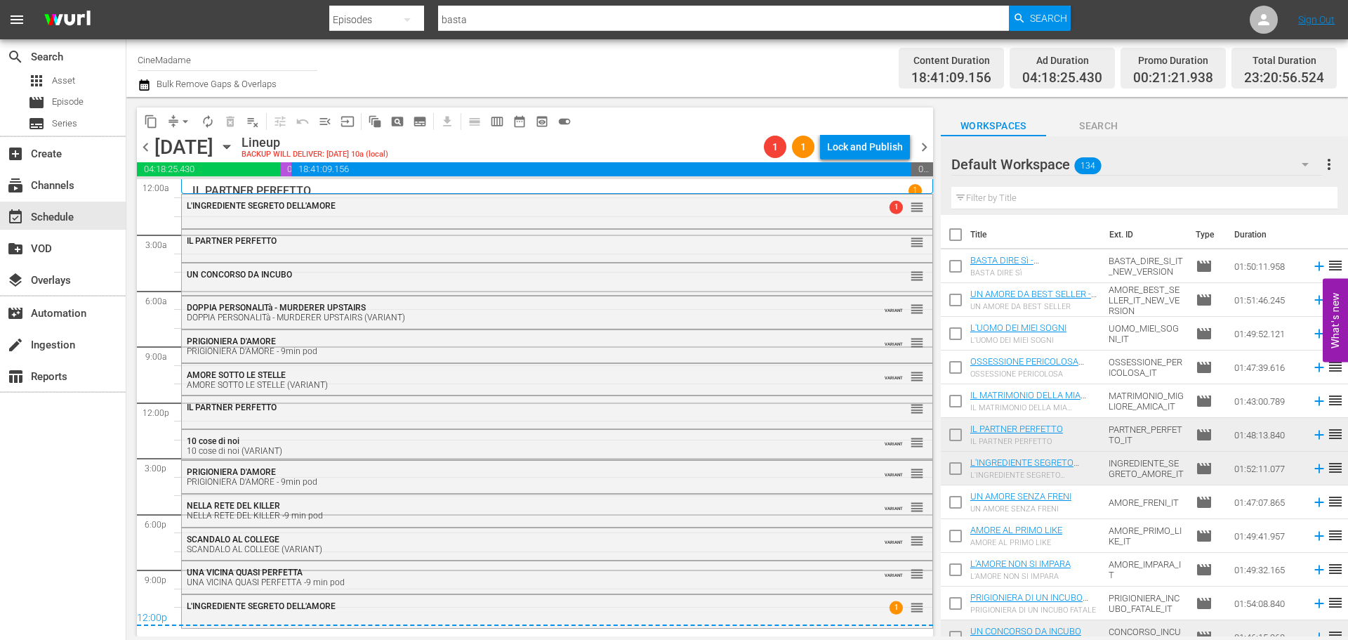
click at [180, 119] on span "arrow_drop_down" at bounding box center [185, 121] width 14 height 14
click at [199, 195] on li "Align to End of Previous Day" at bounding box center [185, 196] width 147 height 23
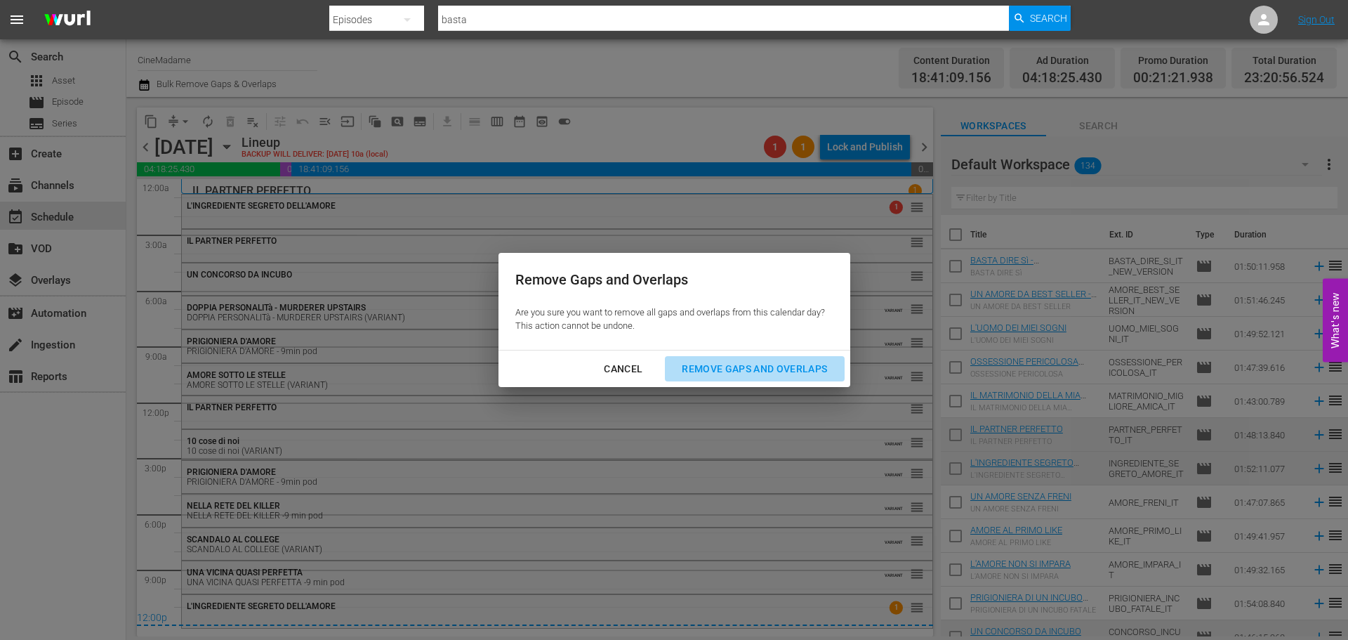
click at [715, 374] on div "Remove Gaps and Overlaps" at bounding box center [755, 369] width 168 height 18
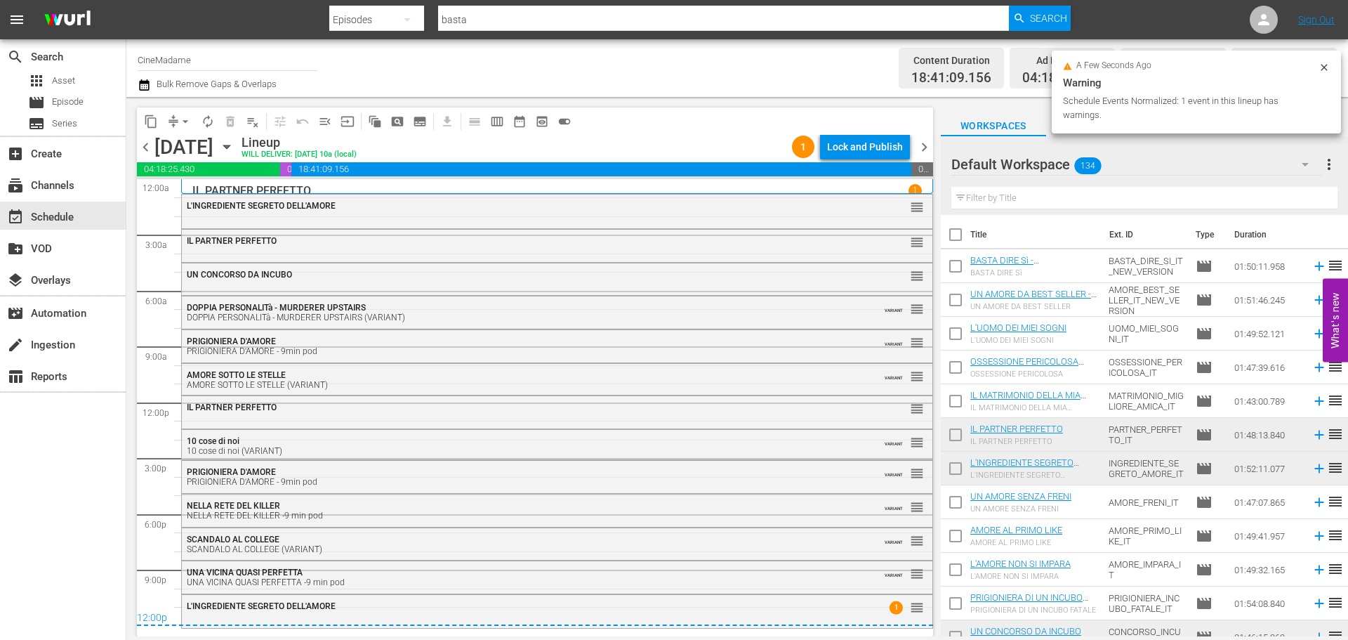
click at [924, 150] on span "chevron_right" at bounding box center [925, 147] width 18 height 18
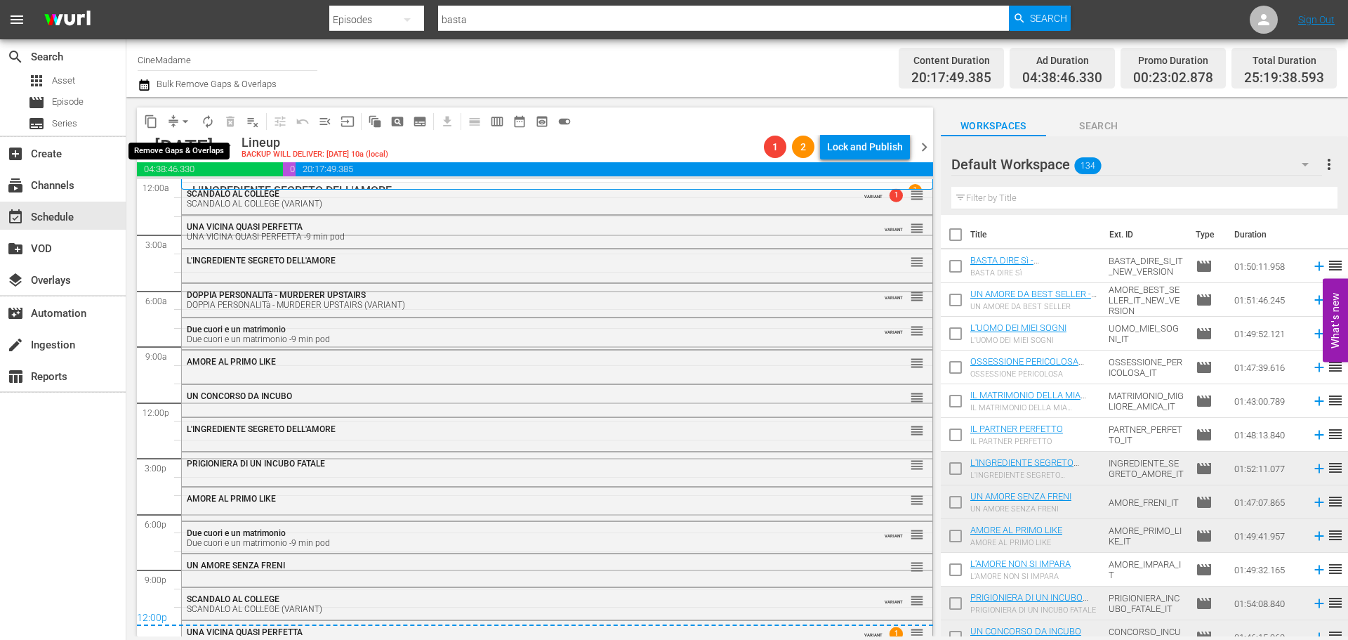
click at [187, 119] on span "arrow_drop_down" at bounding box center [185, 121] width 14 height 14
click at [203, 195] on li "Align to End of Previous Day" at bounding box center [185, 196] width 147 height 23
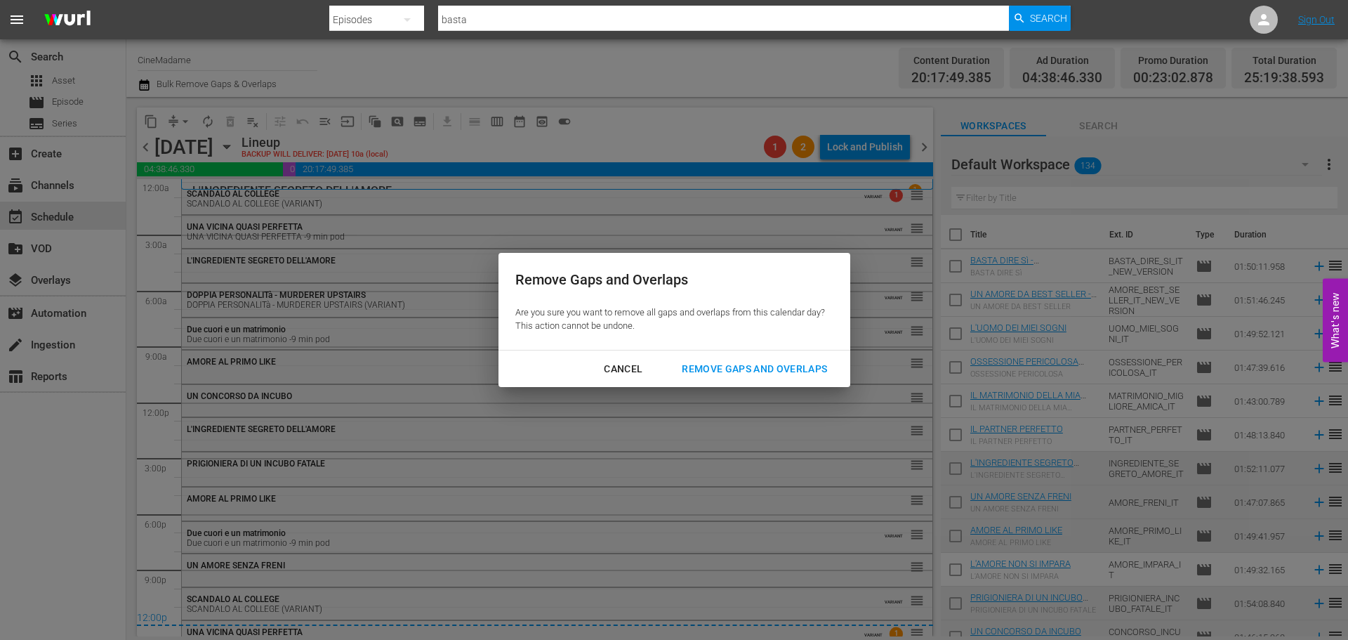
click at [764, 374] on div "Remove Gaps and Overlaps" at bounding box center [755, 369] width 168 height 18
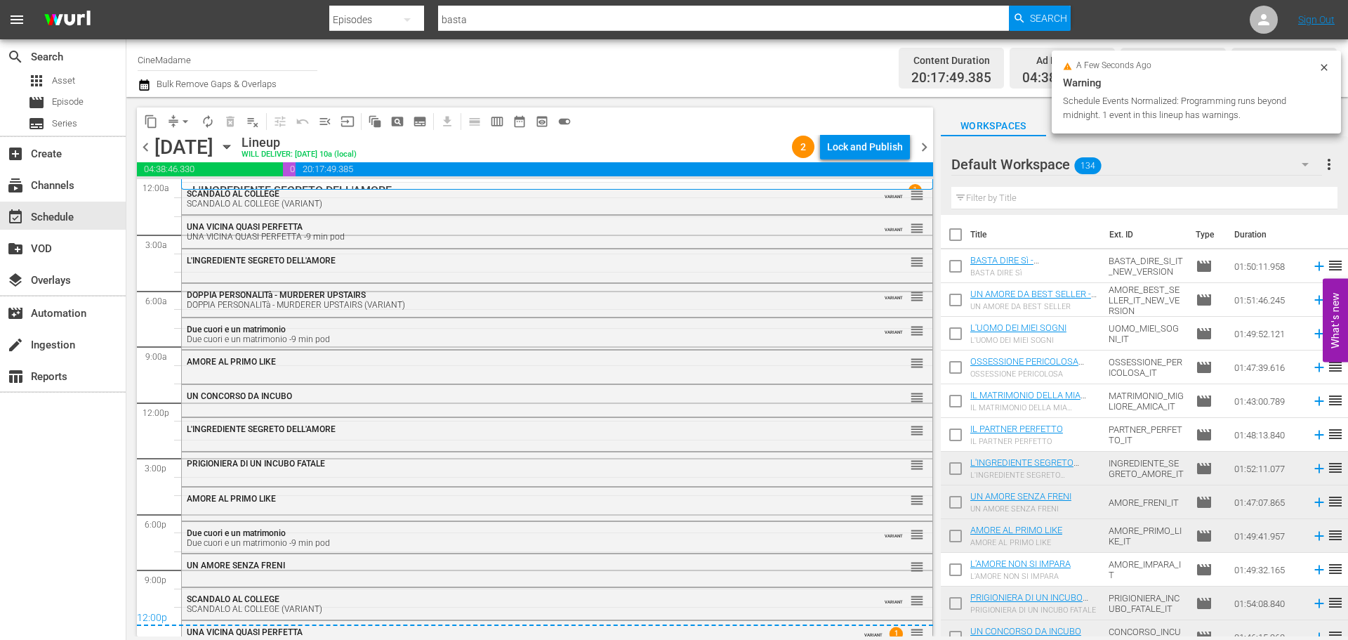
click at [924, 143] on span "chevron_right" at bounding box center [925, 147] width 18 height 18
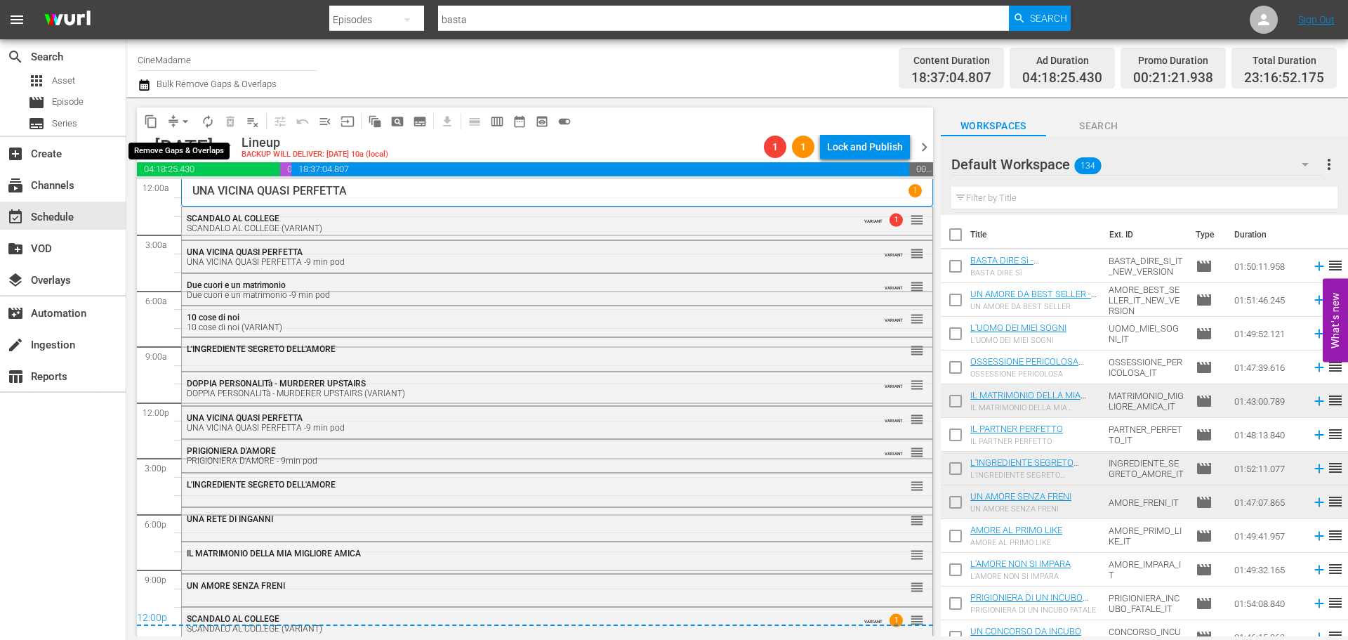
click at [168, 112] on button "compress" at bounding box center [173, 121] width 22 height 22
click at [185, 120] on span "arrow_drop_down" at bounding box center [185, 121] width 14 height 14
click at [219, 191] on li "Align to End of Previous Day" at bounding box center [185, 196] width 147 height 23
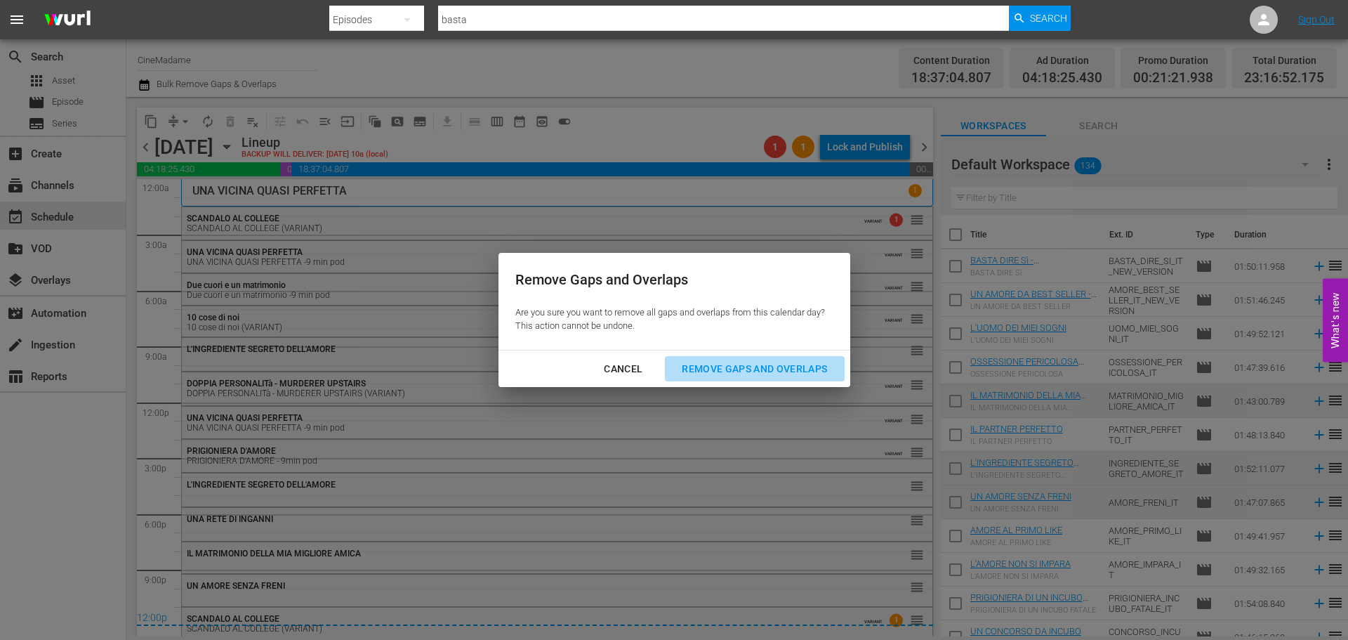
click at [791, 365] on div "Remove Gaps and Overlaps" at bounding box center [755, 369] width 168 height 18
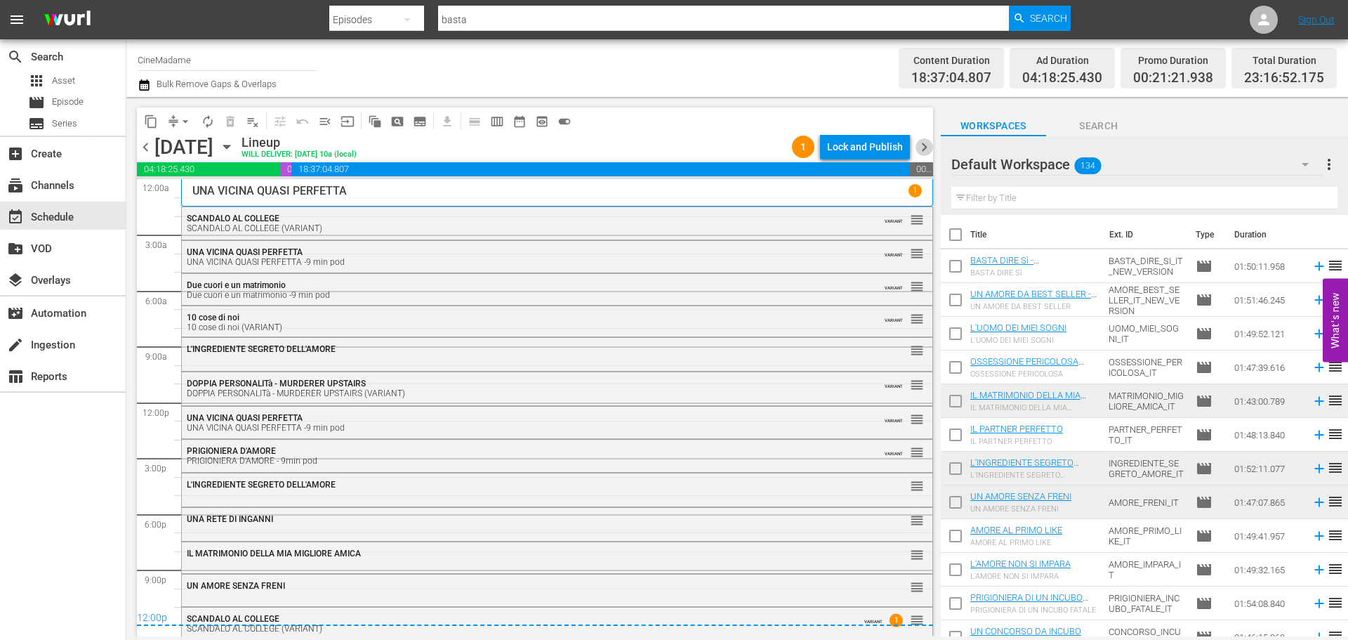
click at [932, 146] on span "chevron_right" at bounding box center [925, 147] width 18 height 18
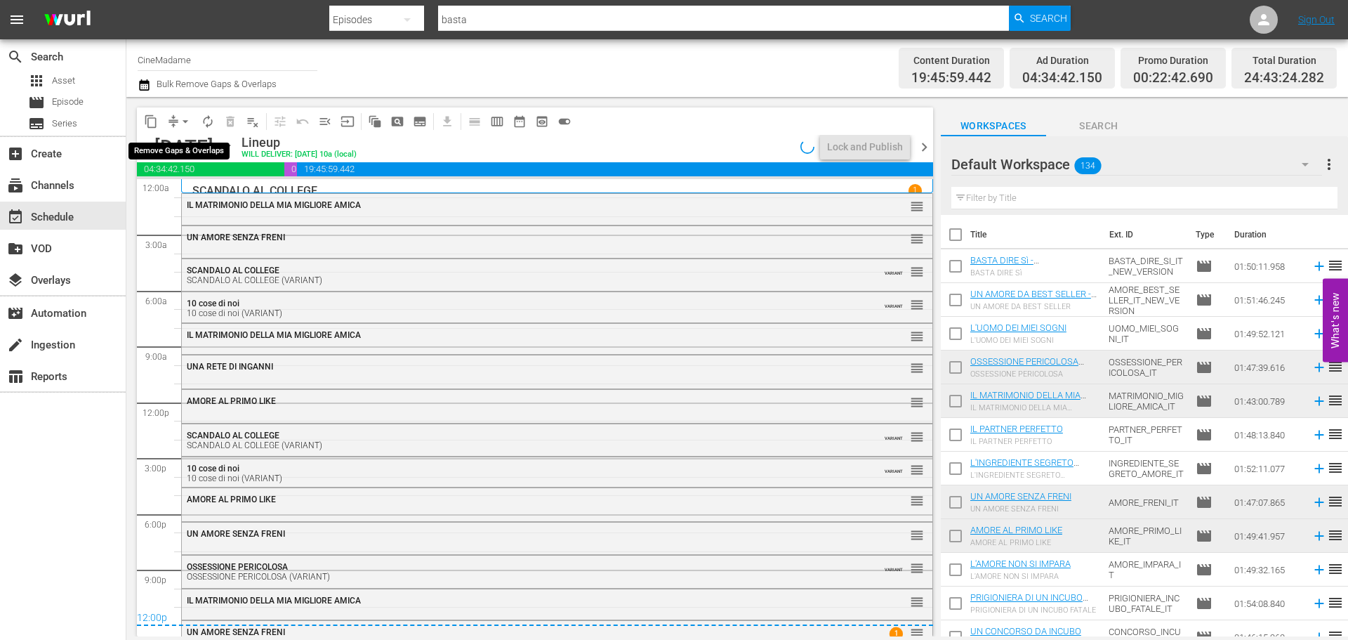
click at [180, 119] on span "arrow_drop_down" at bounding box center [185, 121] width 14 height 14
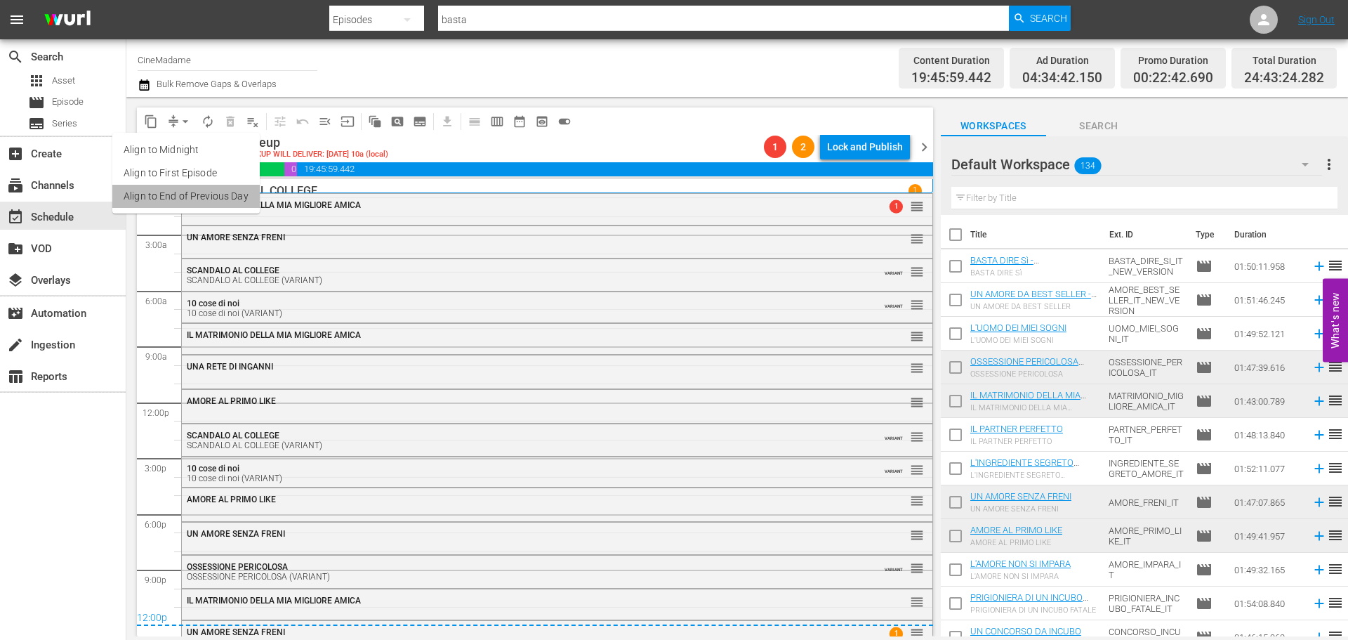
click at [230, 195] on li "Align to End of Previous Day" at bounding box center [185, 196] width 147 height 23
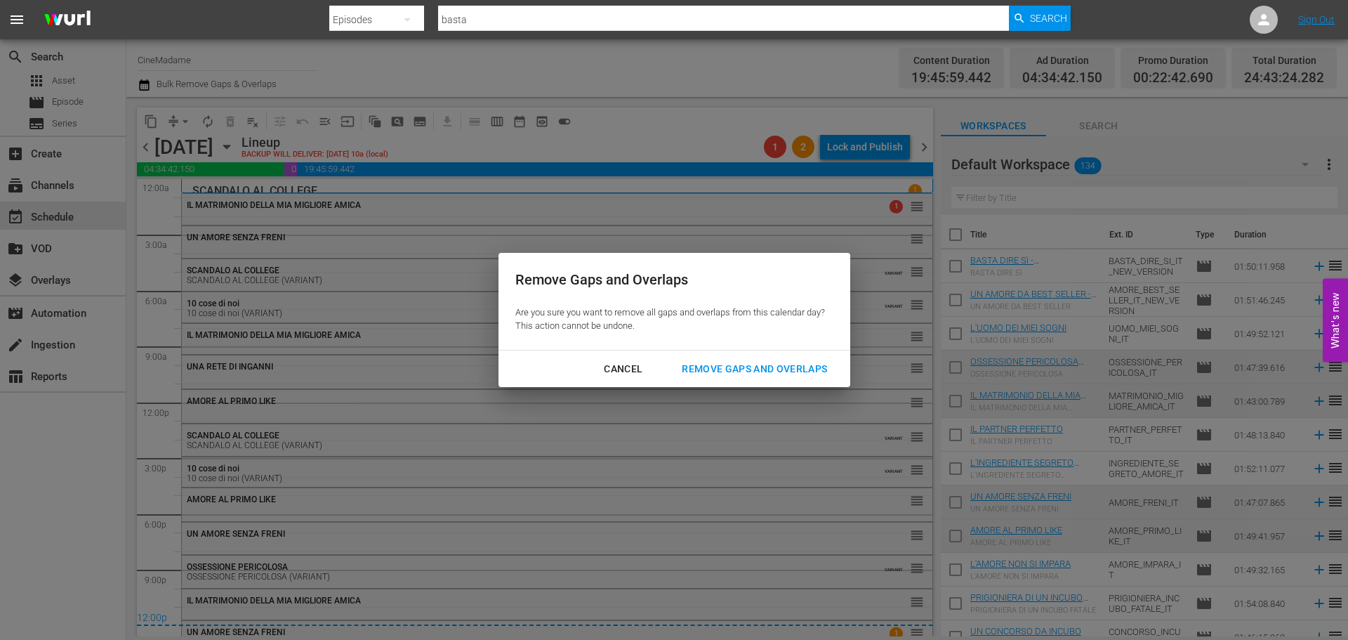
click at [732, 366] on div "Remove Gaps and Overlaps" at bounding box center [755, 369] width 168 height 18
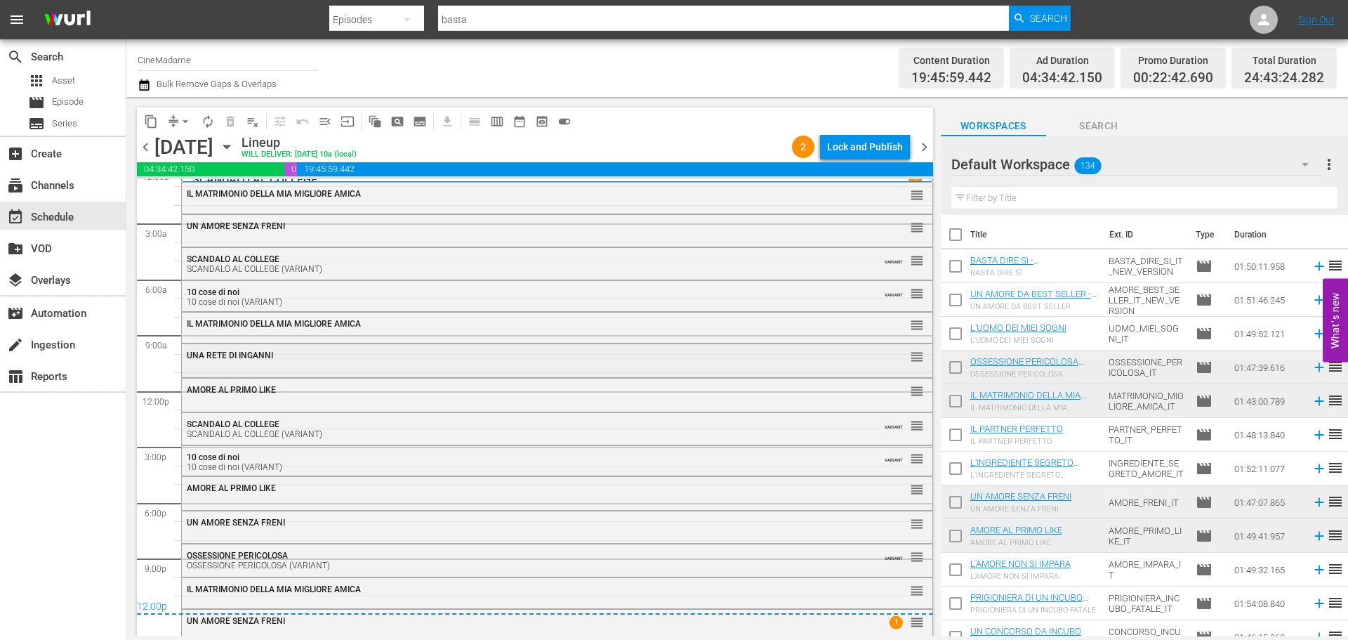
scroll to position [17, 0]
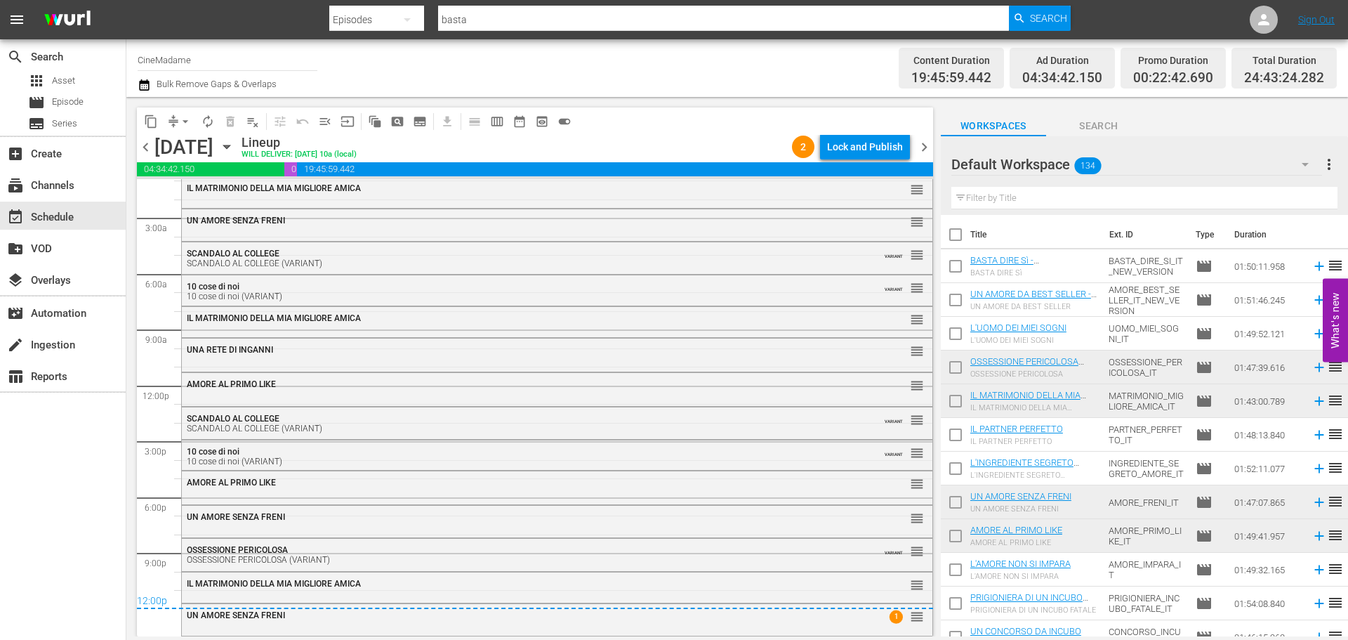
click at [928, 149] on span "chevron_right" at bounding box center [925, 147] width 18 height 18
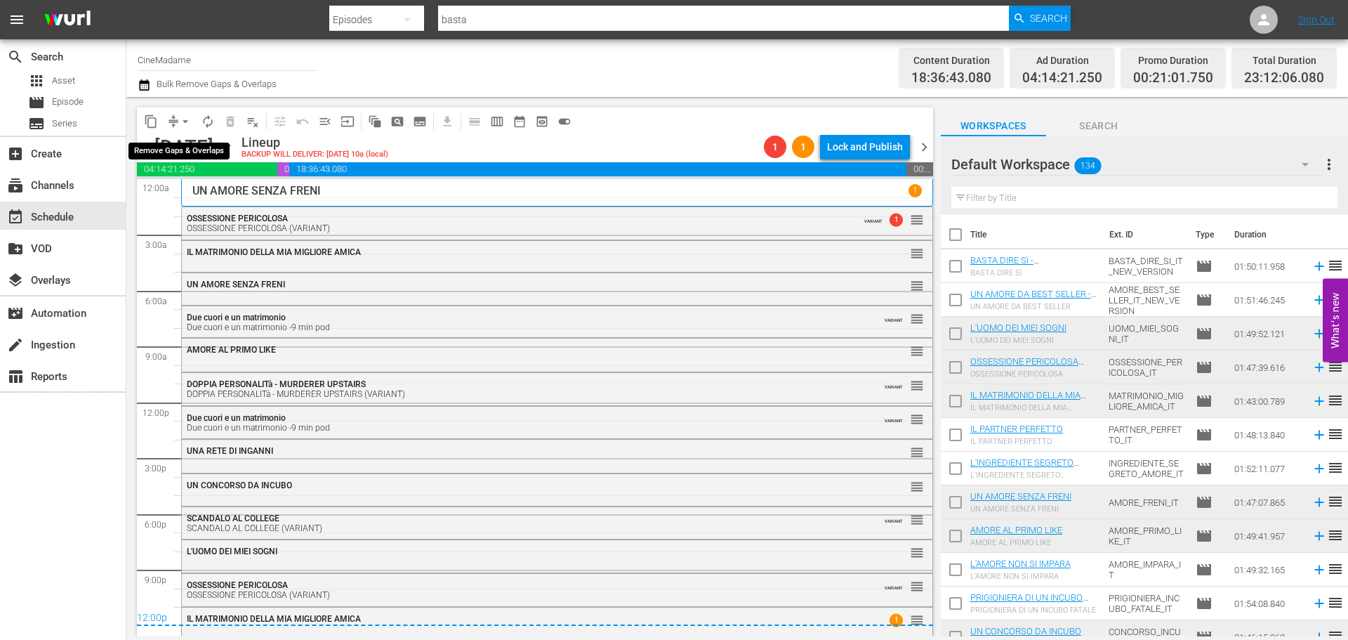
click at [180, 121] on span "arrow_drop_down" at bounding box center [185, 121] width 14 height 14
click at [237, 201] on li "Align to End of Previous Day" at bounding box center [185, 196] width 147 height 23
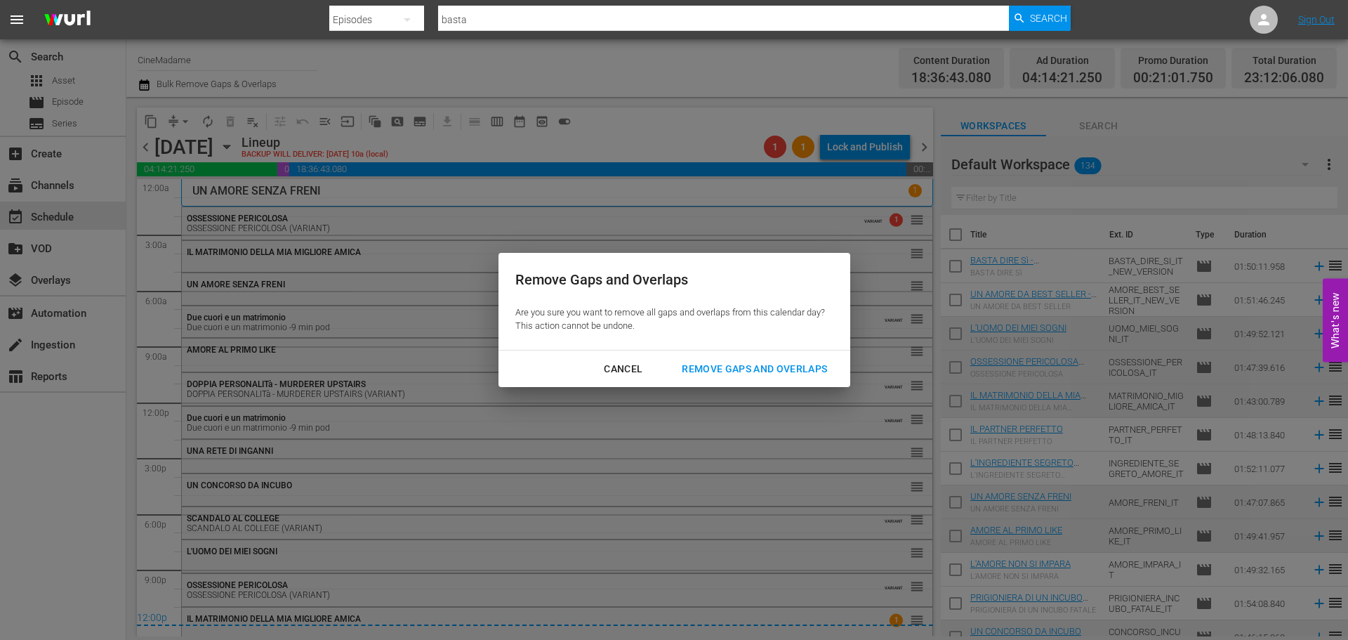
click at [732, 364] on div "Remove Gaps and Overlaps" at bounding box center [755, 369] width 168 height 18
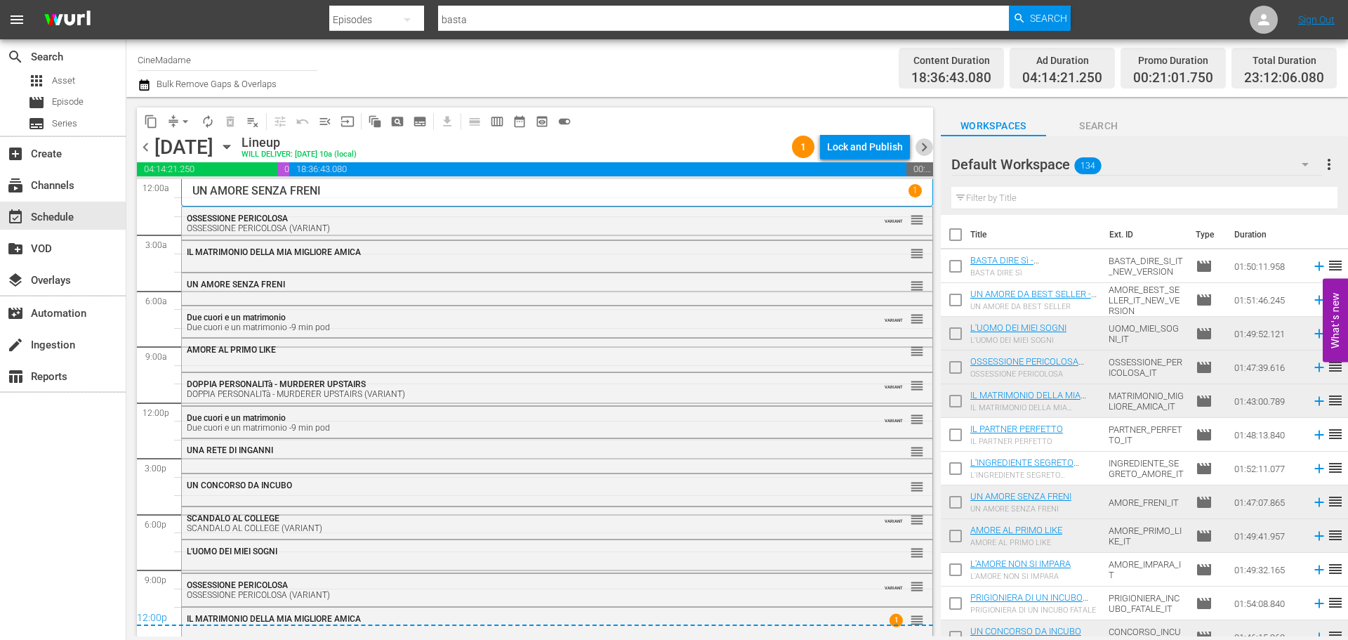
click at [923, 145] on span "chevron_right" at bounding box center [925, 147] width 18 height 18
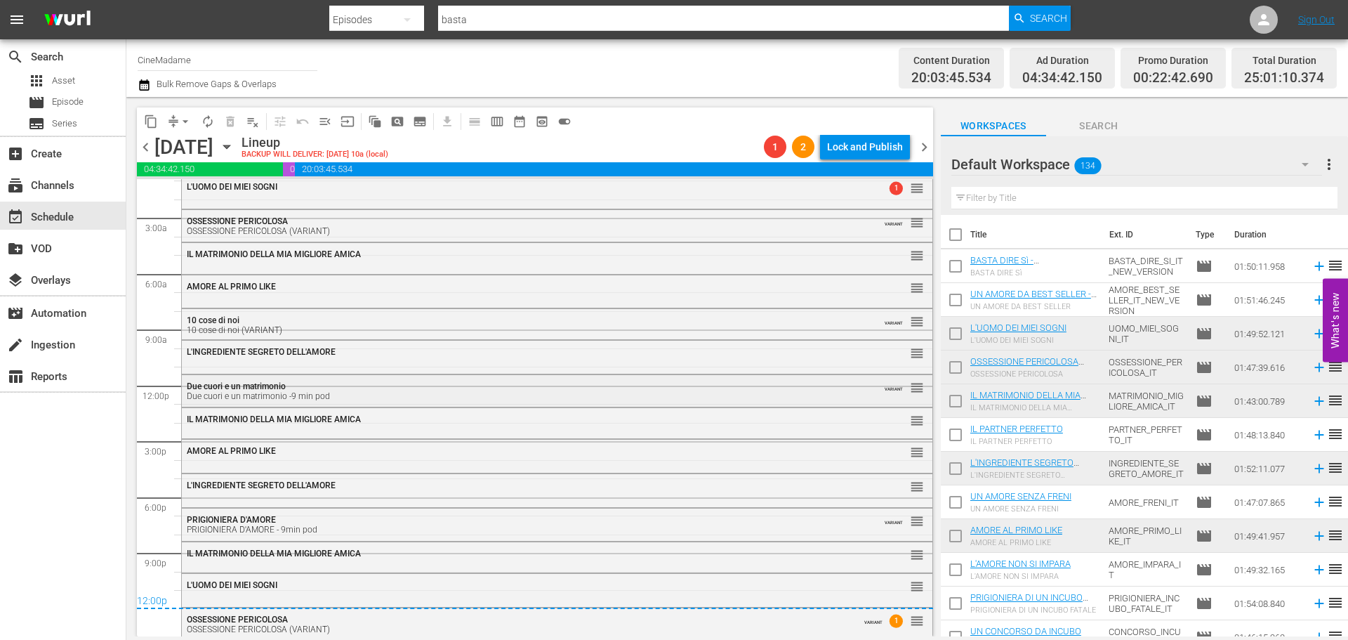
scroll to position [21, 0]
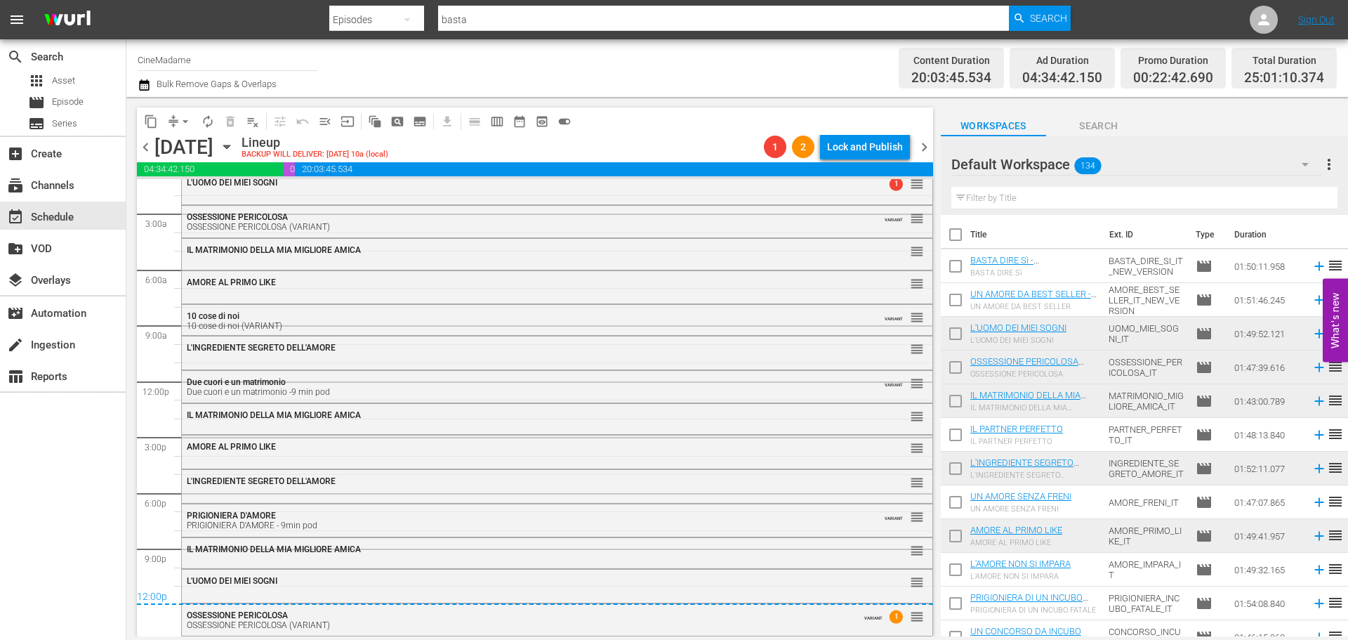
click at [185, 117] on span "arrow_drop_down" at bounding box center [185, 121] width 14 height 14
click at [204, 198] on li "Align to End of Previous Day" at bounding box center [185, 196] width 147 height 23
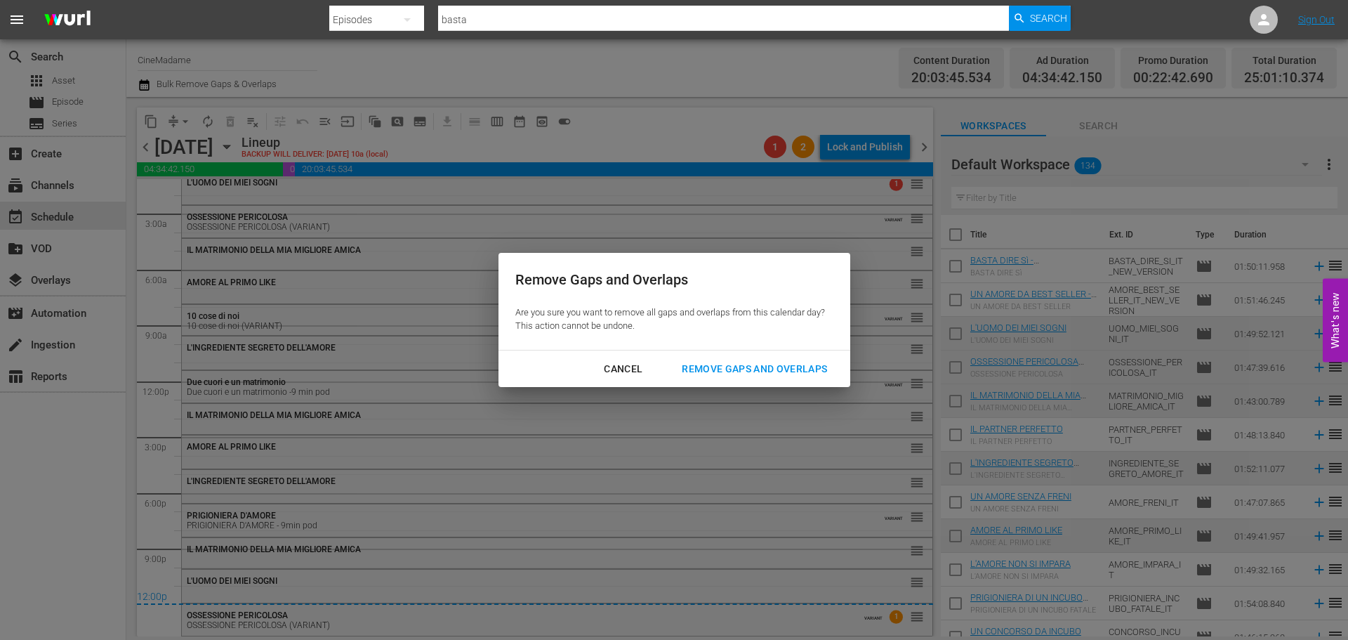
click at [725, 371] on div "Remove Gaps and Overlaps" at bounding box center [755, 369] width 168 height 18
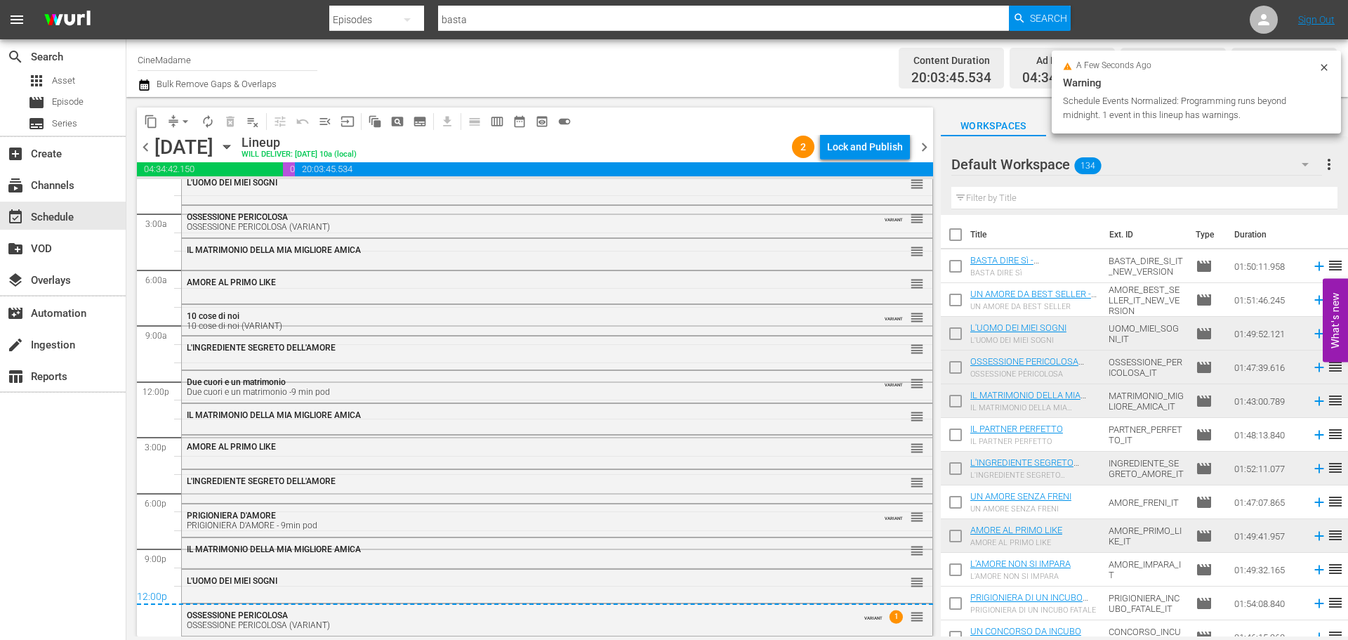
click at [923, 140] on span "chevron_right" at bounding box center [925, 147] width 18 height 18
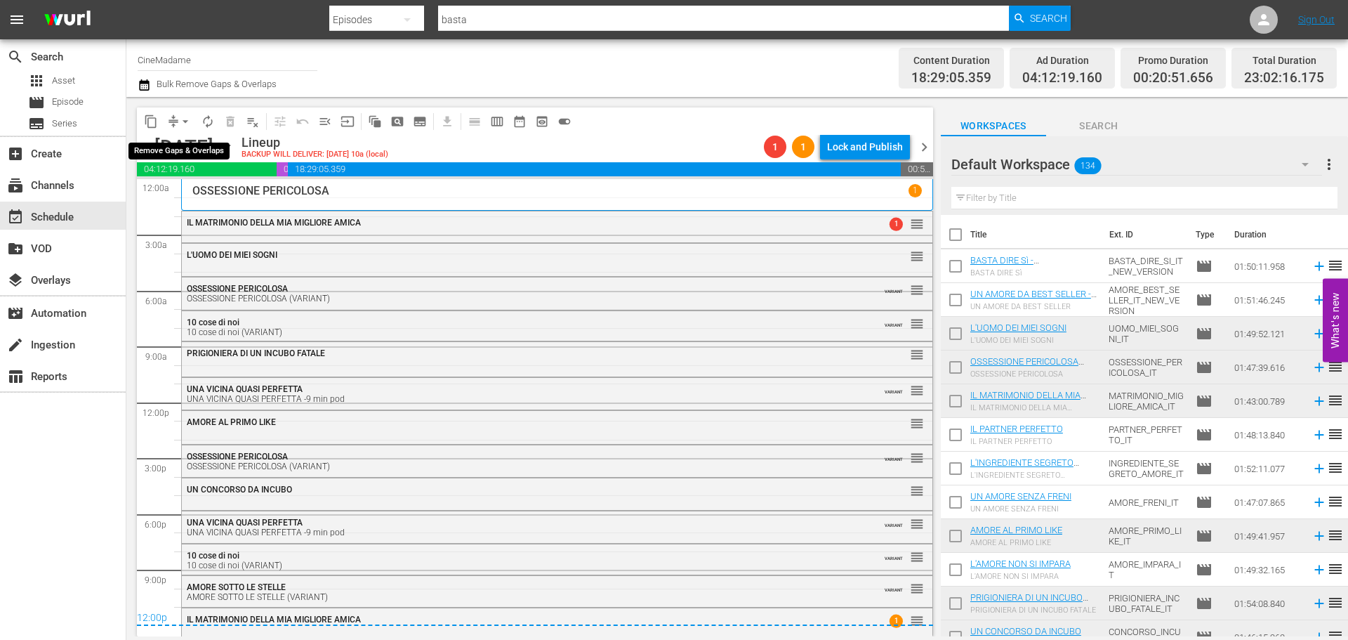
click at [188, 117] on span "arrow_drop_down" at bounding box center [185, 121] width 14 height 14
click at [206, 199] on li "Align to End of Previous Day" at bounding box center [185, 196] width 147 height 23
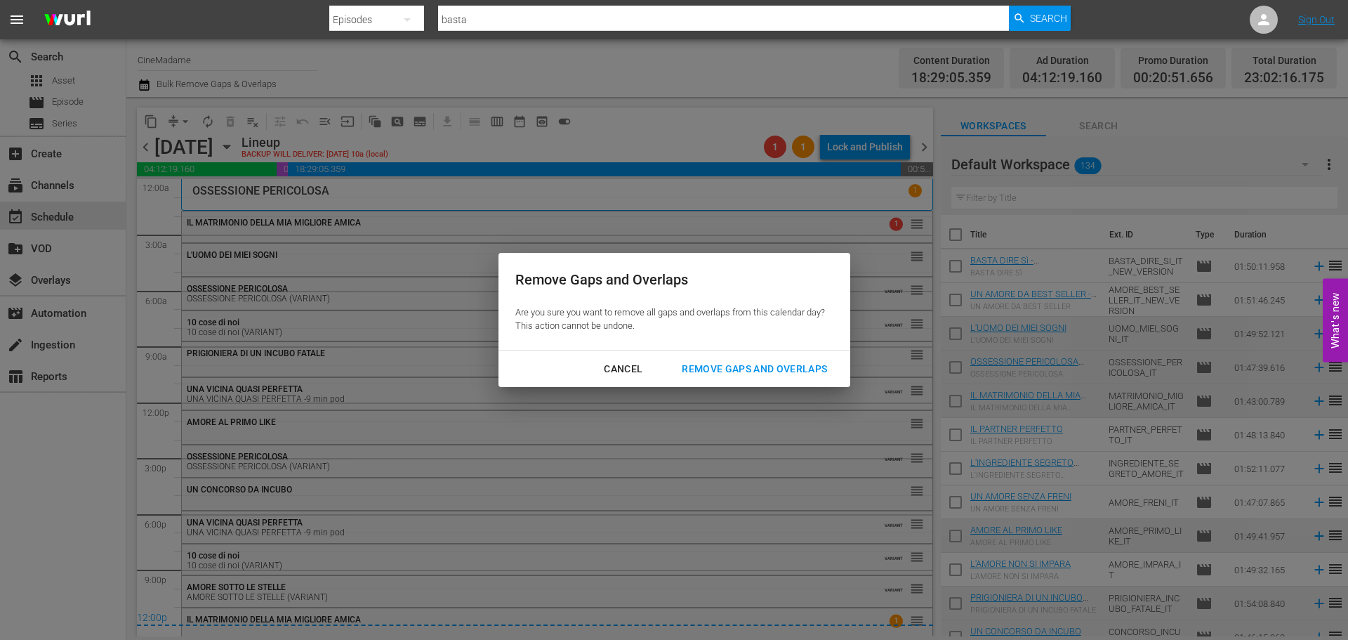
click at [776, 367] on div "Remove Gaps and Overlaps" at bounding box center [755, 369] width 168 height 18
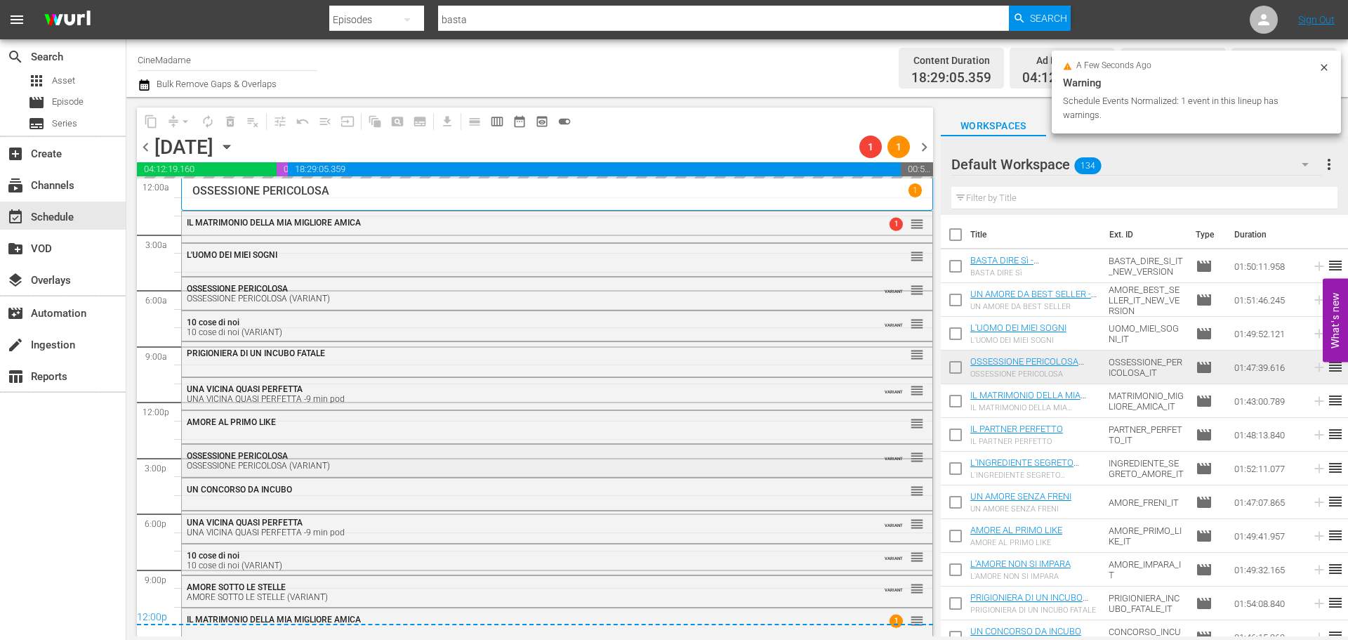
scroll to position [3, 0]
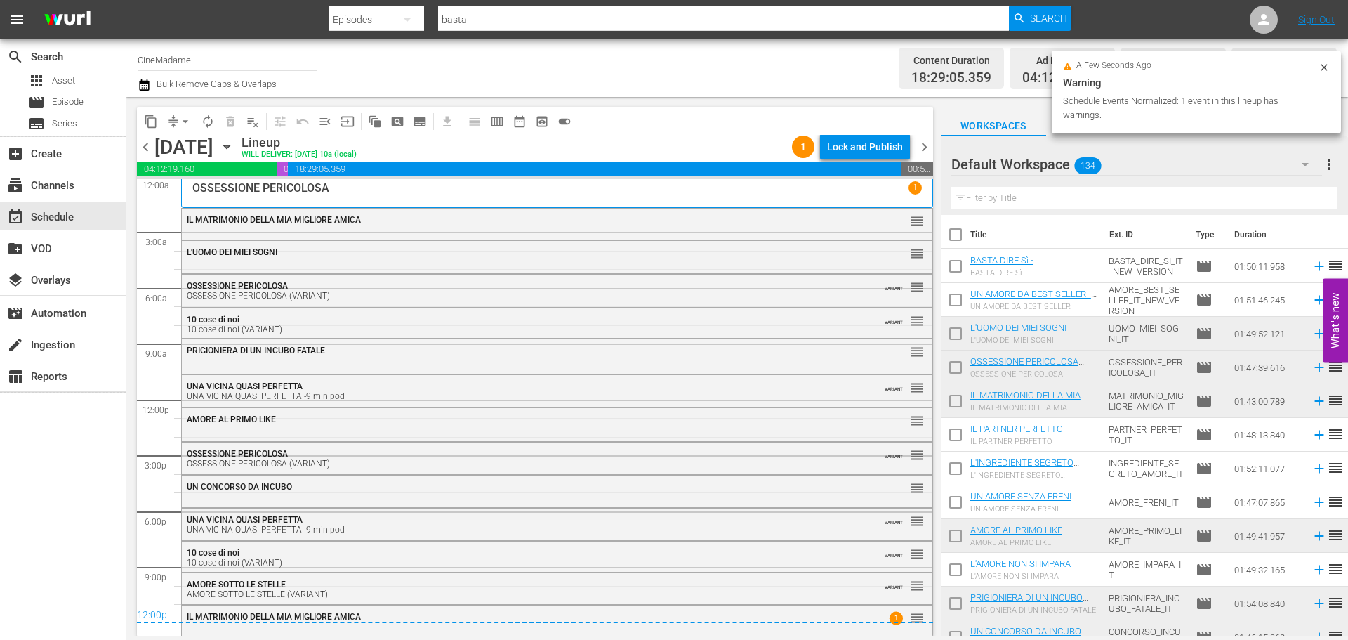
click at [923, 146] on span "chevron_right" at bounding box center [925, 147] width 18 height 18
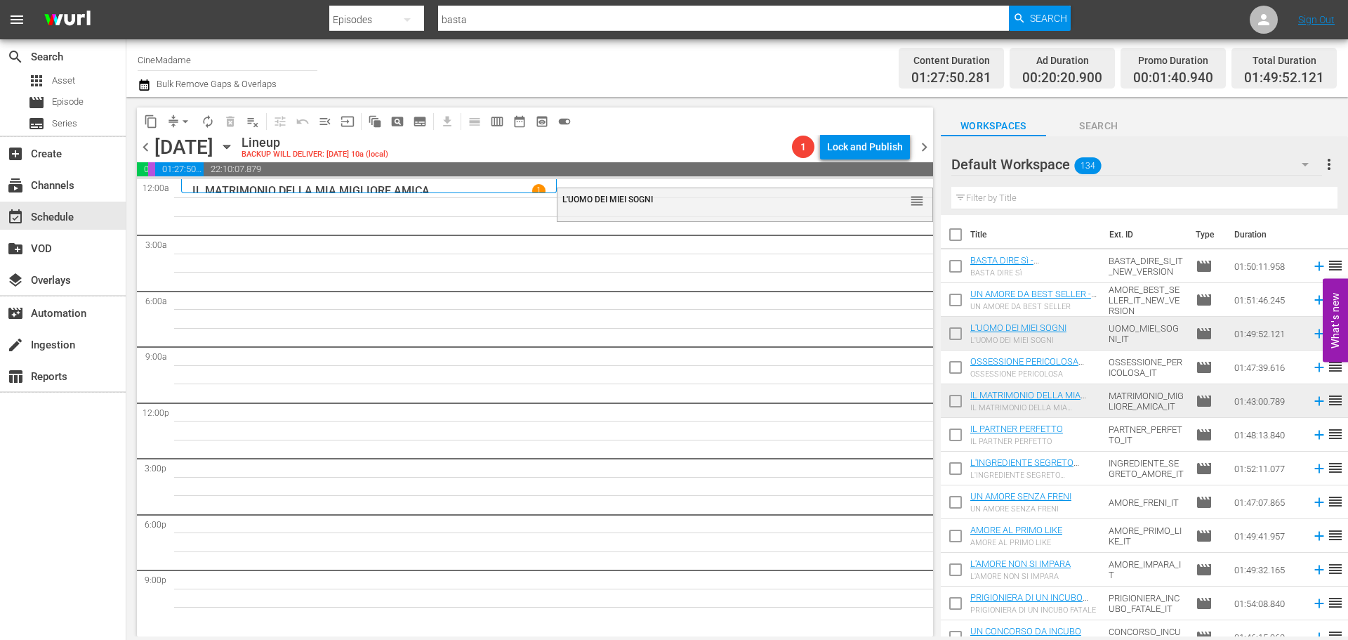
click at [173, 111] on button "compress" at bounding box center [173, 121] width 22 height 22
click at [180, 117] on span "arrow_drop_down" at bounding box center [185, 121] width 14 height 14
click at [221, 197] on li "Align to End of Previous Day" at bounding box center [185, 196] width 147 height 23
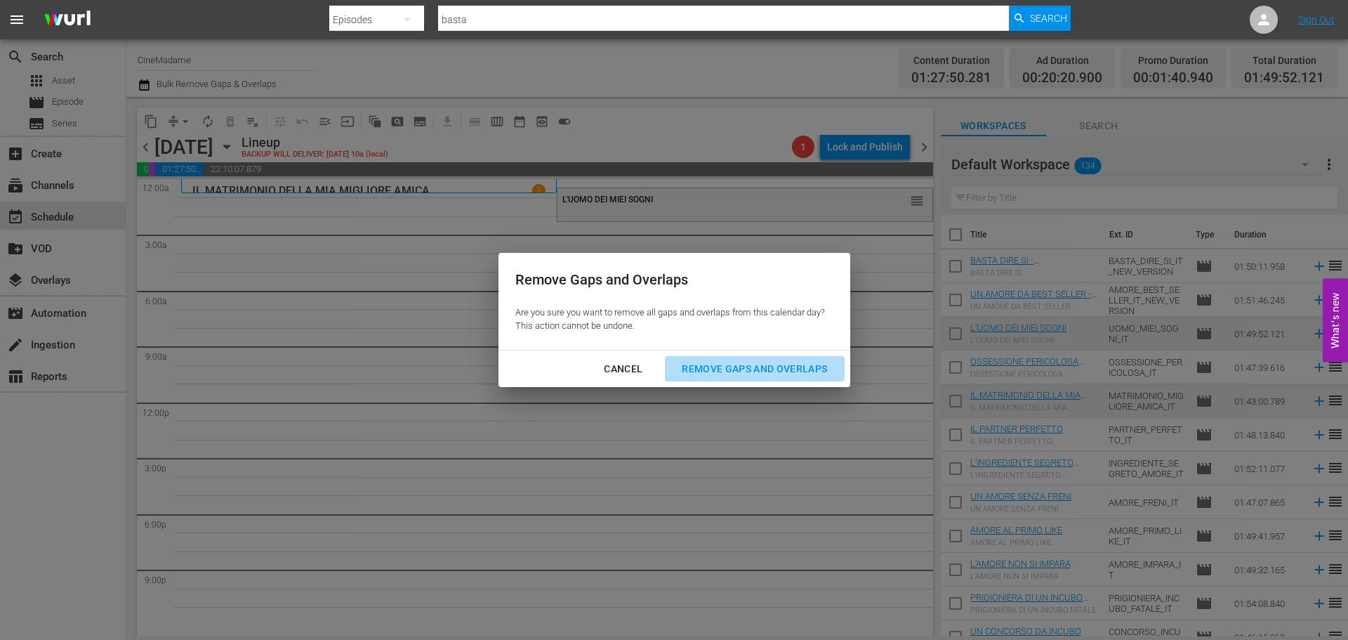
click at [761, 363] on div "Remove Gaps and Overlaps" at bounding box center [755, 369] width 168 height 18
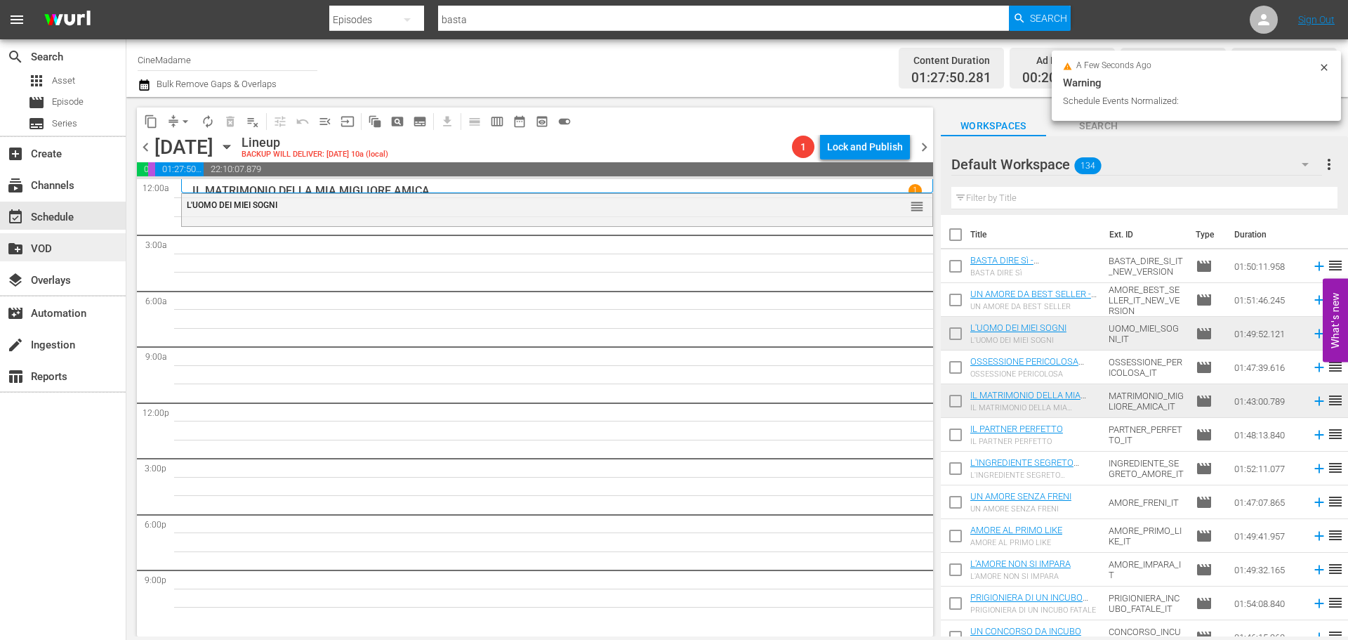
click at [68, 251] on div "create_new_folder VOD" at bounding box center [39, 246] width 79 height 13
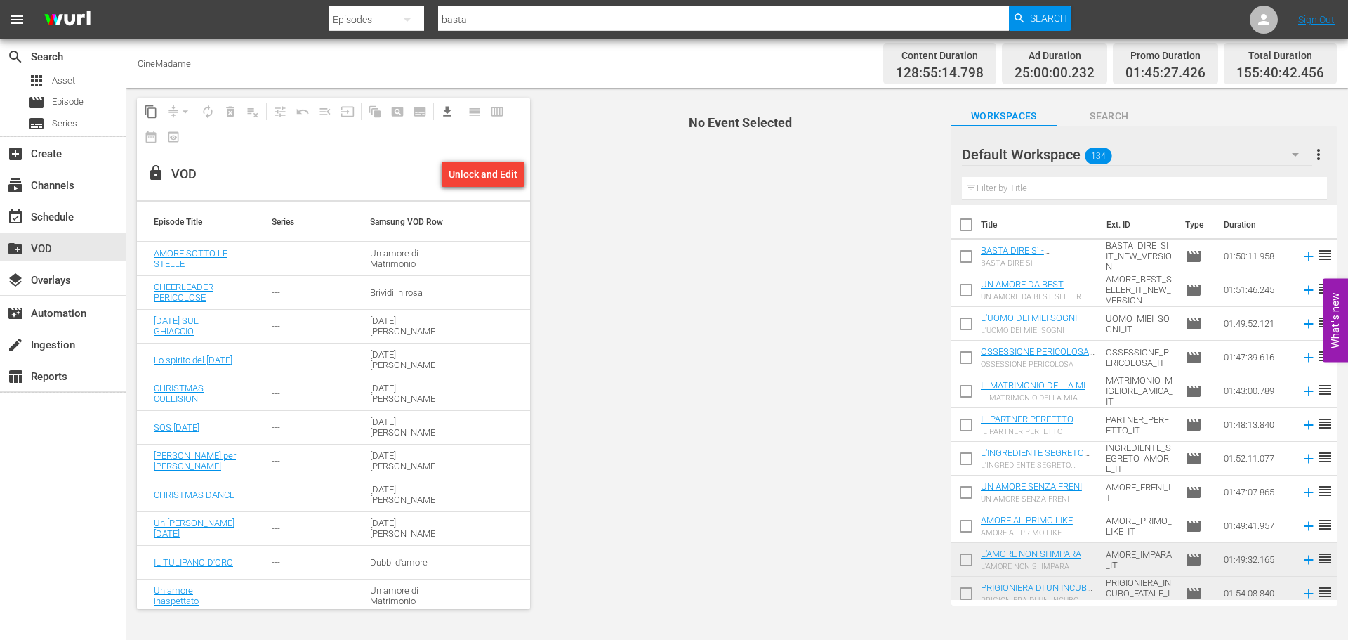
click at [474, 176] on div "Unlock and Edit" at bounding box center [483, 173] width 69 height 25
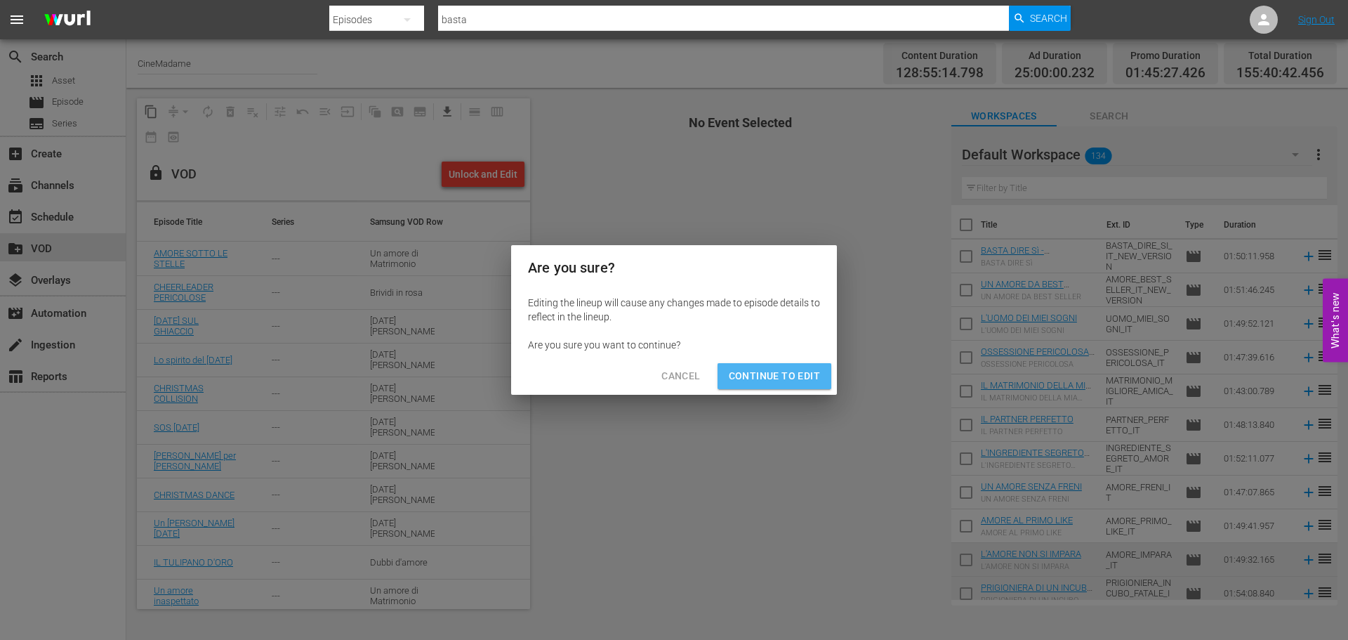
click at [777, 374] on span "Continue to Edit" at bounding box center [774, 376] width 91 height 18
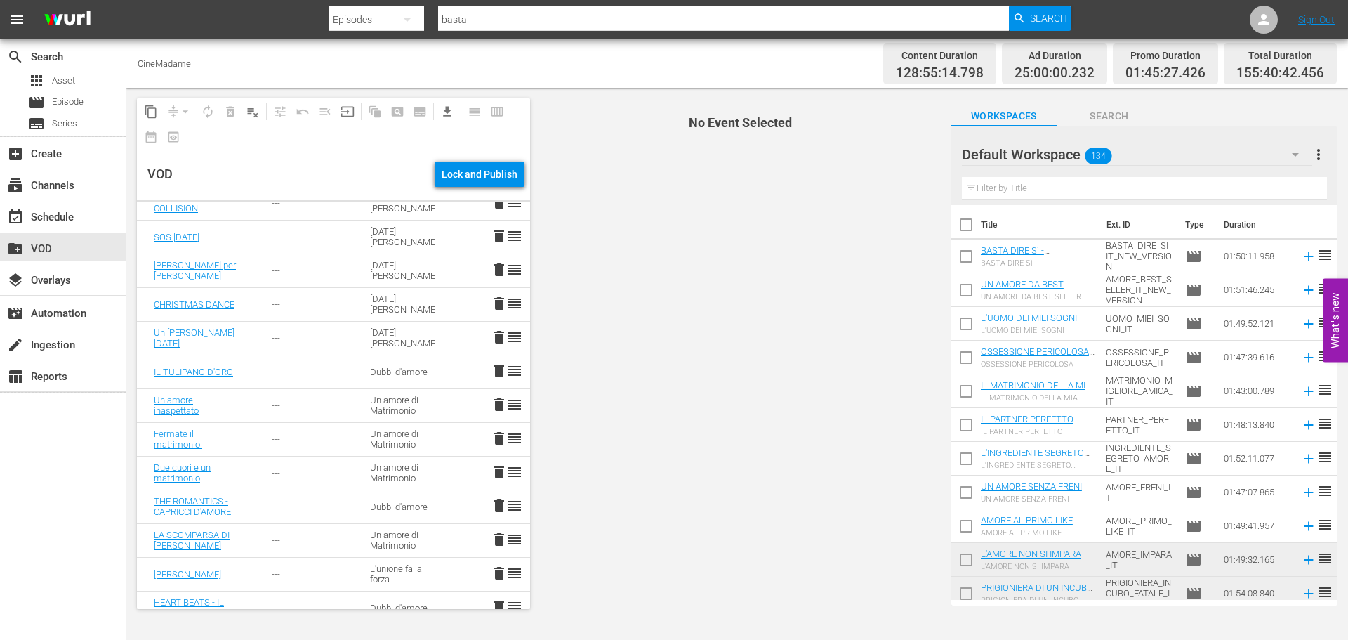
scroll to position [211, 0]
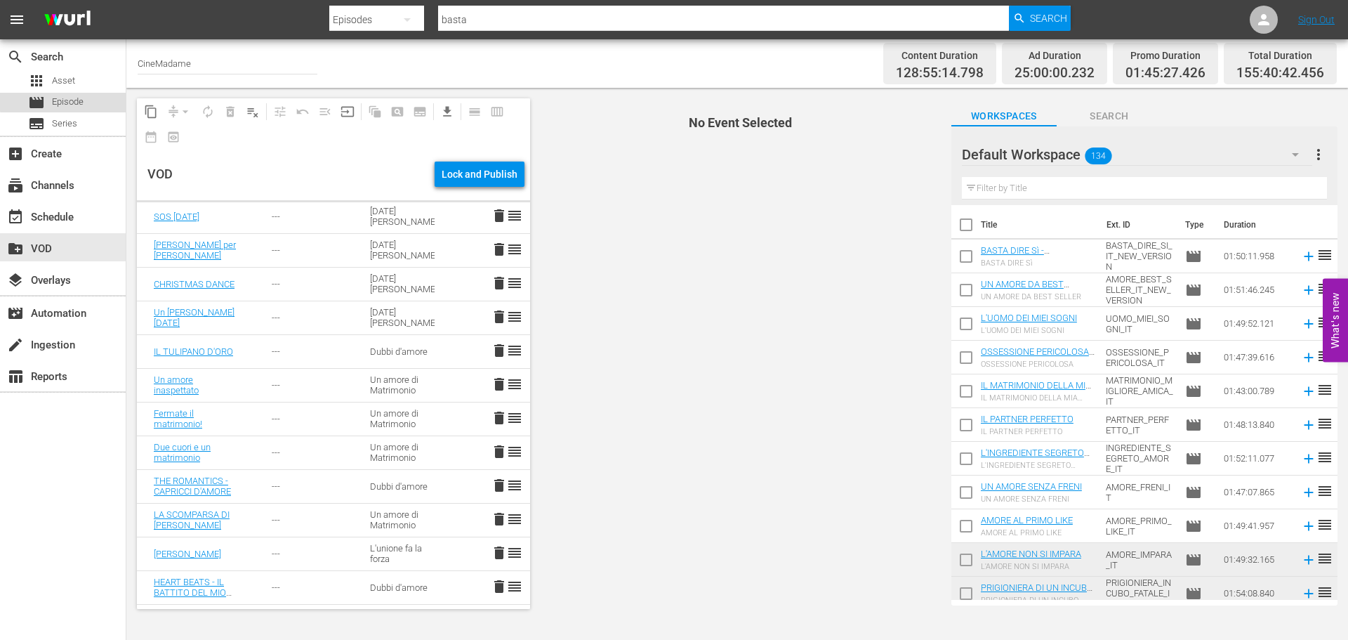
click at [65, 97] on span "Episode" at bounding box center [68, 102] width 32 height 14
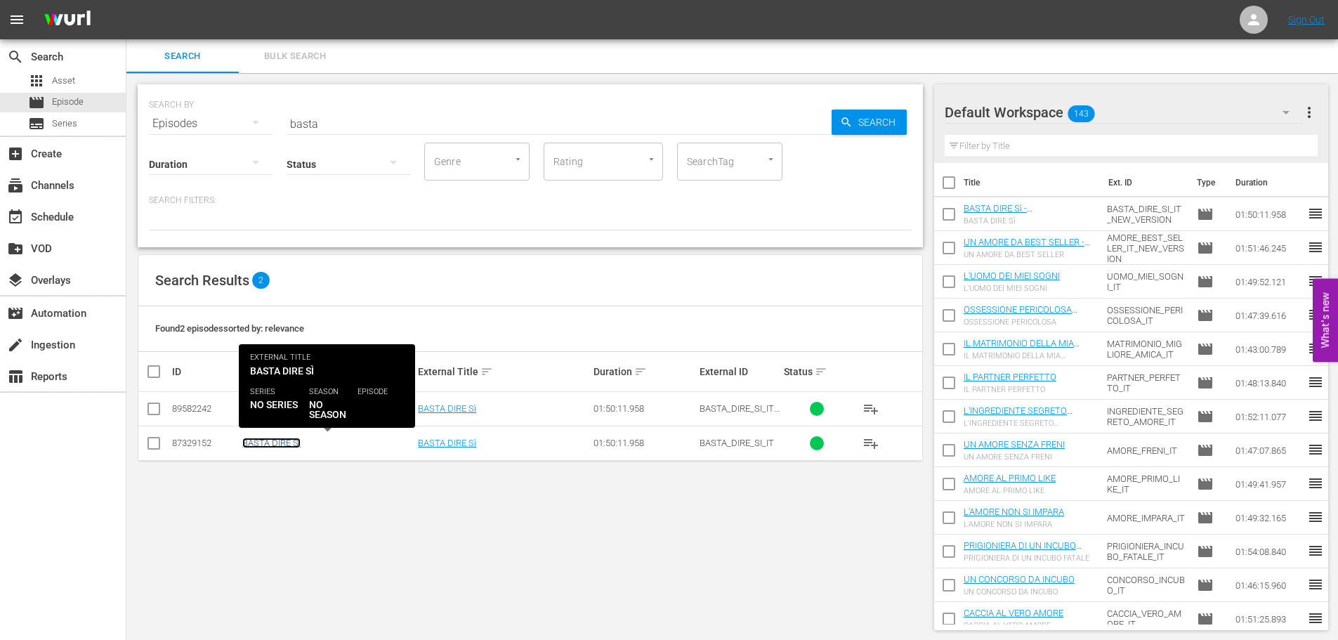
click at [269, 440] on link "BASTA DIRE Sì" at bounding box center [271, 442] width 58 height 11
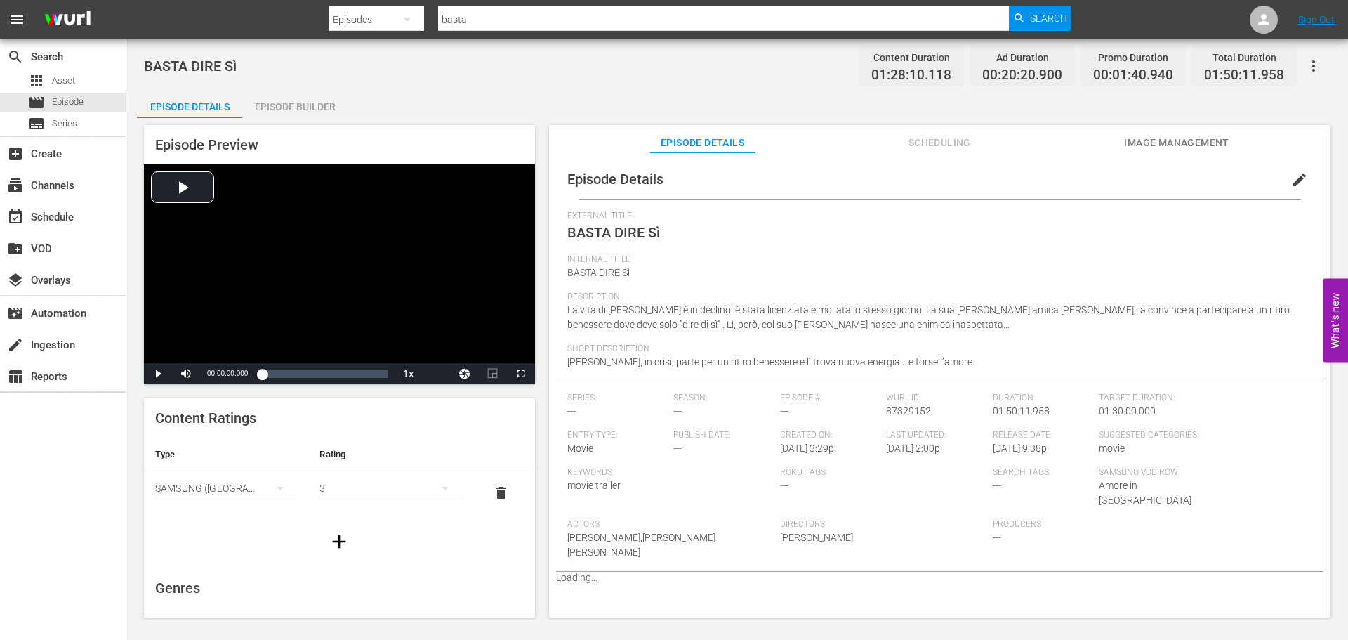
click at [929, 137] on span "Scheduling" at bounding box center [939, 143] width 105 height 18
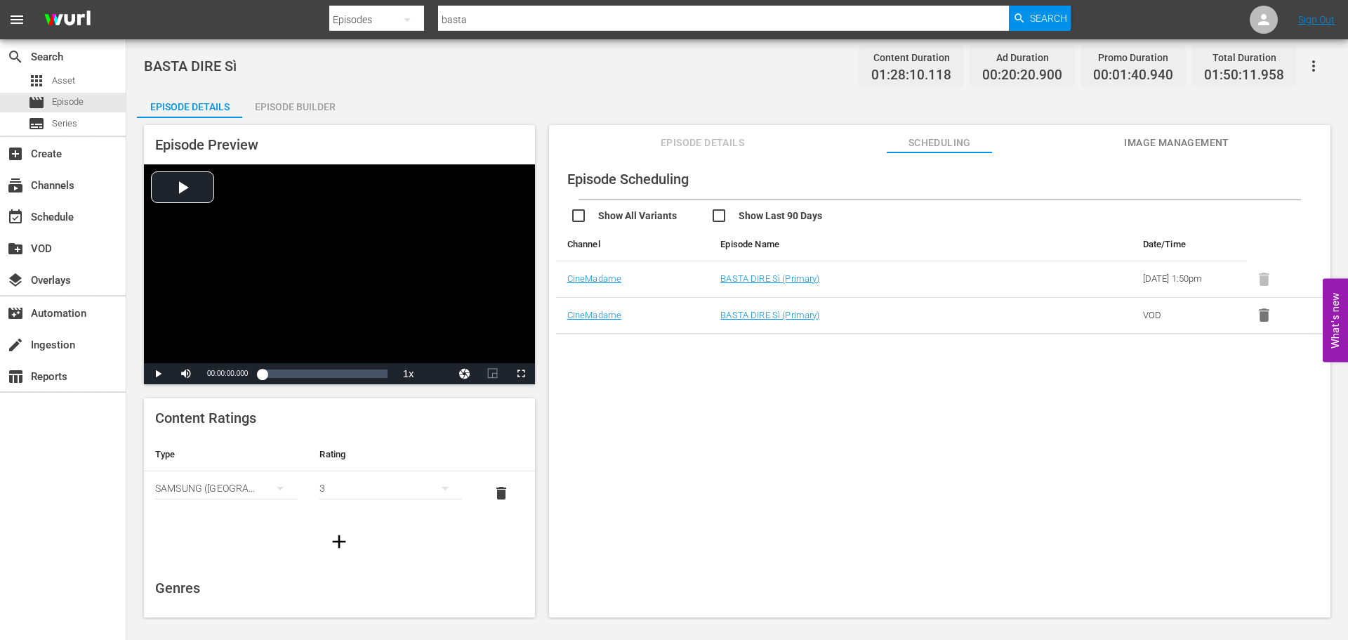
click at [1262, 312] on icon "button" at bounding box center [1264, 314] width 11 height 13
click at [60, 97] on span "Episode" at bounding box center [68, 102] width 32 height 14
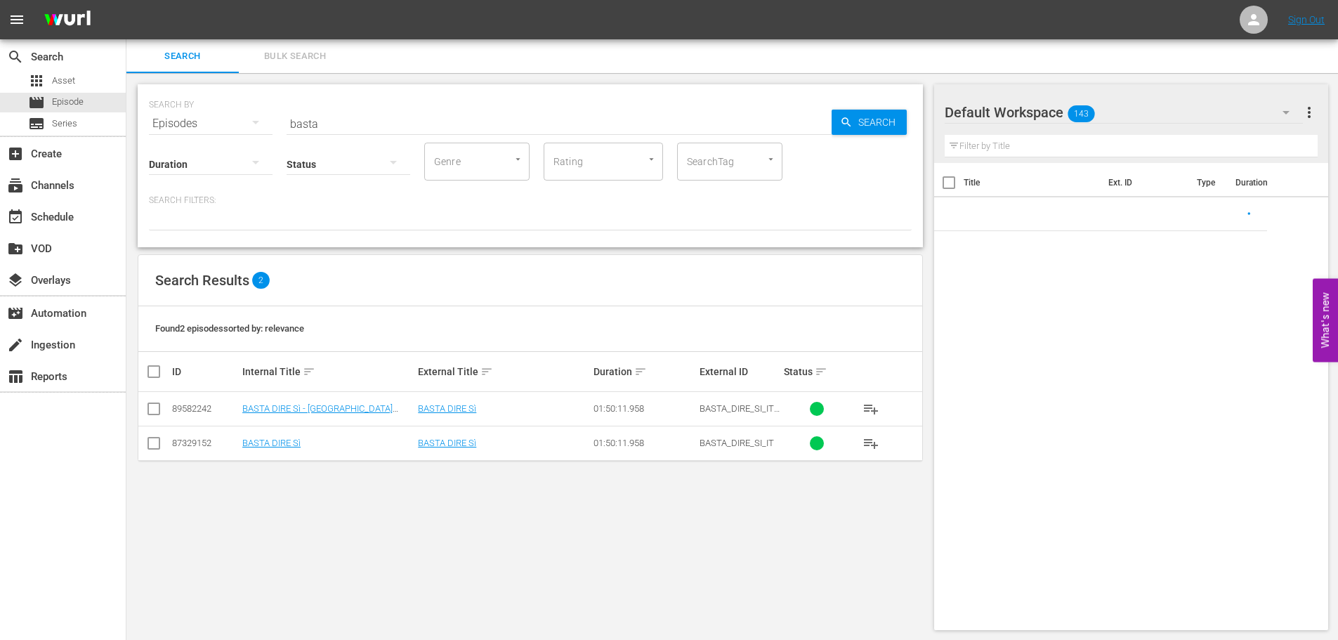
click at [330, 109] on input "basta" at bounding box center [558, 124] width 545 height 34
click at [330, 112] on input "basta" at bounding box center [558, 124] width 545 height 34
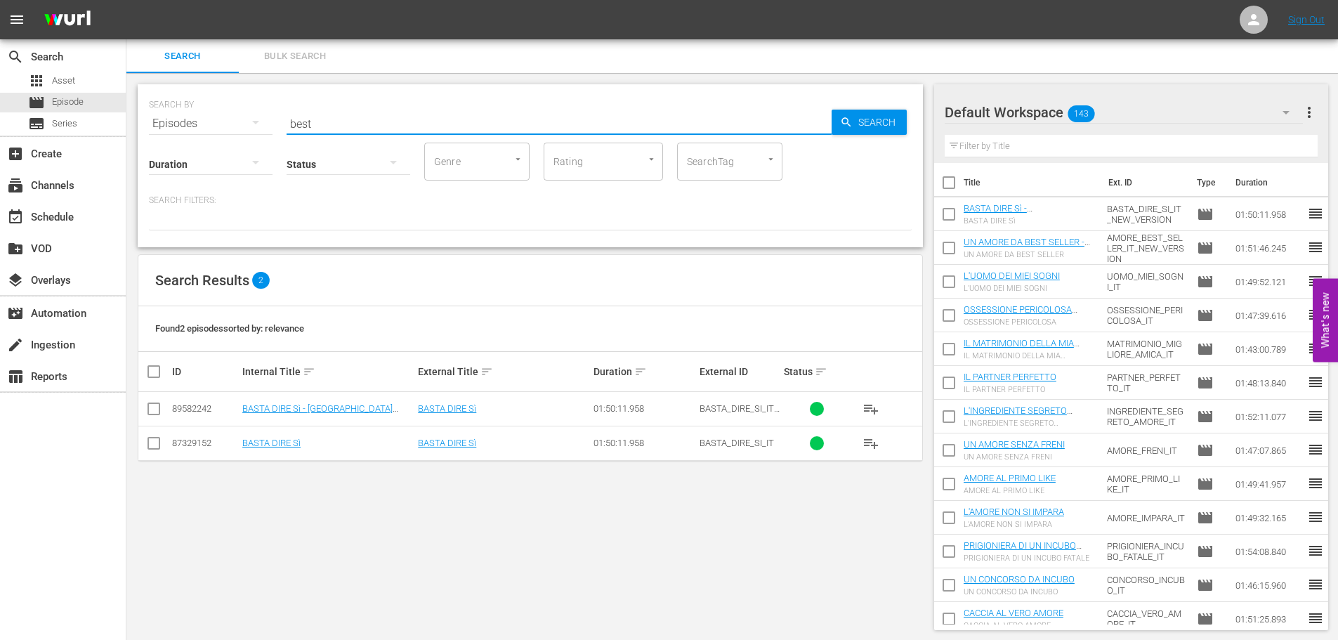
type input "best"
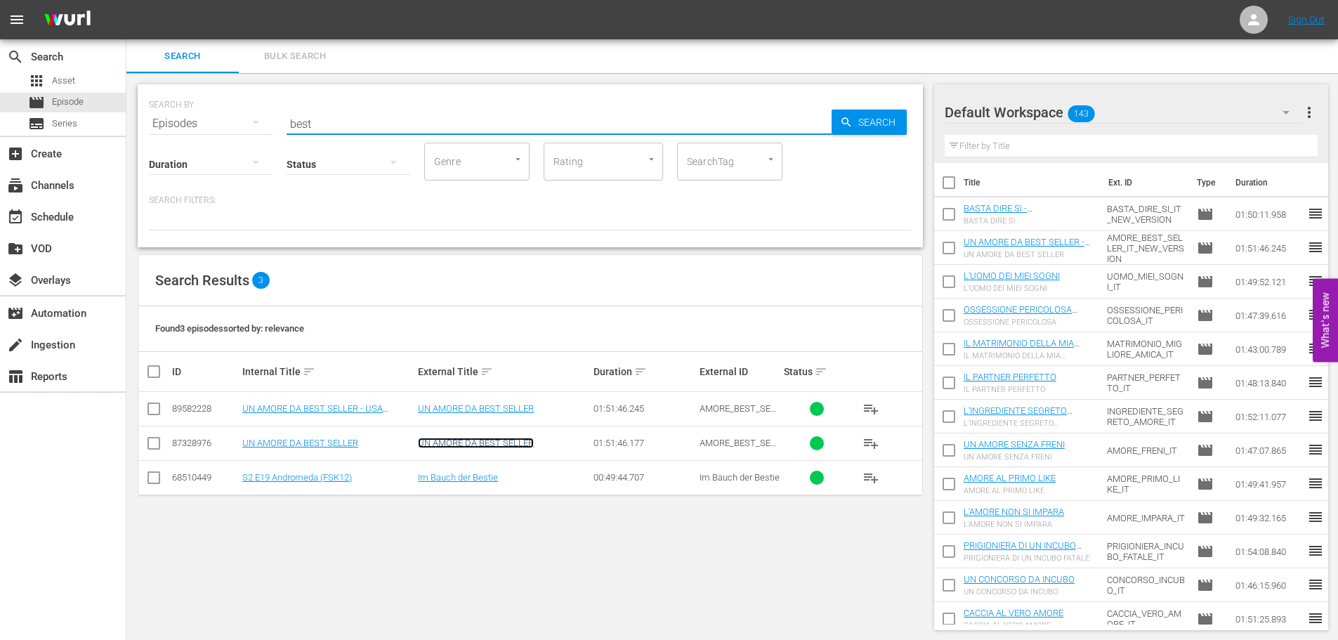
click at [465, 444] on link "UN AMORE DA BEST SELLER" at bounding box center [476, 442] width 116 height 11
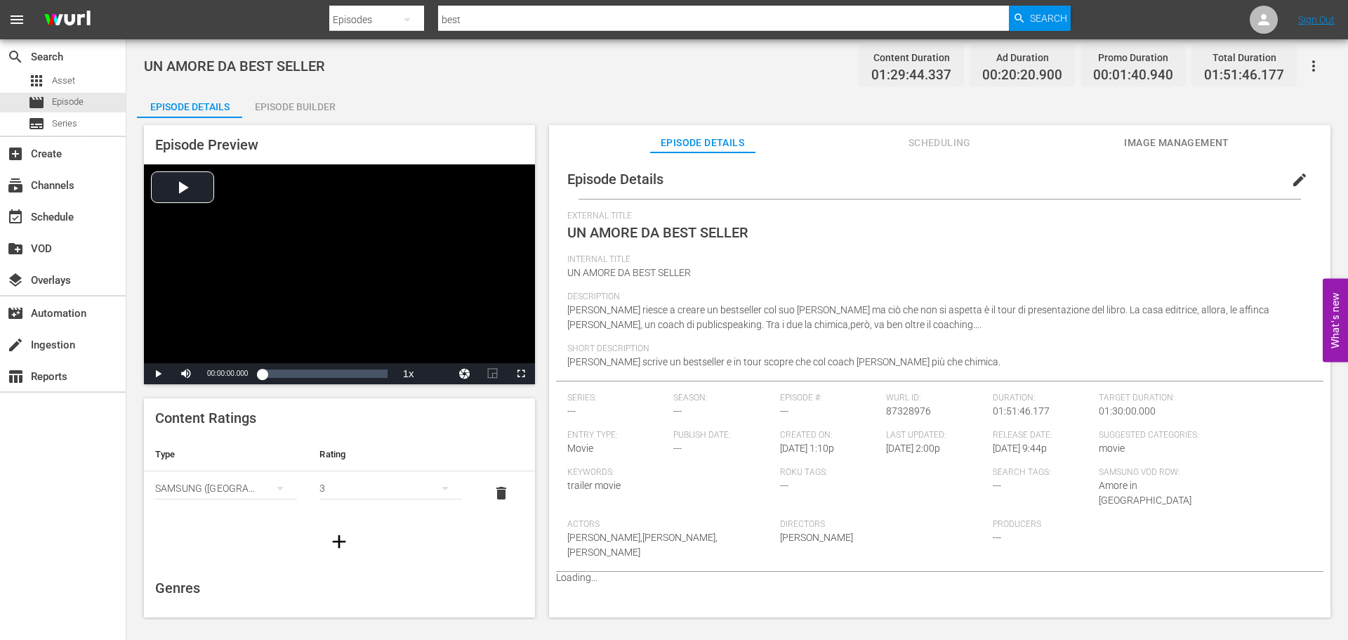
click at [949, 141] on span "Scheduling" at bounding box center [939, 143] width 105 height 18
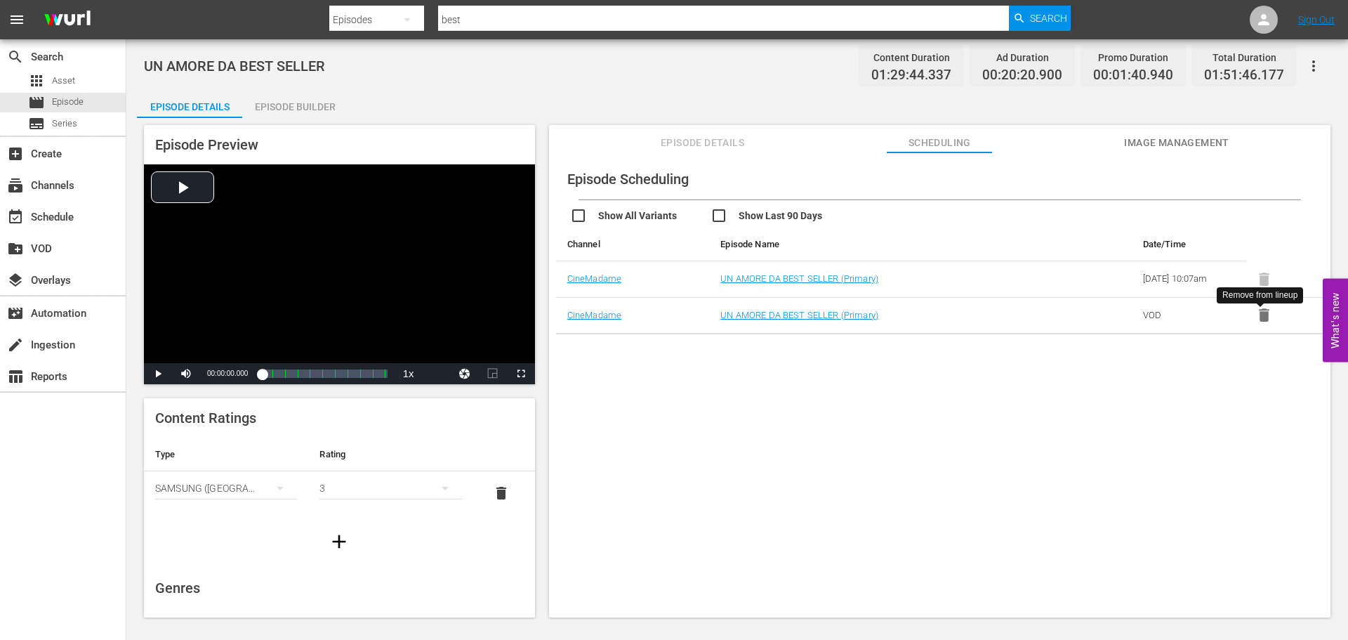
click at [1259, 318] on icon "button" at bounding box center [1264, 314] width 11 height 13
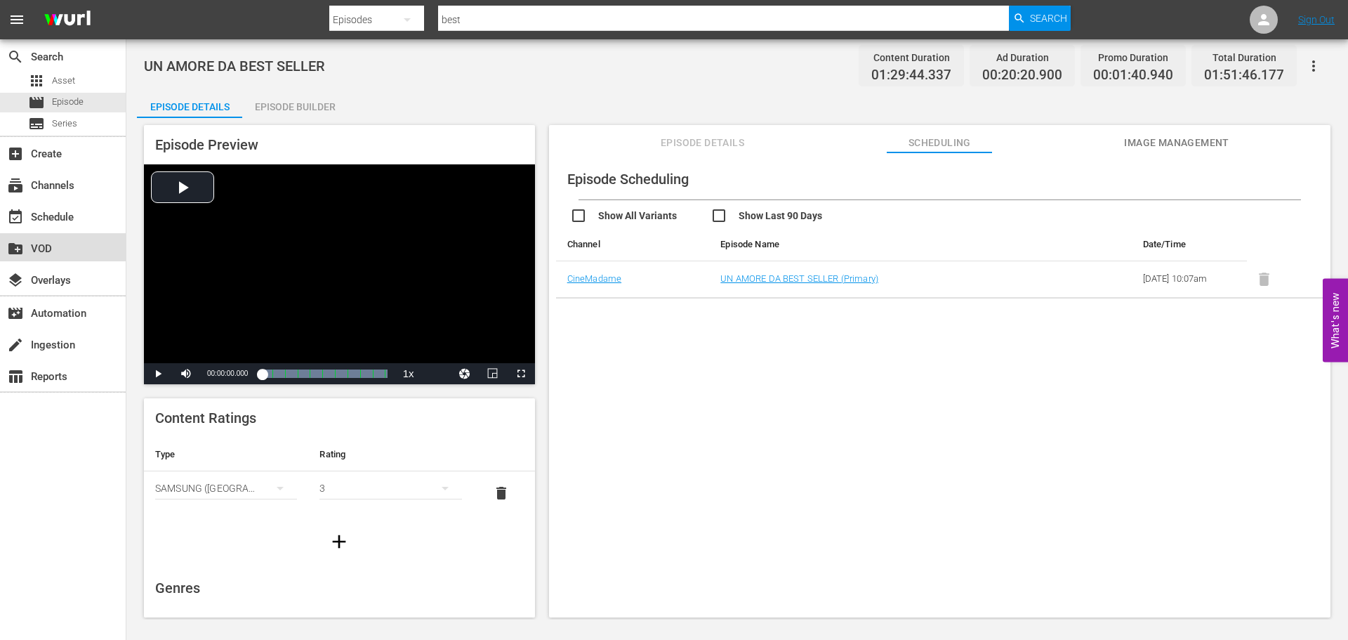
click at [32, 253] on div "create_new_folder VOD" at bounding box center [39, 246] width 79 height 13
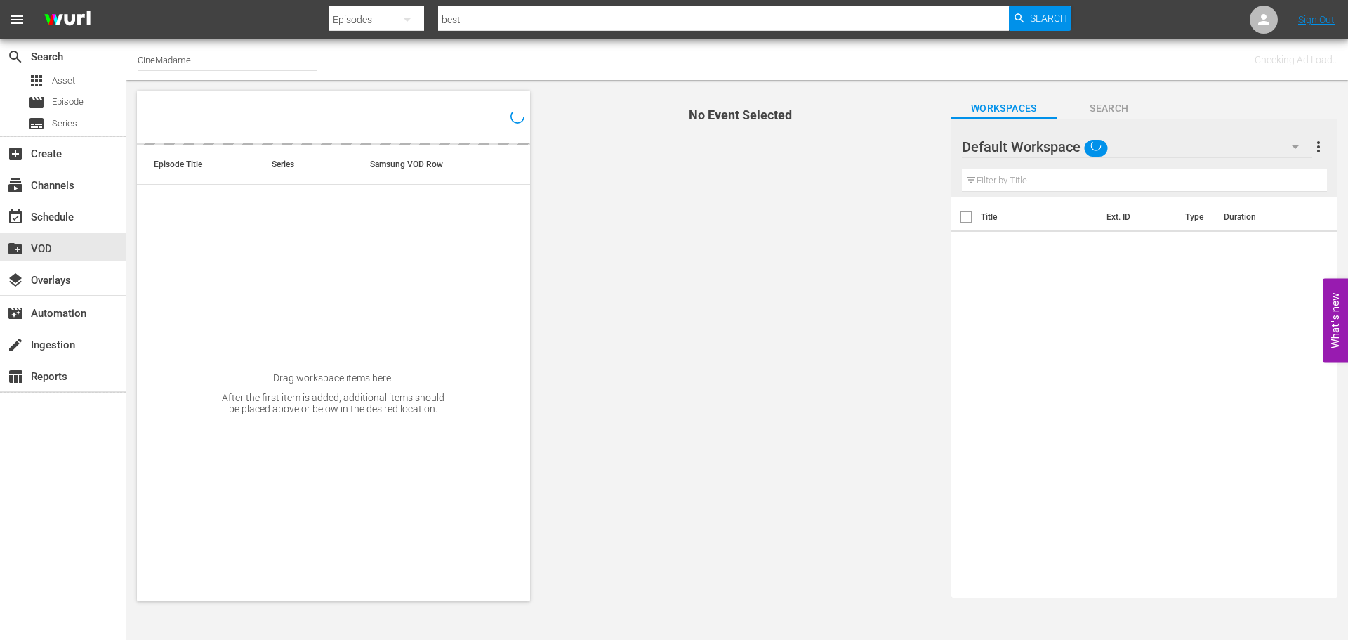
click at [1026, 176] on input "text" at bounding box center [1144, 180] width 365 height 22
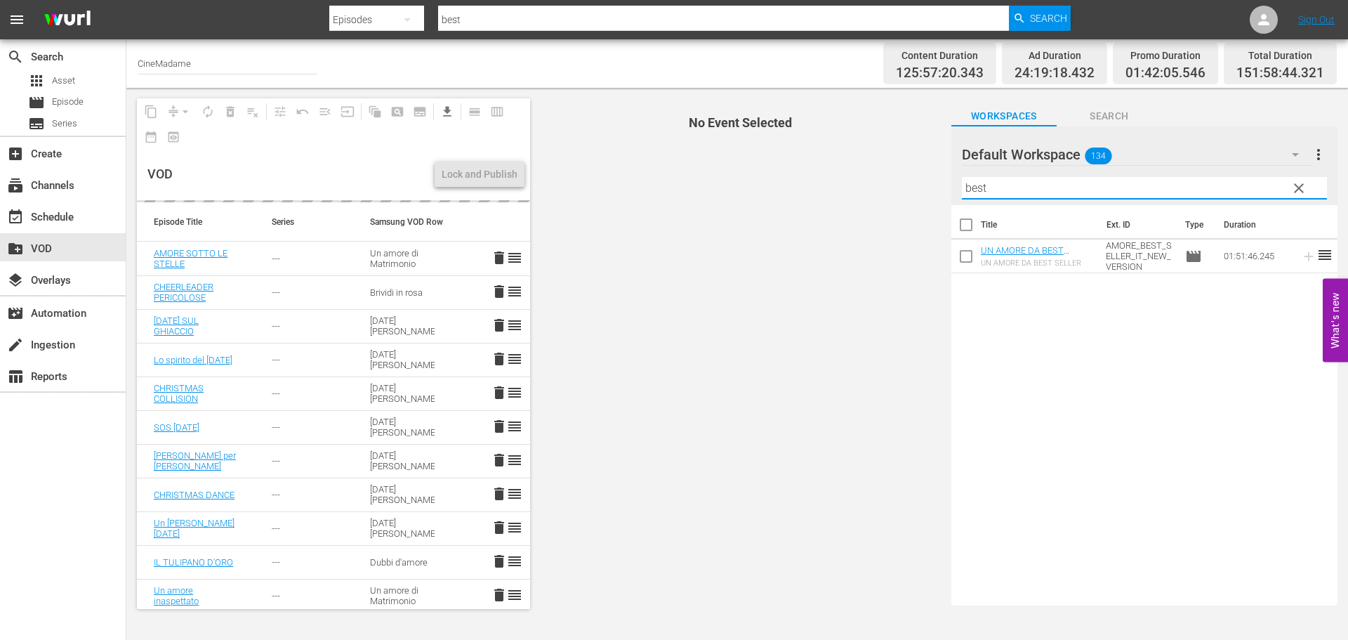
click at [1041, 187] on input "best" at bounding box center [1144, 188] width 365 height 22
type input "basta"
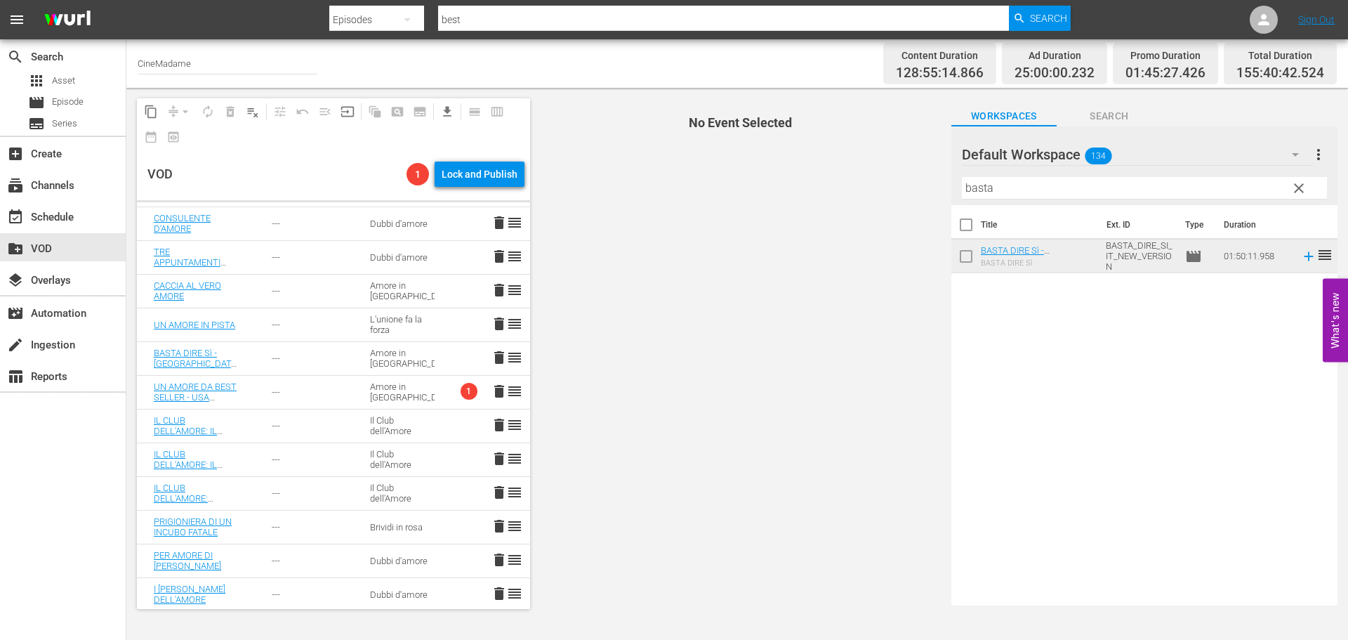
scroll to position [806, 0]
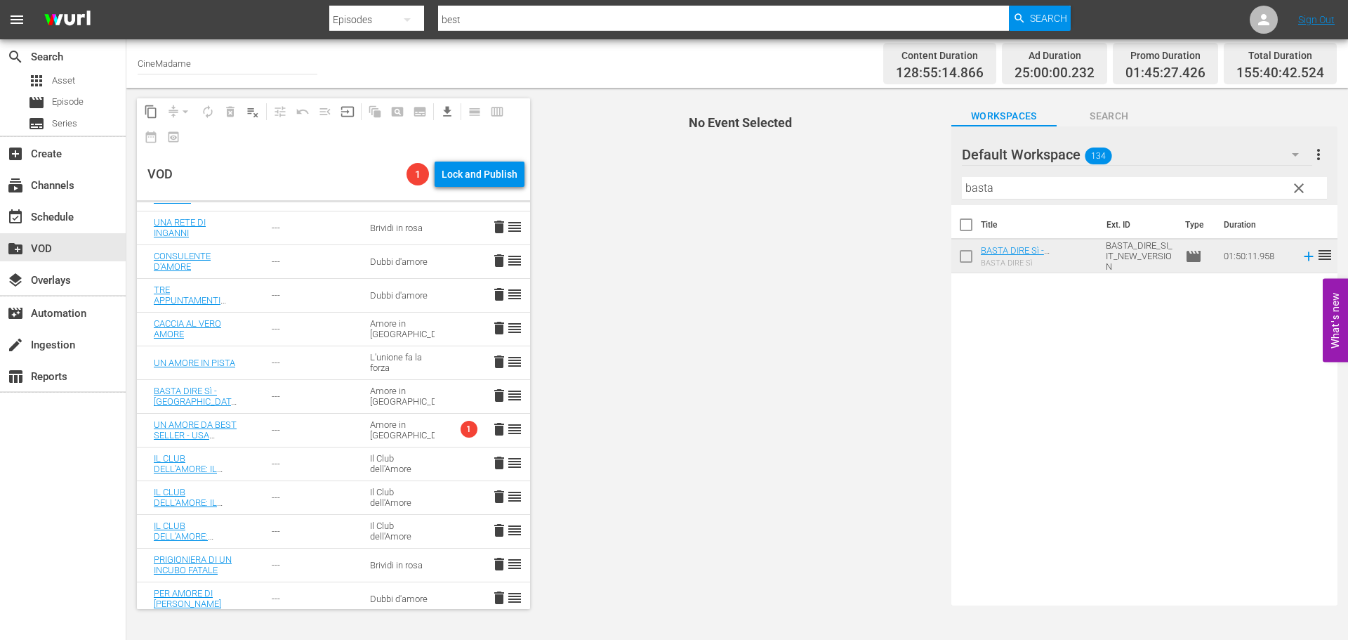
click at [242, 423] on td "UN AMORE DA BEST SELLER - USA QUESTO" at bounding box center [196, 430] width 118 height 34
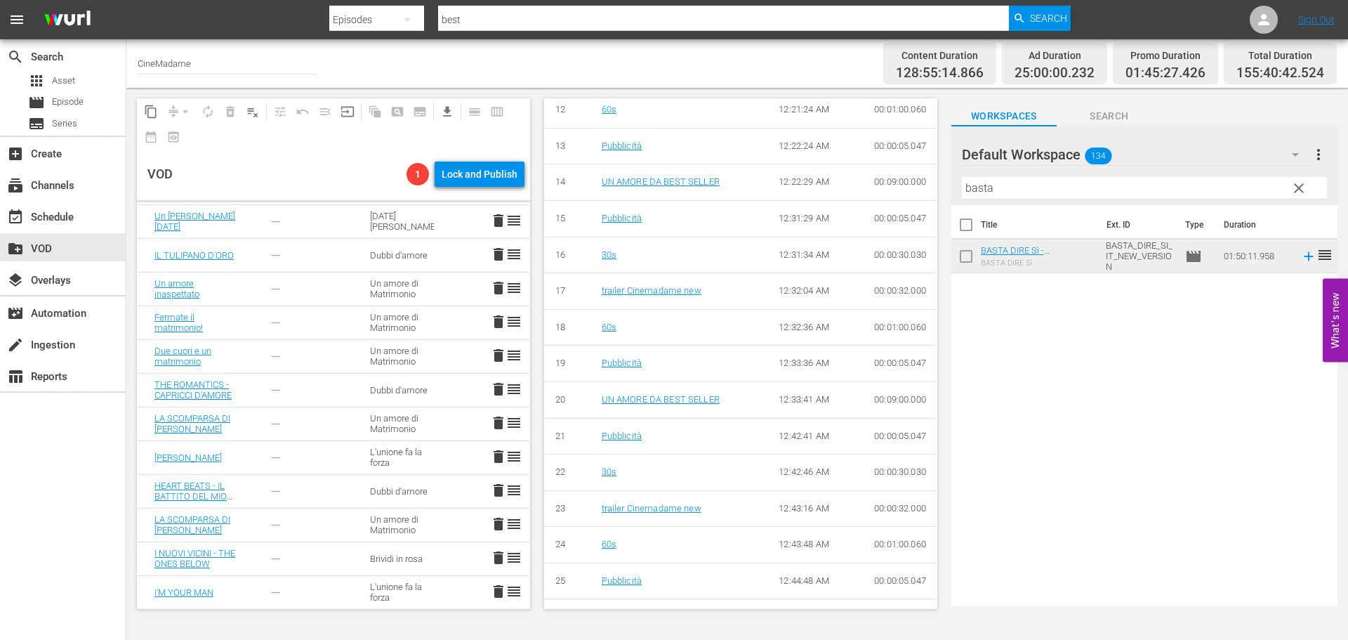
scroll to position [0, 0]
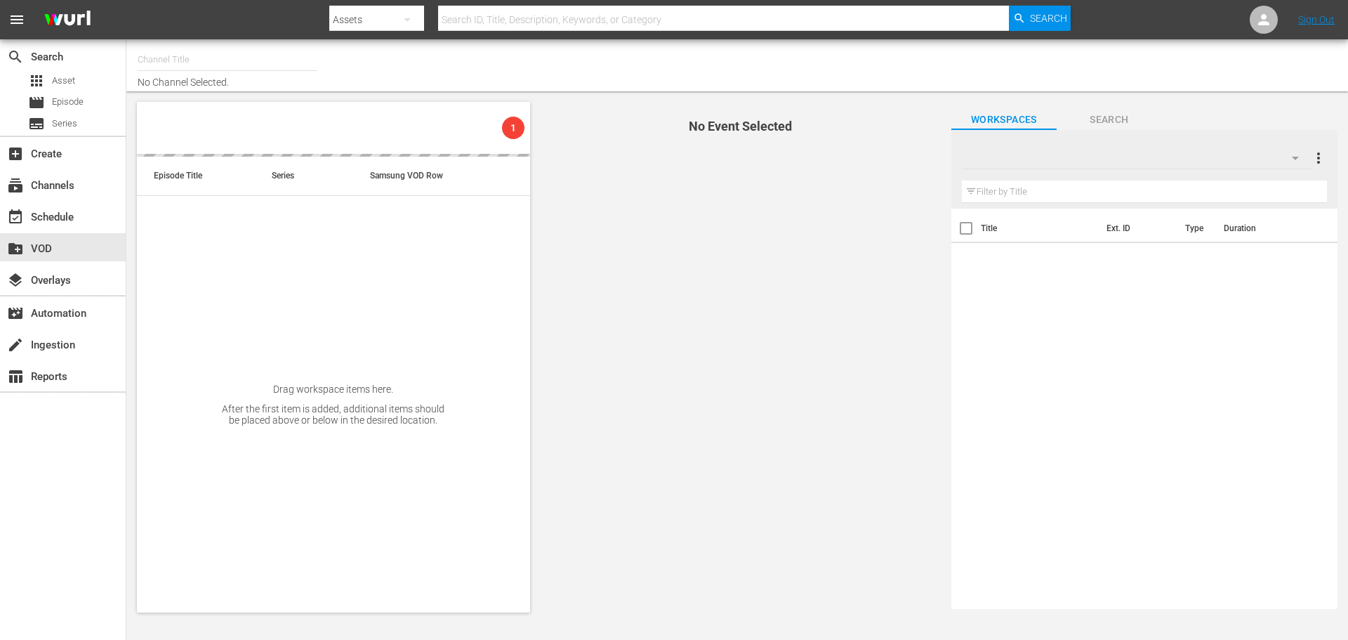
type input "CineMadame (1593)"
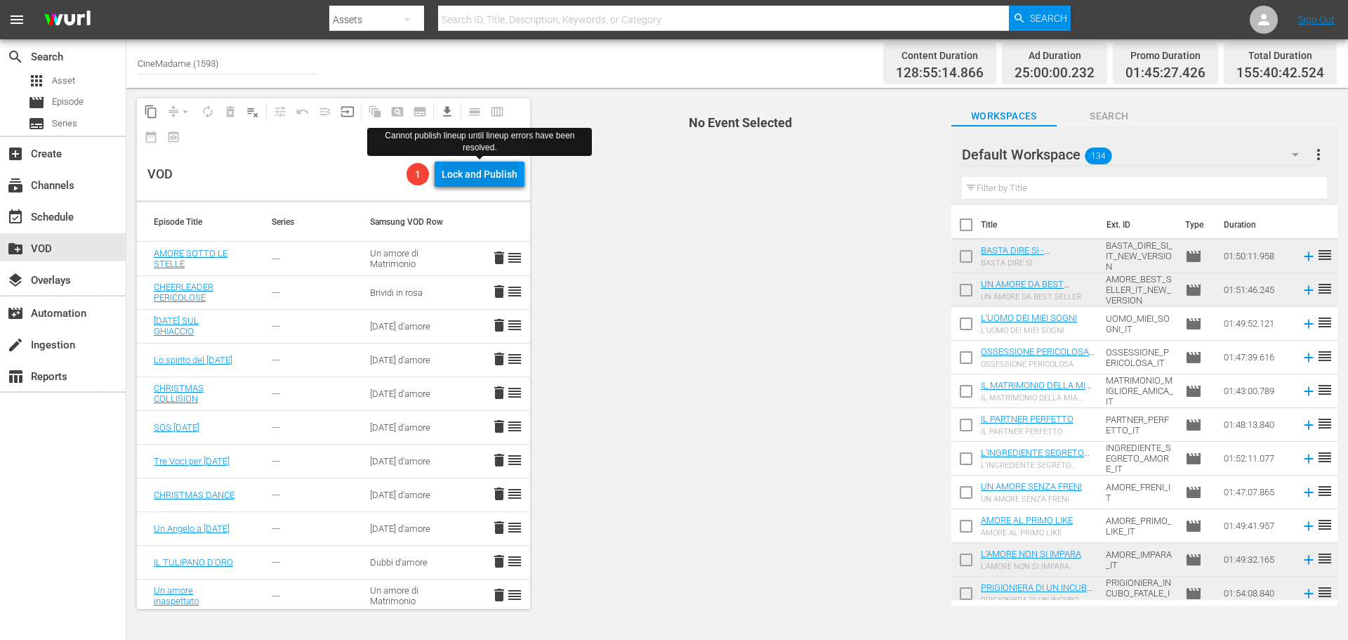
click at [481, 178] on div "Lock and Publish" at bounding box center [480, 173] width 76 height 25
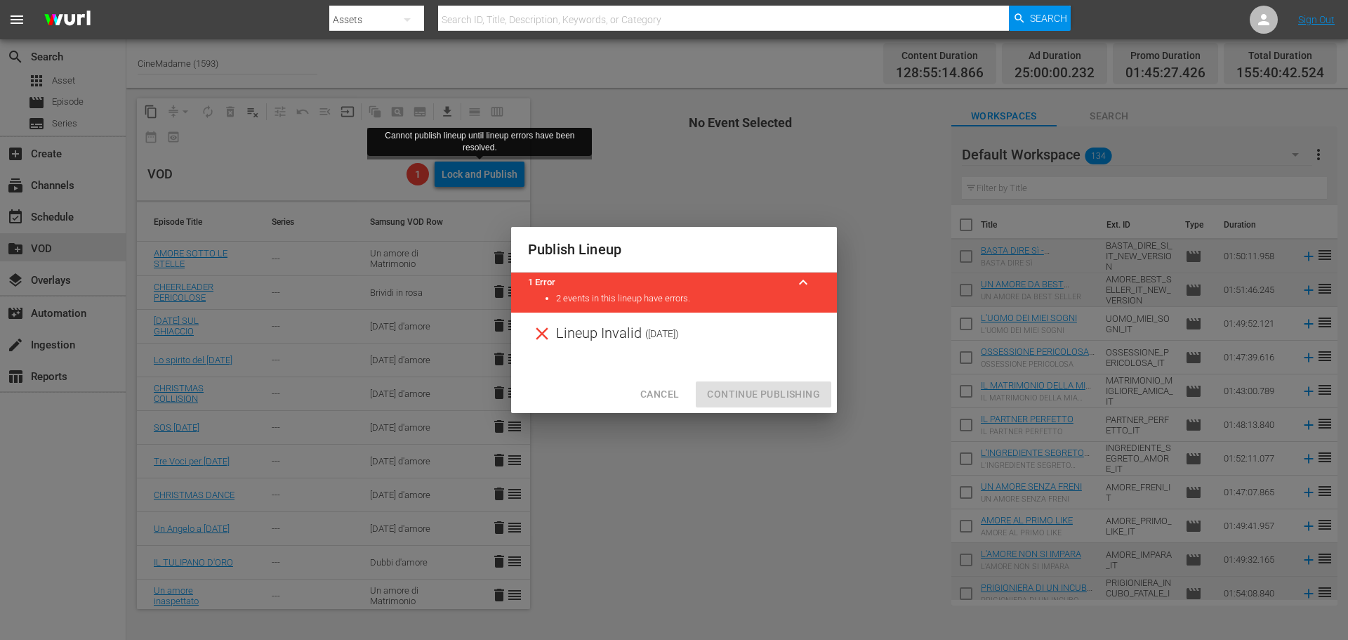
click at [661, 401] on span "Cancel" at bounding box center [659, 394] width 39 height 18
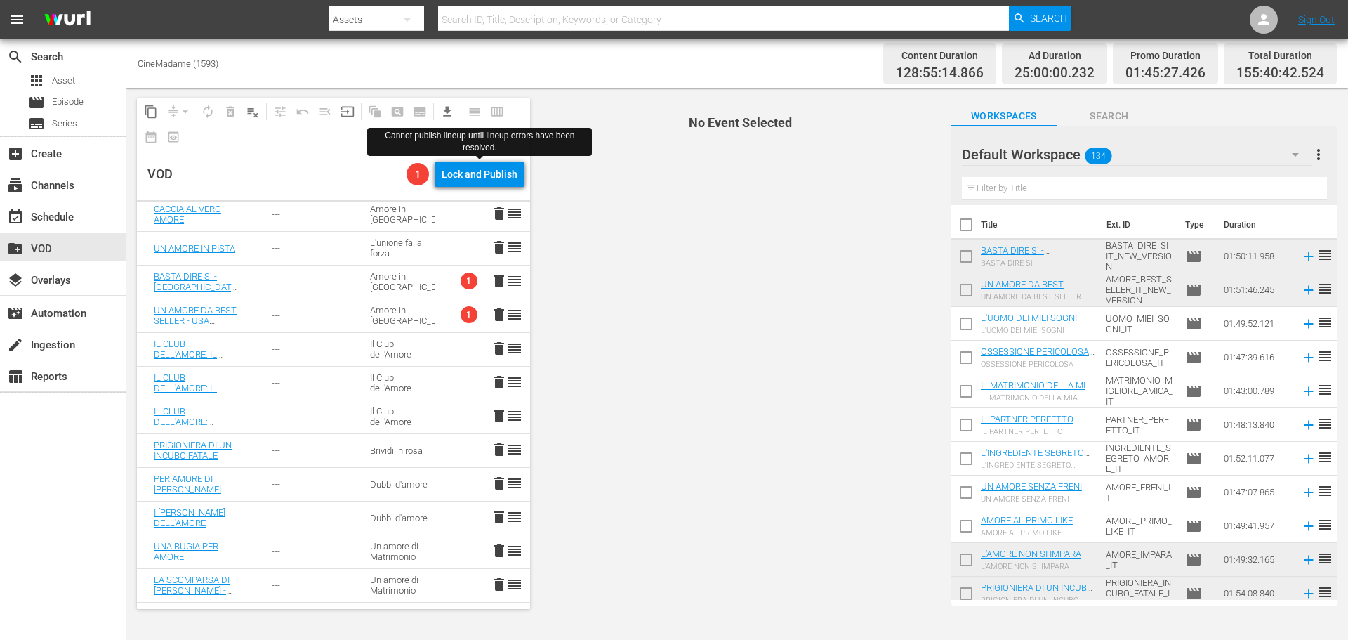
scroll to position [772, 0]
